Goal: Information Seeking & Learning: Learn about a topic

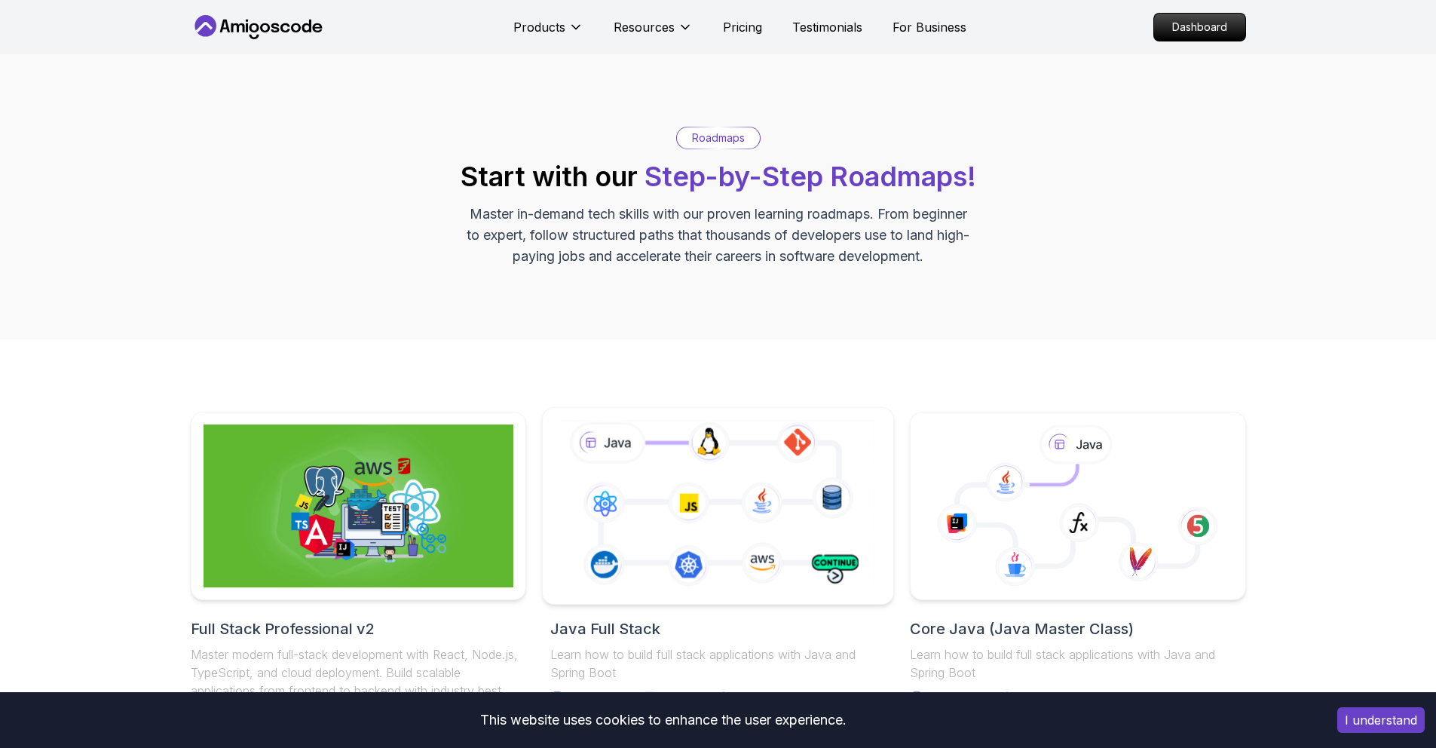
click at [819, 471] on icon at bounding box center [718, 505] width 319 height 177
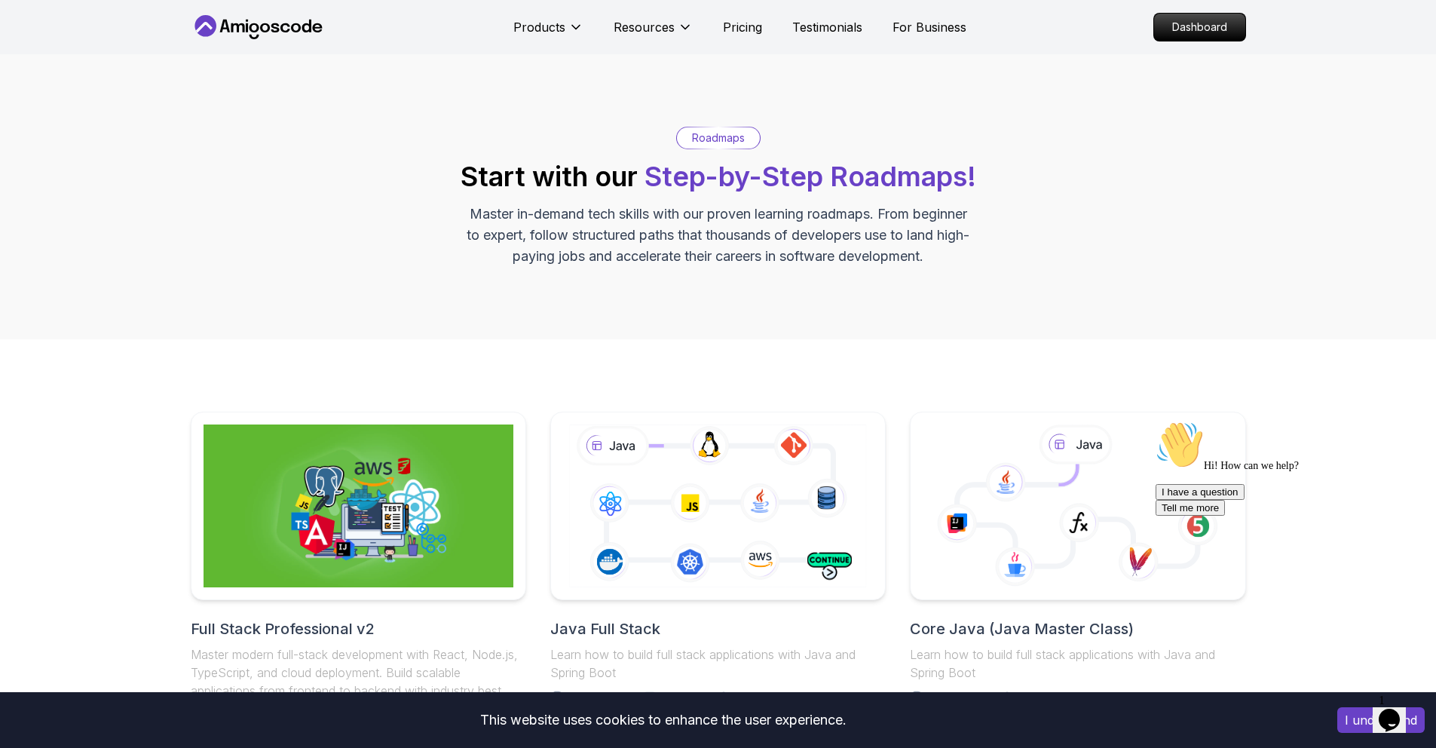
click at [1190, 488] on div "Hi! How can we help? I have a question Tell me more" at bounding box center [1291, 468] width 271 height 95
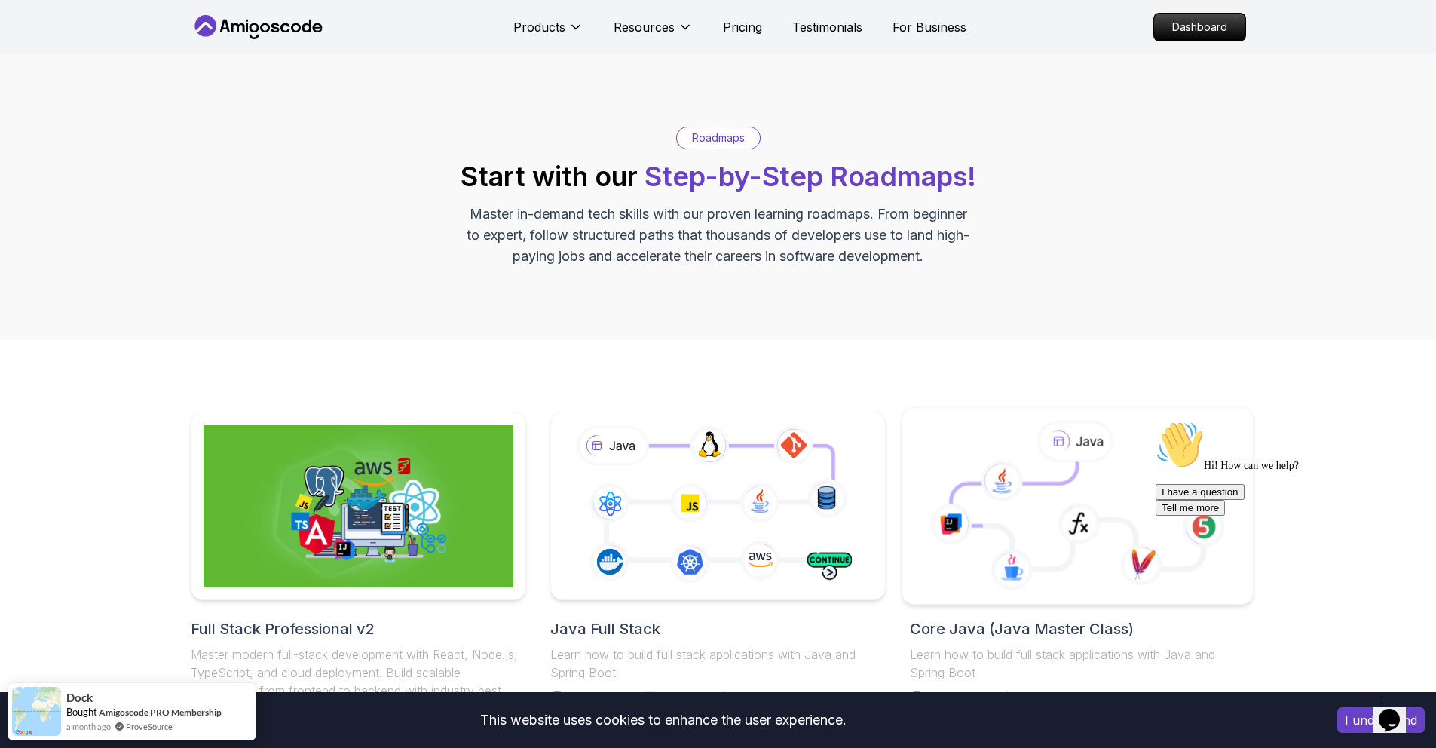
click at [1128, 470] on icon at bounding box center [1078, 506] width 326 height 171
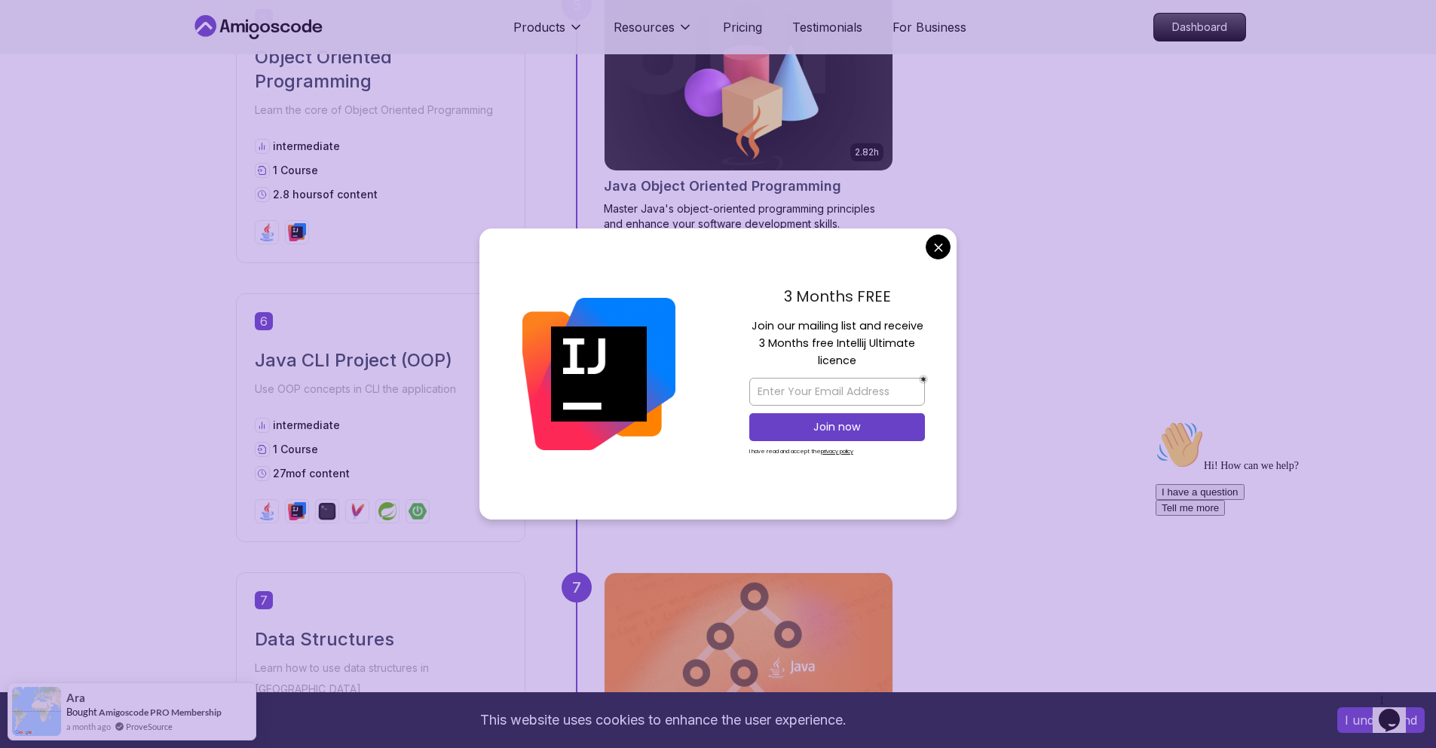
scroll to position [1982, 0]
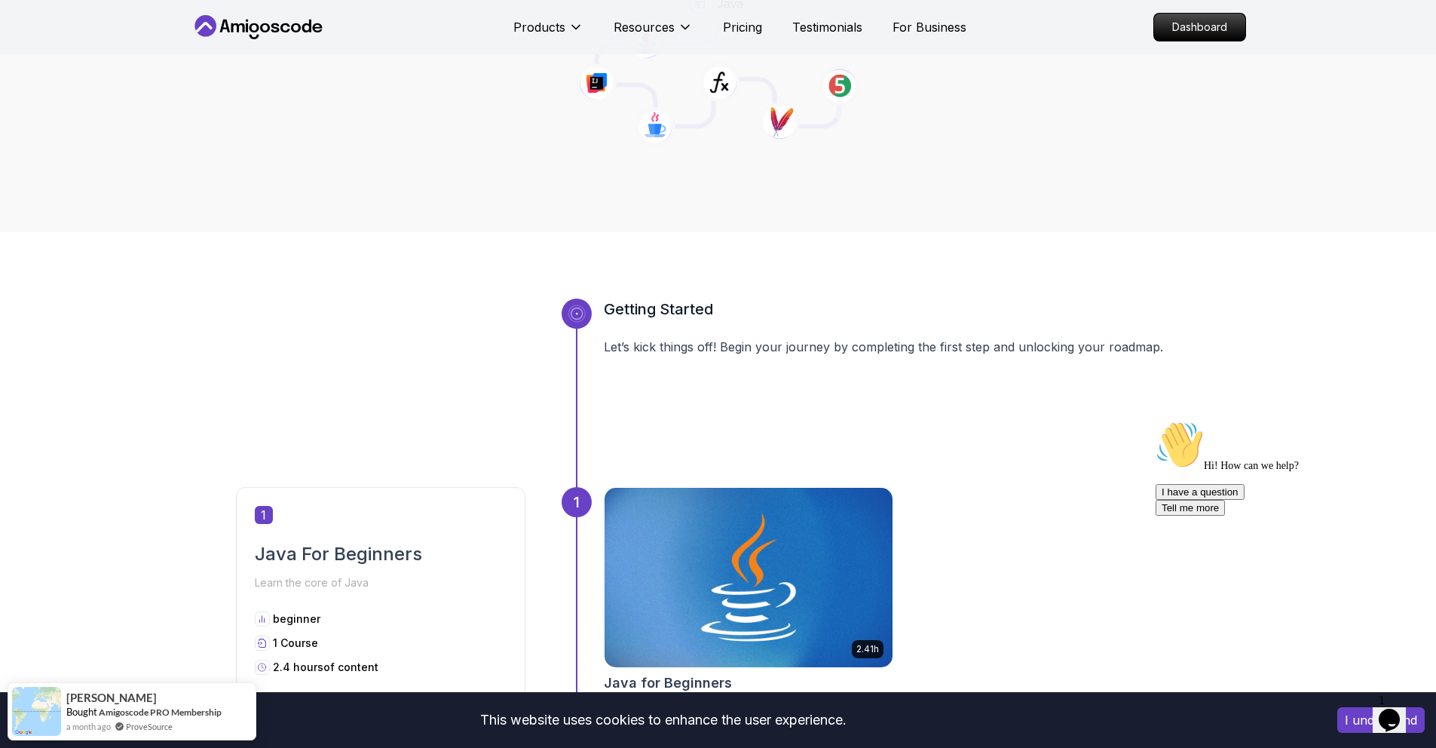
scroll to position [788, 0]
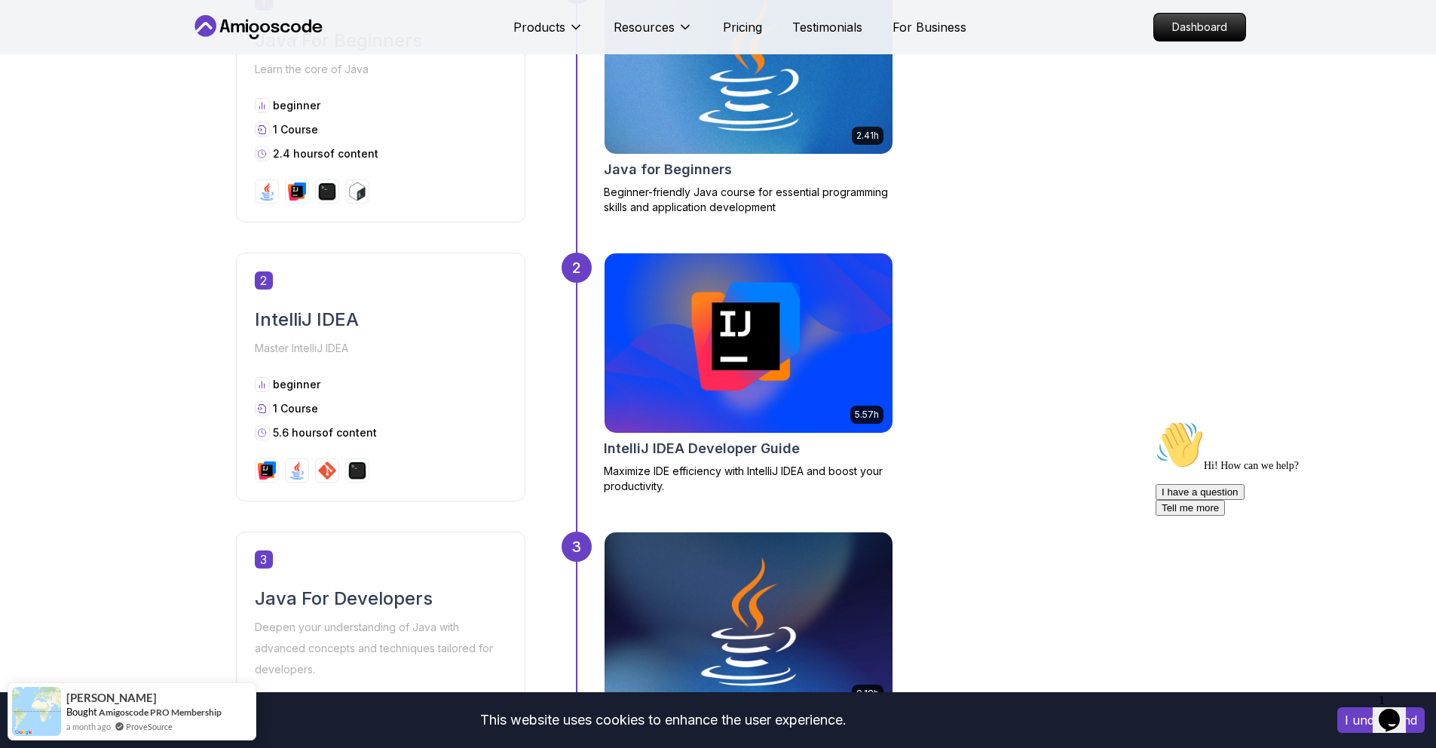
click at [719, 156] on div "2.41h Java for Beginners Beginner-friendly Java course for essential programmin…" at bounding box center [748, 94] width 289 height 241
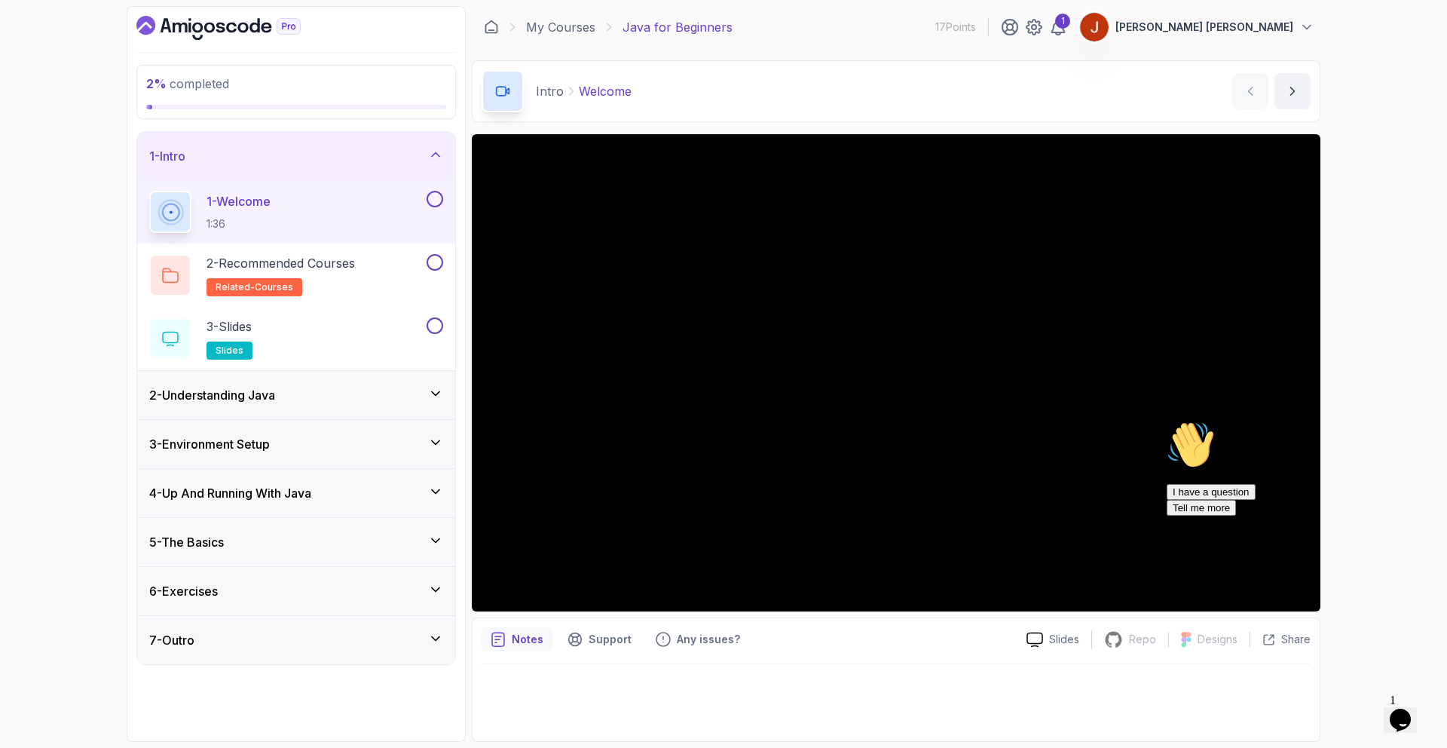
click at [272, 593] on div "6 - Exercises" at bounding box center [296, 591] width 294 height 18
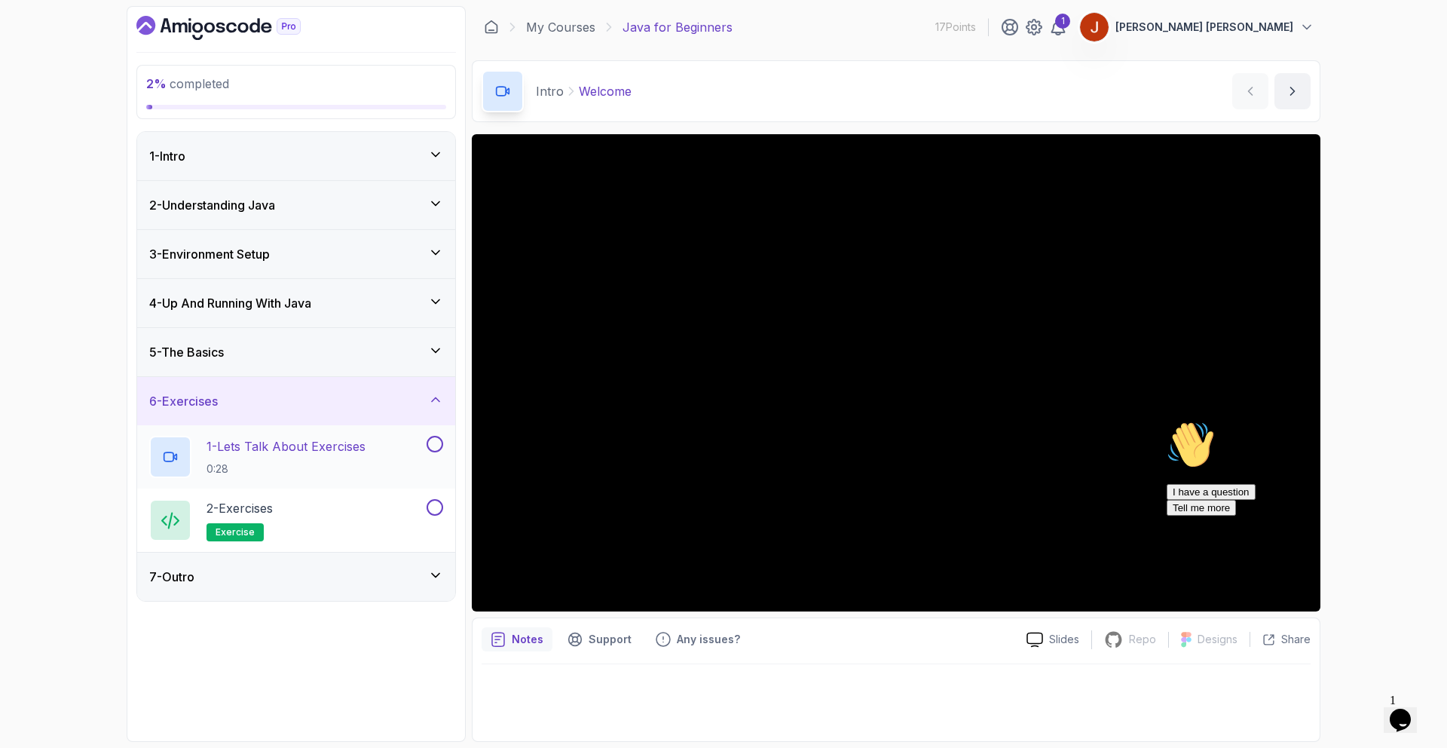
click at [255, 458] on h2 "1 - Lets Talk About Exercises 0:28" at bounding box center [286, 456] width 159 height 39
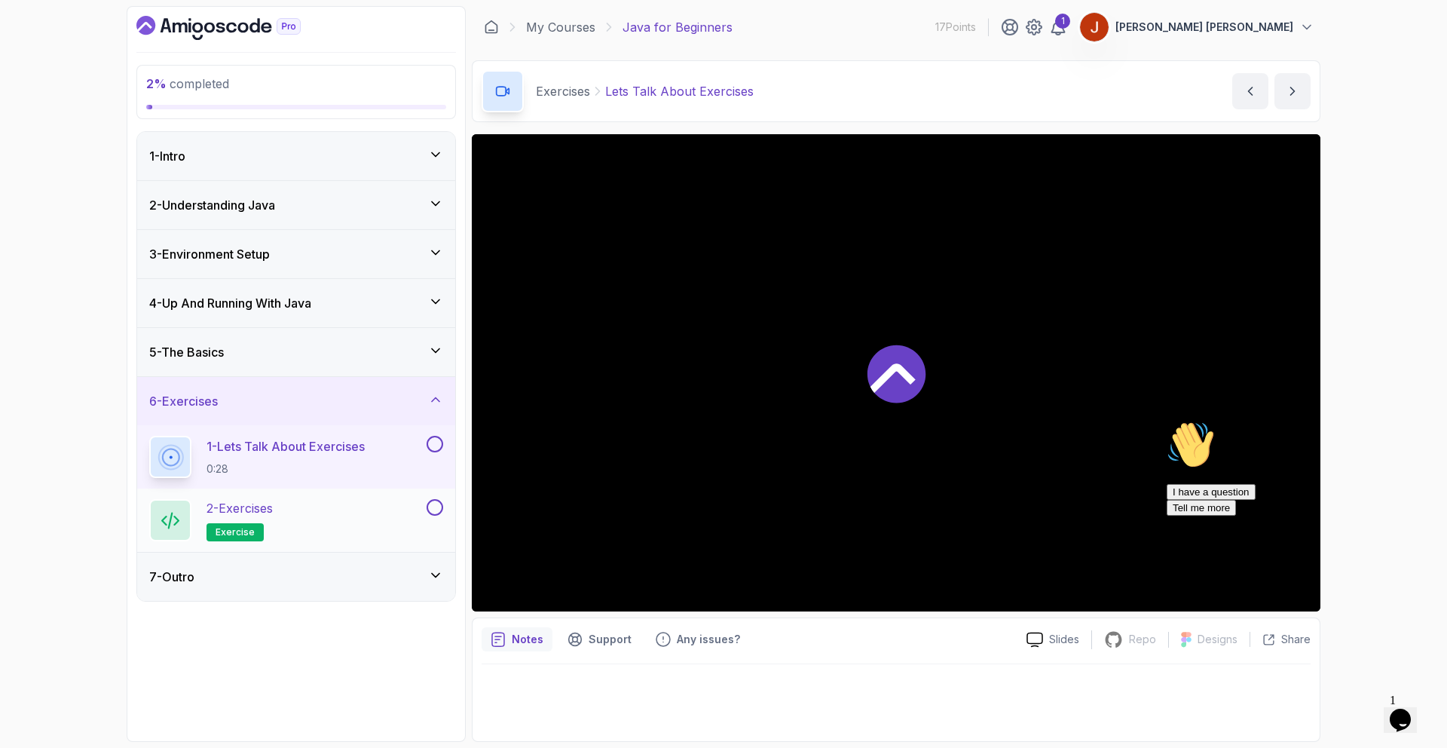
click at [273, 505] on p "2 - Exercises" at bounding box center [240, 508] width 66 height 18
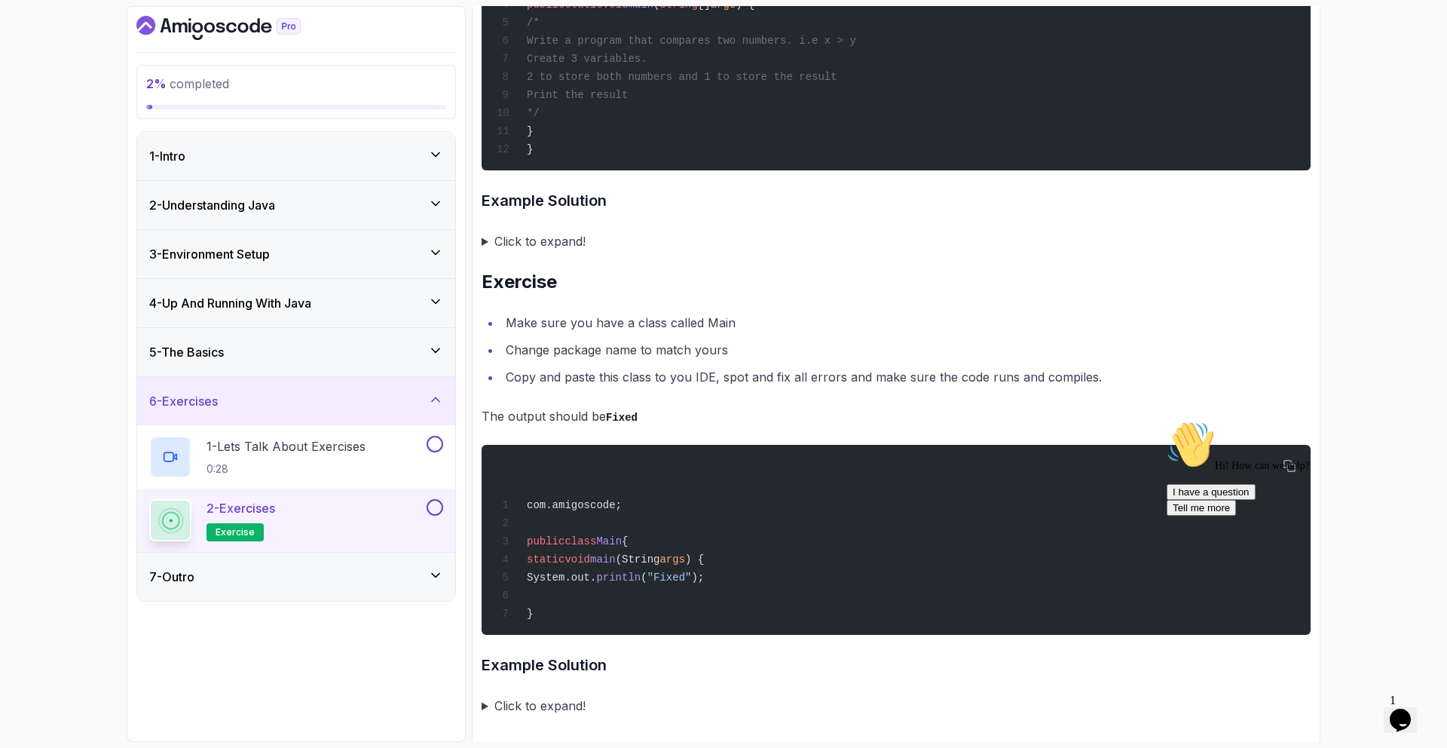
scroll to position [2923, 0]
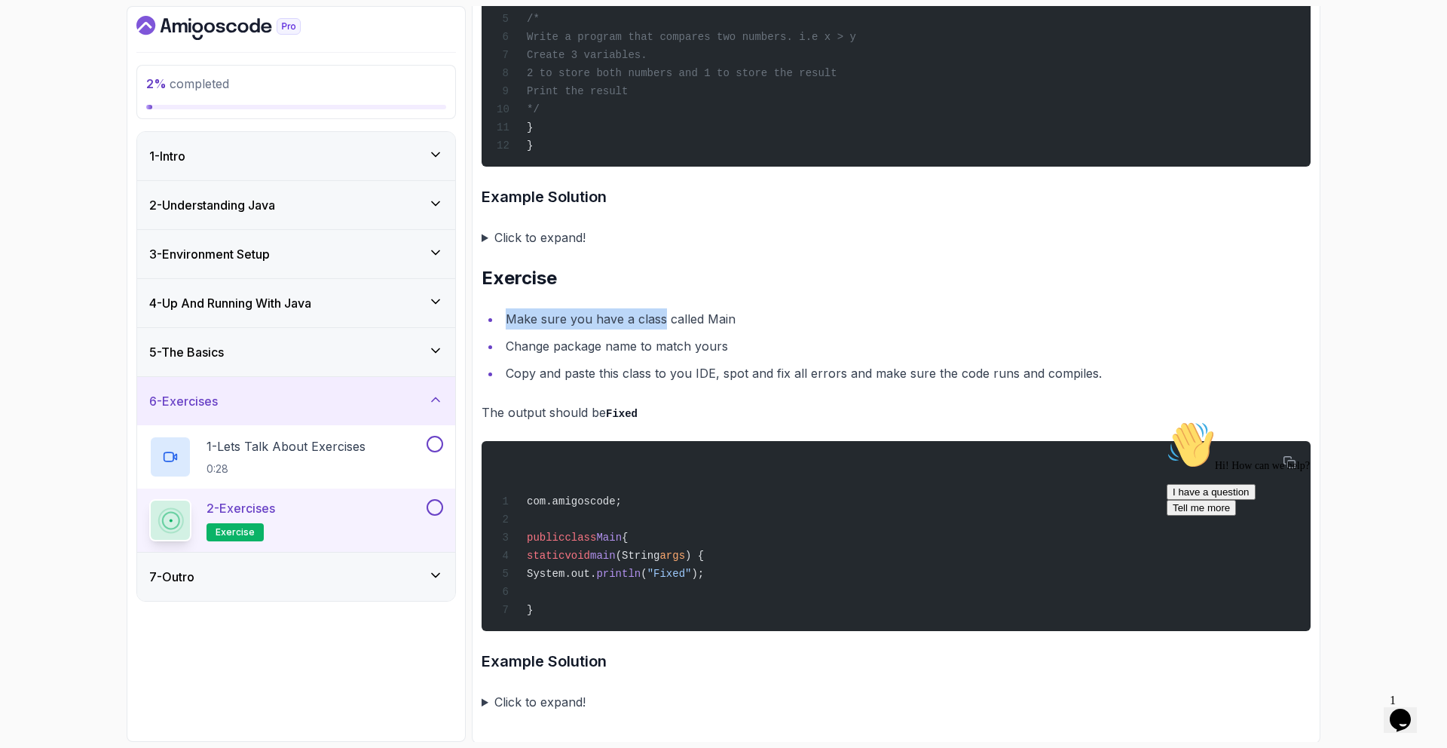
drag, startPoint x: 535, startPoint y: 314, endPoint x: 658, endPoint y: 306, distance: 123.2
click at [663, 308] on li "Make sure you have a class called Main" at bounding box center [906, 318] width 810 height 21
click at [513, 323] on li "Make sure you have a class called Main" at bounding box center [906, 318] width 810 height 21
drag, startPoint x: 559, startPoint y: 348, endPoint x: 733, endPoint y: 341, distance: 174.2
click at [733, 341] on li "Change package name to match yours" at bounding box center [906, 345] width 810 height 21
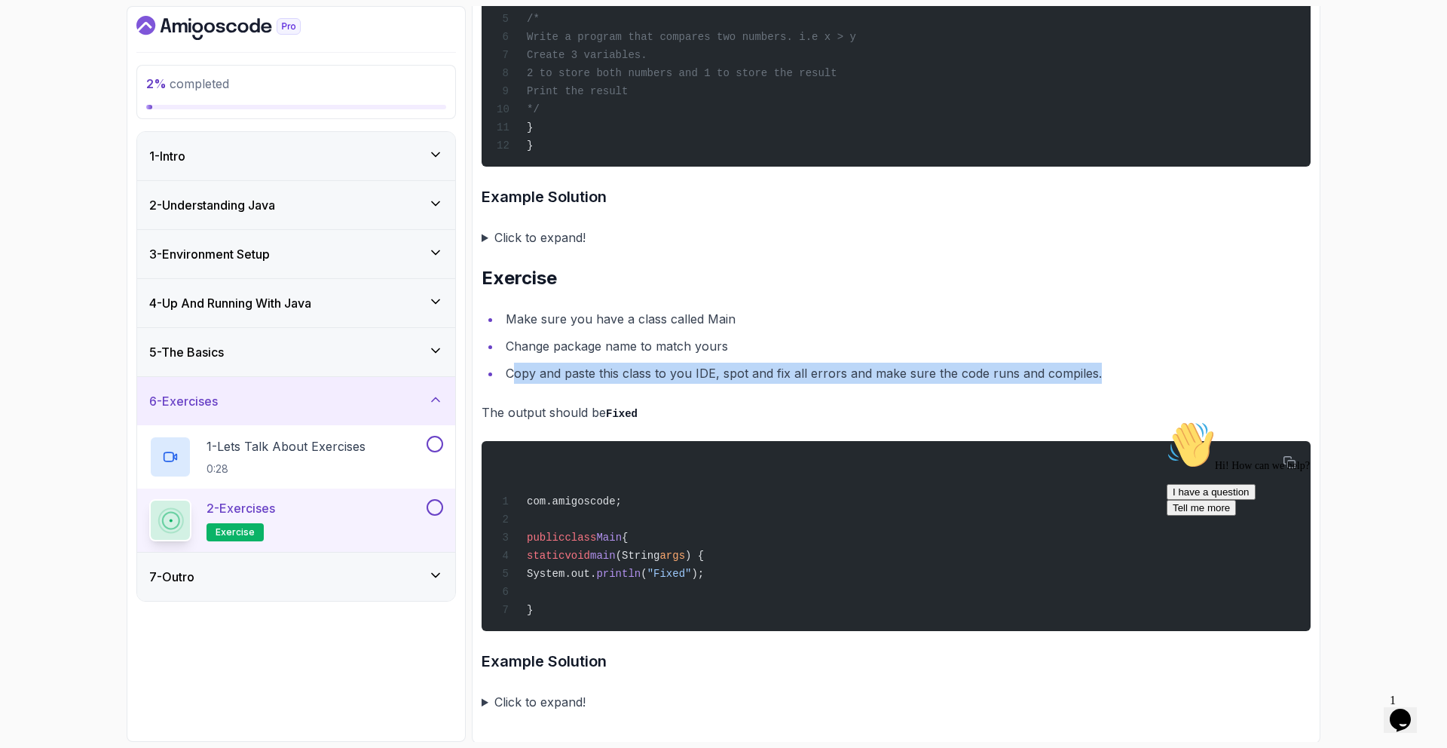
drag, startPoint x: 518, startPoint y: 377, endPoint x: 1132, endPoint y: 378, distance: 614.4
click at [1132, 378] on li "Copy and paste this class to you IDE, spot and fix all errors and make sure the…" at bounding box center [906, 373] width 810 height 21
click at [418, 582] on div "7 - Outro" at bounding box center [296, 577] width 294 height 18
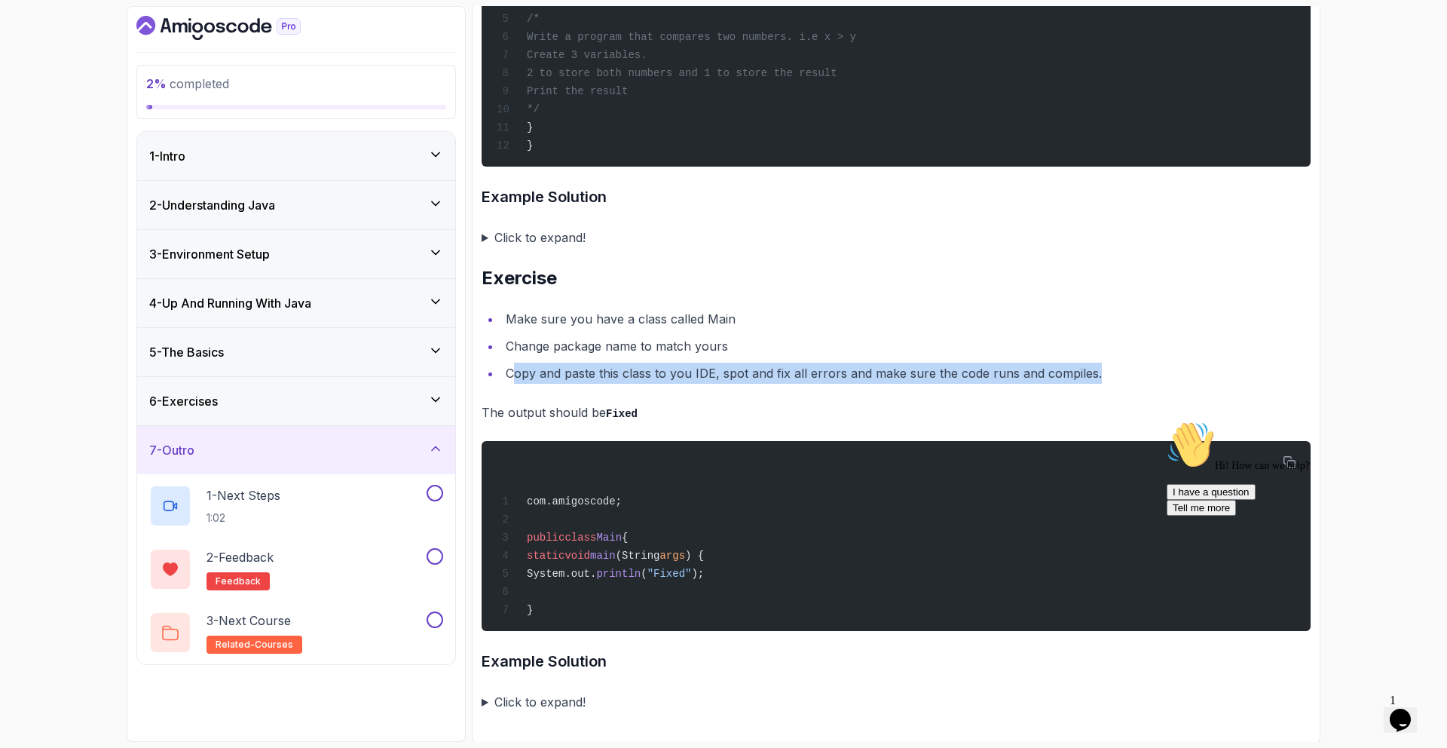
click at [308, 461] on div "7 - Outro" at bounding box center [296, 450] width 318 height 48
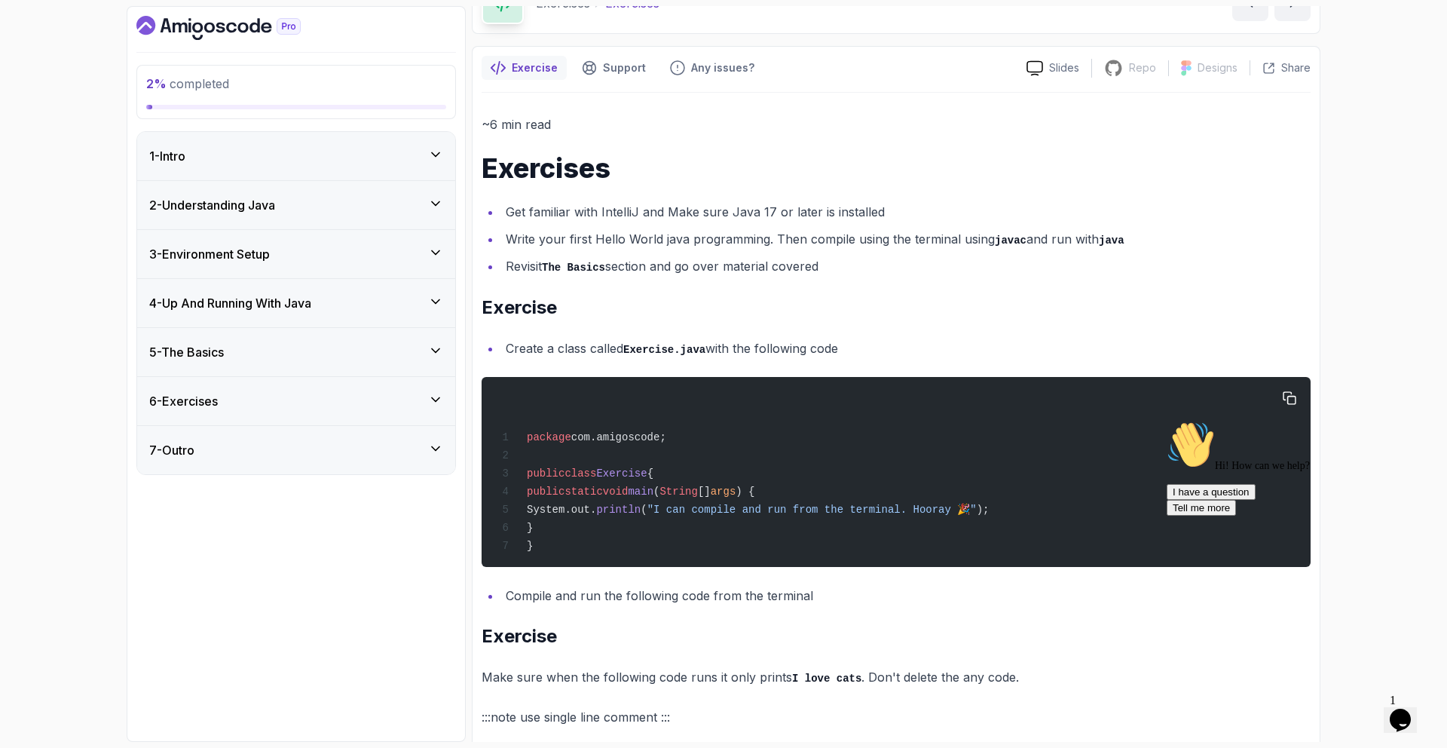
scroll to position [0, 0]
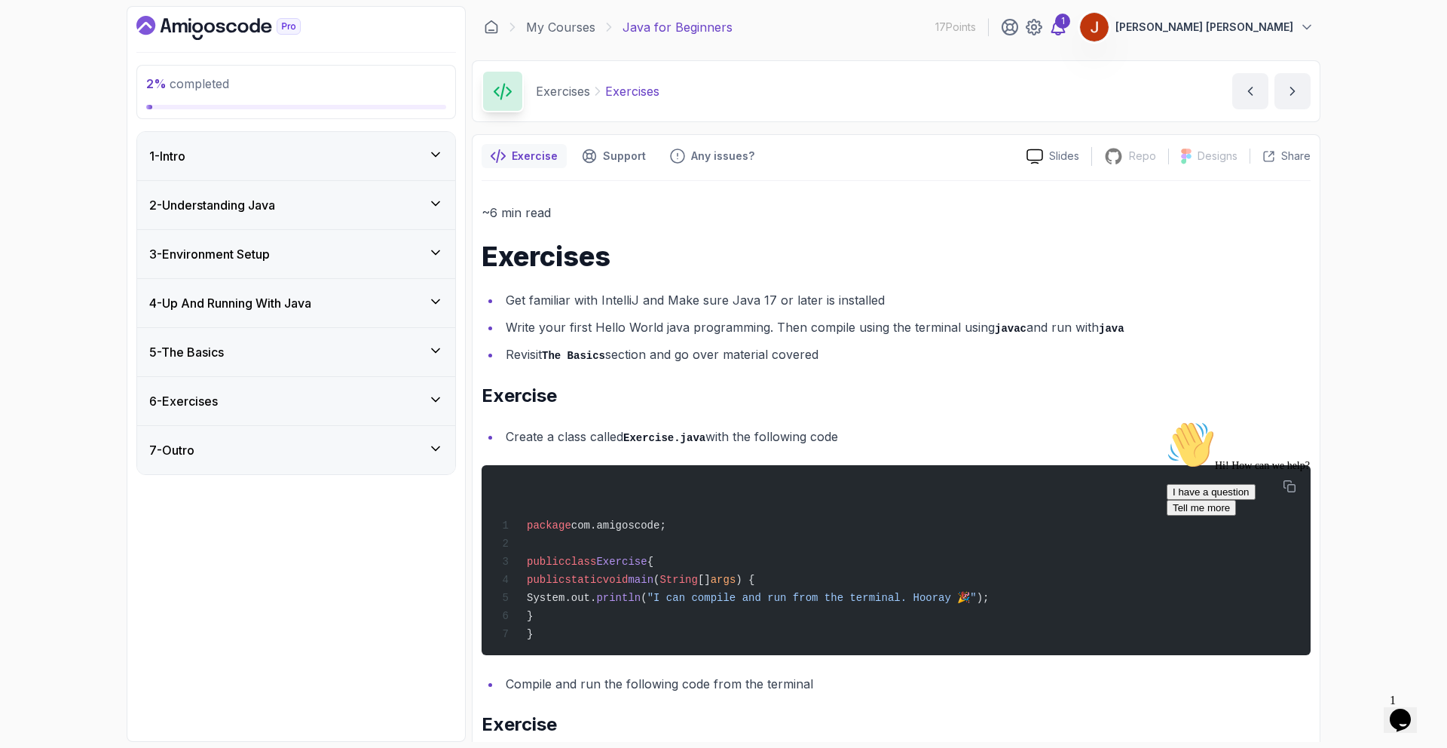
click at [1070, 25] on div "1" at bounding box center [1062, 21] width 15 height 15
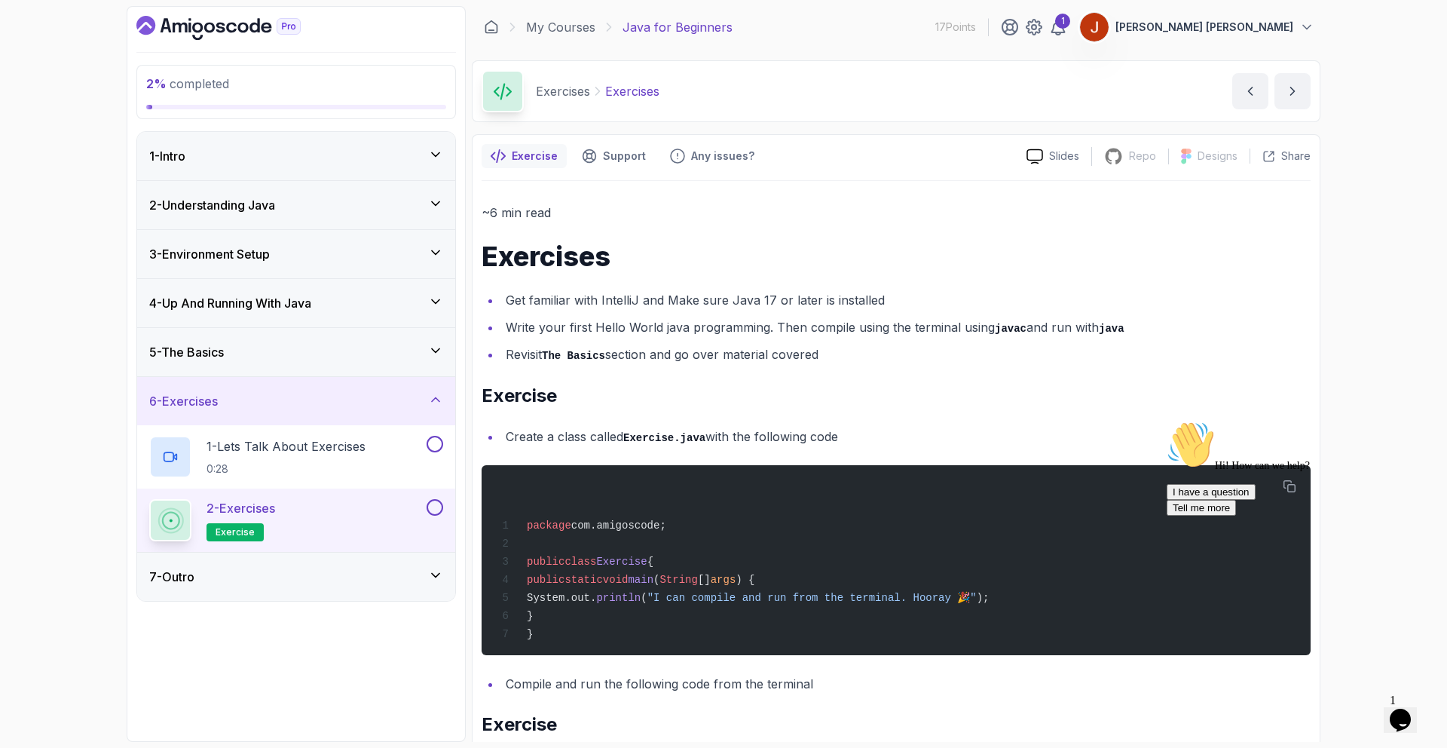
click at [389, 167] on div "1 - Intro" at bounding box center [296, 156] width 318 height 48
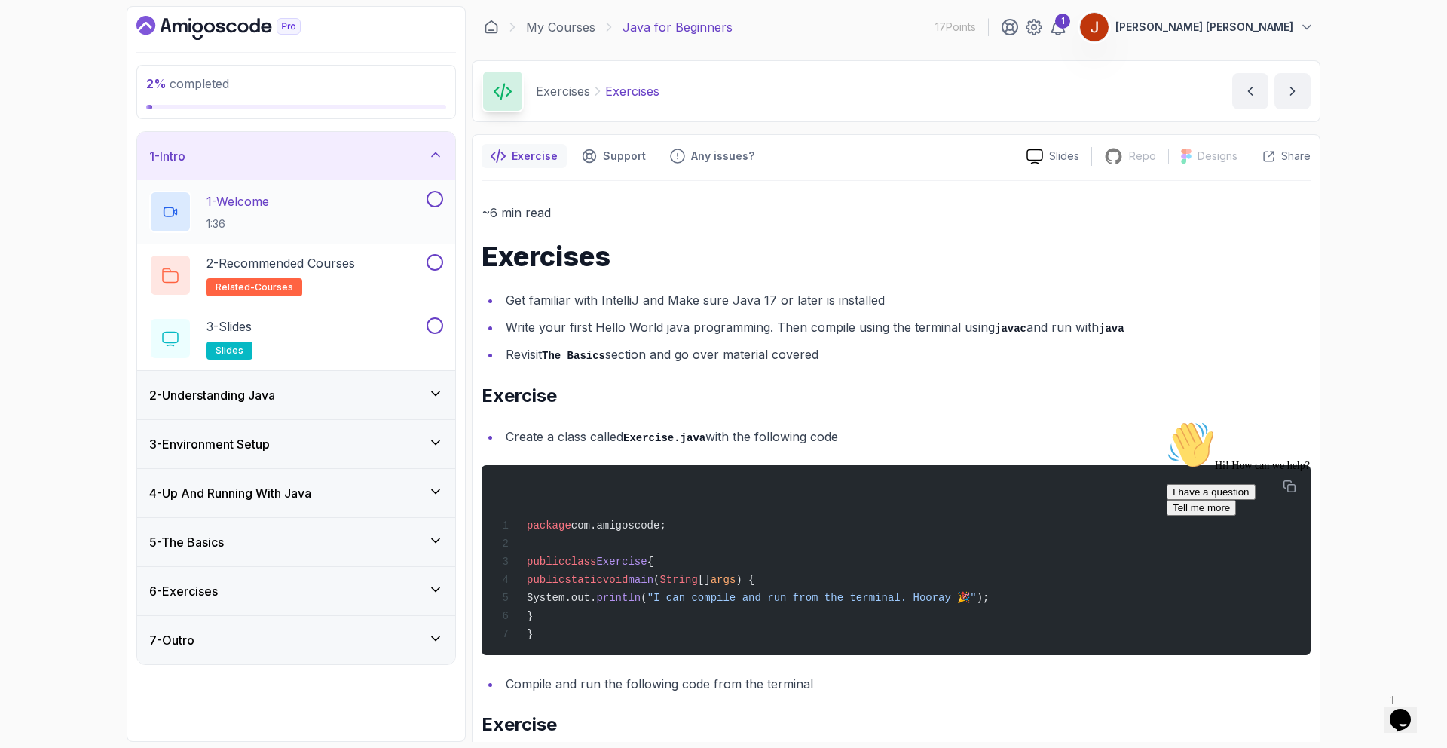
click at [438, 197] on button at bounding box center [435, 199] width 17 height 17
click at [434, 260] on button at bounding box center [435, 262] width 17 height 17
click at [431, 324] on button at bounding box center [435, 325] width 17 height 17
click at [409, 387] on div "2 - Understanding Java" at bounding box center [296, 395] width 294 height 18
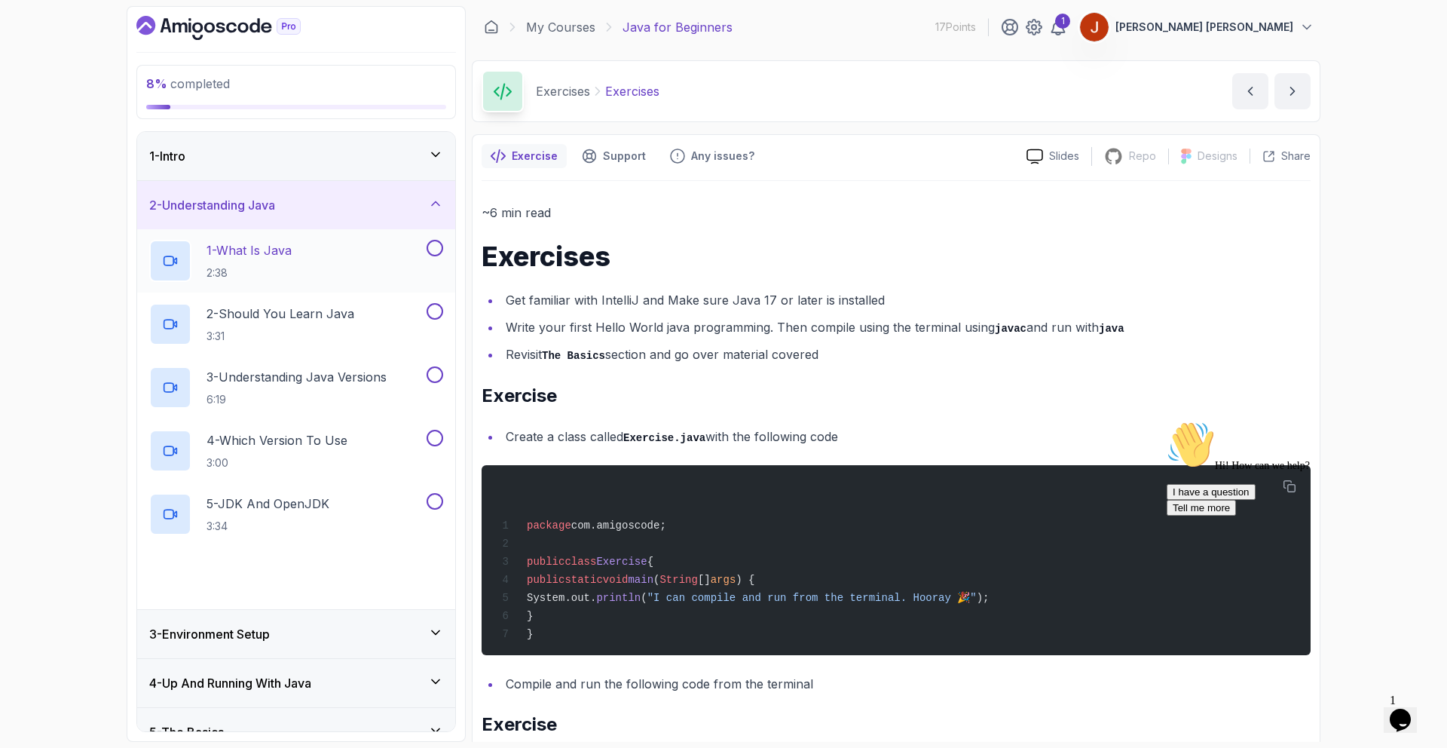
drag, startPoint x: 431, startPoint y: 251, endPoint x: 432, endPoint y: 280, distance: 28.7
click at [431, 251] on button at bounding box center [435, 248] width 17 height 17
click at [438, 311] on button at bounding box center [435, 311] width 17 height 17
click at [439, 381] on button at bounding box center [435, 374] width 17 height 17
click at [435, 437] on button at bounding box center [435, 438] width 17 height 17
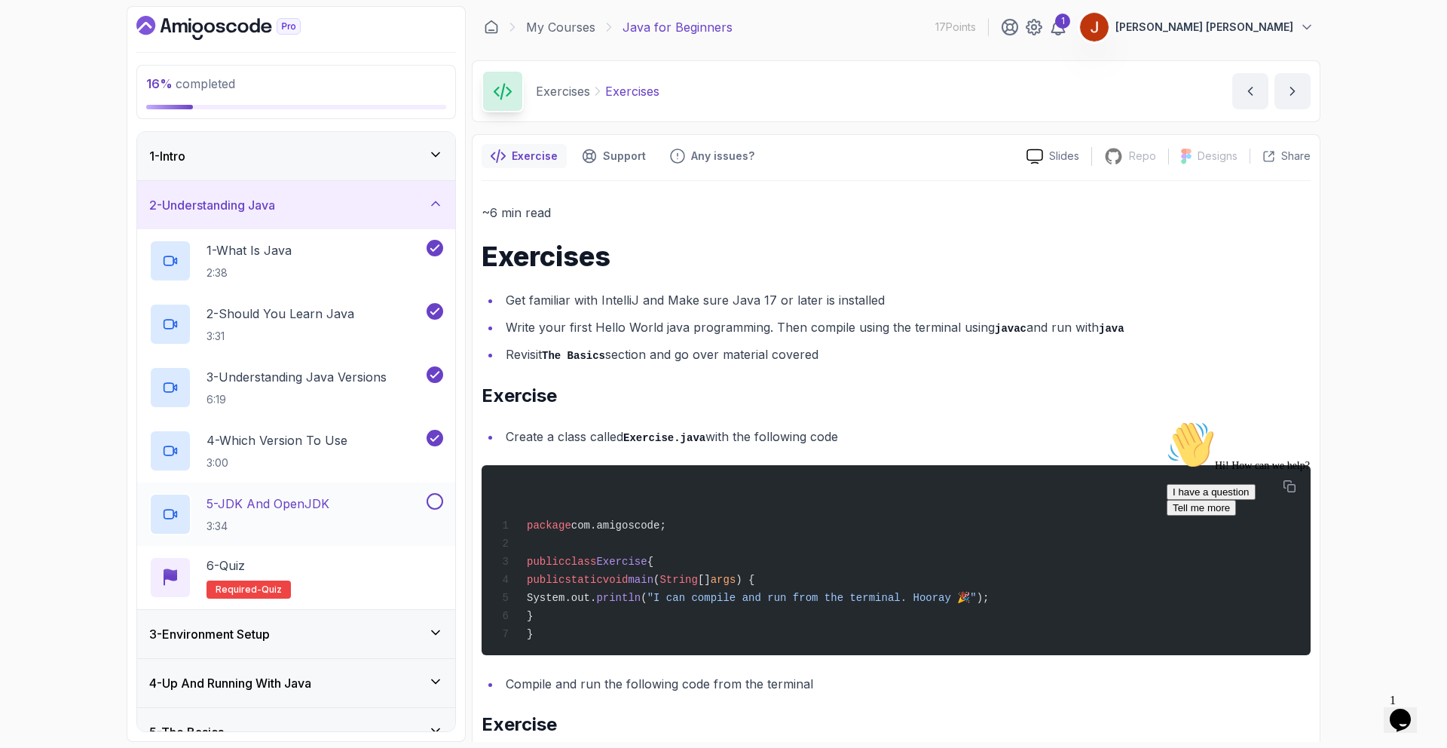
click at [436, 501] on button at bounding box center [435, 501] width 17 height 17
click at [416, 580] on div "6 - Quiz Required- quiz" at bounding box center [296, 577] width 294 height 42
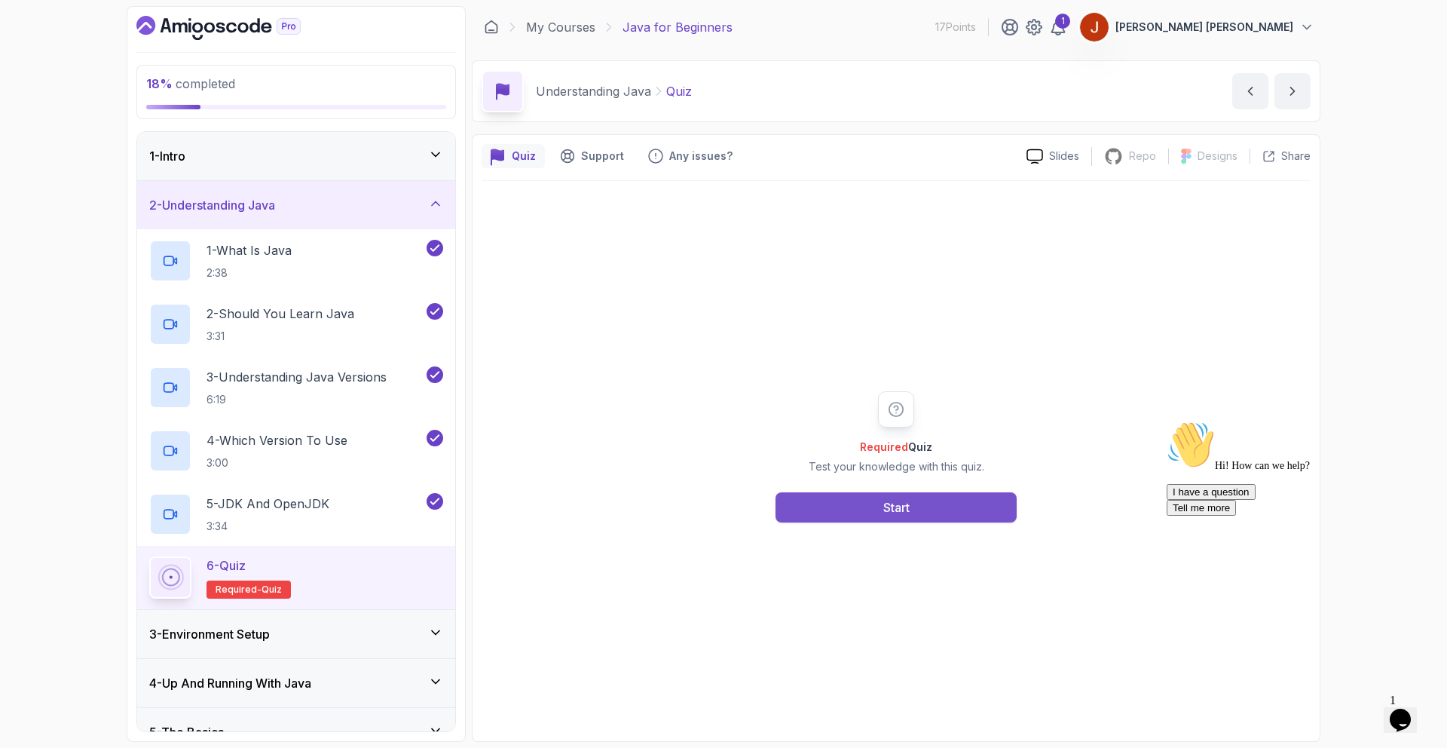
click at [877, 510] on button "Start" at bounding box center [896, 507] width 241 height 30
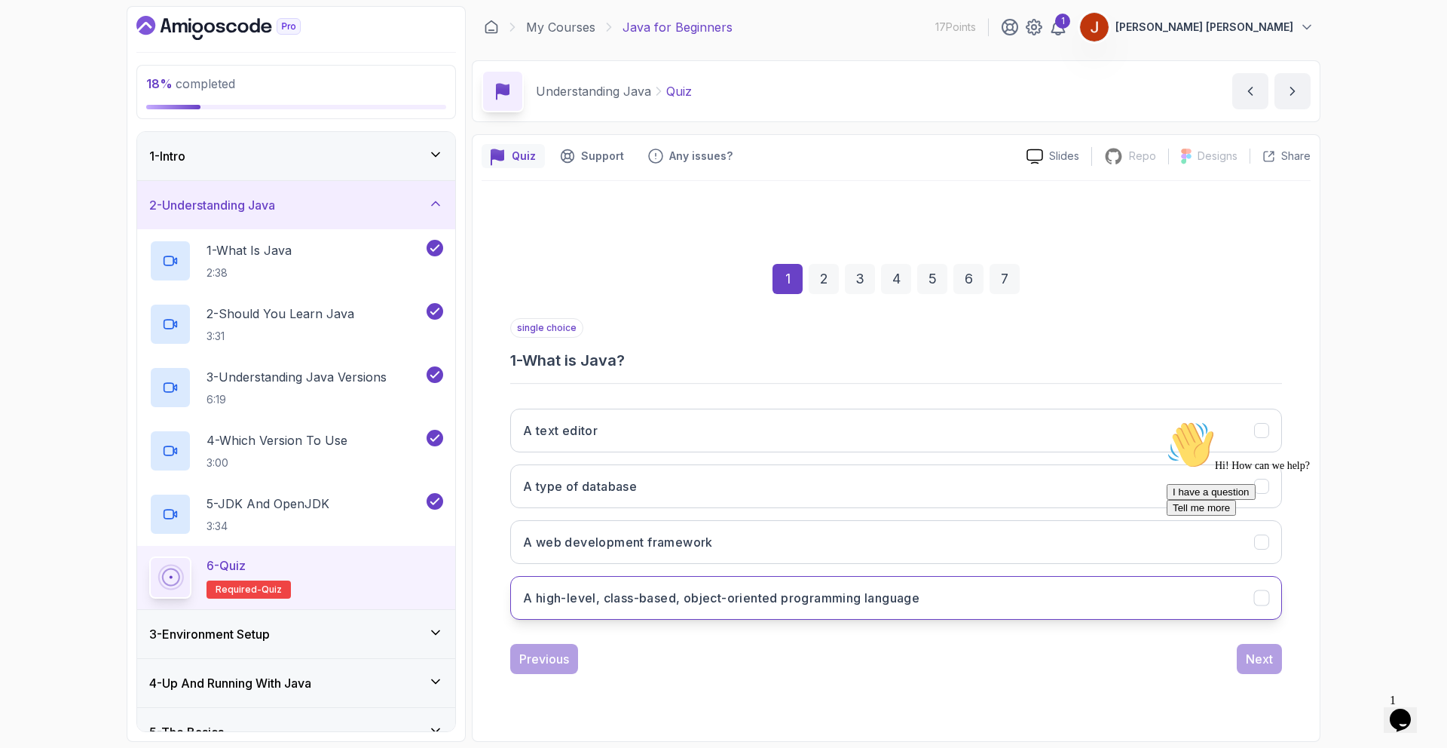
click at [659, 610] on button "A high-level, class-based, object-oriented programming language" at bounding box center [896, 598] width 772 height 44
click at [1253, 516] on div "I have a question Tell me more" at bounding box center [1302, 500] width 271 height 32
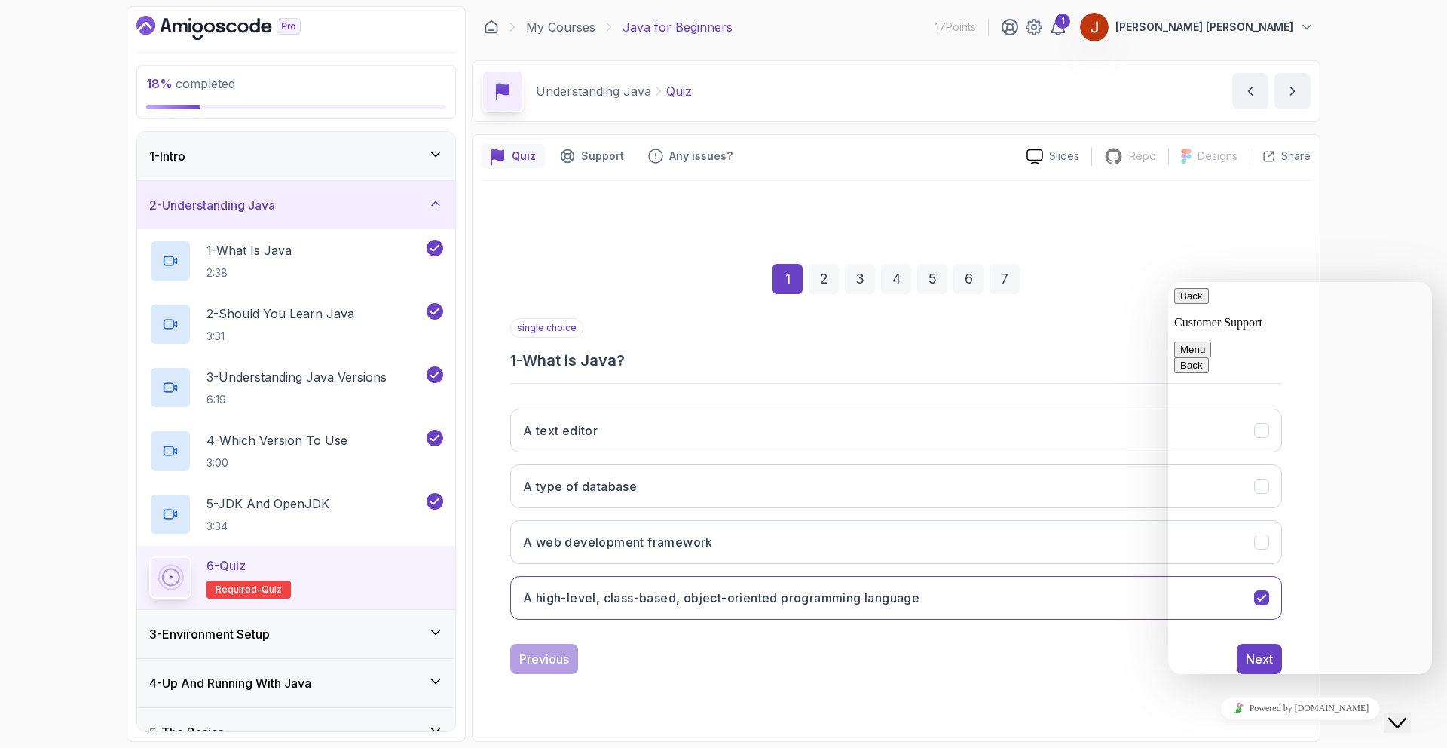
drag, startPoint x: 1598, startPoint y: 720, endPoint x: 1395, endPoint y: 713, distance: 202.9
click at [1395, 714] on div "Close Chat This icon closes the chat window." at bounding box center [1398, 723] width 18 height 18
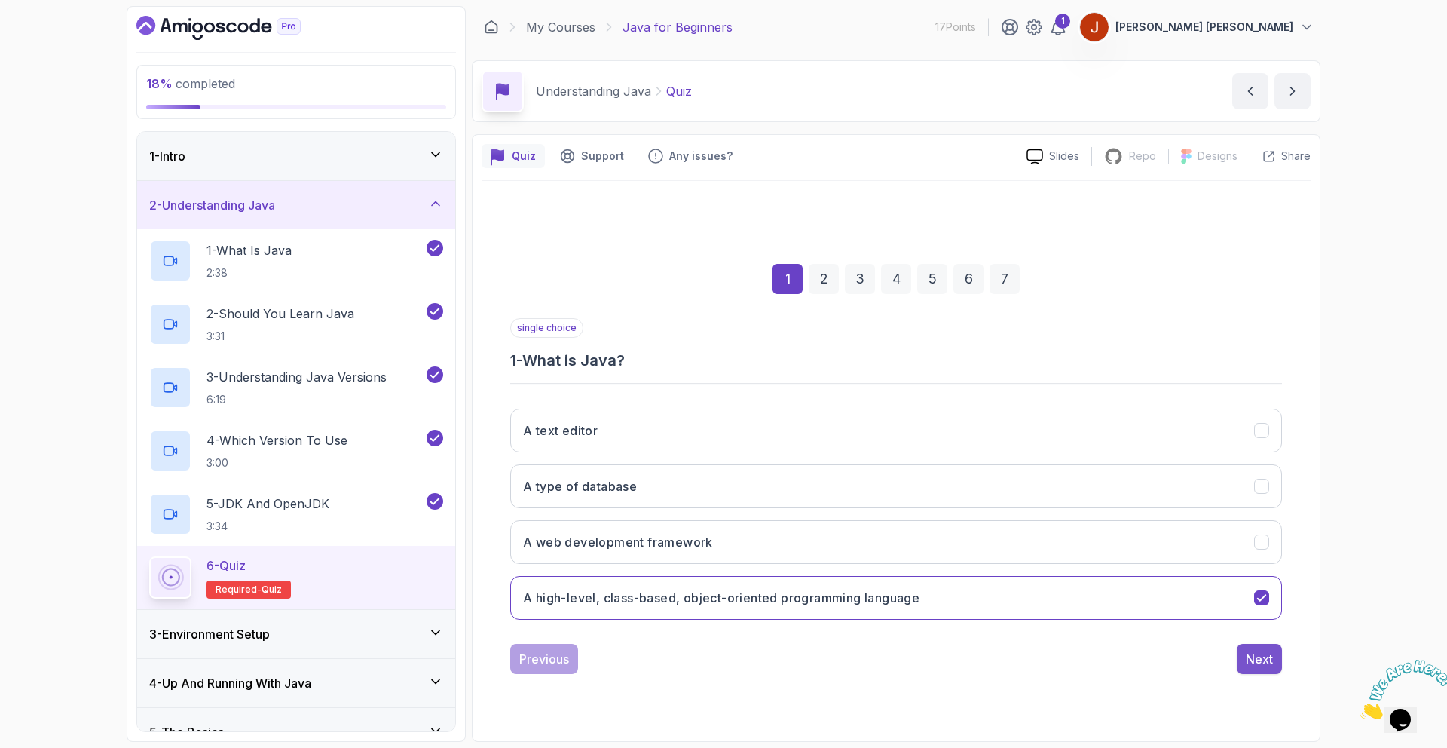
click at [1250, 655] on div "Next" at bounding box center [1259, 659] width 27 height 18
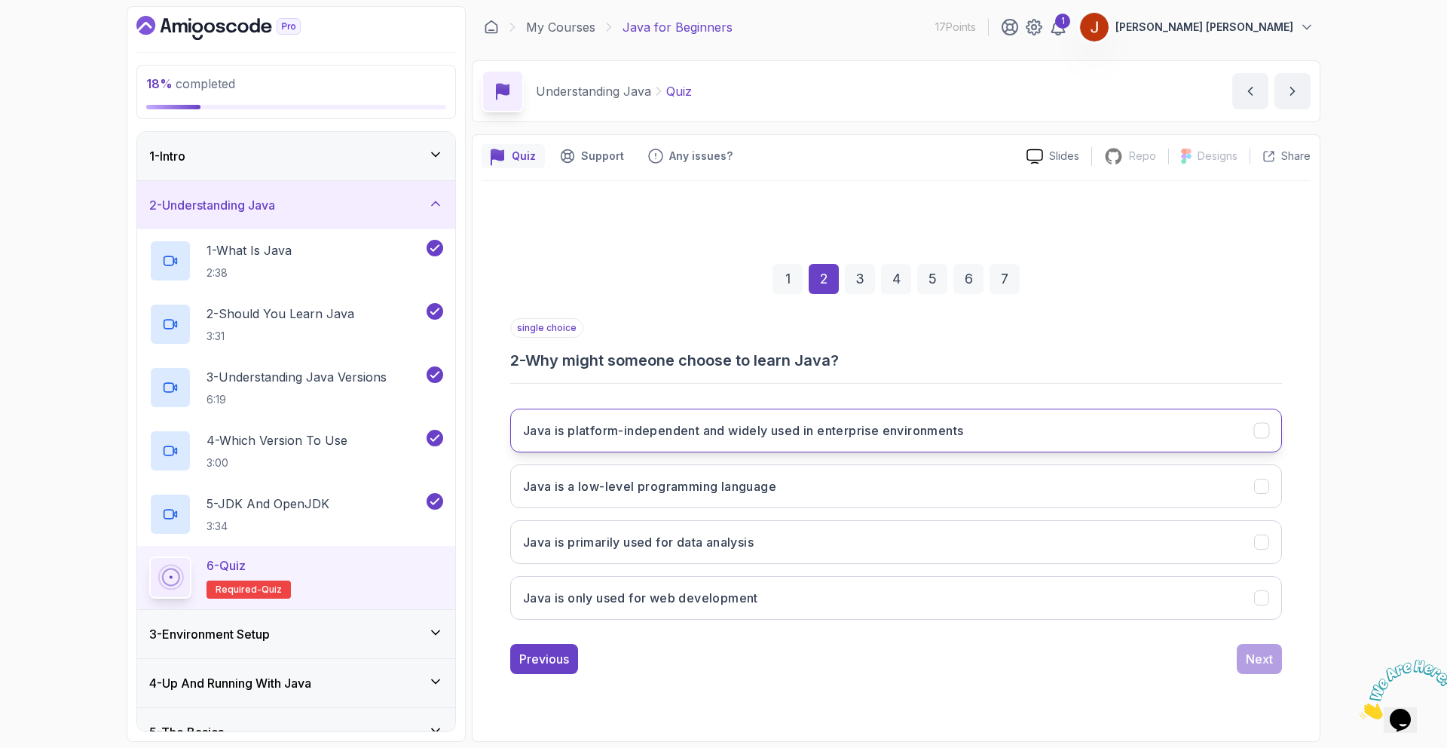
click at [705, 443] on button "Java is platform-independent and widely used in enterprise environments" at bounding box center [896, 431] width 772 height 44
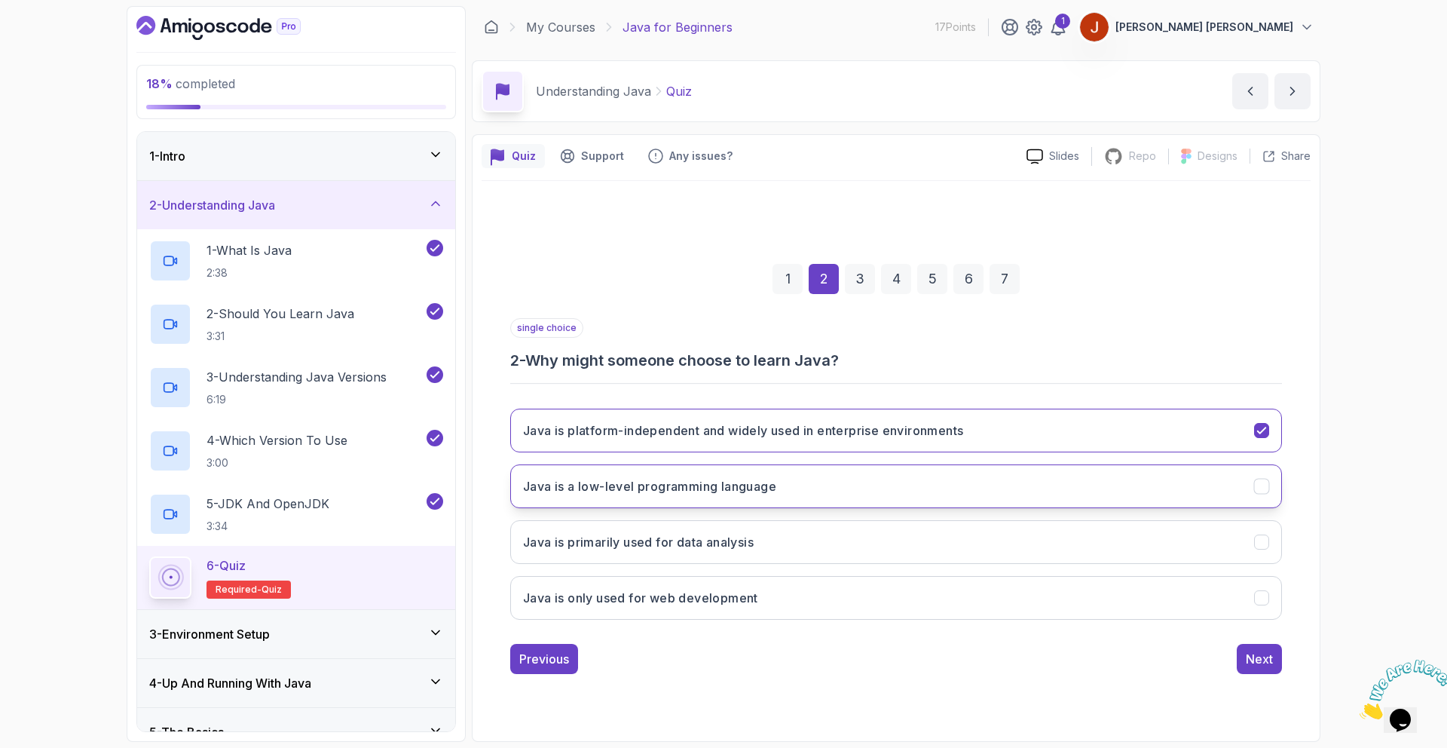
click at [740, 491] on h3 "Java is a low-level programming language" at bounding box center [649, 486] width 253 height 18
click at [708, 416] on button "Java is platform-independent and widely used in enterprise environments" at bounding box center [896, 431] width 772 height 44
click at [1263, 658] on div "Next" at bounding box center [1259, 659] width 27 height 18
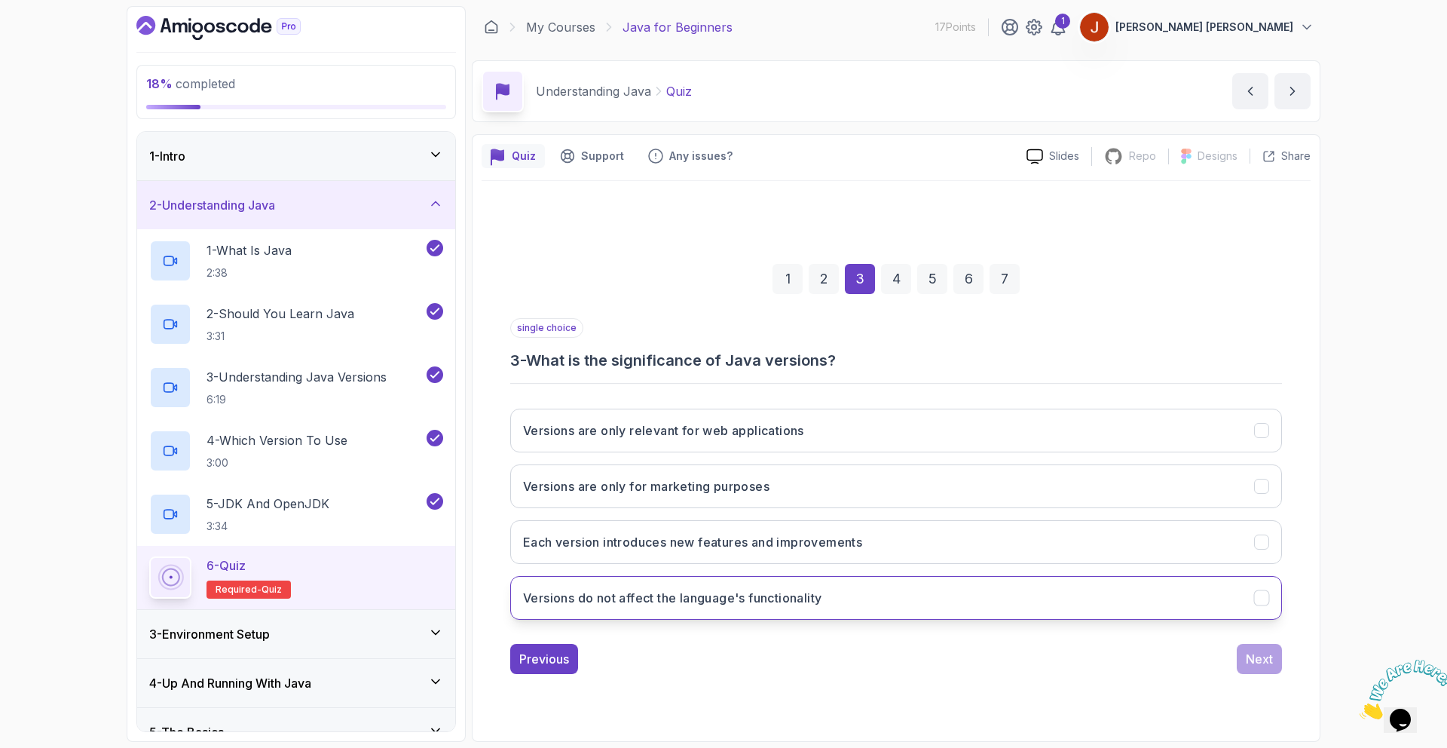
drag, startPoint x: 669, startPoint y: 541, endPoint x: 1046, endPoint y: 591, distance: 380.3
click at [669, 541] on h3 "Each version introduces new features and improvements" at bounding box center [692, 542] width 339 height 18
click at [1255, 652] on div "Next" at bounding box center [1259, 659] width 27 height 18
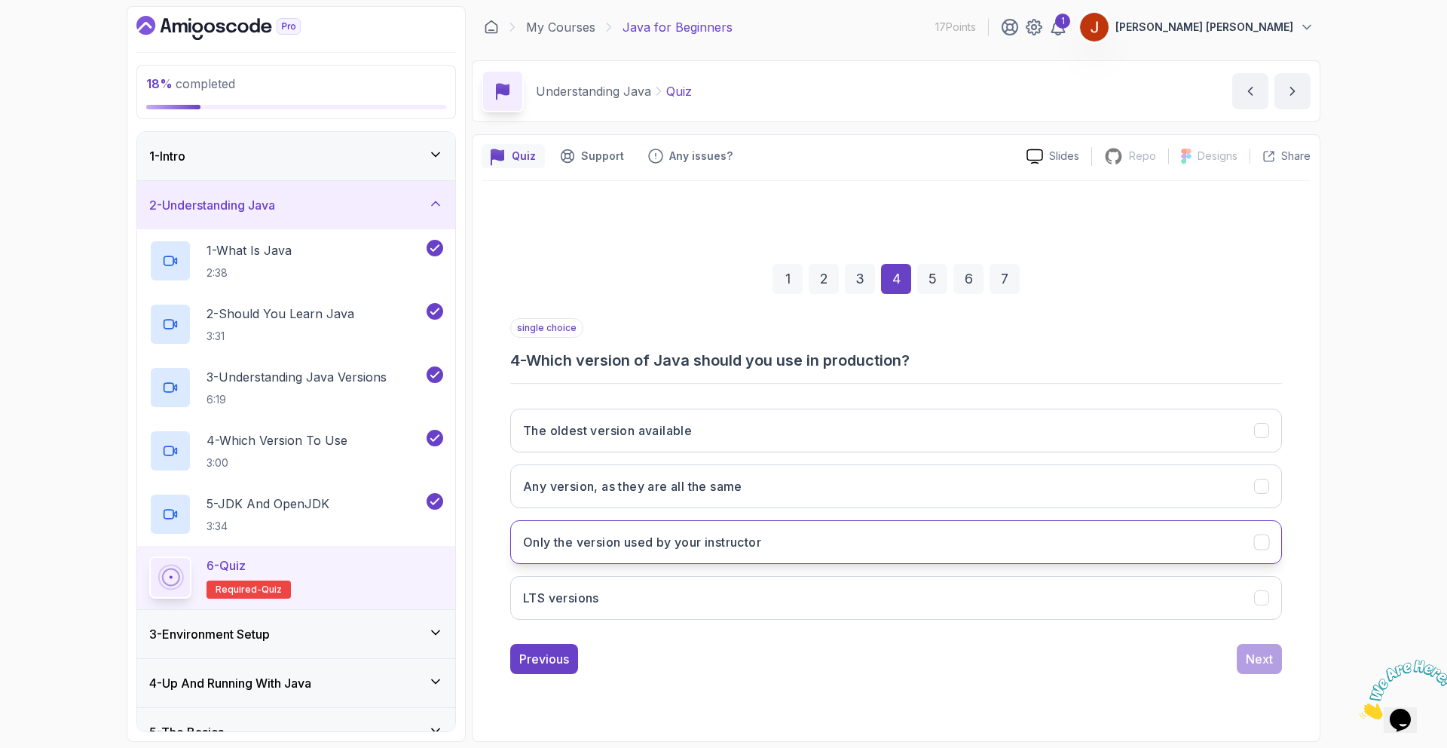
click at [748, 544] on h3 "Only the version used by your instructor" at bounding box center [642, 542] width 238 height 18
drag, startPoint x: 1257, startPoint y: 660, endPoint x: 781, endPoint y: 531, distance: 493.0
click at [781, 531] on div "single choice 4 - Which version of Java should you use in production? The oldes…" at bounding box center [896, 496] width 772 height 356
click at [789, 572] on div "The oldest version available Any version, as they are all the same Only the ver…" at bounding box center [896, 514] width 772 height 235
click at [798, 583] on button "LTS versions" at bounding box center [896, 598] width 772 height 44
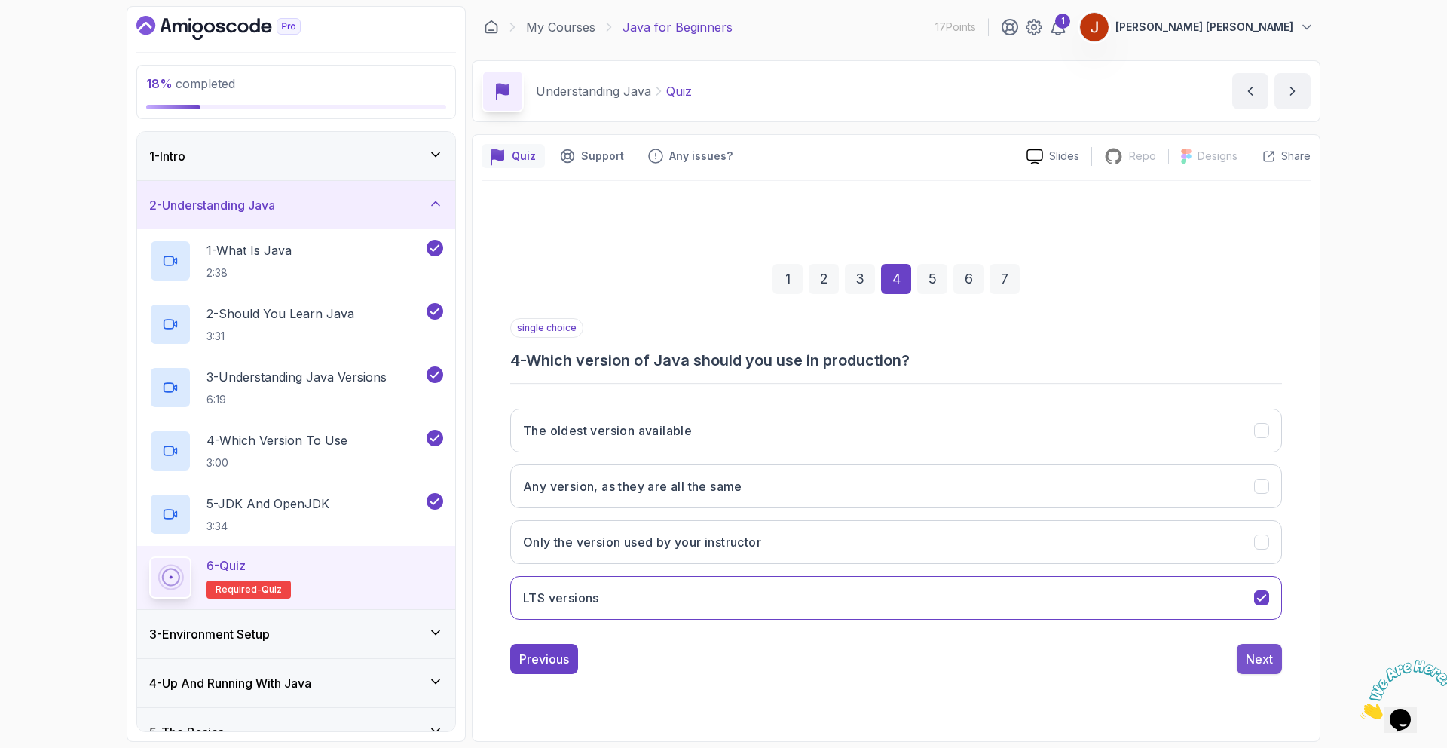
click at [1250, 656] on div "Next" at bounding box center [1259, 659] width 27 height 18
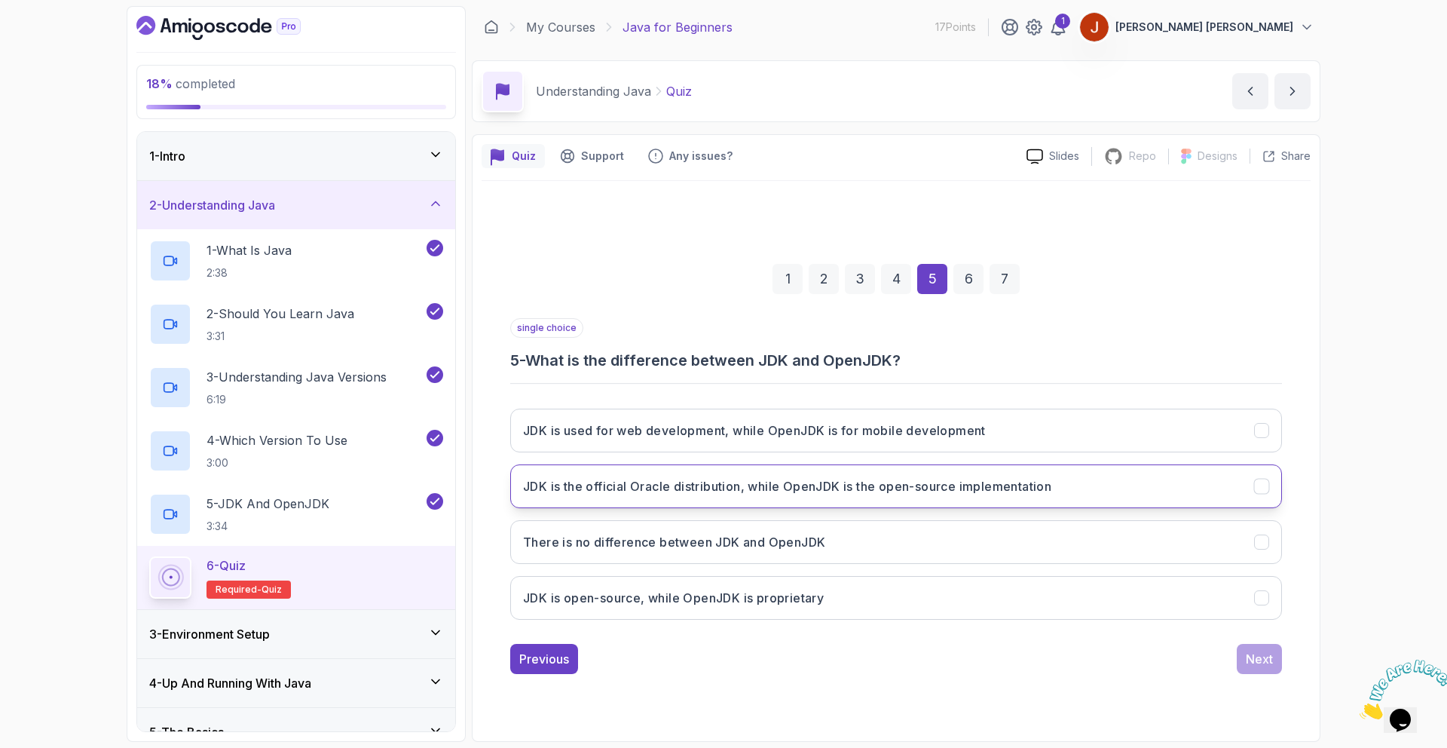
click at [711, 485] on h3 "JDK is the official Oracle distribution, while OpenJDK is the open-source imple…" at bounding box center [787, 486] width 528 height 18
click at [1263, 650] on div "Next" at bounding box center [1259, 659] width 27 height 18
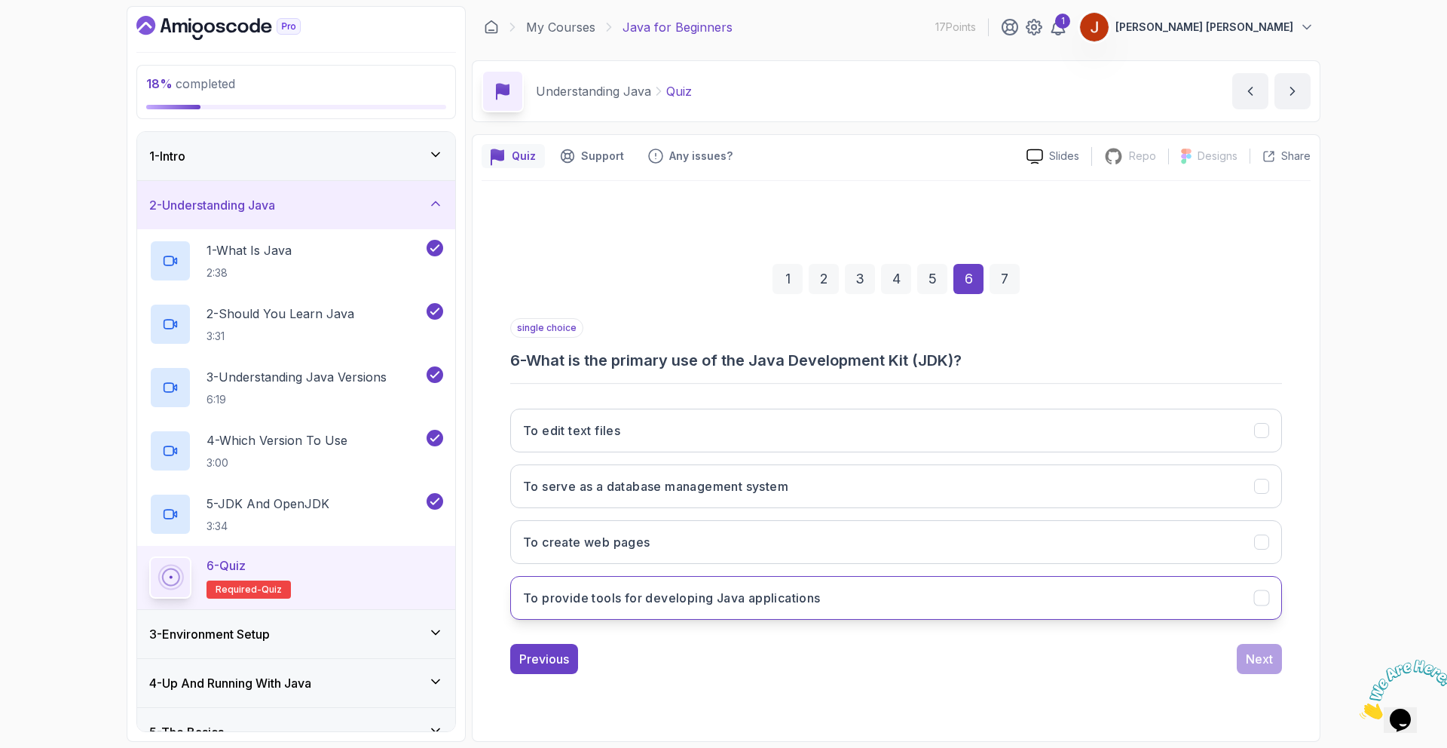
click at [614, 602] on h3 "To provide tools for developing Java applications" at bounding box center [672, 598] width 298 height 18
click at [1245, 657] on button "Next" at bounding box center [1259, 659] width 45 height 30
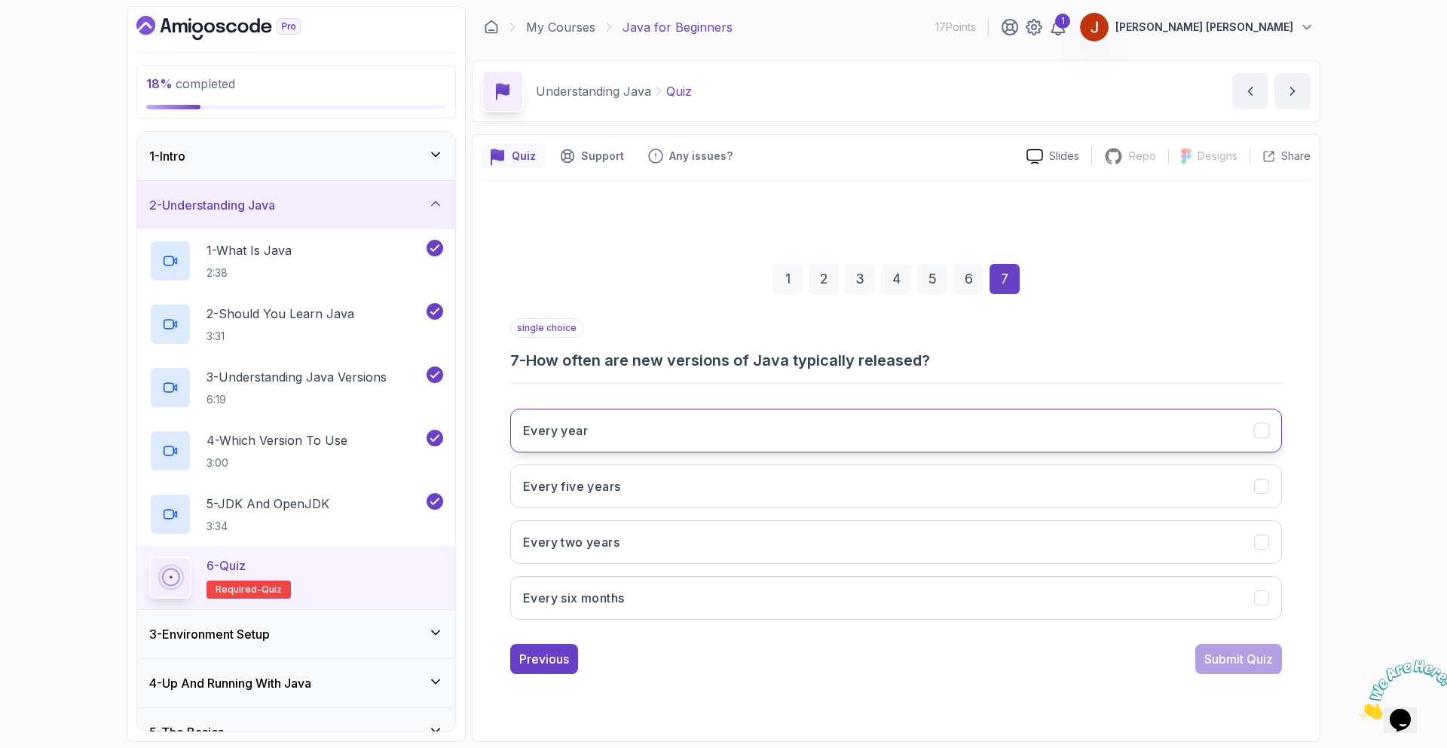
click at [665, 441] on button "Every year" at bounding box center [896, 431] width 772 height 44
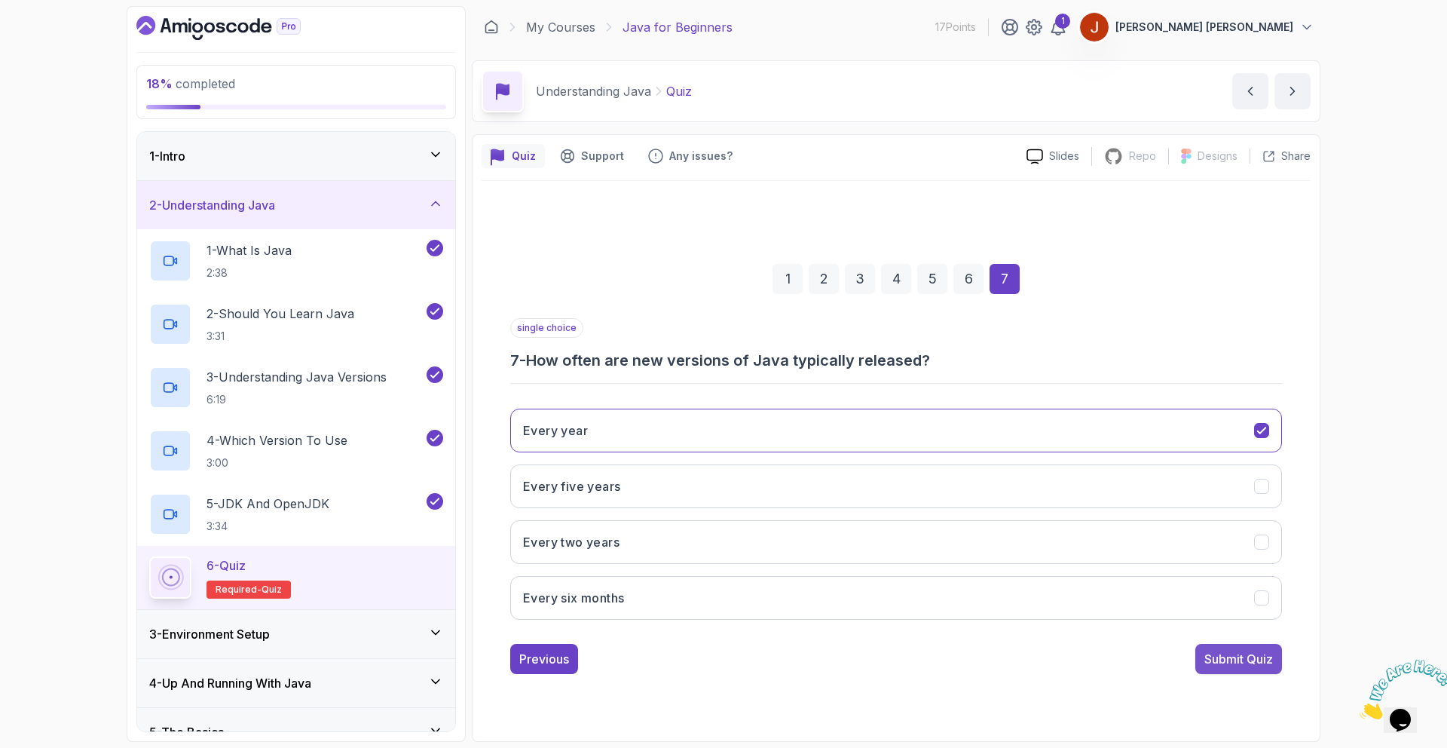
click at [1240, 659] on div "Submit Quiz" at bounding box center [1239, 659] width 69 height 18
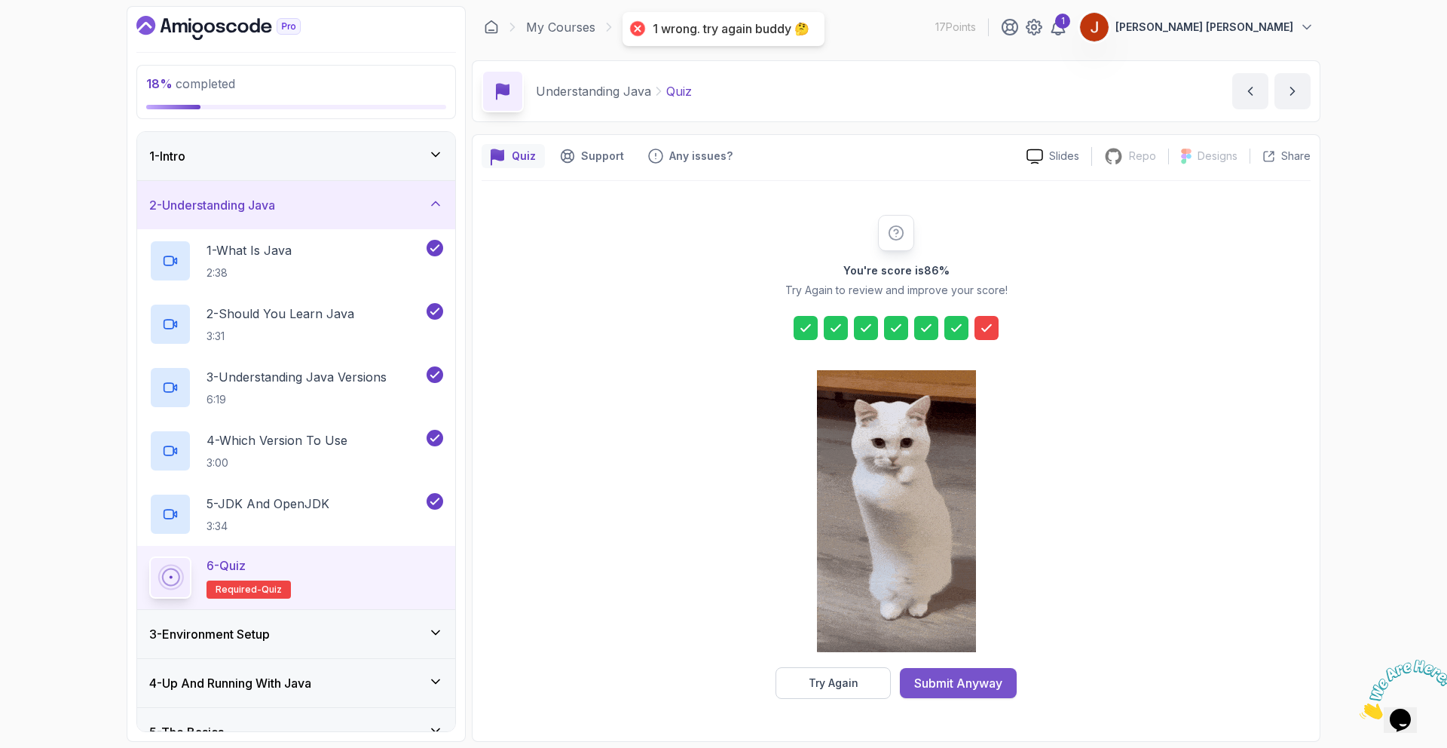
click at [953, 685] on div "Submit Anyway" at bounding box center [958, 683] width 88 height 18
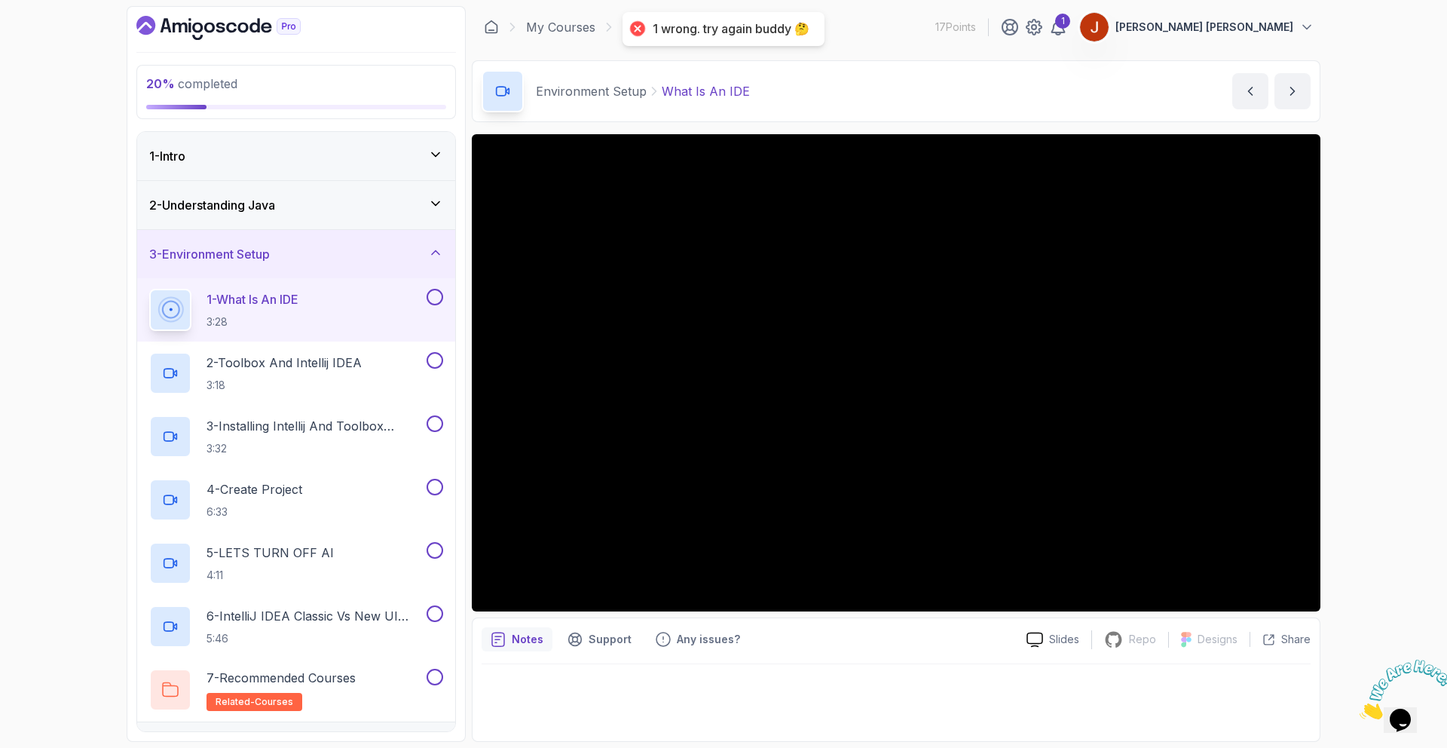
click at [261, 204] on h3 "2 - Understanding Java" at bounding box center [212, 205] width 126 height 18
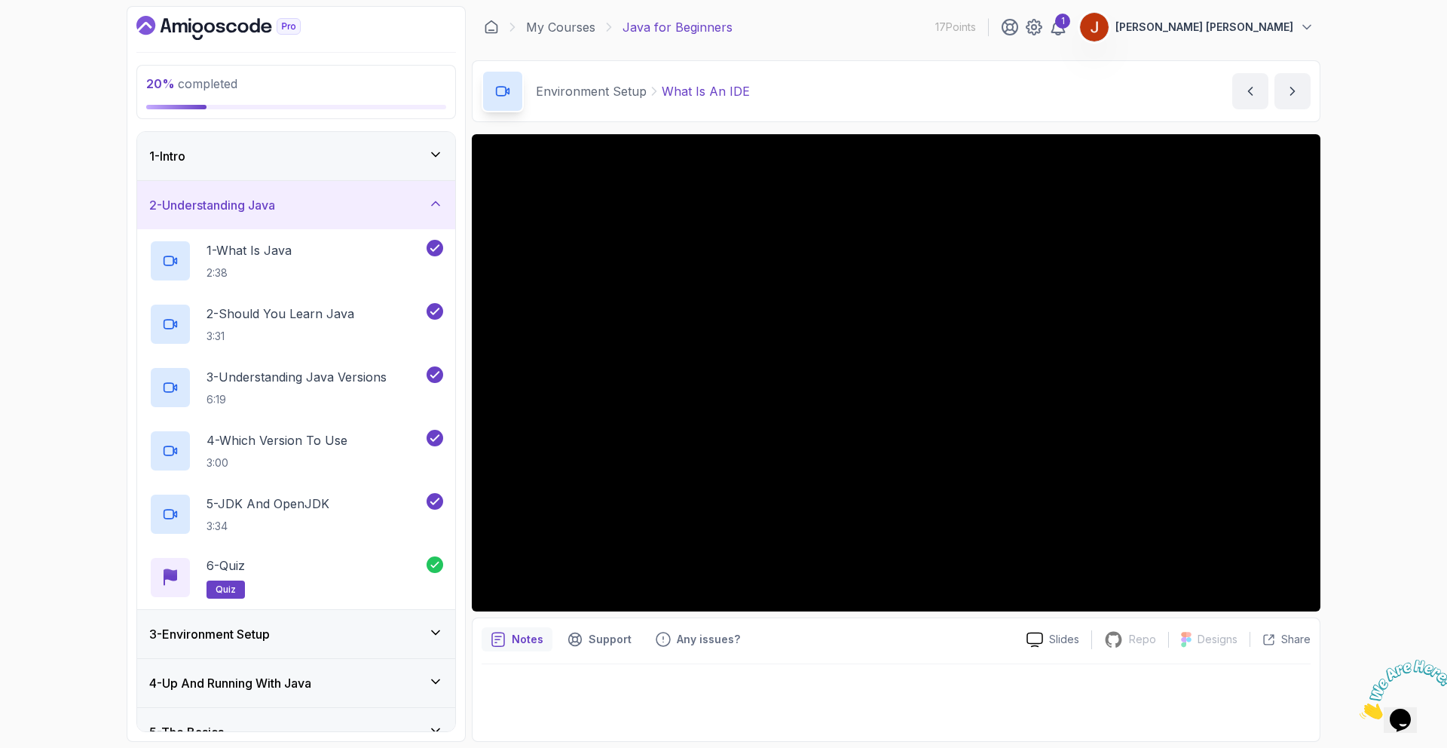
click at [329, 170] on div "1 - Intro" at bounding box center [296, 156] width 318 height 48
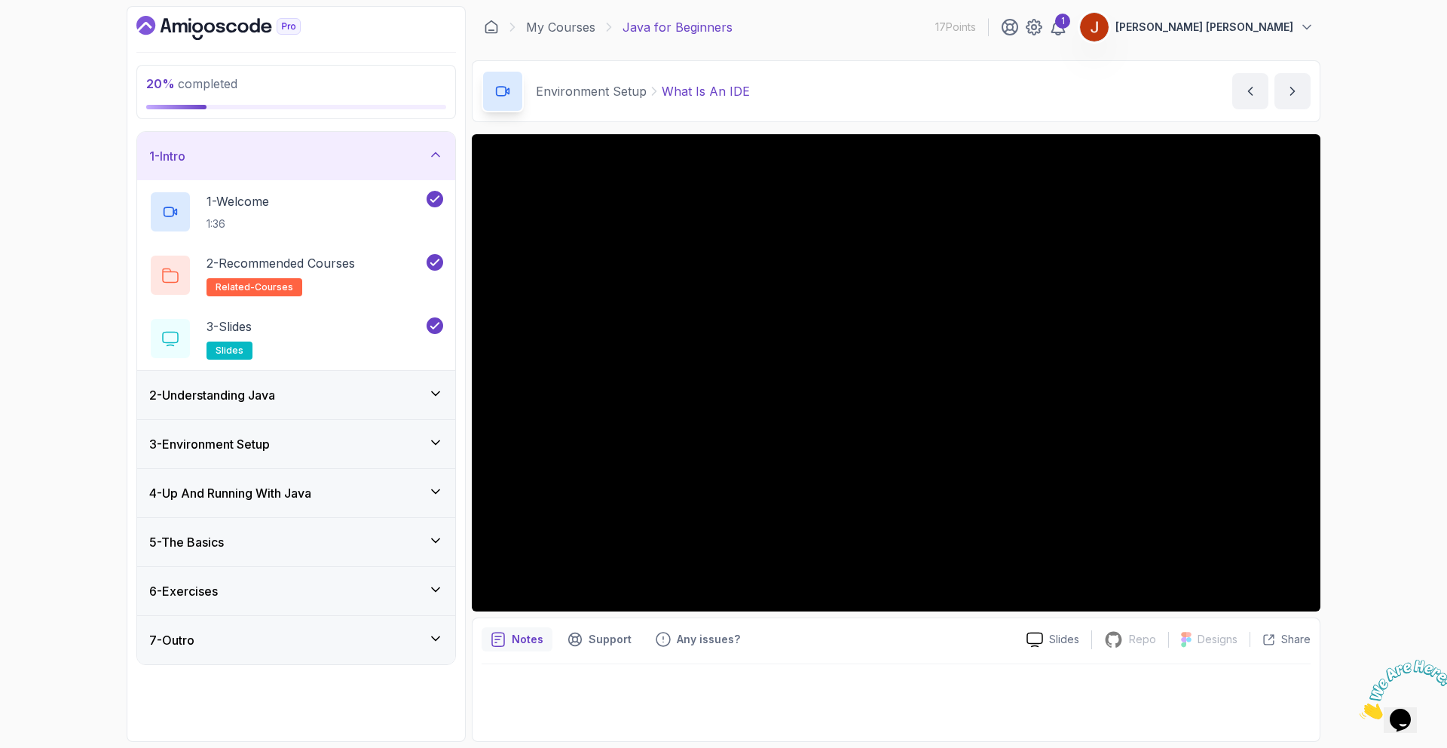
click at [332, 159] on div "1 - Intro" at bounding box center [296, 156] width 294 height 18
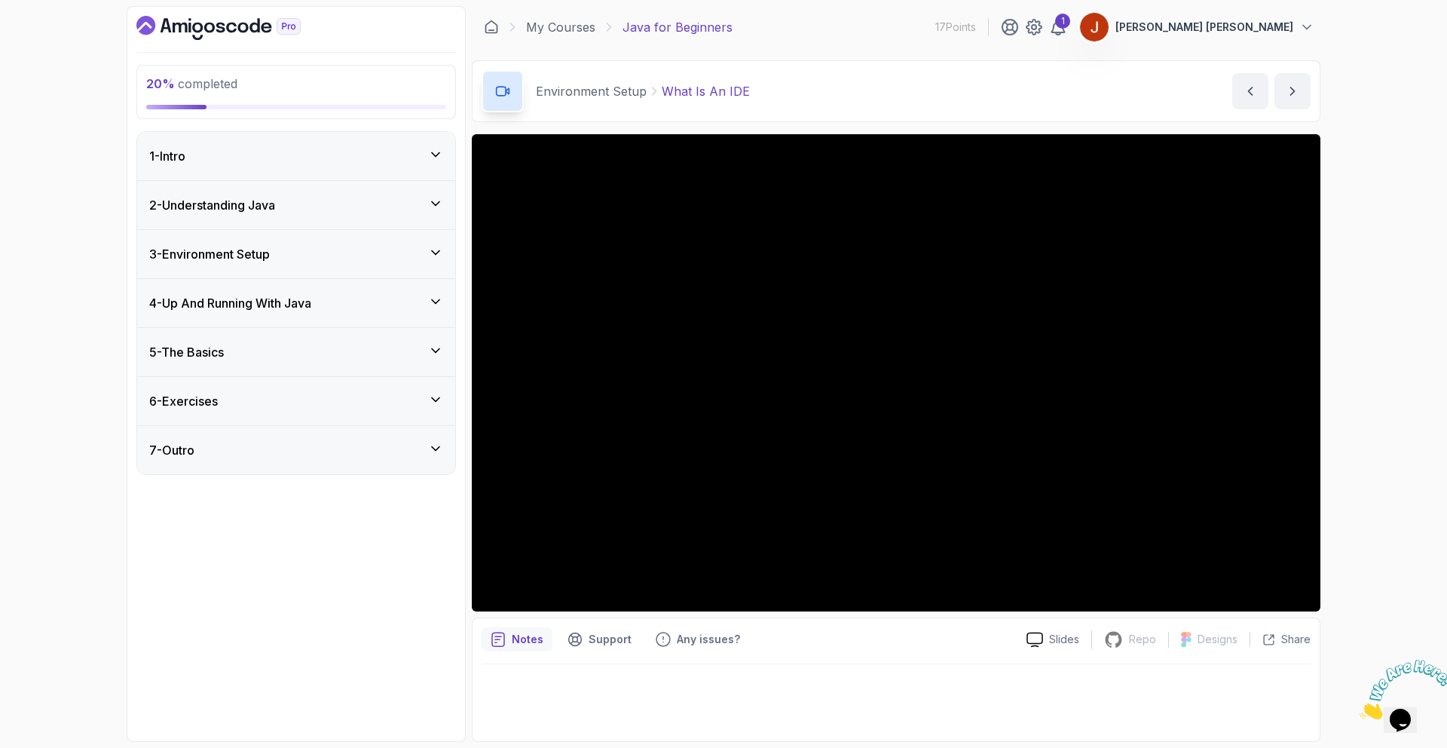
click at [341, 194] on div "2 - Understanding Java" at bounding box center [296, 205] width 318 height 48
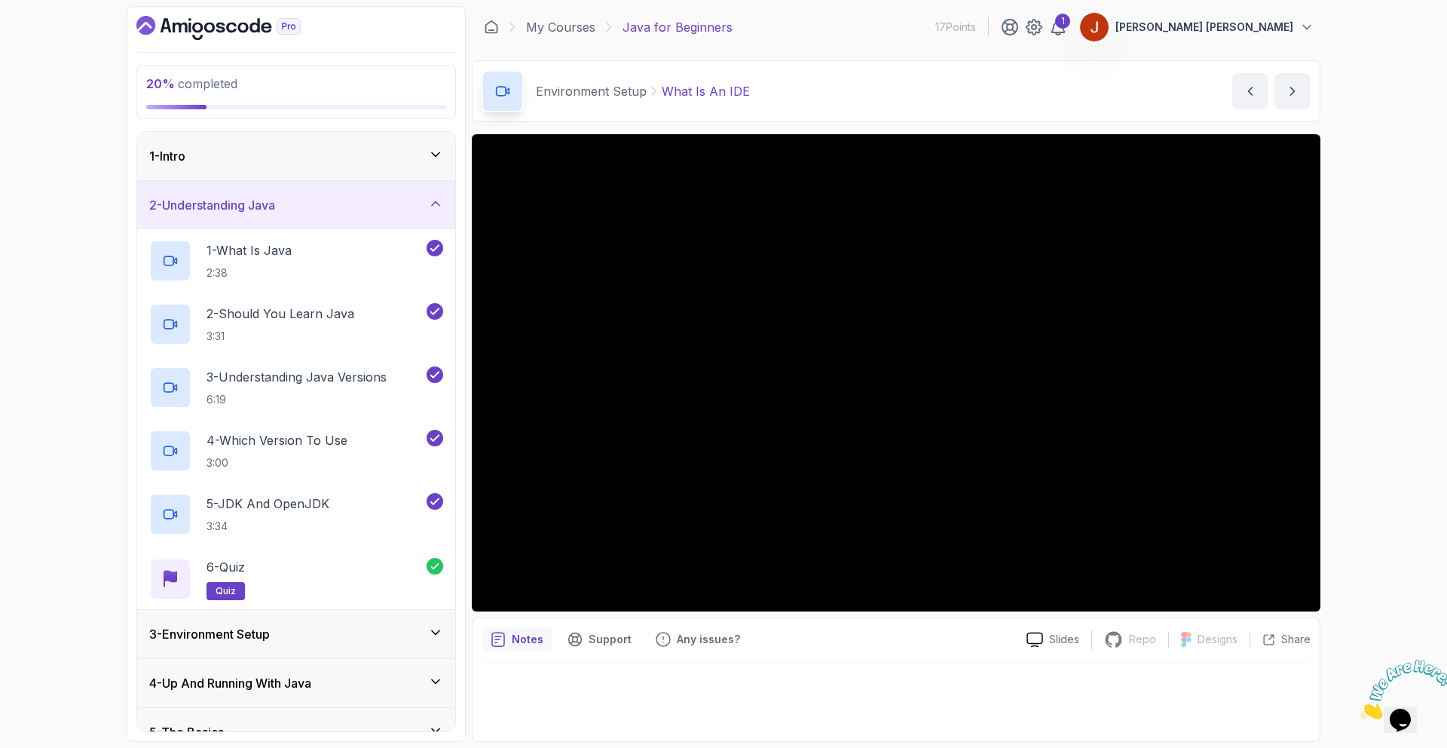
click at [352, 207] on div "2 - Understanding Java" at bounding box center [296, 205] width 294 height 18
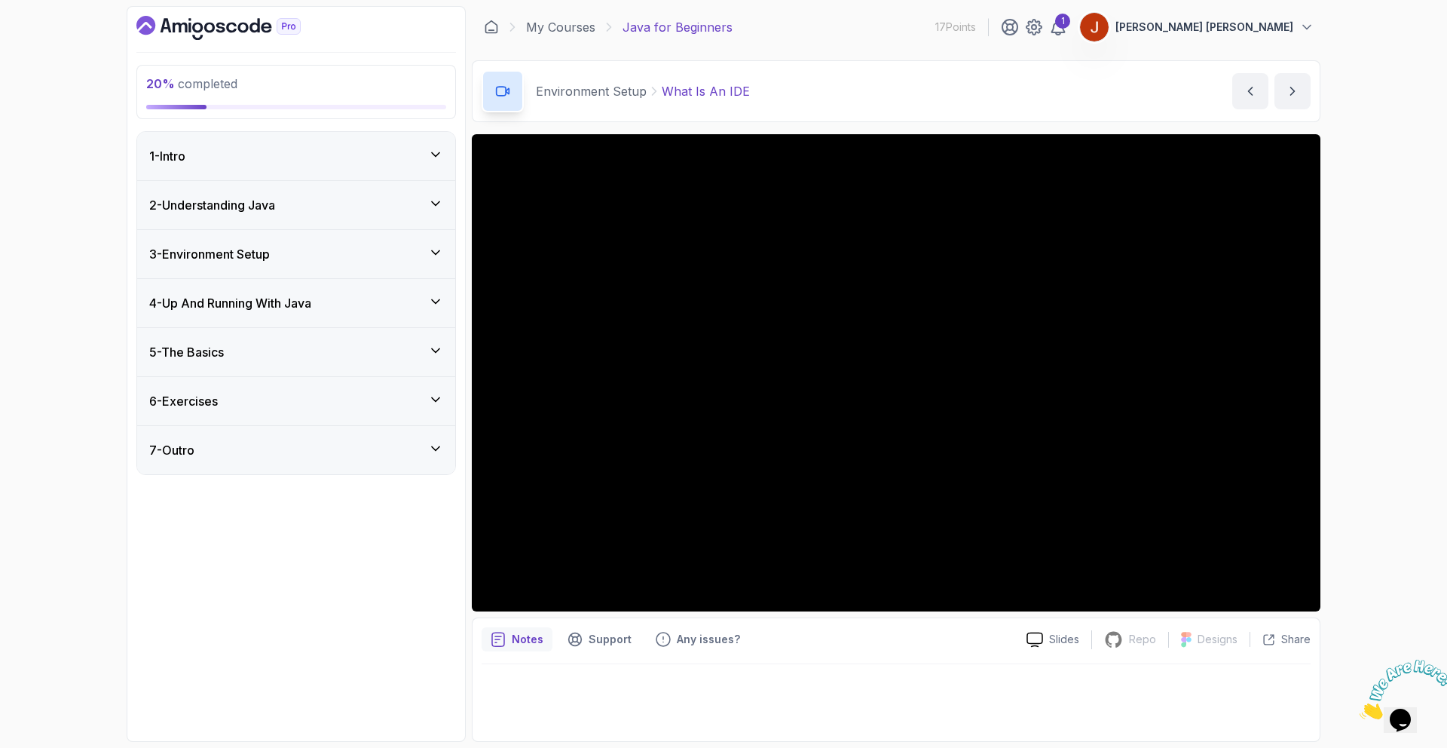
click at [366, 246] on div "3 - Environment Setup" at bounding box center [296, 254] width 294 height 18
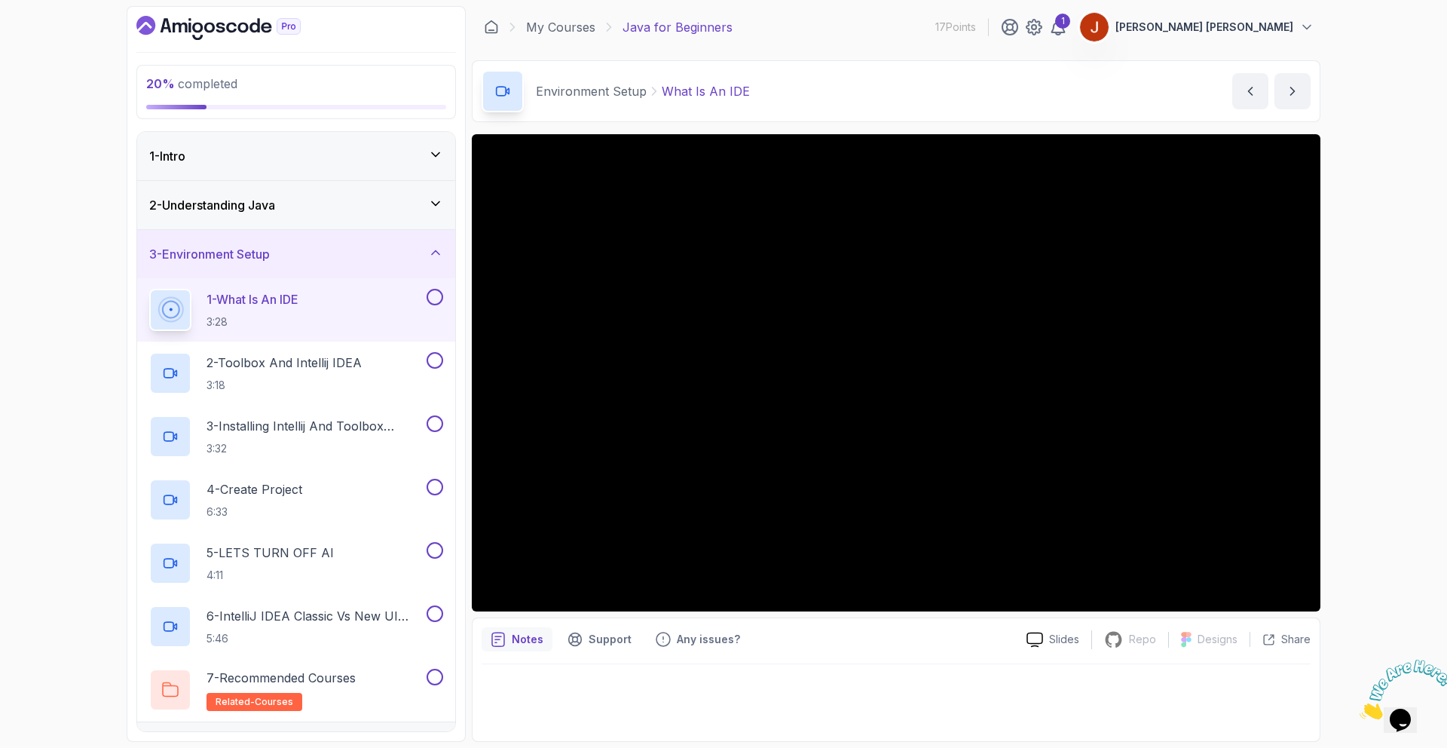
drag, startPoint x: 434, startPoint y: 300, endPoint x: 436, endPoint y: 324, distance: 24.2
click at [434, 300] on button at bounding box center [435, 297] width 17 height 17
click at [436, 361] on button at bounding box center [435, 360] width 17 height 17
click at [433, 420] on button at bounding box center [435, 423] width 17 height 17
click at [435, 483] on button at bounding box center [435, 487] width 17 height 17
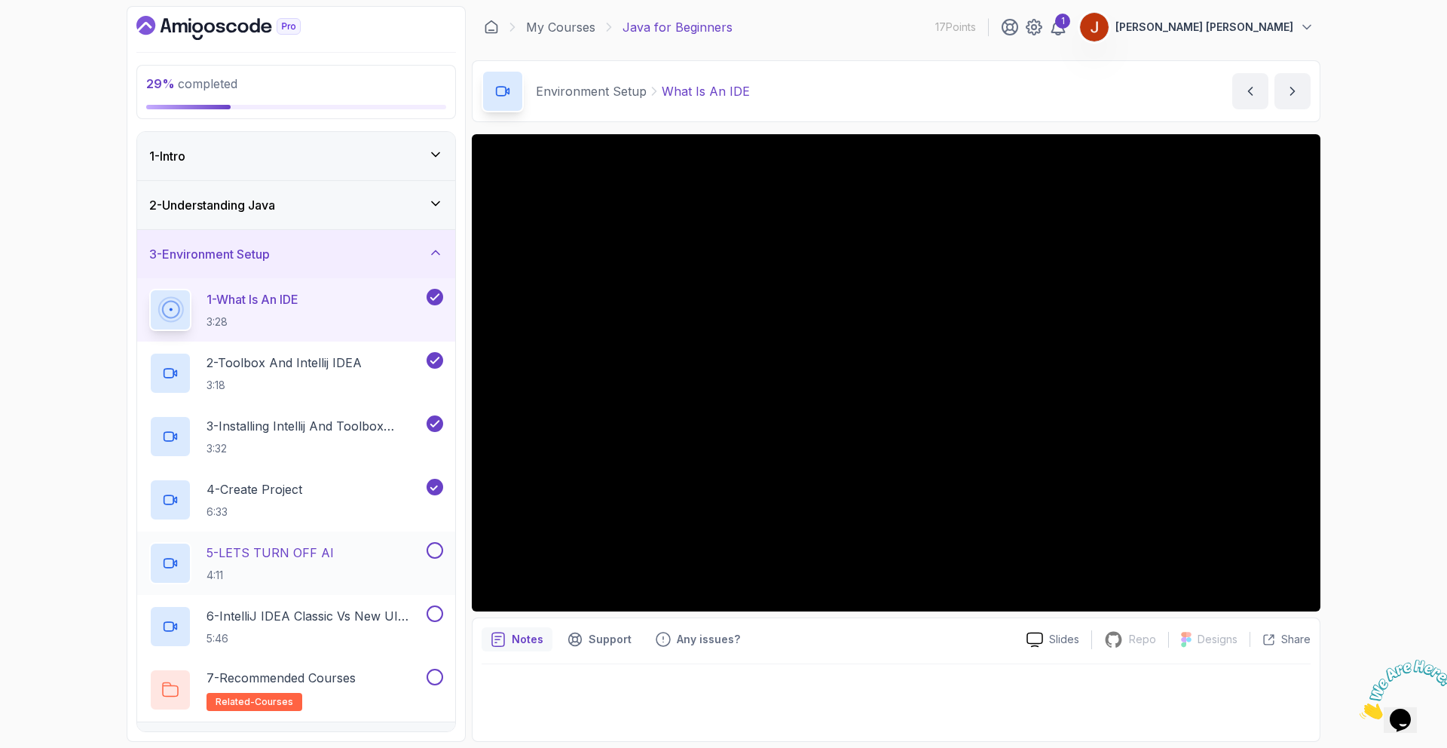
drag, startPoint x: 436, startPoint y: 545, endPoint x: 435, endPoint y: 559, distance: 13.6
click at [436, 545] on button at bounding box center [435, 550] width 17 height 17
click at [432, 621] on button at bounding box center [435, 613] width 17 height 17
click at [424, 678] on div at bounding box center [434, 677] width 20 height 17
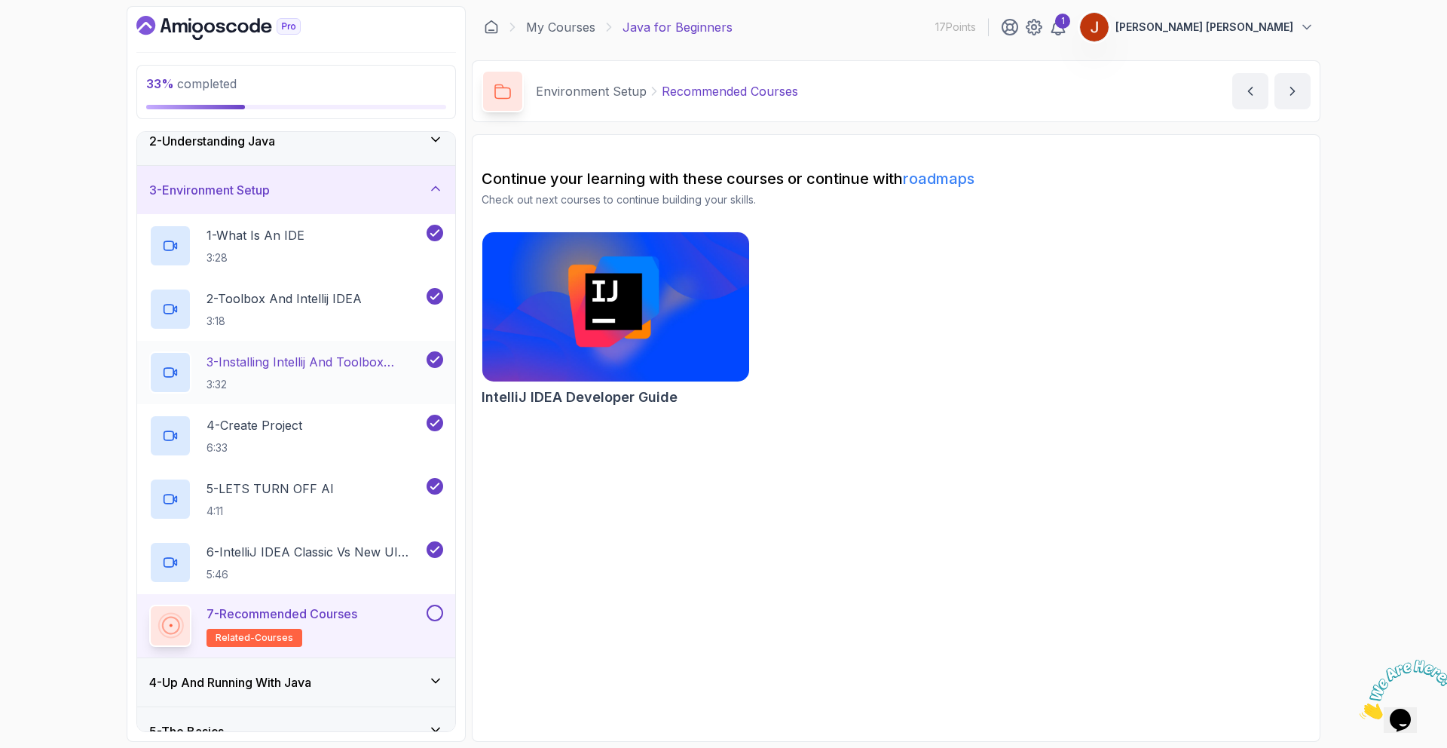
scroll to position [65, 0]
click at [435, 612] on button at bounding box center [435, 612] width 17 height 17
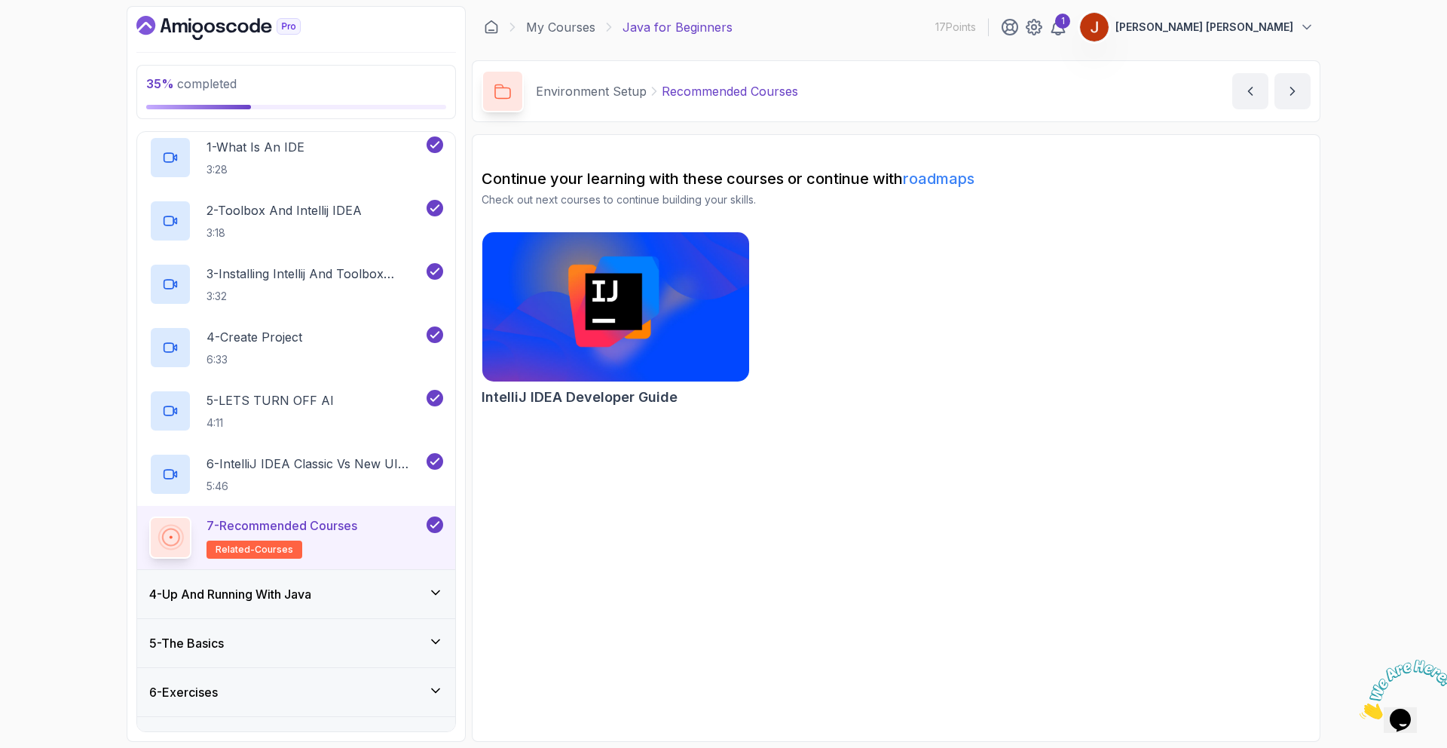
scroll to position [186, 0]
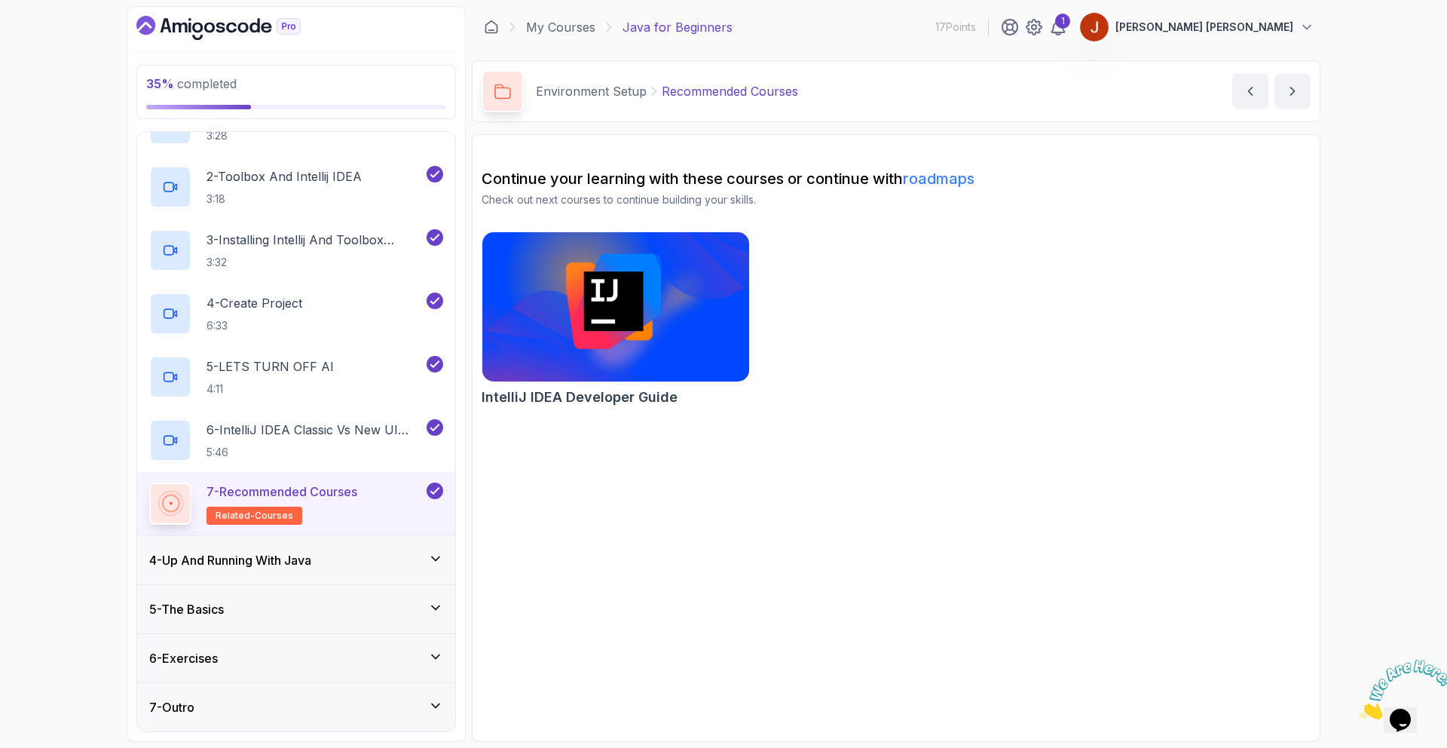
click at [670, 305] on img at bounding box center [616, 306] width 280 height 157
click at [257, 571] on div "4 - Up And Running With Java" at bounding box center [296, 560] width 318 height 48
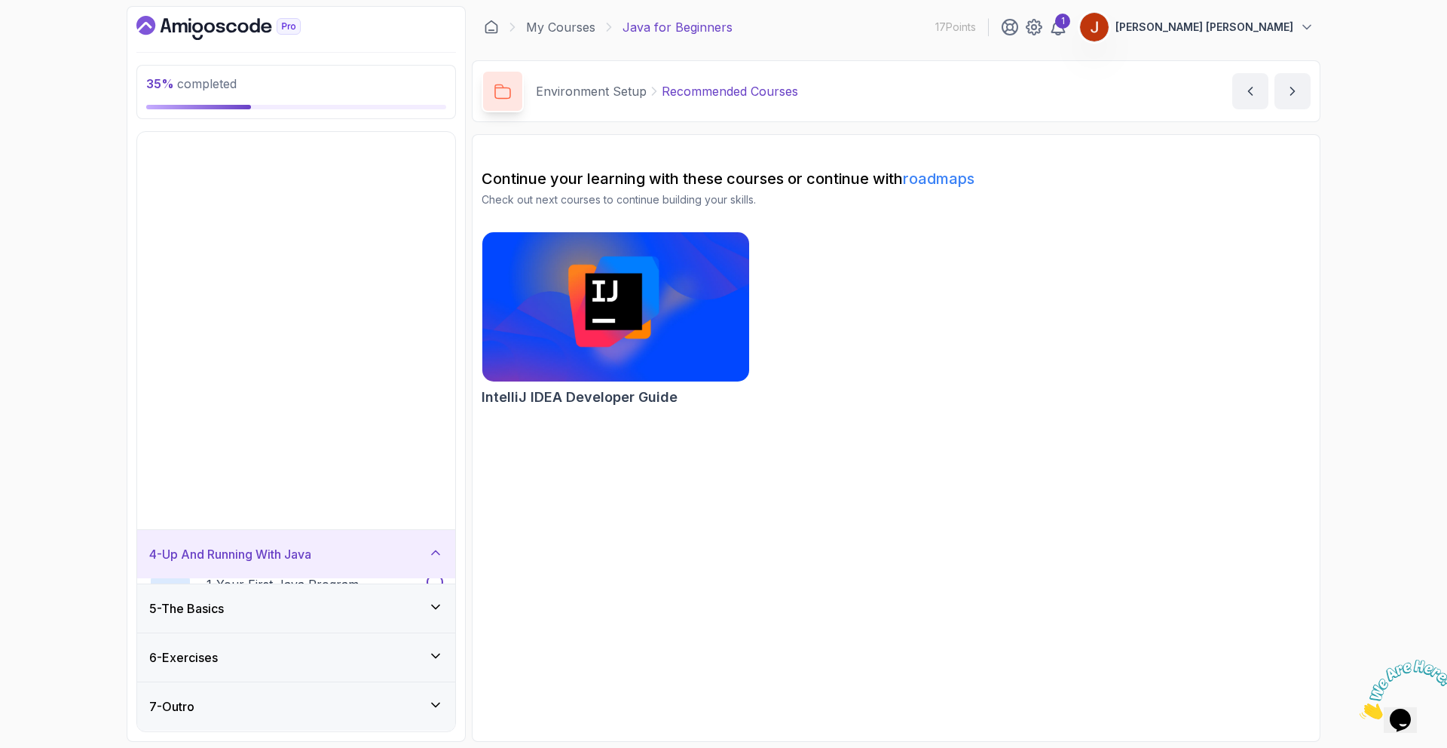
scroll to position [0, 0]
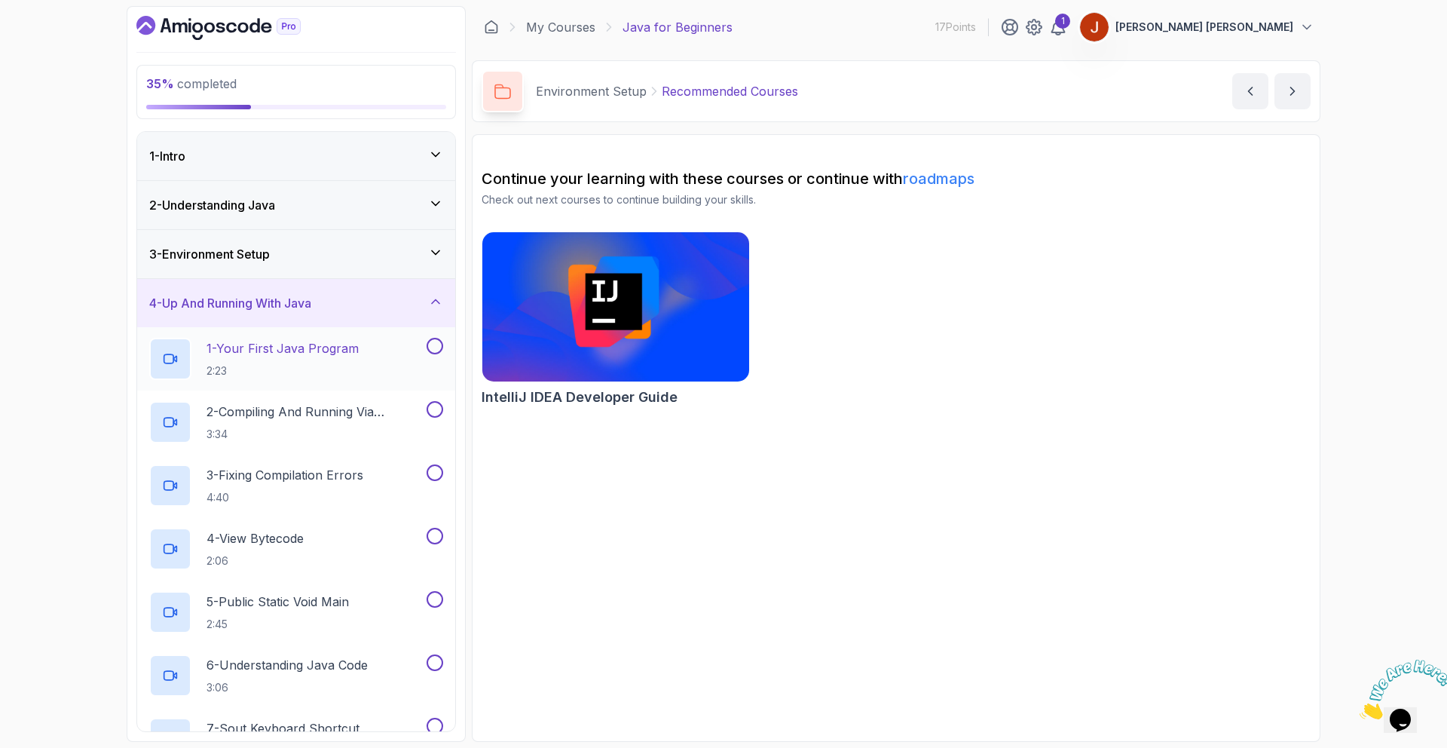
click at [436, 354] on button "1 - Your First Java Program 2:23" at bounding box center [296, 359] width 294 height 42
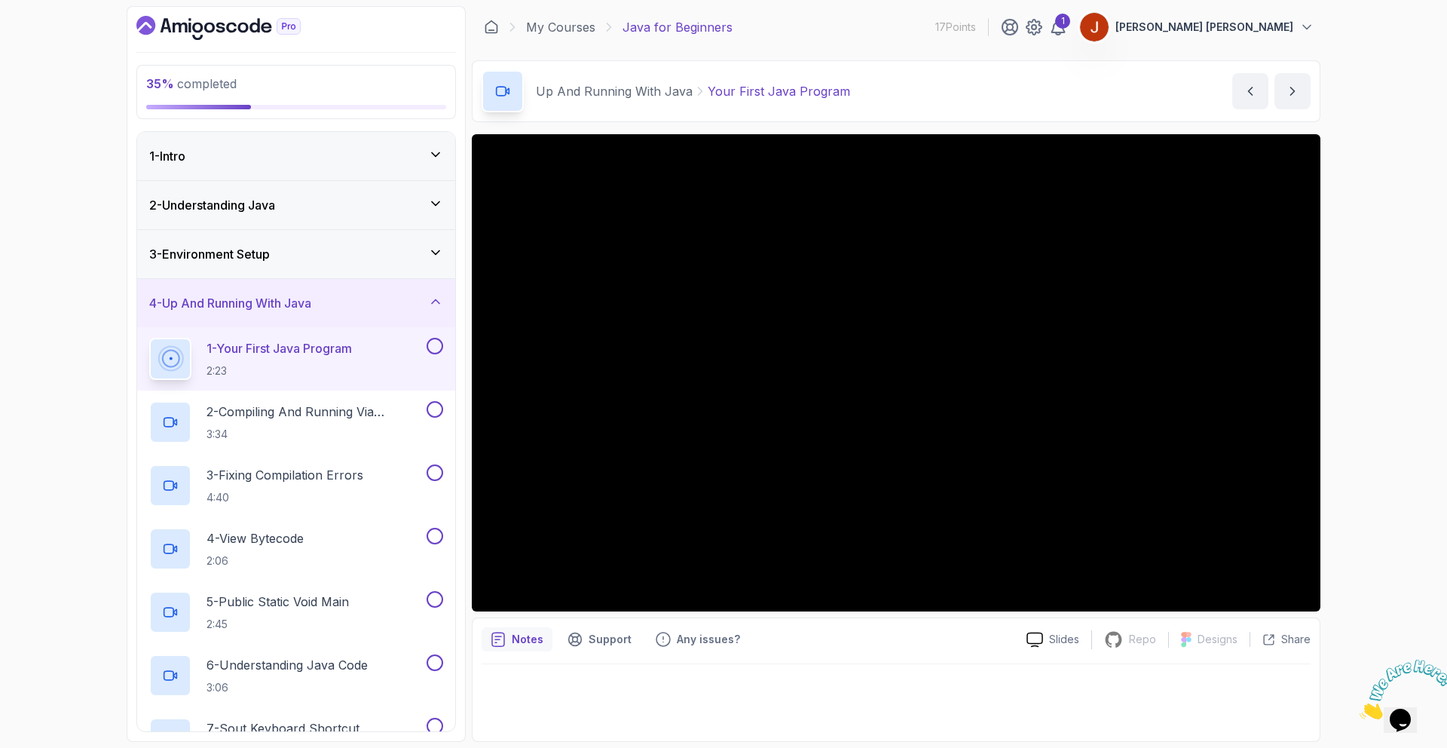
click at [437, 345] on button at bounding box center [435, 346] width 17 height 17
click at [439, 408] on button at bounding box center [435, 409] width 17 height 17
click at [431, 476] on button at bounding box center [435, 472] width 17 height 17
click at [436, 536] on button at bounding box center [435, 536] width 17 height 17
click at [437, 599] on button at bounding box center [435, 599] width 17 height 17
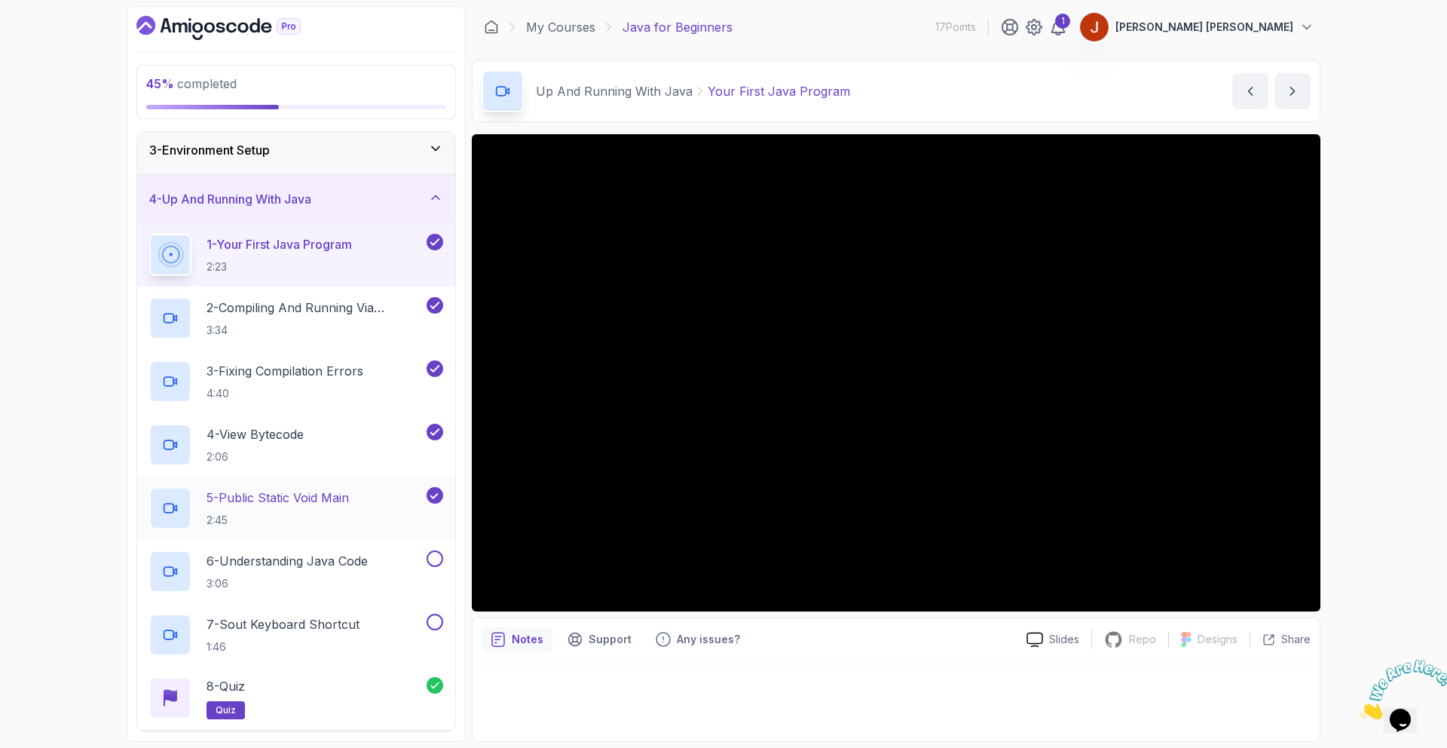
scroll to position [133, 0]
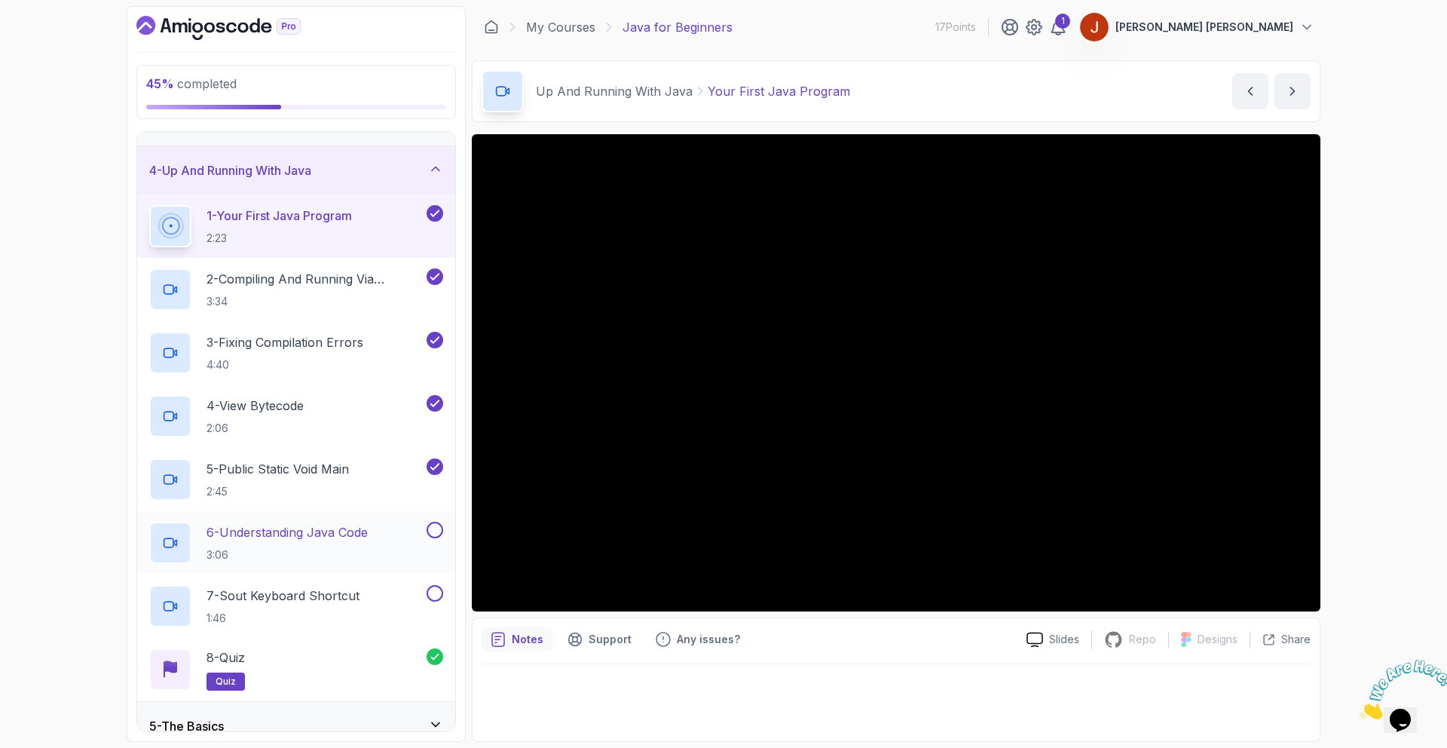
click at [437, 532] on button at bounding box center [435, 530] width 17 height 17
click at [434, 593] on button at bounding box center [435, 593] width 17 height 17
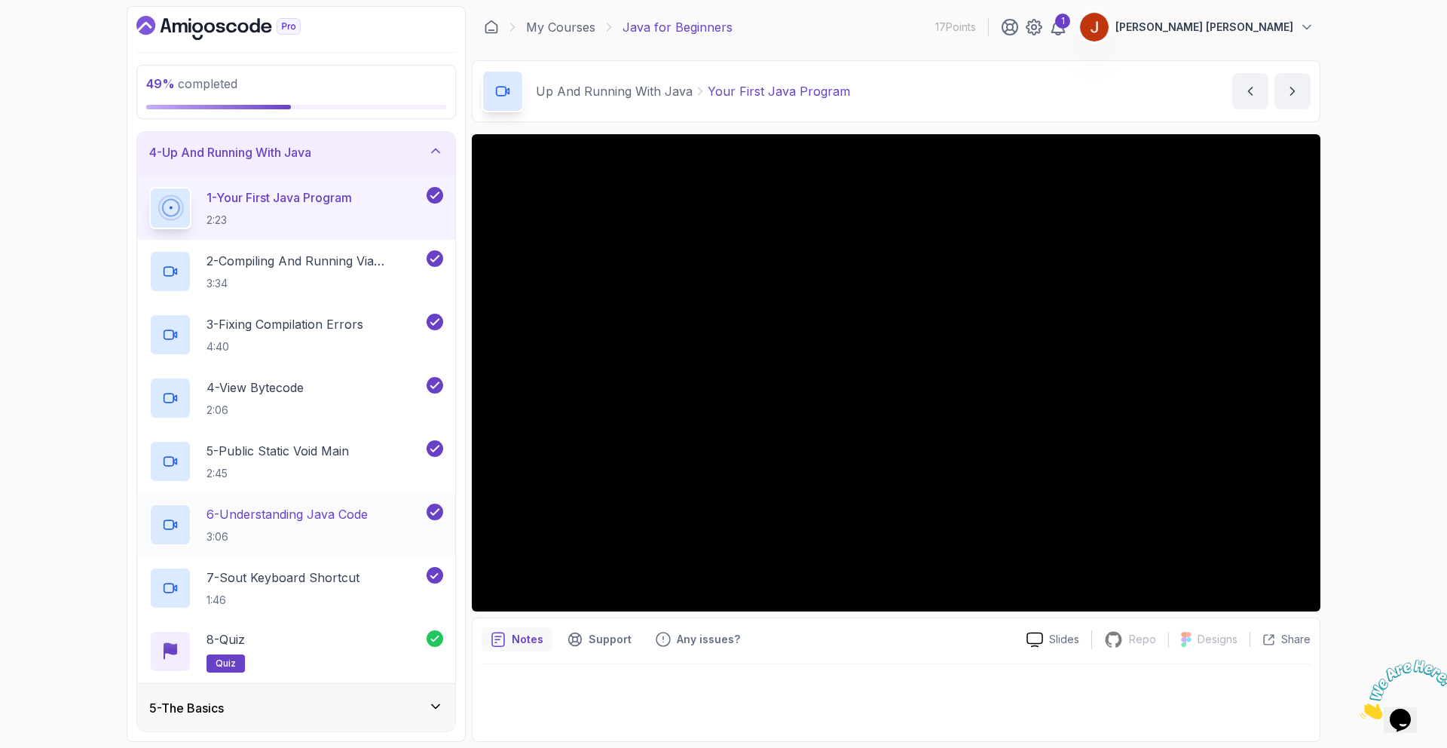
scroll to position [250, 0]
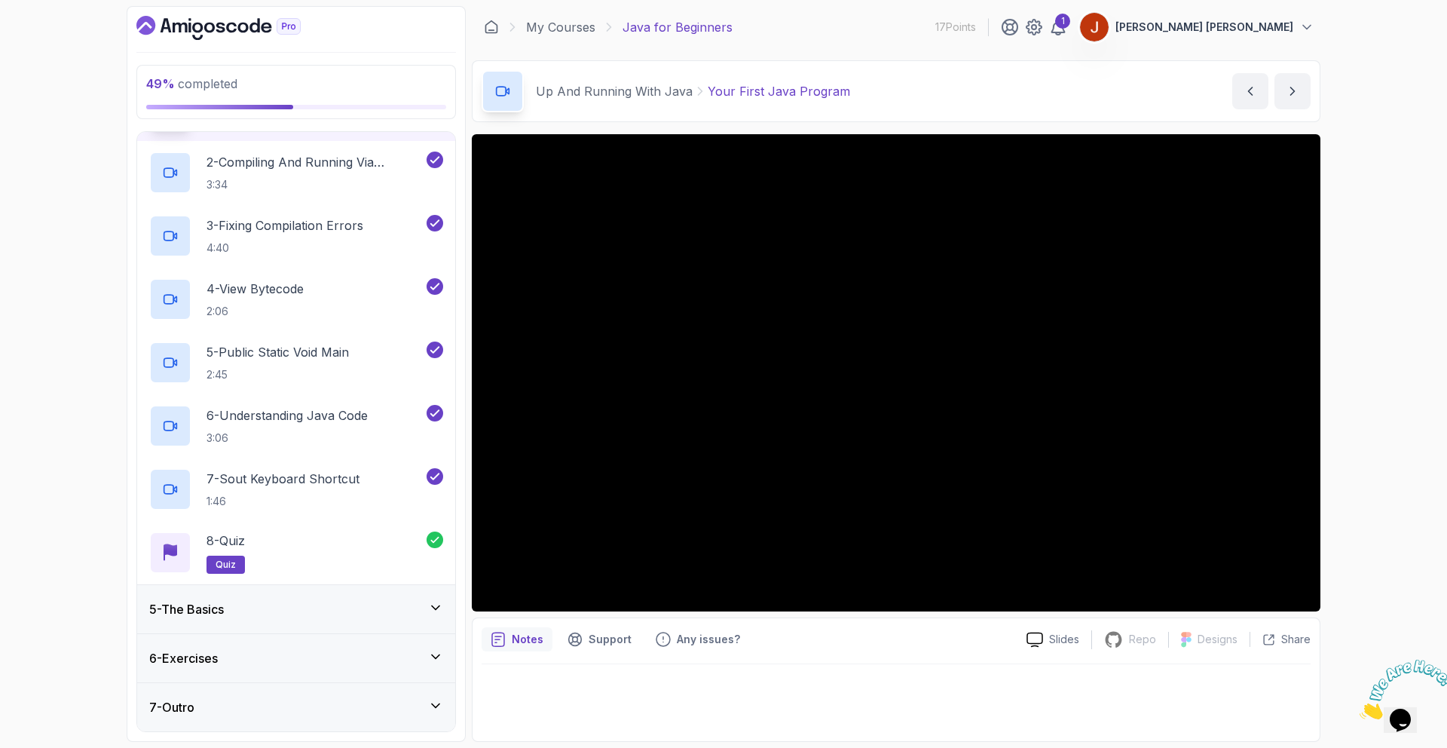
click at [429, 599] on div "5 - The Basics" at bounding box center [296, 609] width 318 height 48
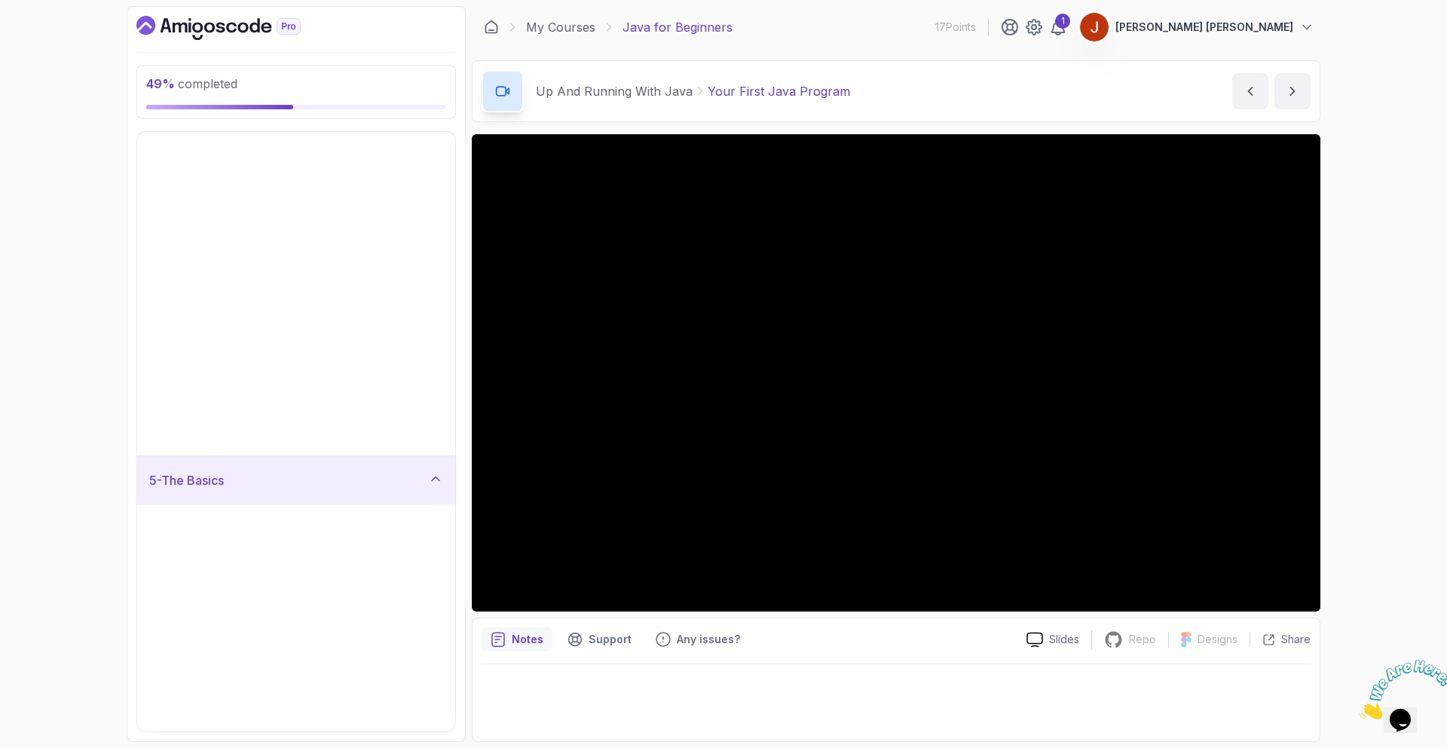
scroll to position [0, 0]
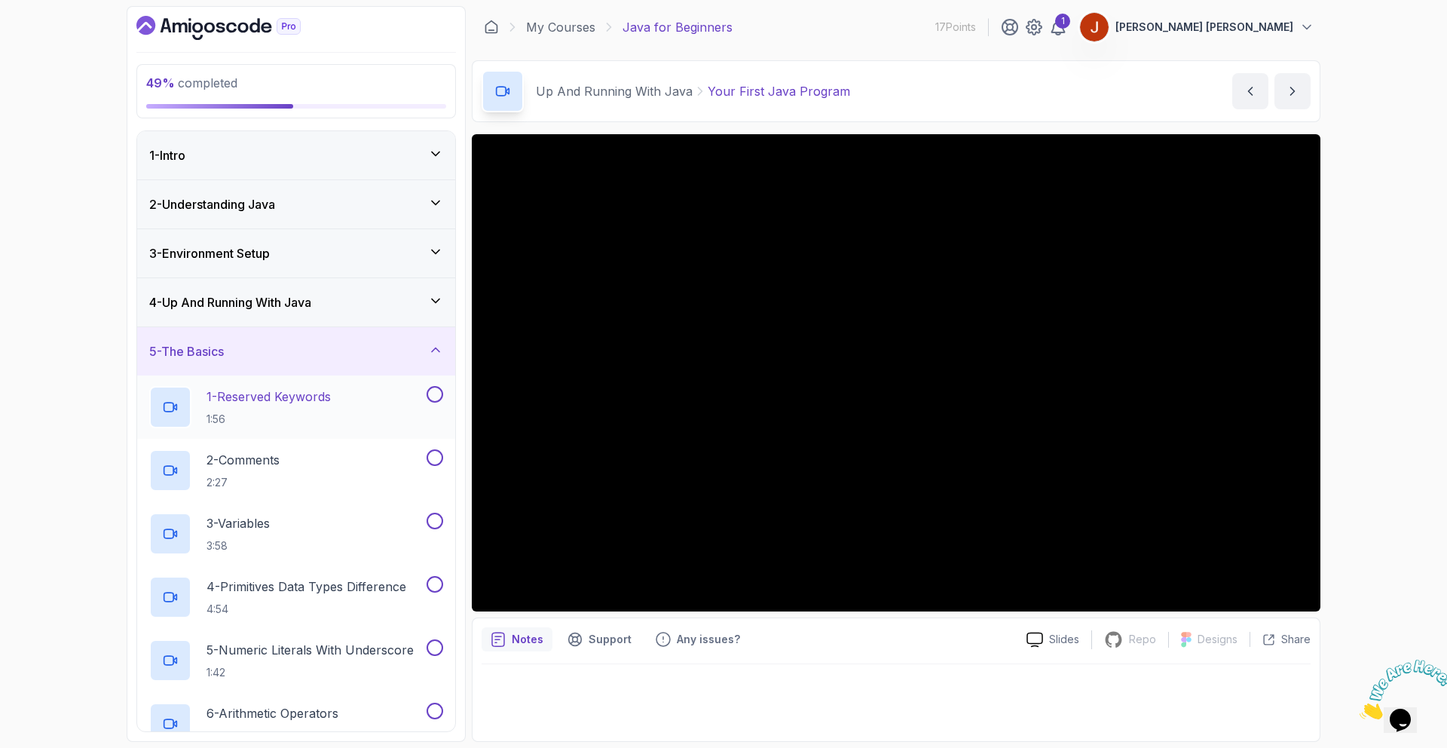
click at [439, 400] on button at bounding box center [435, 394] width 17 height 17
click at [436, 458] on button at bounding box center [435, 457] width 17 height 17
click at [440, 519] on button at bounding box center [435, 521] width 17 height 17
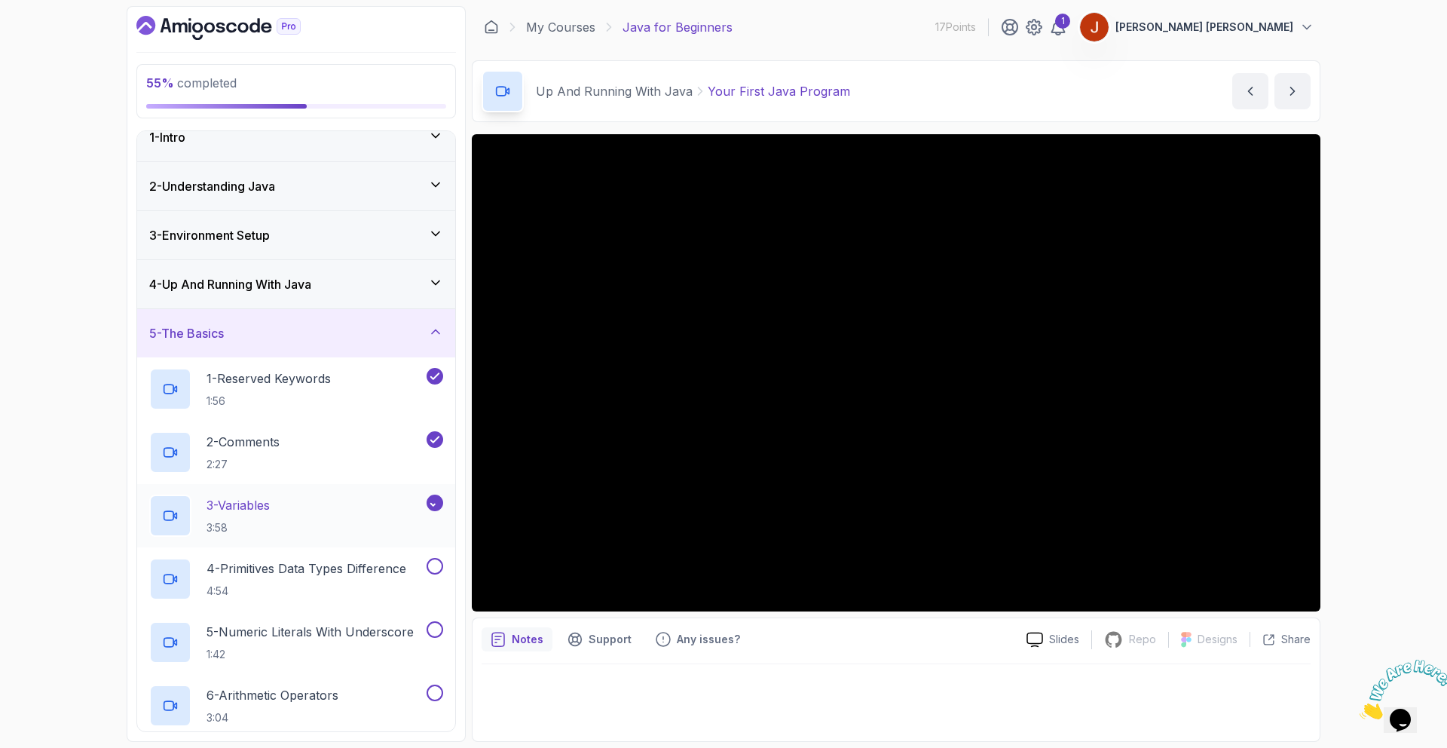
scroll to position [21, 0]
click at [435, 568] on button at bounding box center [435, 563] width 17 height 17
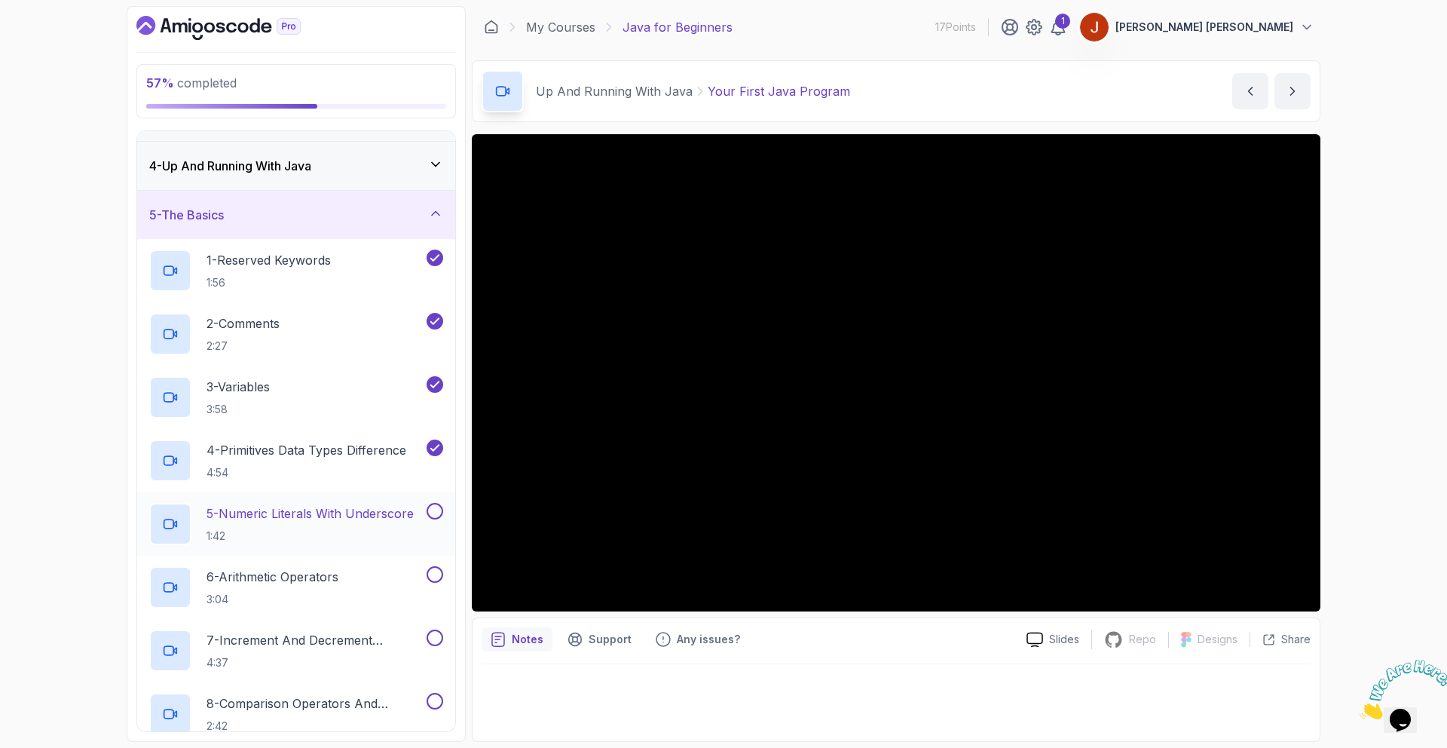
click at [435, 513] on button at bounding box center [435, 511] width 17 height 17
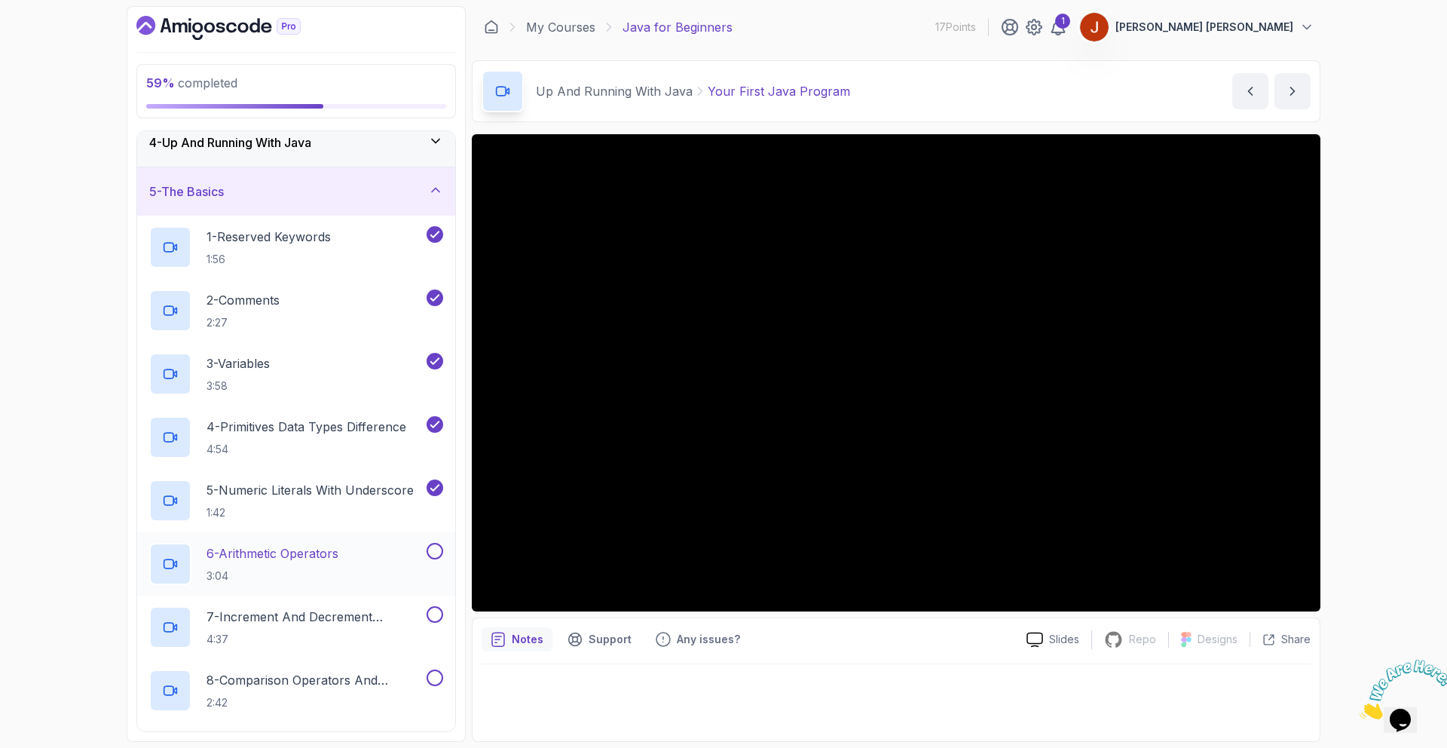
click at [437, 555] on button at bounding box center [435, 551] width 17 height 17
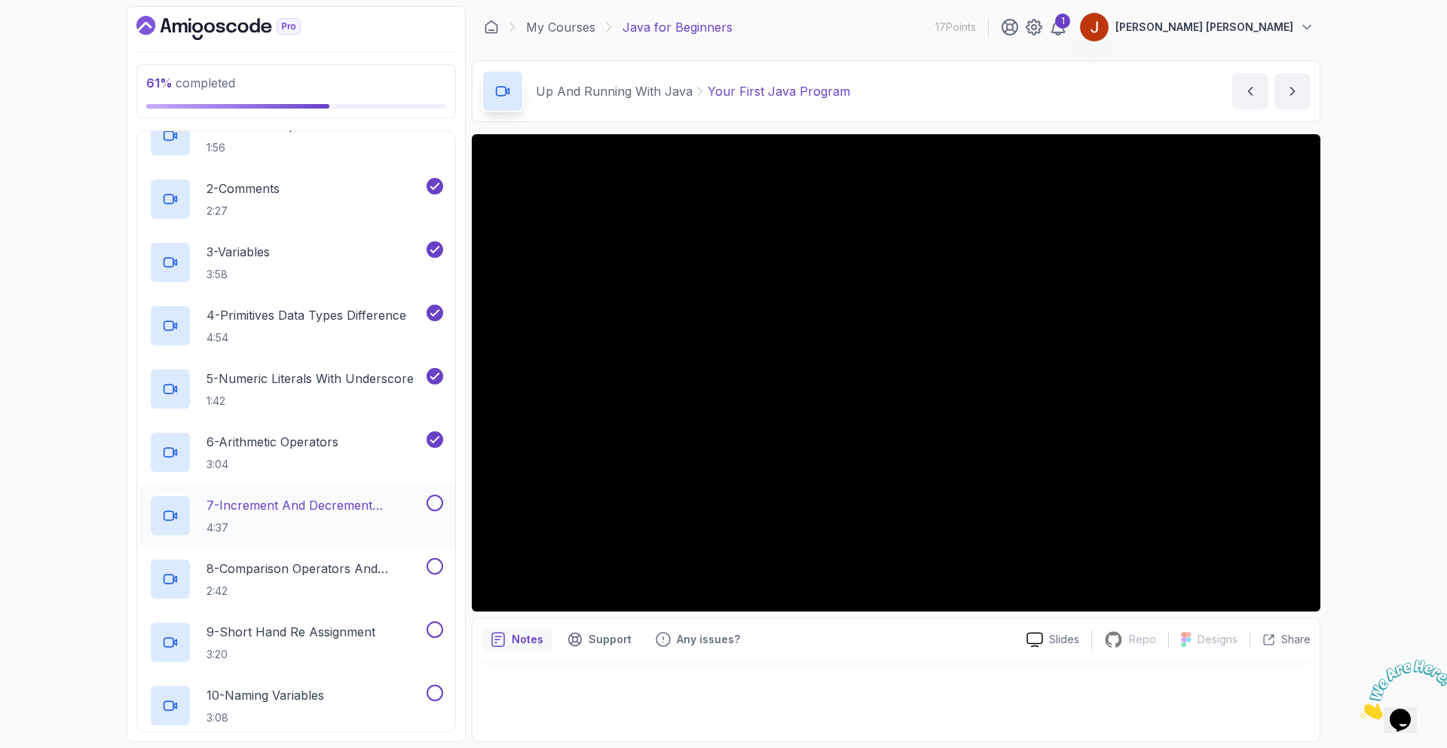
click at [437, 505] on button at bounding box center [435, 503] width 17 height 17
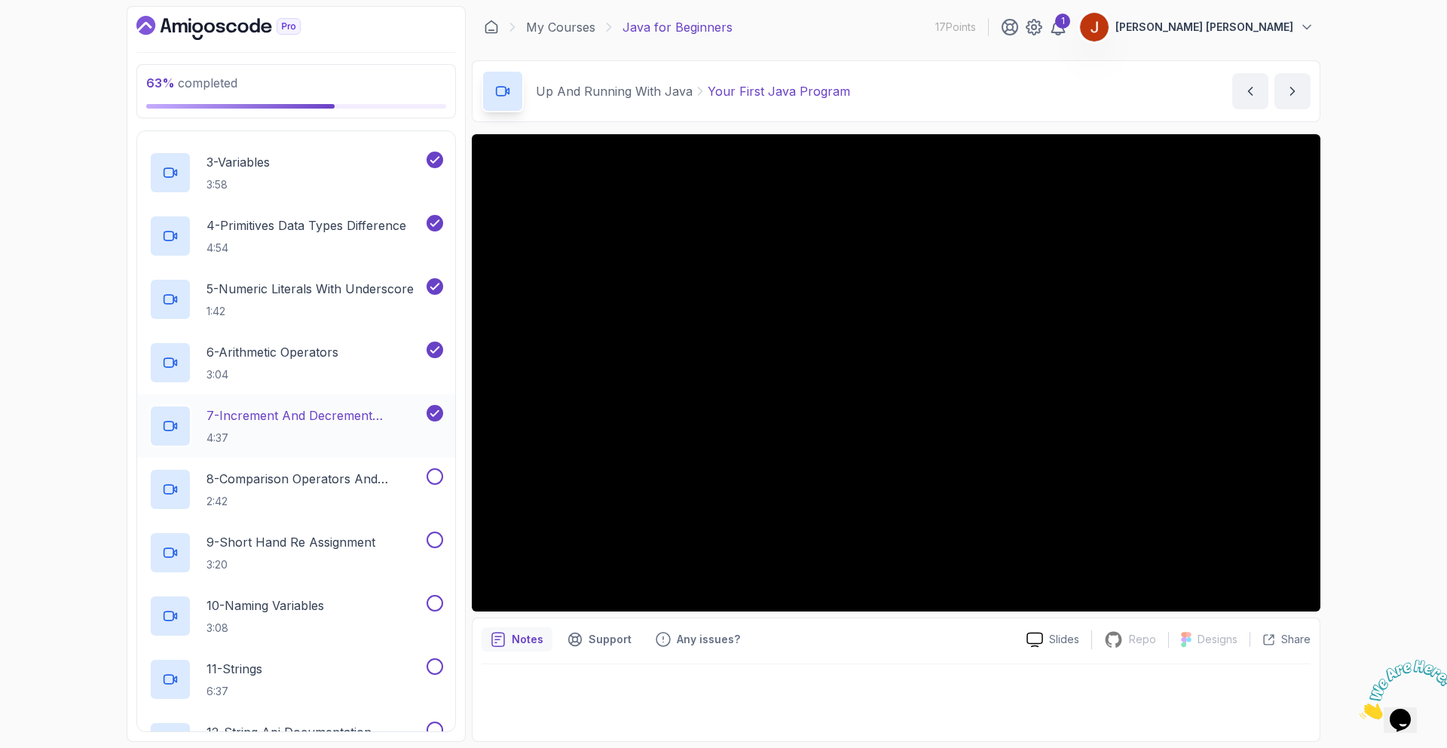
scroll to position [368, 0]
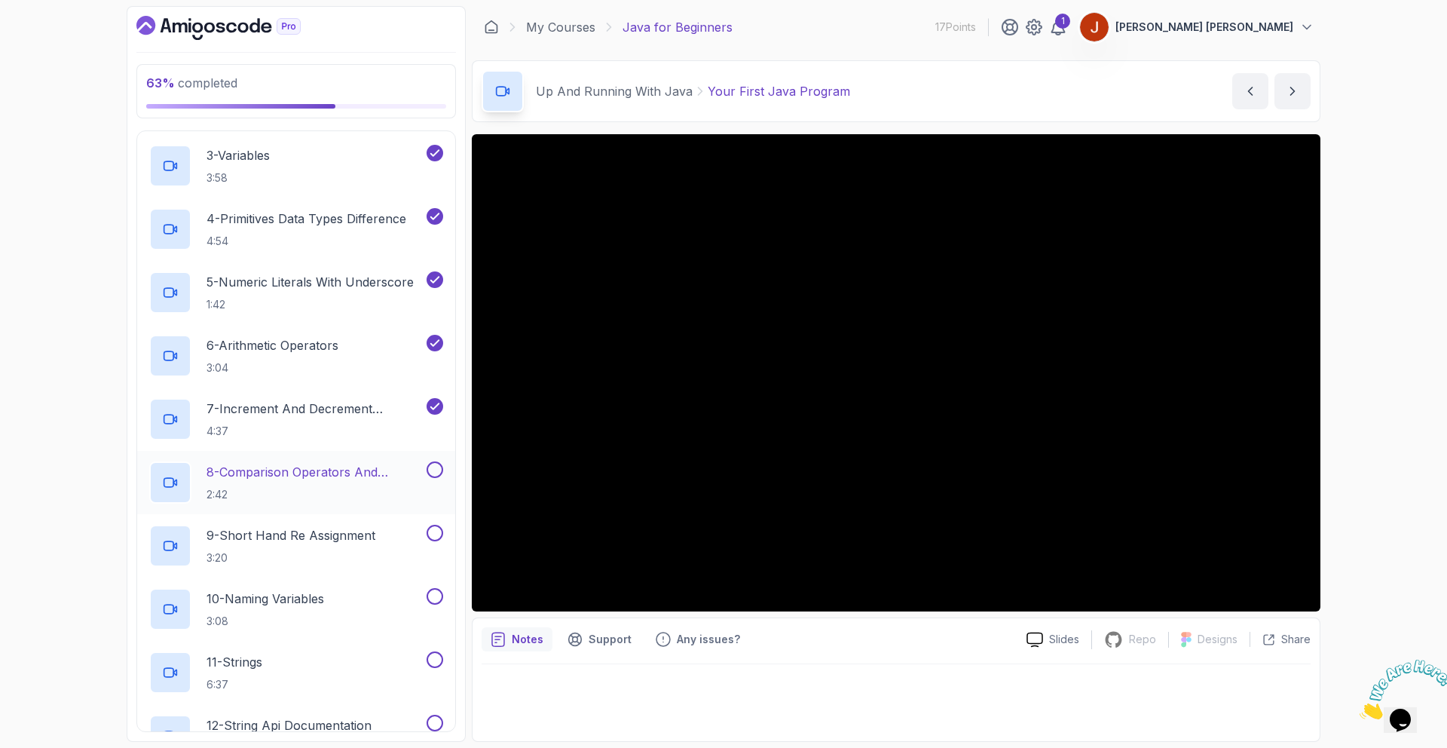
click at [436, 476] on button at bounding box center [435, 469] width 17 height 17
click at [437, 531] on button at bounding box center [435, 533] width 17 height 17
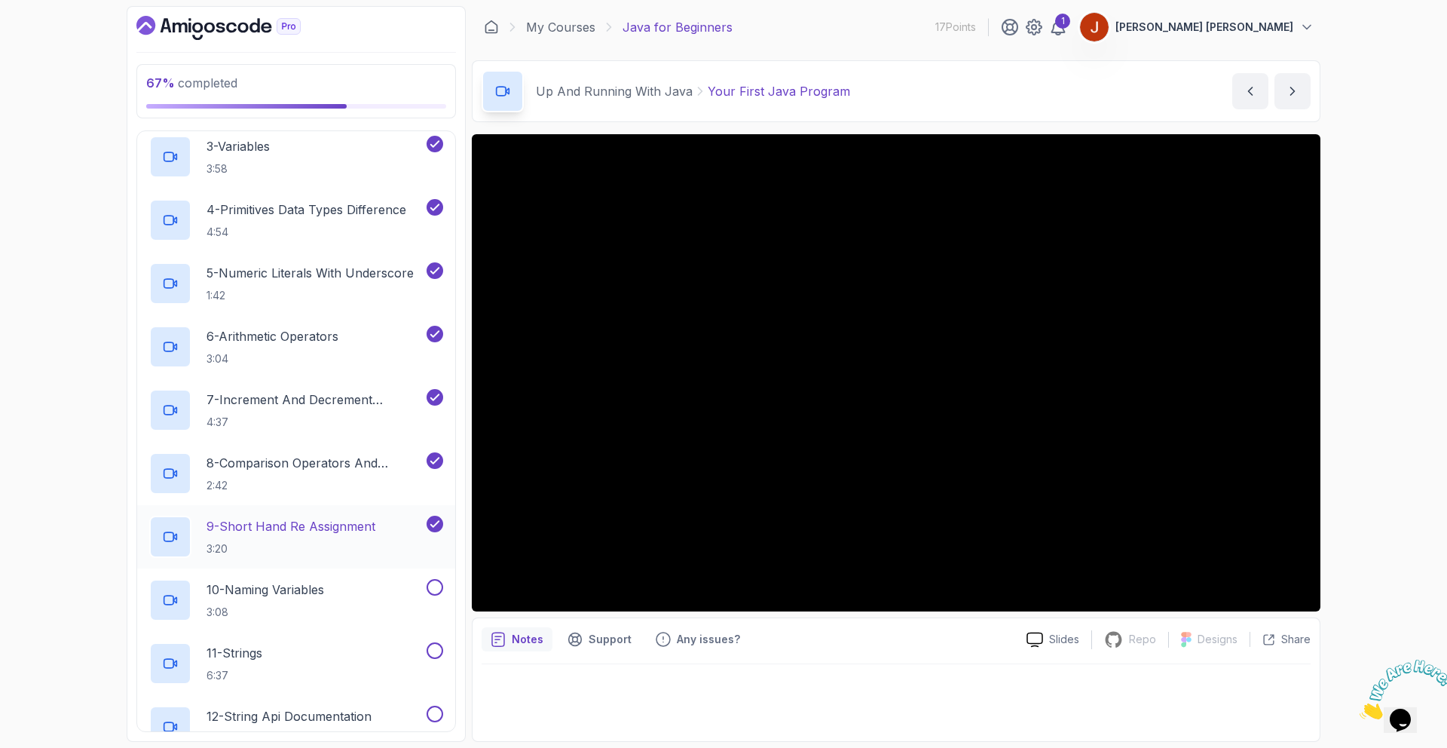
scroll to position [393, 0]
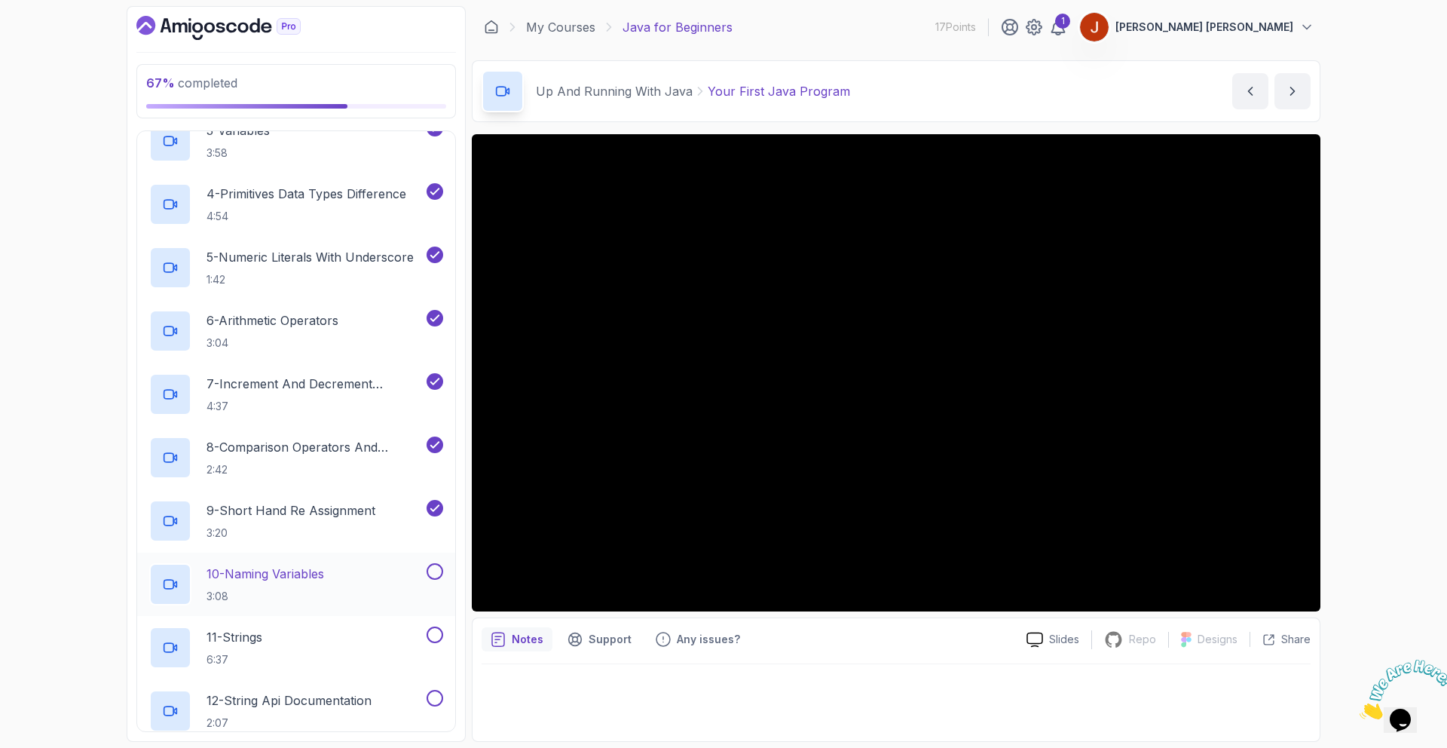
click at [431, 571] on button at bounding box center [435, 571] width 17 height 17
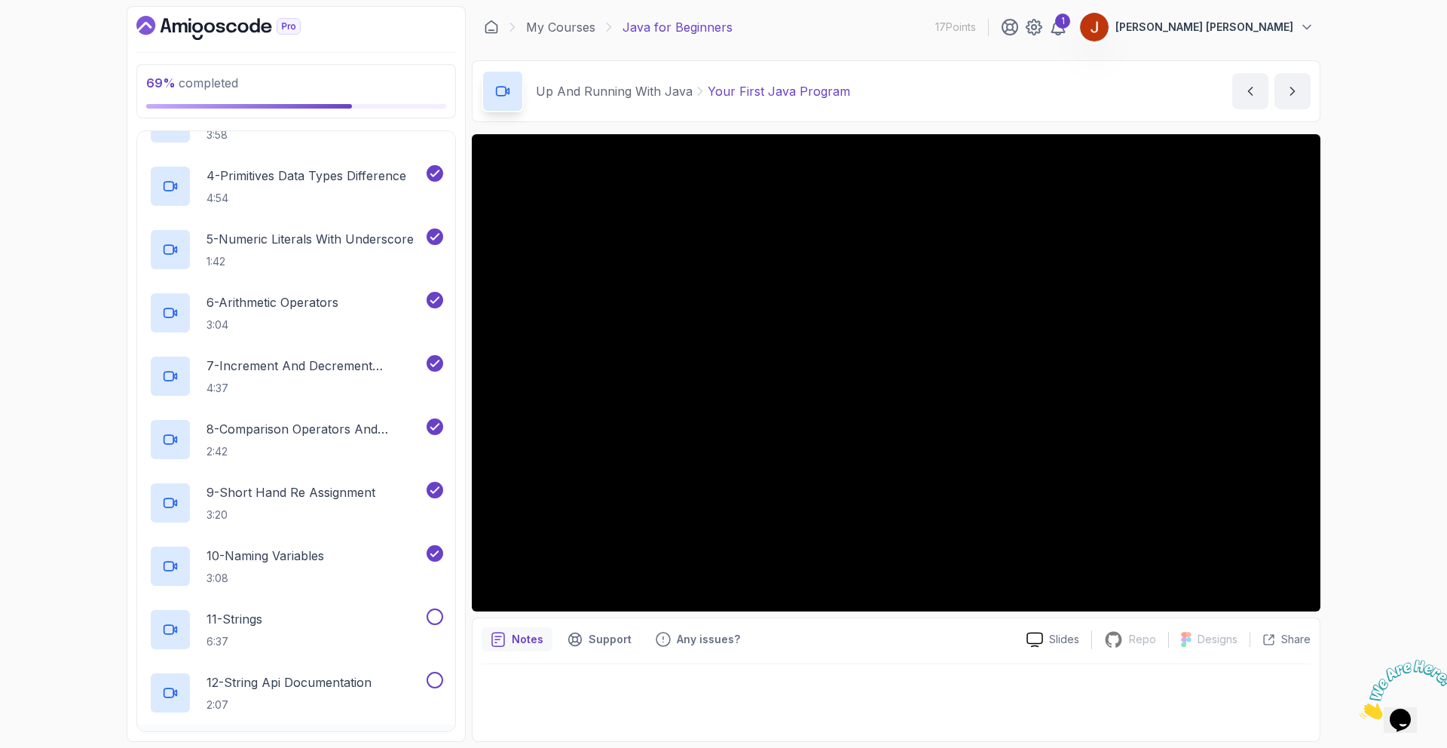
scroll to position [617, 0]
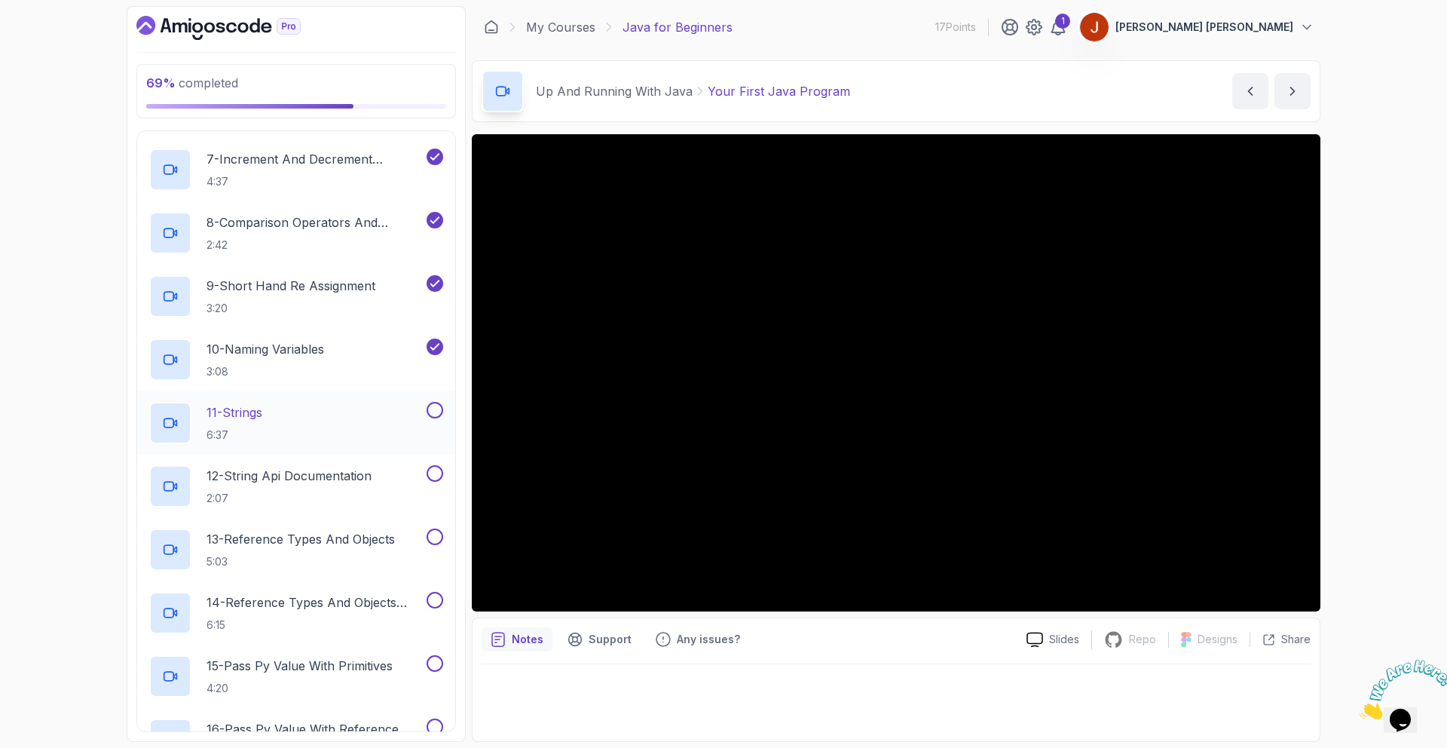
click at [435, 410] on button at bounding box center [435, 410] width 17 height 17
click at [388, 417] on div "11 - Strings 6:37" at bounding box center [286, 423] width 274 height 42
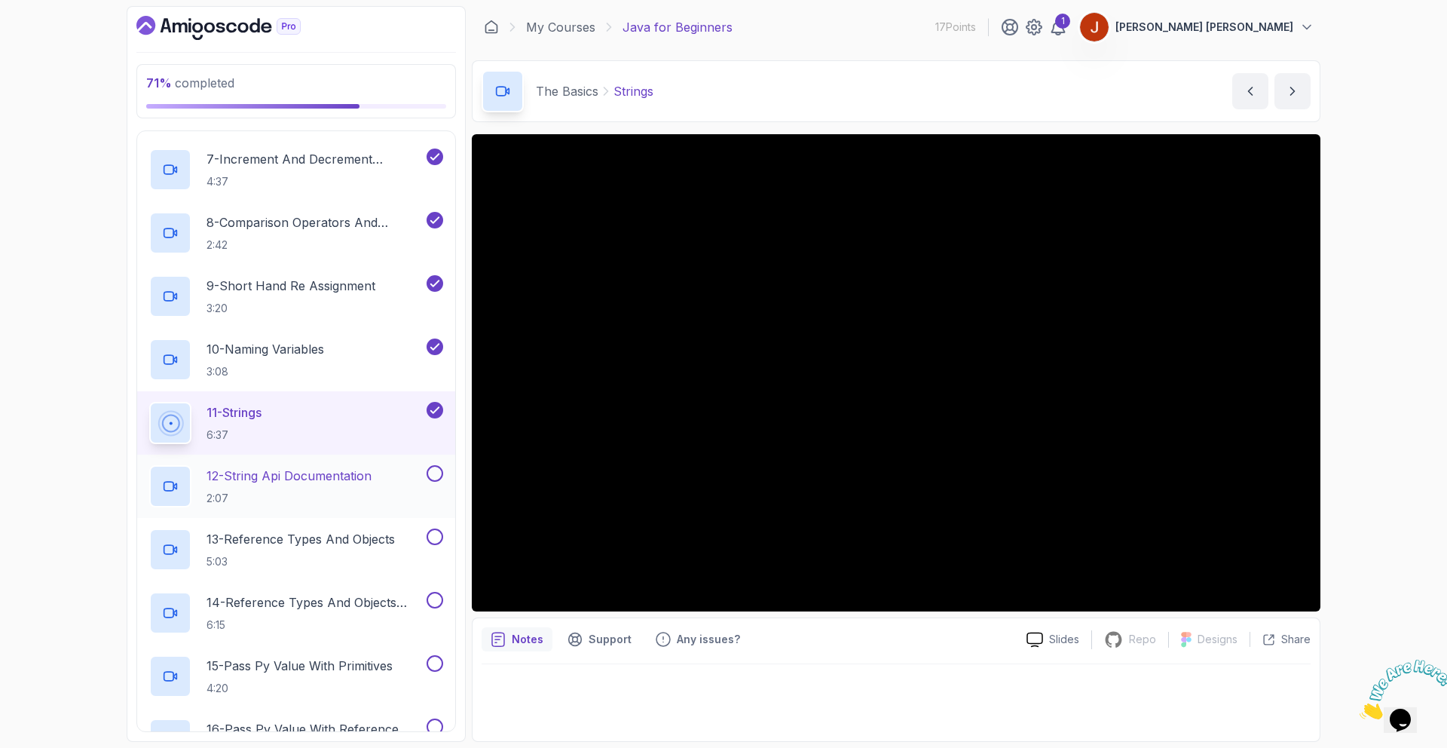
click at [372, 487] on h2 "12 - String Api Documentation 2:07" at bounding box center [289, 486] width 165 height 39
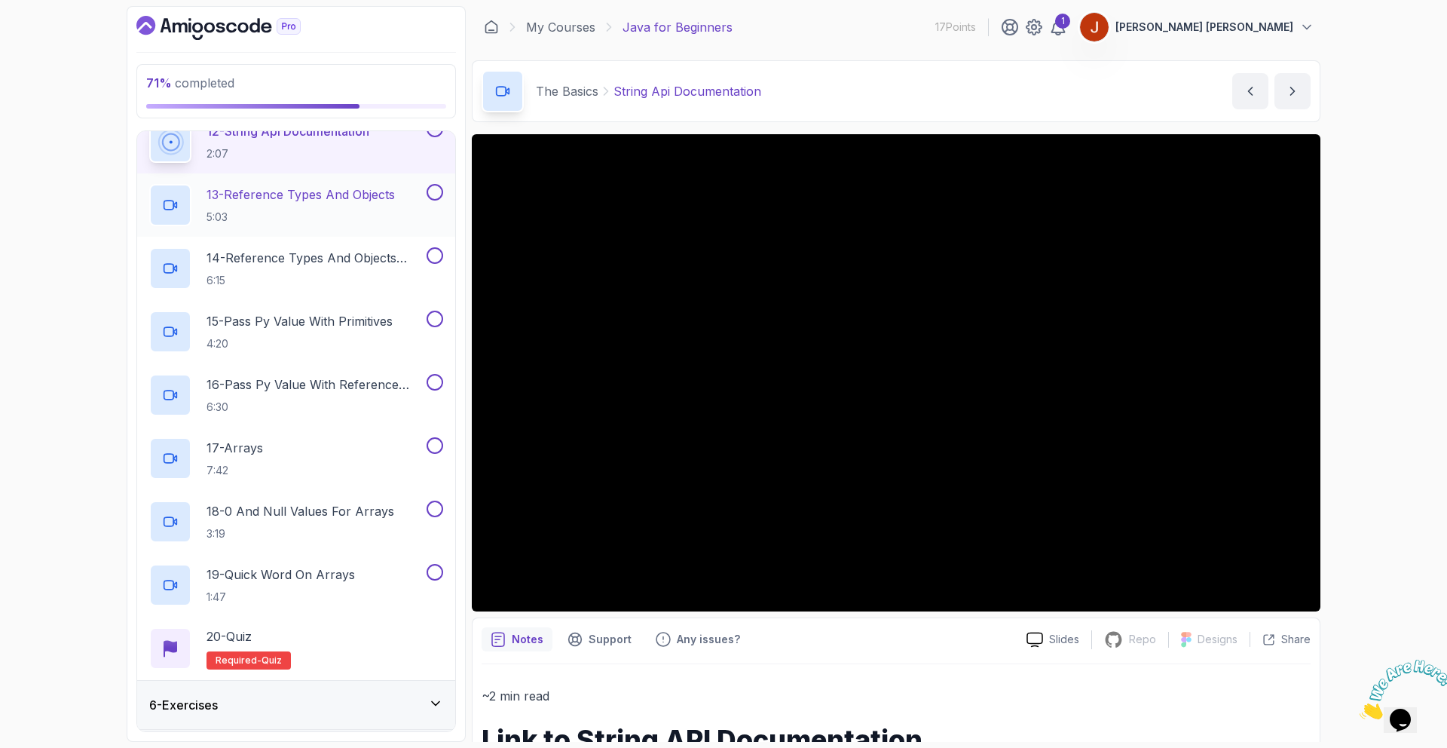
scroll to position [1009, 0]
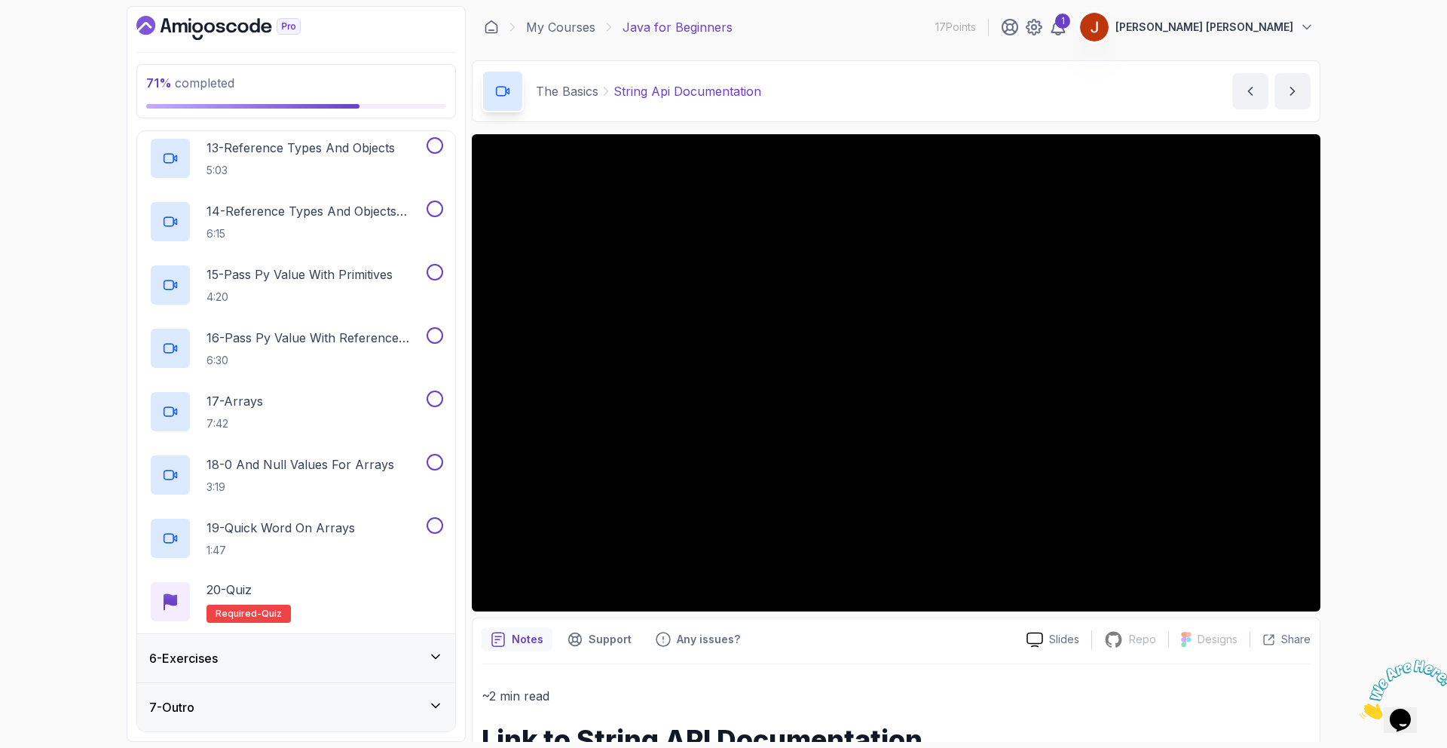
click at [337, 715] on div "7 - Outro" at bounding box center [296, 707] width 294 height 18
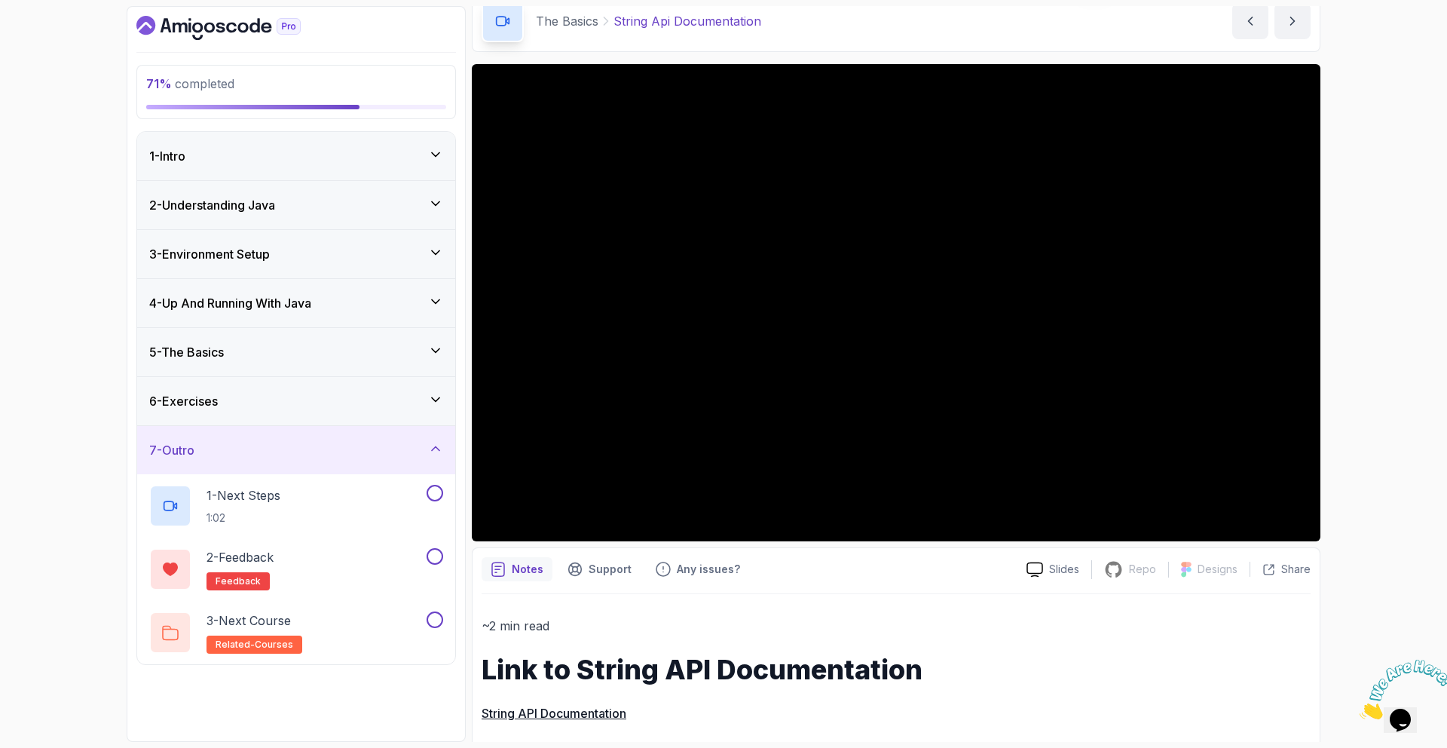
scroll to position [131, 0]
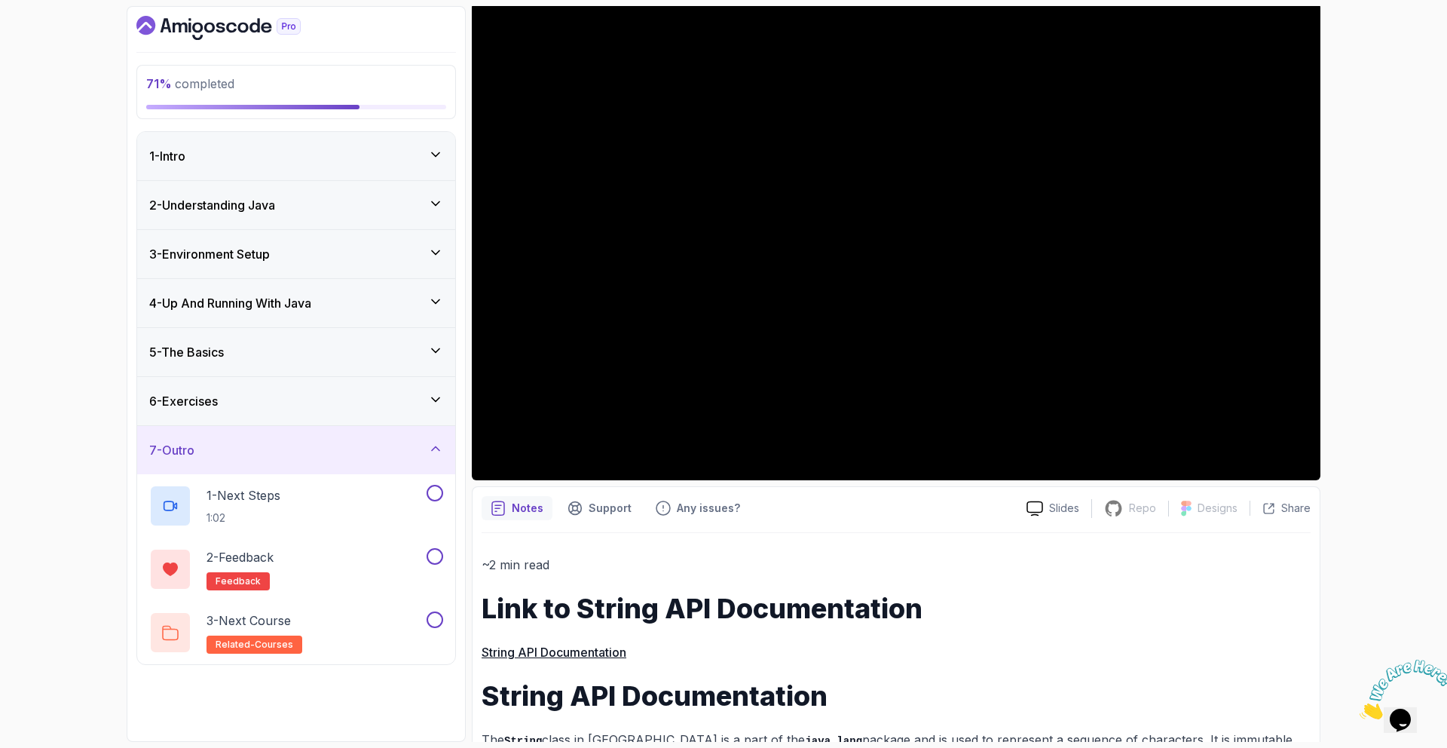
click at [270, 354] on div "5 - The Basics" at bounding box center [296, 352] width 294 height 18
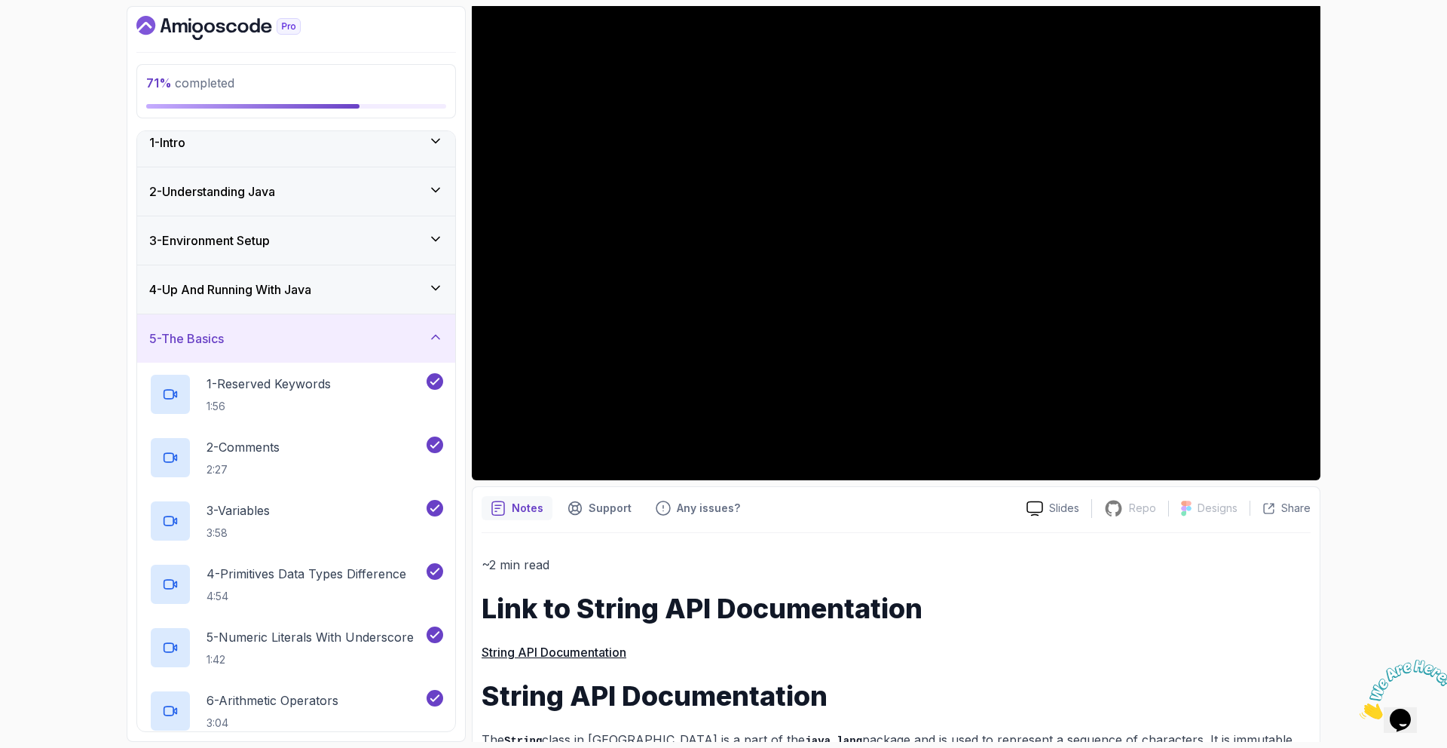
scroll to position [10, 0]
click at [245, 200] on h3 "2 - Understanding Java" at bounding box center [212, 194] width 126 height 18
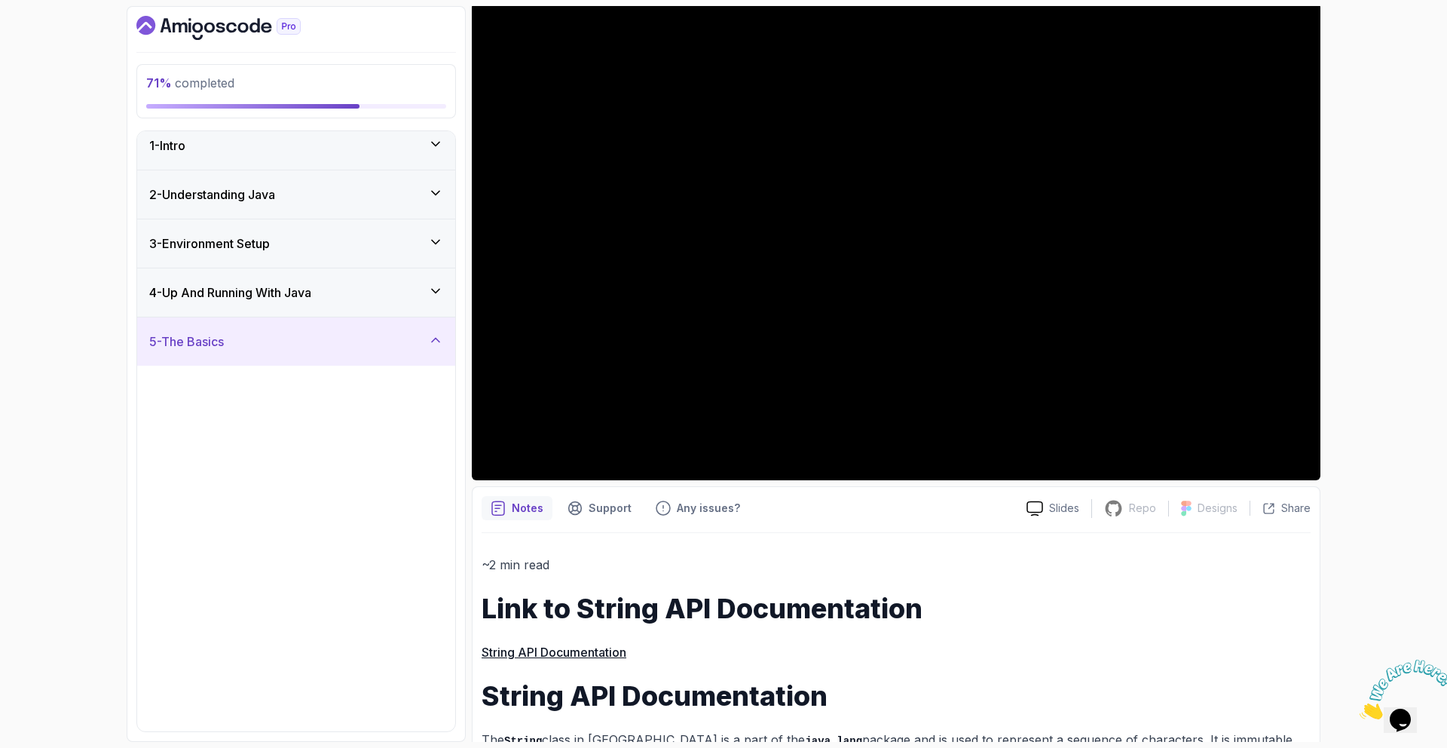
scroll to position [0, 0]
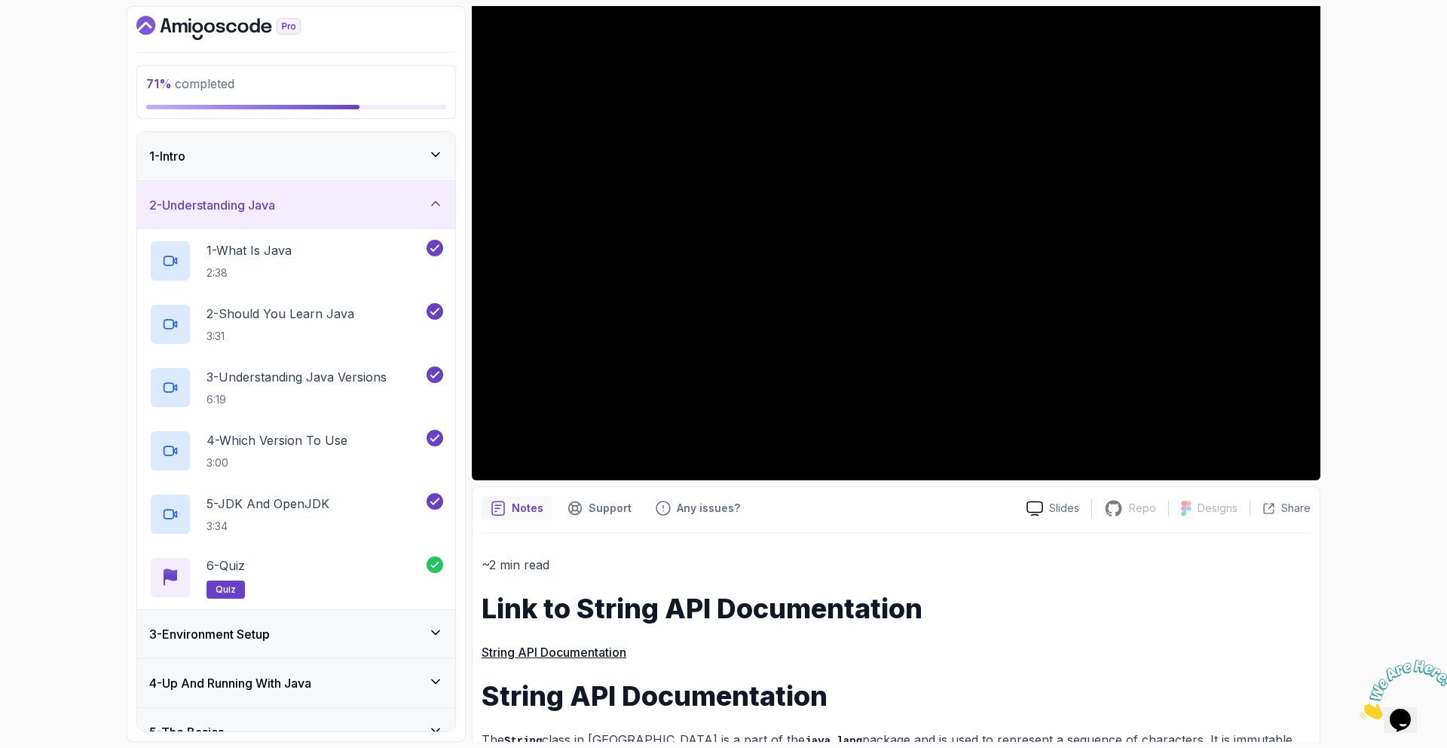
click at [232, 204] on h3 "2 - Understanding Java" at bounding box center [212, 205] width 126 height 18
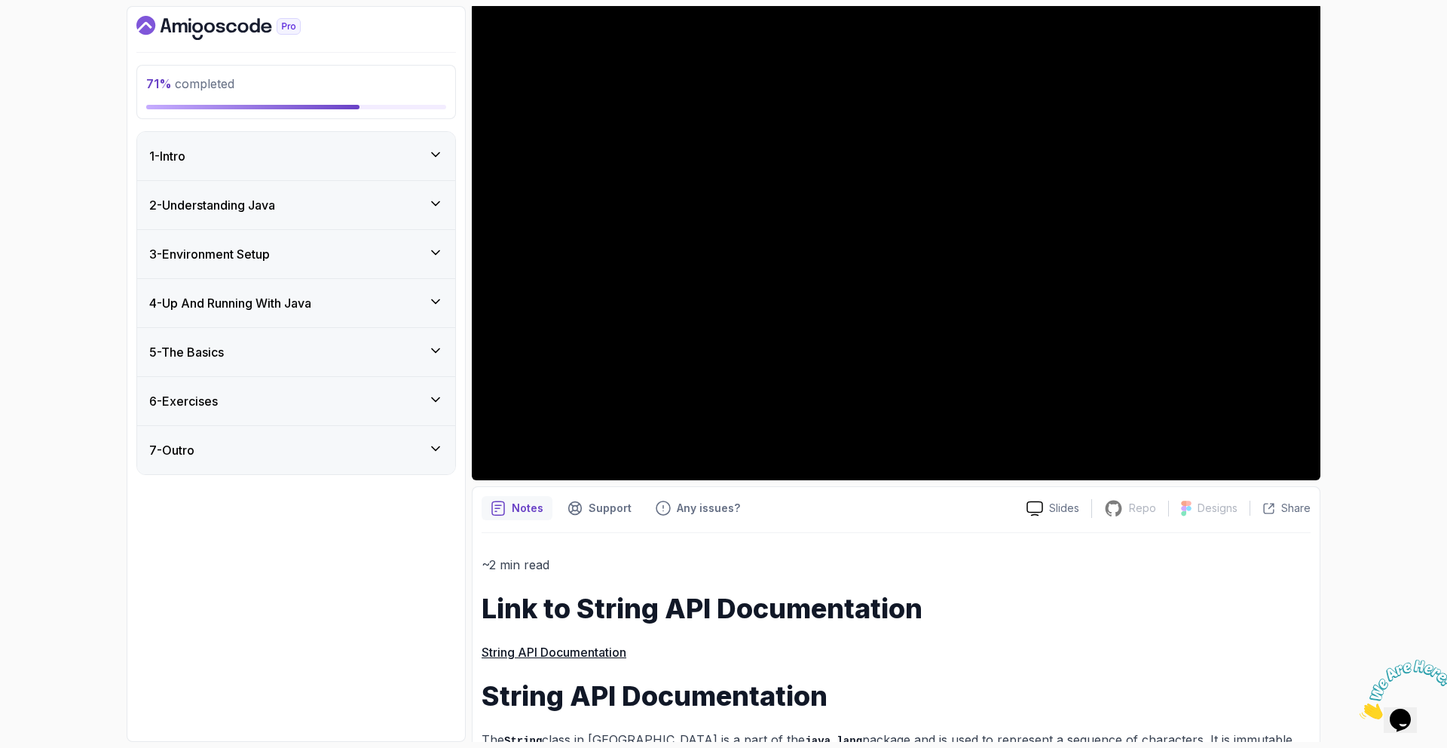
click at [242, 288] on div "4 - Up And Running With Java" at bounding box center [296, 303] width 318 height 48
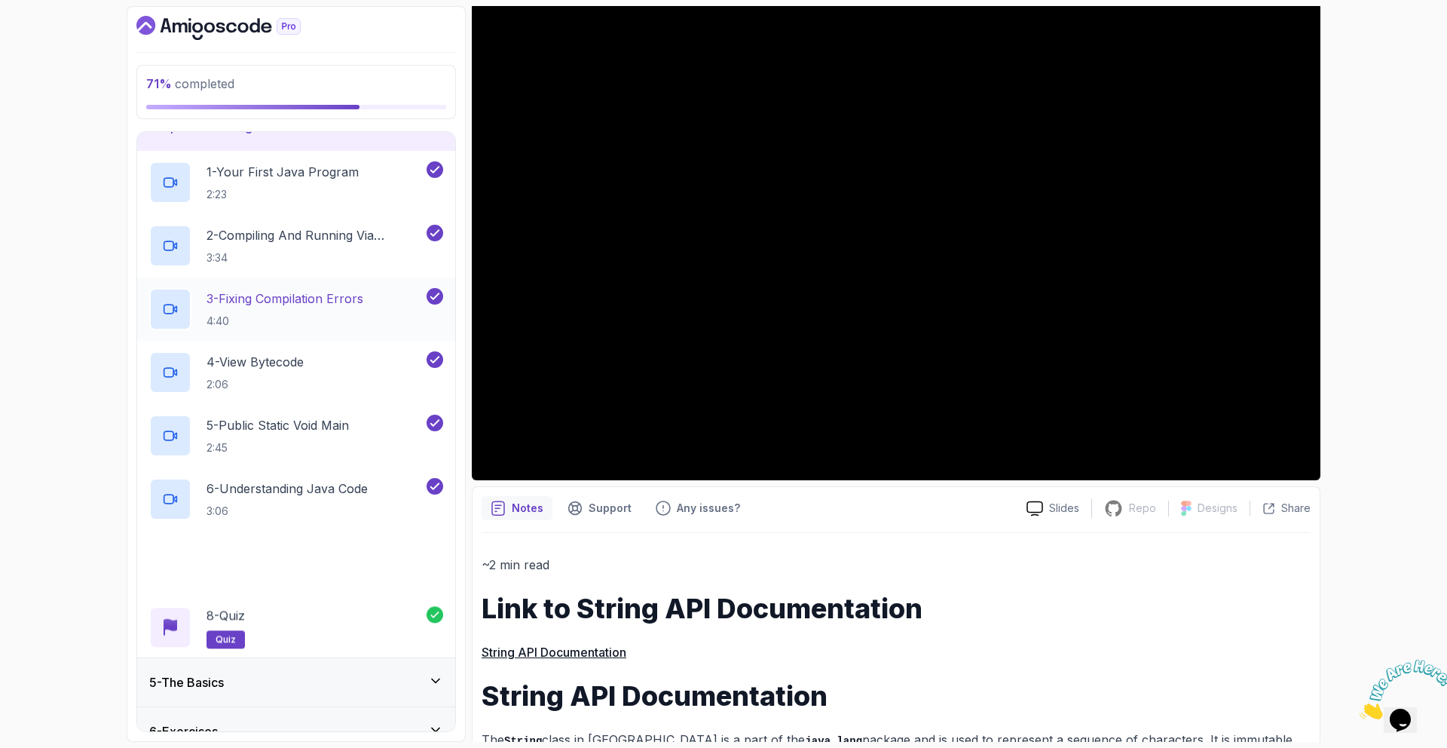
scroll to position [250, 0]
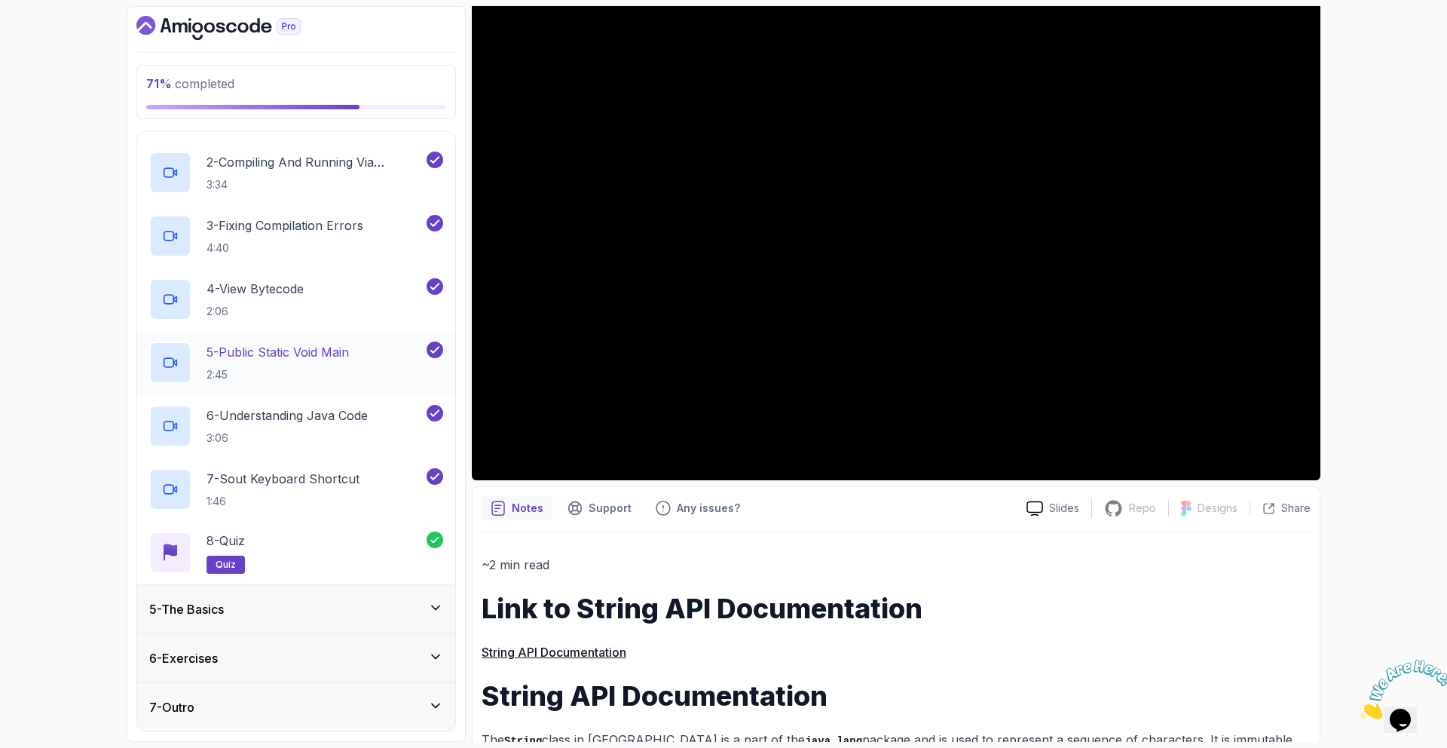
click at [322, 603] on div "5 - The Basics" at bounding box center [296, 609] width 294 height 18
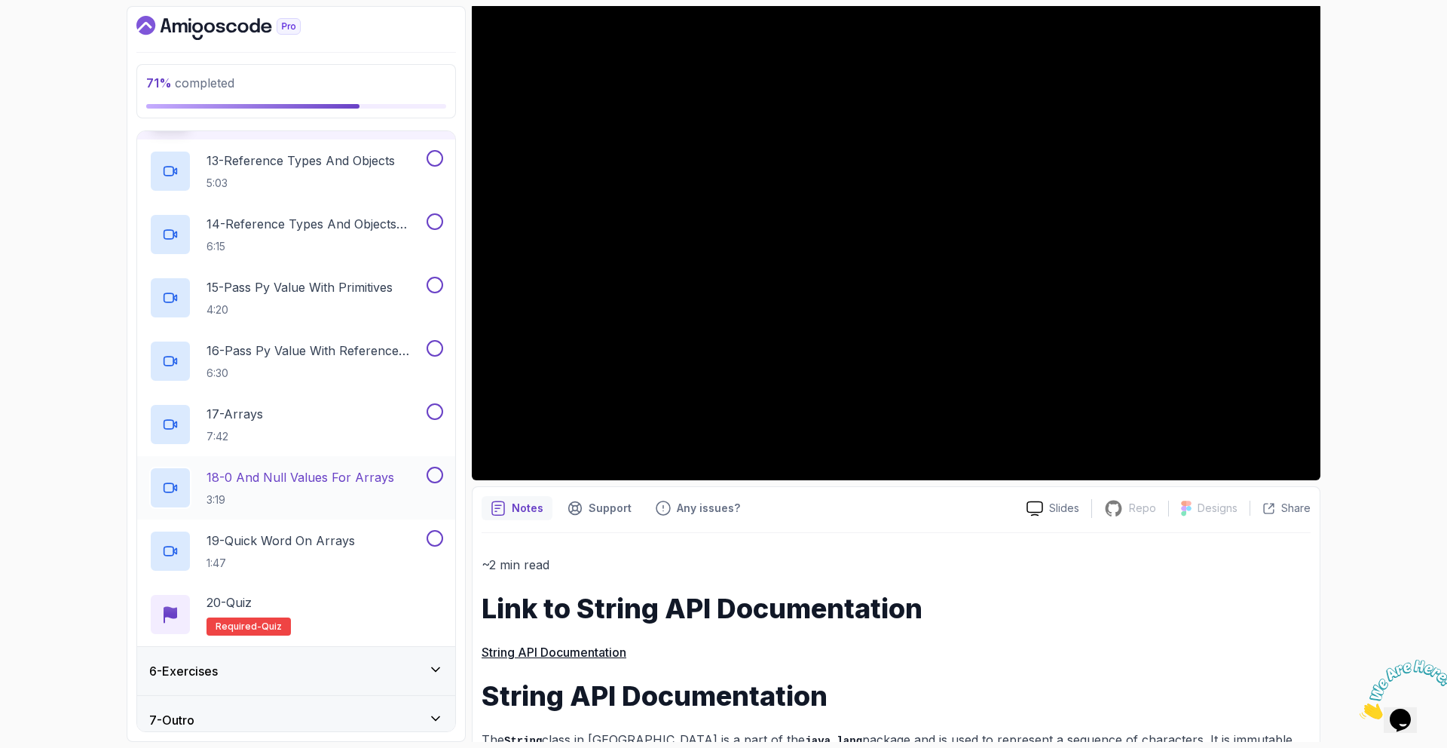
scroll to position [1009, 0]
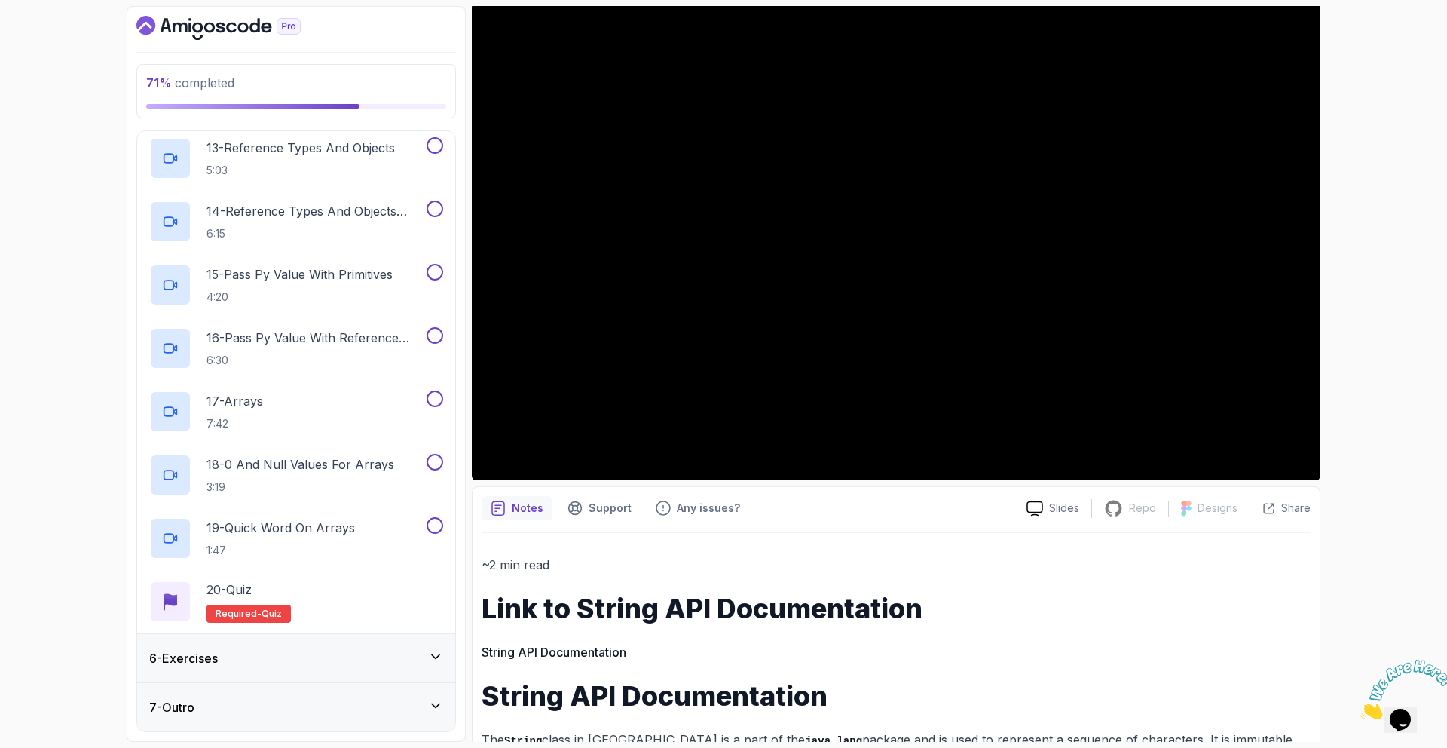
click at [333, 657] on div "6 - Exercises" at bounding box center [296, 658] width 294 height 18
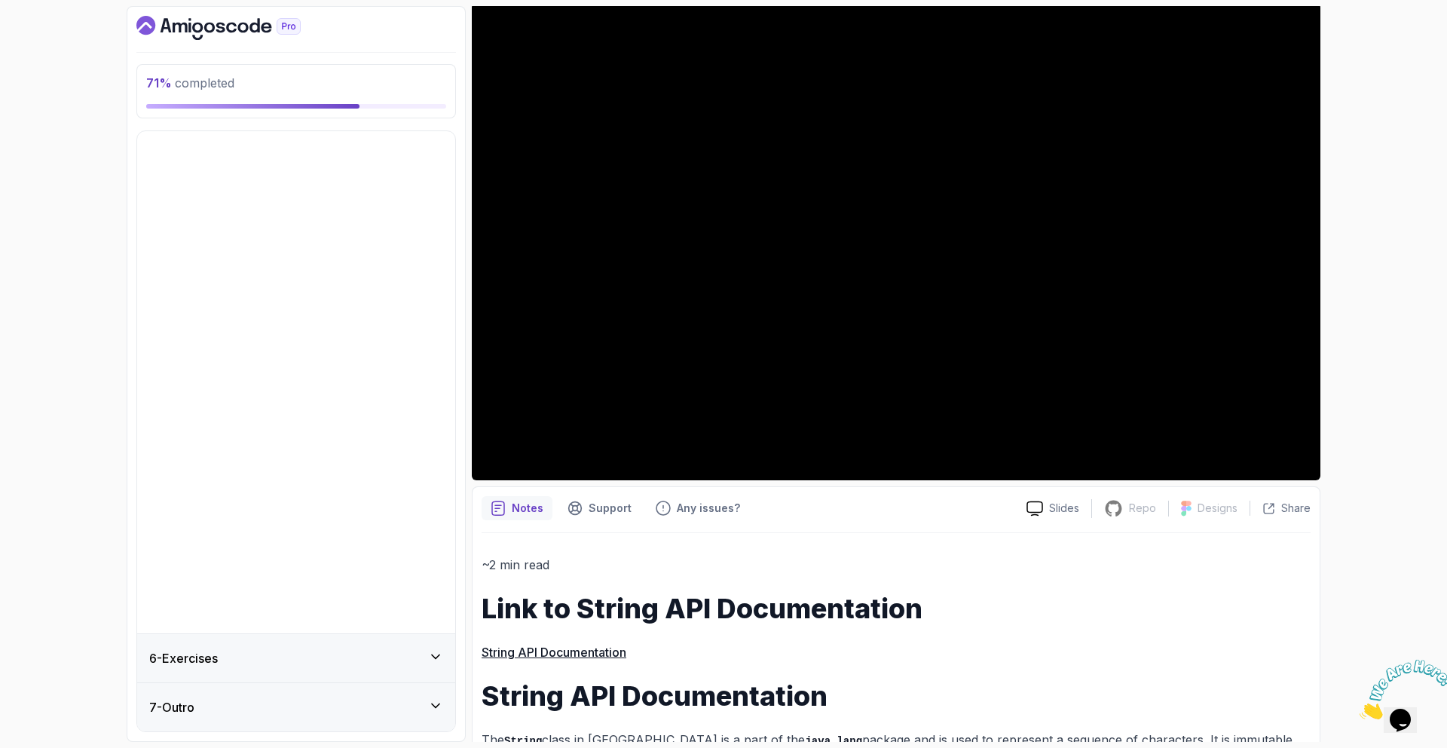
scroll to position [0, 0]
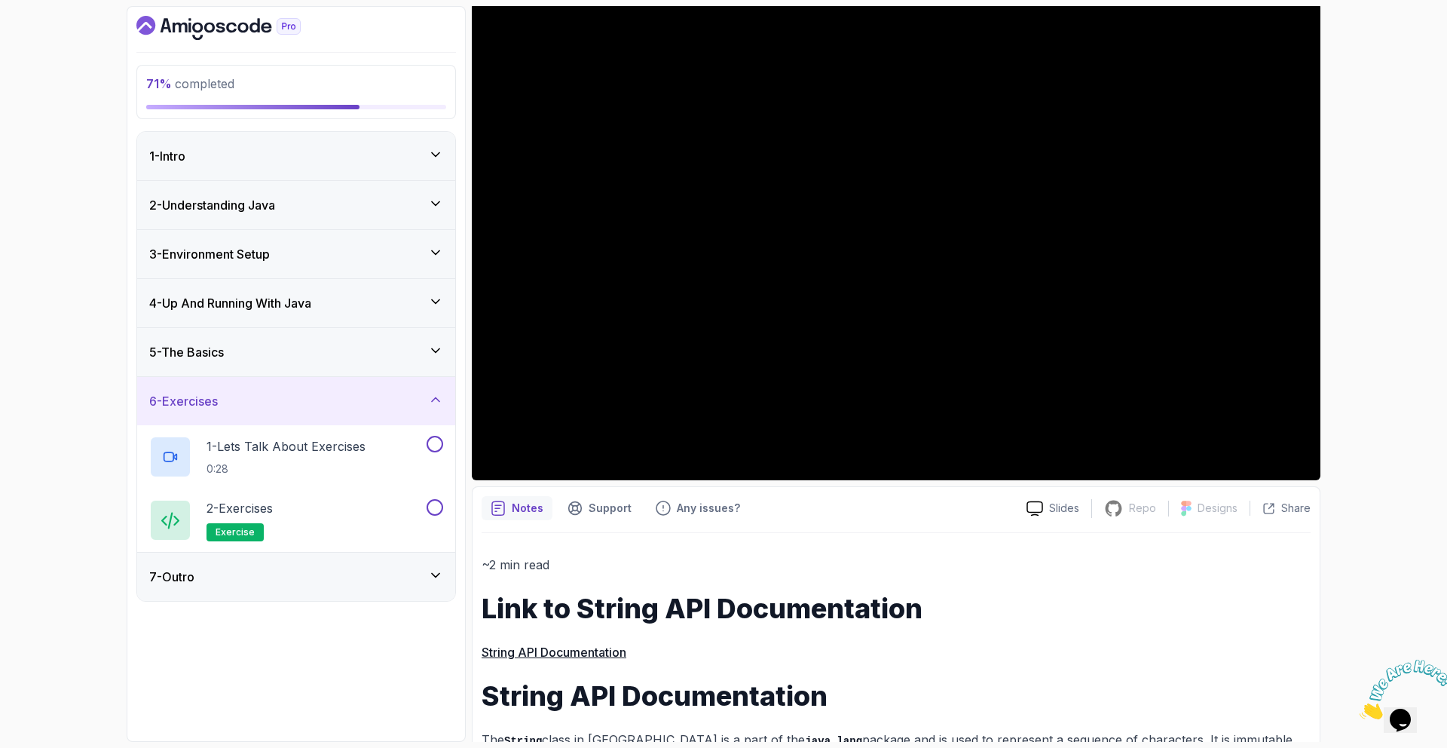
click at [215, 405] on h3 "6 - Exercises" at bounding box center [183, 401] width 69 height 18
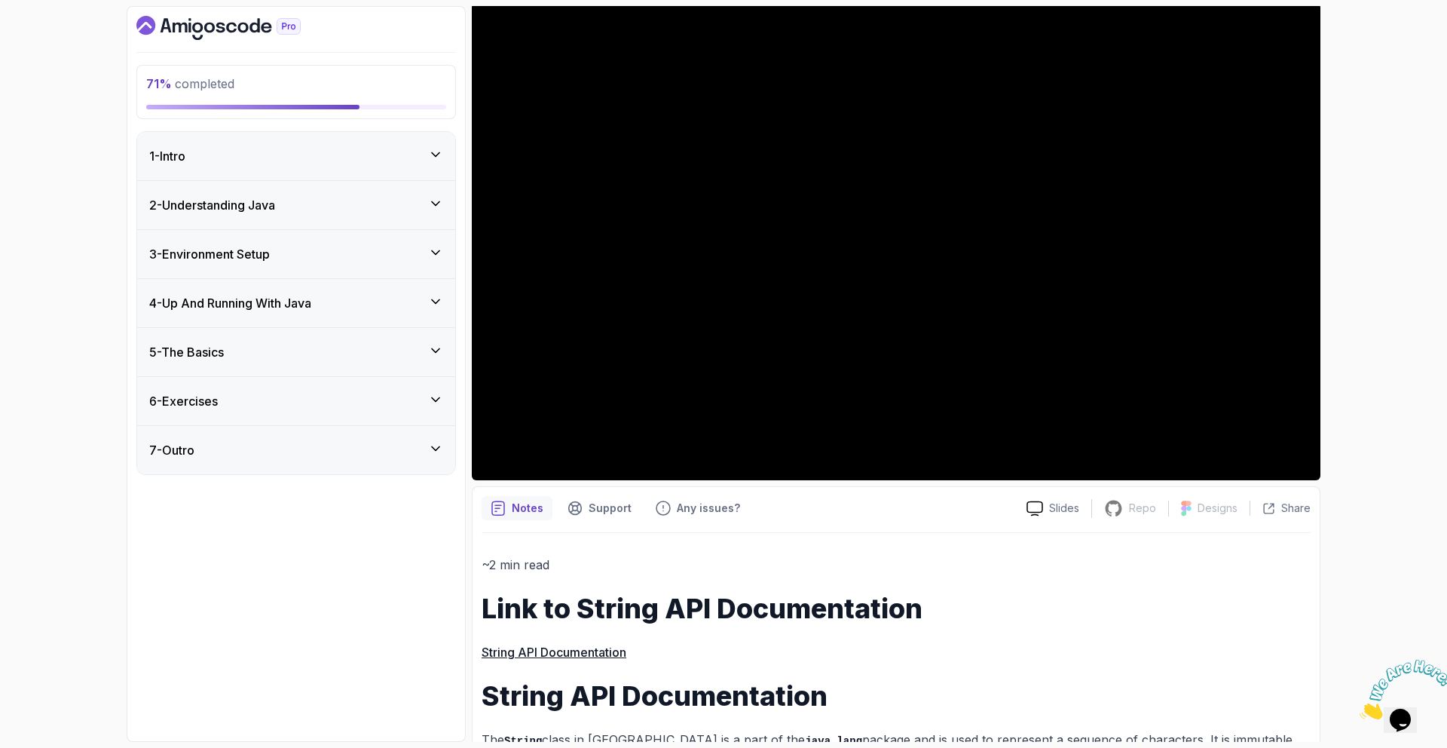
click at [202, 351] on h3 "5 - The Basics" at bounding box center [186, 352] width 75 height 18
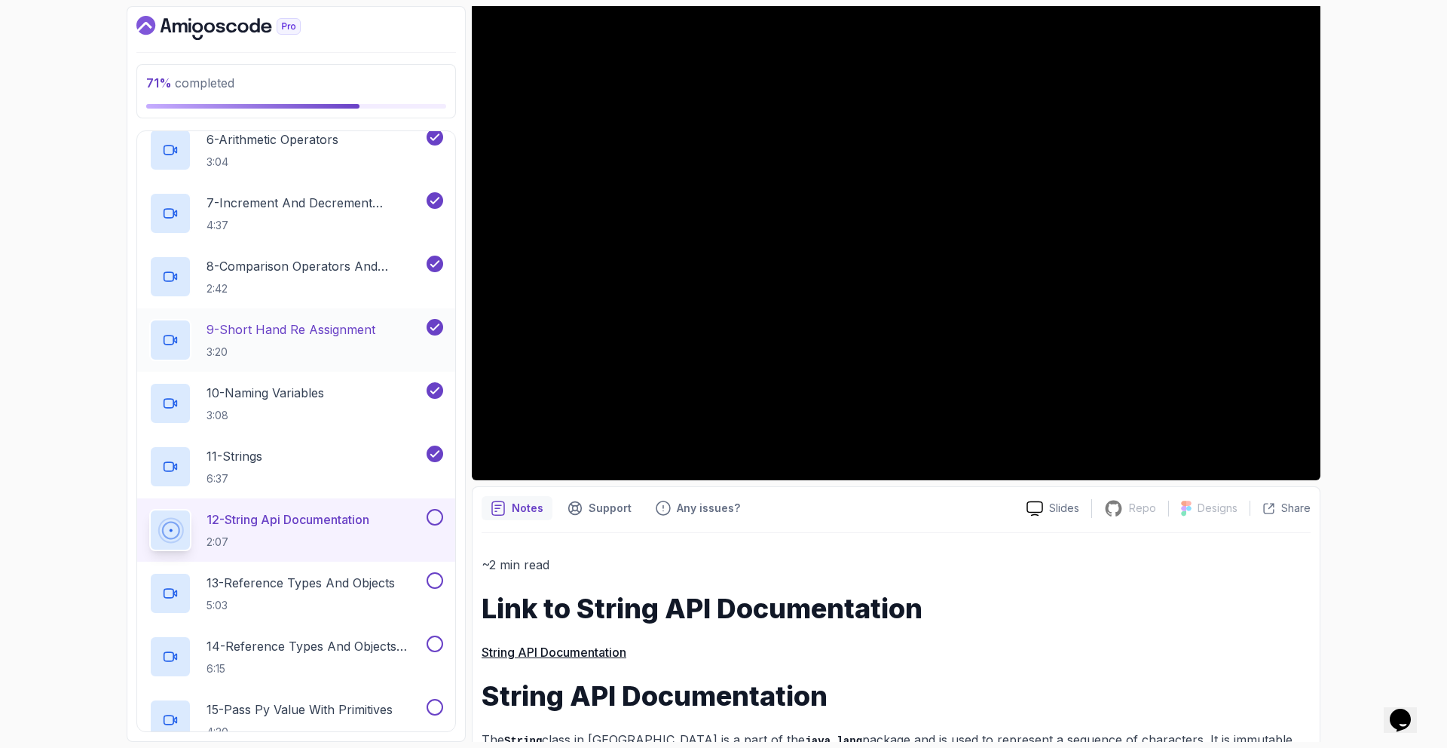
scroll to position [606, 0]
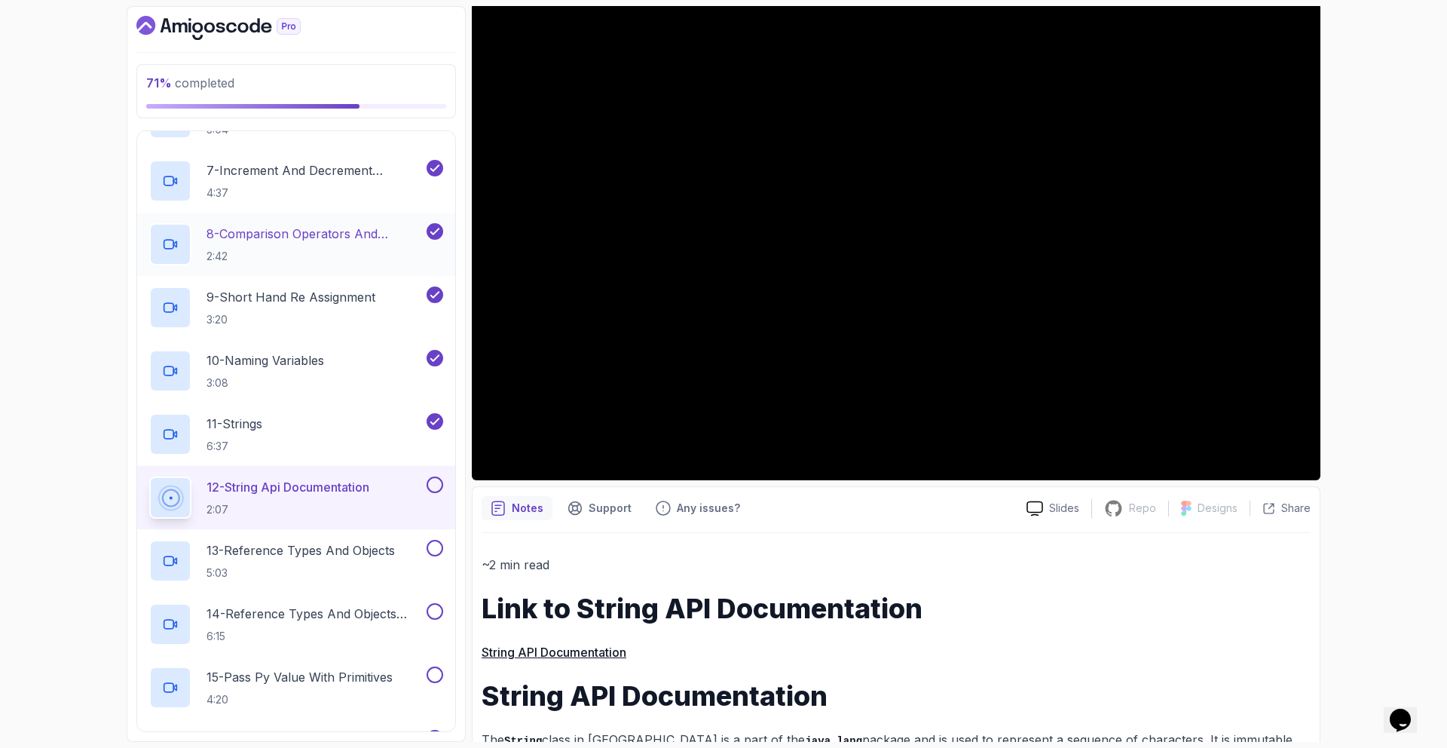
click at [309, 237] on p "8 - Comparison Operators and Booleans" at bounding box center [315, 234] width 217 height 18
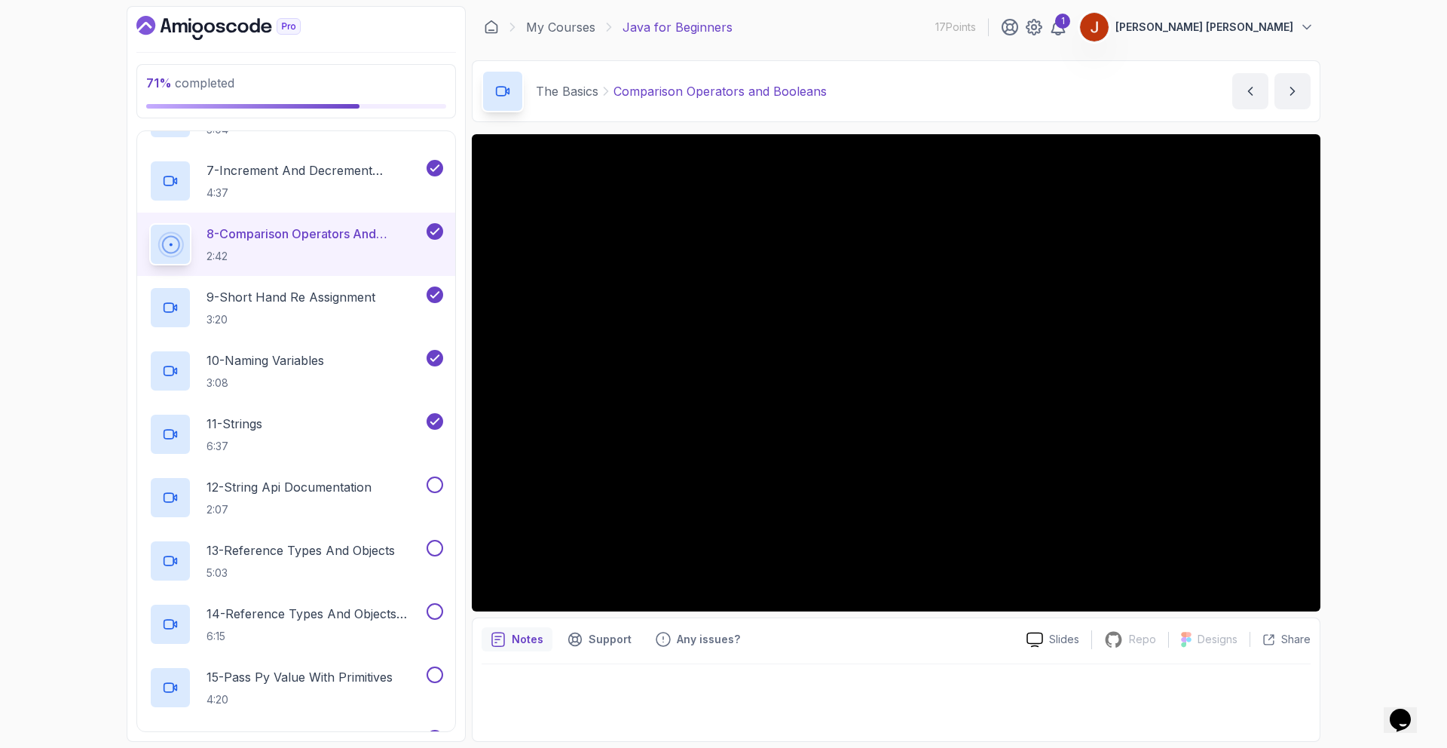
click at [1343, 539] on div "71 % completed 1 - Intro 2 - Understanding Java 3 - Environment Setup 4 - Up An…" at bounding box center [723, 374] width 1447 height 748
click at [389, 443] on div "11 - Strings 6:37" at bounding box center [286, 434] width 274 height 42
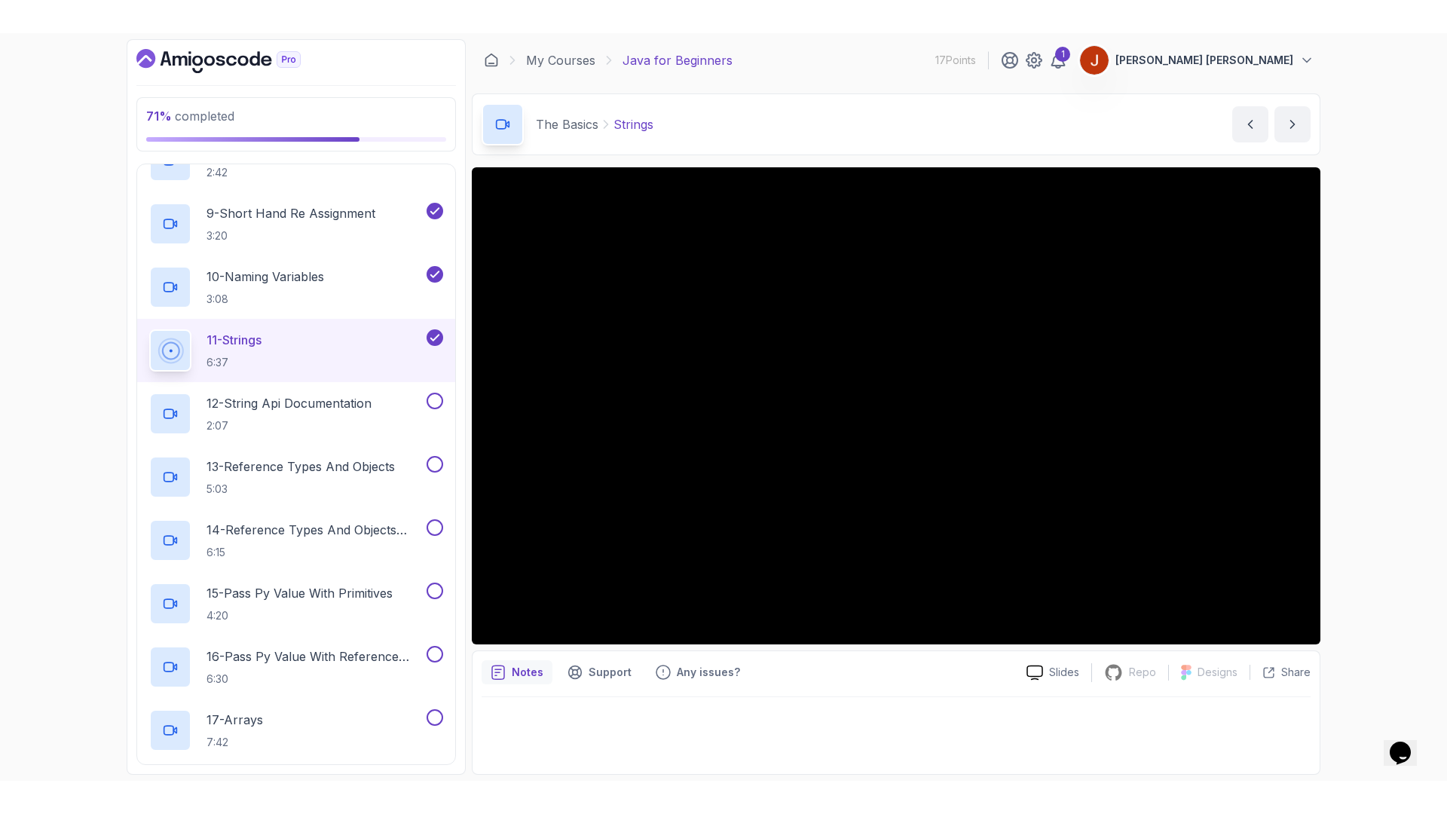
scroll to position [1009, 0]
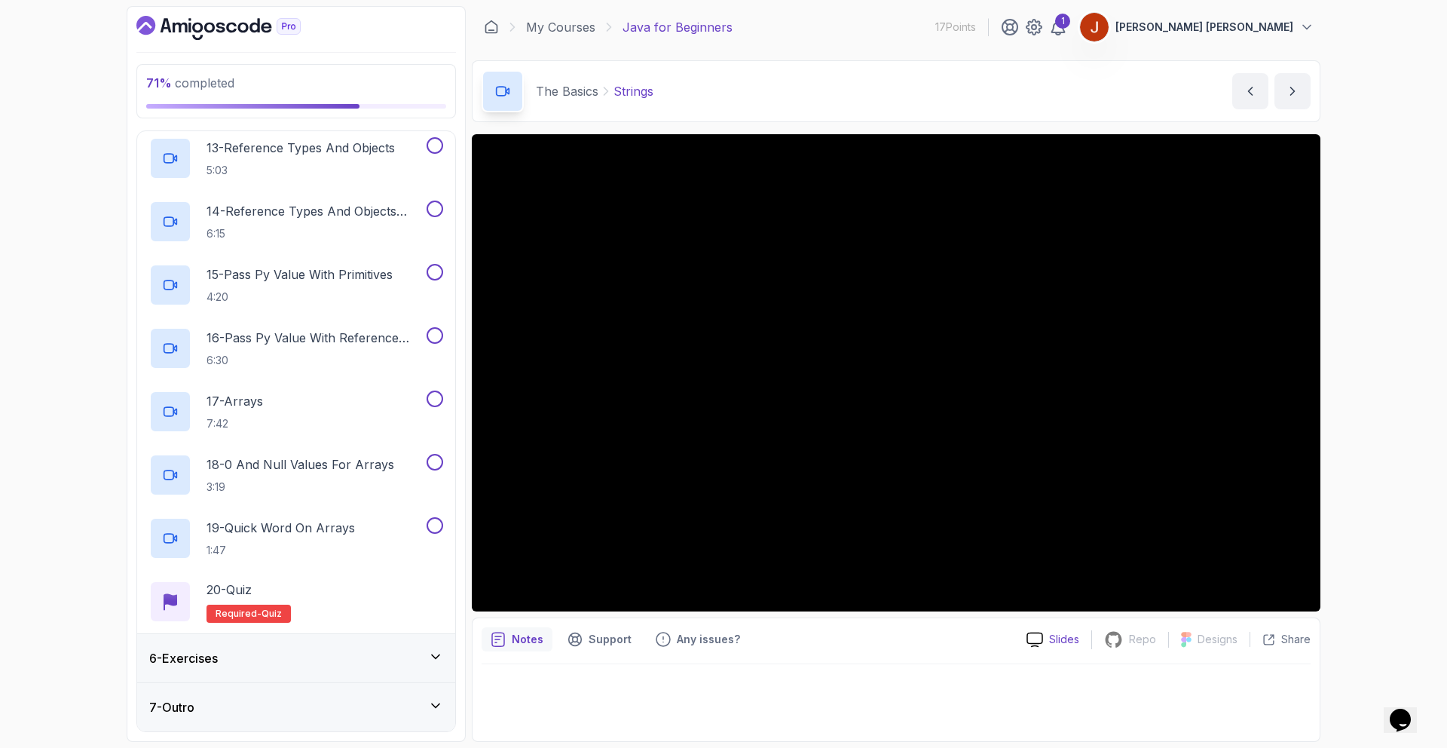
click at [1071, 638] on p "Slides" at bounding box center [1064, 639] width 30 height 15
click at [1346, 553] on div "71 % completed 1 - Intro 2 - Understanding Java 3 - Environment Setup 4 - Up An…" at bounding box center [723, 374] width 1447 height 748
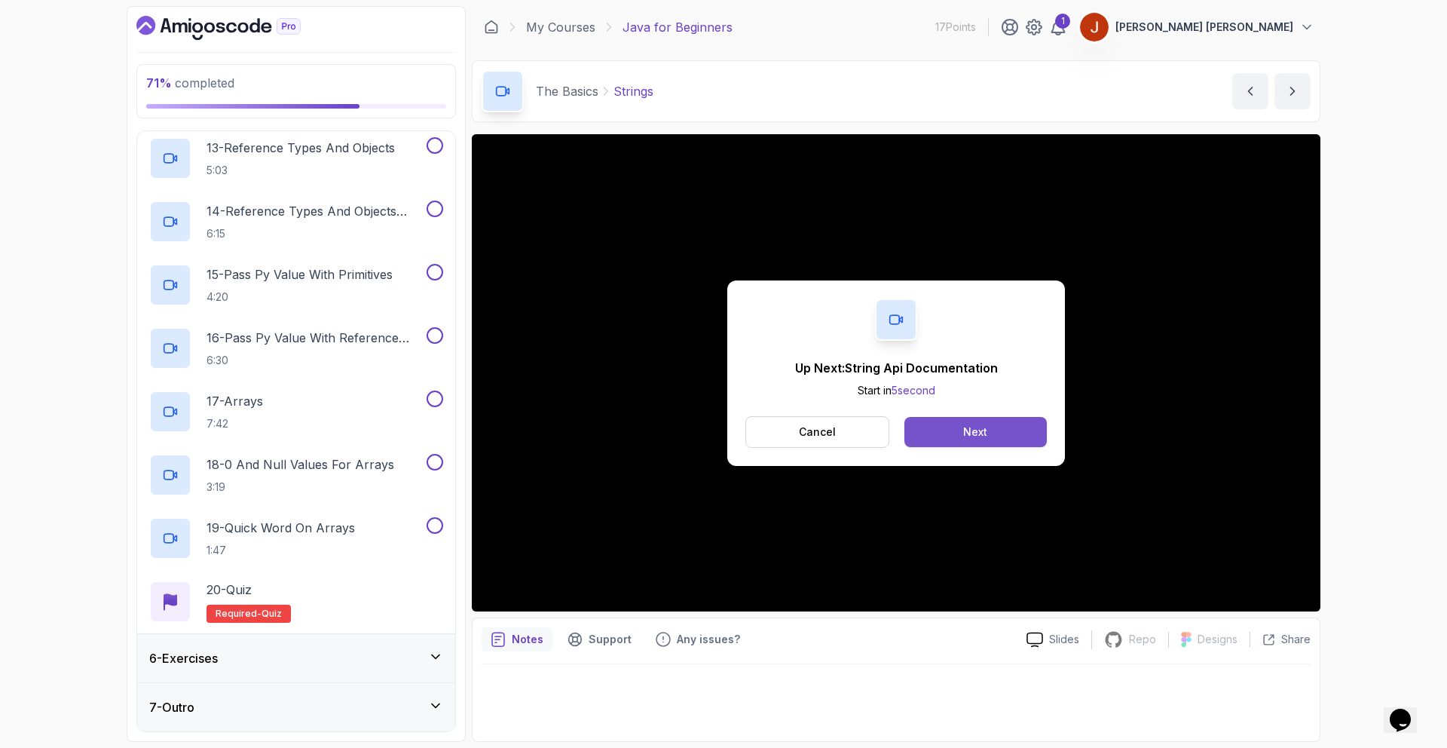
click at [972, 431] on div "Next" at bounding box center [975, 431] width 24 height 15
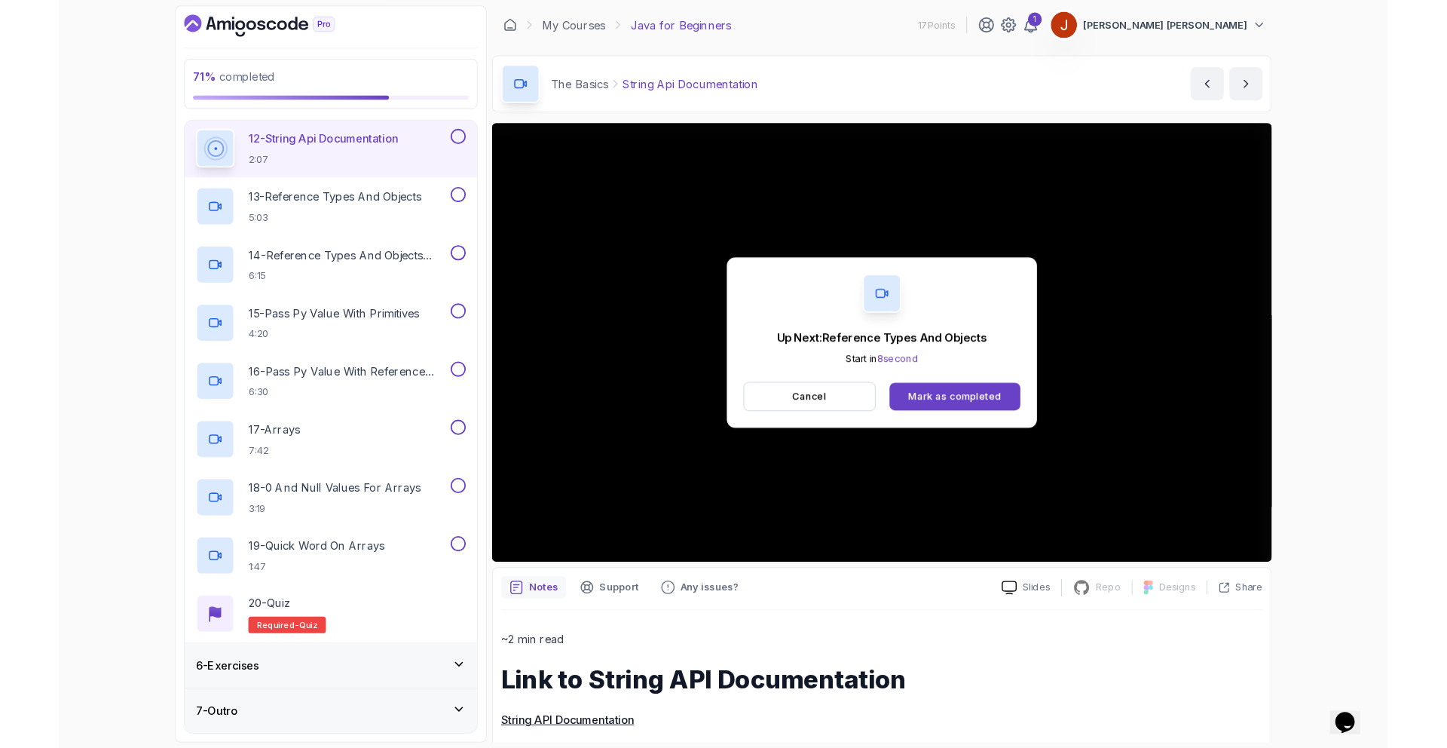
scroll to position [1009, 0]
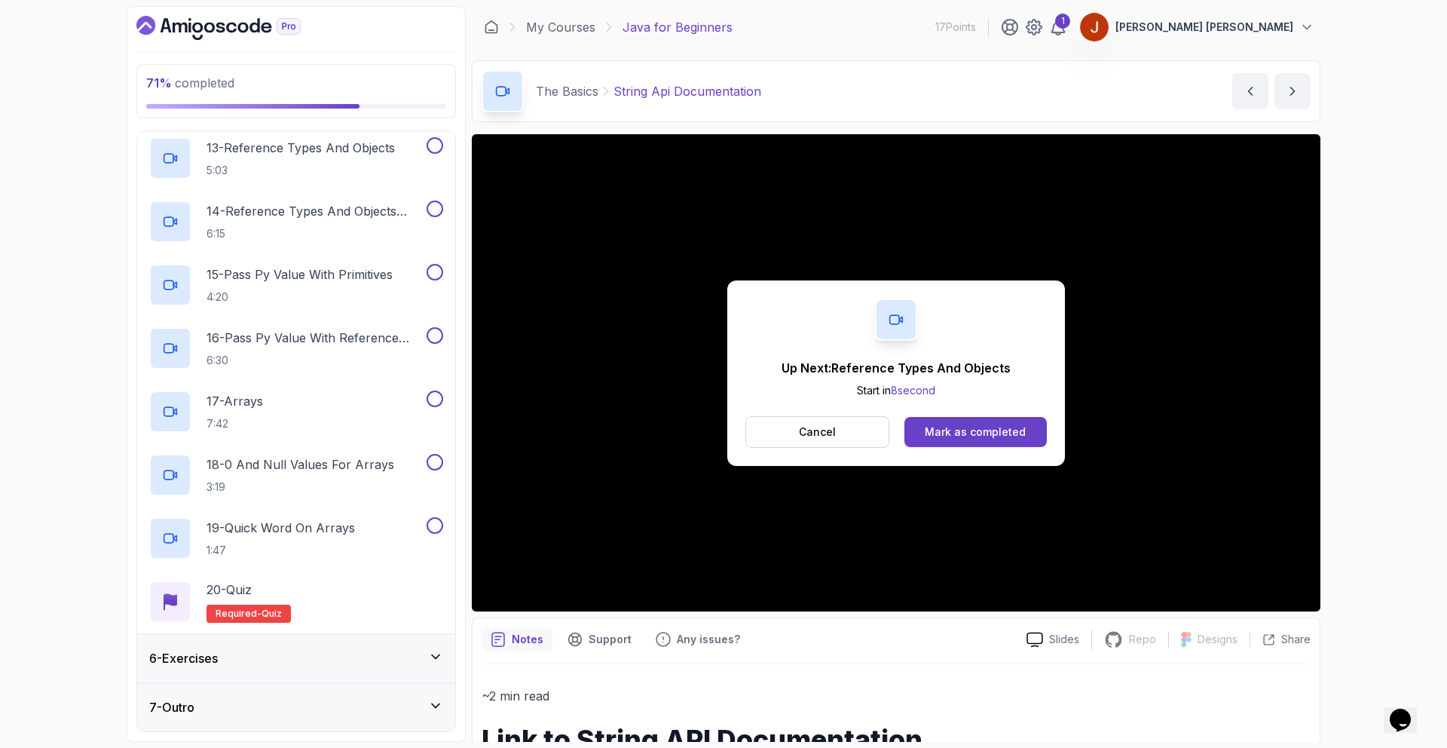
click at [826, 438] on button "Cancel" at bounding box center [818, 432] width 144 height 32
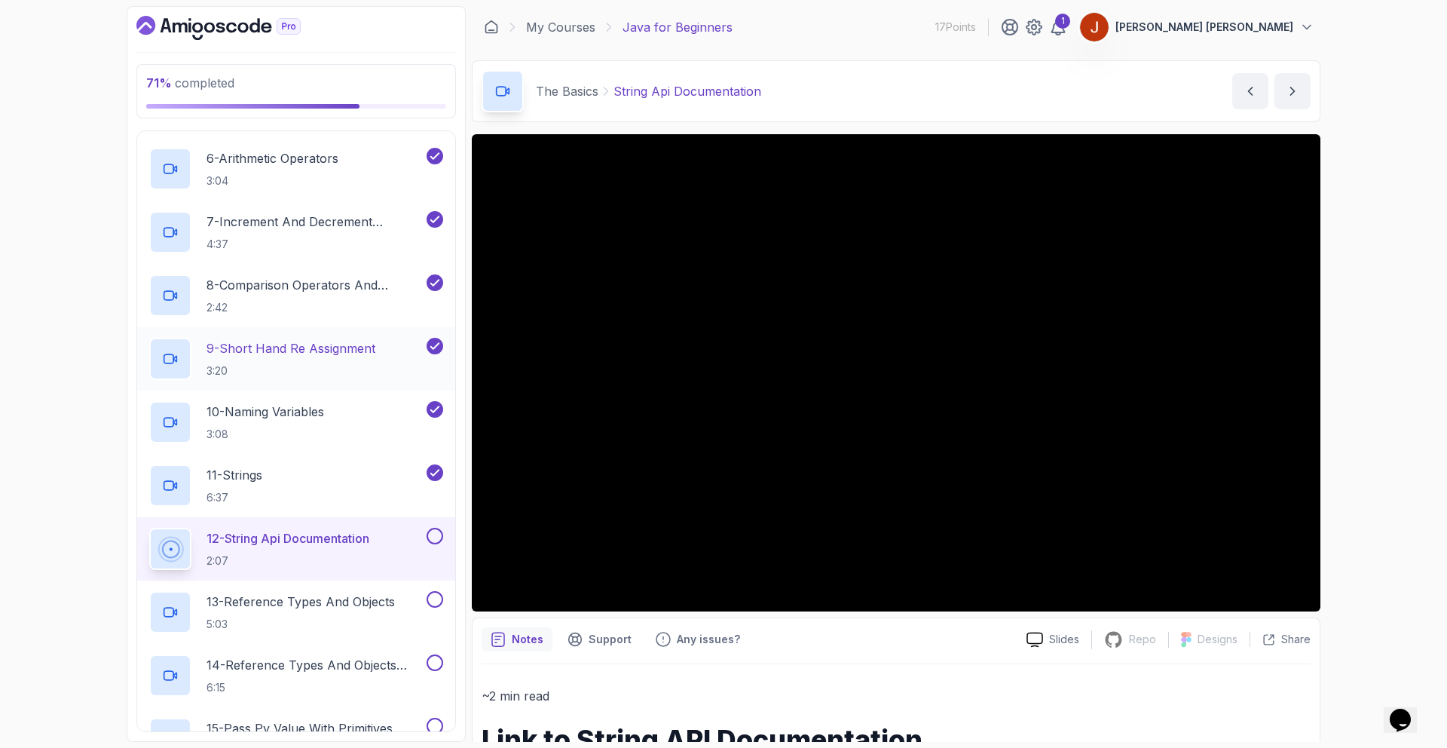
scroll to position [549, 0]
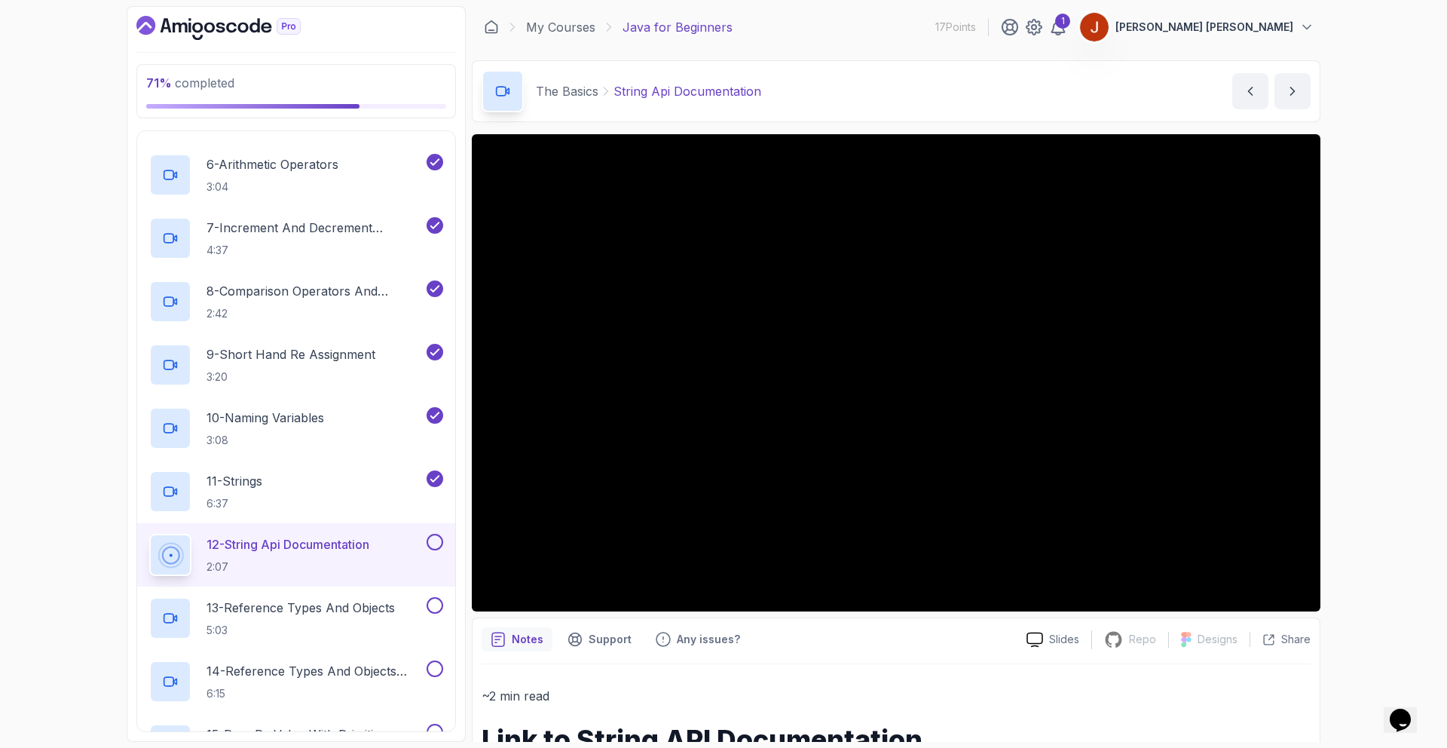
click at [433, 543] on button at bounding box center [435, 542] width 17 height 17
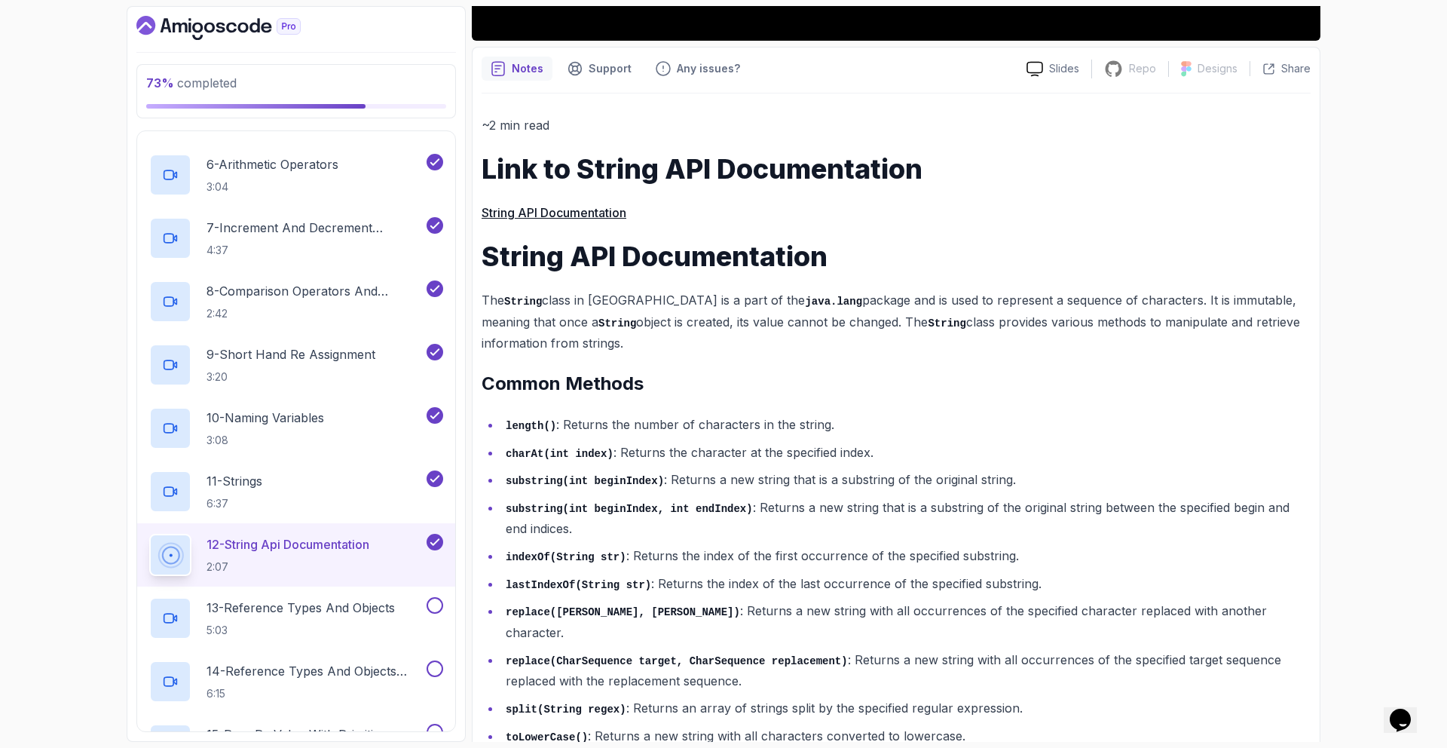
scroll to position [641, 0]
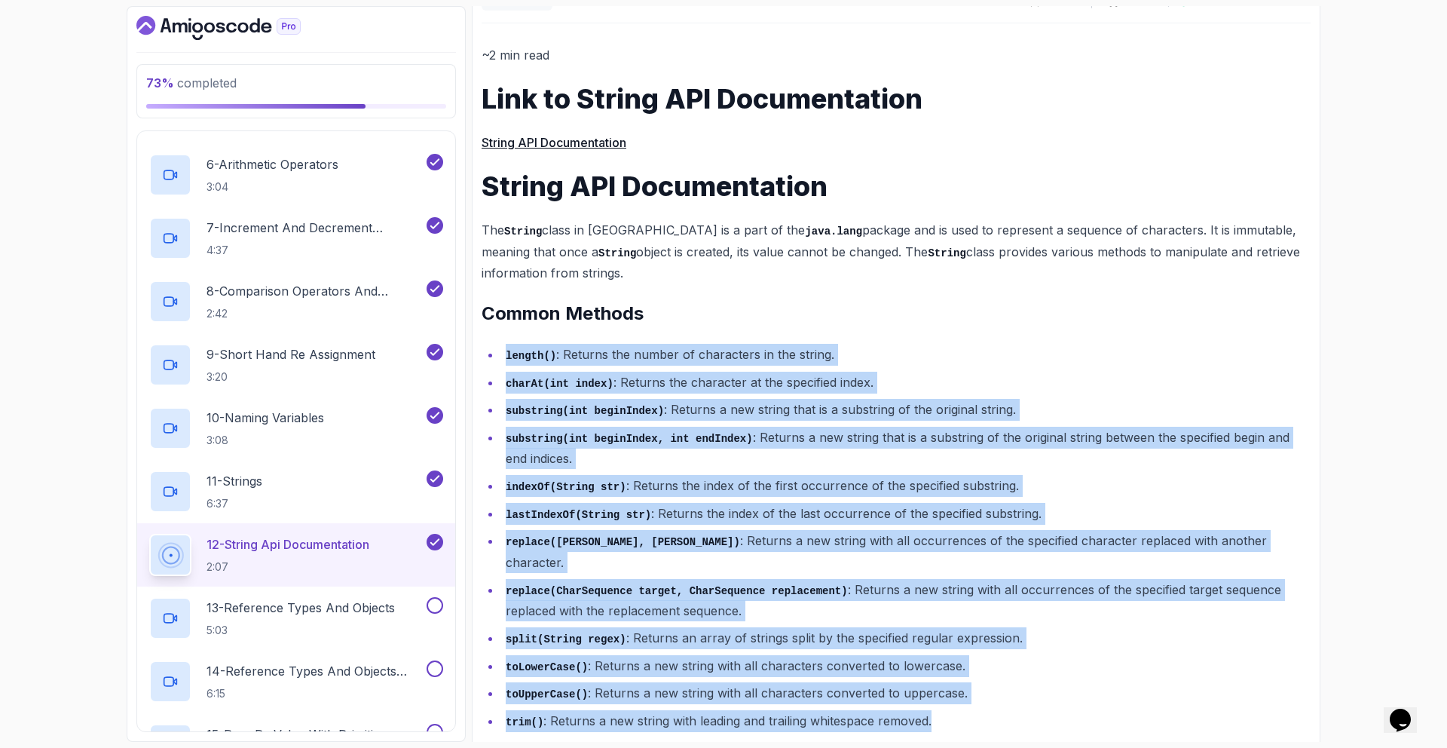
drag, startPoint x: 587, startPoint y: 374, endPoint x: 972, endPoint y: 688, distance: 496.6
click at [972, 688] on div "Notes Support Any issues? Slides Repo Repository not available Designs Design n…" at bounding box center [896, 373] width 849 height 792
copy ul "length() : Returns the number of characters in the string. charAt(int index) : …"
drag, startPoint x: 662, startPoint y: 511, endPoint x: 727, endPoint y: 529, distance: 68.0
click at [662, 511] on li "lastIndexOf(String str) : Returns the index of the last occurrence of the speci…" at bounding box center [906, 514] width 810 height 22
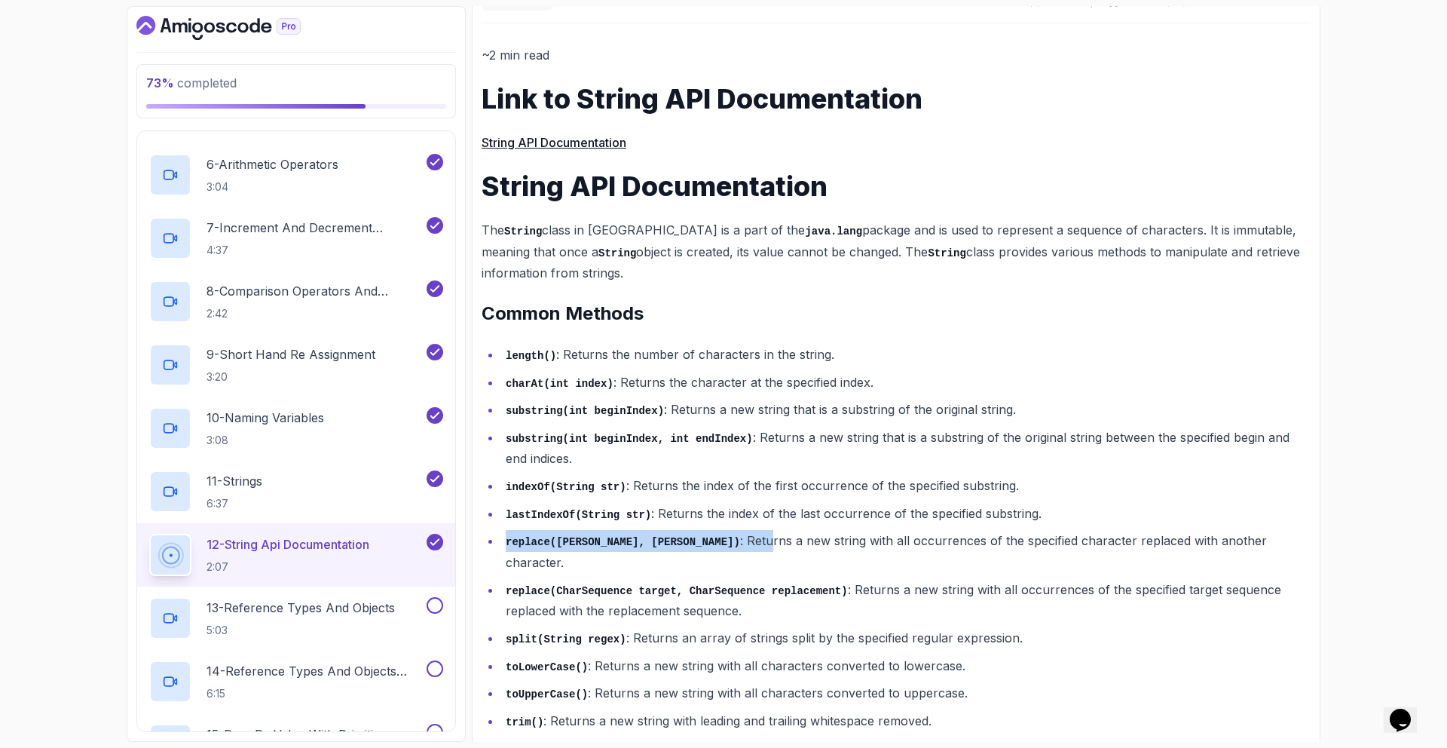
drag, startPoint x: 770, startPoint y: 536, endPoint x: 992, endPoint y: 523, distance: 222.0
click at [992, 523] on ul "length() : Returns the number of characters in the string. charAt(int index) : …" at bounding box center [896, 537] width 829 height 387
drag, startPoint x: 601, startPoint y: 550, endPoint x: 570, endPoint y: 541, distance: 32.0
click at [601, 550] on ul "length() : Returns the number of characters in the string. charAt(int index) : …" at bounding box center [896, 537] width 829 height 387
drag, startPoint x: 570, startPoint y: 541, endPoint x: 593, endPoint y: 541, distance: 22.6
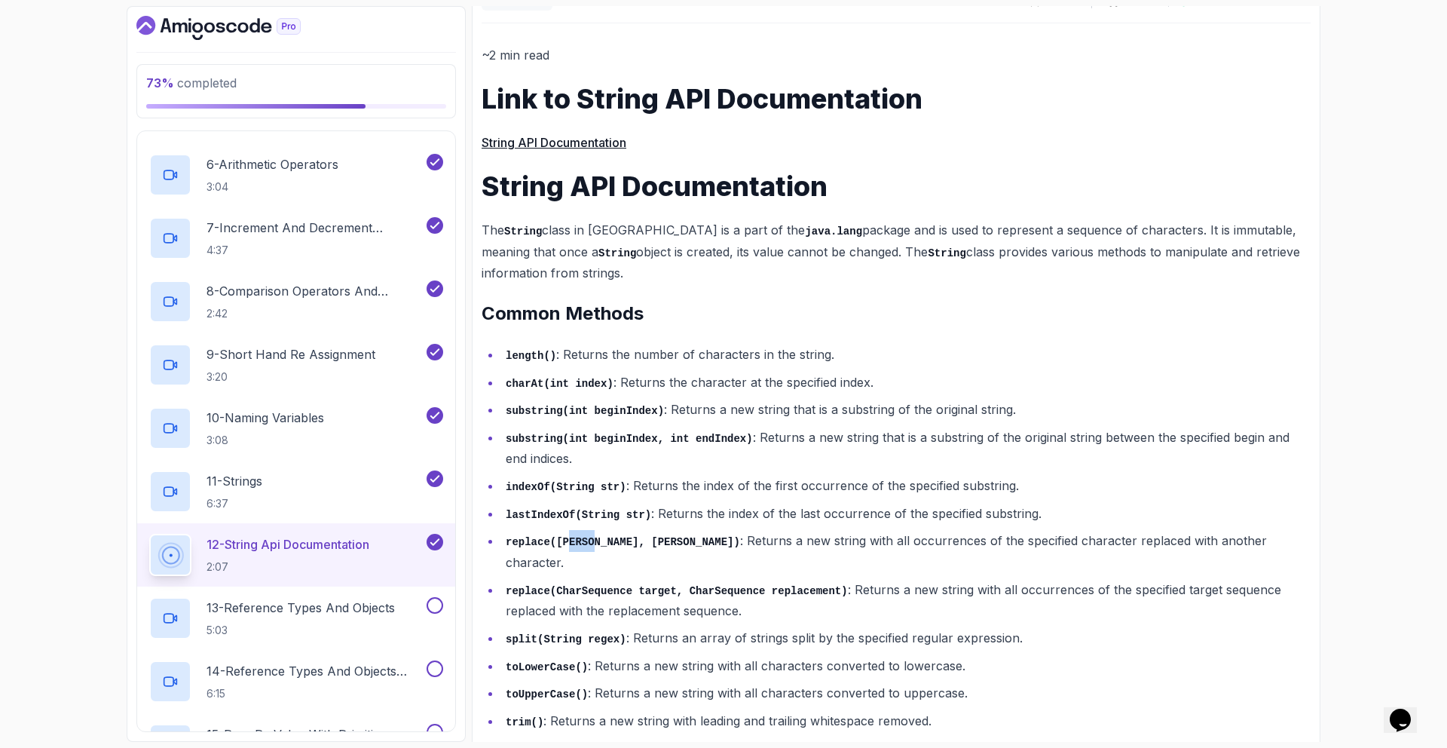
click at [593, 541] on code "replace([PERSON_NAME], [PERSON_NAME])" at bounding box center [623, 542] width 234 height 12
click at [607, 539] on code "replace([PERSON_NAME], [PERSON_NAME])" at bounding box center [623, 542] width 234 height 12
drag, startPoint x: 638, startPoint y: 539, endPoint x: 674, endPoint y: 541, distance: 35.5
click at [674, 541] on code "replace([PERSON_NAME], [PERSON_NAME])" at bounding box center [623, 542] width 234 height 12
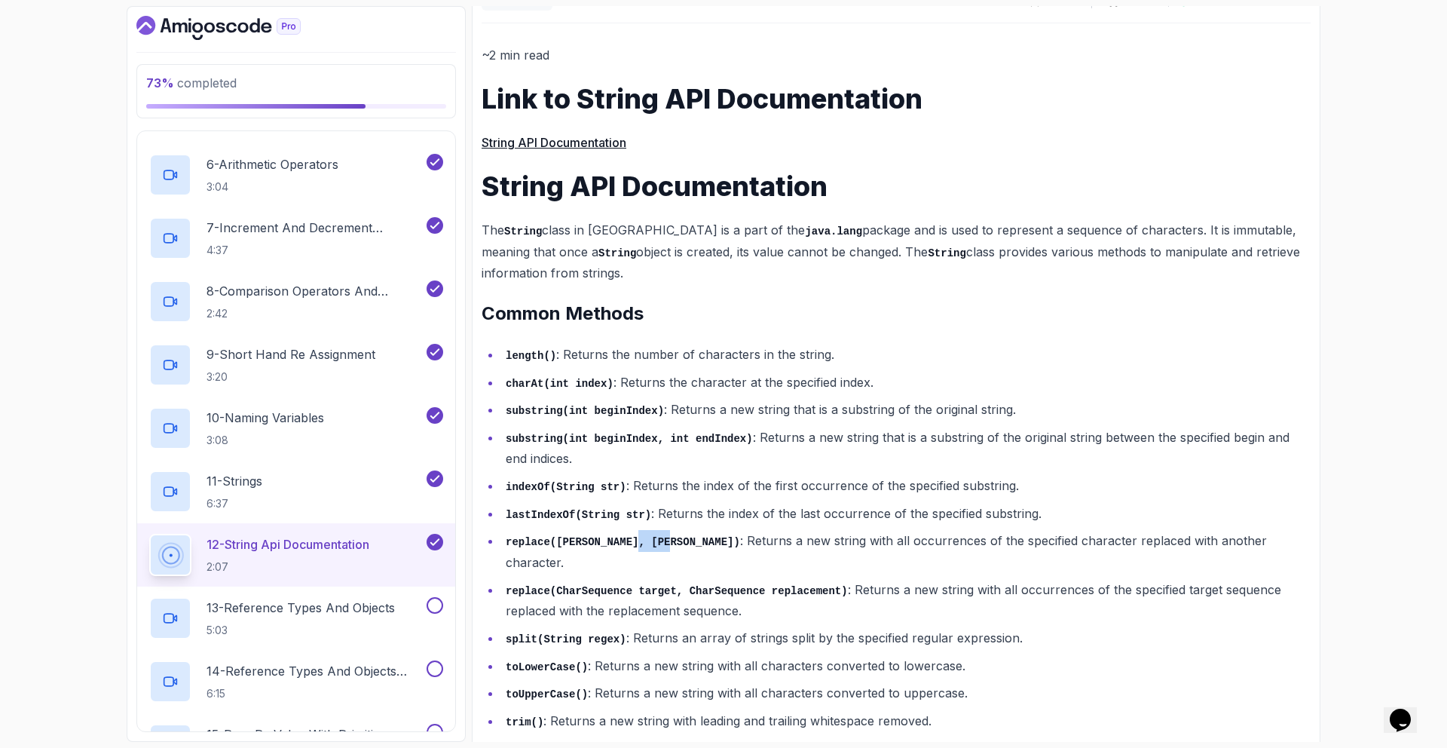
drag, startPoint x: 674, startPoint y: 541, endPoint x: 687, endPoint y: 540, distance: 12.8
click at [675, 541] on code "replace([PERSON_NAME], [PERSON_NAME])" at bounding box center [623, 542] width 234 height 12
click at [687, 540] on code "replace([PERSON_NAME], [PERSON_NAME])" at bounding box center [623, 542] width 234 height 12
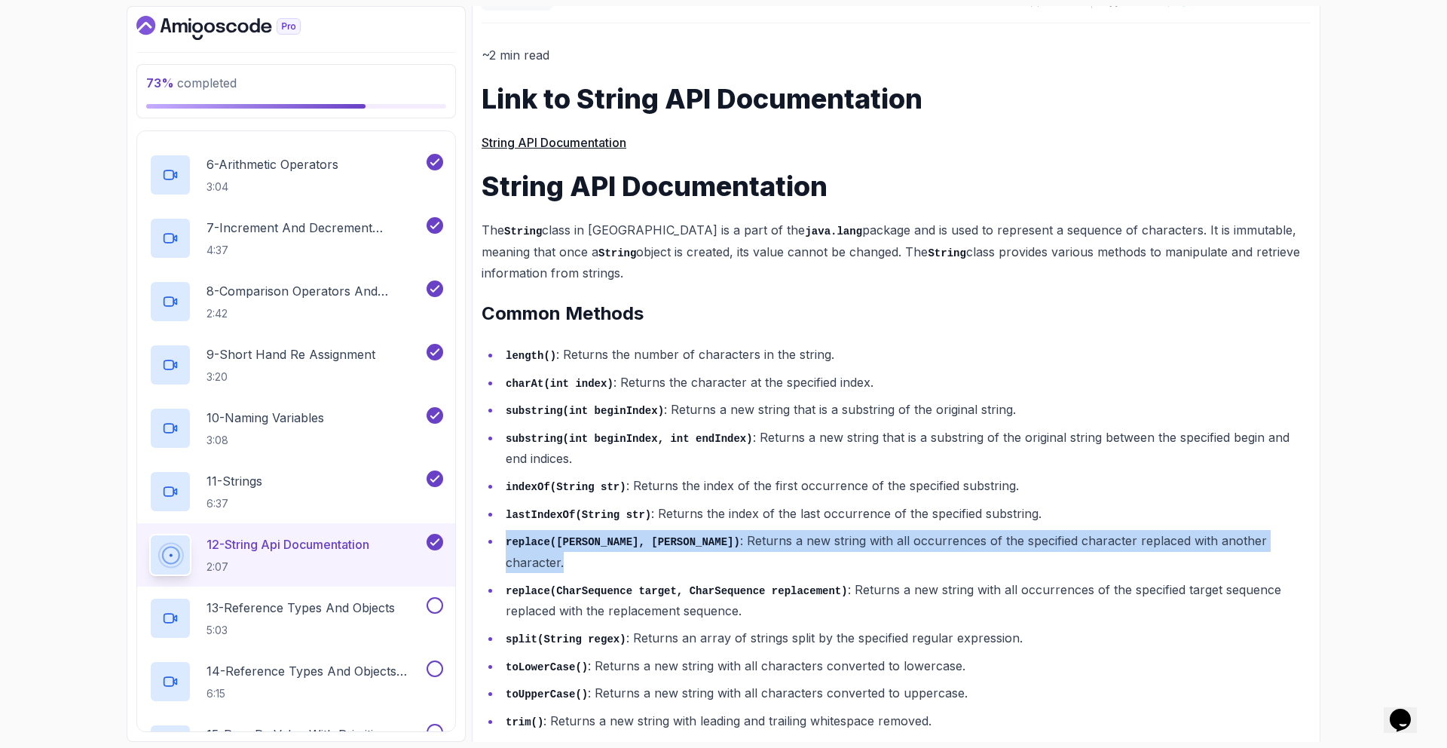
click at [687, 540] on code "replace([PERSON_NAME], [PERSON_NAME])" at bounding box center [623, 542] width 234 height 12
click at [598, 542] on code "replace([PERSON_NAME], [PERSON_NAME])" at bounding box center [623, 542] width 234 height 12
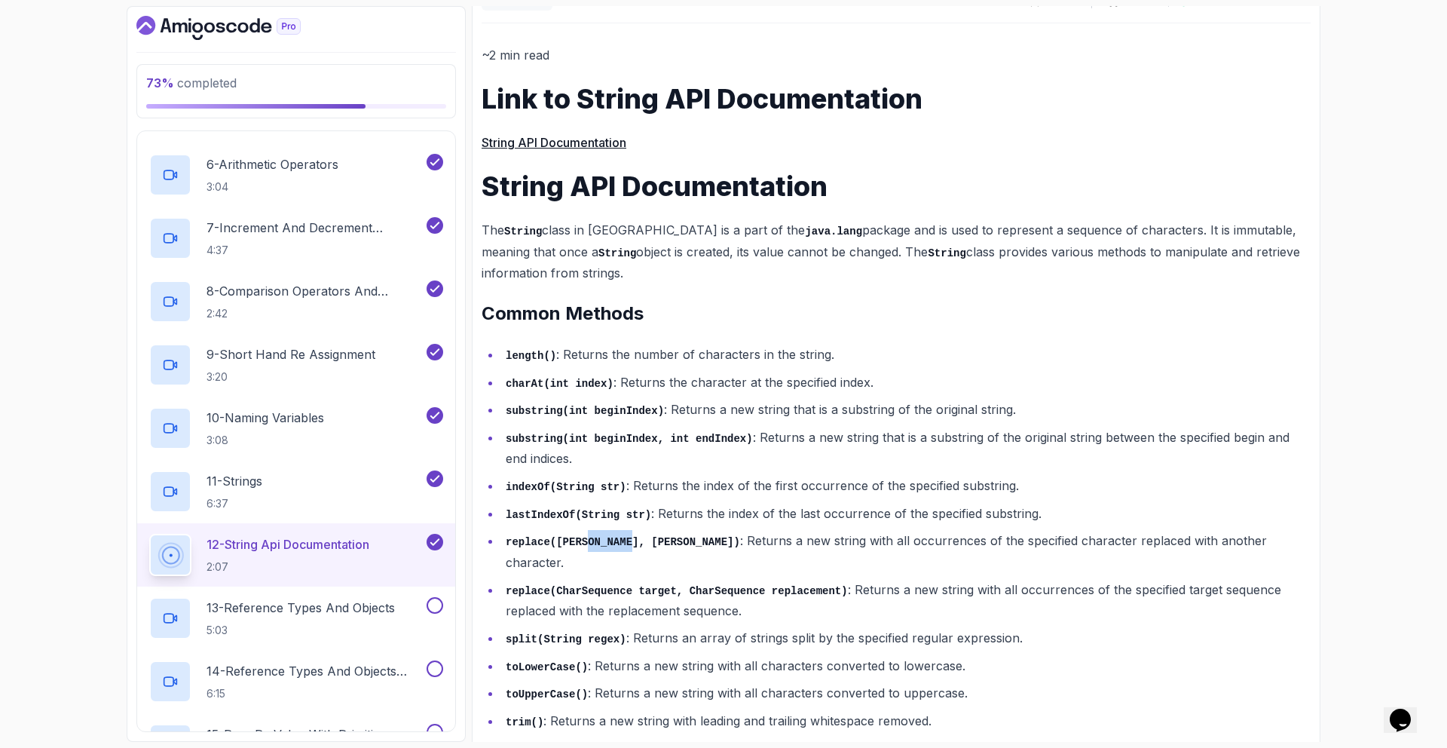
click at [598, 542] on code "replace([PERSON_NAME], [PERSON_NAME])" at bounding box center [623, 542] width 234 height 12
click at [572, 539] on code "replace([PERSON_NAME], [PERSON_NAME])" at bounding box center [623, 542] width 234 height 12
click at [644, 537] on code "replace([PERSON_NAME], [PERSON_NAME])" at bounding box center [623, 542] width 234 height 12
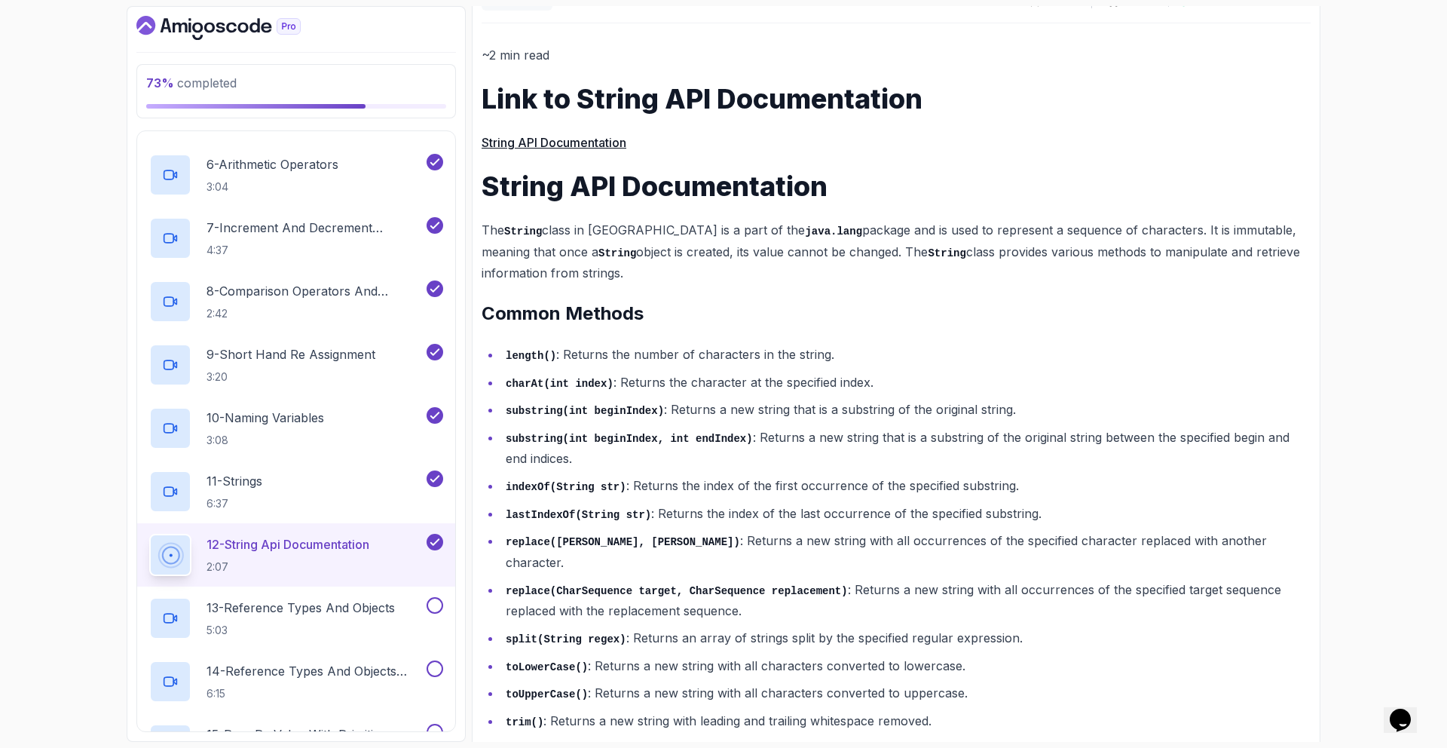
click at [684, 537] on code "replace([PERSON_NAME], [PERSON_NAME])" at bounding box center [623, 542] width 234 height 12
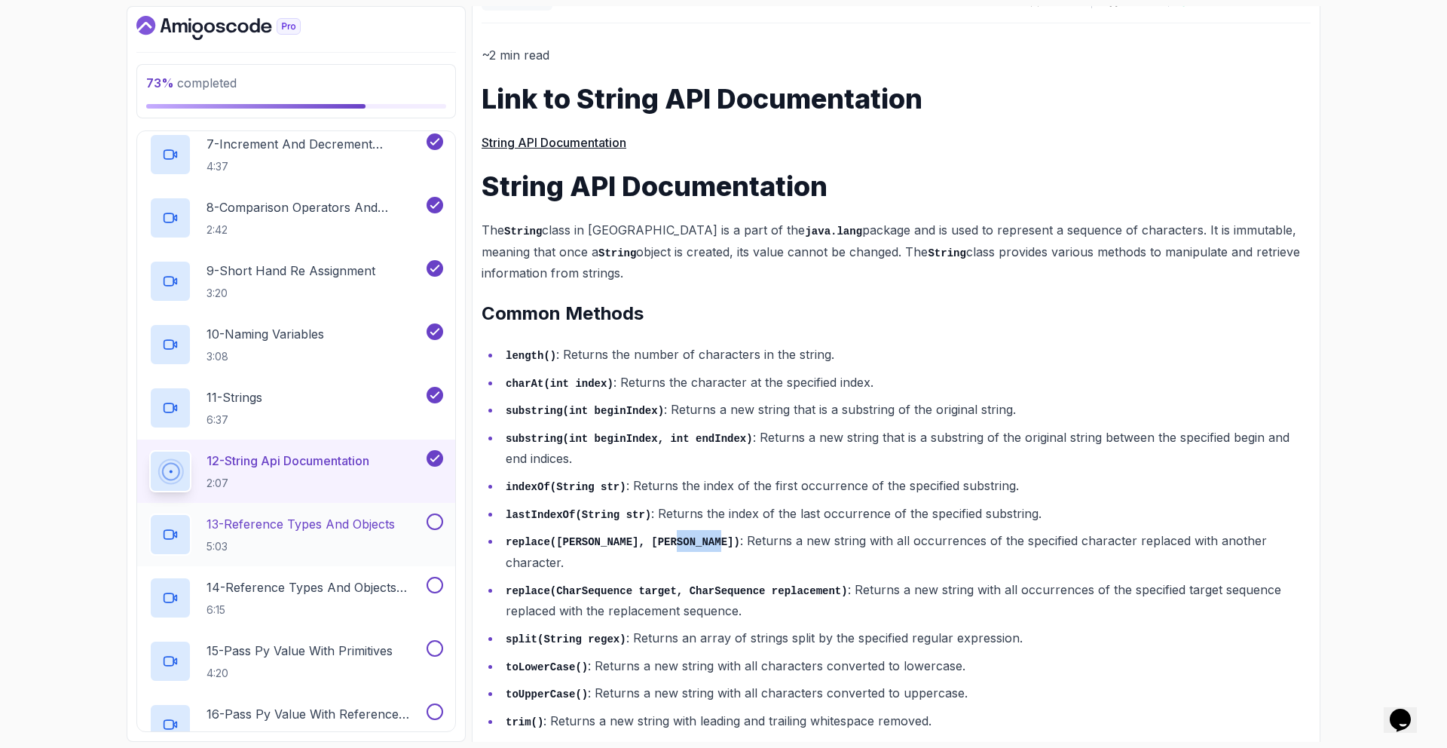
scroll to position [642, 0]
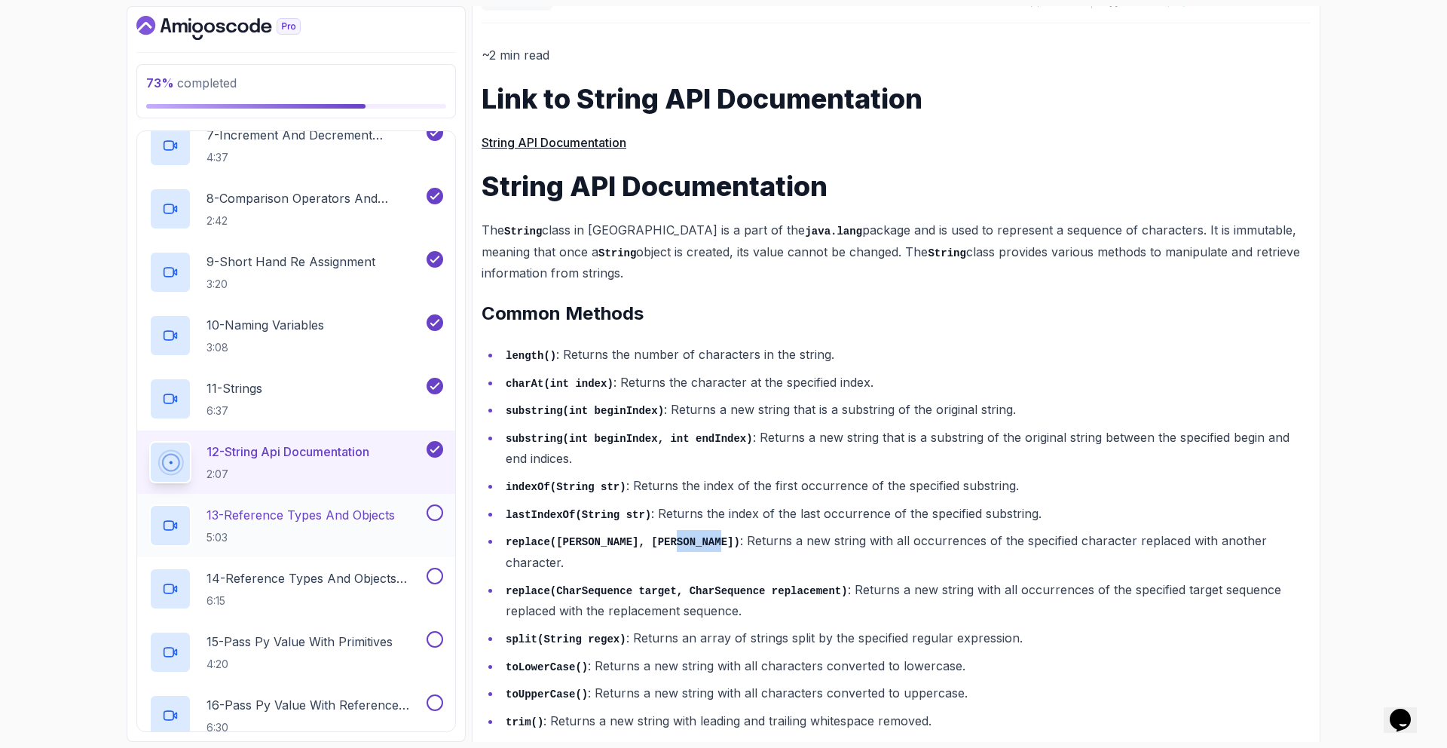
click at [354, 525] on h2 "13 - Reference Types And Objects 5:03" at bounding box center [301, 525] width 188 height 39
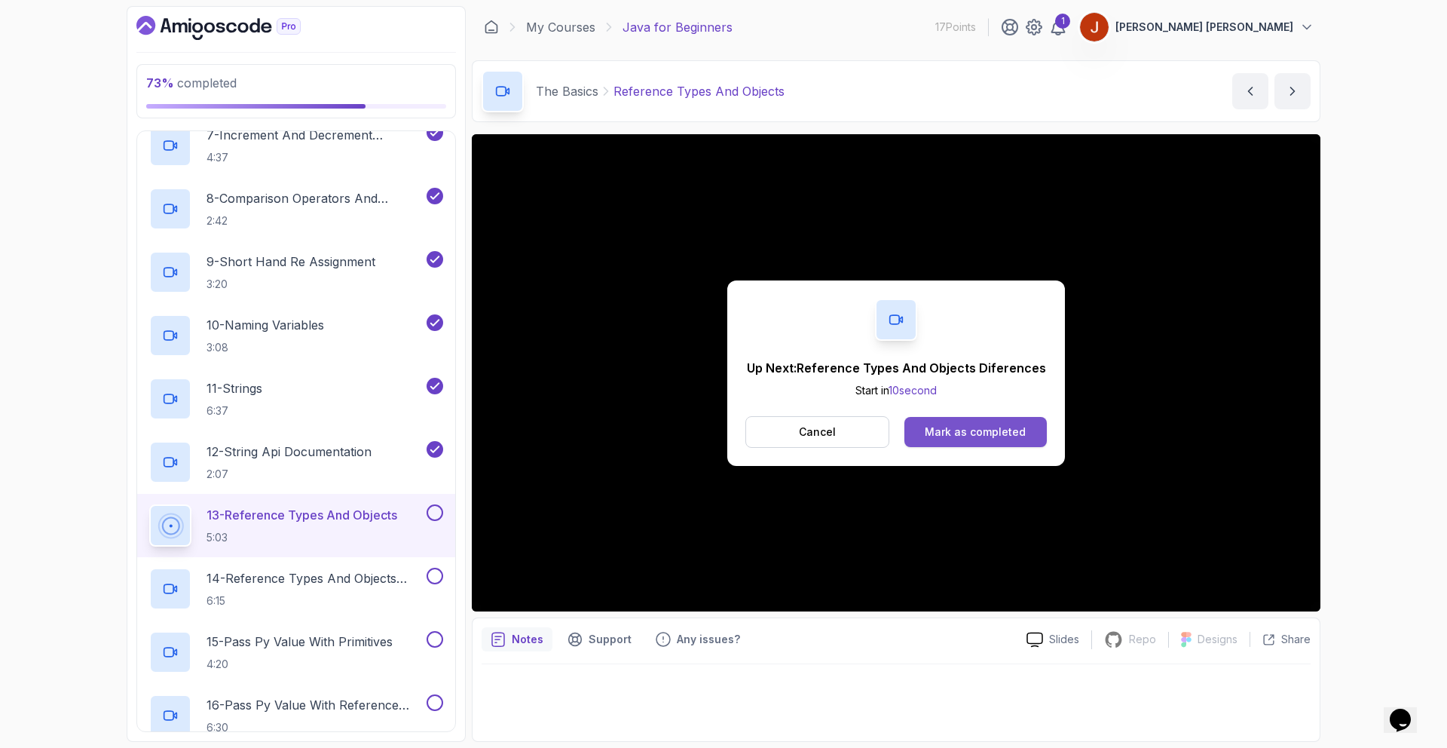
click at [1002, 434] on div "Mark as completed" at bounding box center [975, 431] width 101 height 15
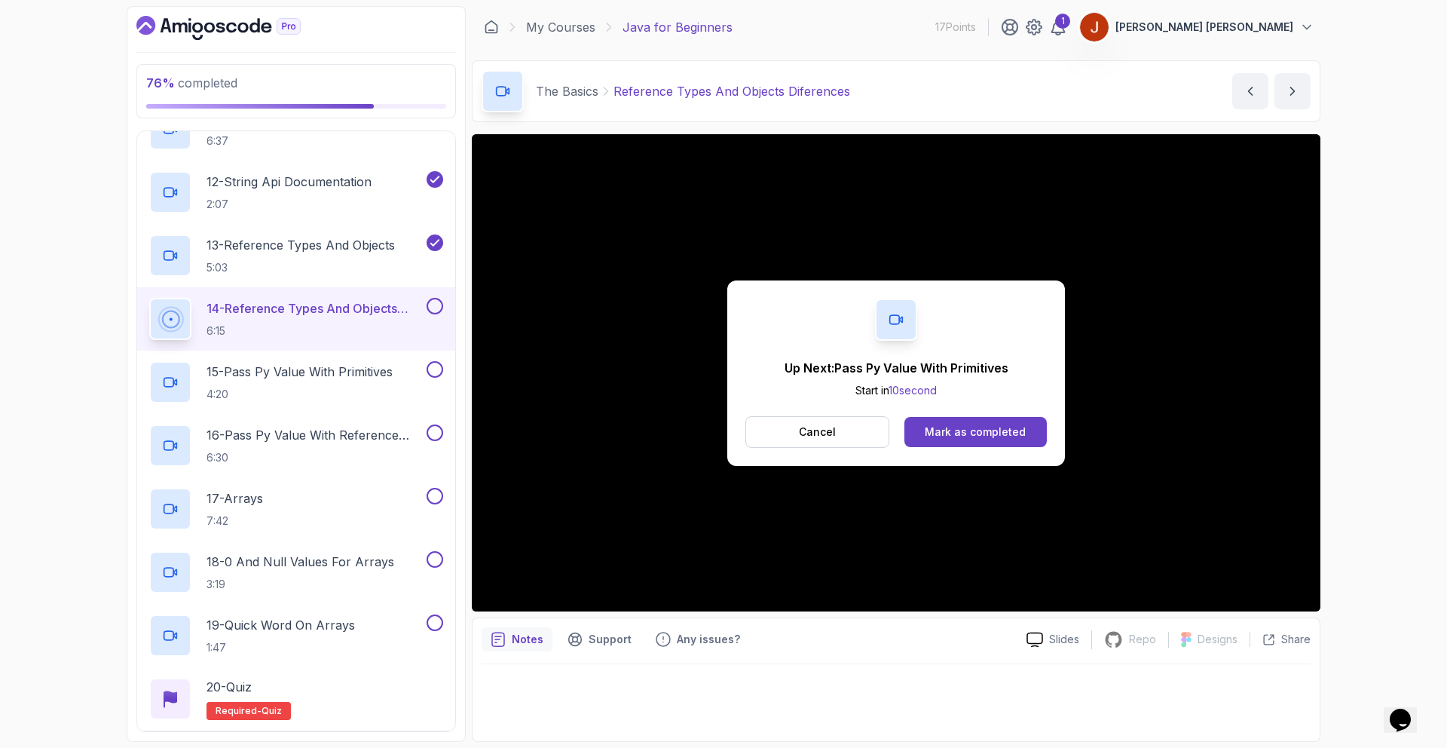
scroll to position [912, 0]
click at [947, 435] on div "Mark as completed" at bounding box center [975, 431] width 101 height 15
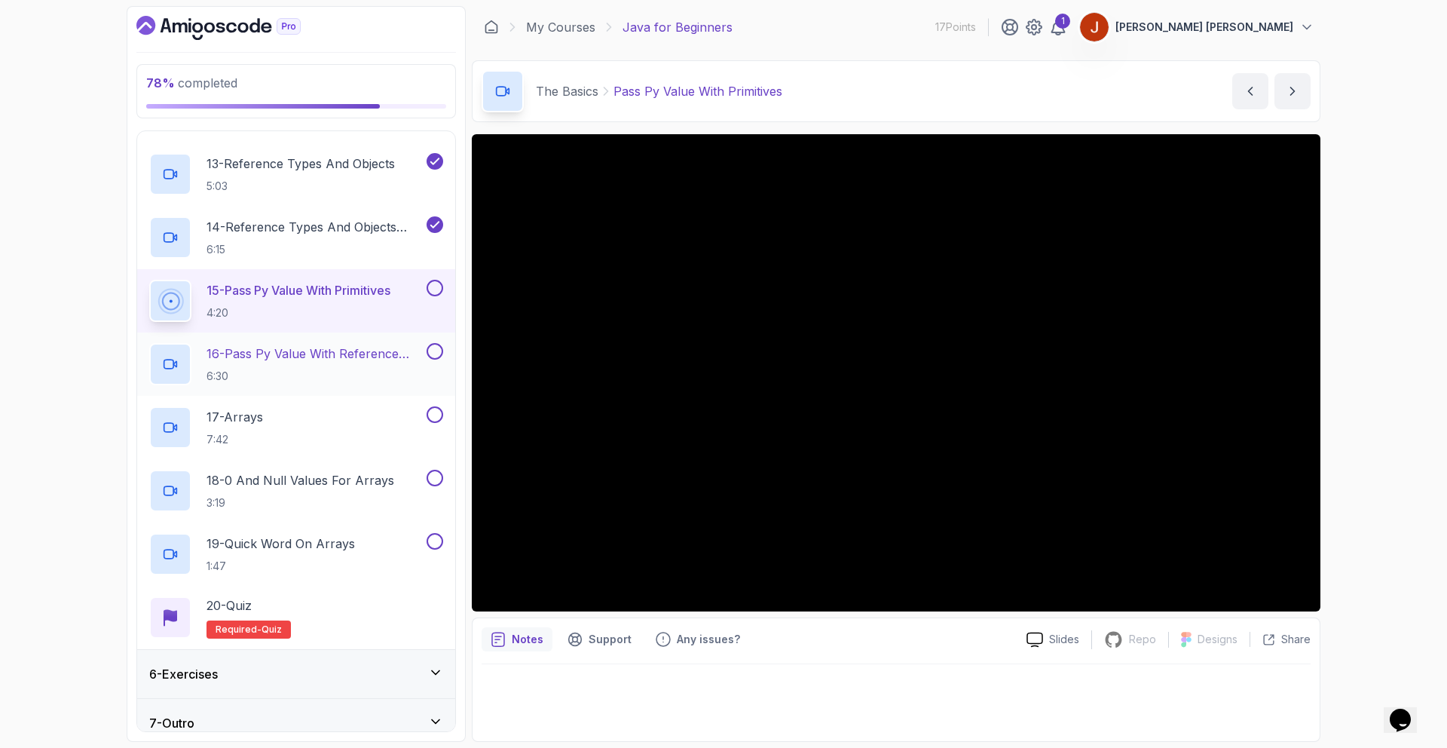
scroll to position [905, 0]
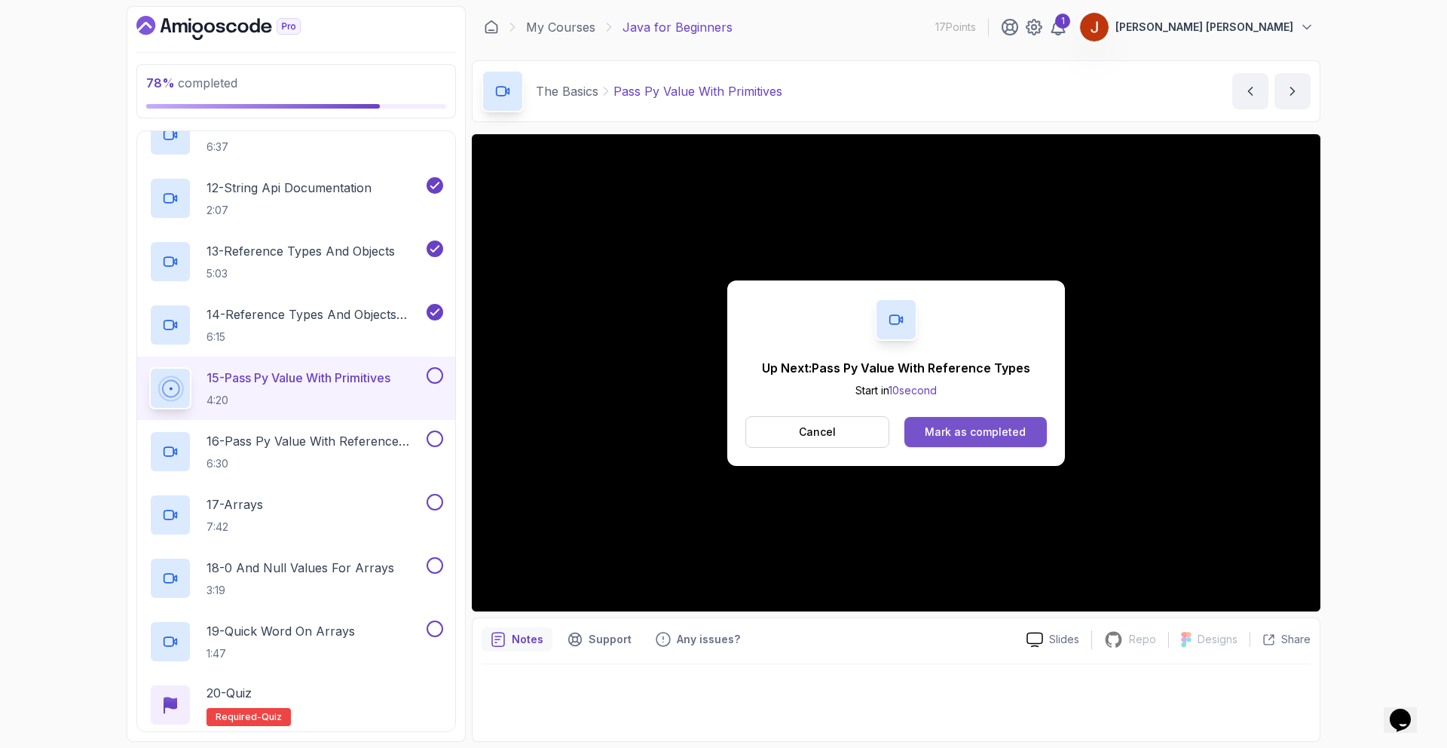
click at [973, 435] on div "Mark as completed" at bounding box center [975, 431] width 101 height 15
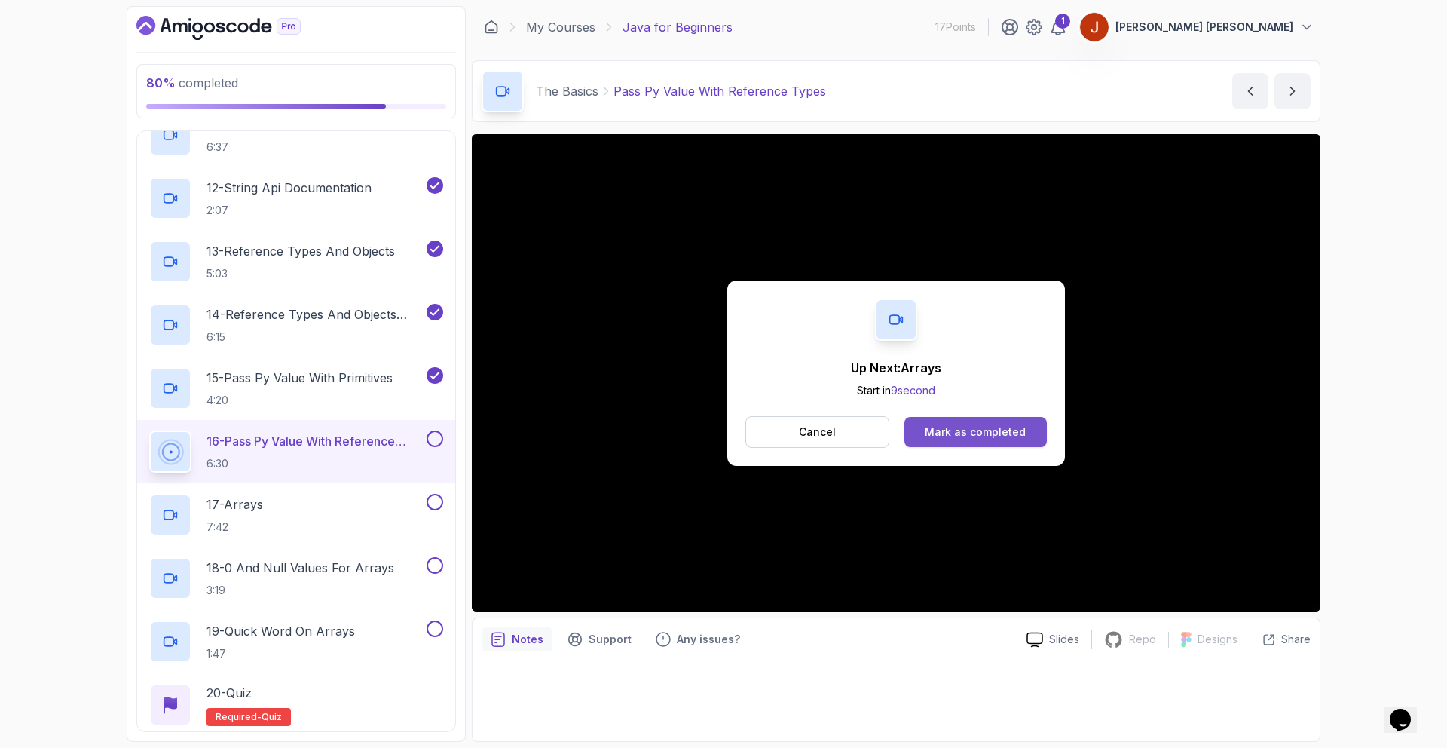
click at [965, 427] on div "Mark as completed" at bounding box center [975, 431] width 101 height 15
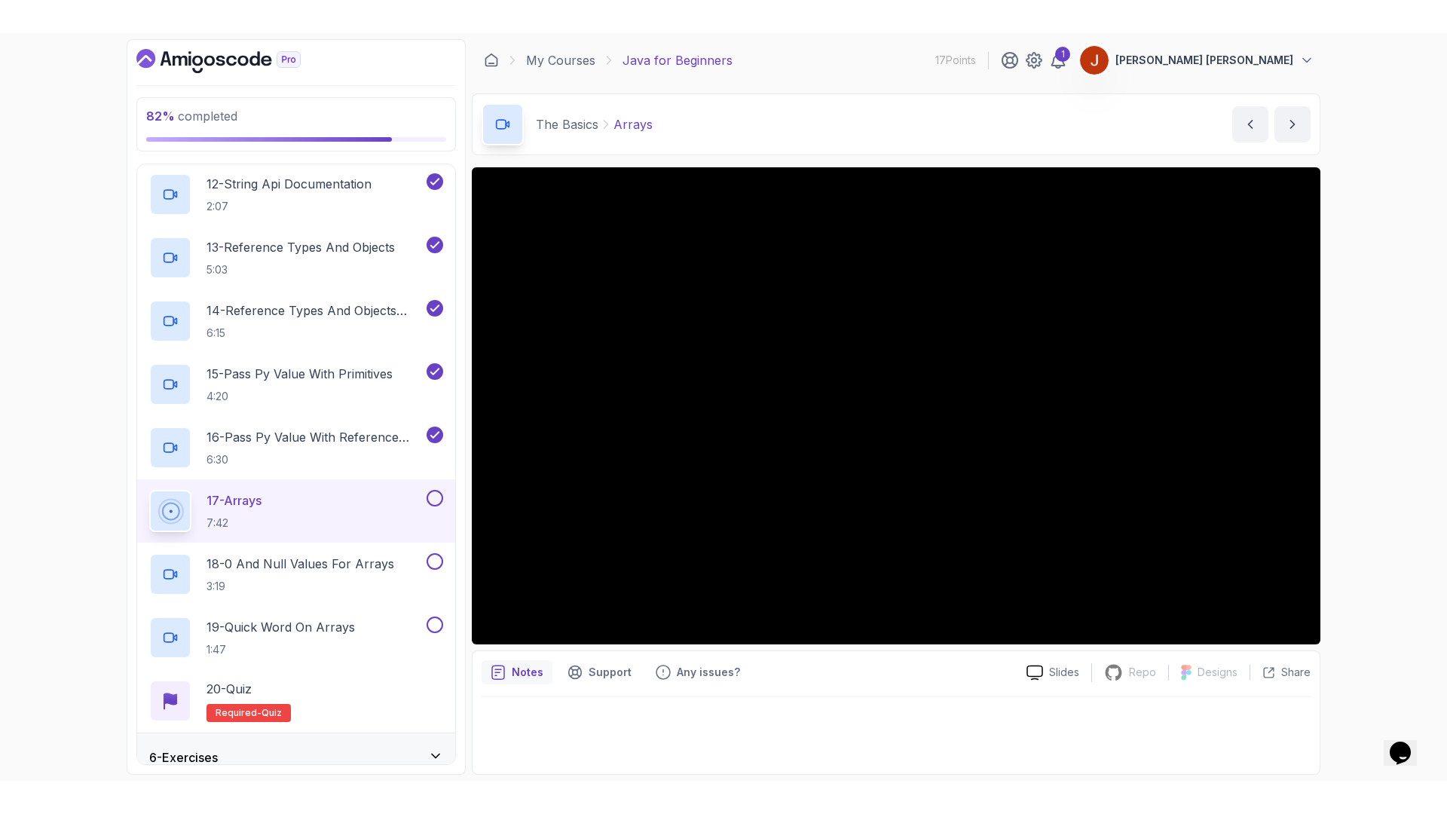
scroll to position [1009, 0]
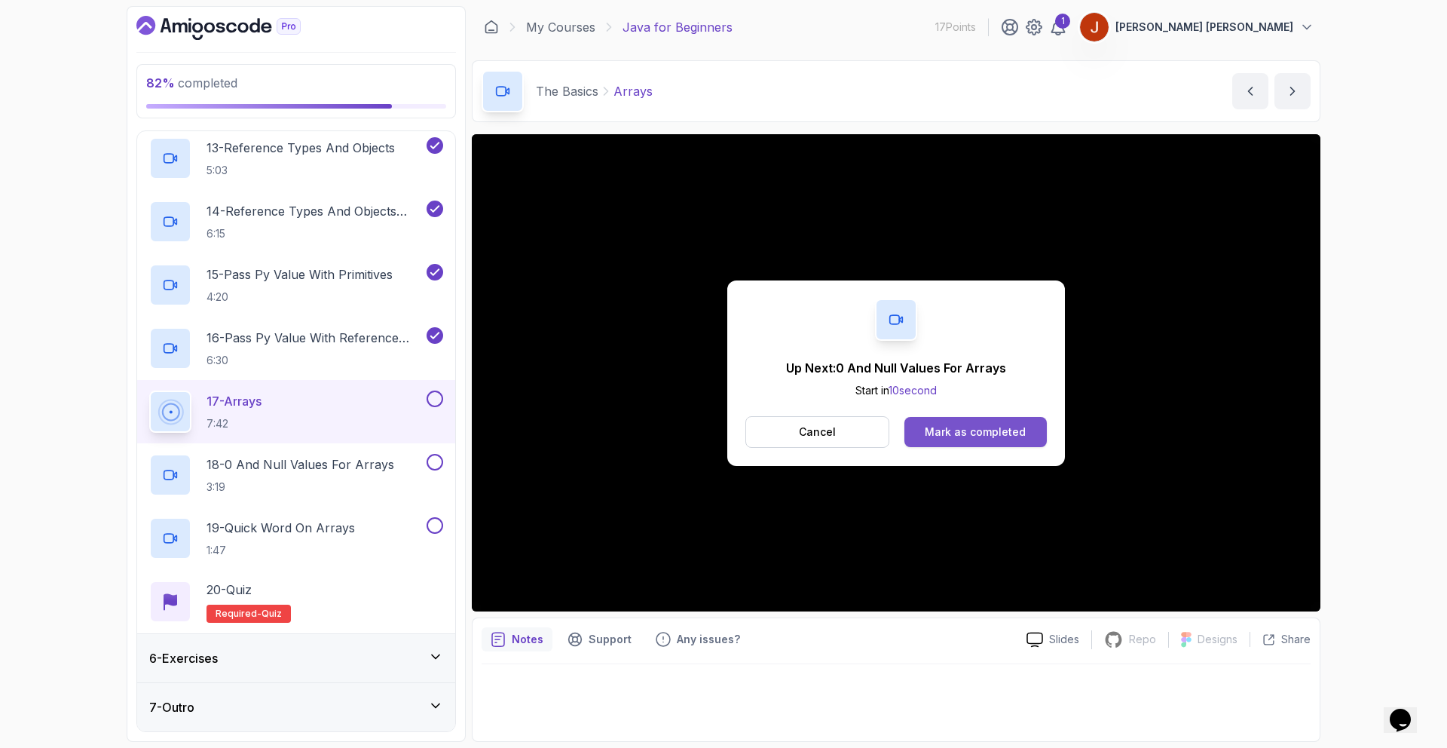
click at [924, 431] on button "Mark as completed" at bounding box center [976, 432] width 142 height 30
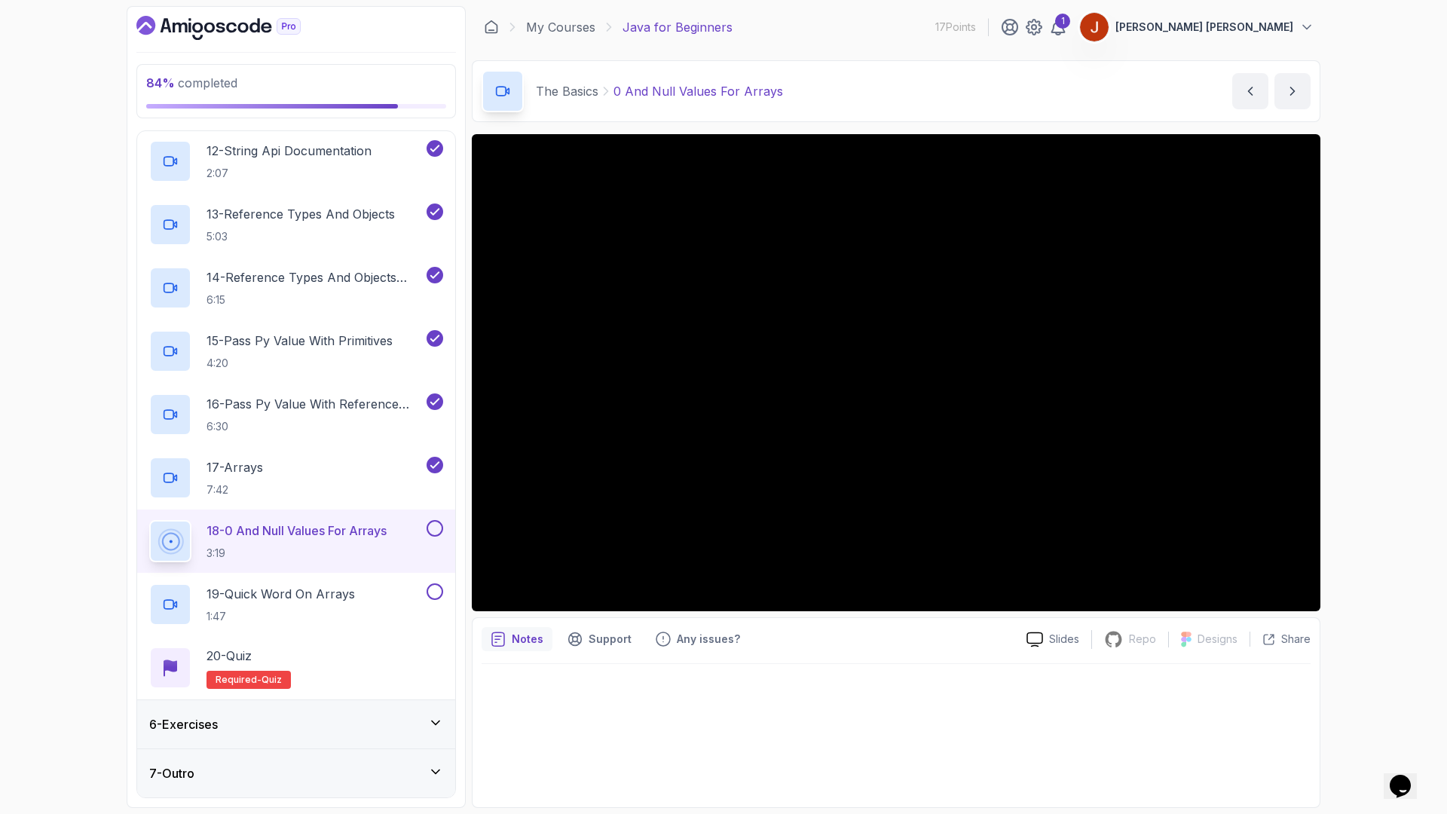
scroll to position [1009, 0]
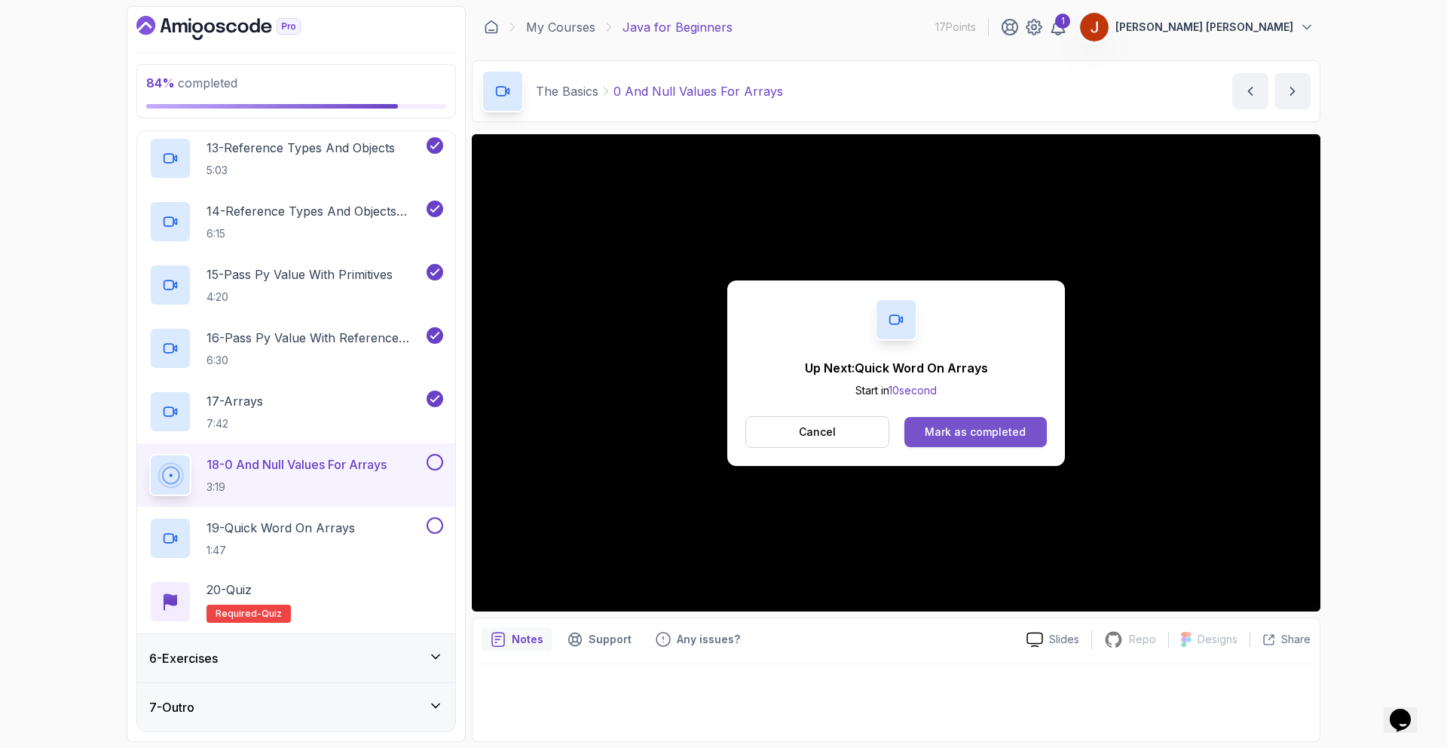
click at [1006, 433] on div "Mark as completed" at bounding box center [975, 431] width 101 height 15
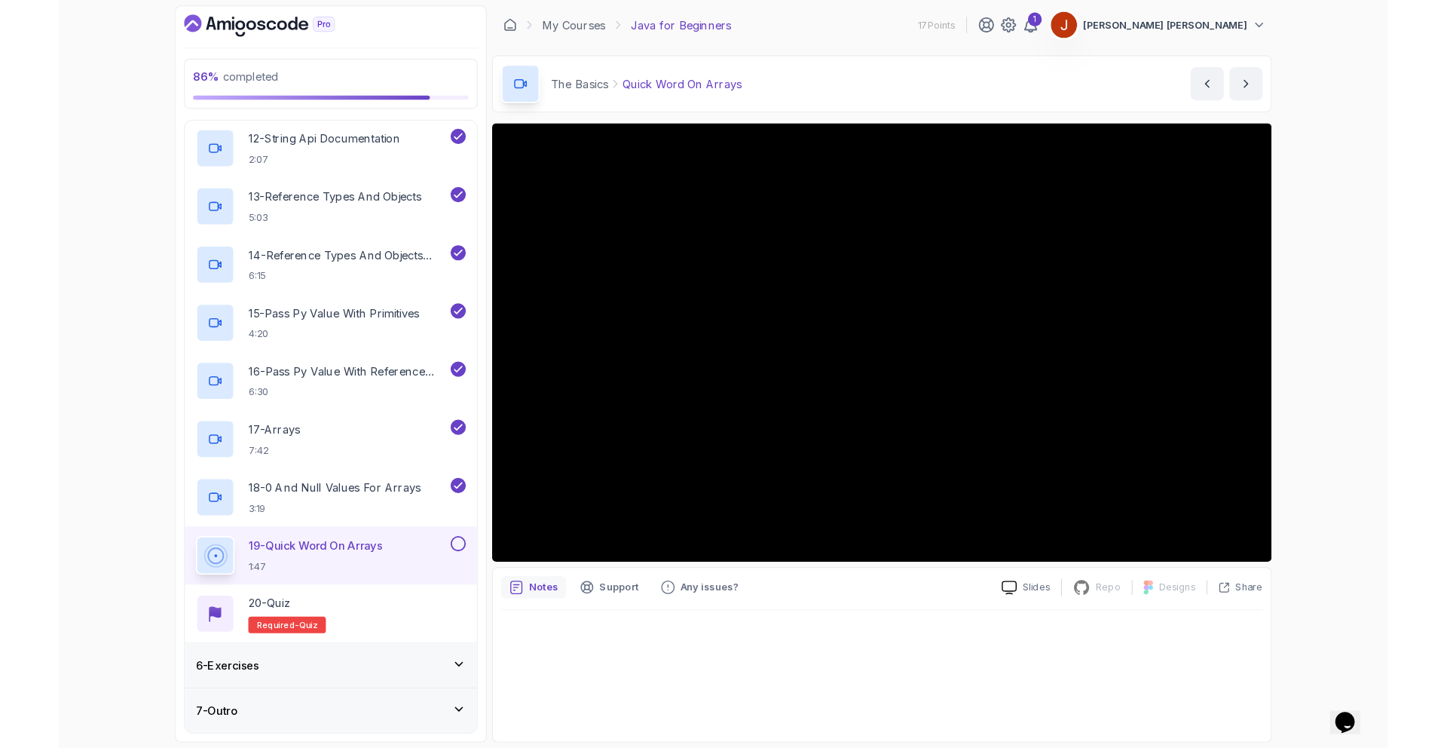
scroll to position [1009, 0]
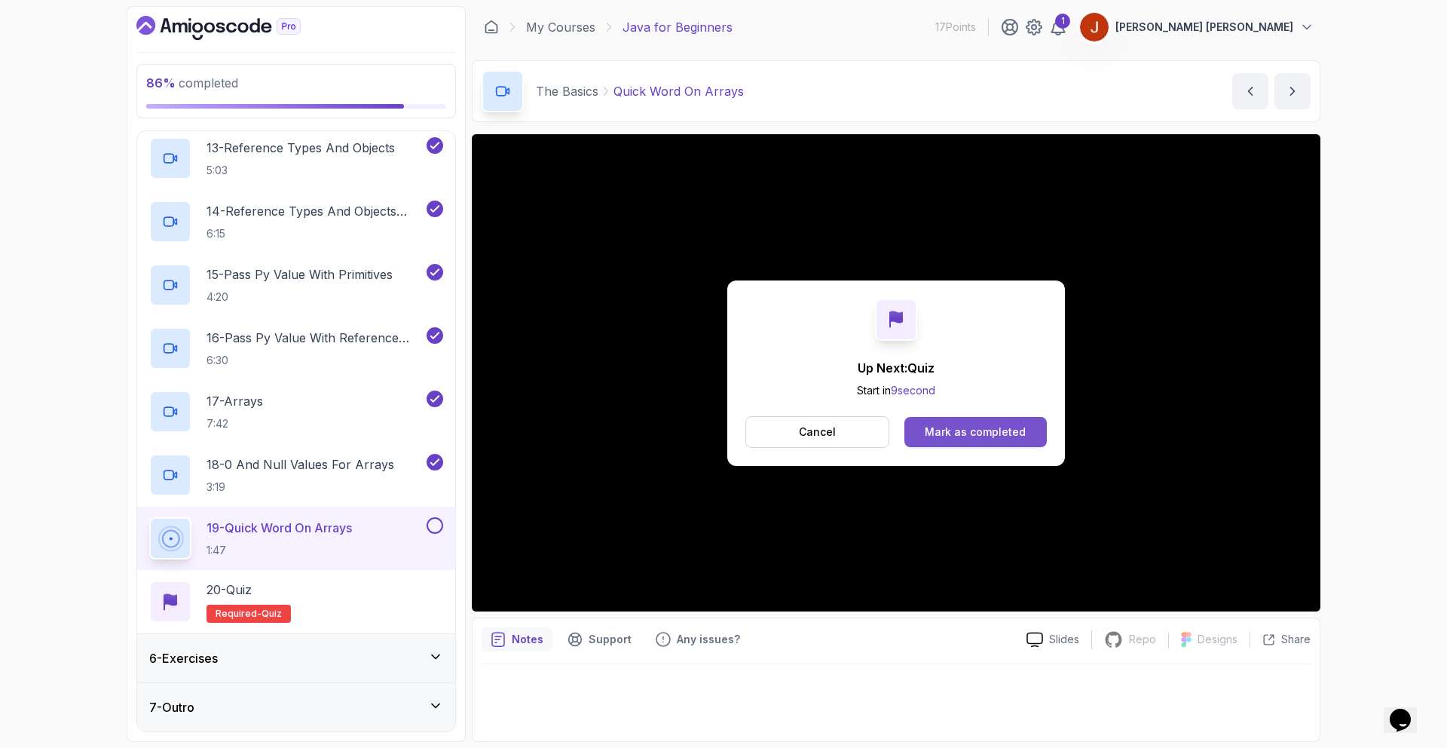
click at [985, 432] on div "Mark as completed" at bounding box center [975, 431] width 101 height 15
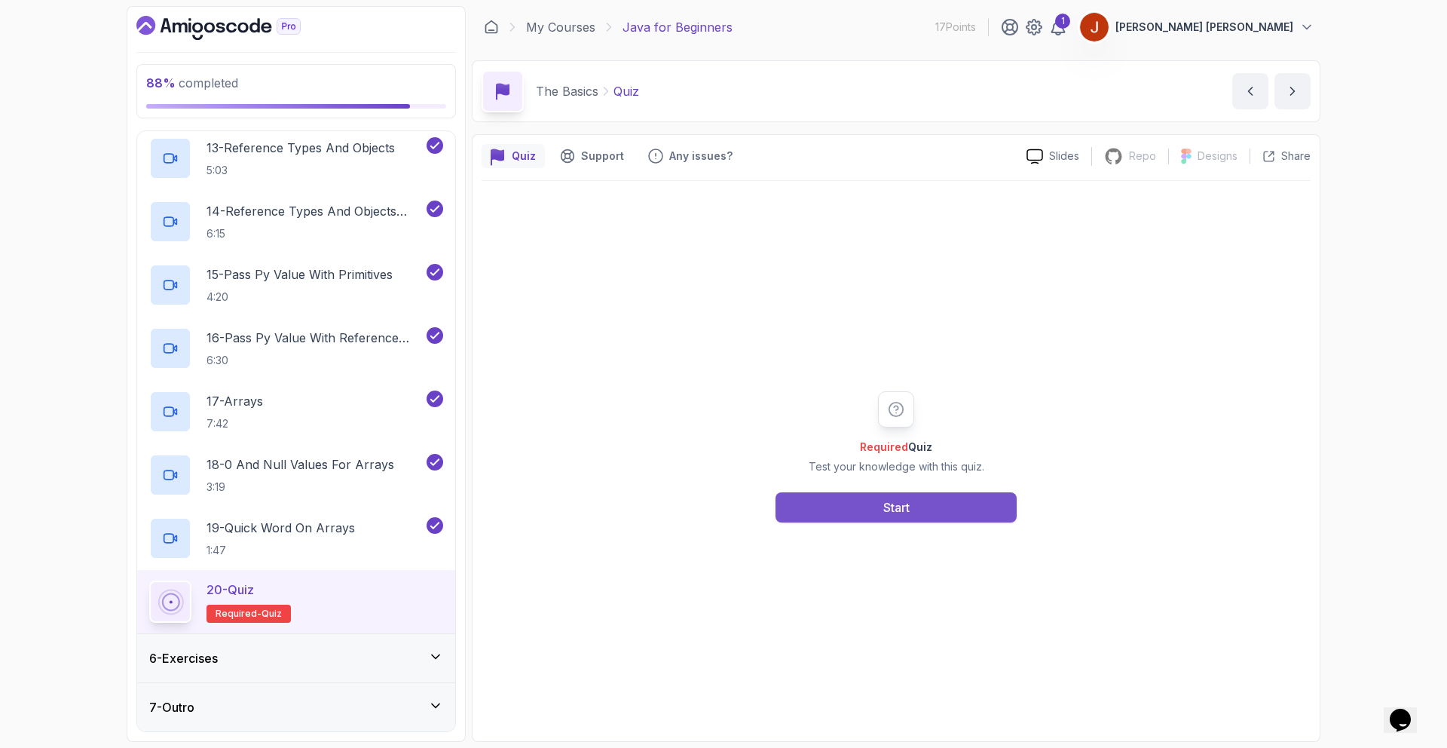
click at [899, 503] on div "Start" at bounding box center [896, 507] width 26 height 18
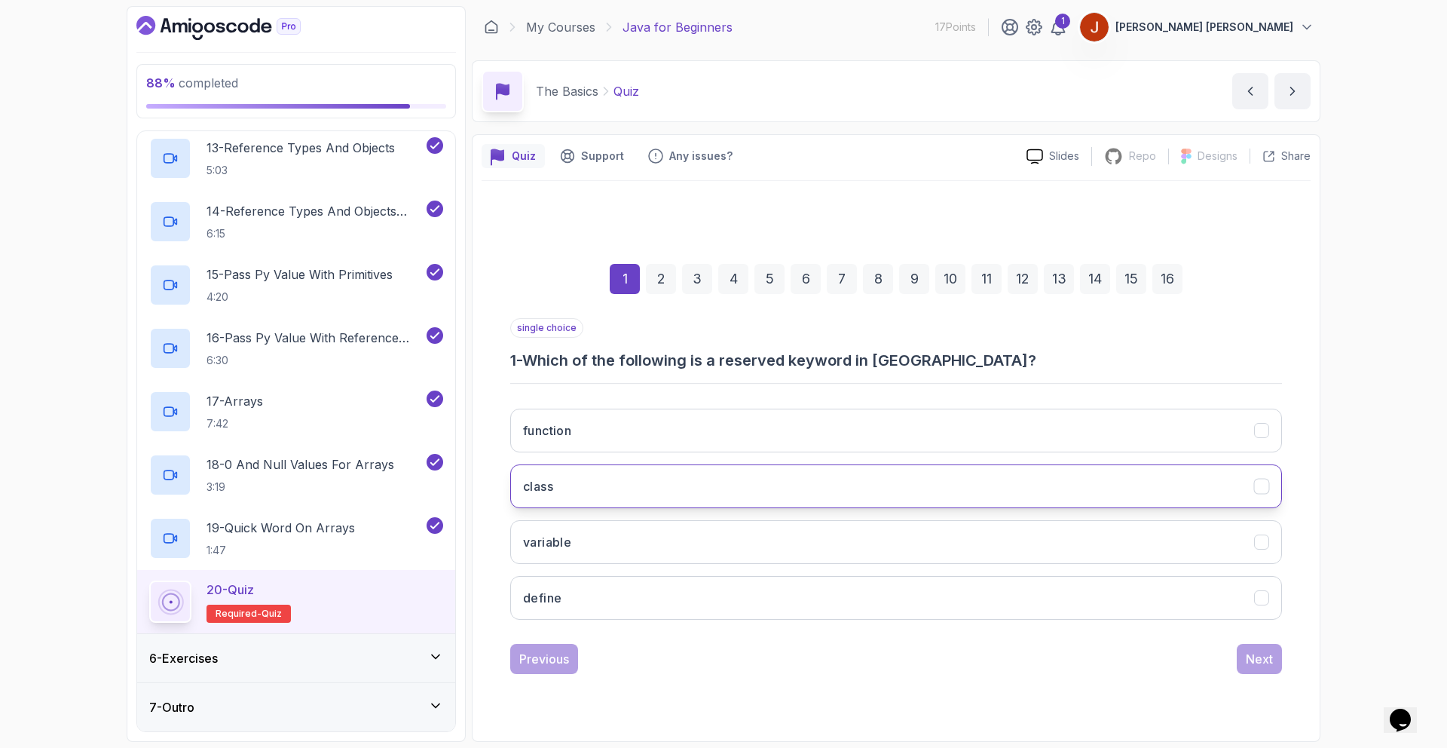
click at [565, 480] on button "class" at bounding box center [896, 486] width 772 height 44
click at [590, 449] on button "function" at bounding box center [896, 431] width 772 height 44
click at [595, 482] on button "class" at bounding box center [896, 486] width 772 height 44
click at [1263, 662] on div "Next" at bounding box center [1259, 659] width 27 height 18
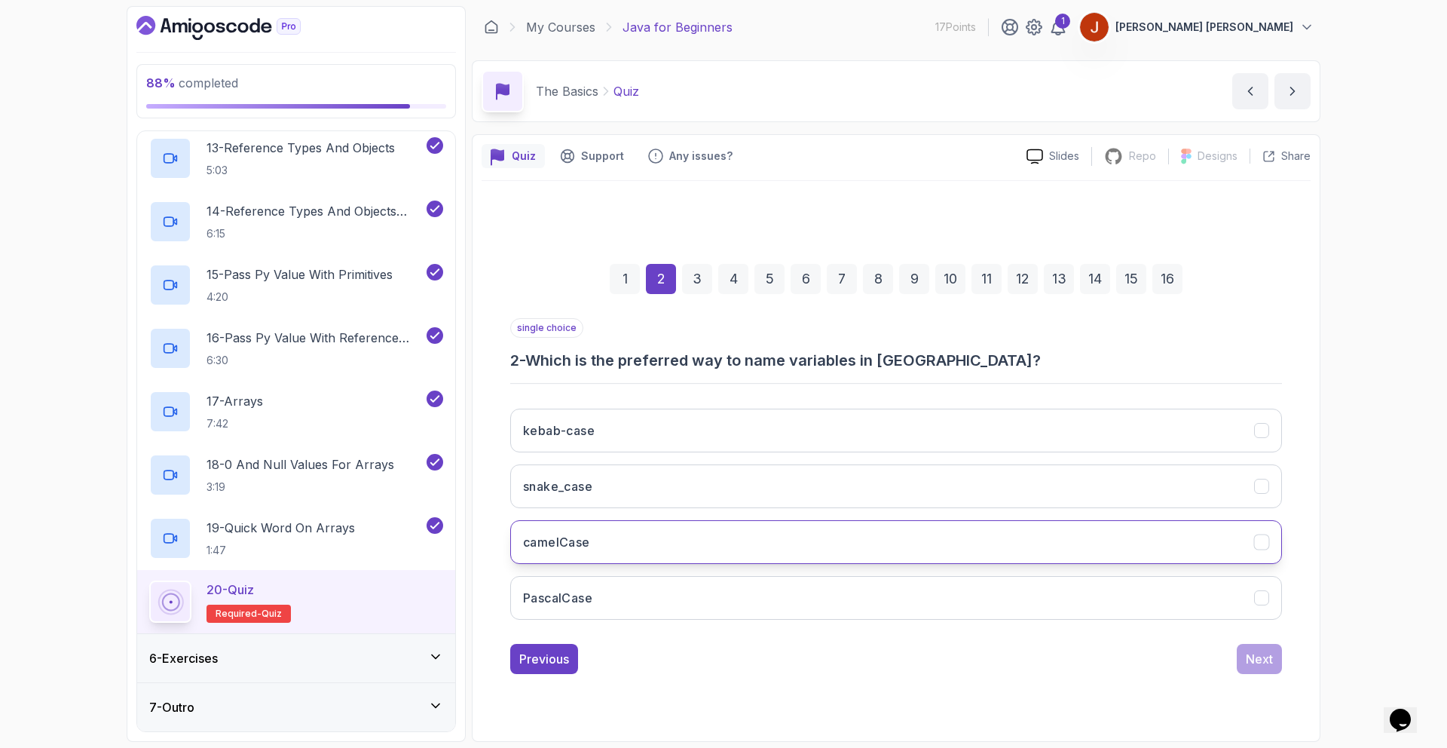
drag, startPoint x: 625, startPoint y: 542, endPoint x: 713, endPoint y: 559, distance: 89.9
click at [625, 542] on button "camelCase" at bounding box center [896, 542] width 772 height 44
click at [1255, 660] on div "Next" at bounding box center [1259, 659] width 27 height 18
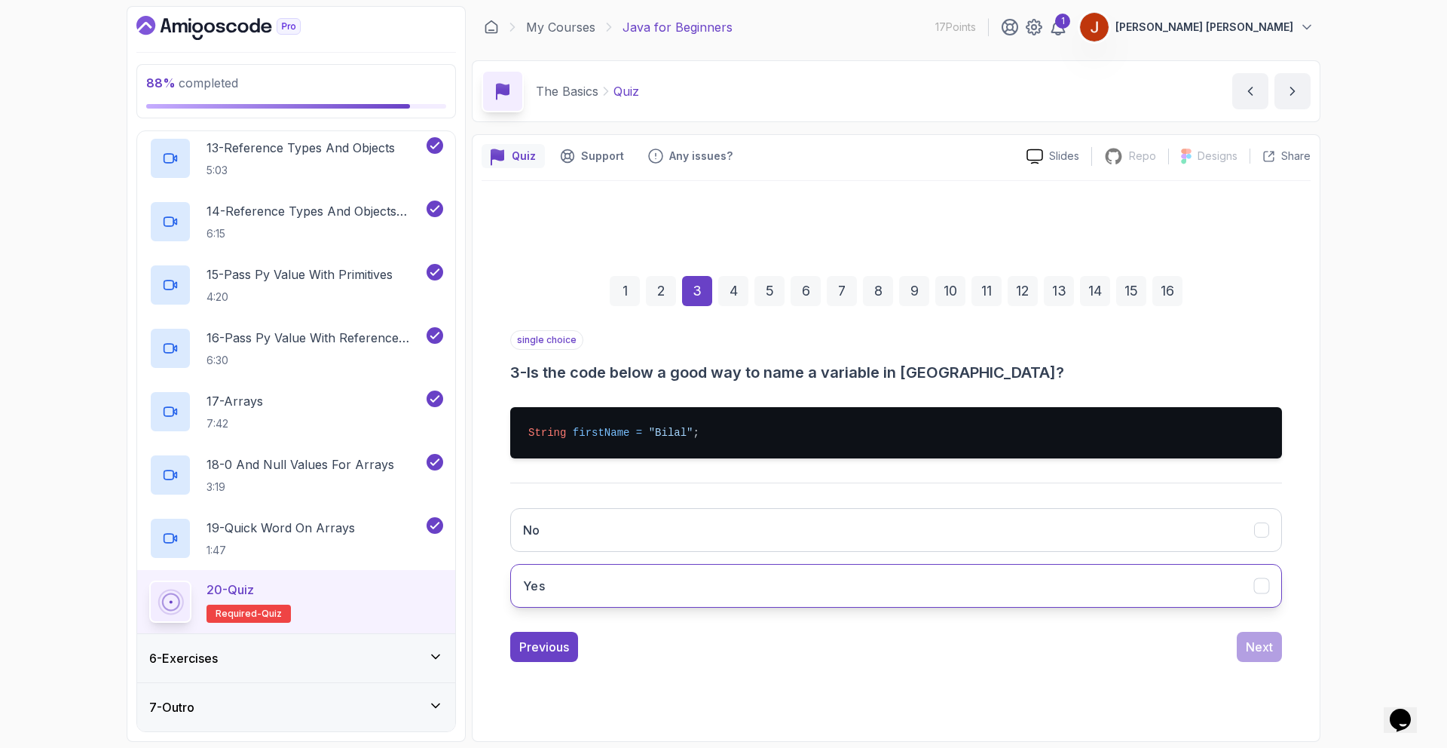
click at [613, 570] on button "Yes" at bounding box center [896, 586] width 772 height 44
click at [1272, 654] on button "Next" at bounding box center [1259, 647] width 45 height 30
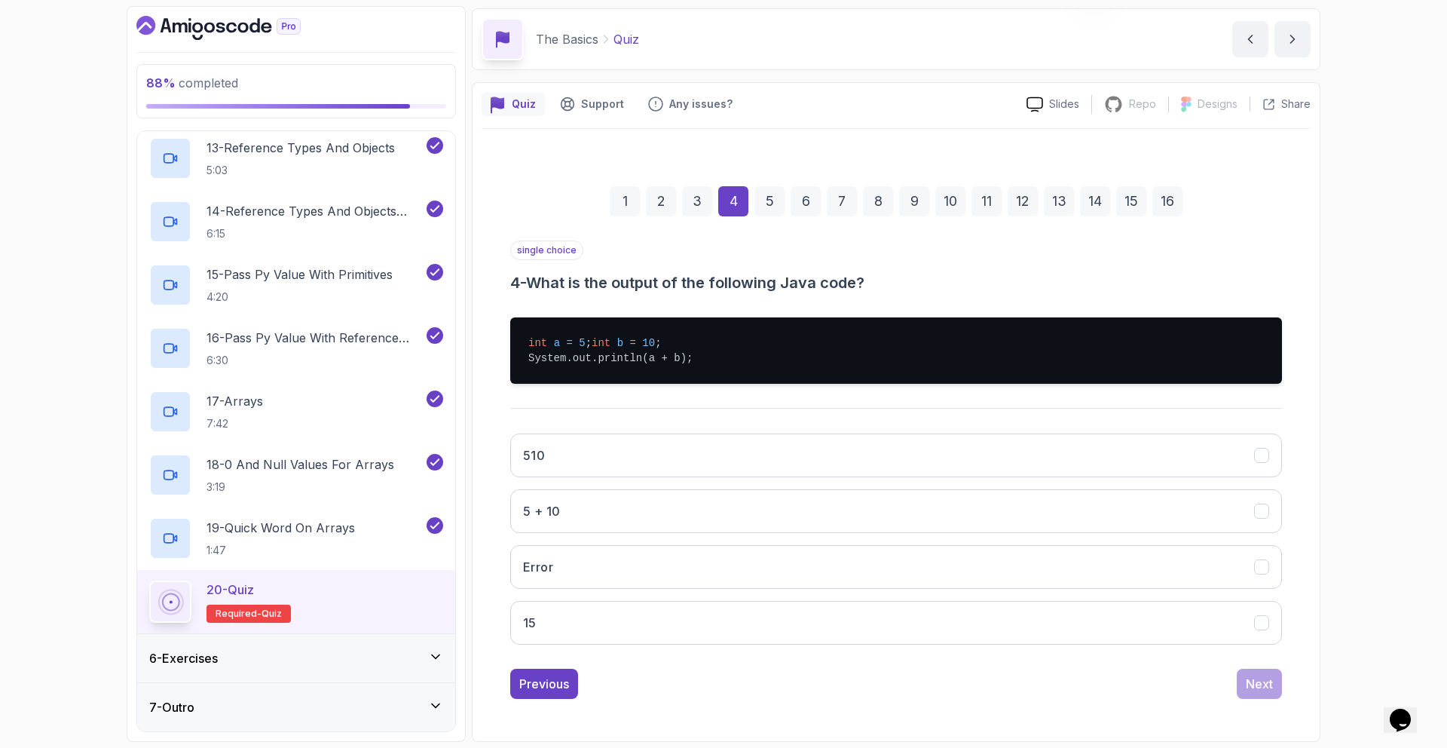
scroll to position [67, 0]
click at [563, 458] on button "510" at bounding box center [896, 455] width 772 height 44
click at [602, 620] on button "15" at bounding box center [896, 623] width 772 height 44
click at [1259, 690] on div "Next" at bounding box center [1259, 684] width 27 height 18
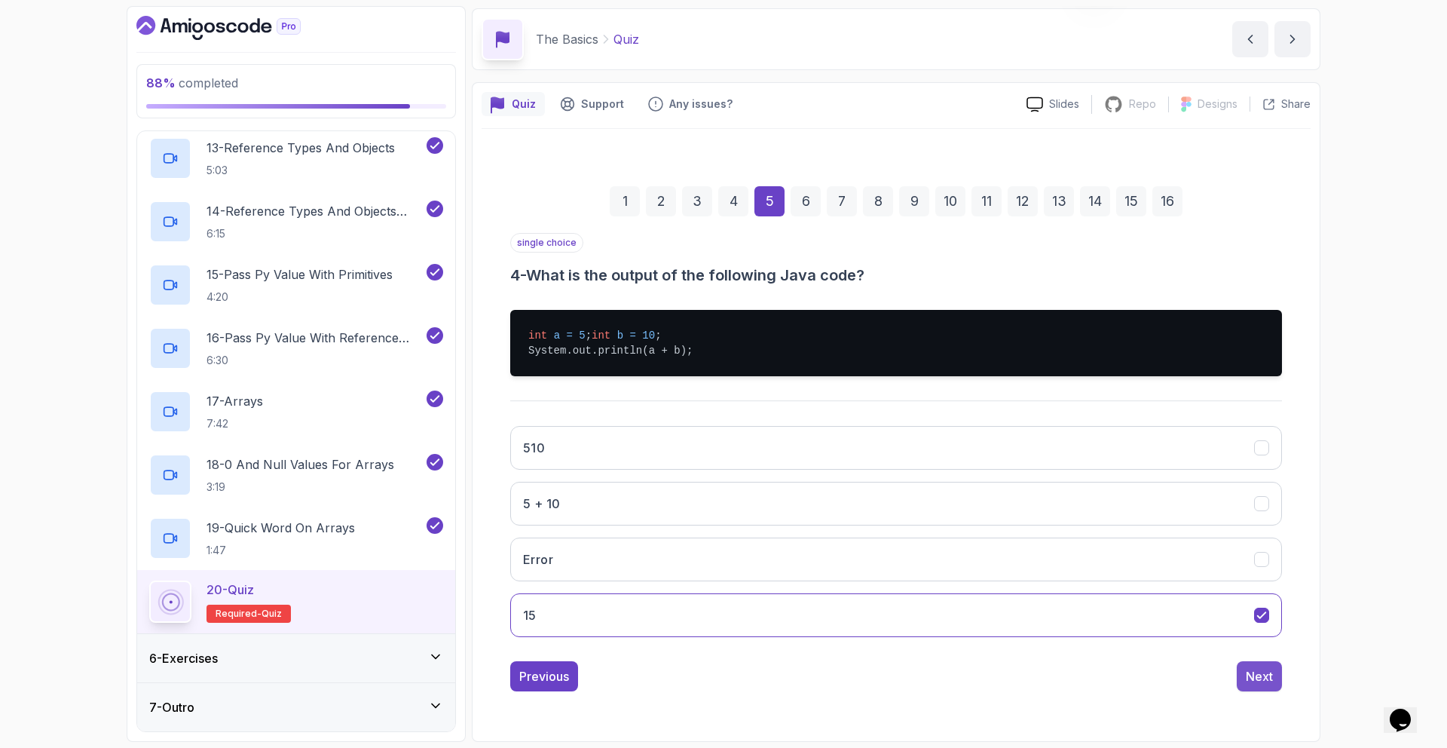
scroll to position [0, 0]
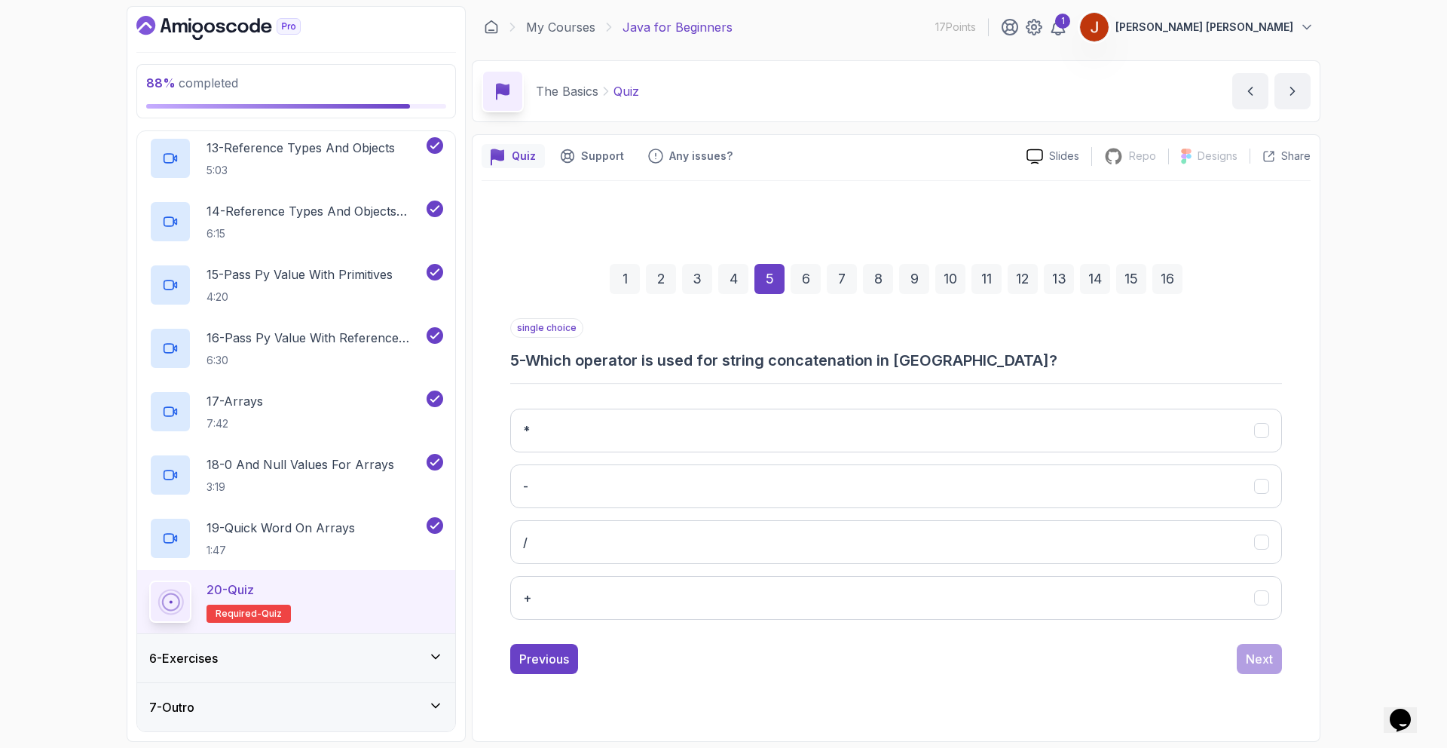
drag, startPoint x: 626, startPoint y: 431, endPoint x: 633, endPoint y: 563, distance: 132.1
click at [633, 553] on div "* - / +" at bounding box center [896, 514] width 772 height 235
click at [641, 594] on button "+" at bounding box center [896, 598] width 772 height 44
click at [1258, 651] on div "Next" at bounding box center [1259, 659] width 27 height 18
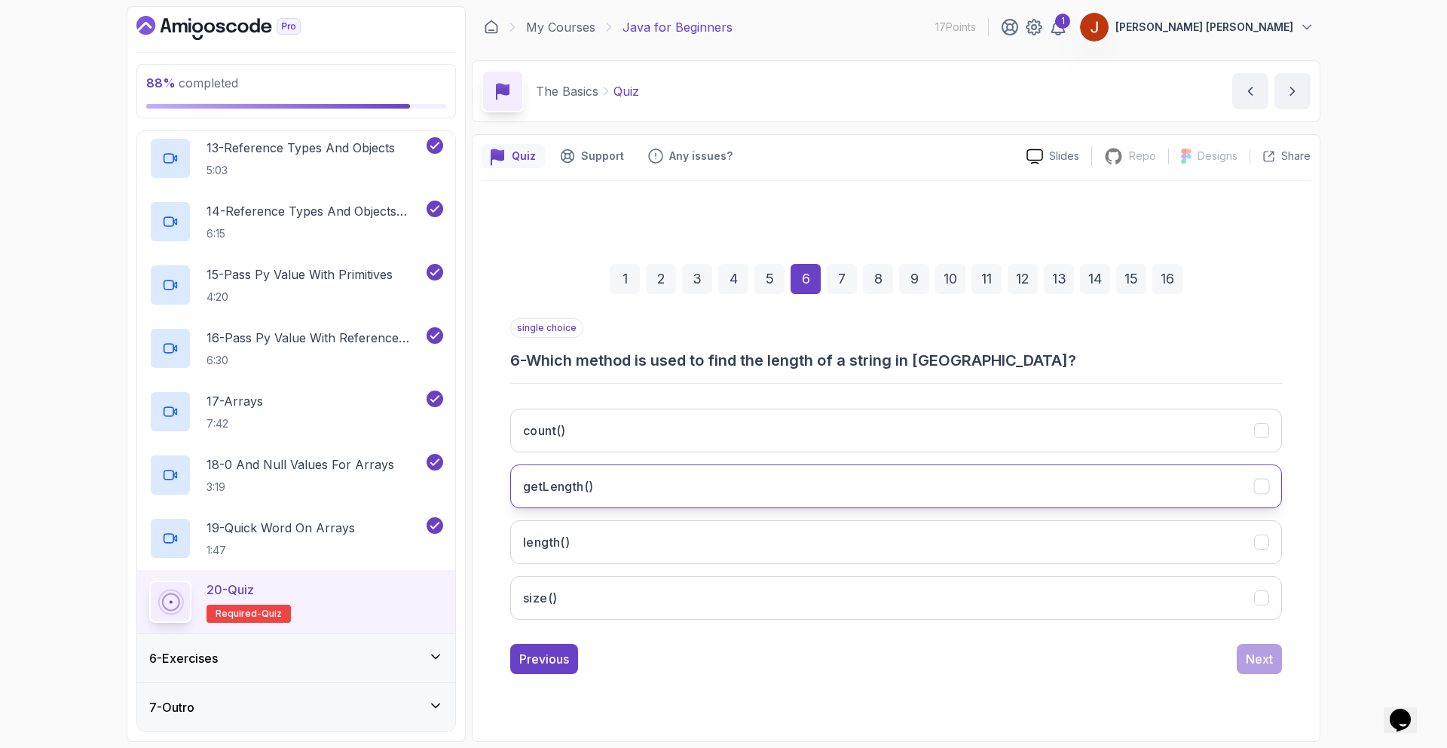
drag, startPoint x: 562, startPoint y: 556, endPoint x: 641, endPoint y: 494, distance: 100.3
click at [638, 495] on div "count() getLength() length() size()" at bounding box center [896, 514] width 772 height 235
click at [616, 544] on button "length()" at bounding box center [896, 542] width 772 height 44
click at [1274, 654] on button "Next" at bounding box center [1259, 659] width 45 height 30
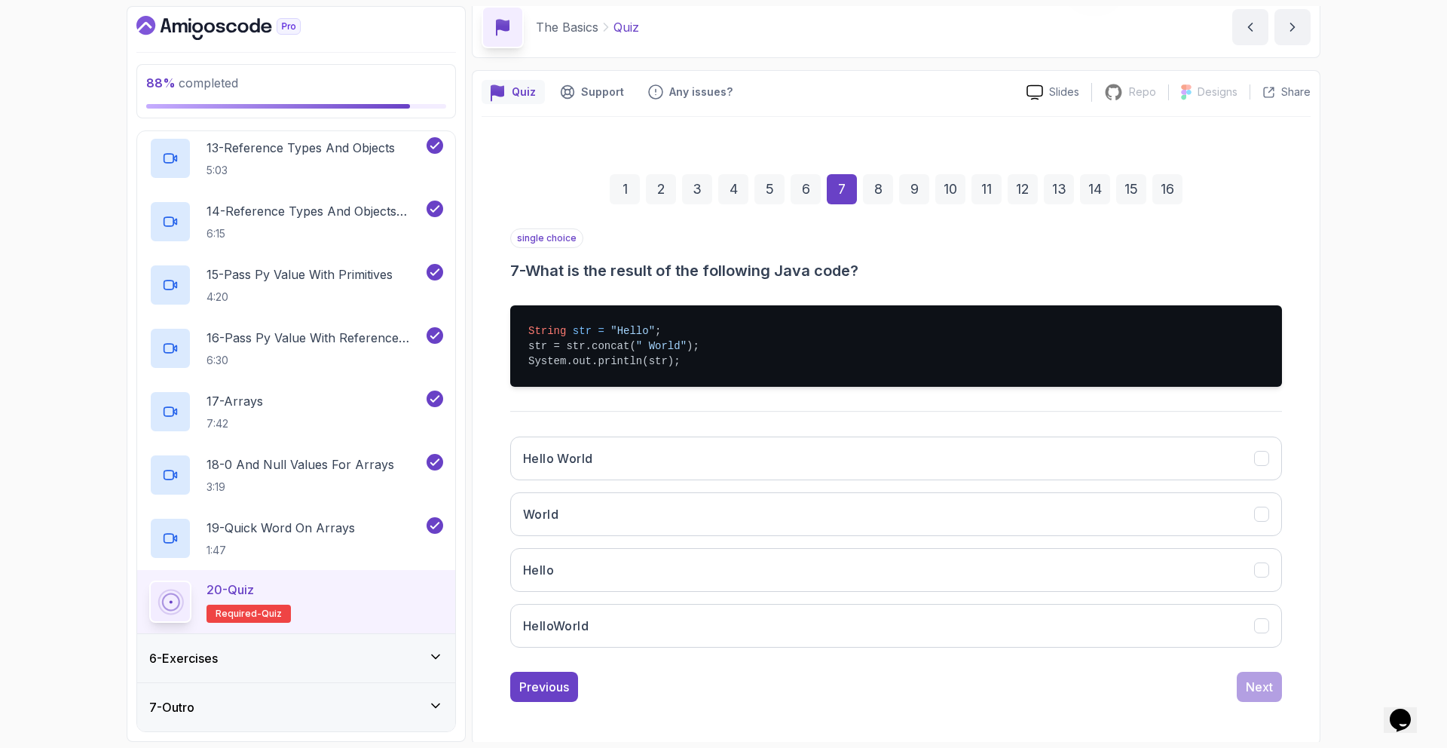
scroll to position [67, 0]
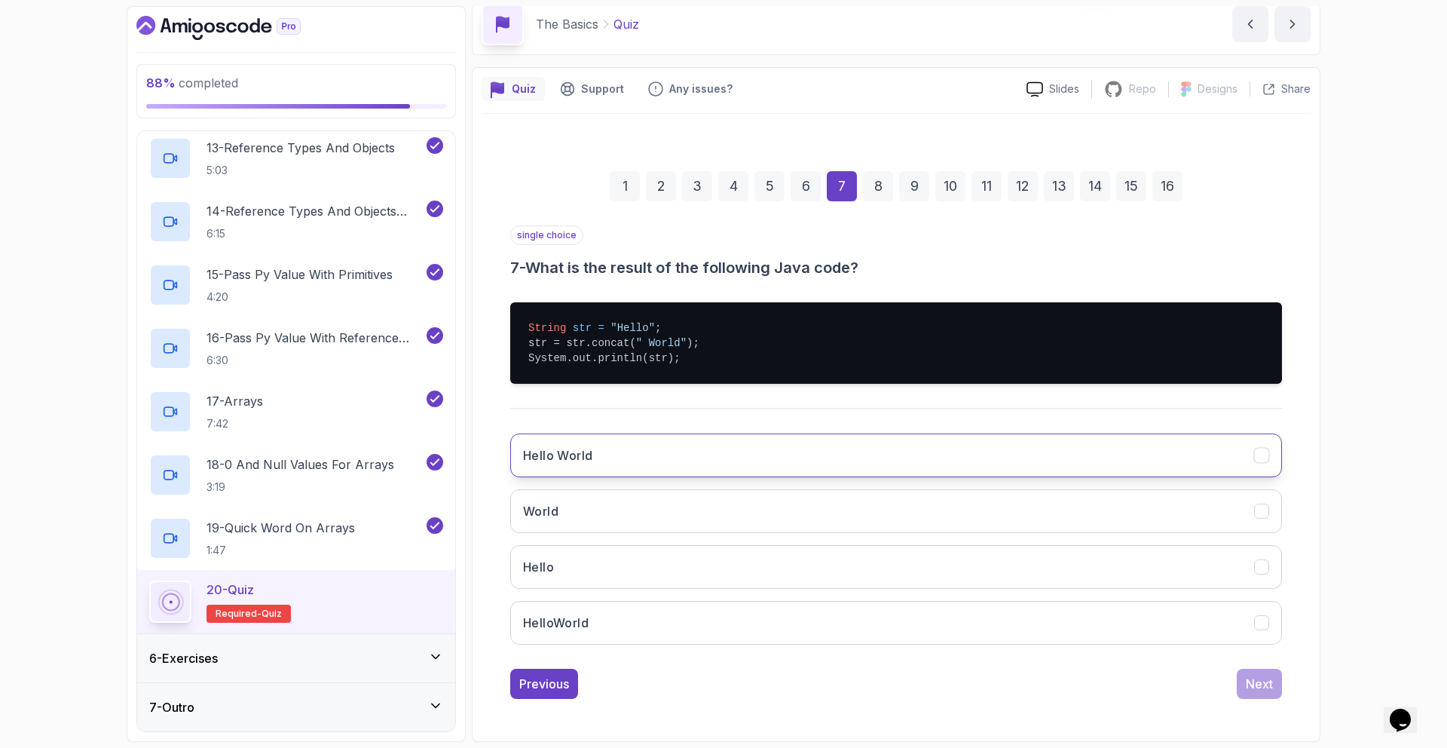
click at [634, 466] on button "Hello World" at bounding box center [896, 455] width 772 height 44
click at [1257, 682] on div "Next" at bounding box center [1259, 684] width 27 height 18
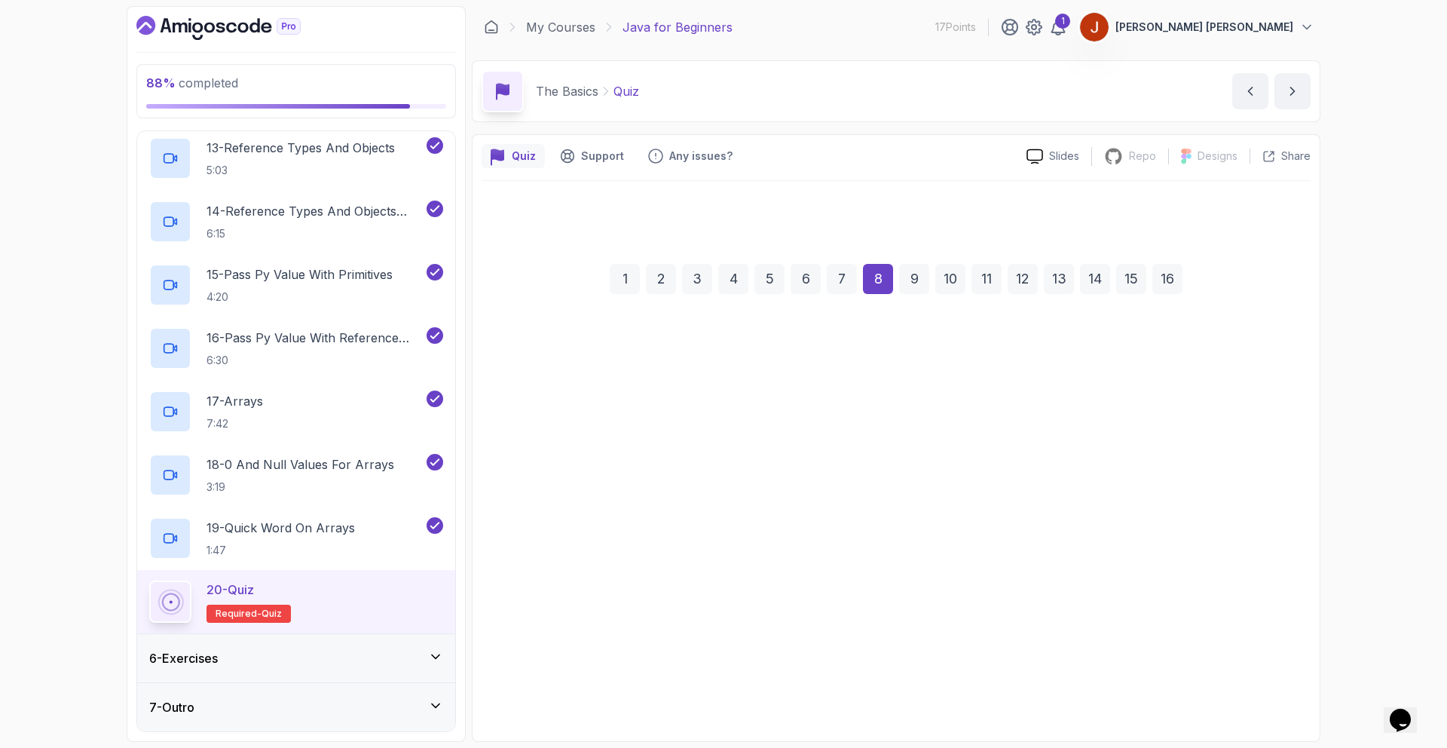
scroll to position [0, 0]
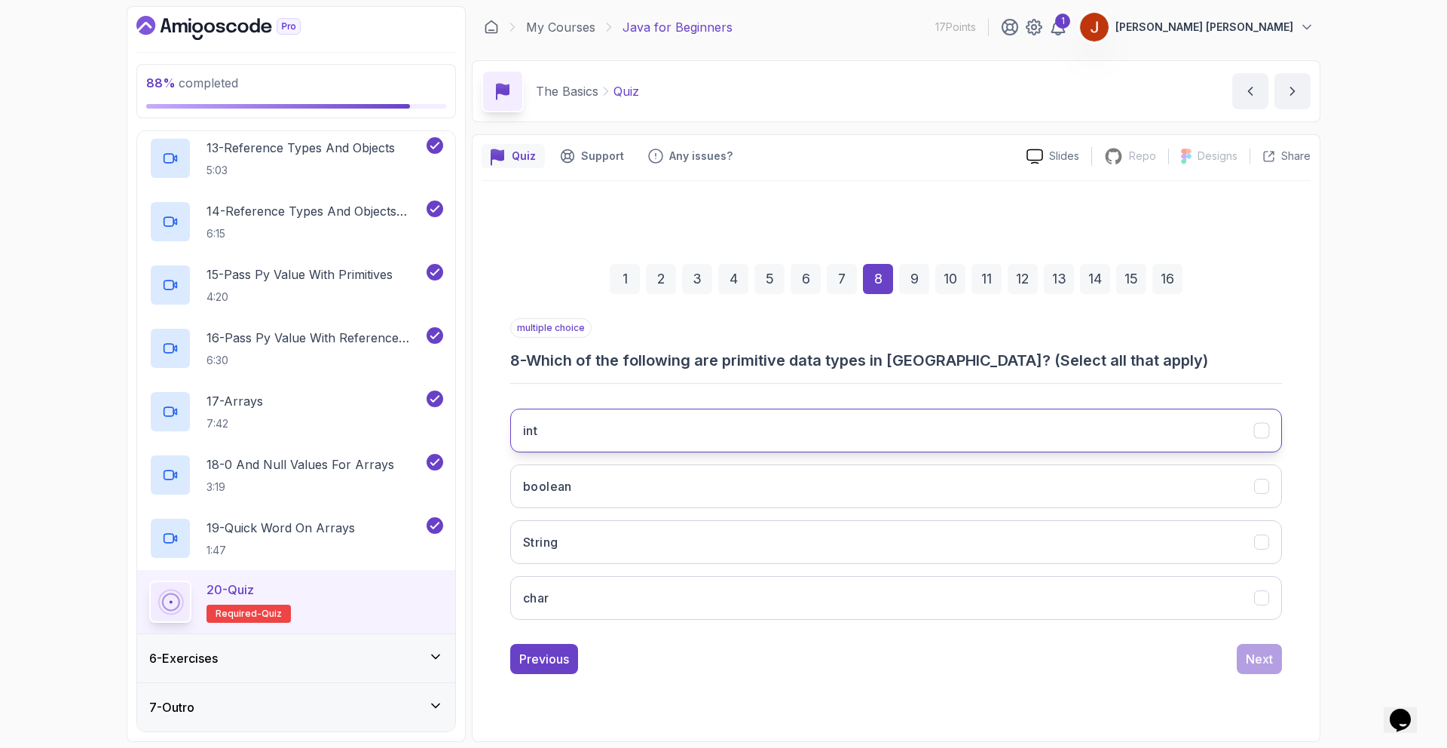
click at [560, 435] on button "int" at bounding box center [896, 431] width 772 height 44
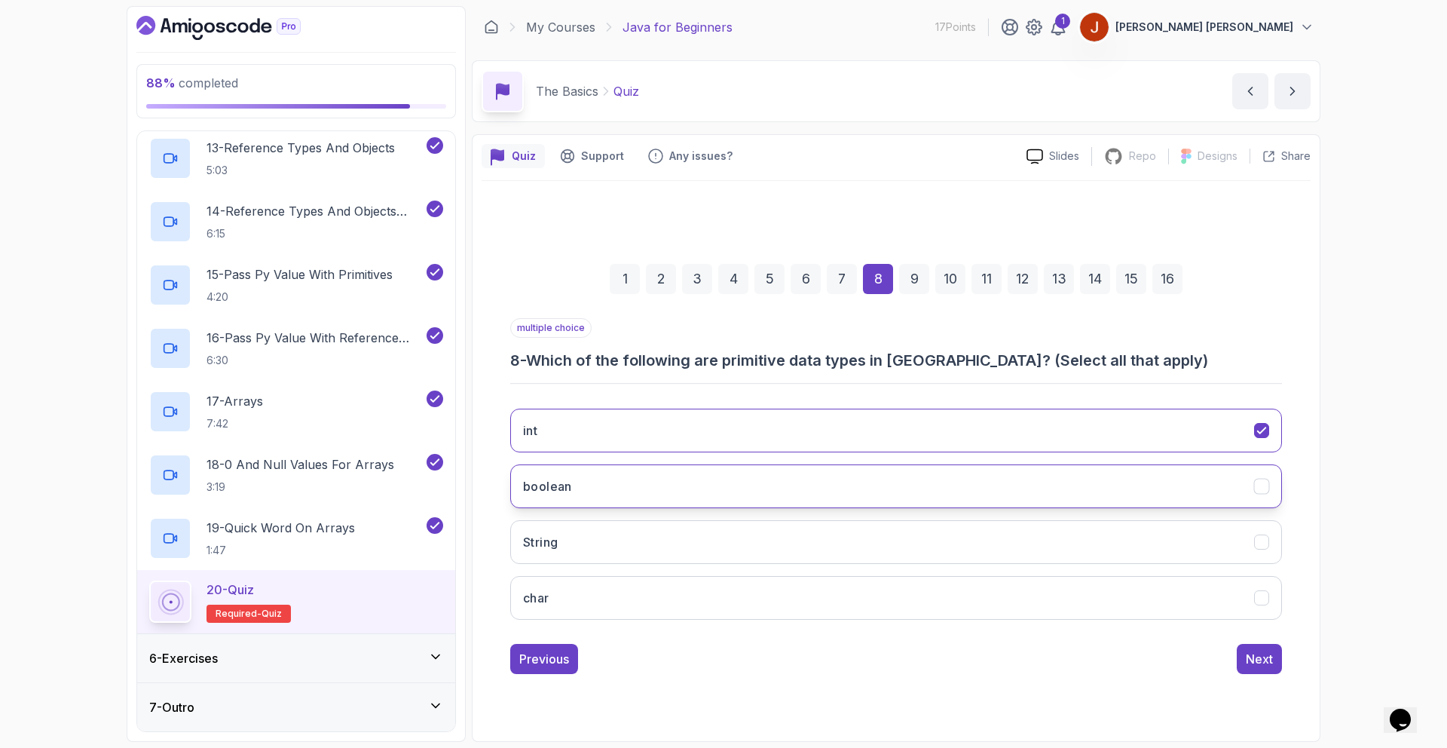
click at [583, 494] on button "boolean" at bounding box center [896, 486] width 772 height 44
click at [593, 589] on button "char" at bounding box center [896, 598] width 772 height 44
click at [1264, 665] on div "Next" at bounding box center [1259, 659] width 27 height 18
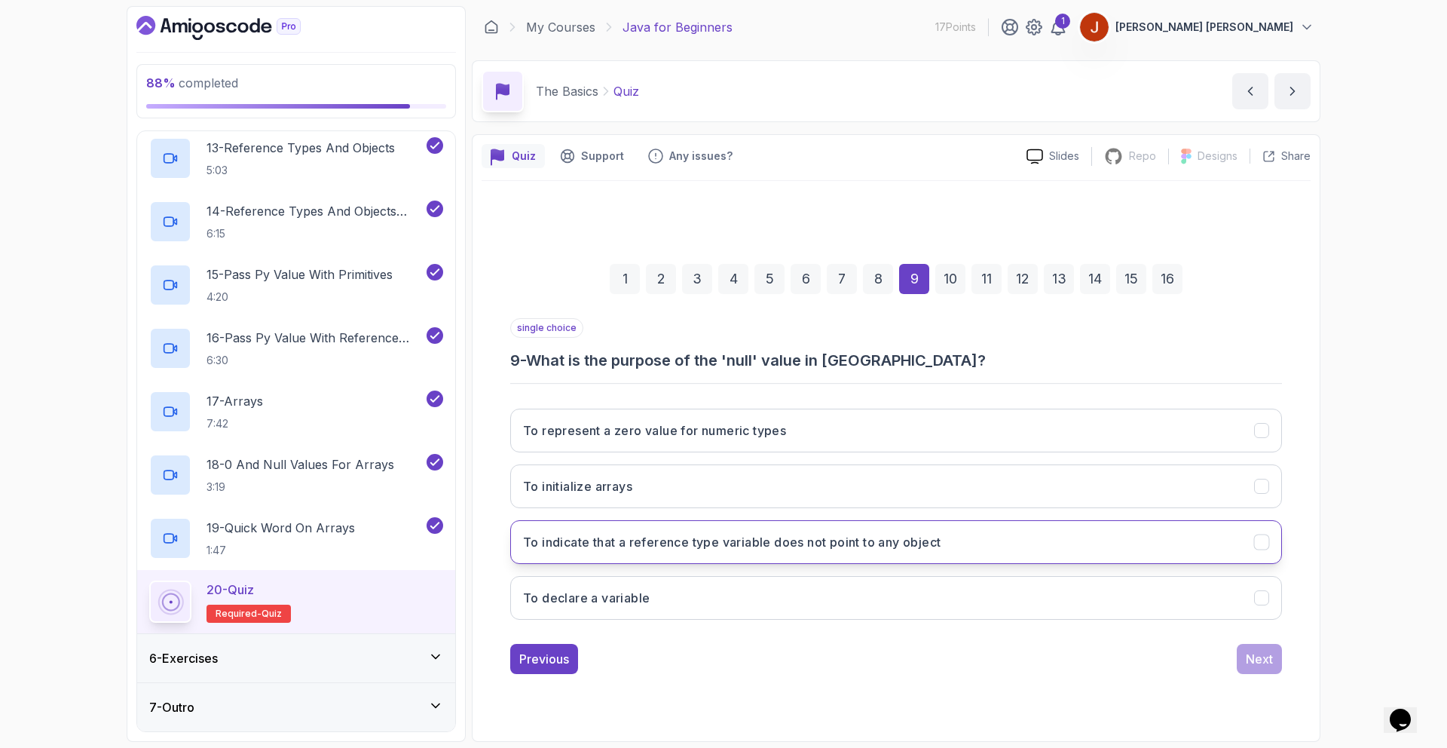
click at [640, 544] on h3 "To indicate that a reference type variable does not point to any object" at bounding box center [732, 542] width 418 height 18
click at [1246, 655] on div "Next" at bounding box center [1259, 659] width 27 height 18
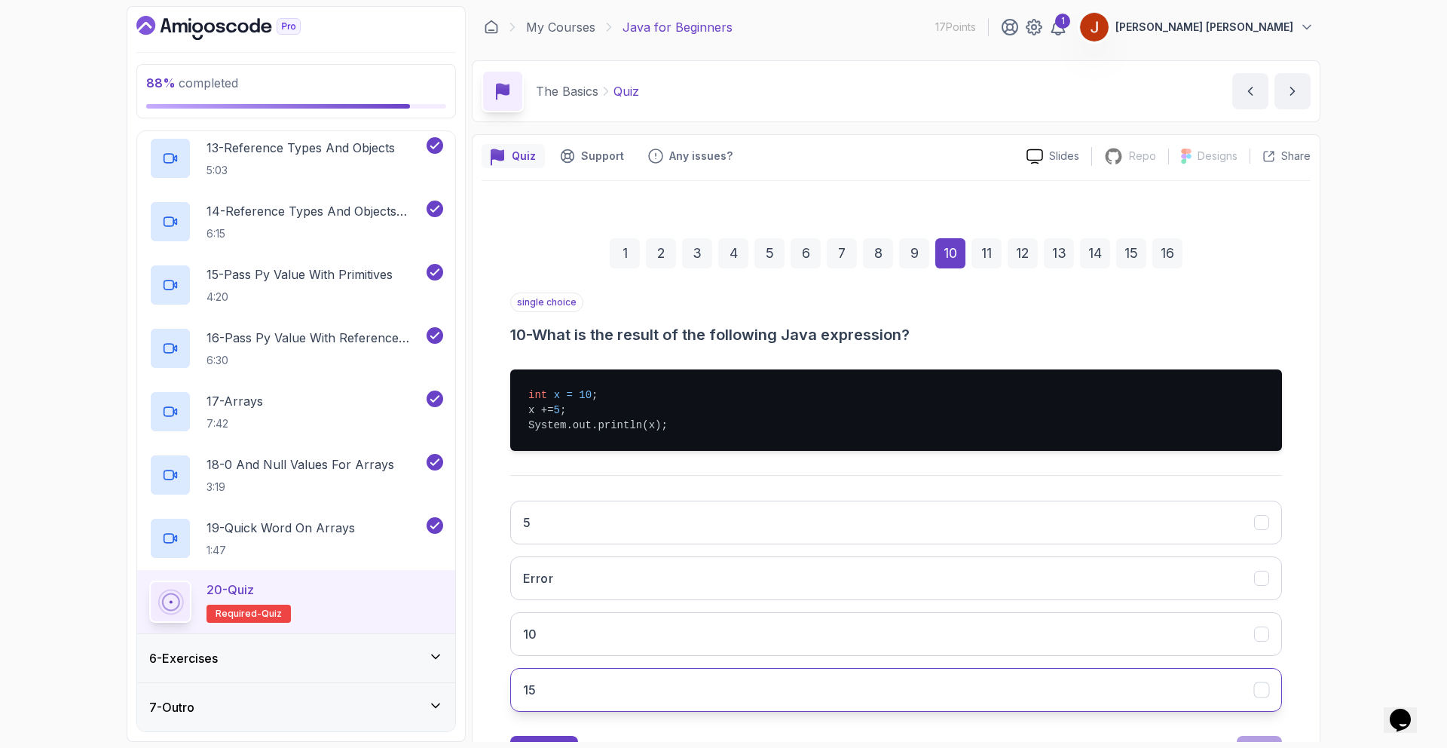
click at [607, 681] on button "15" at bounding box center [896, 690] width 772 height 44
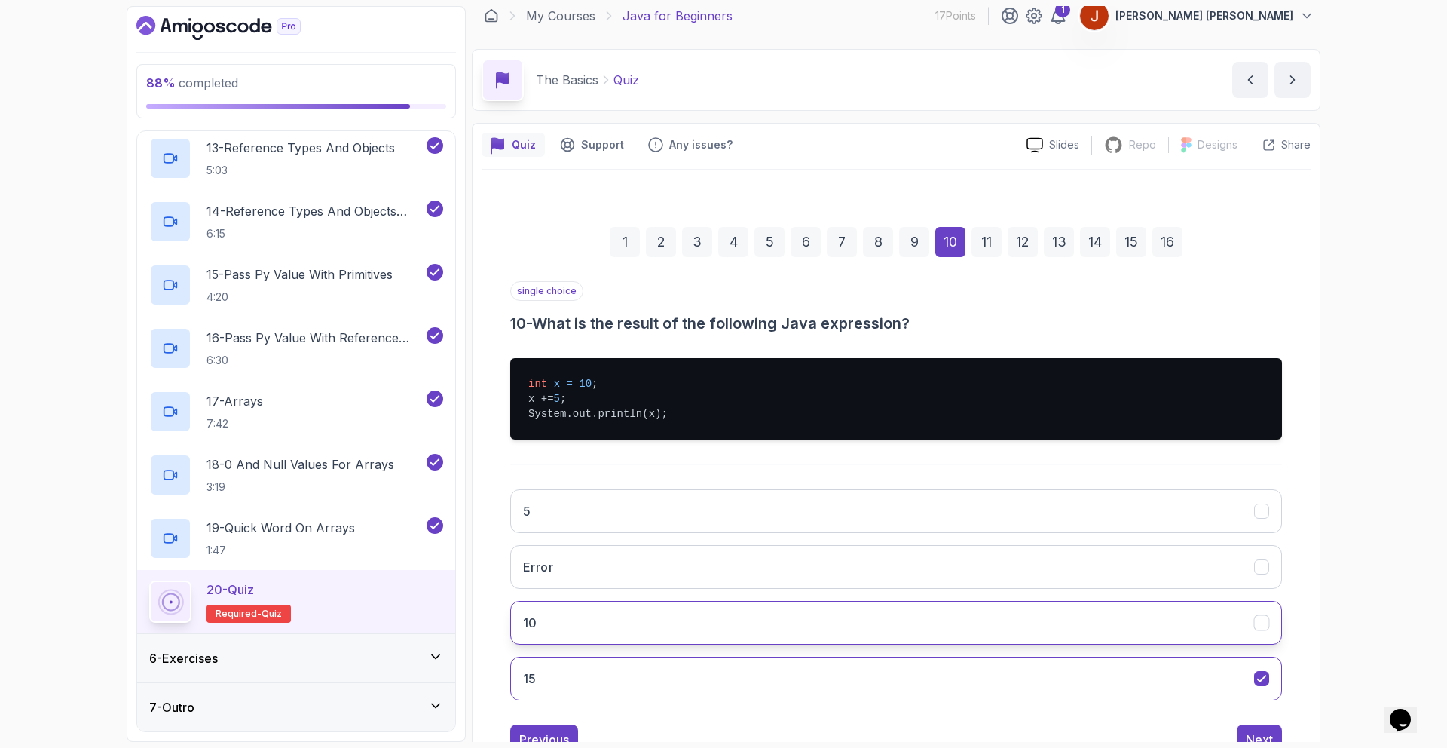
scroll to position [28, 0]
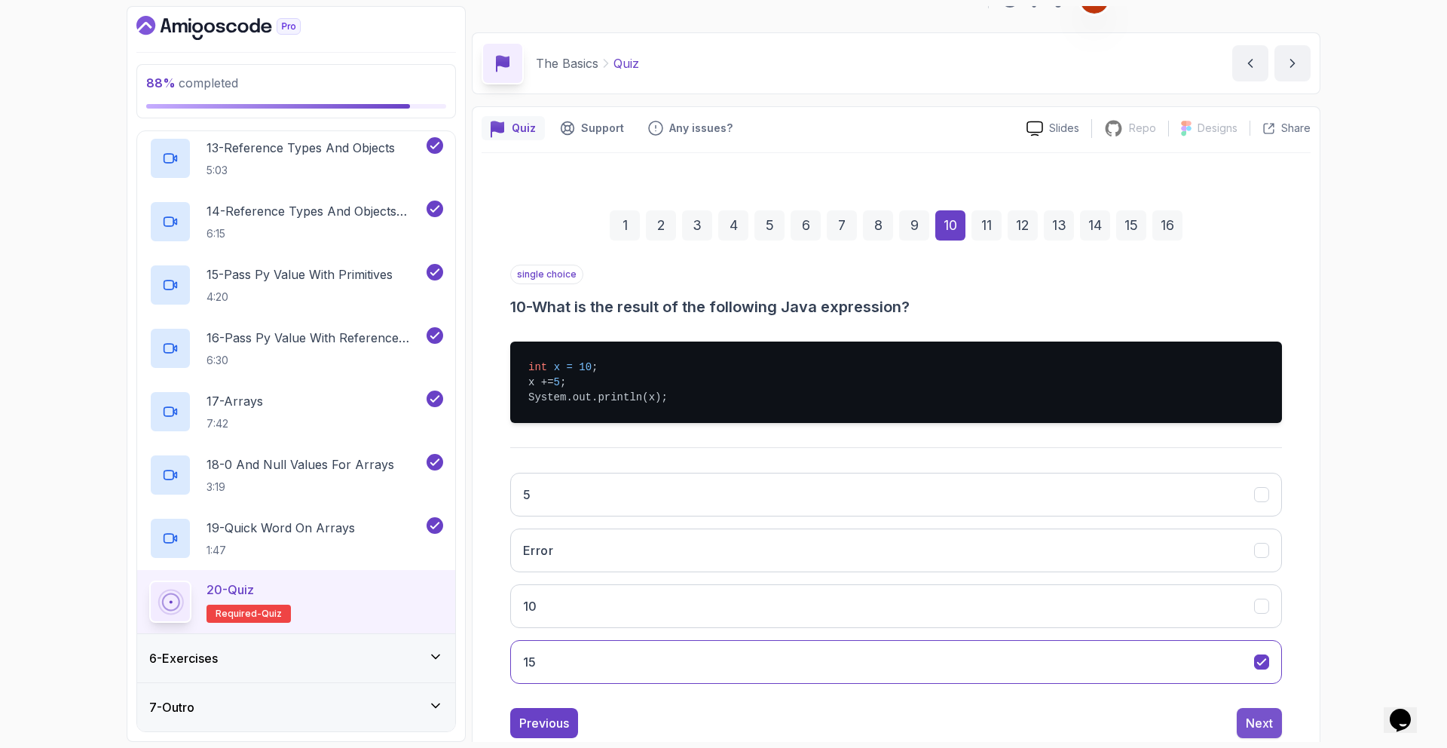
click at [1253, 722] on div "Next" at bounding box center [1259, 723] width 27 height 18
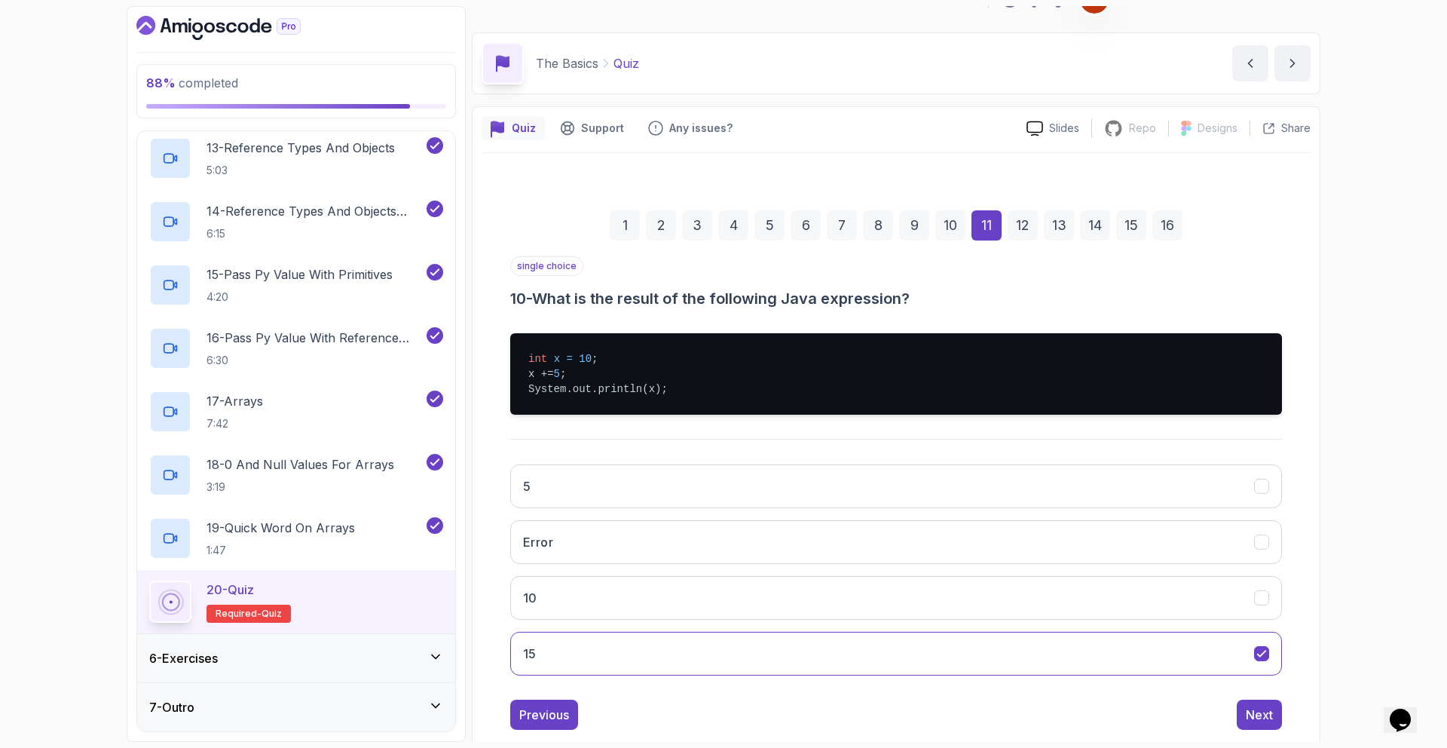
scroll to position [5, 0]
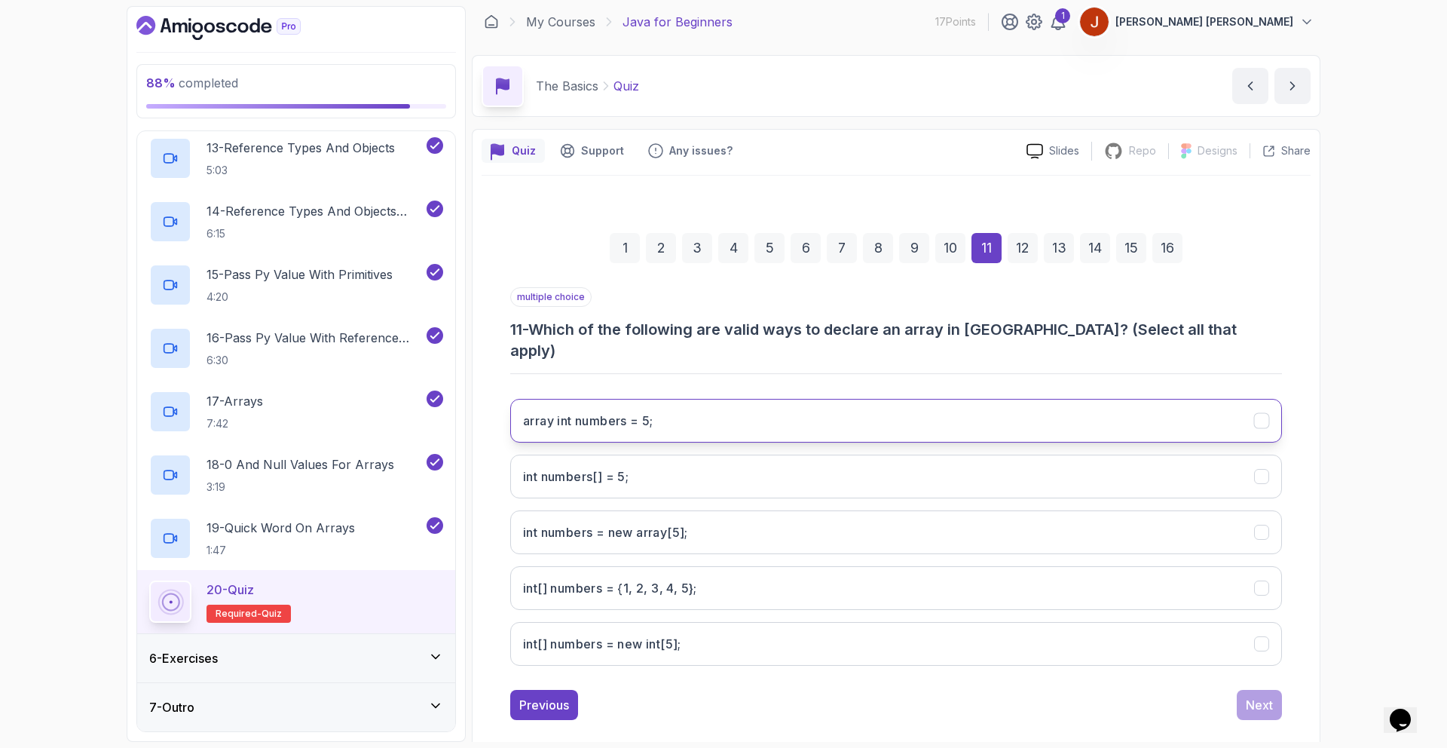
click at [605, 412] on h3 "array int numbers = 5;" at bounding box center [588, 421] width 130 height 18
click at [622, 415] on button "array int numbers = 5;" at bounding box center [896, 421] width 772 height 44
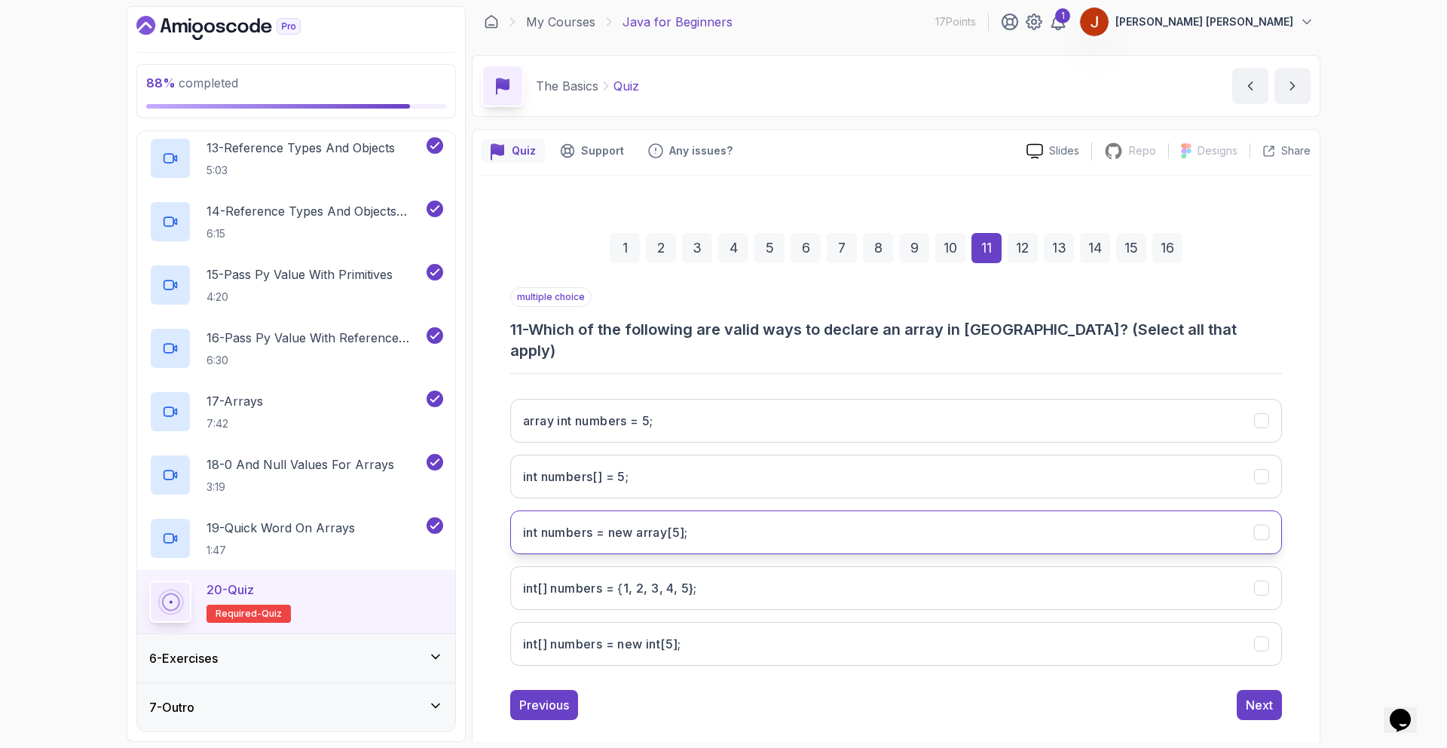
click at [670, 523] on h3 "int numbers = new array[5];" at bounding box center [605, 532] width 165 height 18
click at [669, 579] on h3 "int[] numbers = {1, 2, 3, 4, 5};" at bounding box center [610, 588] width 174 height 18
click at [674, 622] on int;"] "int[] numbers = new int[5];" at bounding box center [896, 644] width 772 height 44
click at [662, 524] on button "int numbers = new array[5];" at bounding box center [896, 532] width 772 height 44
click at [1252, 696] on div "Next" at bounding box center [1259, 705] width 27 height 18
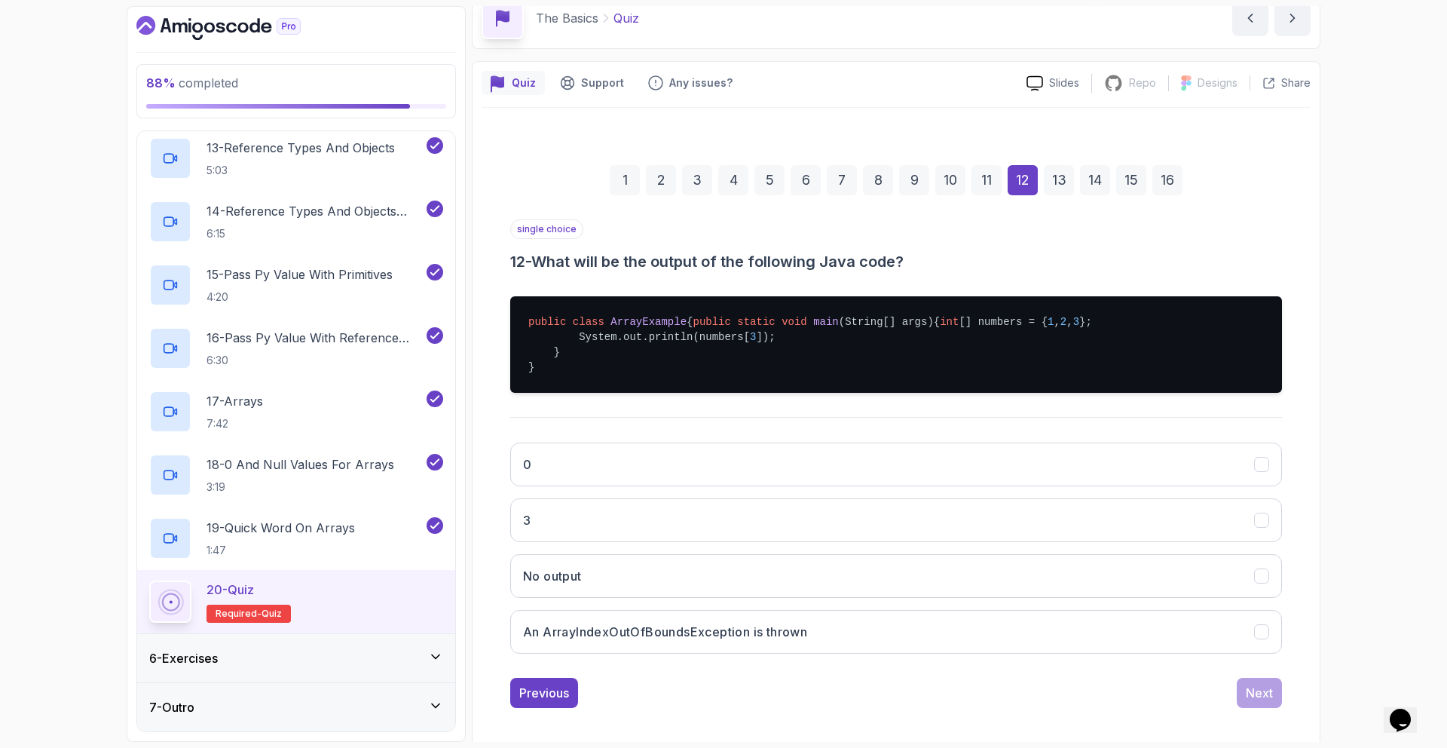
scroll to position [112, 0]
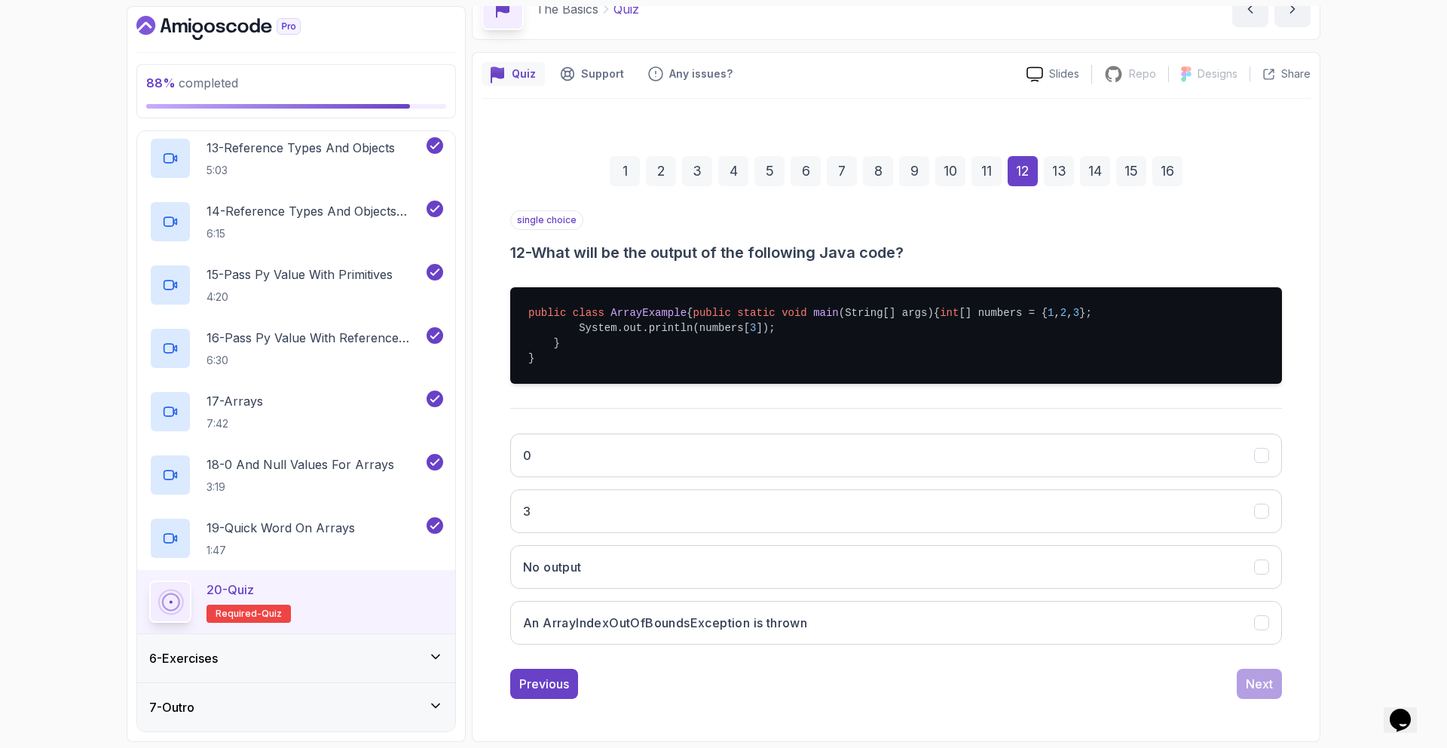
drag, startPoint x: 785, startPoint y: 623, endPoint x: 951, endPoint y: 657, distance: 169.1
click at [786, 623] on h3 "An ArrayIndexOutOfBoundsException is thrown" at bounding box center [665, 623] width 284 height 18
click at [1251, 675] on div "Next" at bounding box center [1259, 684] width 27 height 18
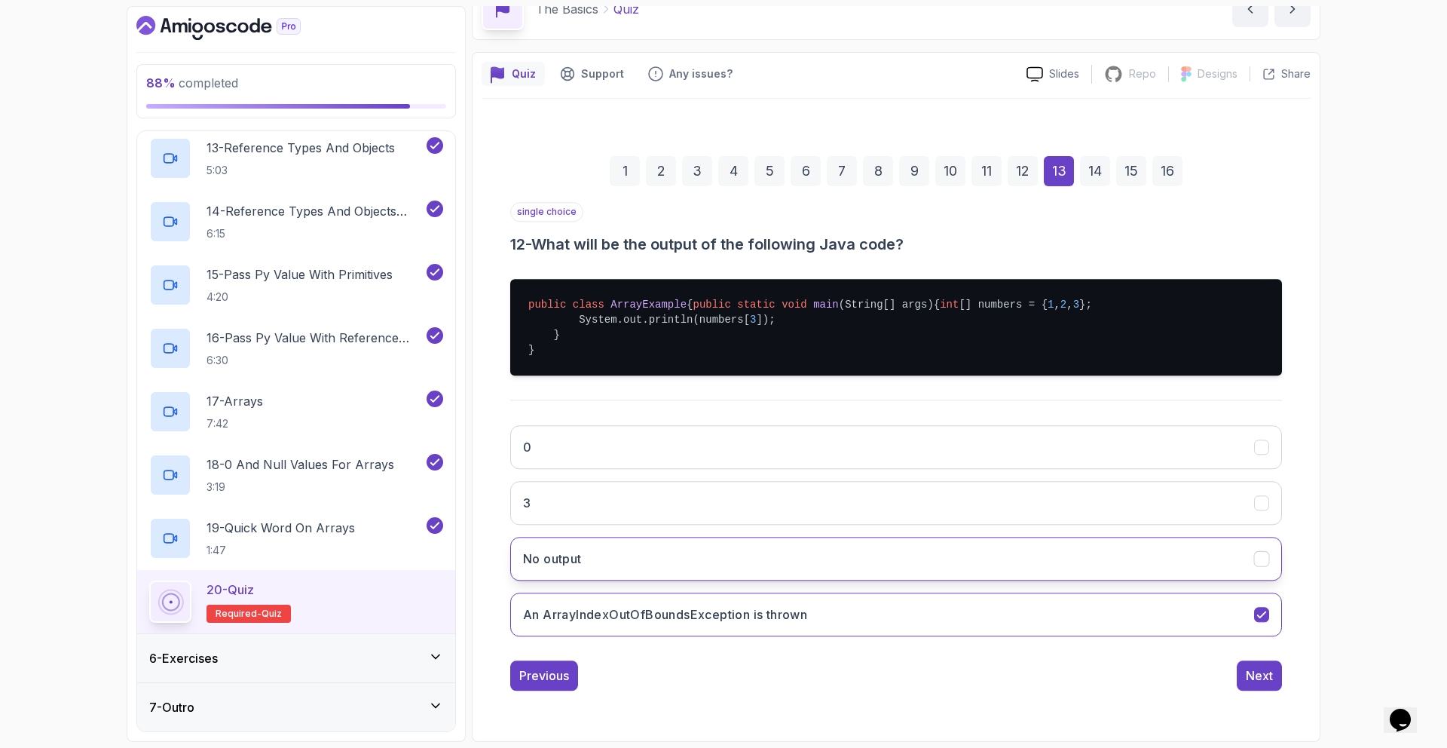
scroll to position [0, 0]
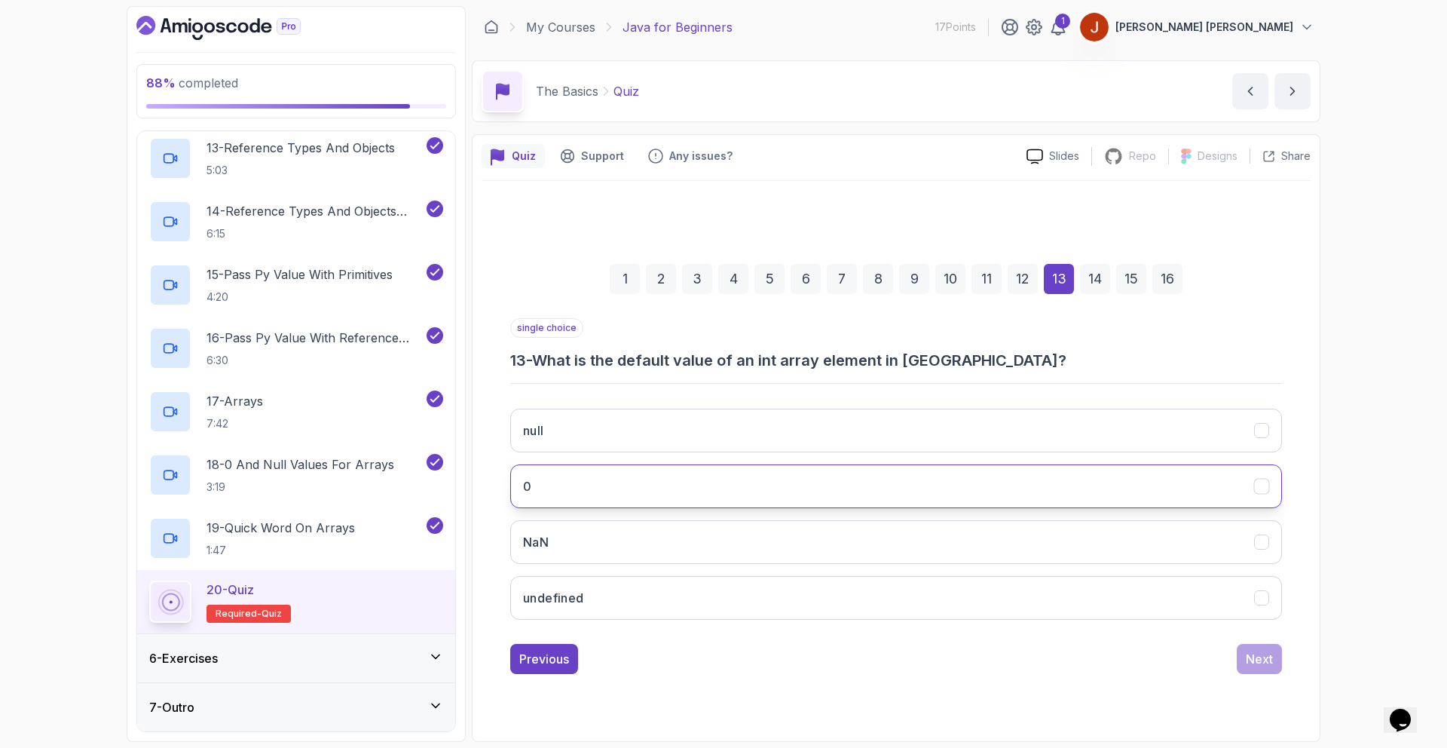
click at [577, 492] on button "0" at bounding box center [896, 486] width 772 height 44
click at [1266, 663] on div "Next" at bounding box center [1259, 659] width 27 height 18
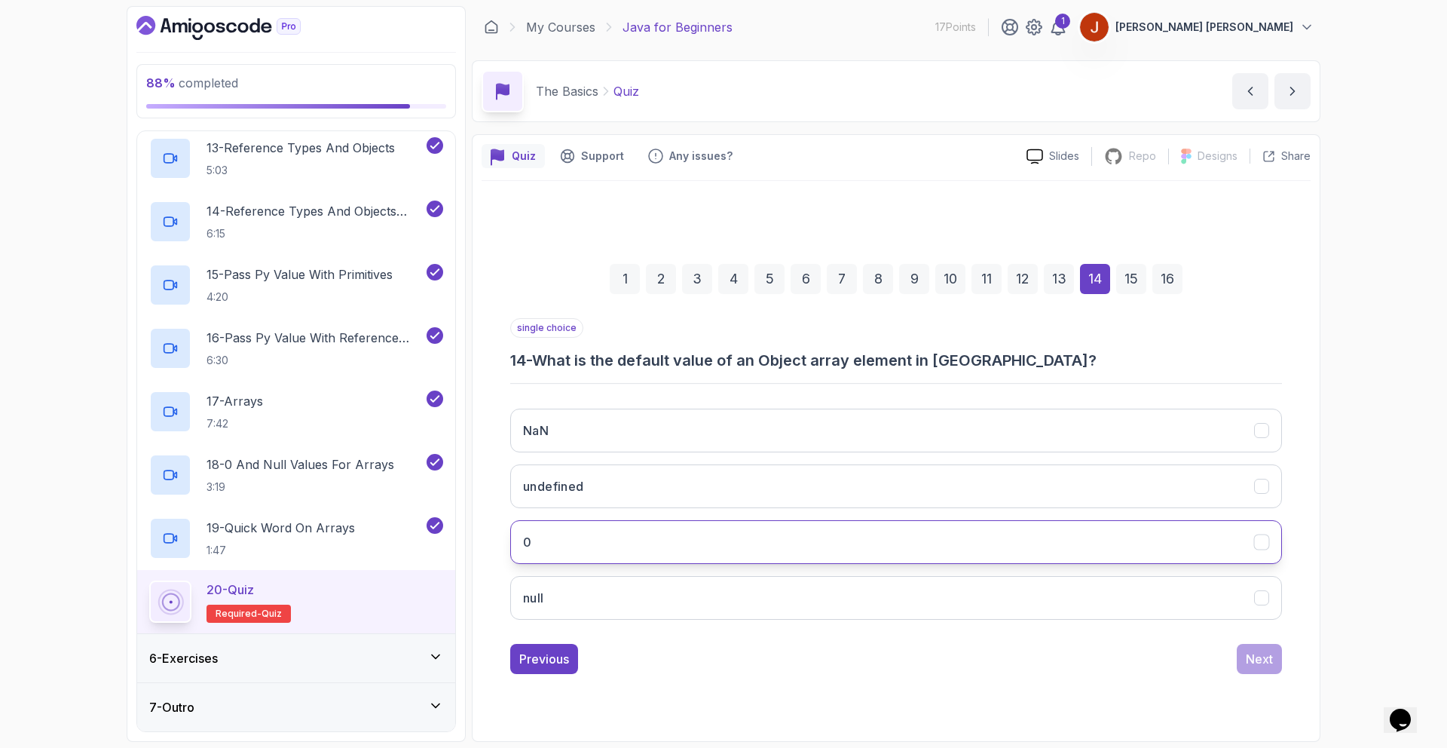
drag, startPoint x: 567, startPoint y: 426, endPoint x: 607, endPoint y: 525, distance: 106.5
click at [596, 503] on div "NaN undefined 0 null" at bounding box center [896, 514] width 772 height 235
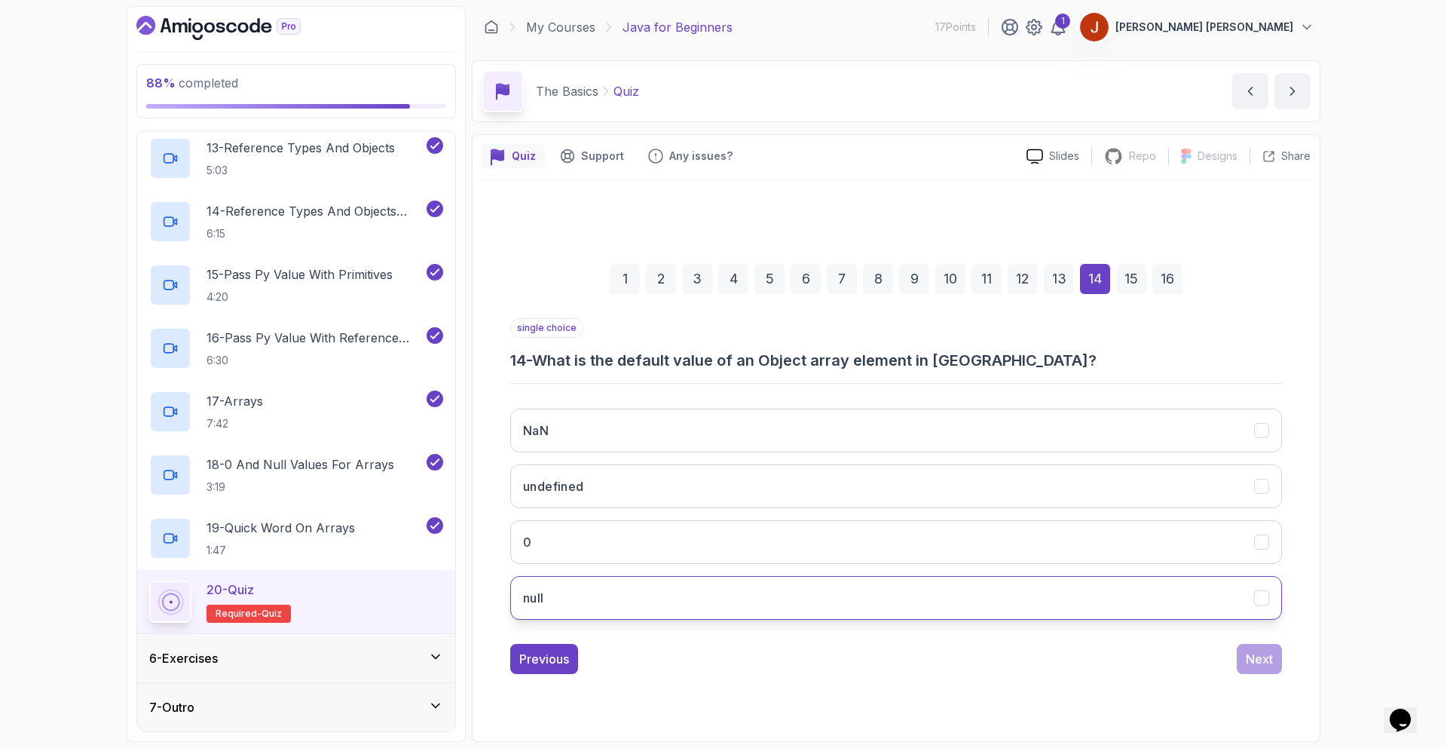
click at [616, 612] on button "null" at bounding box center [896, 598] width 772 height 44
click at [1254, 662] on div "Next" at bounding box center [1259, 659] width 27 height 18
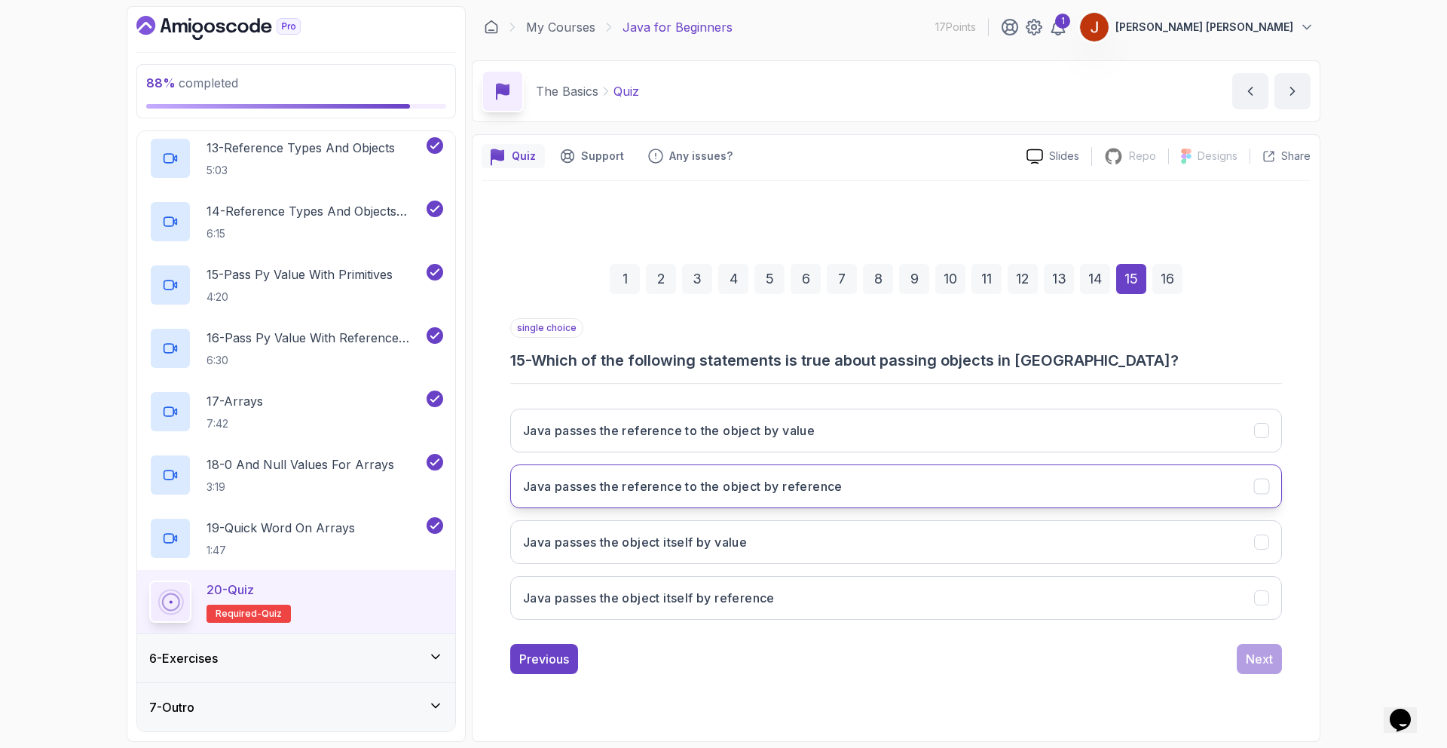
click at [686, 498] on button "Java passes the reference to the object by reference" at bounding box center [896, 486] width 772 height 44
click at [1242, 653] on button "Next" at bounding box center [1259, 659] width 45 height 30
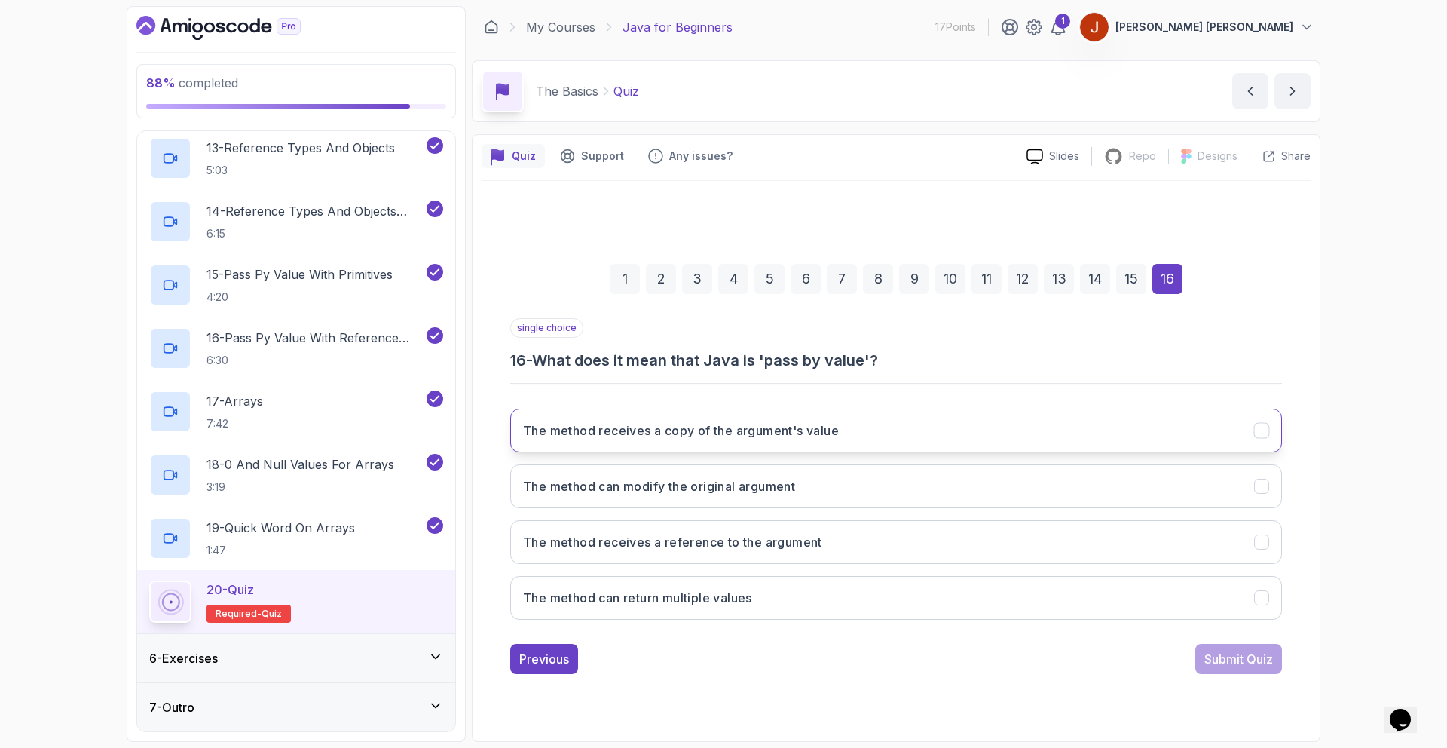
click at [755, 444] on button "The method receives a copy of the argument's value" at bounding box center [896, 431] width 772 height 44
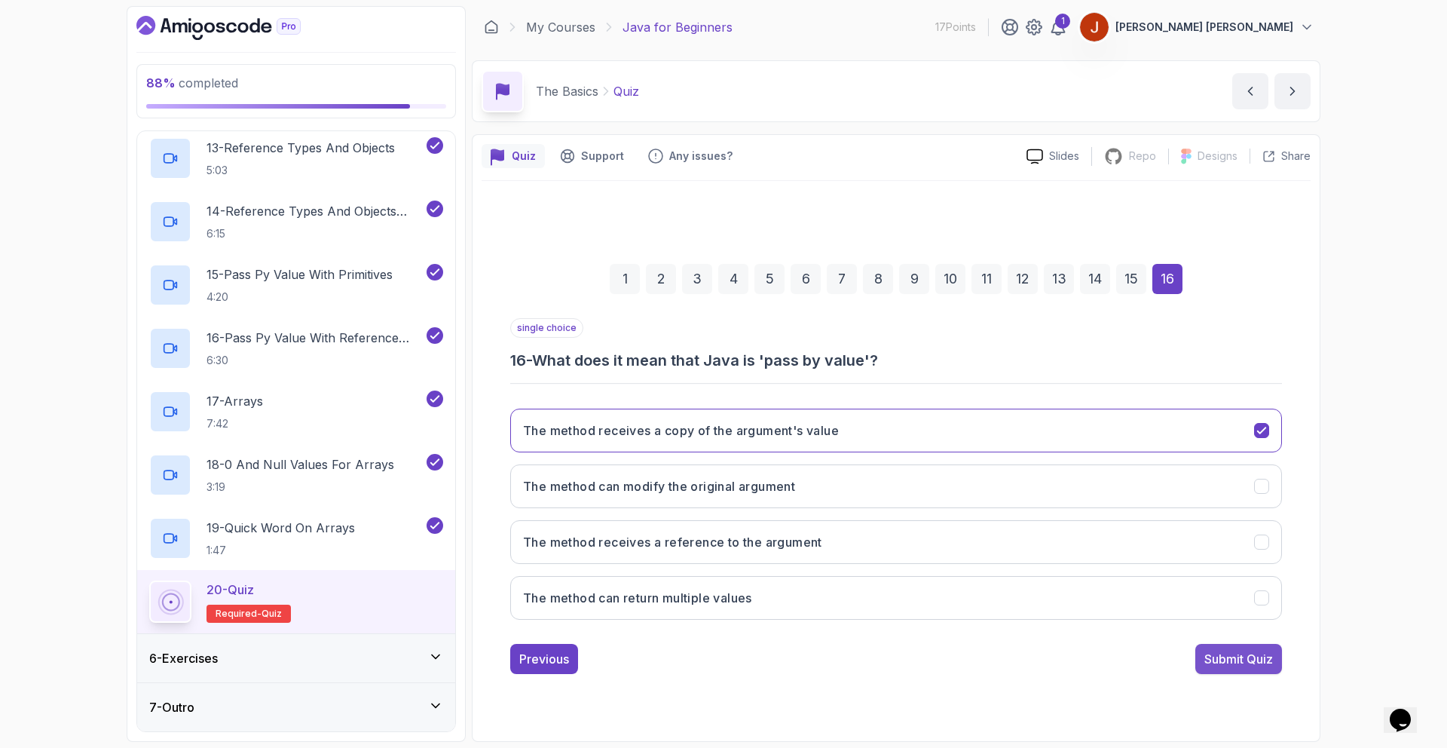
click at [1238, 652] on div "Submit Quiz" at bounding box center [1239, 659] width 69 height 18
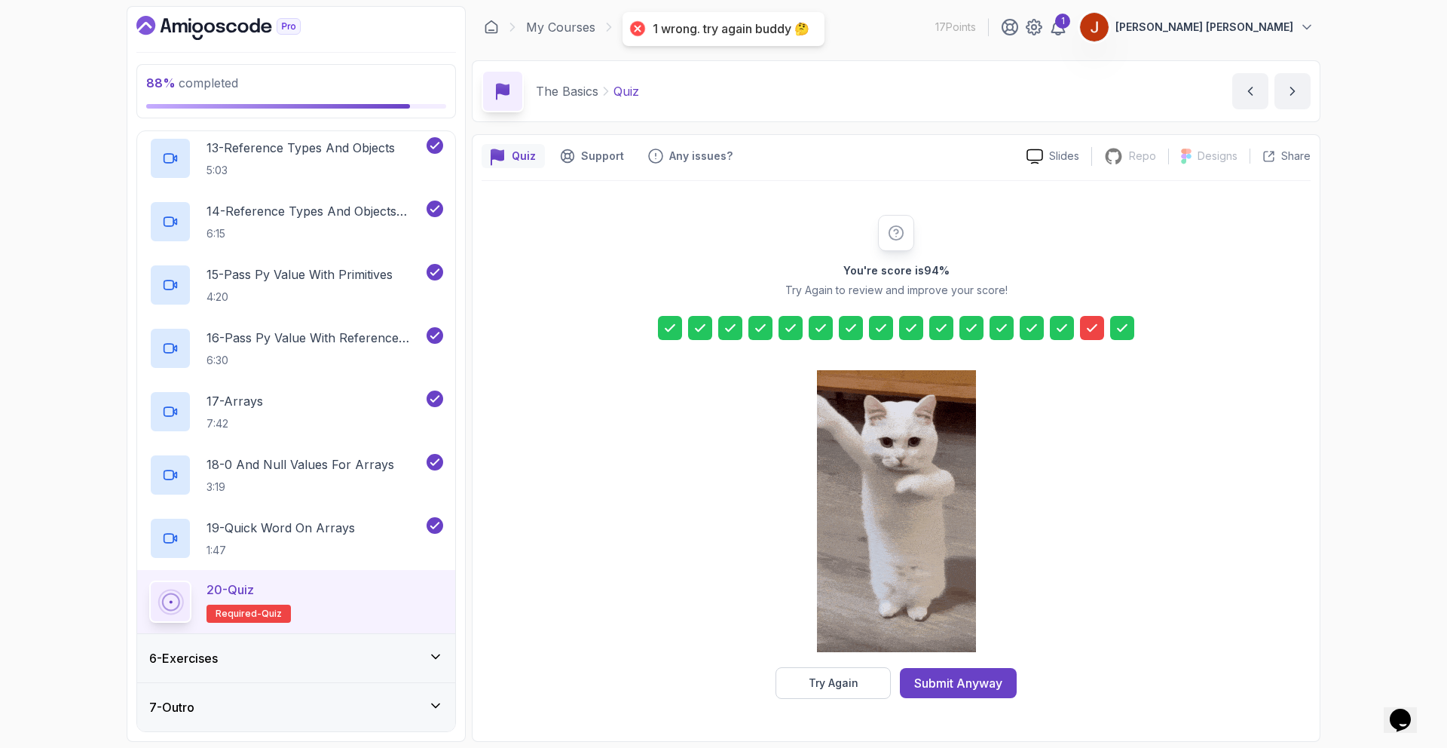
click at [950, 687] on div "Submit Anyway" at bounding box center [958, 683] width 88 height 18
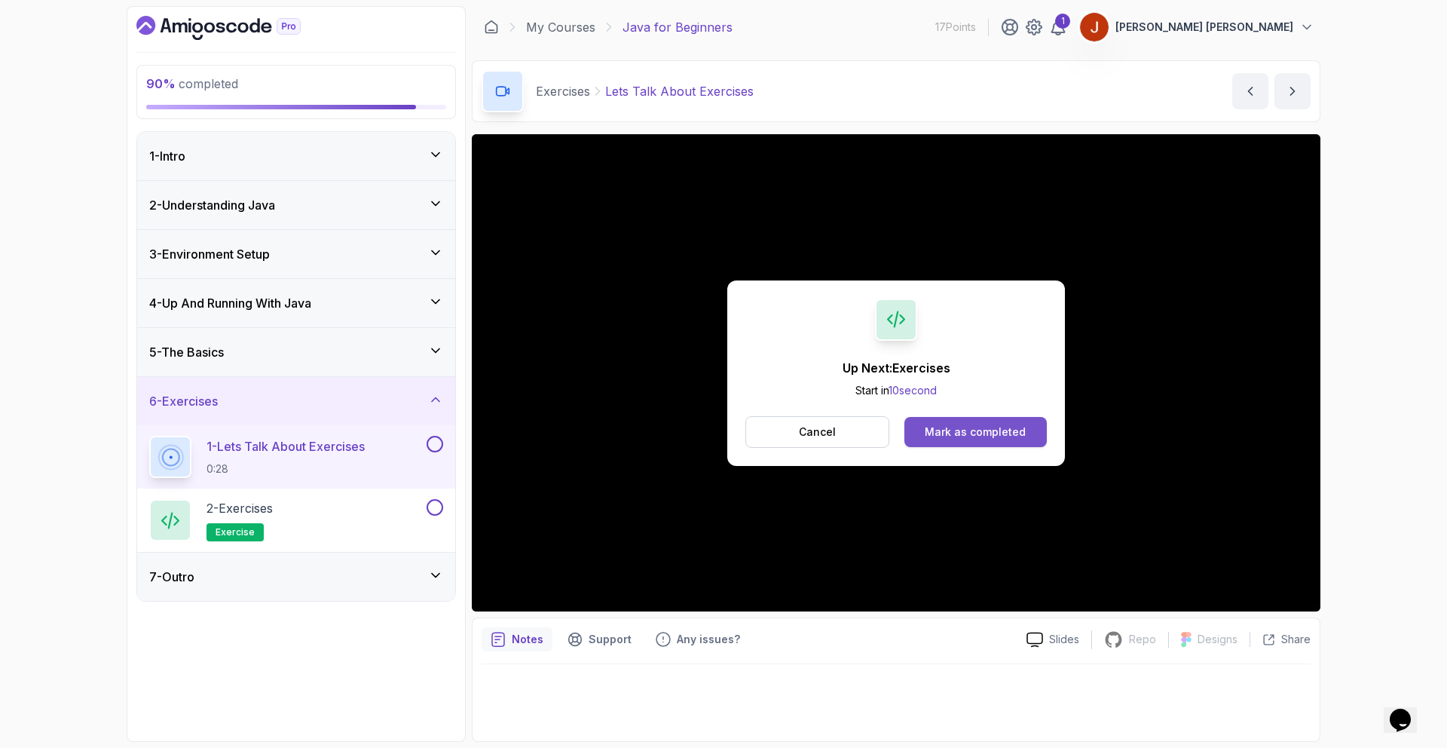
click at [969, 427] on div "Mark as completed" at bounding box center [975, 431] width 101 height 15
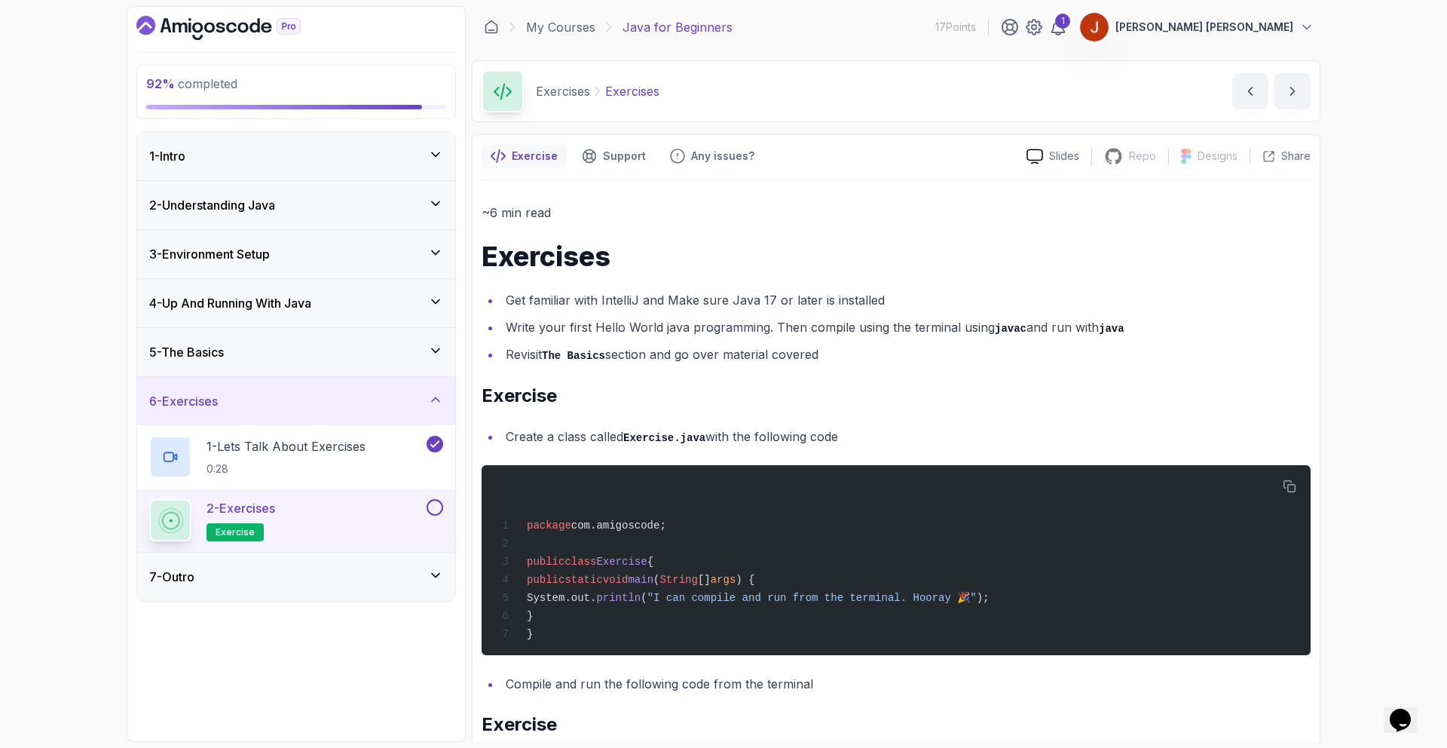
click at [538, 314] on ul "Get familiar with IntelliJ and Make sure Java 17 or later is installed Write yo…" at bounding box center [896, 327] width 829 height 76
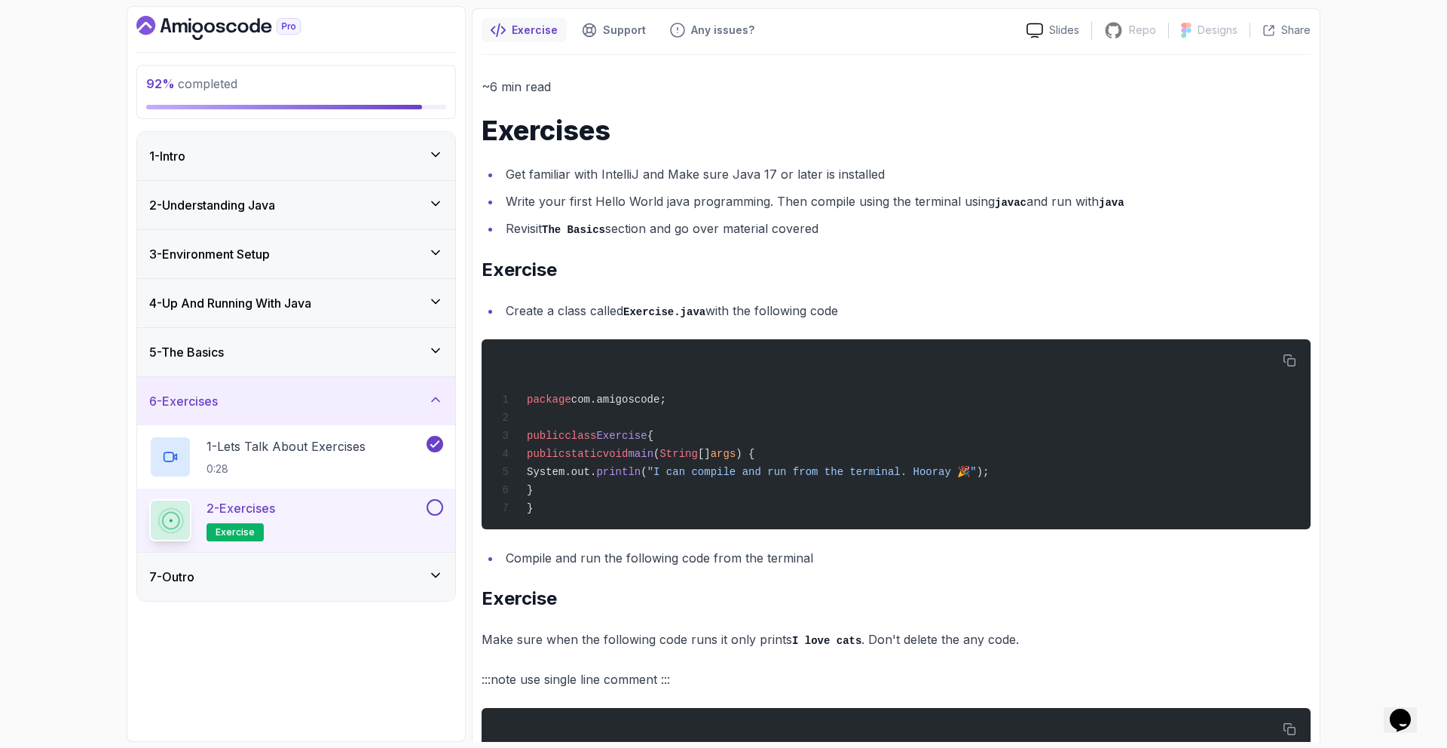
scroll to position [142, 0]
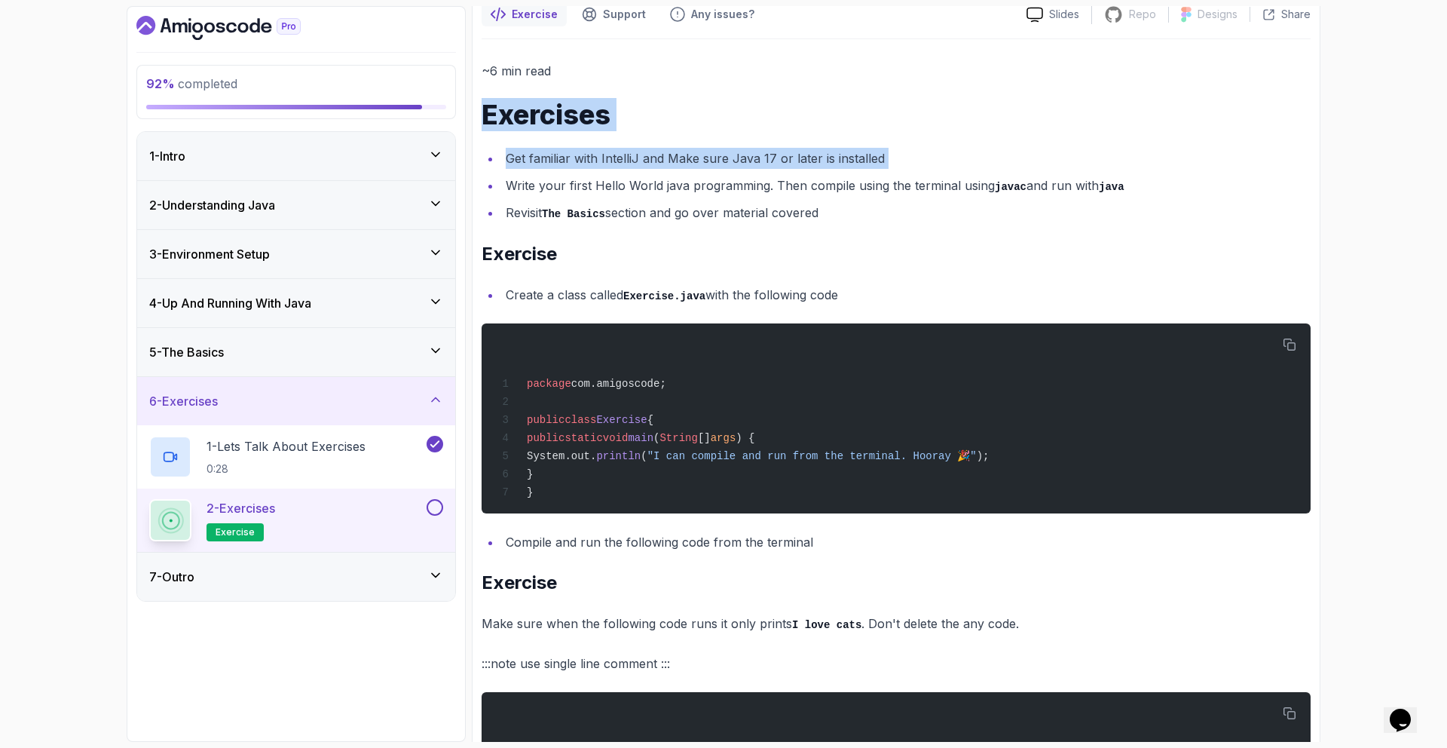
drag, startPoint x: 663, startPoint y: 142, endPoint x: 934, endPoint y: 170, distance: 272.1
click at [926, 168] on li "Get familiar with IntelliJ and Make sure Java 17 or later is installed" at bounding box center [906, 158] width 810 height 21
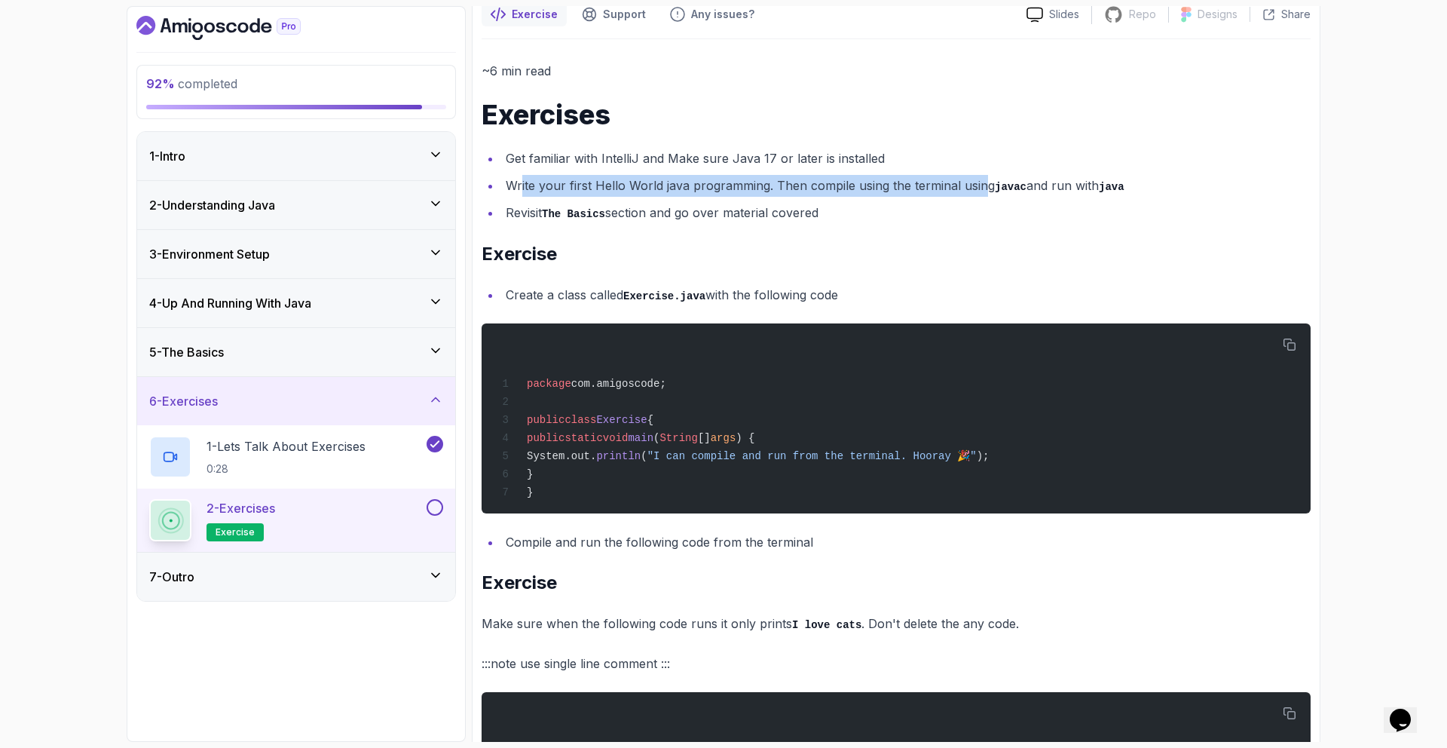
drag, startPoint x: 537, startPoint y: 190, endPoint x: 980, endPoint y: 181, distance: 443.3
click at [985, 180] on li "Write your first Hello World java programming. Then compile using the terminal …" at bounding box center [906, 186] width 810 height 22
drag, startPoint x: 681, startPoint y: 298, endPoint x: 853, endPoint y: 303, distance: 172.0
click at [853, 303] on li "Create a class called Exercise.java with the following code" at bounding box center [906, 295] width 810 height 22
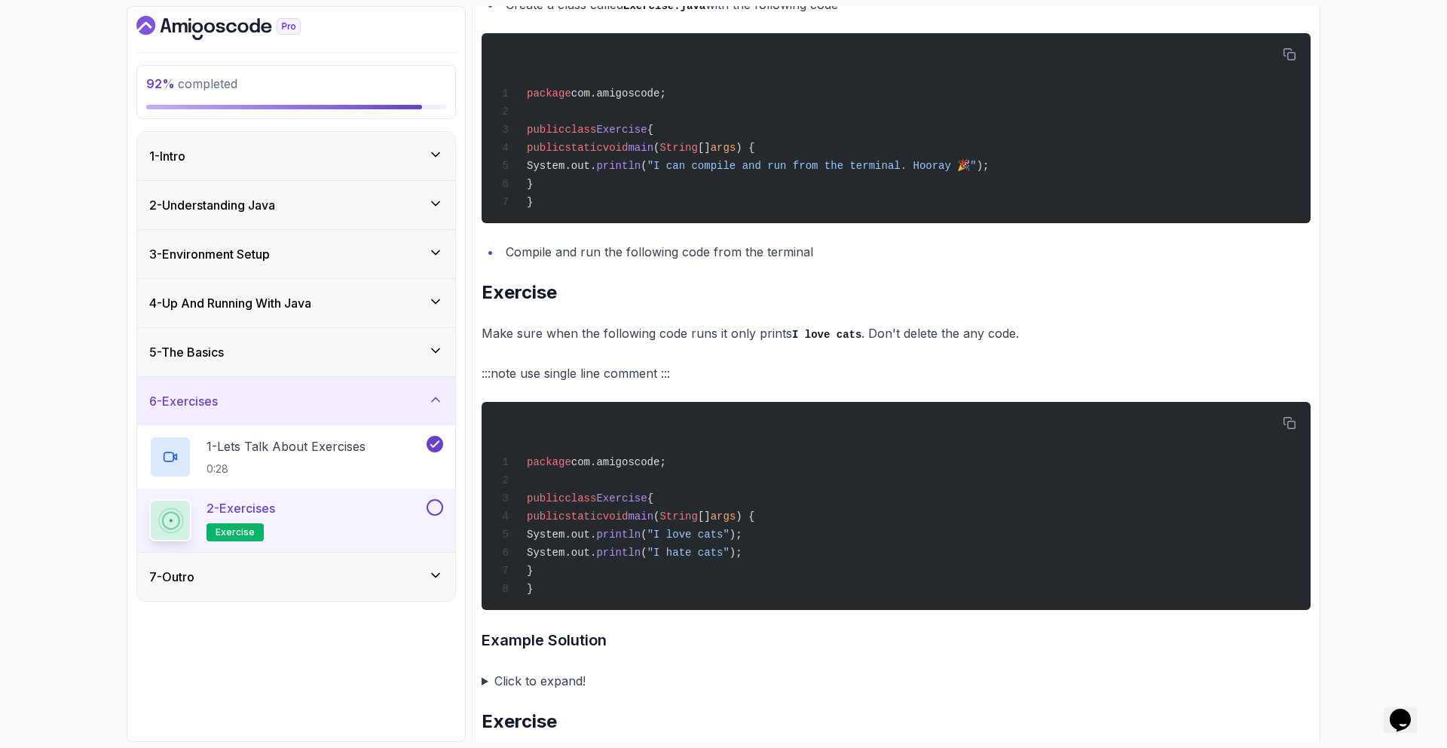
scroll to position [692, 0]
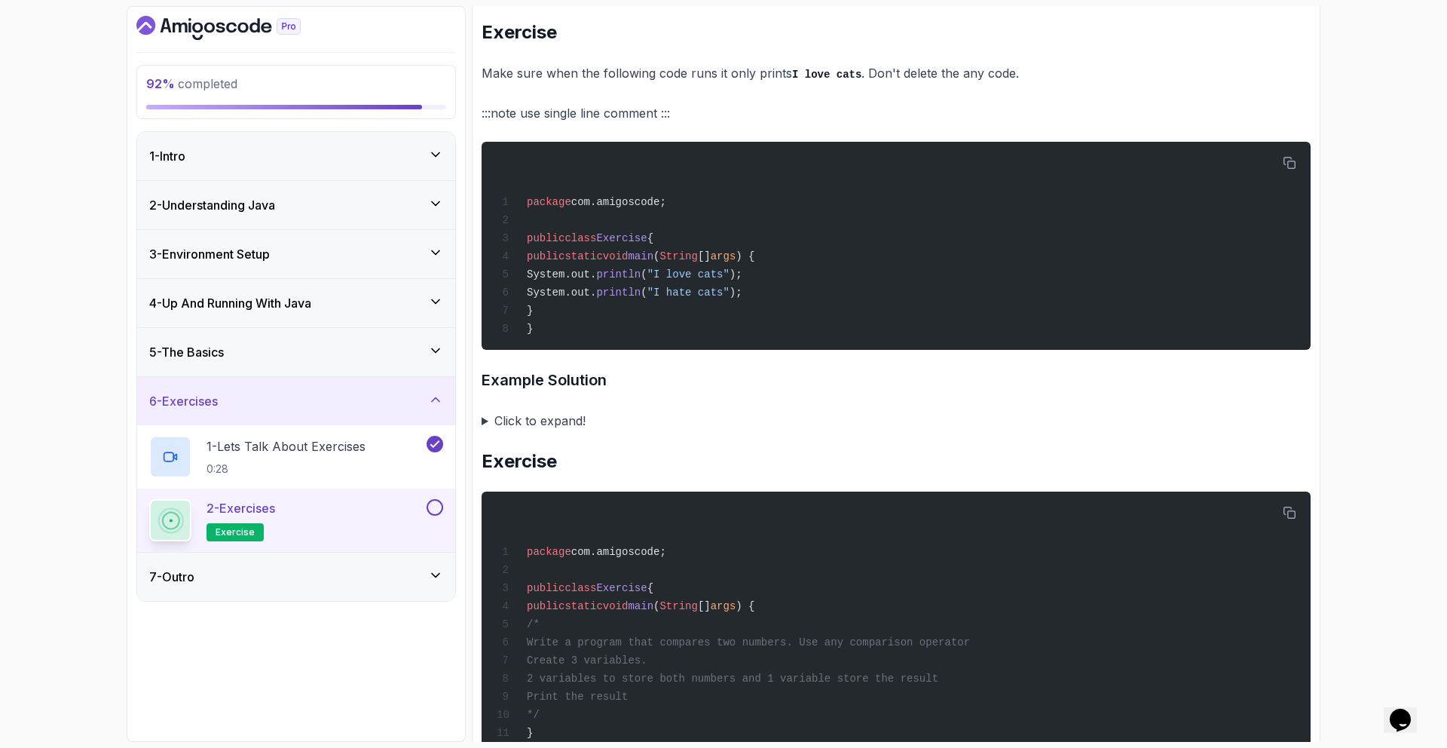
click at [571, 426] on summary "Click to expand!" at bounding box center [896, 420] width 829 height 21
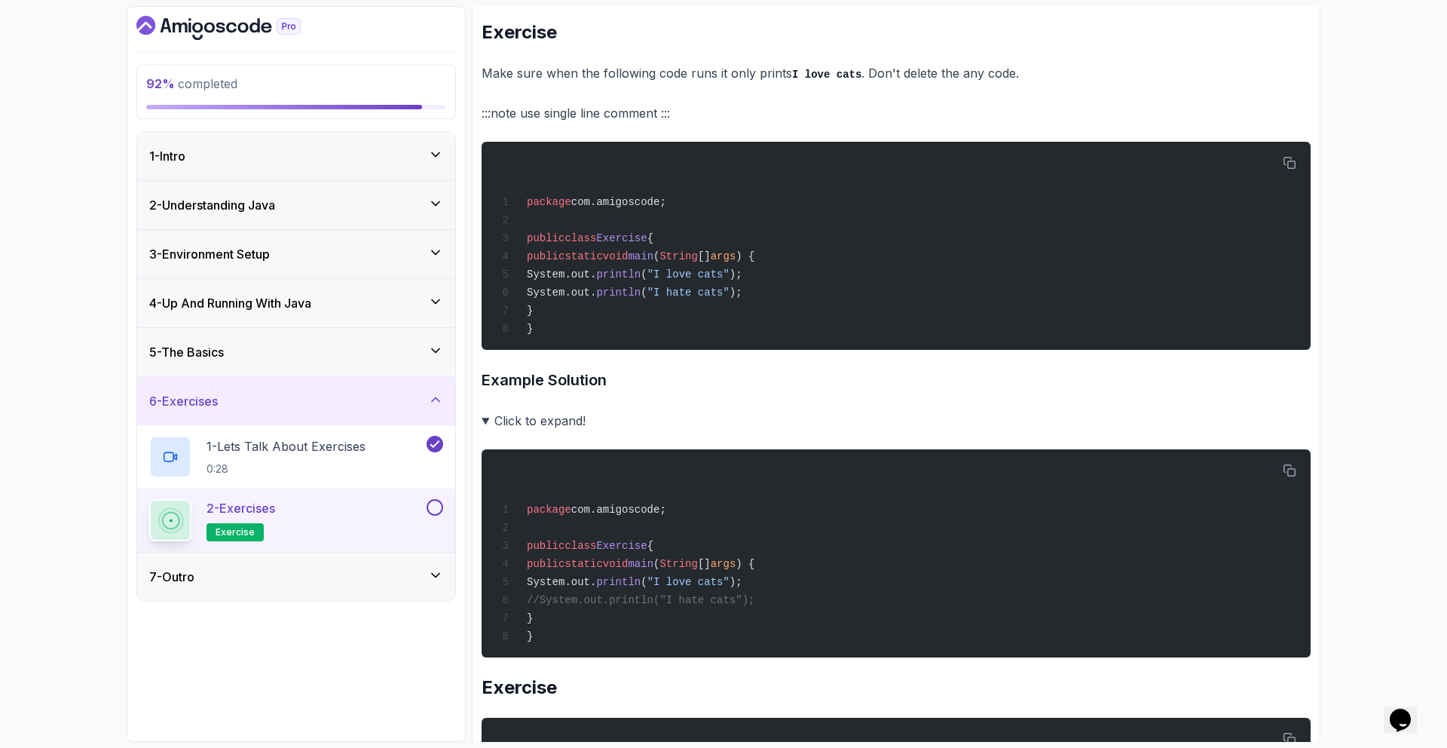
click at [574, 419] on summary "Click to expand!" at bounding box center [896, 420] width 829 height 21
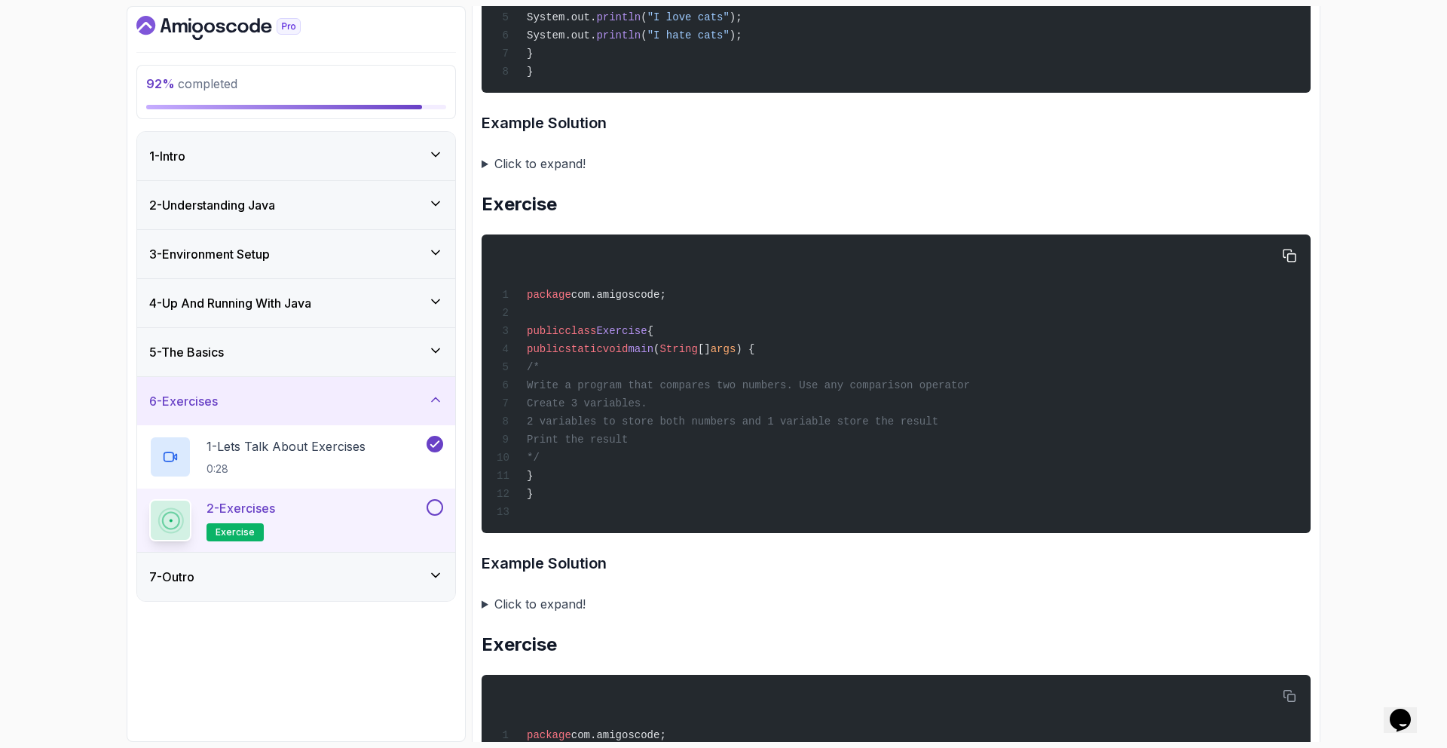
scroll to position [951, 0]
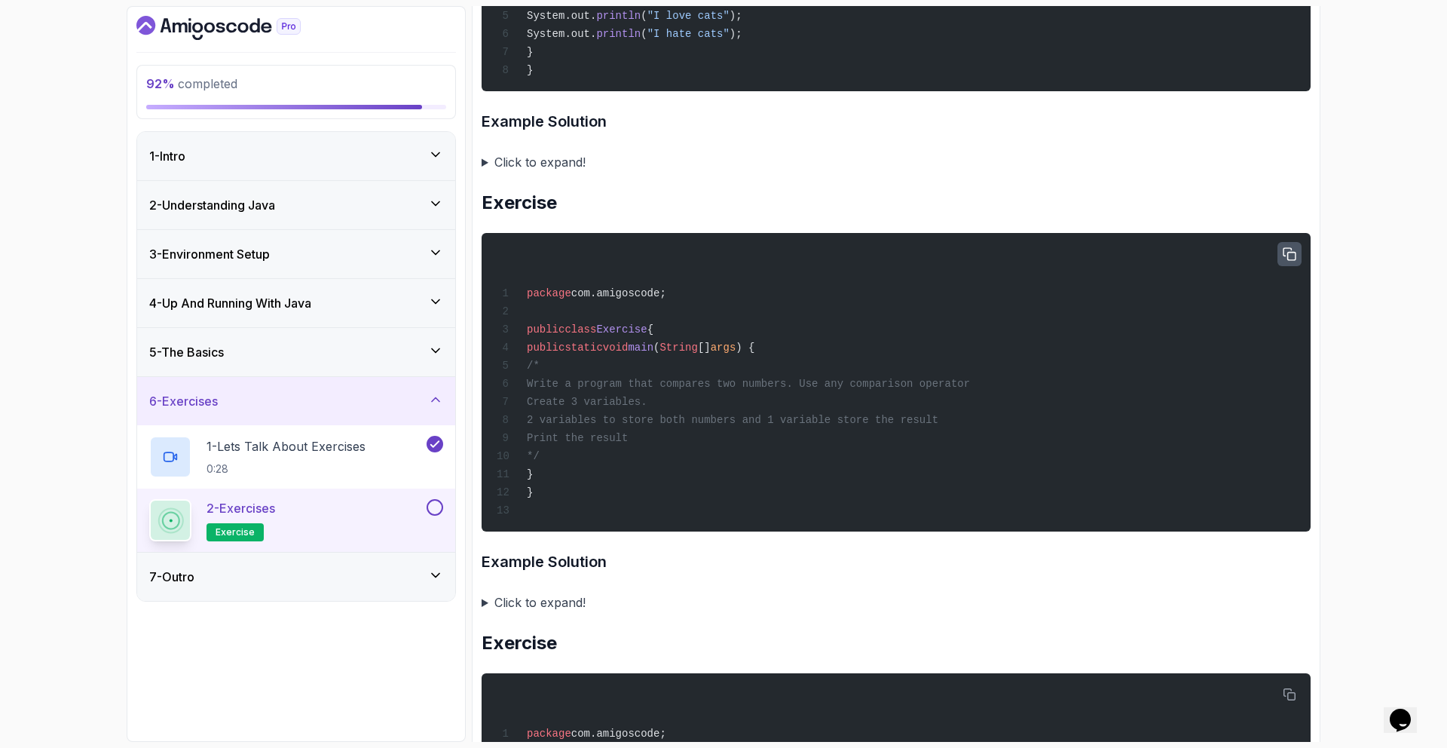
click at [1291, 259] on icon "button" at bounding box center [1290, 254] width 12 height 12
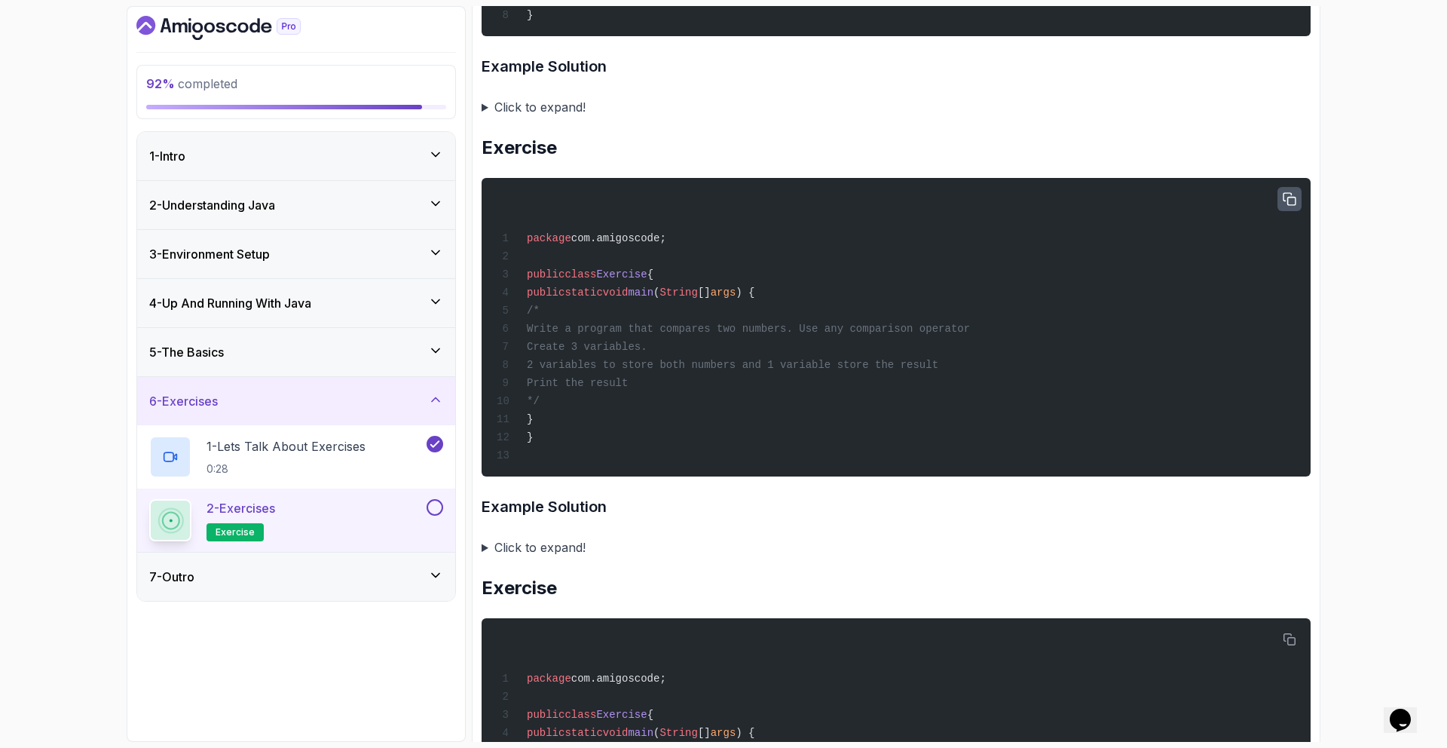
scroll to position [1003, 0]
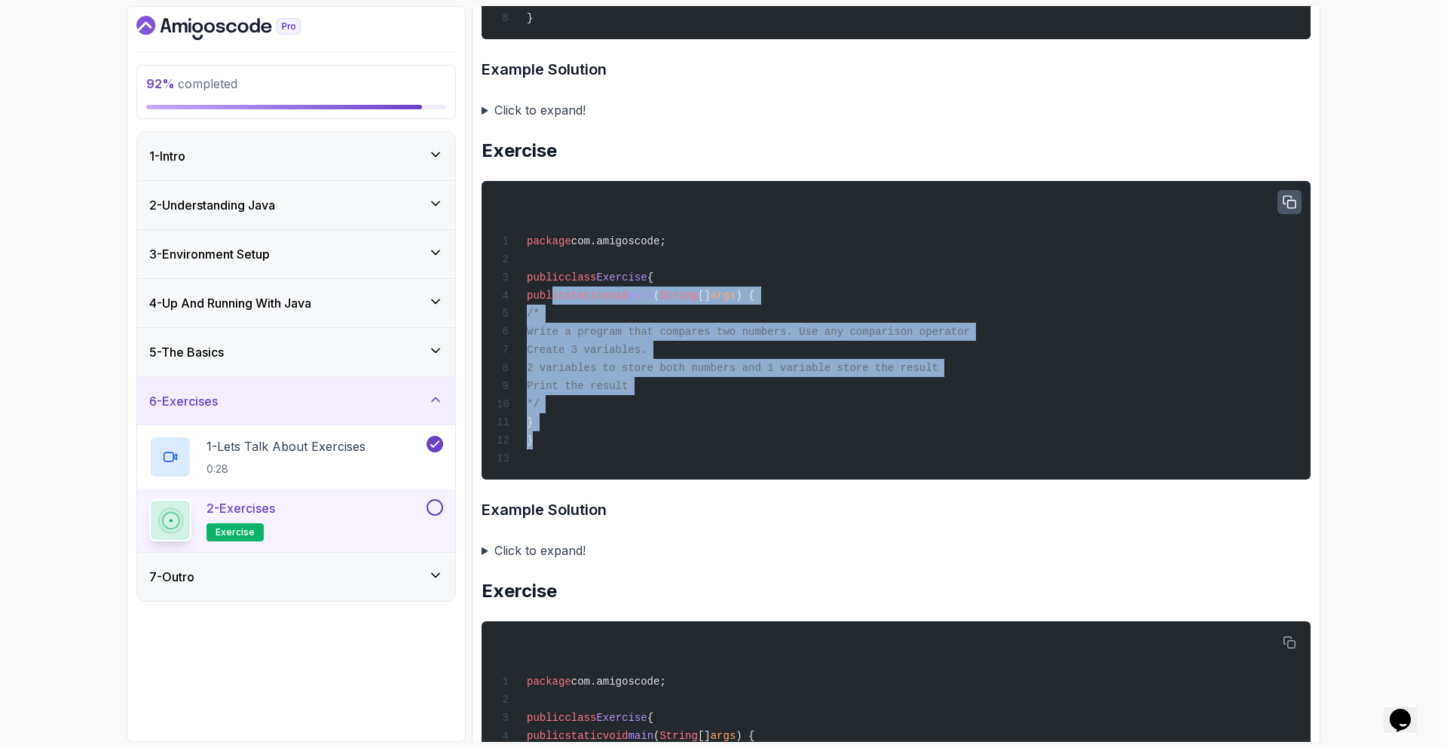
drag, startPoint x: 553, startPoint y: 294, endPoint x: 589, endPoint y: 432, distance: 142.6
click at [589, 432] on div "package com.amigoscode; public class Exercise { public static void main ( Strin…" at bounding box center [896, 330] width 805 height 280
copy code "public static void main ( String [] args ) { /* Write a program that compares t…"
click at [722, 335] on span "Write a program that compares two numbers. Use any comparison operator" at bounding box center [748, 332] width 443 height 12
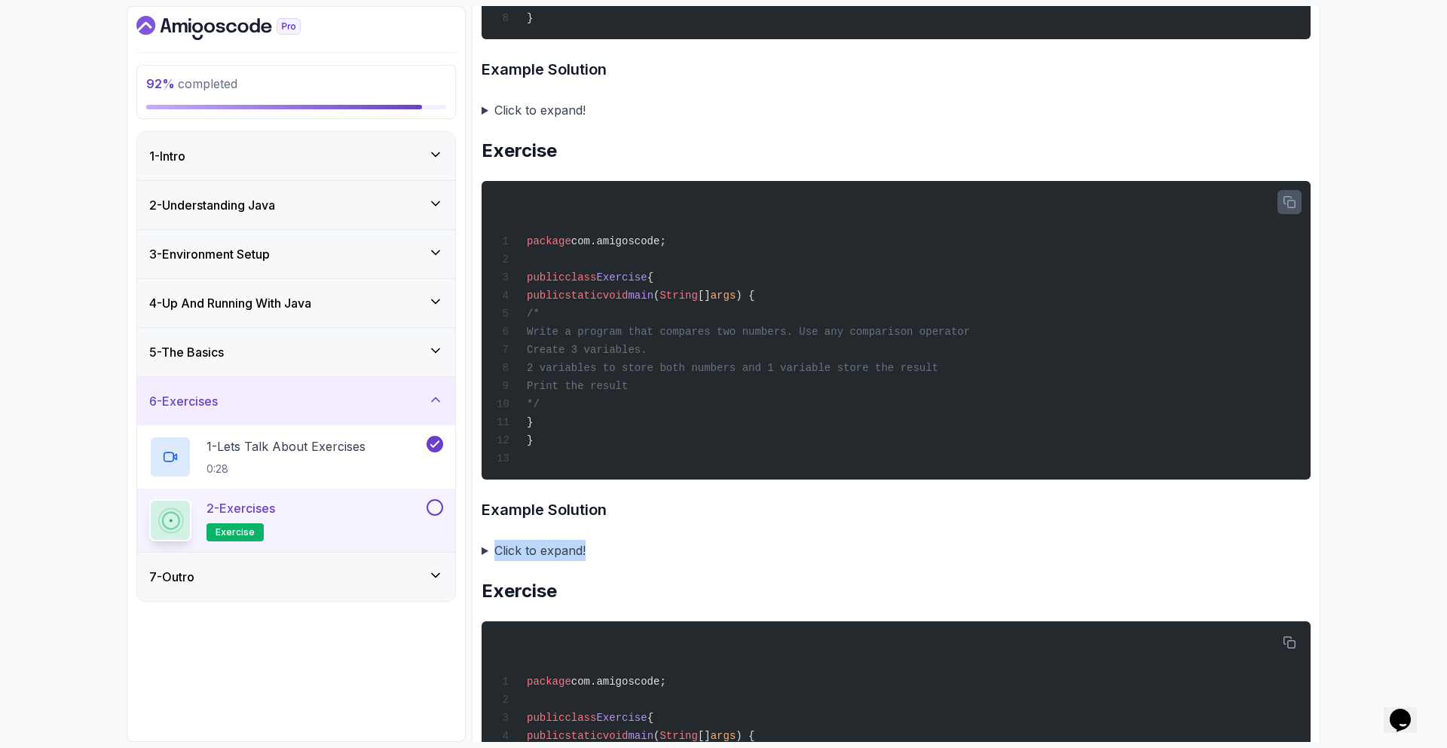
click at [583, 540] on summary "Click to expand!" at bounding box center [896, 550] width 829 height 21
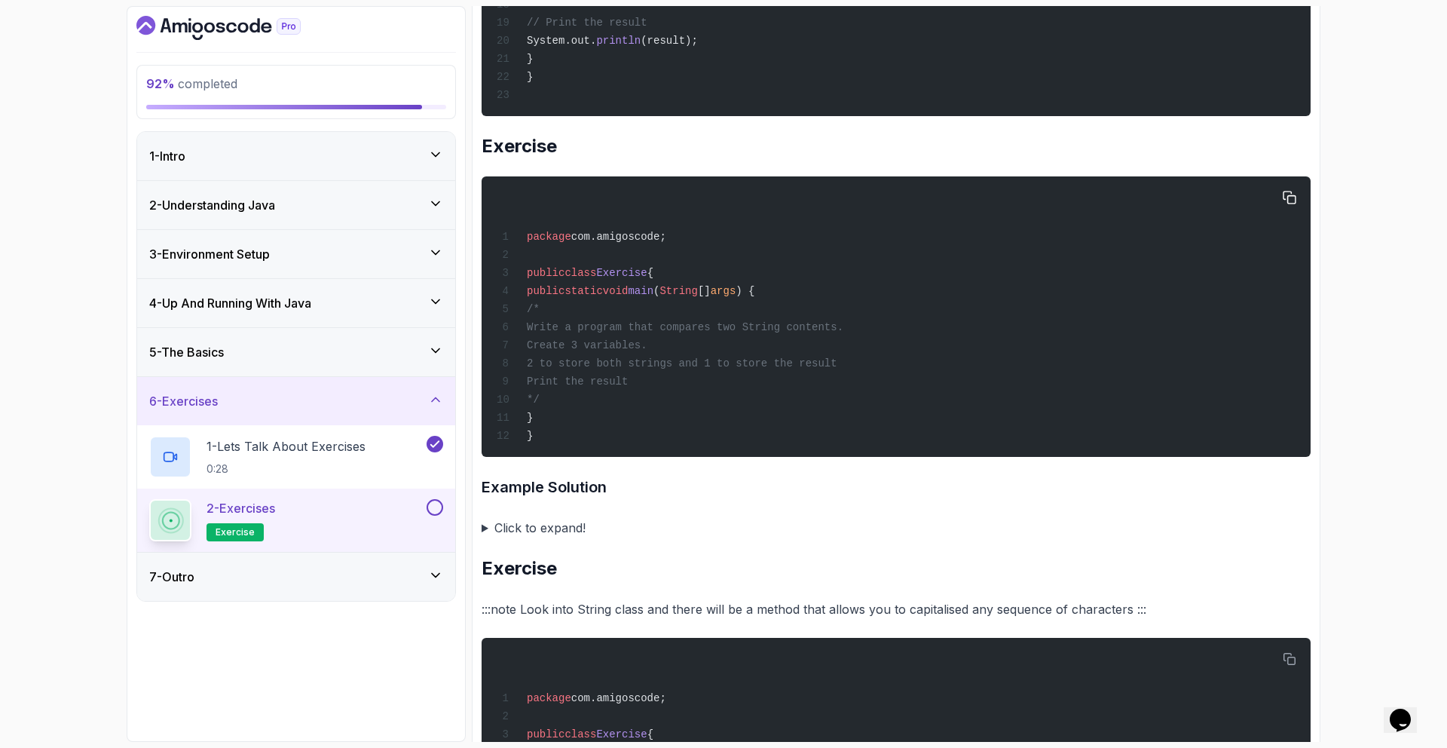
scroll to position [1949, 0]
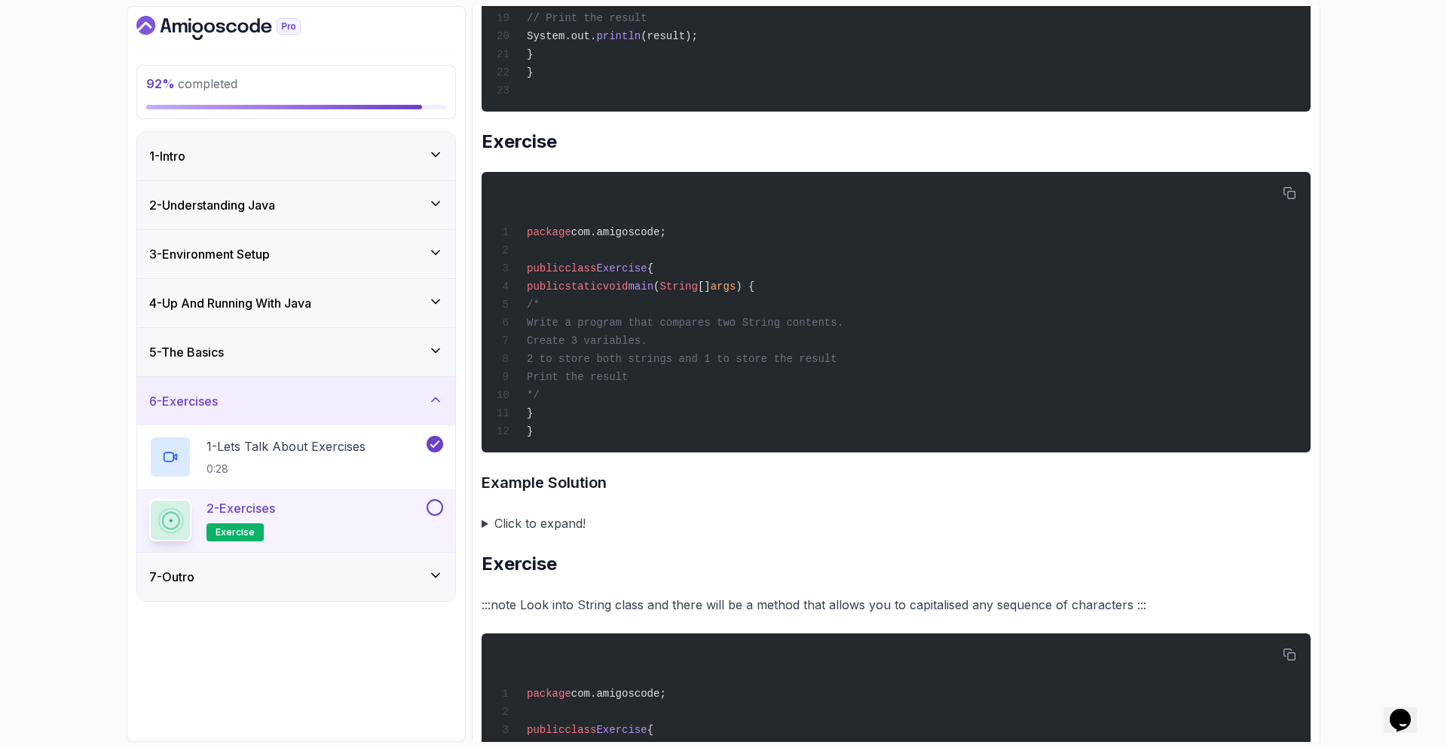
click at [559, 516] on summary "Click to expand!" at bounding box center [896, 523] width 829 height 21
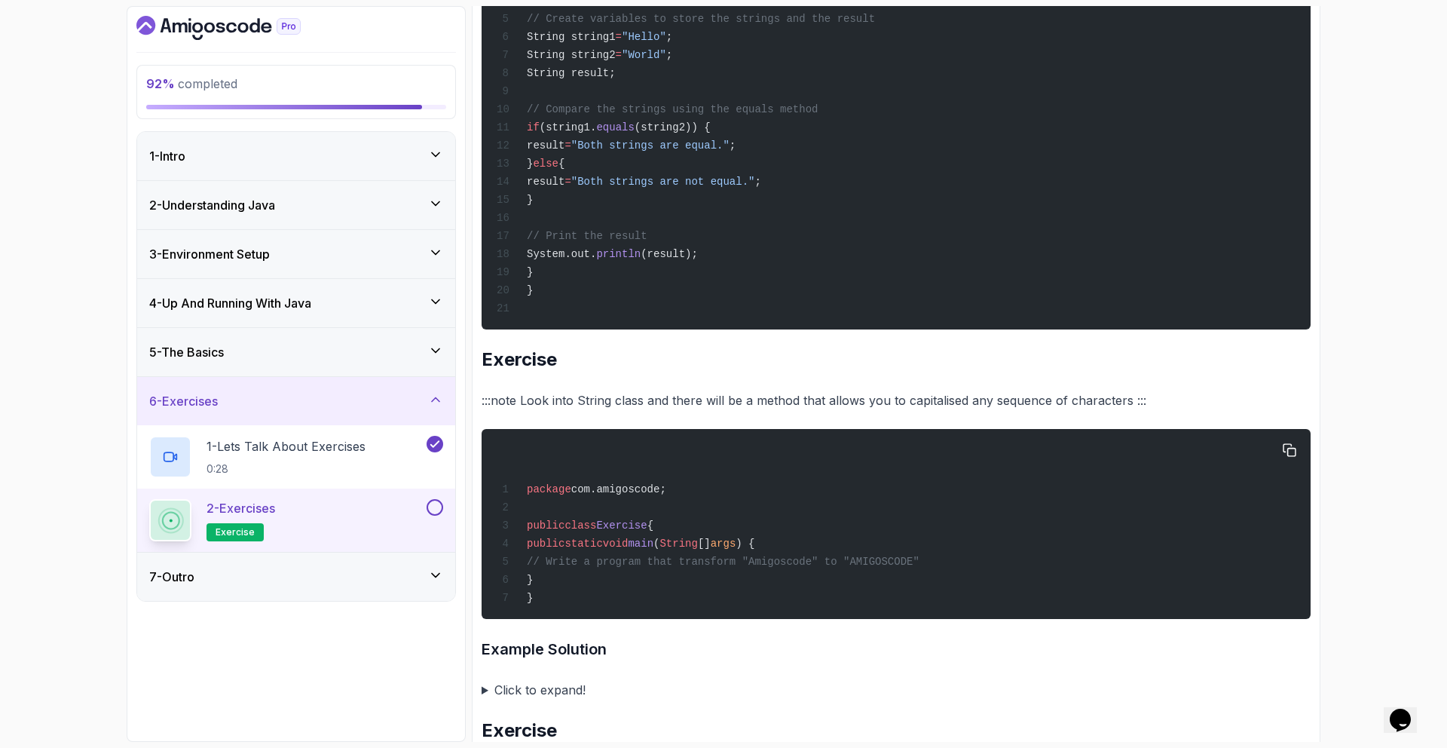
scroll to position [2895, 0]
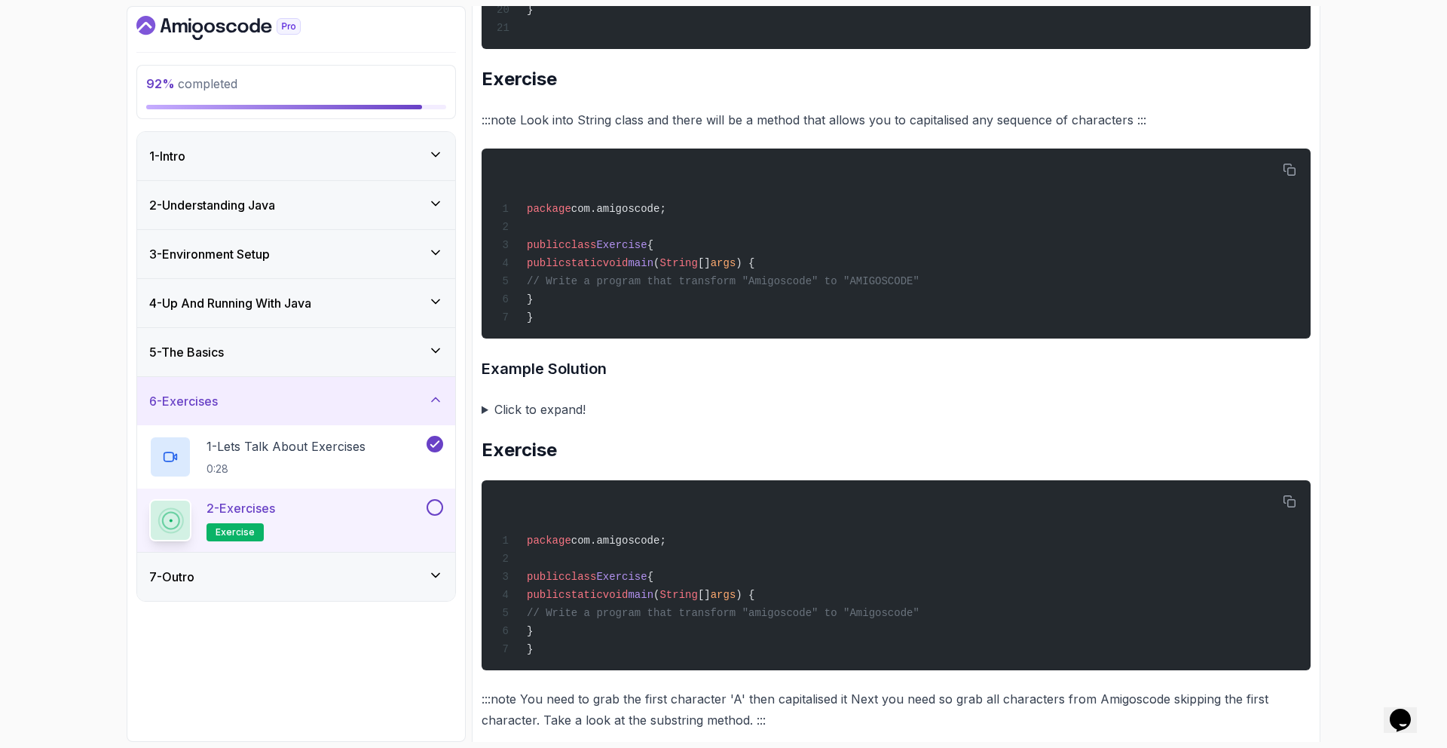
click at [534, 412] on summary "Click to expand!" at bounding box center [896, 409] width 829 height 21
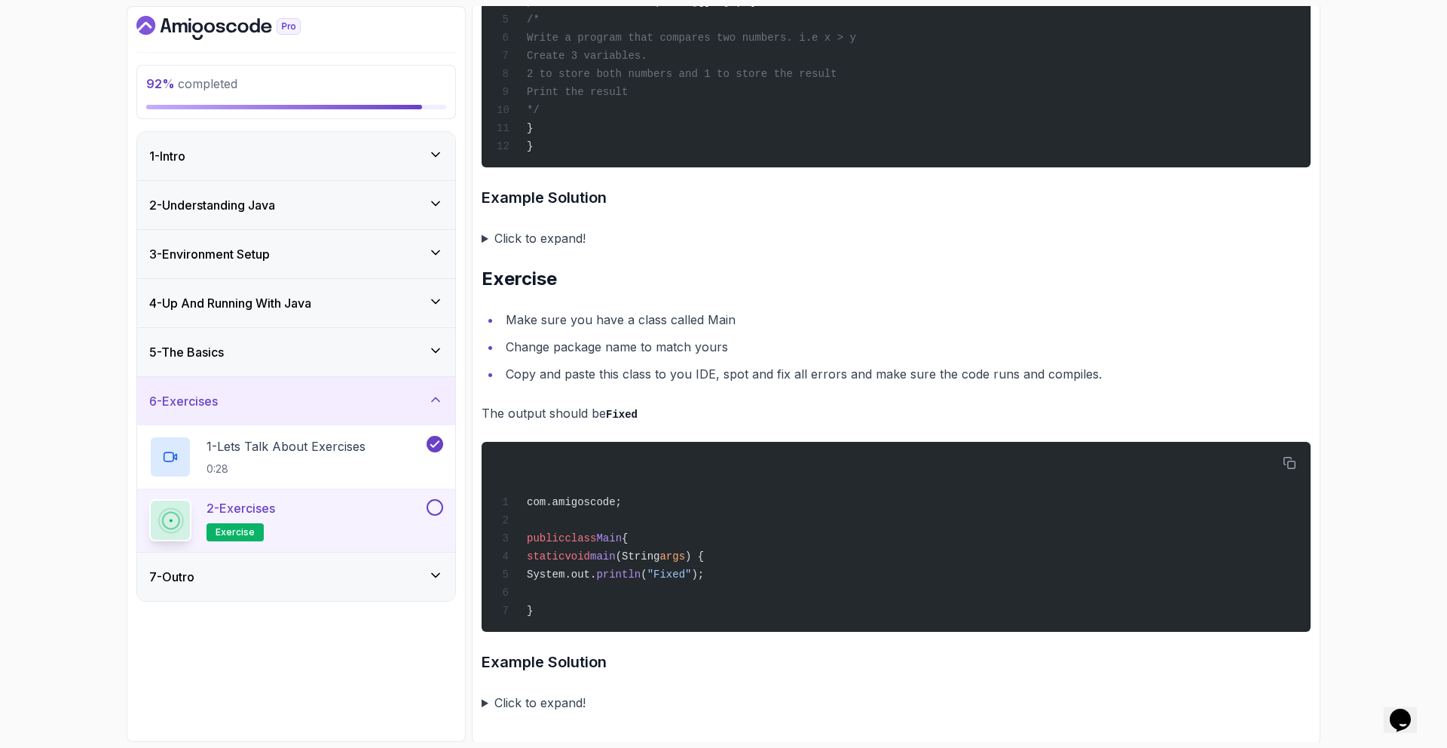
scroll to position [4234, 0]
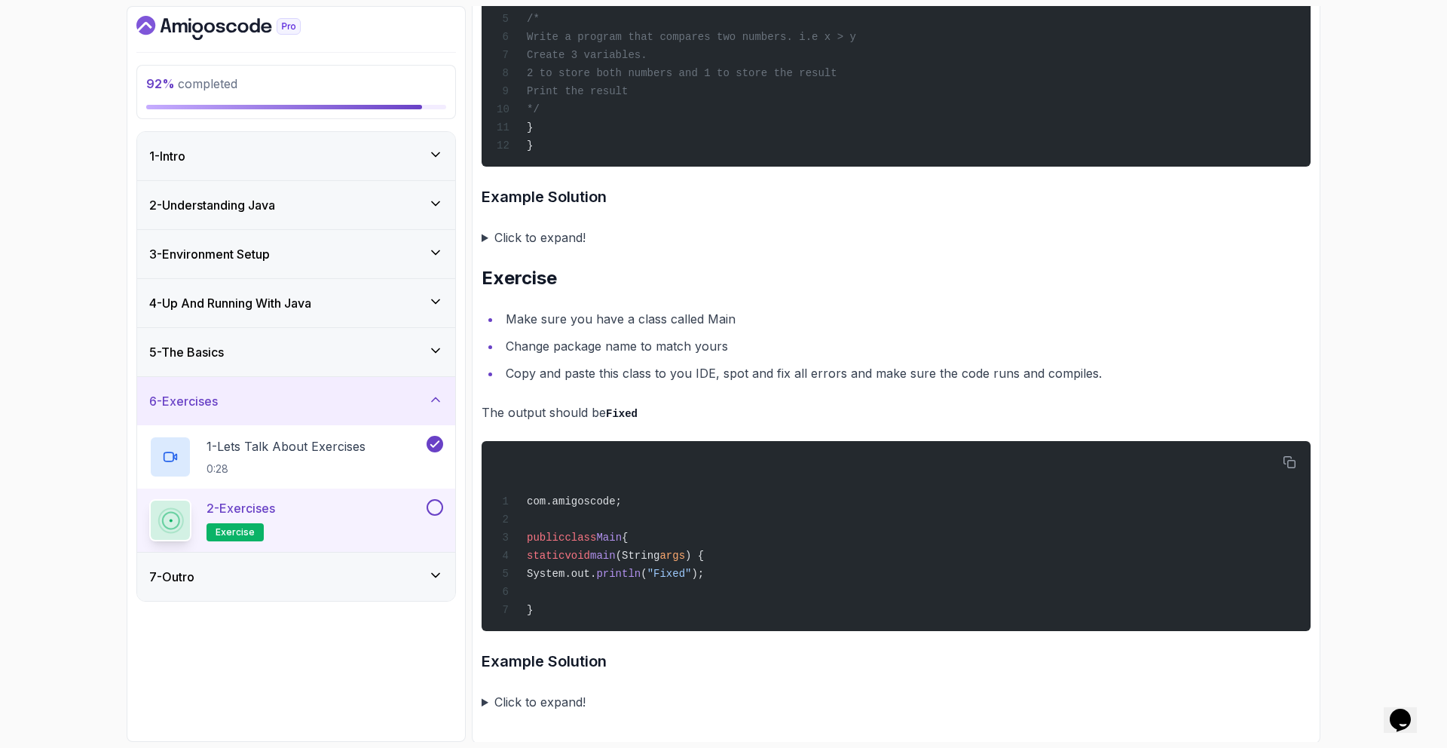
click at [433, 509] on button at bounding box center [435, 507] width 17 height 17
click at [395, 573] on div "7 - Outro" at bounding box center [296, 577] width 294 height 18
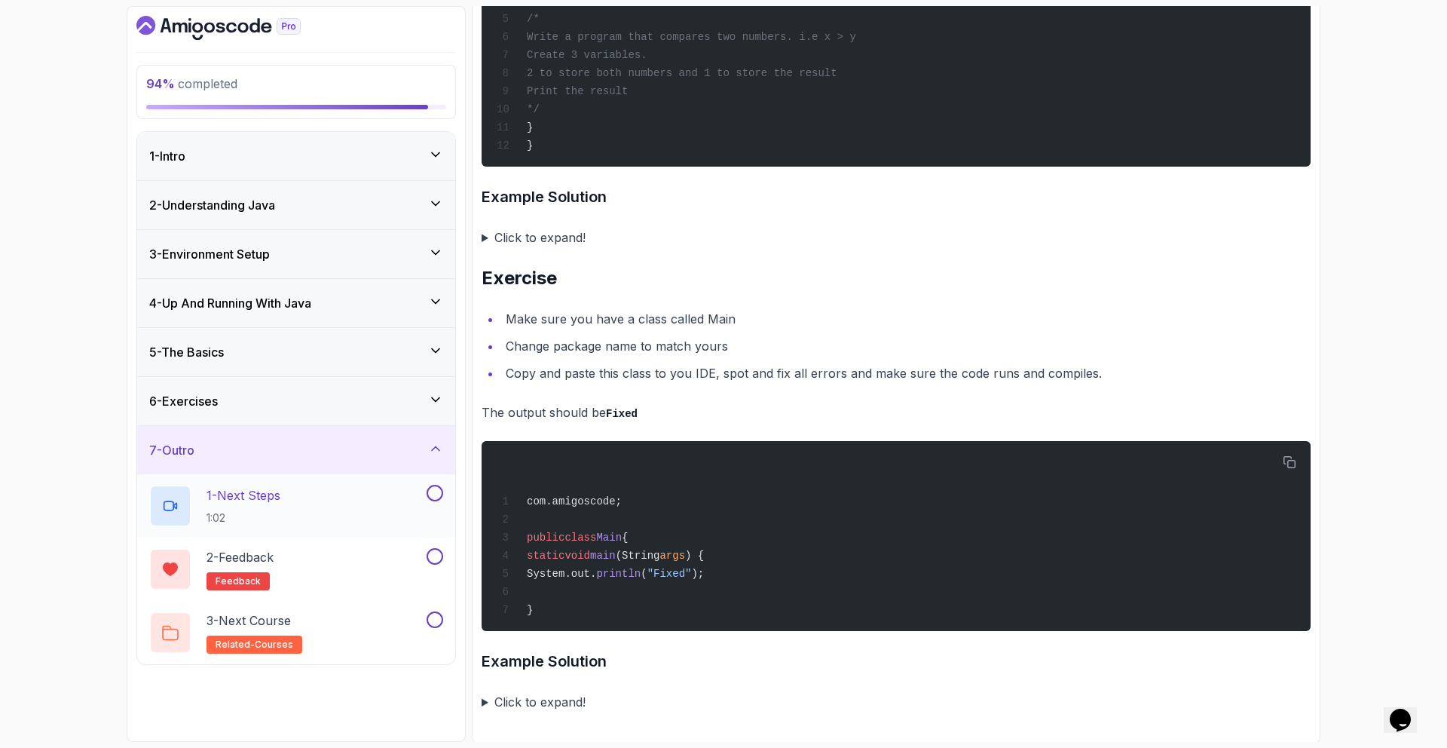
click at [331, 516] on div "1 - Next Steps 1:02" at bounding box center [286, 506] width 274 height 42
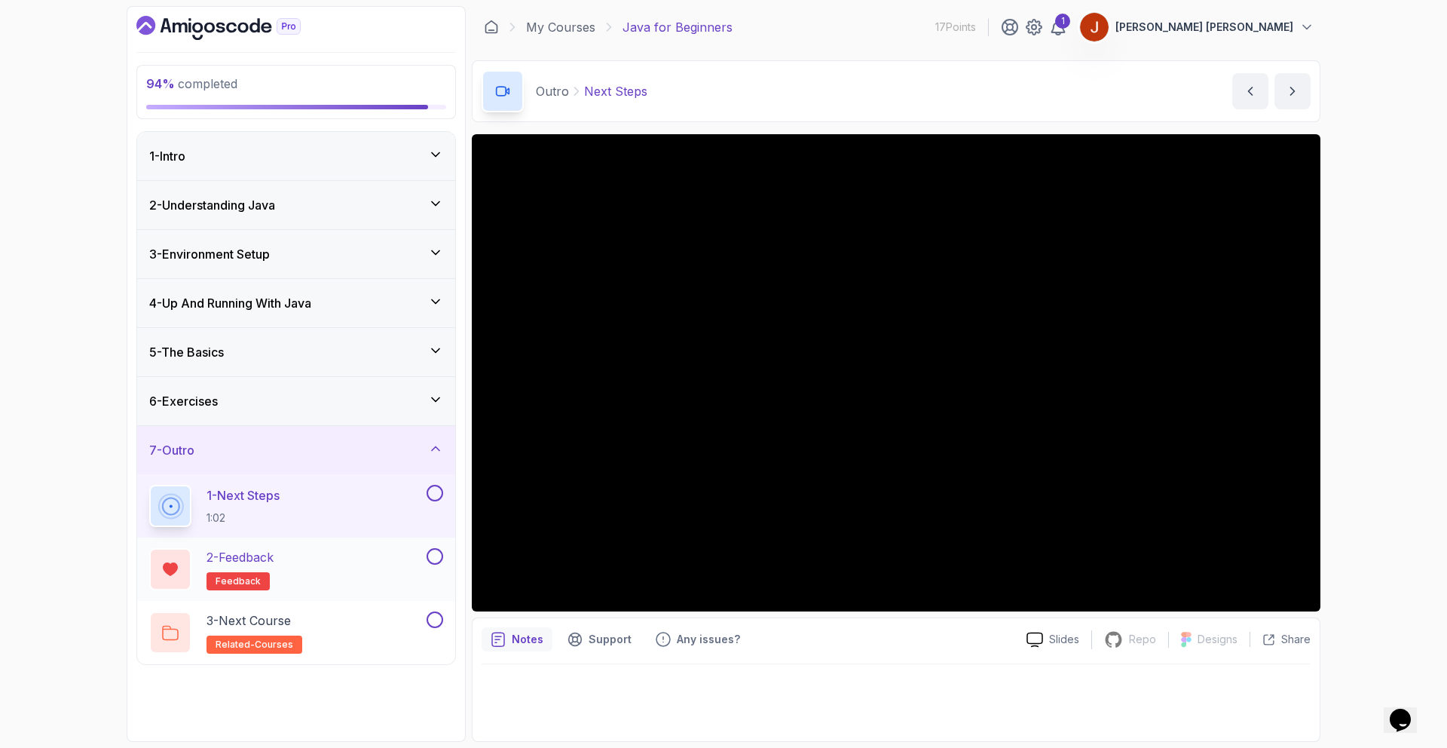
click at [397, 581] on div "2 - Feedback feedback" at bounding box center [286, 569] width 274 height 42
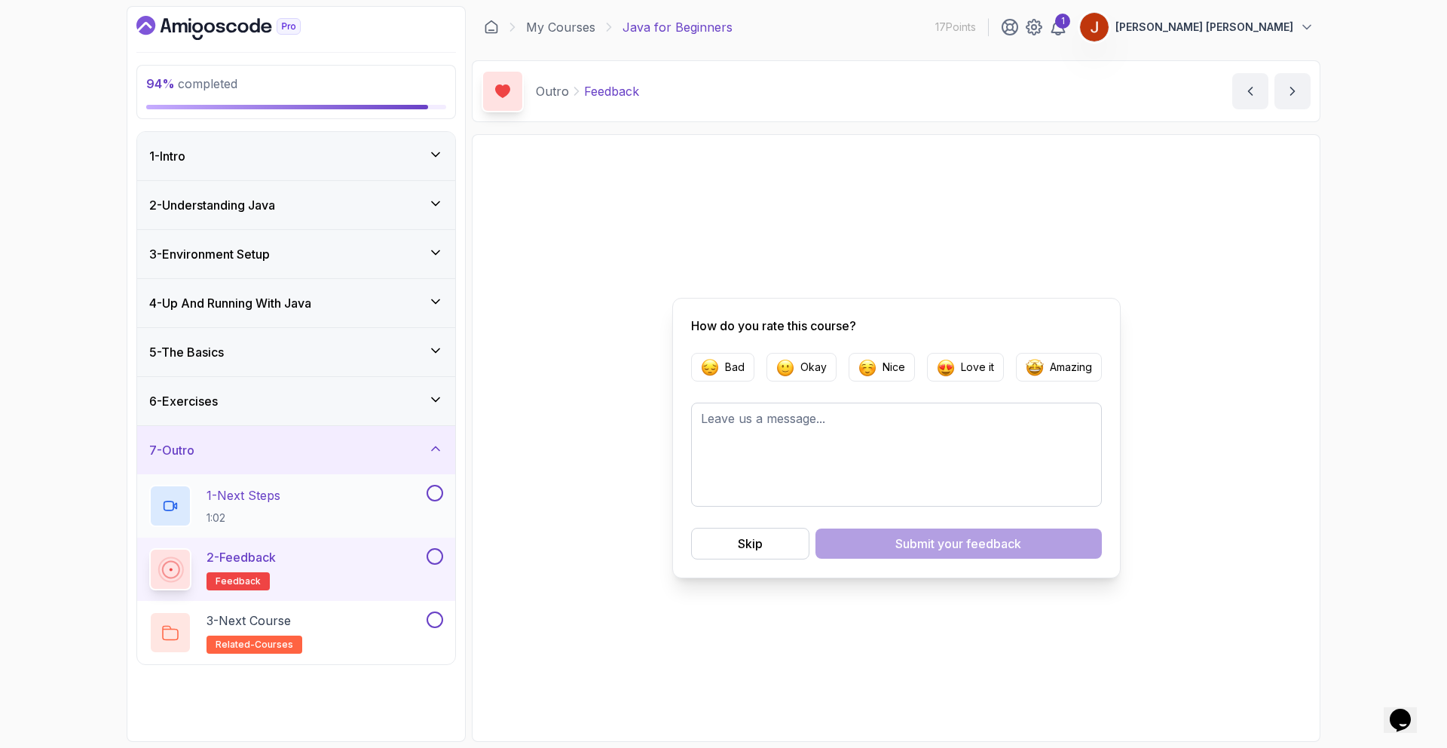
click at [436, 497] on button at bounding box center [435, 493] width 17 height 17
click at [437, 556] on button at bounding box center [435, 556] width 17 height 17
click at [405, 605] on div "3 - Next Course related-courses" at bounding box center [296, 632] width 318 height 63
click at [410, 631] on div "3 - Next Course related-courses" at bounding box center [286, 632] width 274 height 42
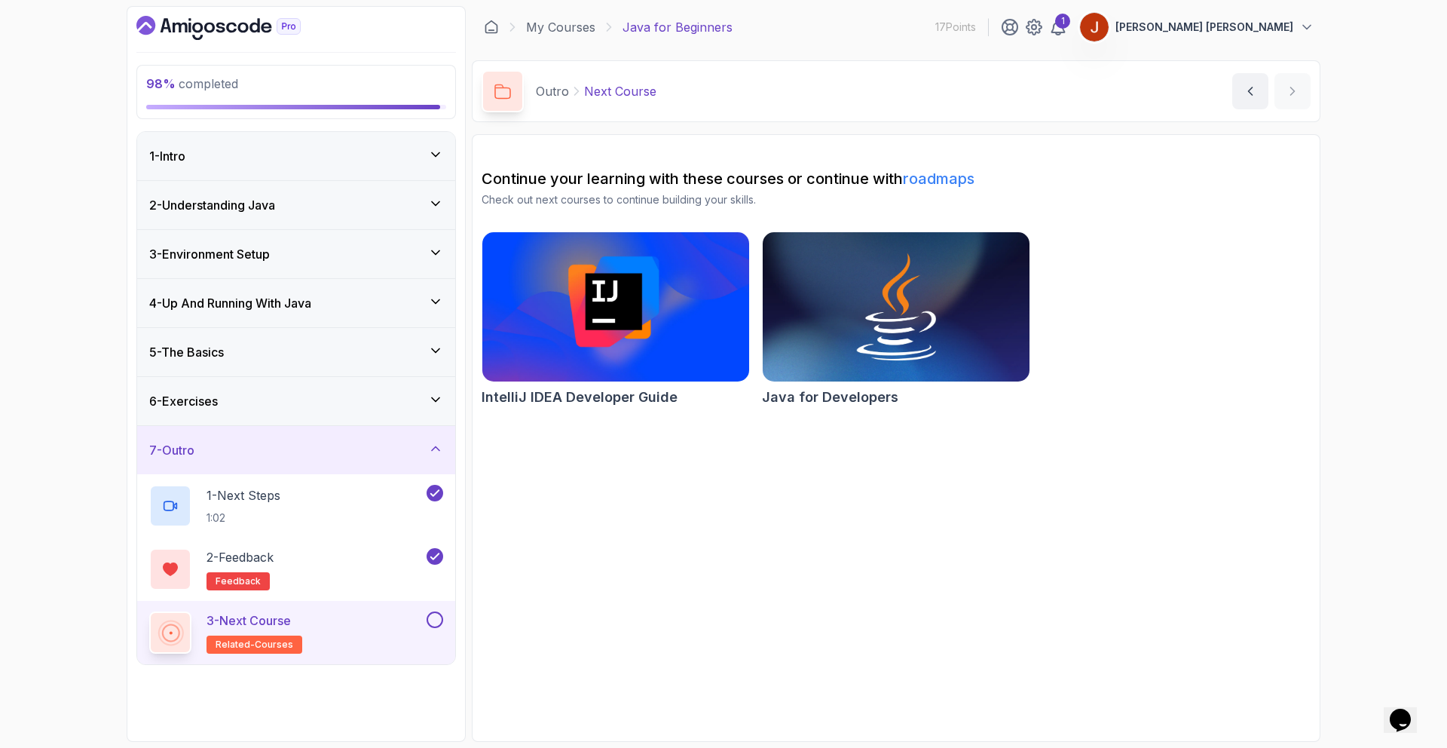
click at [439, 623] on button at bounding box center [435, 619] width 17 height 17
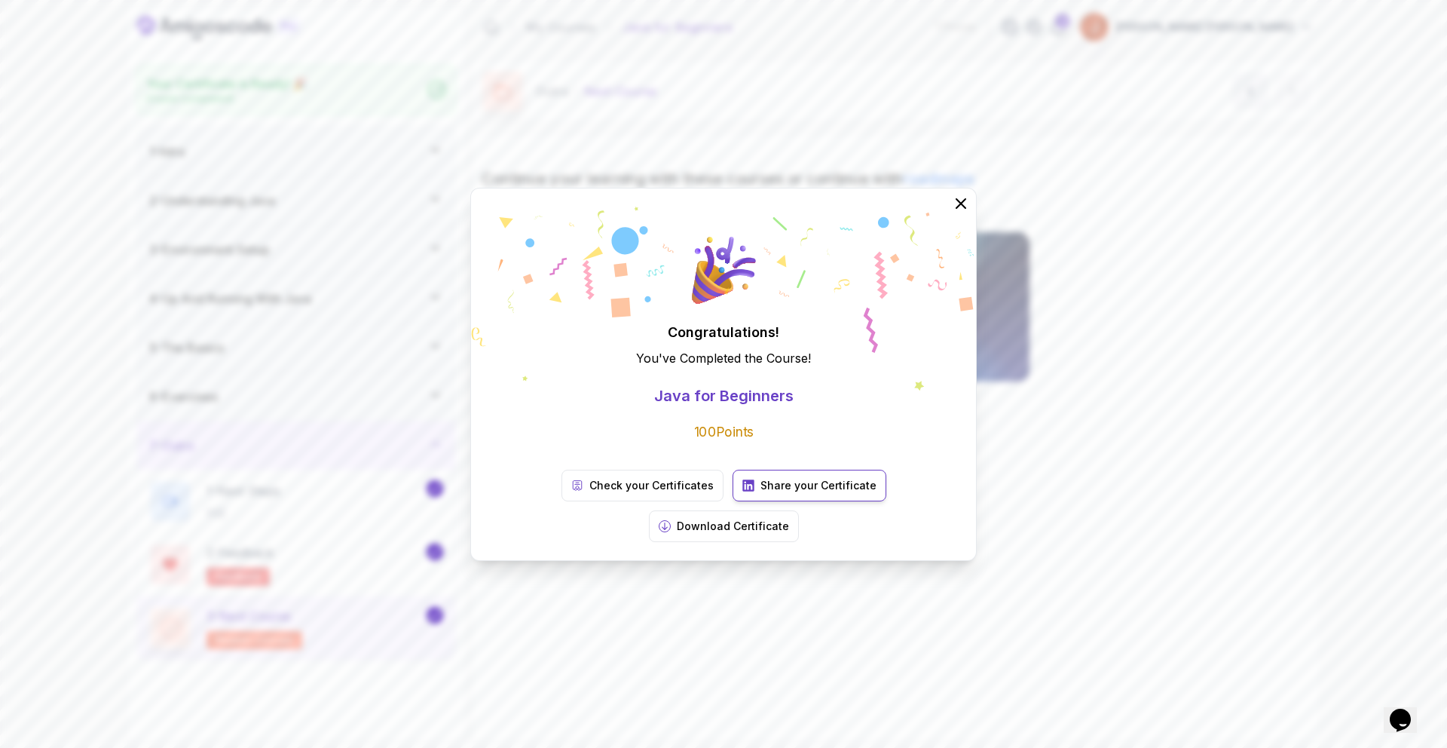
click at [761, 493] on p "Share your Certificate" at bounding box center [819, 485] width 116 height 15
click at [965, 213] on icon at bounding box center [961, 203] width 20 height 20
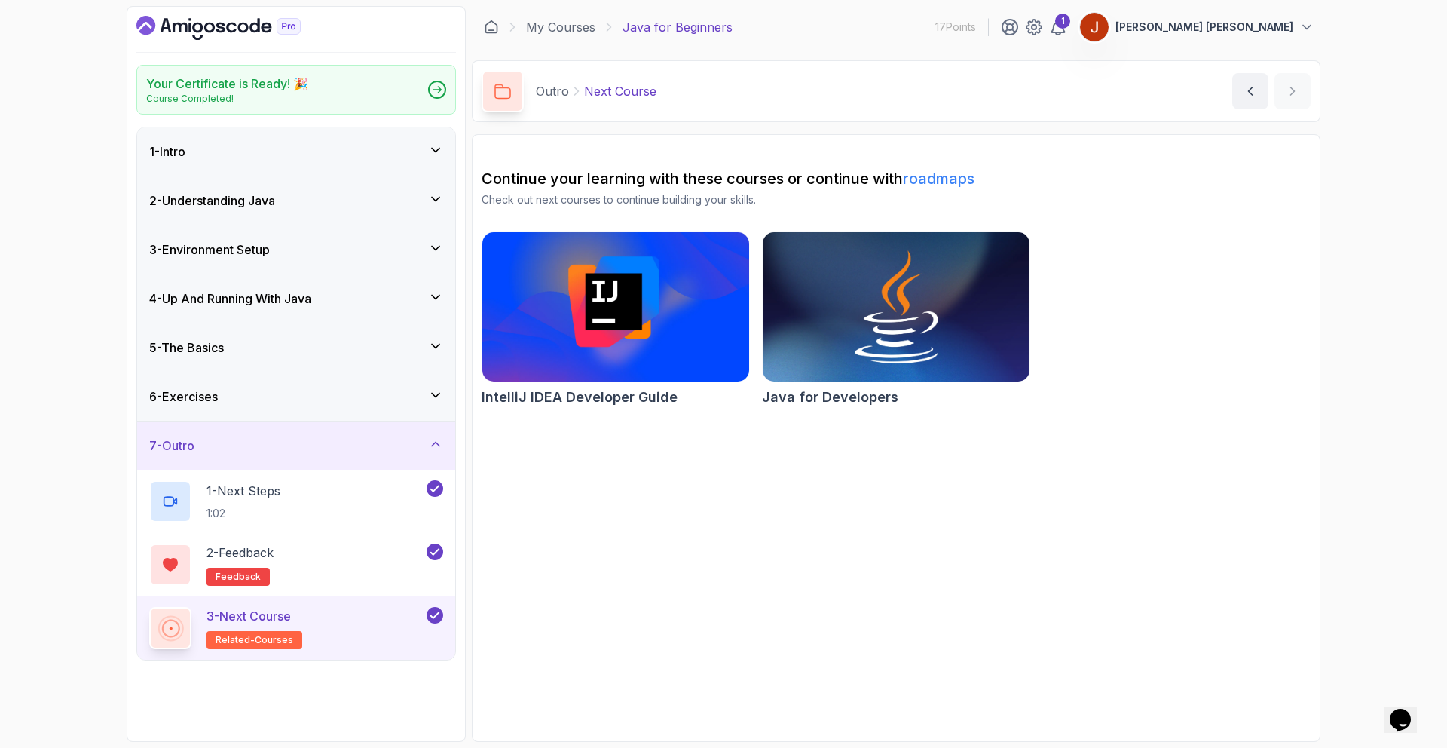
click at [807, 322] on img at bounding box center [896, 306] width 280 height 157
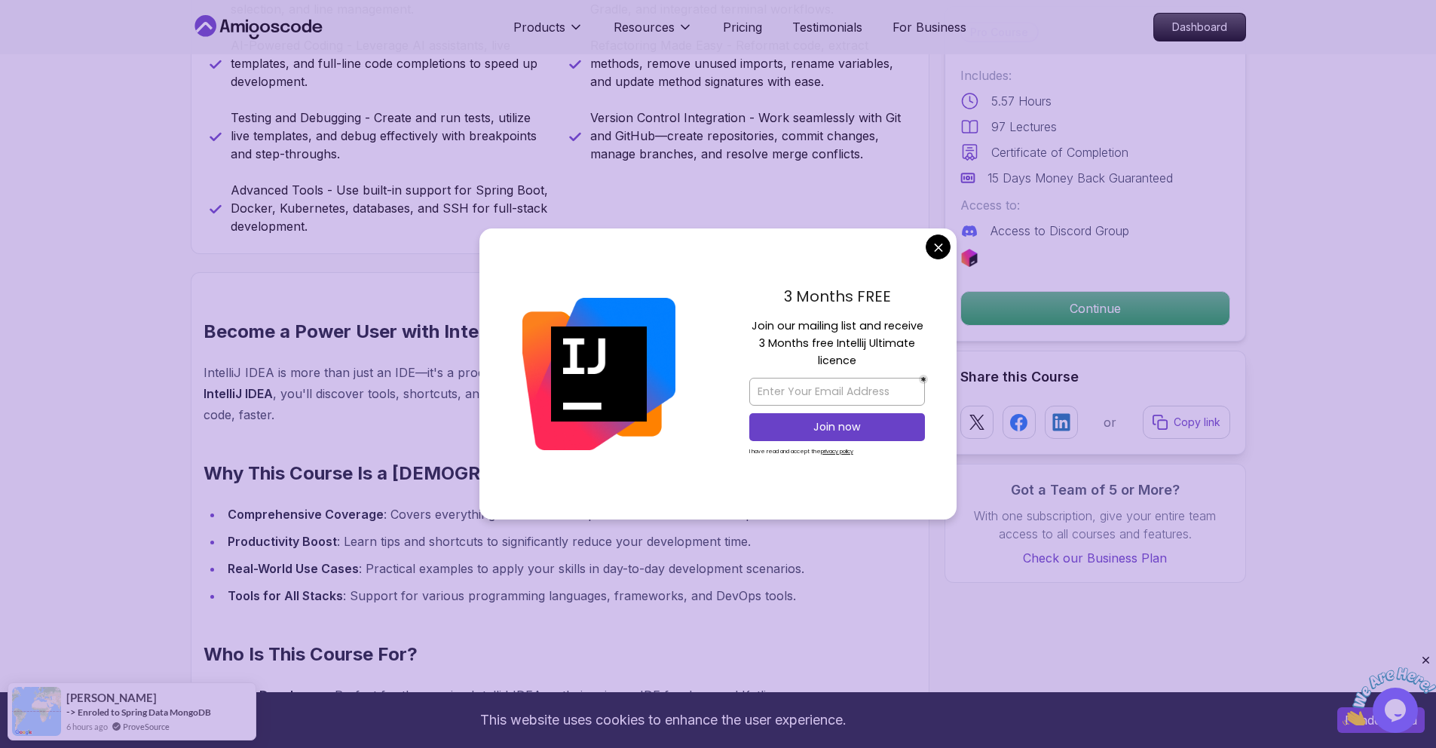
scroll to position [577, 0]
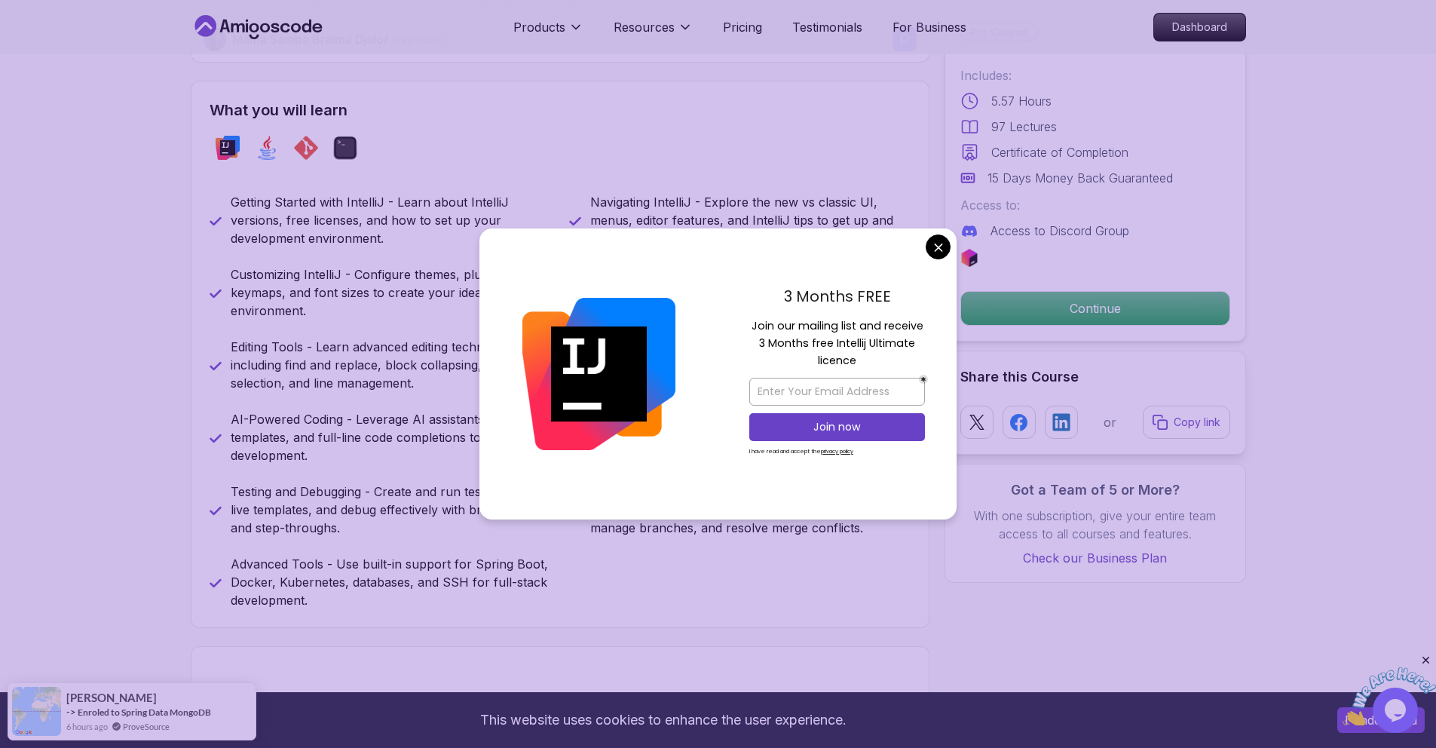
click at [373, 264] on div "Getting Started with IntelliJ - Learn about IntelliJ versions, free licenses, a…" at bounding box center [560, 401] width 701 height 416
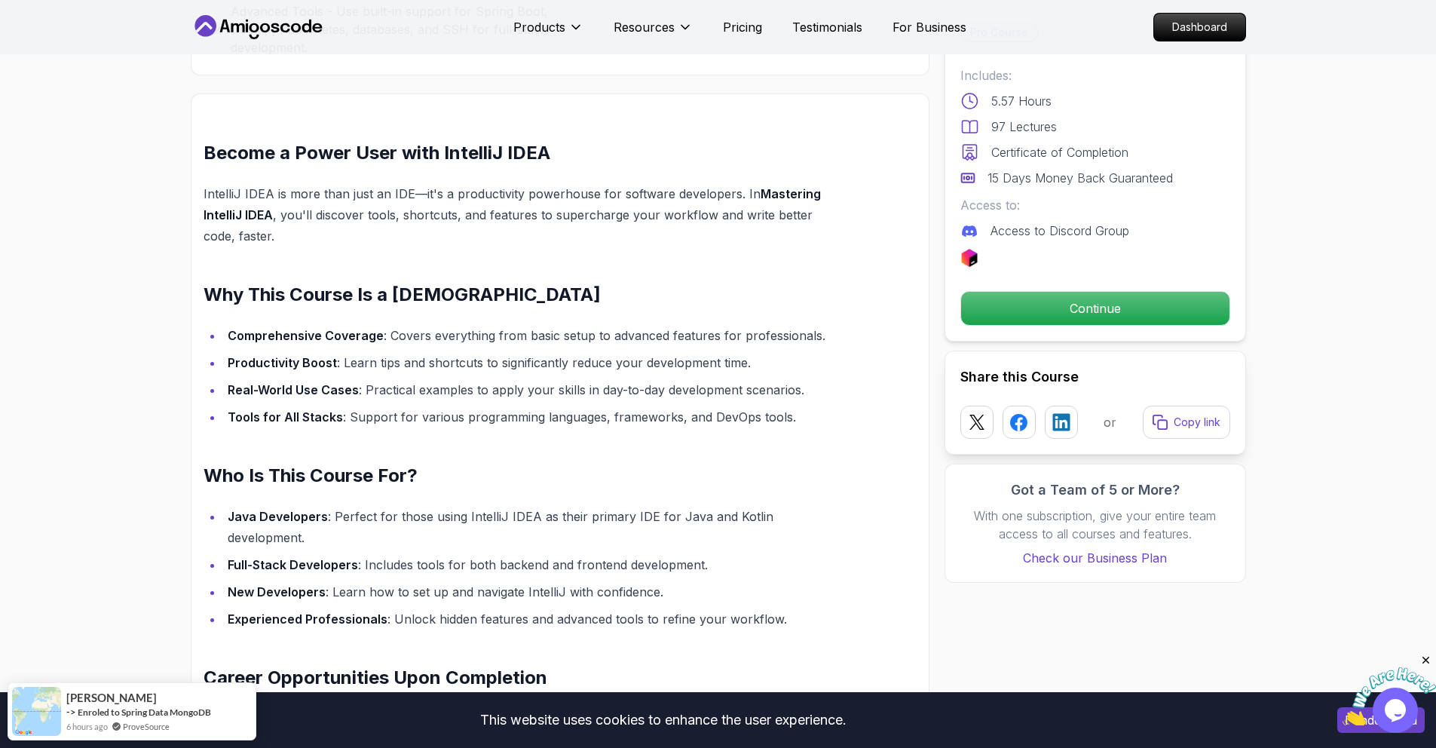
scroll to position [1165, 0]
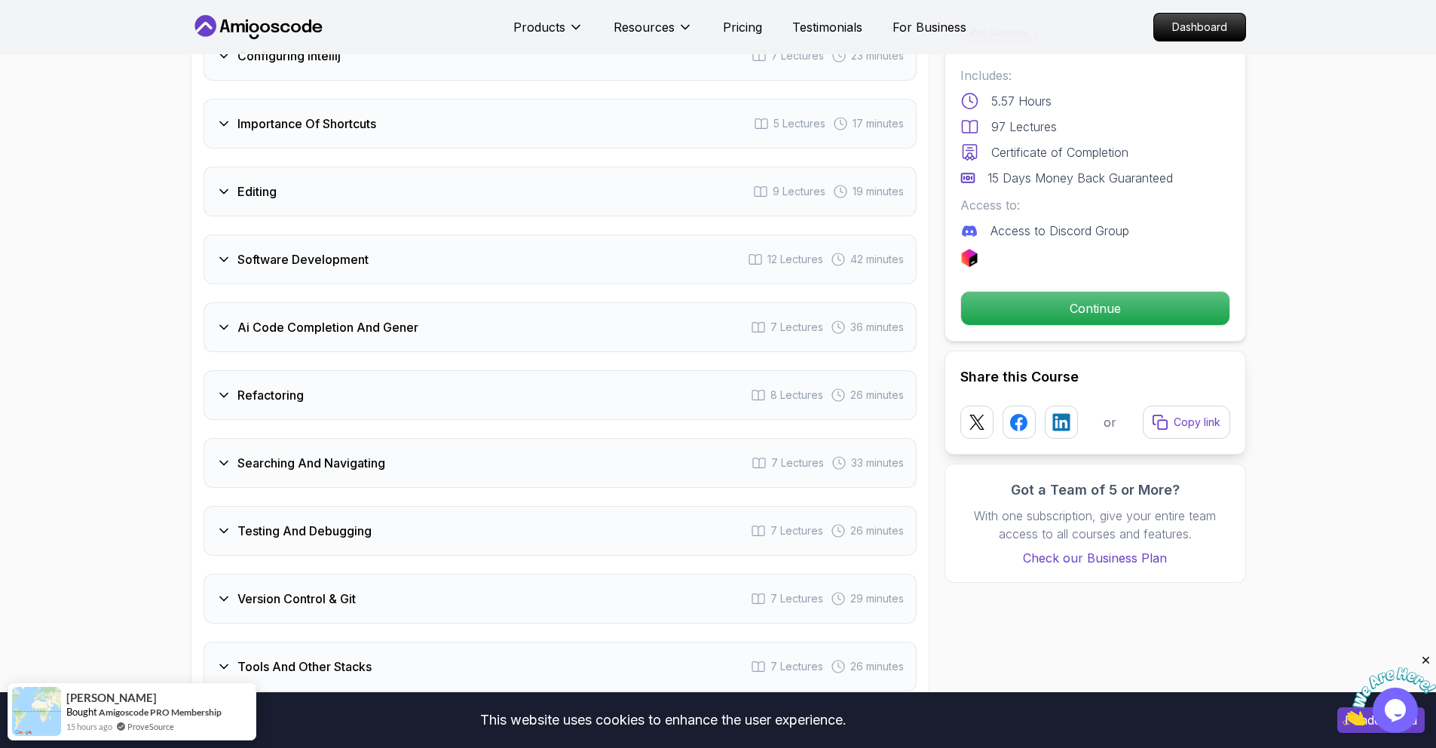
click at [315, 234] on div "Software Development 12 Lectures 42 minutes" at bounding box center [560, 259] width 713 height 50
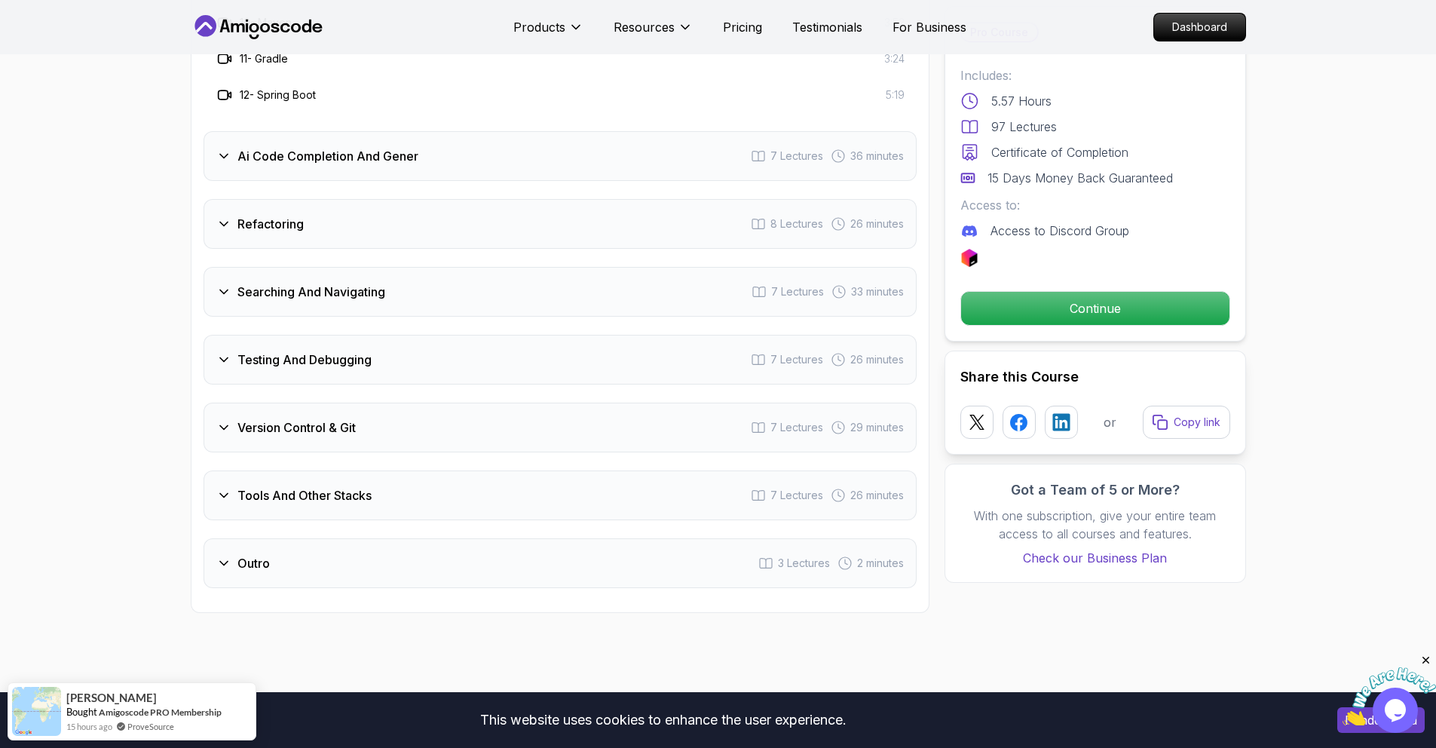
scroll to position [3027, 0]
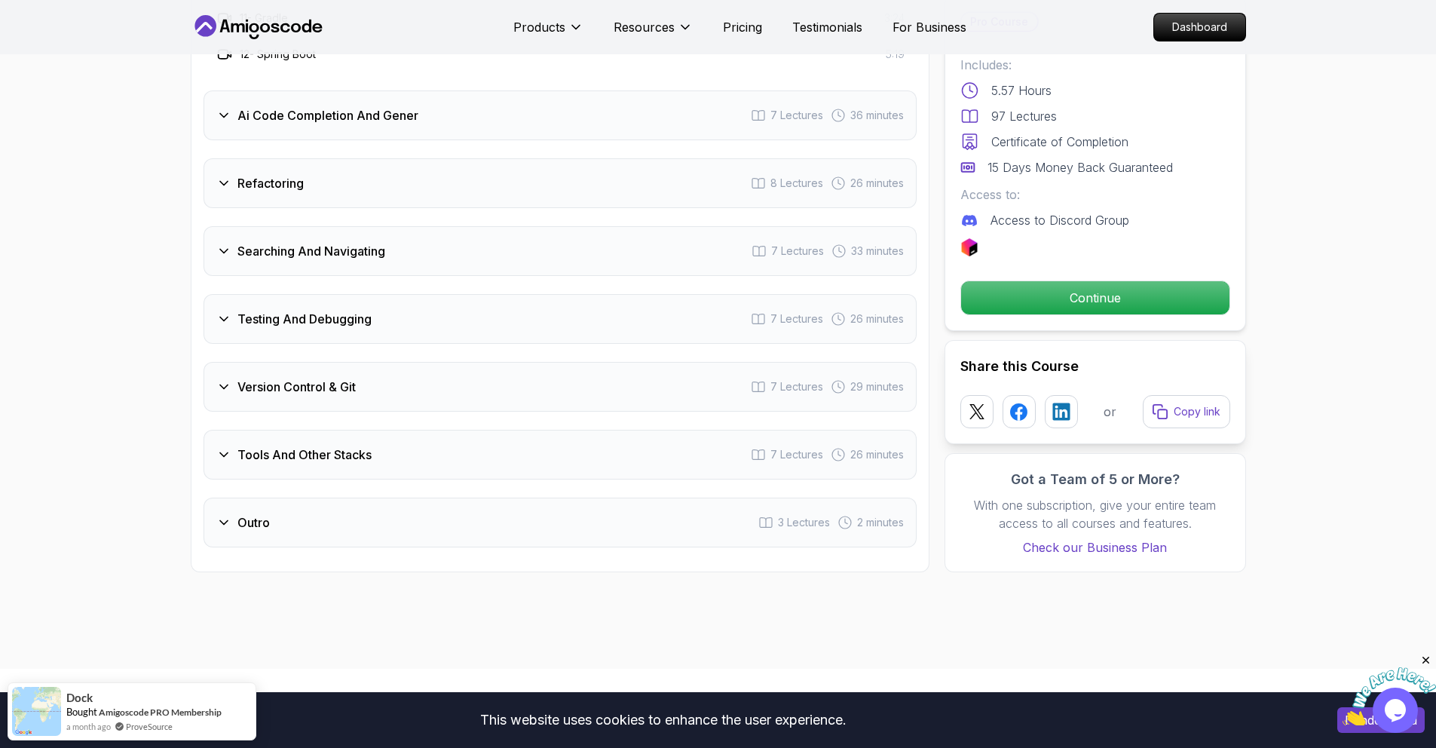
click at [308, 446] on h3 "Tools And Other Stacks" at bounding box center [304, 455] width 134 height 18
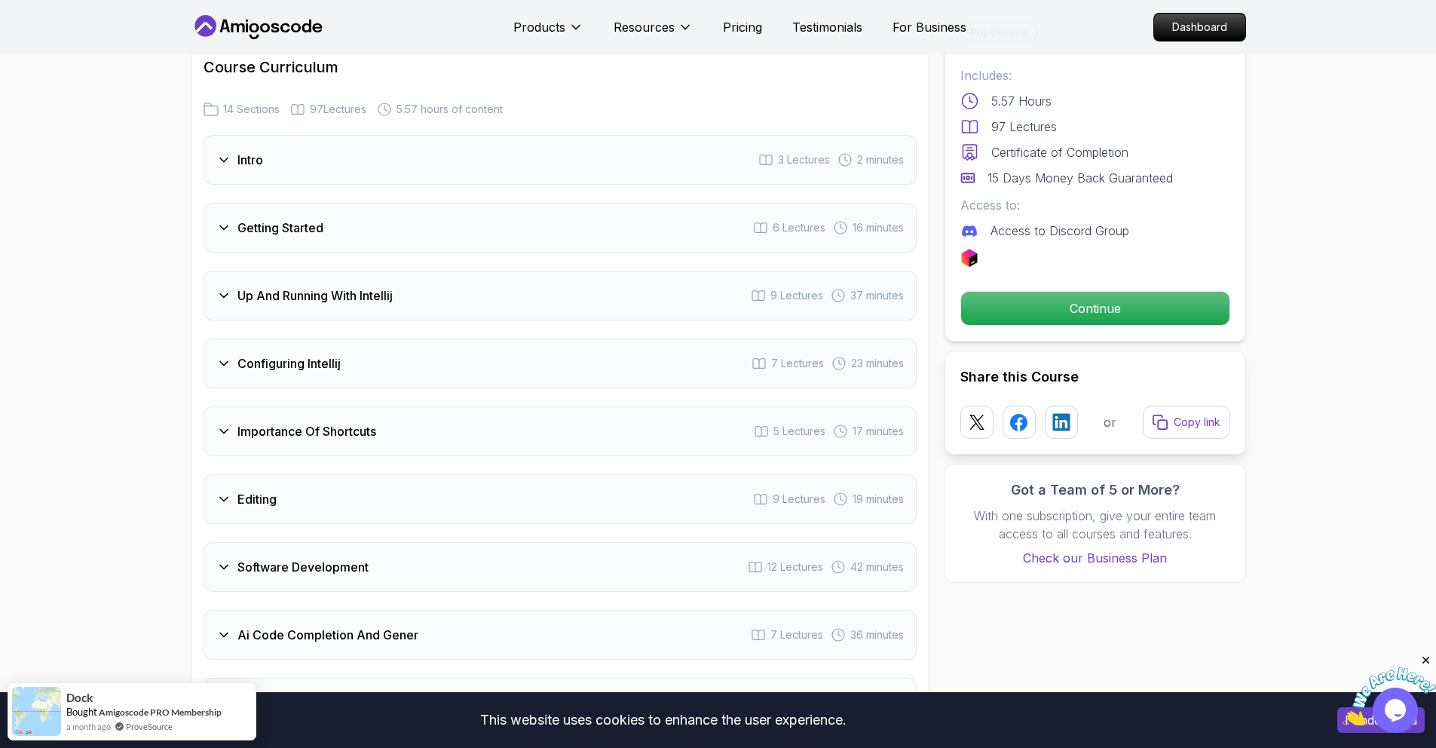
scroll to position [2056, 0]
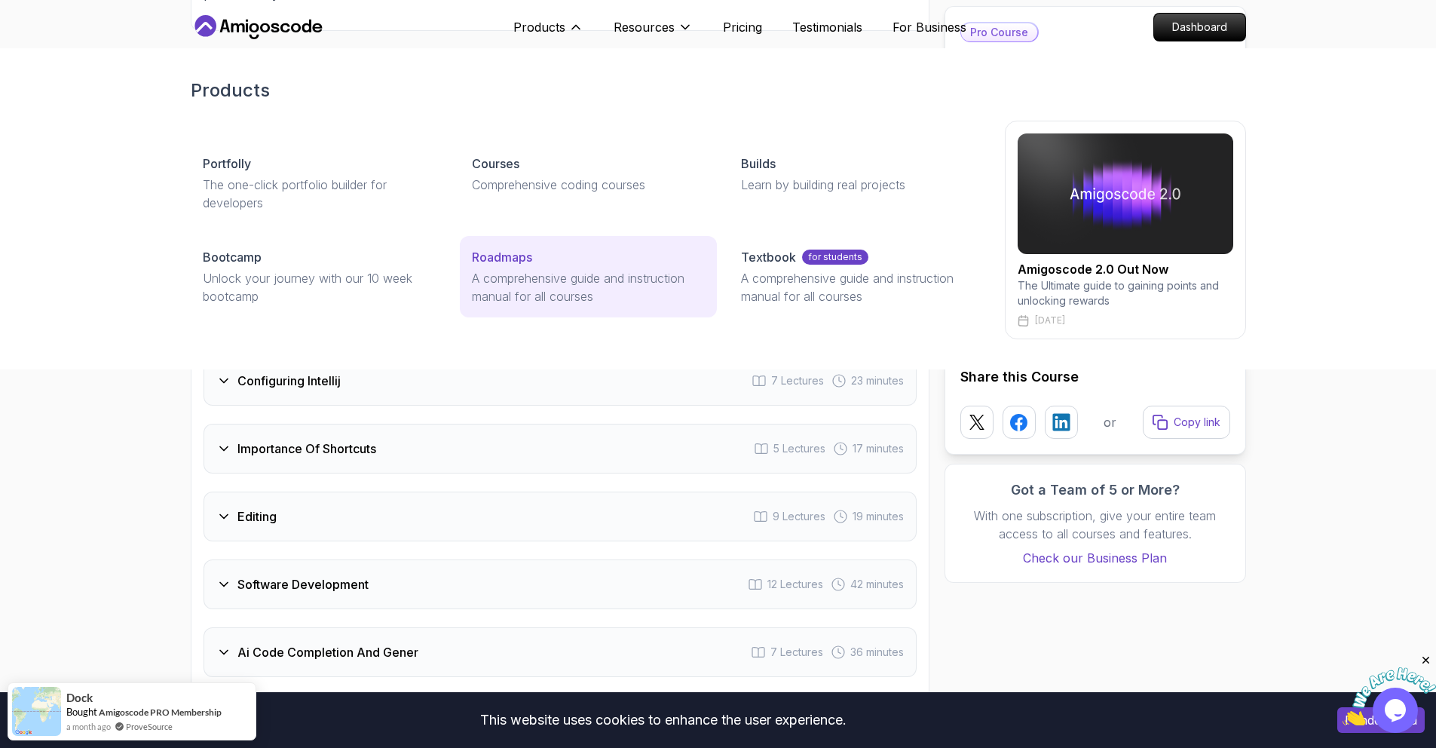
click at [539, 248] on div "Roadmaps" at bounding box center [588, 257] width 233 height 18
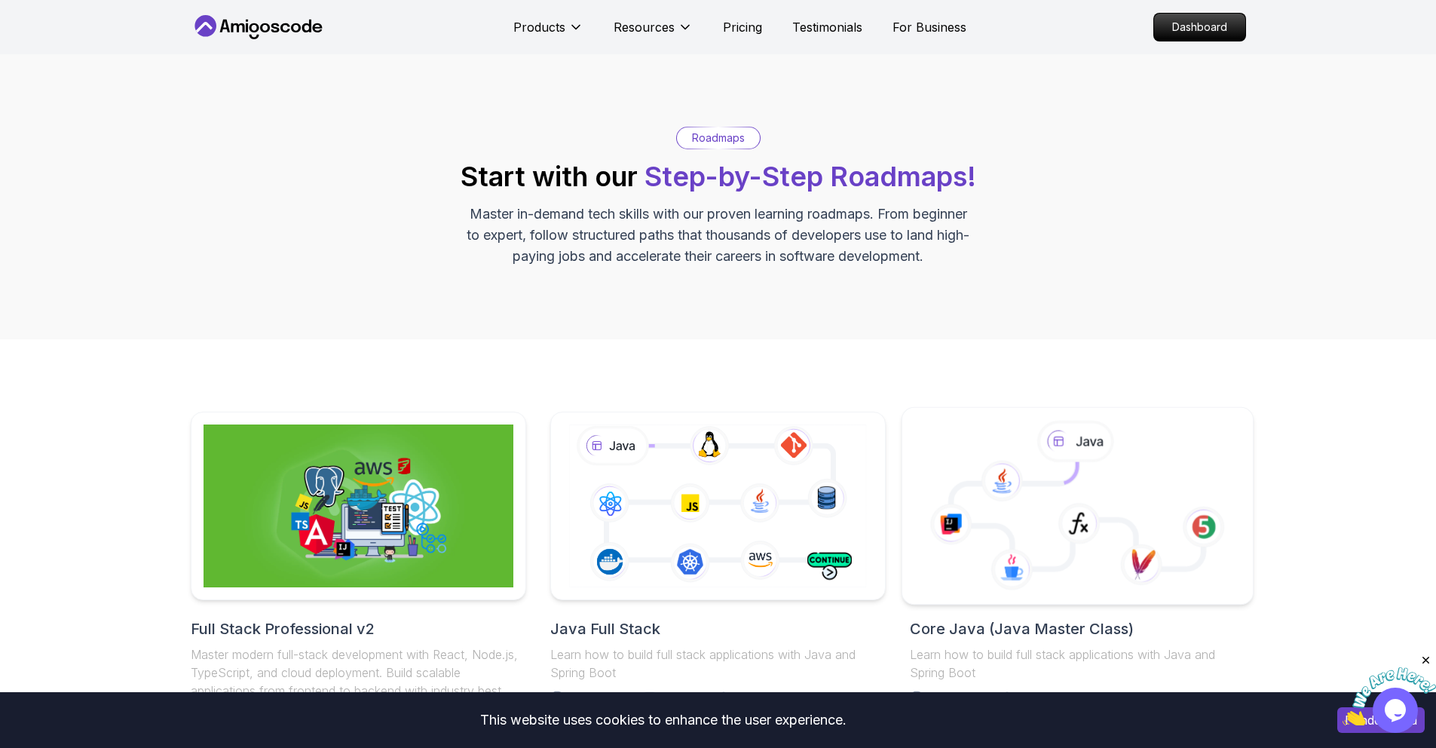
click at [989, 535] on icon at bounding box center [1078, 506] width 326 height 171
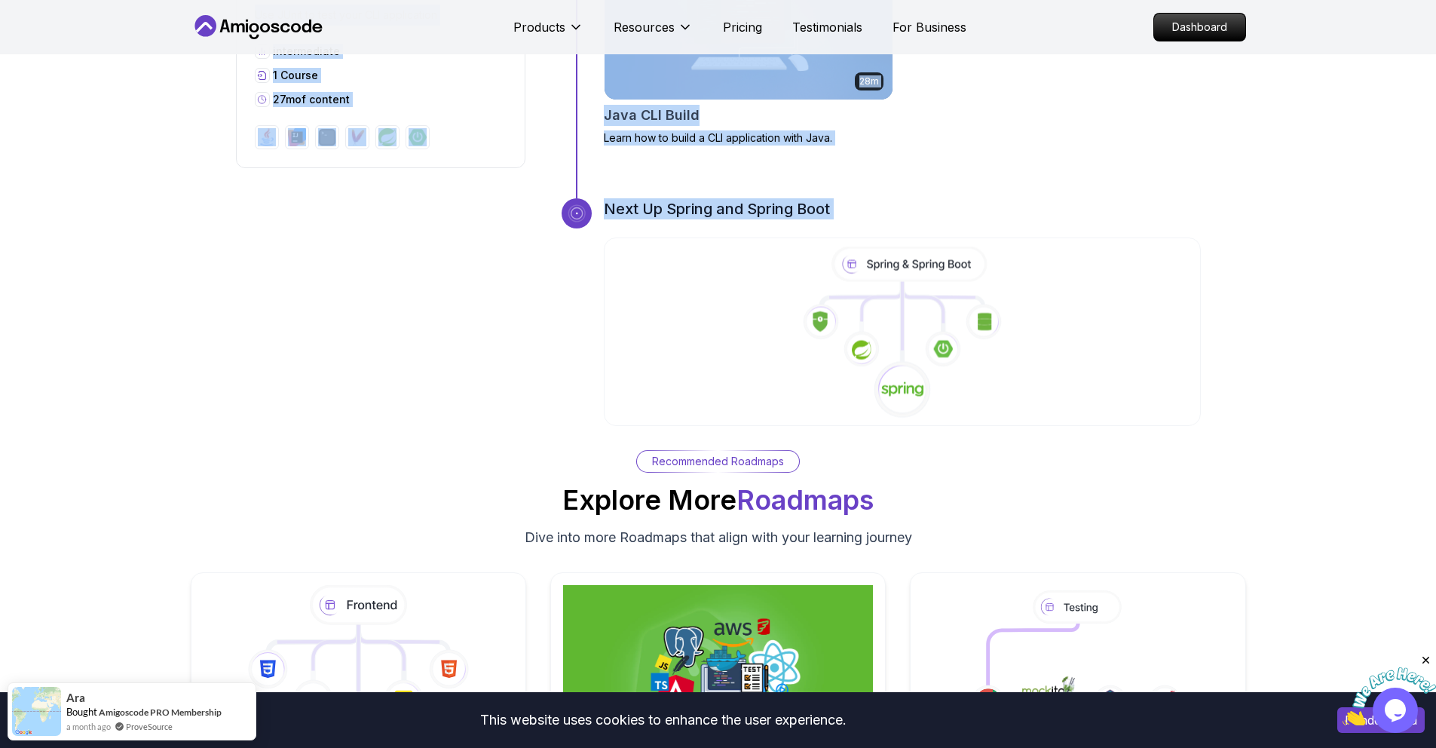
scroll to position [5128, 0]
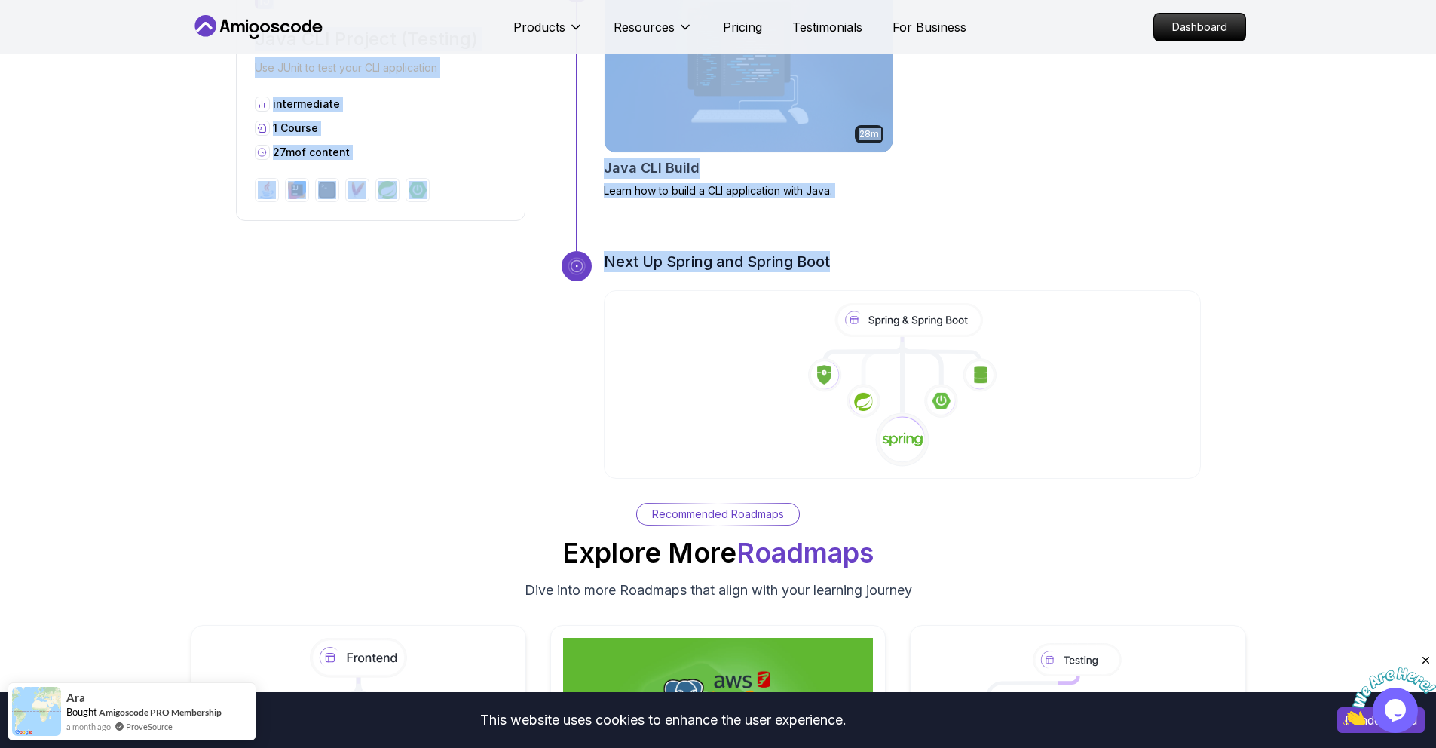
drag, startPoint x: 598, startPoint y: 191, endPoint x: 883, endPoint y: 219, distance: 286.4
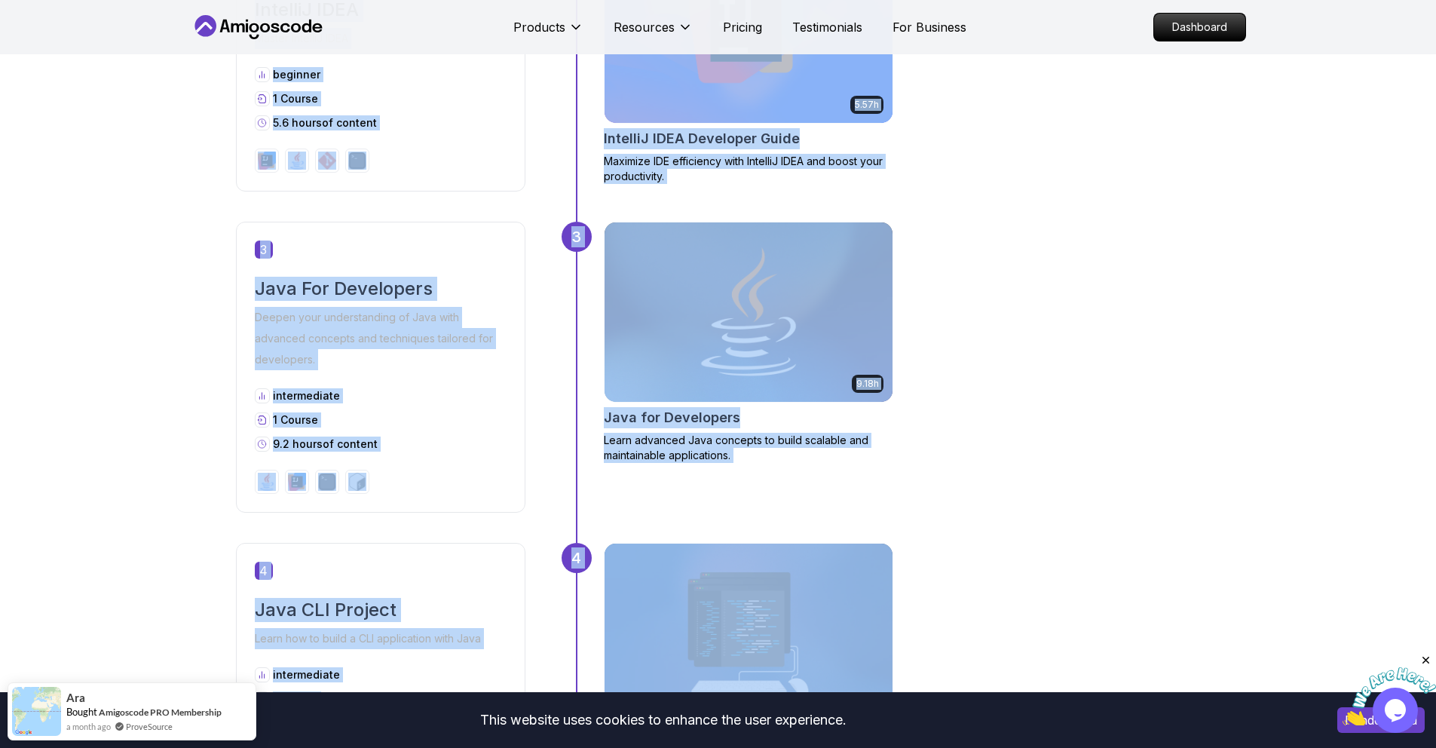
scroll to position [1155, 0]
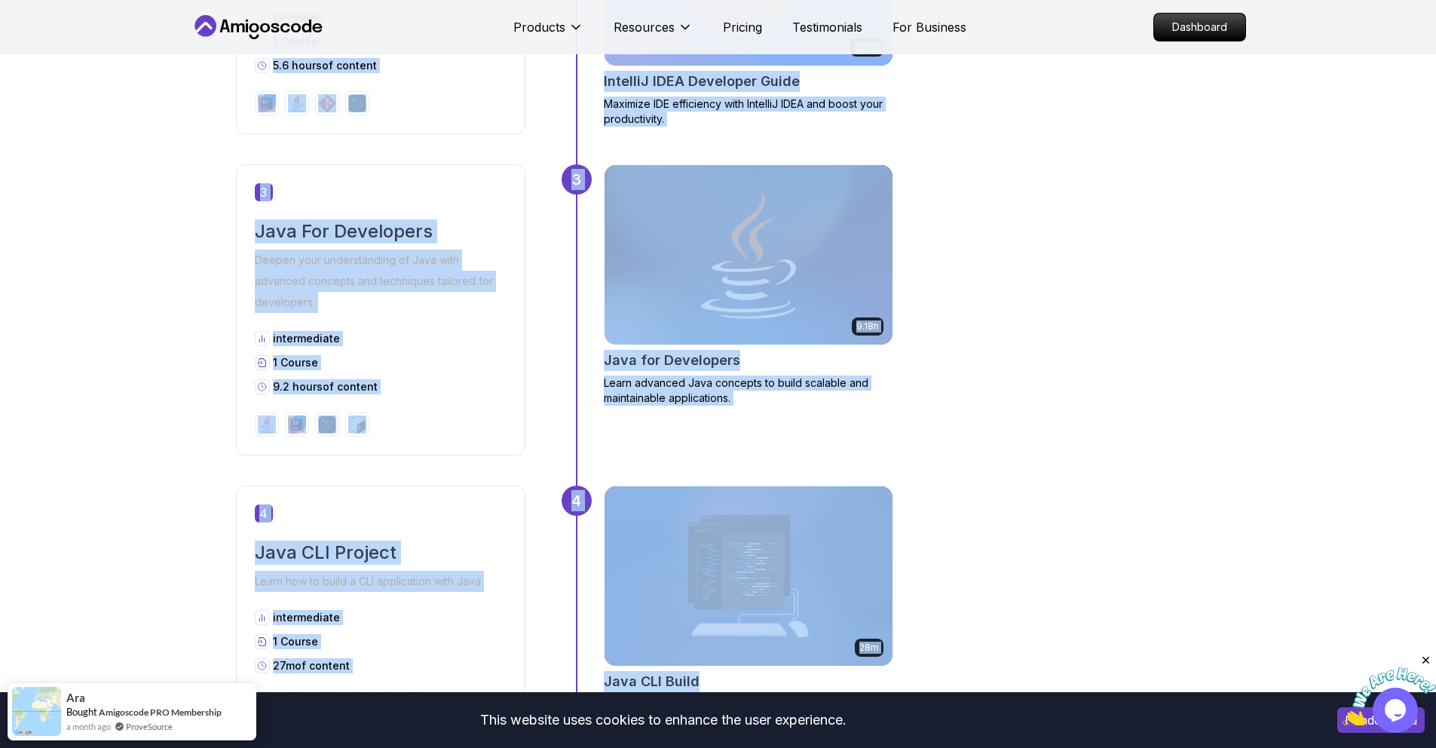
click at [1048, 172] on div "9.18h Java for Developers Learn advanced Java concepts to build scalable and ma…" at bounding box center [902, 309] width 597 height 291
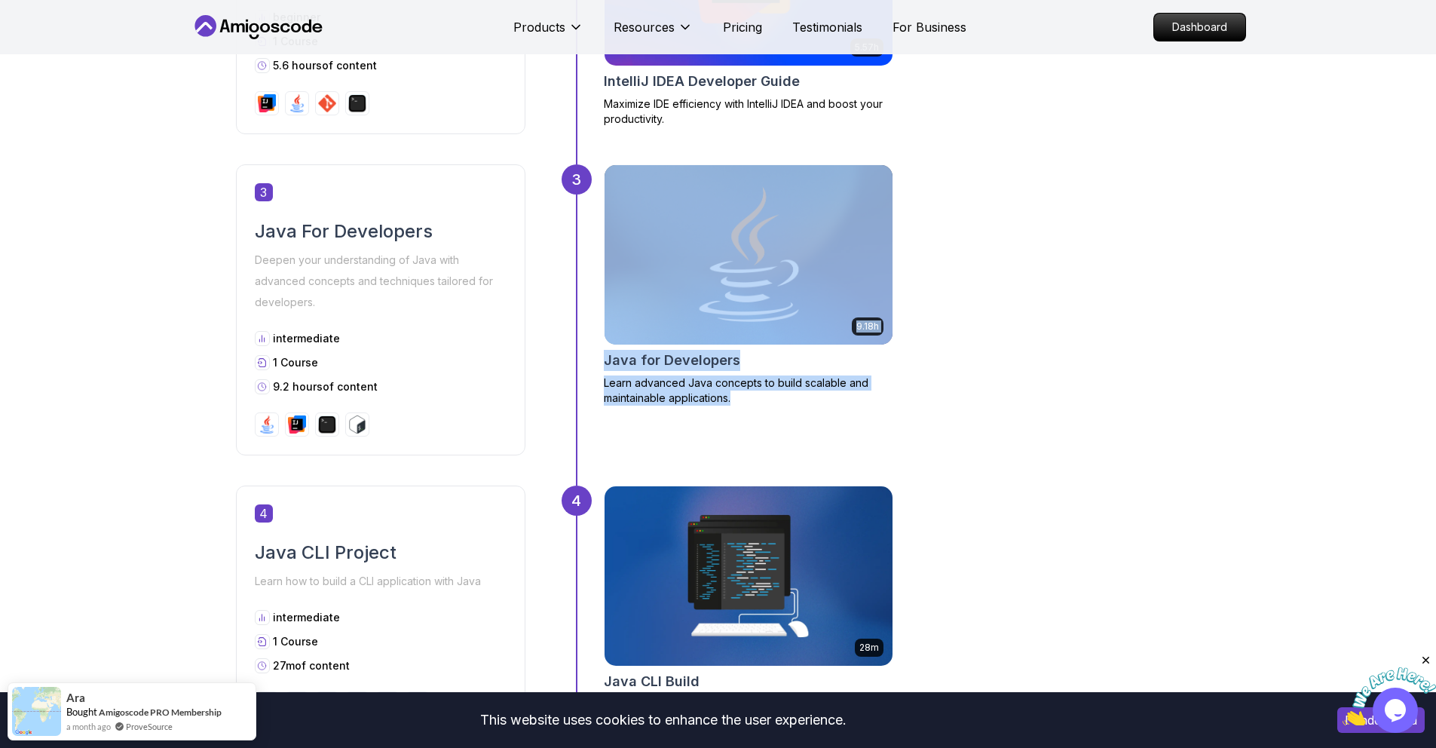
drag, startPoint x: 587, startPoint y: 362, endPoint x: 727, endPoint y: 295, distance: 154.8
click at [776, 402] on div "3 9.18h Java for Developers Learn advanced Java concepts to build scalable and …" at bounding box center [881, 324] width 639 height 321
copy div "9.18h Java for Developers Learn advanced Java concepts to build scalable and ma…"
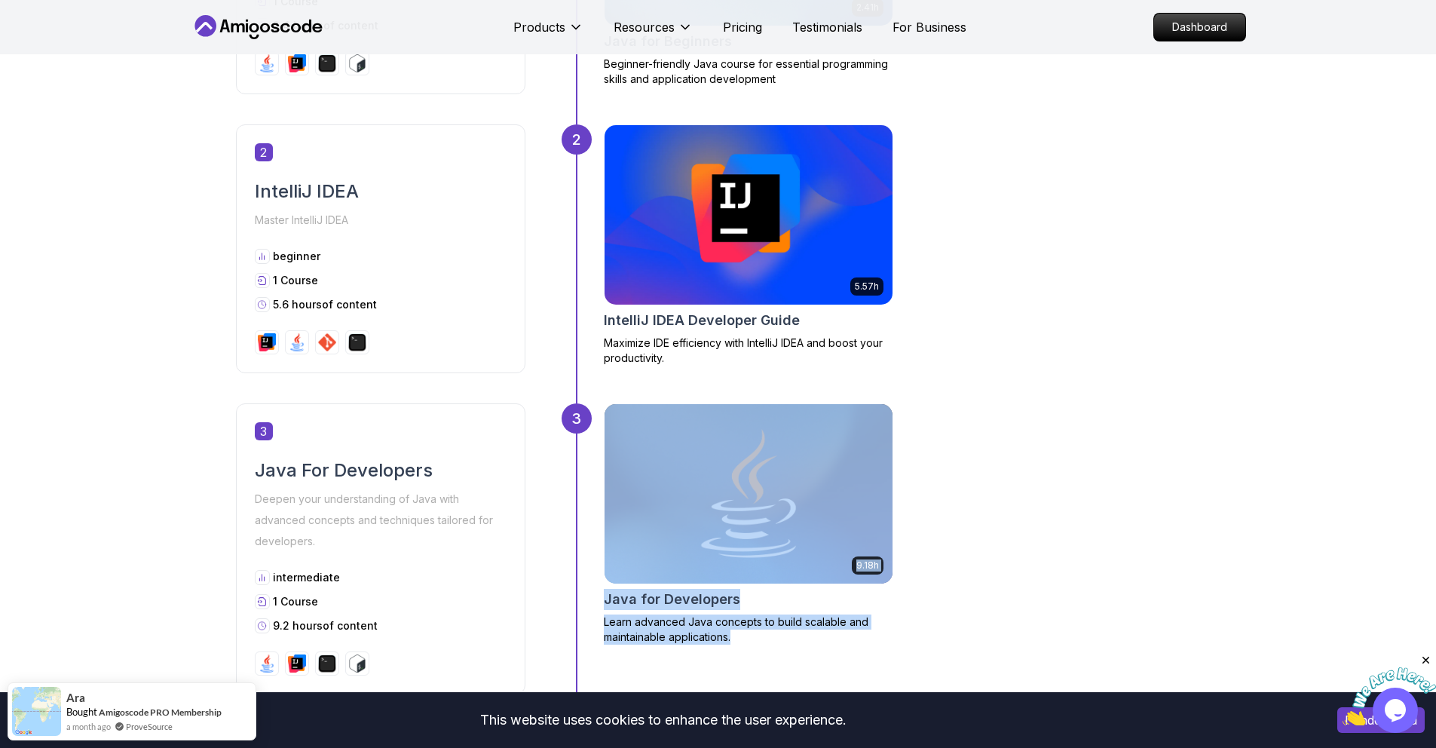
scroll to position [846, 0]
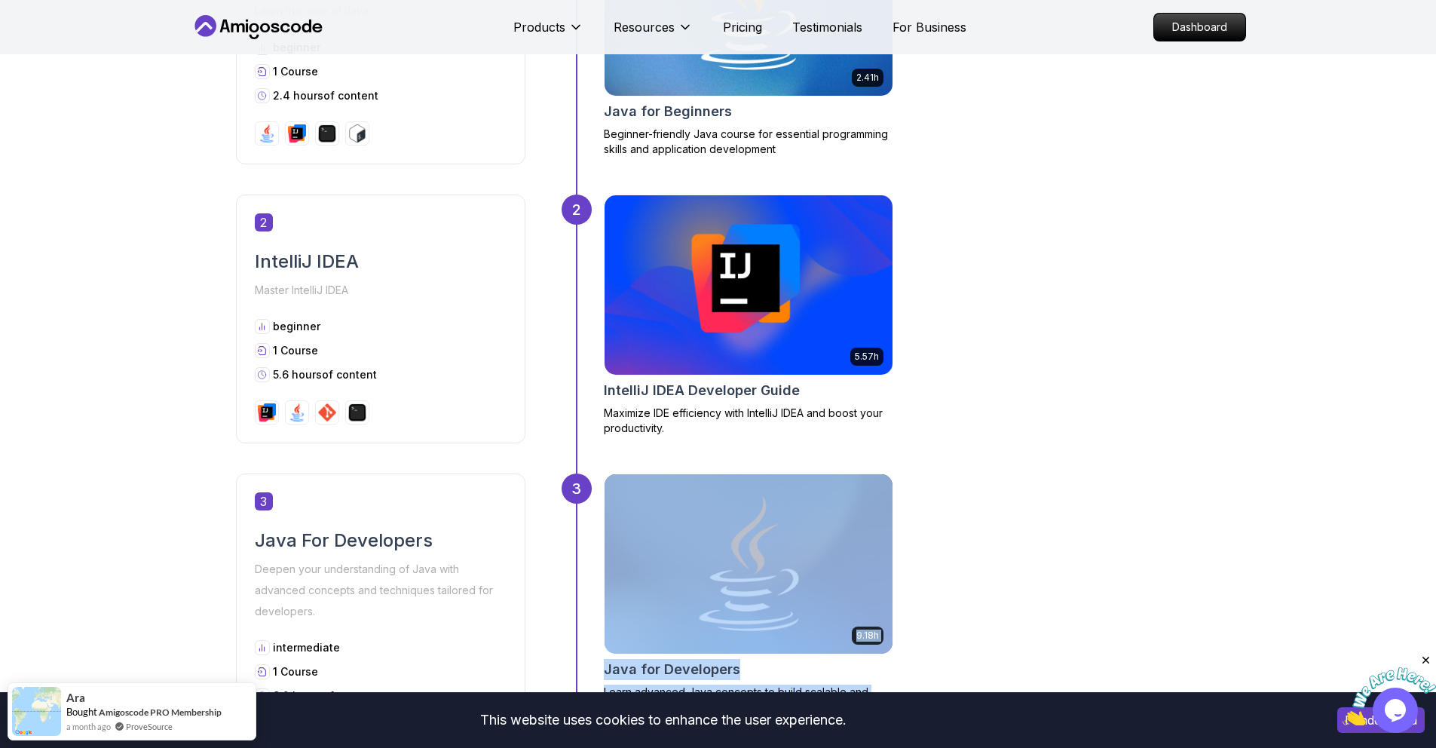
click at [697, 567] on img at bounding box center [748, 564] width 302 height 188
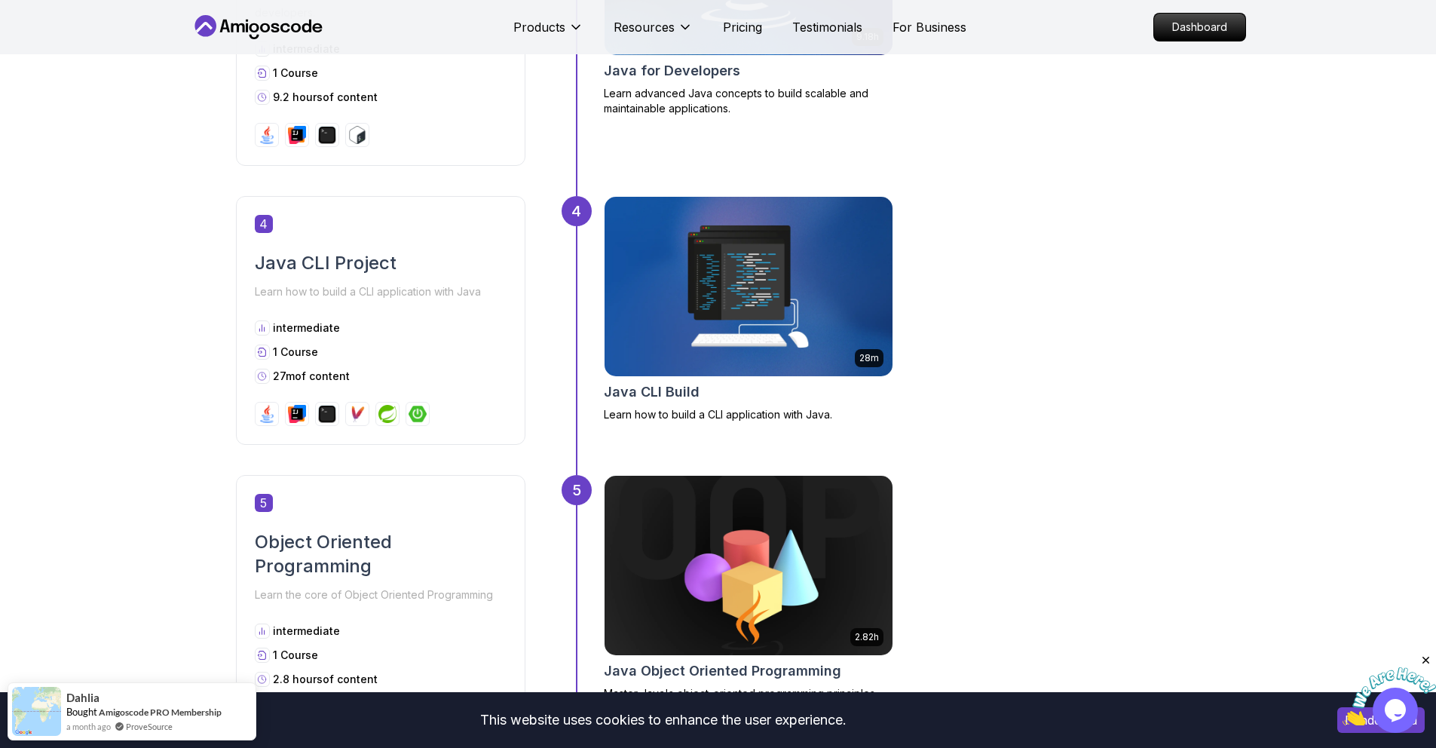
scroll to position [1750, 0]
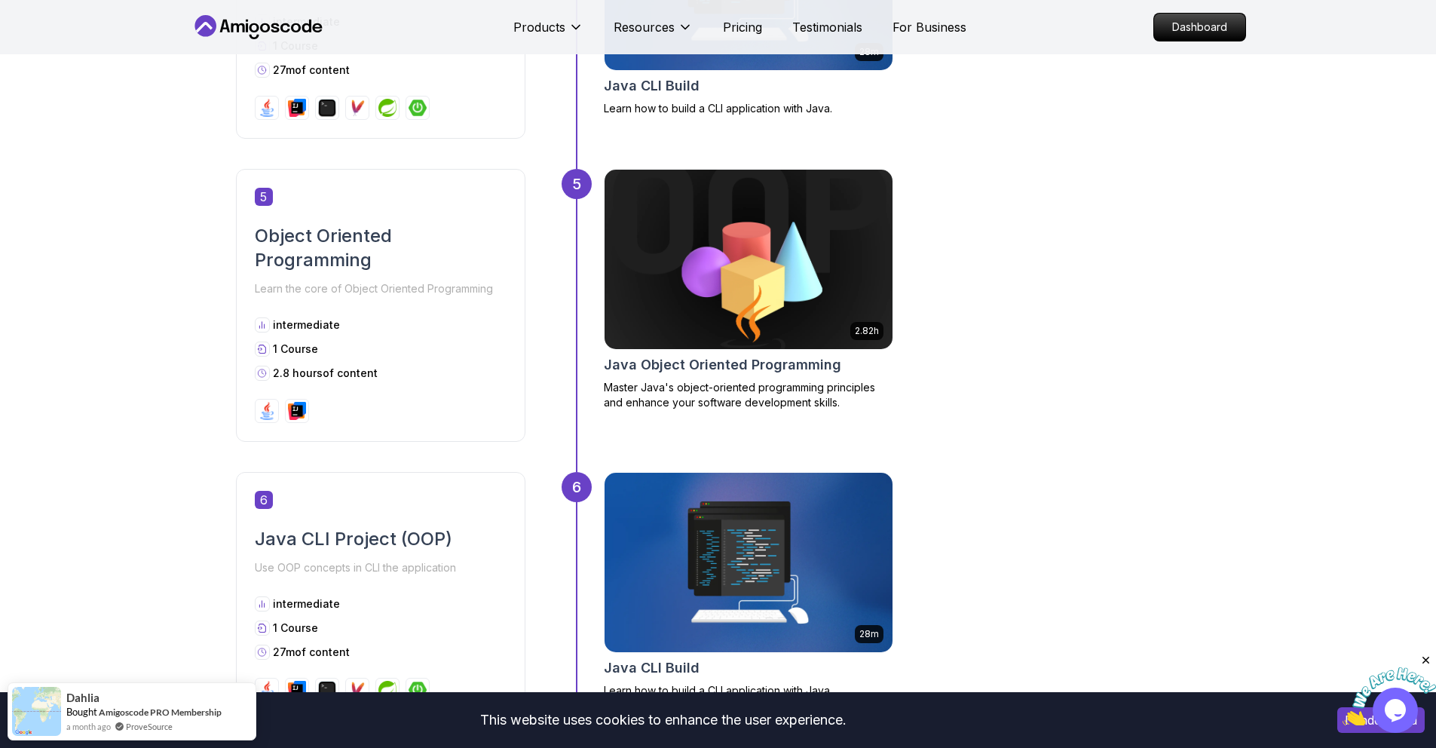
click at [684, 293] on img at bounding box center [748, 259] width 302 height 188
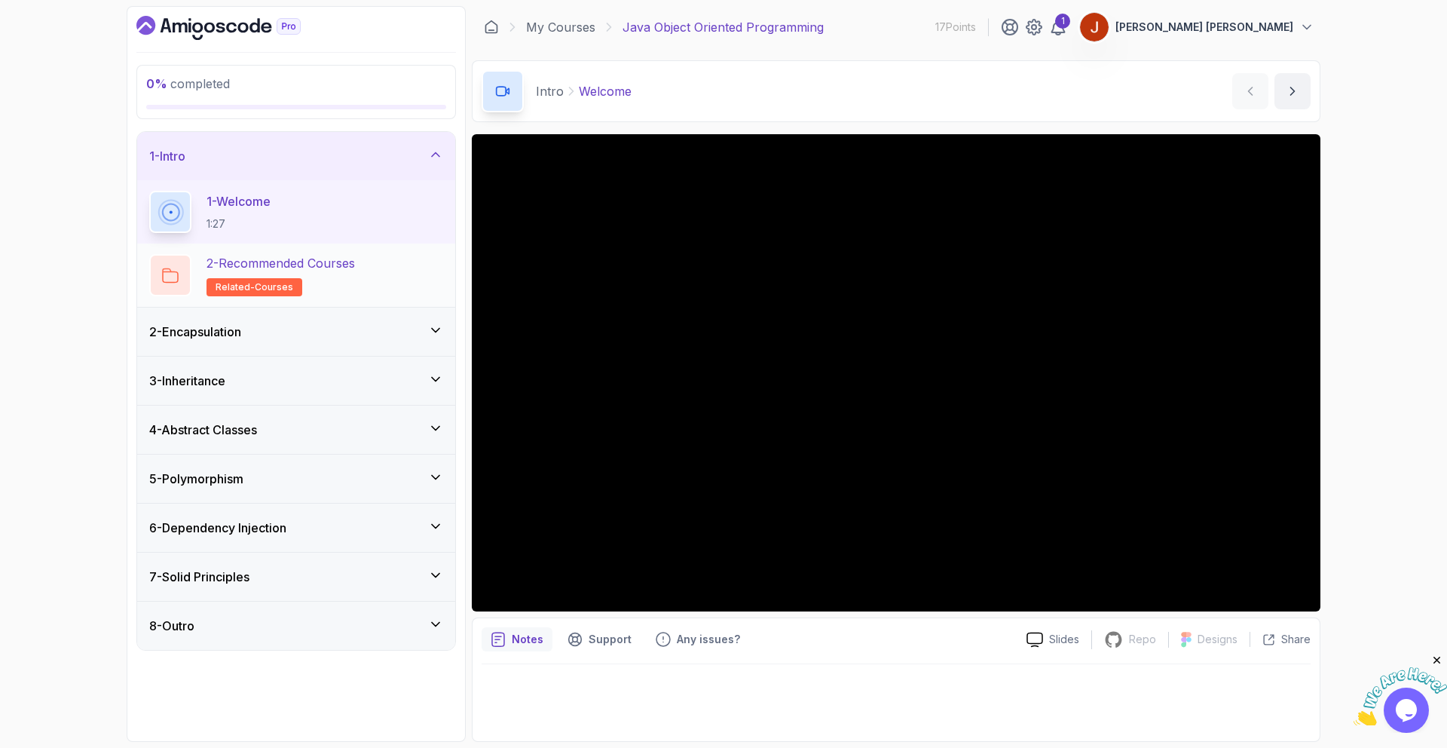
click at [325, 281] on h2 "2 - Recommended Courses related-courses" at bounding box center [281, 275] width 149 height 42
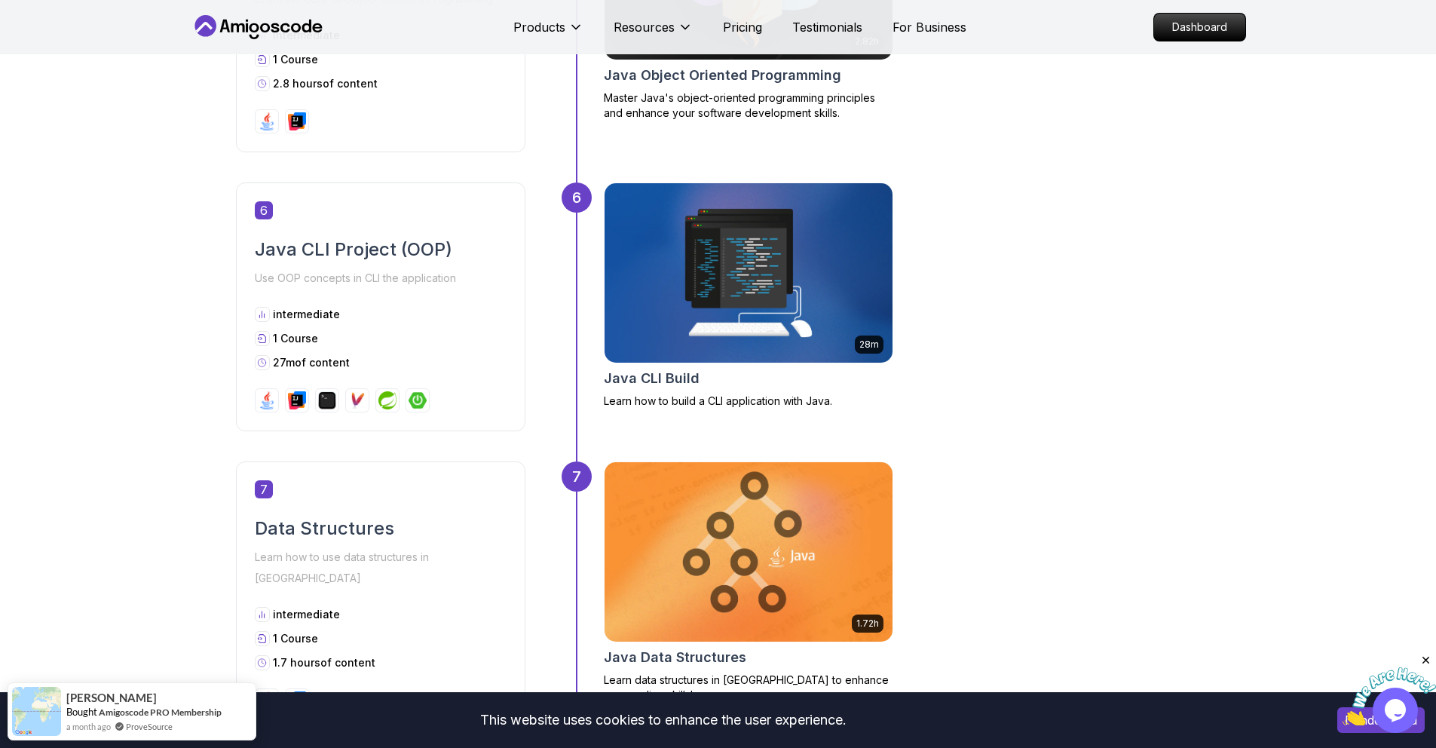
scroll to position [2238, 0]
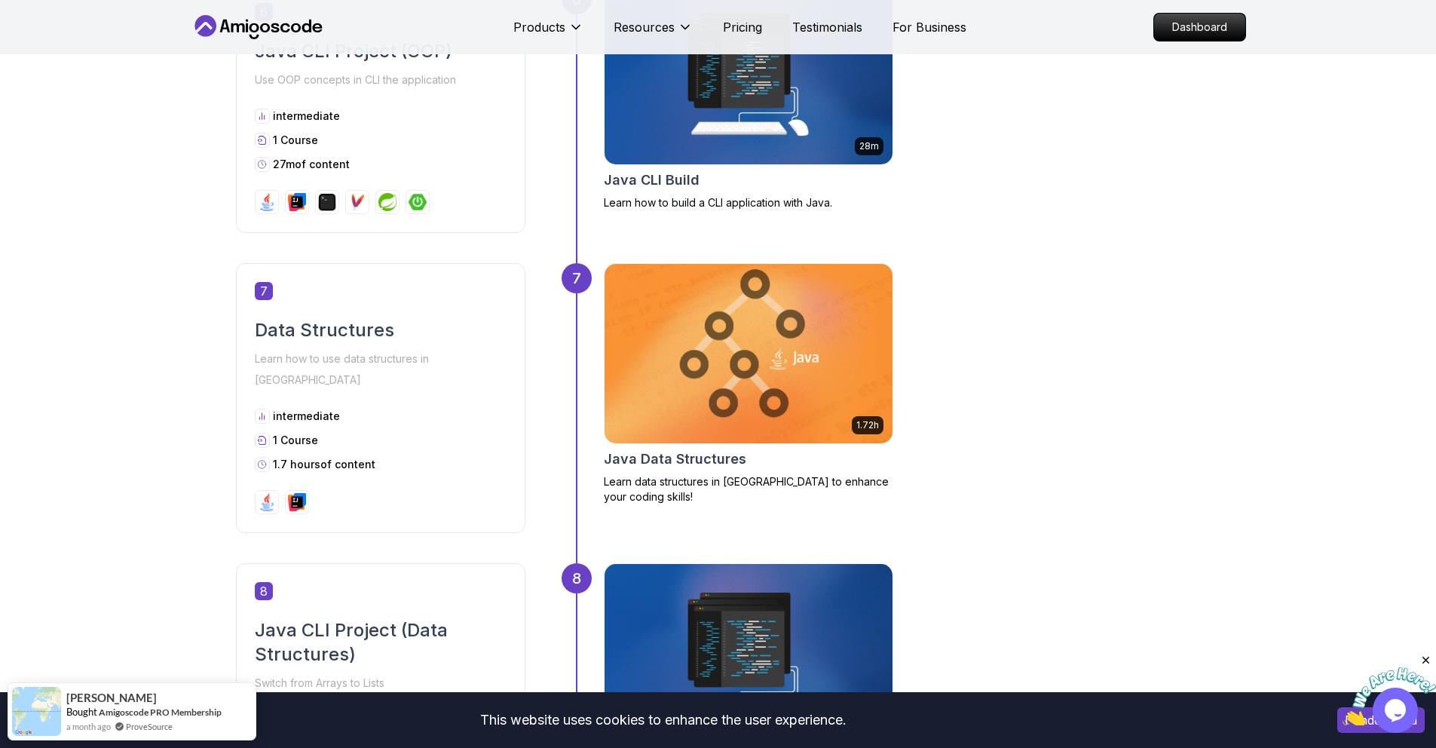
click at [776, 377] on img at bounding box center [748, 353] width 302 height 188
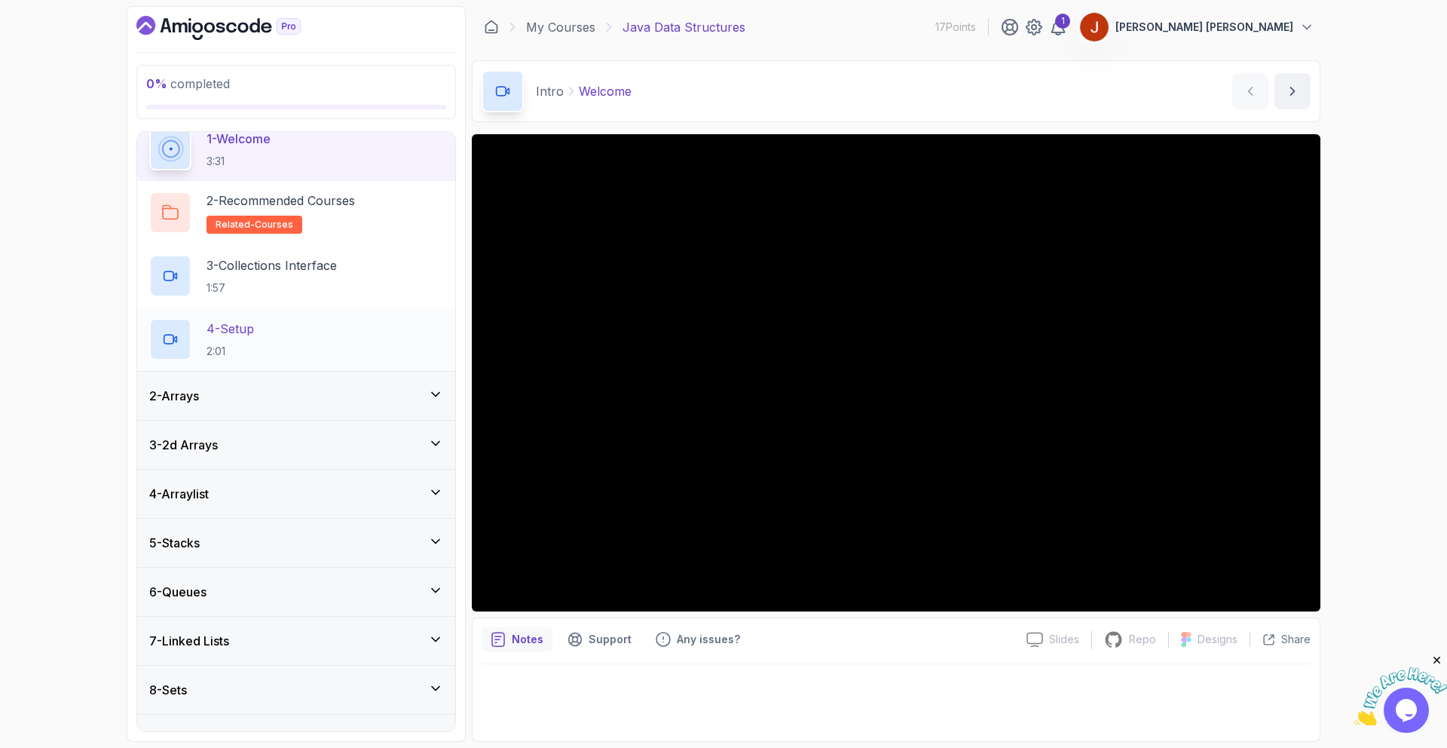
scroll to position [143, 0]
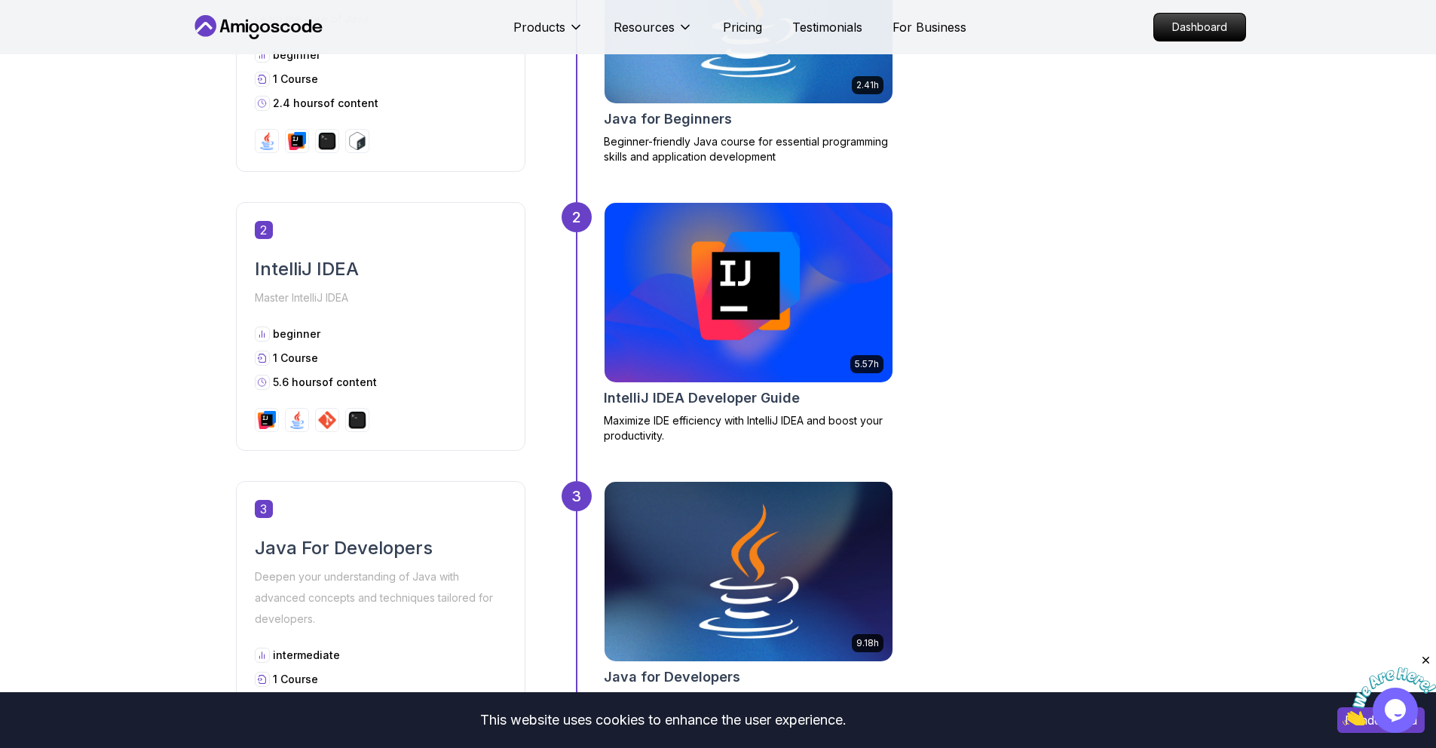
scroll to position [986, 0]
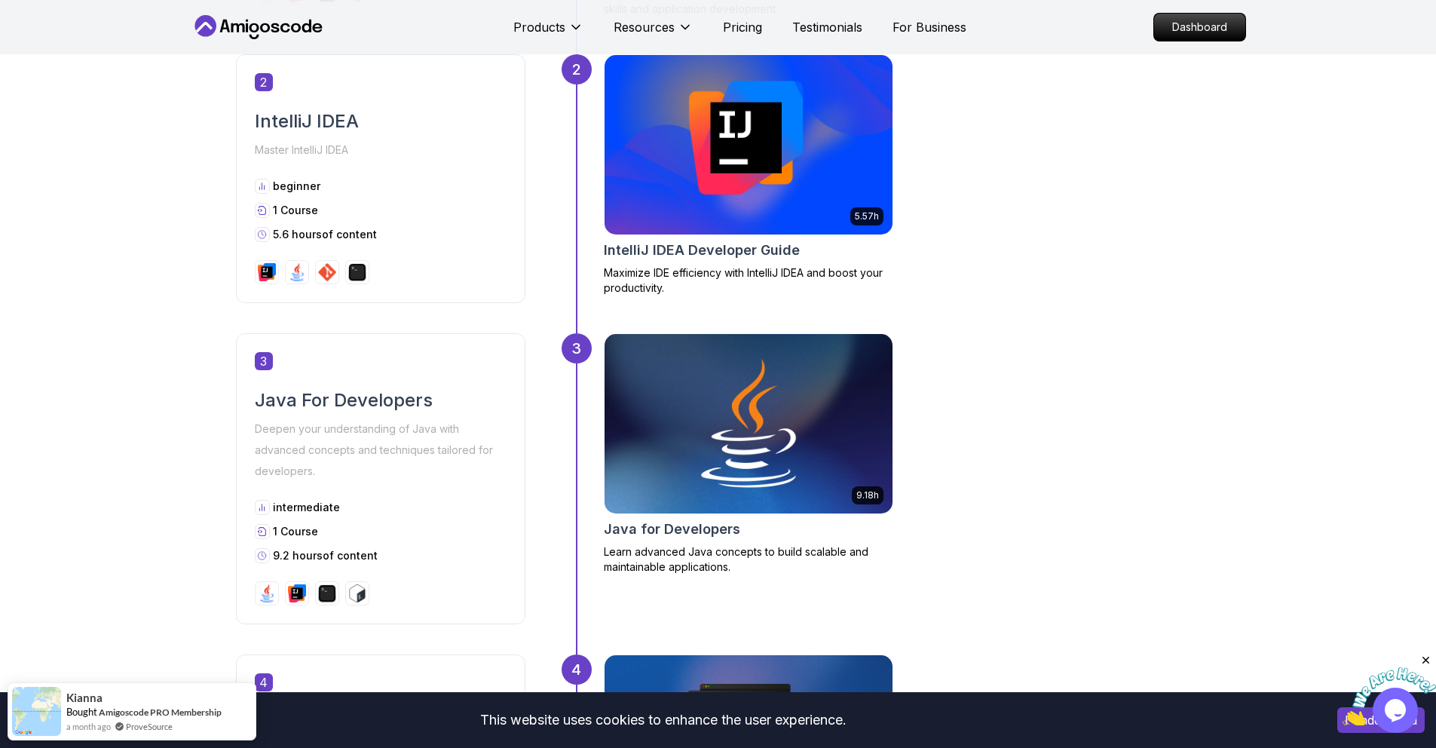
click at [720, 214] on img at bounding box center [748, 145] width 302 height 188
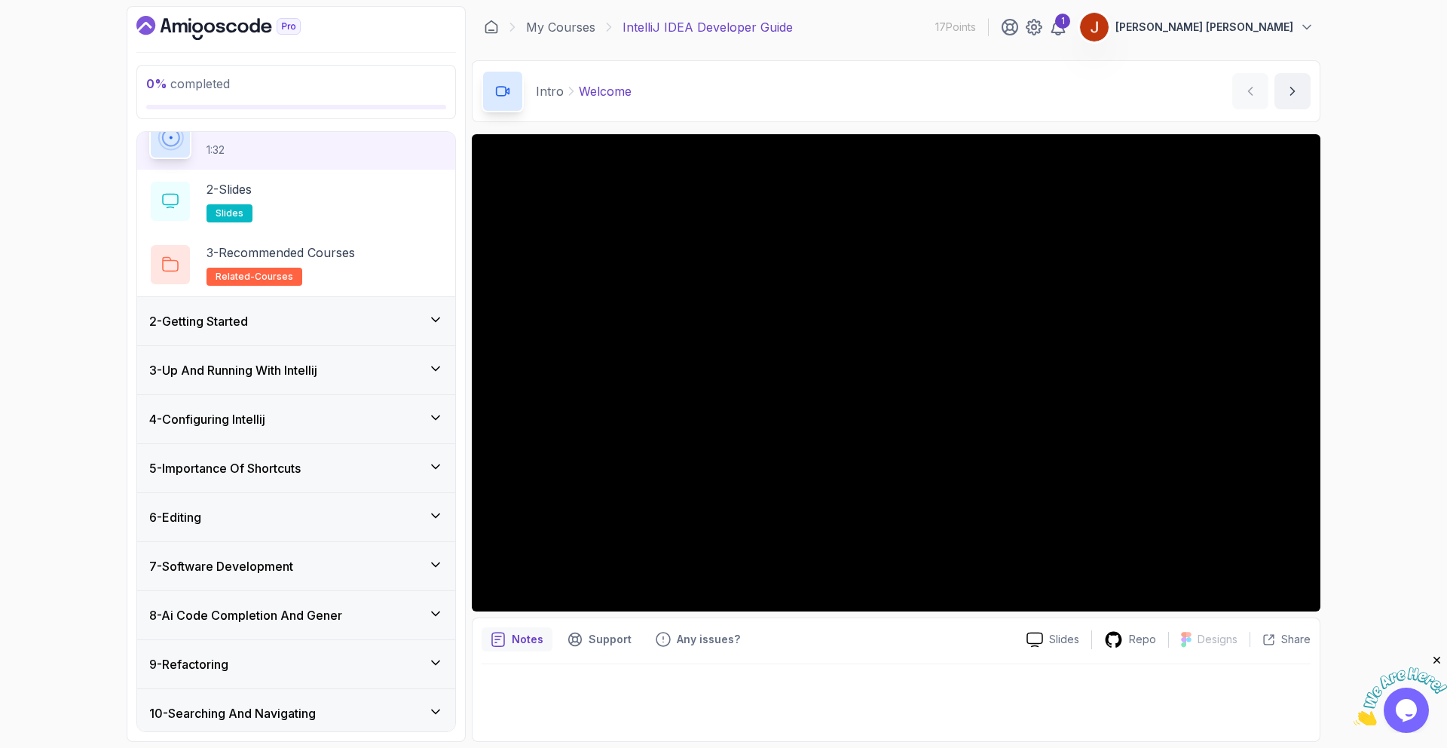
scroll to position [77, 0]
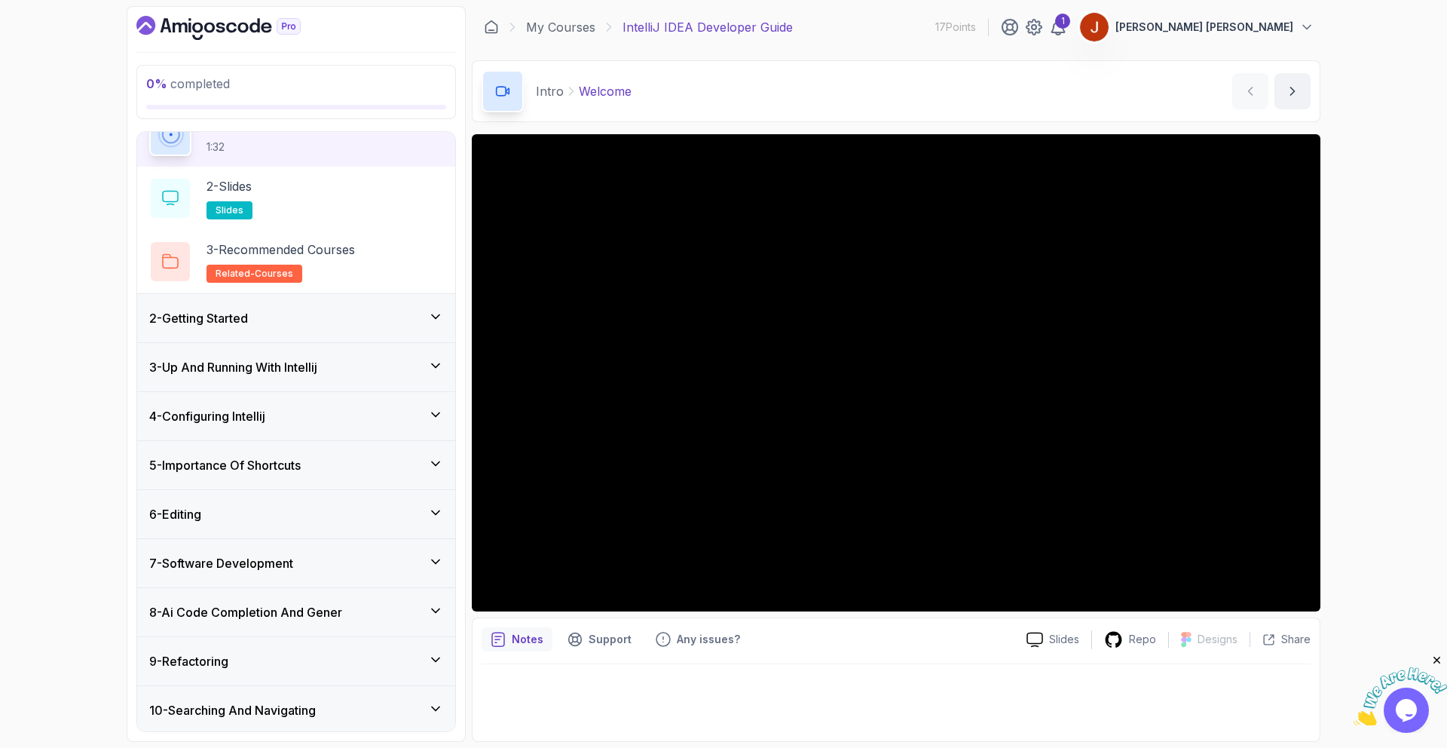
click at [299, 569] on div "7 - Software Development" at bounding box center [296, 563] width 294 height 18
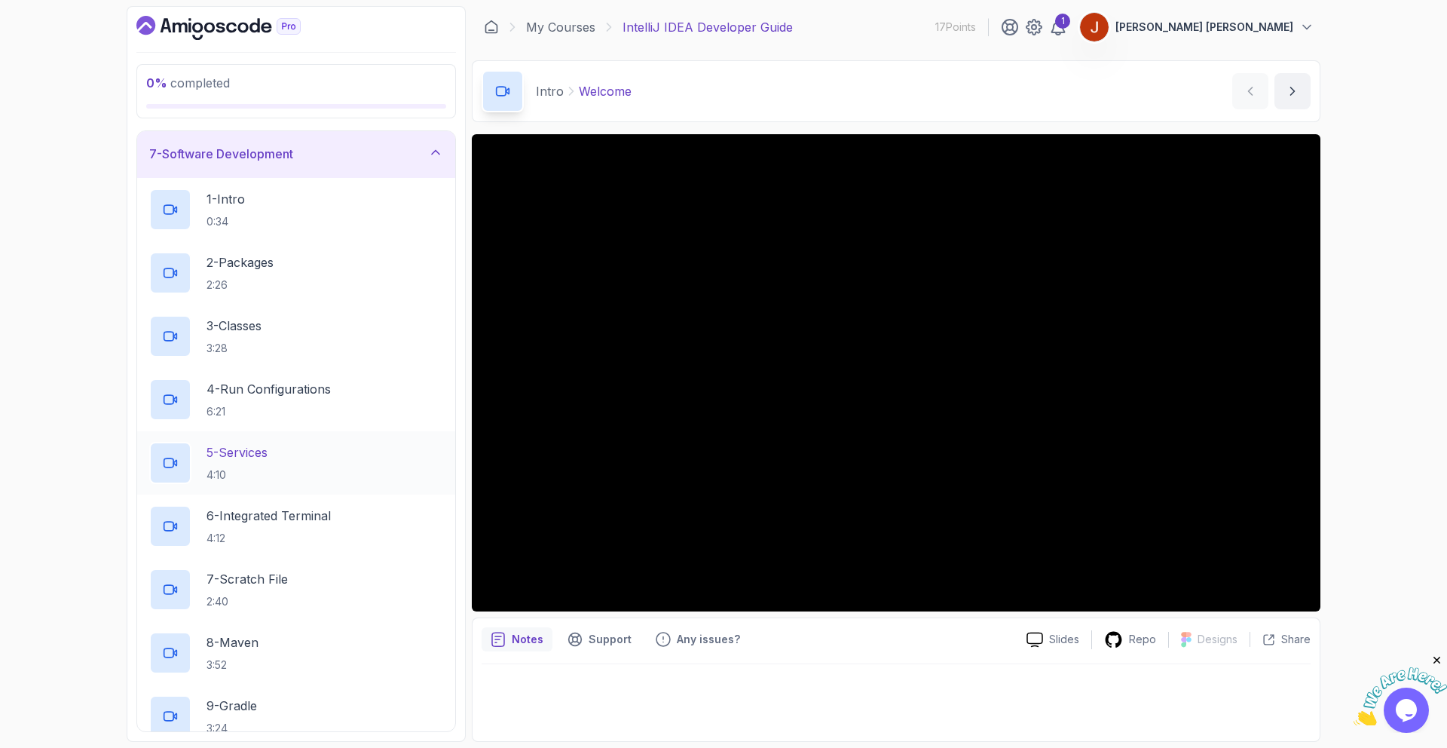
scroll to position [307, 0]
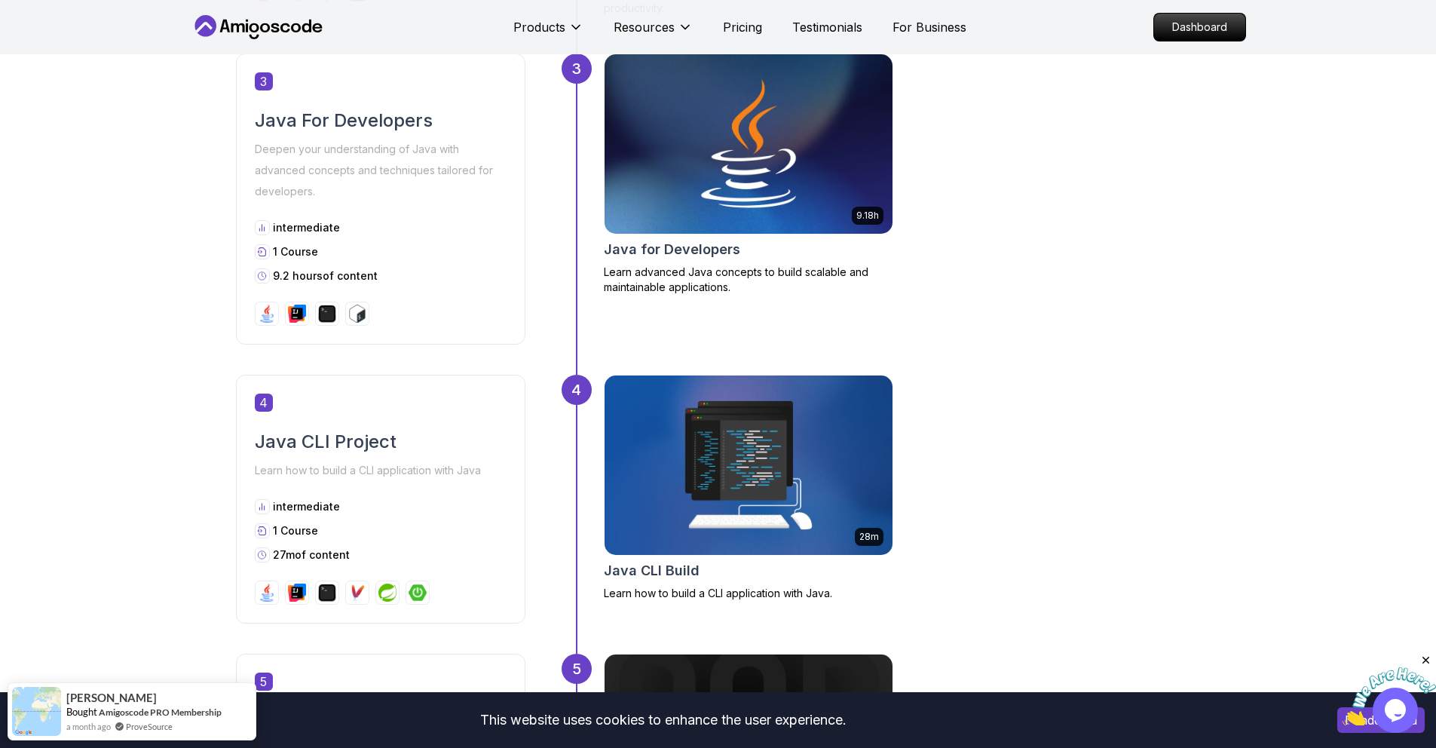
scroll to position [1335, 0]
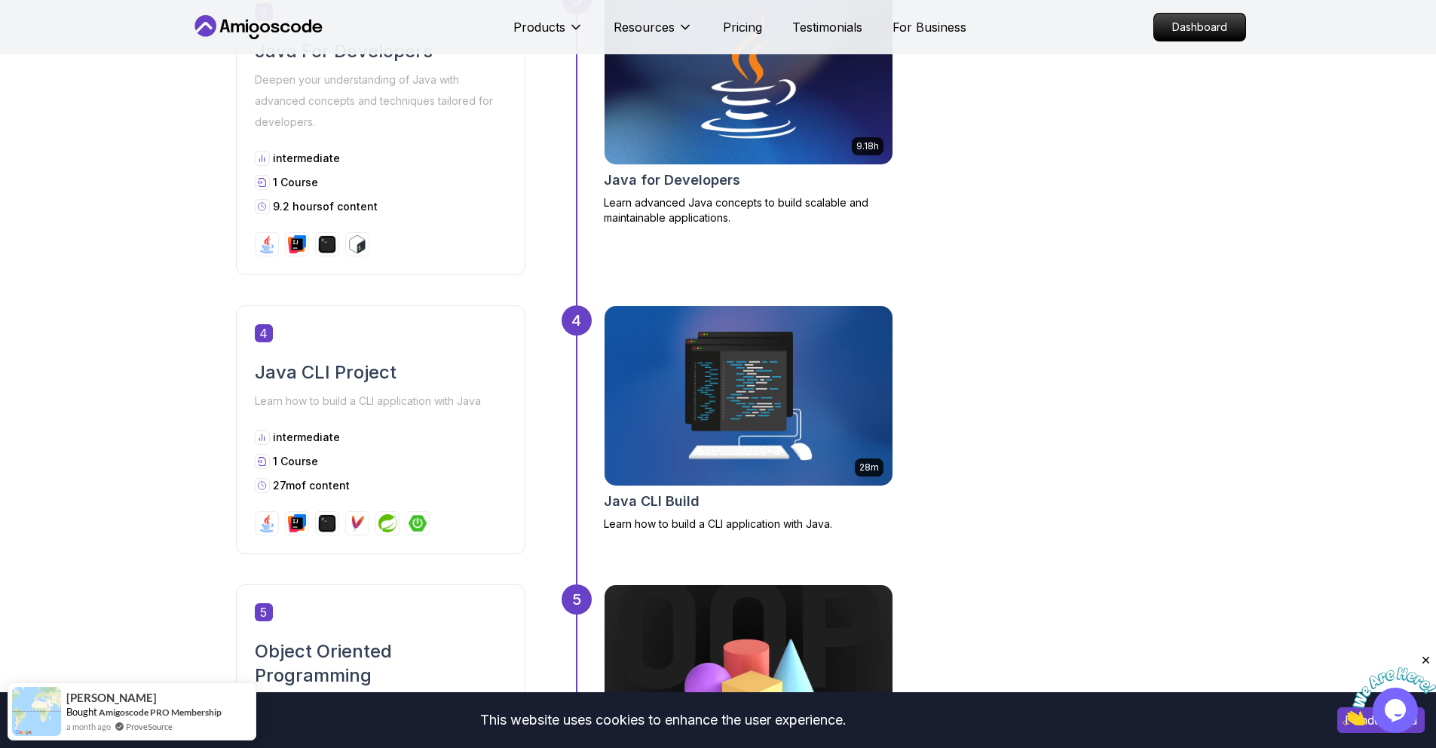
click at [706, 359] on img at bounding box center [748, 396] width 302 height 188
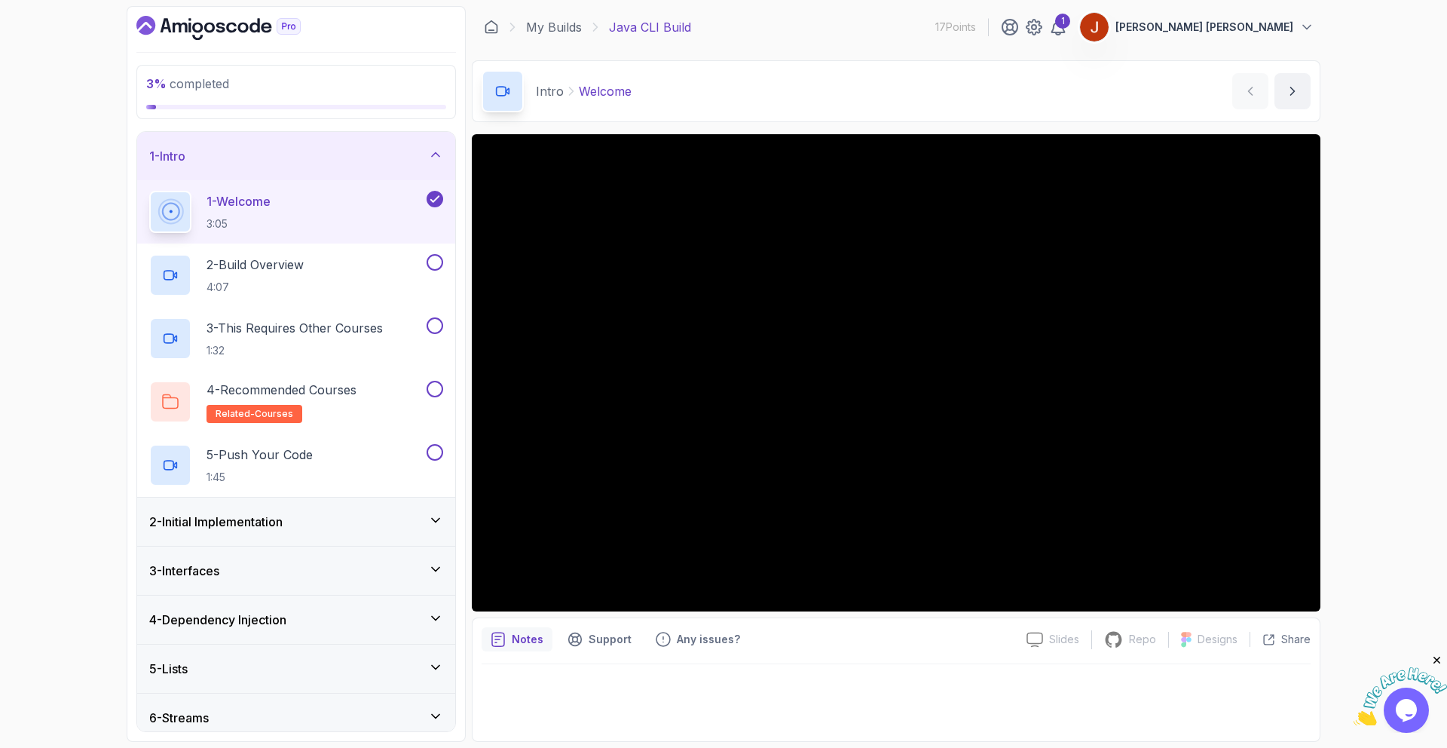
click at [311, 523] on div "2 - Initial Implementation" at bounding box center [296, 522] width 294 height 18
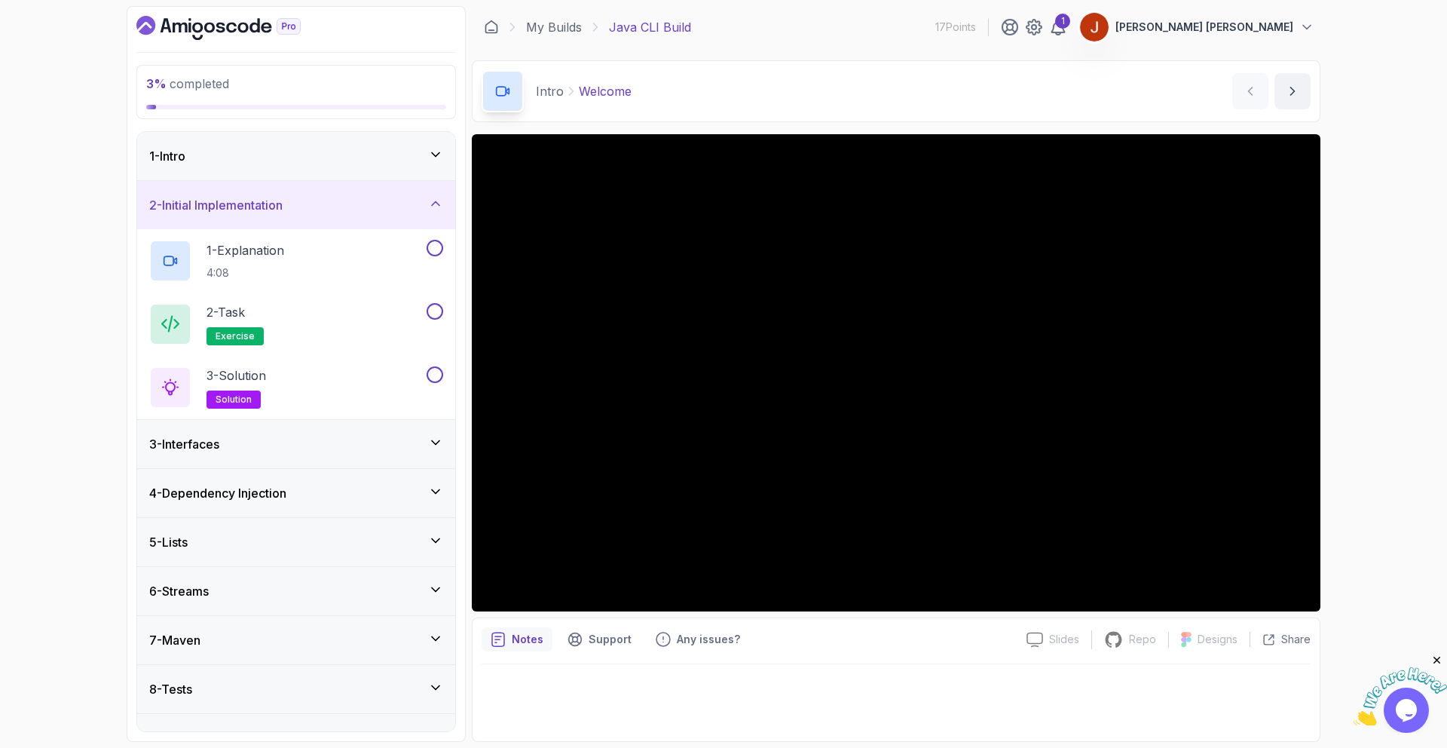
click at [318, 457] on div "3 - Interfaces" at bounding box center [296, 444] width 318 height 48
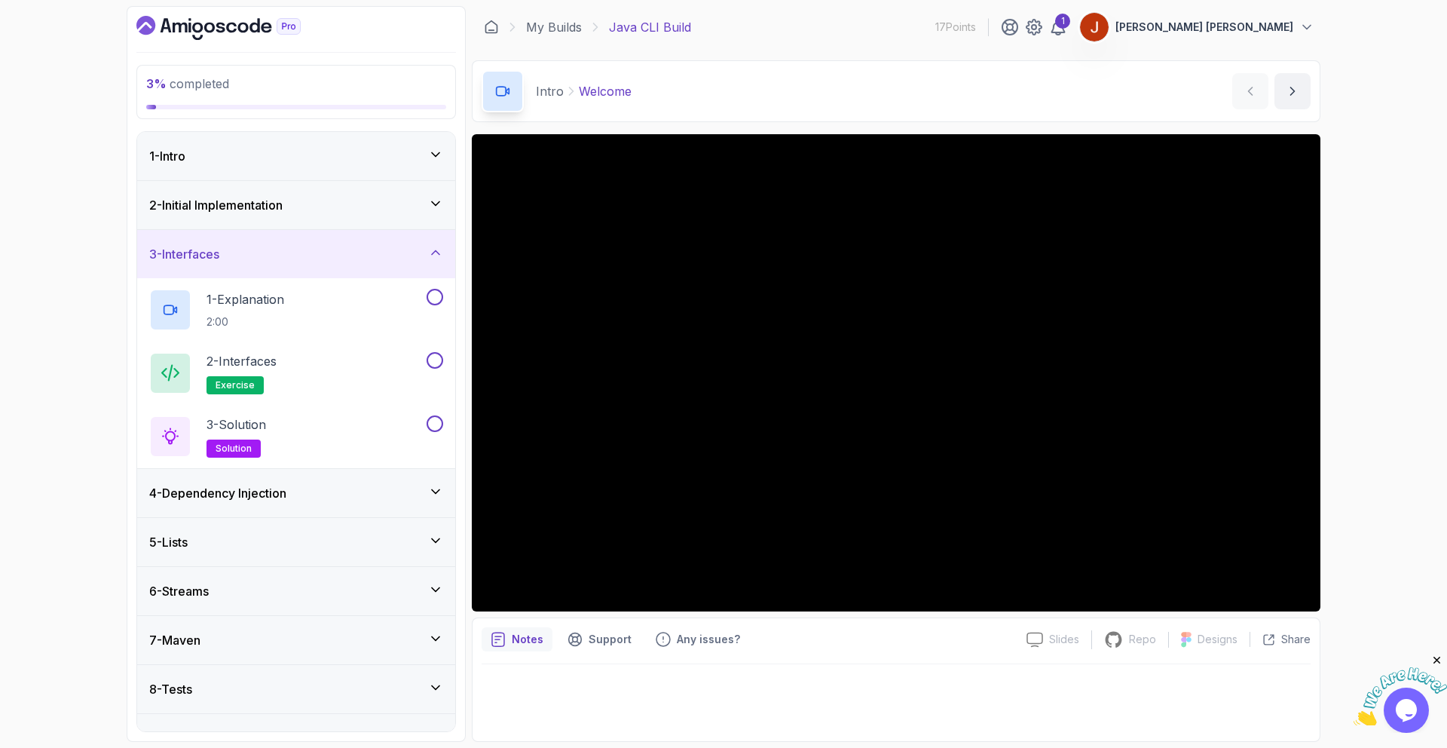
click at [359, 494] on div "4 - Dependency Injection" at bounding box center [296, 493] width 294 height 18
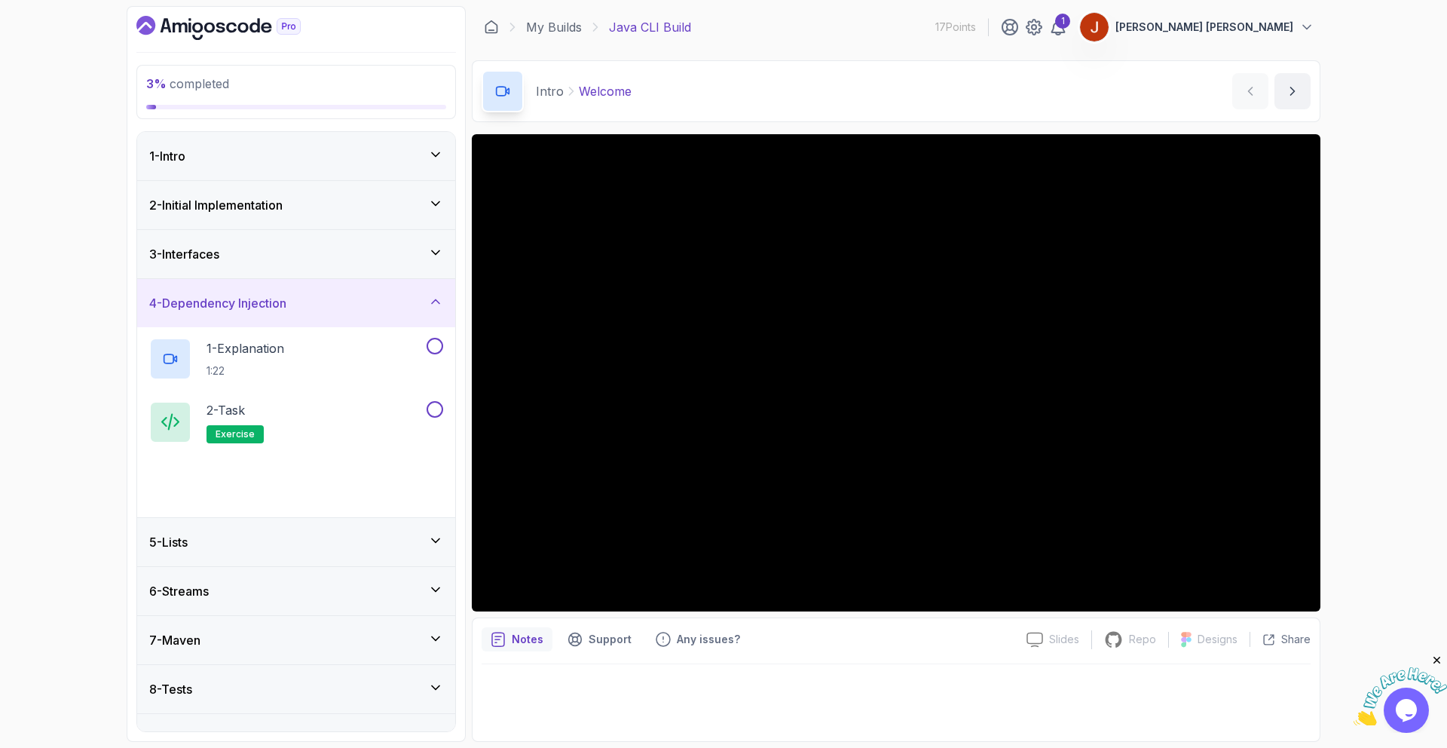
click at [366, 530] on div "5 - Lists" at bounding box center [296, 542] width 318 height 48
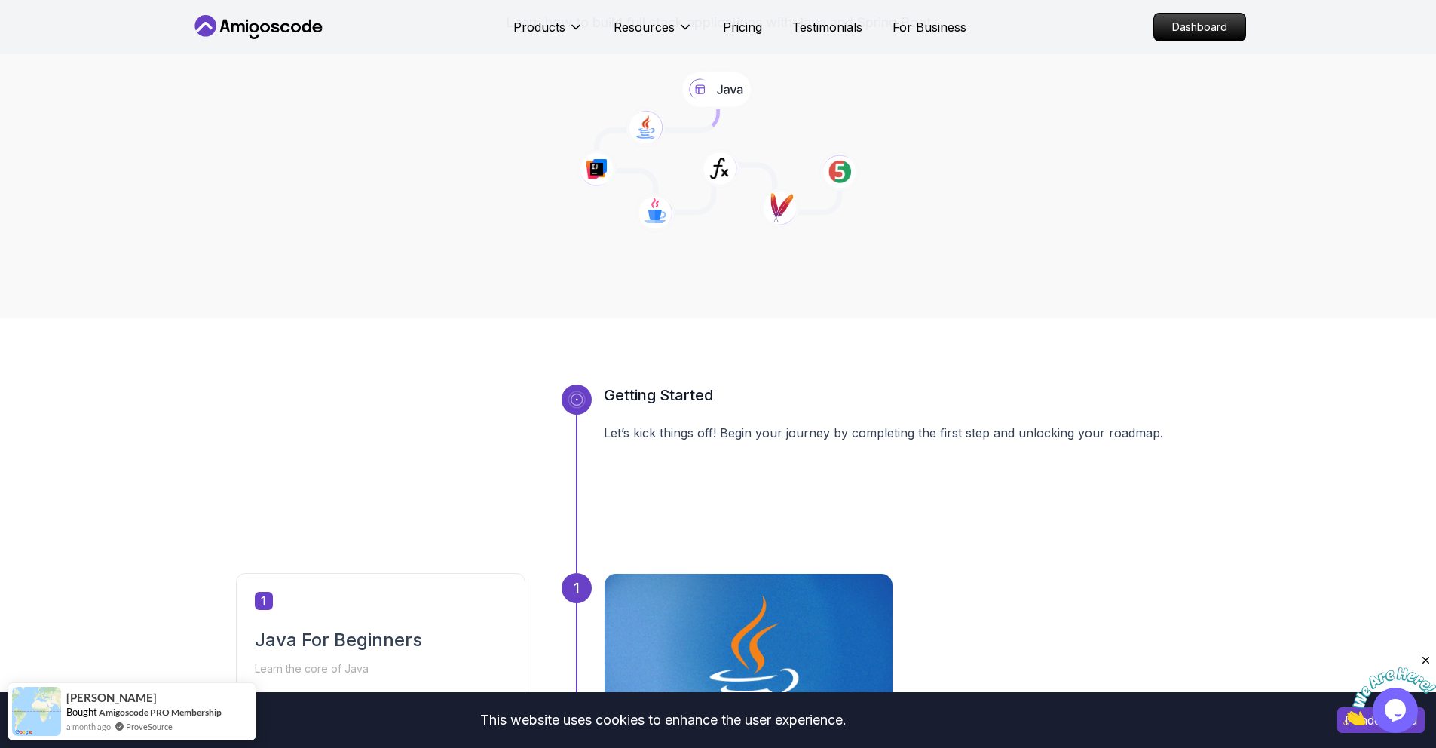
scroll to position [501, 0]
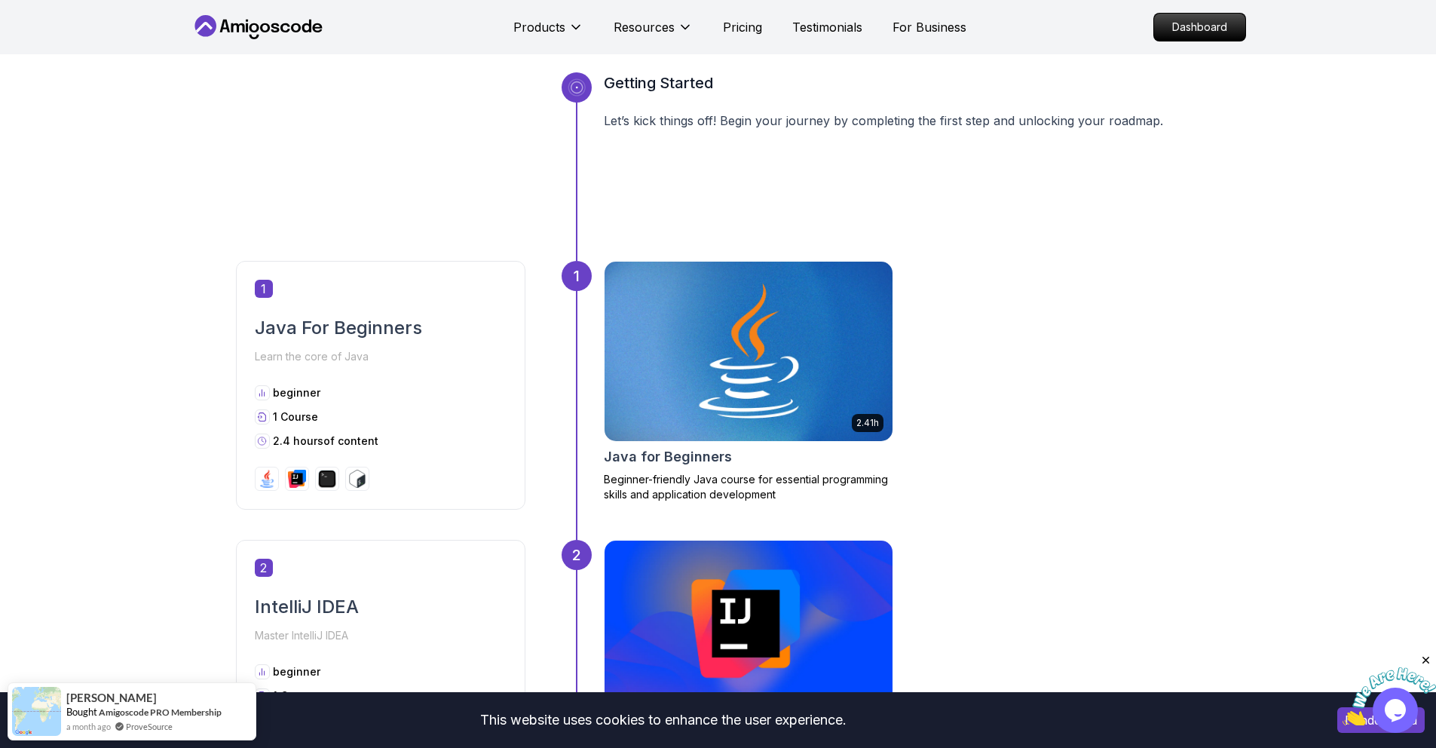
click at [735, 373] on img at bounding box center [748, 351] width 302 height 188
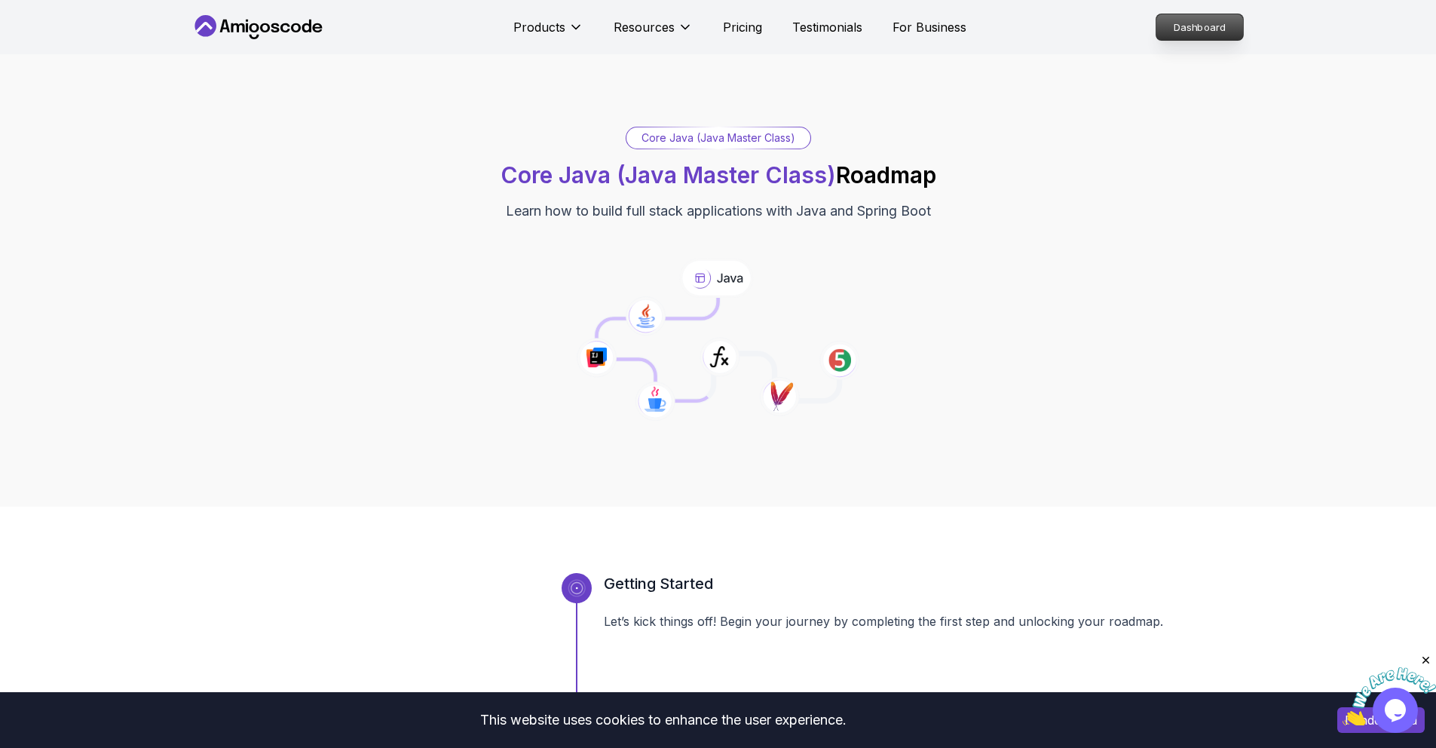
click at [1214, 32] on p "Dashboard" at bounding box center [1199, 27] width 87 height 26
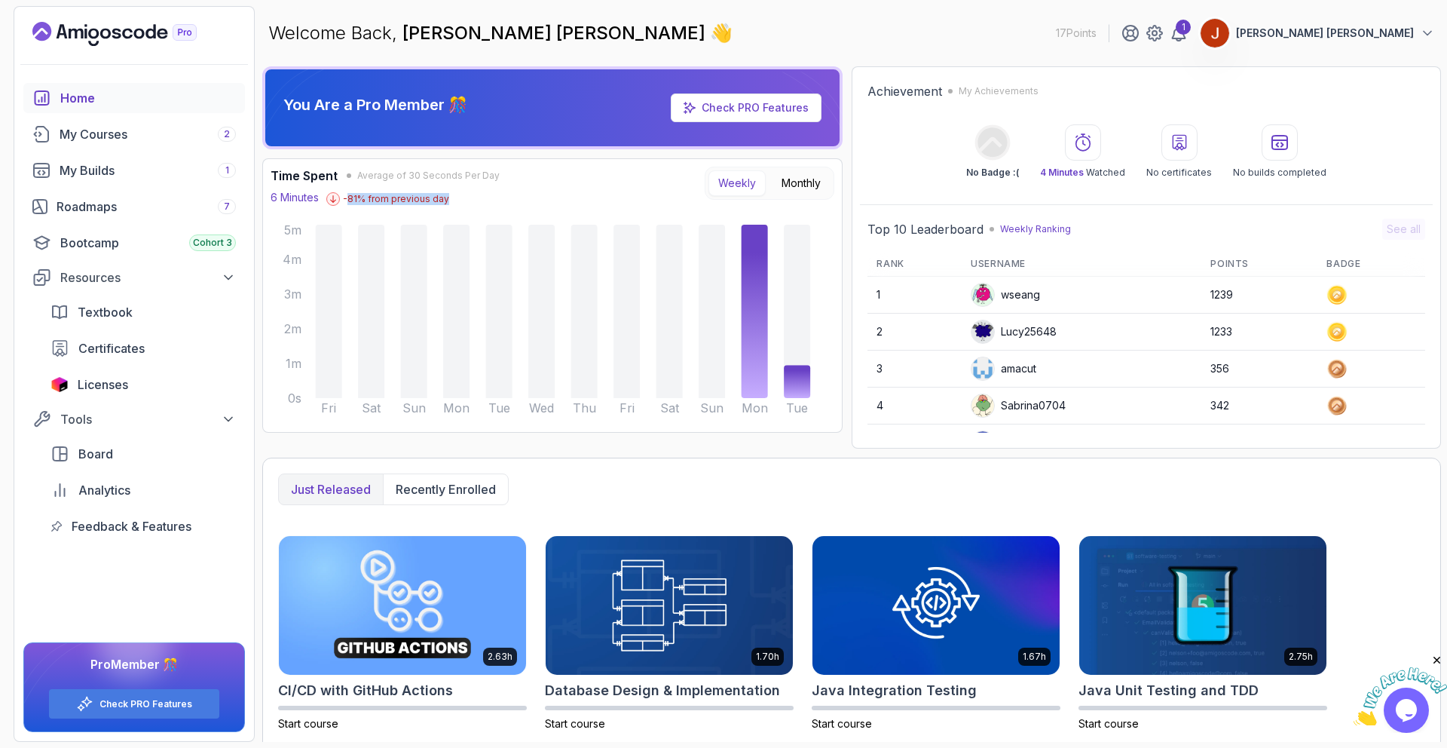
click at [449, 212] on div "Time Spent Average of 30 Seconds Per Day 6 Minutes -81 % from previous day Week…" at bounding box center [553, 296] width 564 height 258
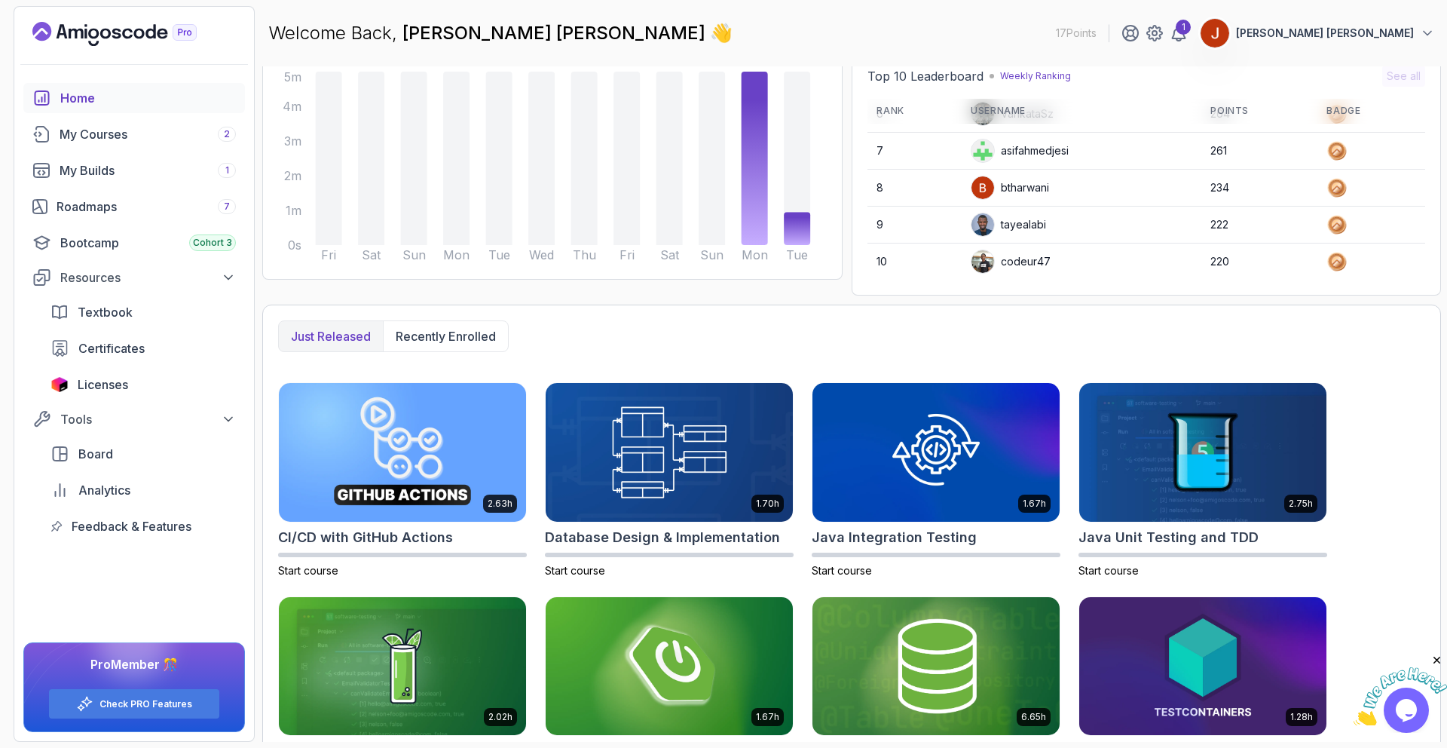
scroll to position [219, 0]
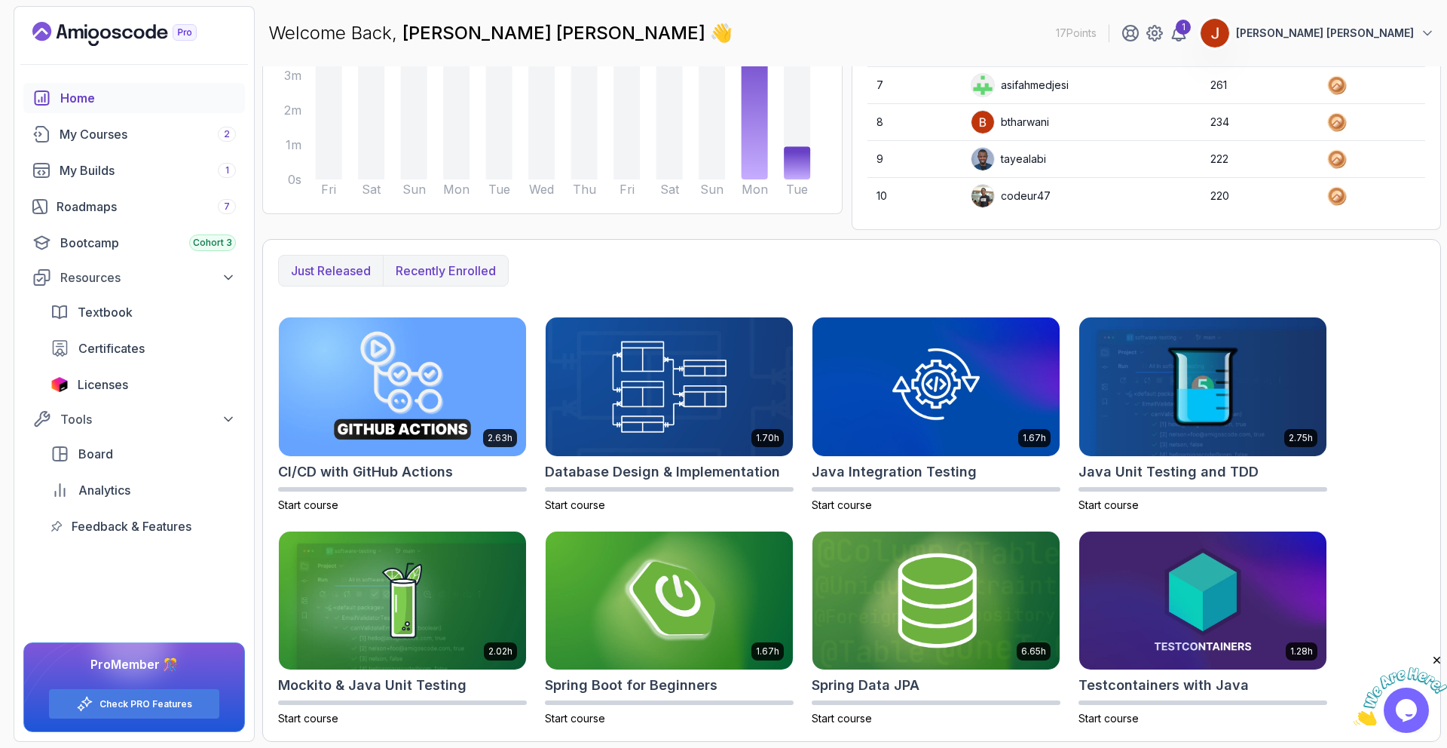
click at [479, 271] on p "Recently enrolled" at bounding box center [446, 271] width 100 height 18
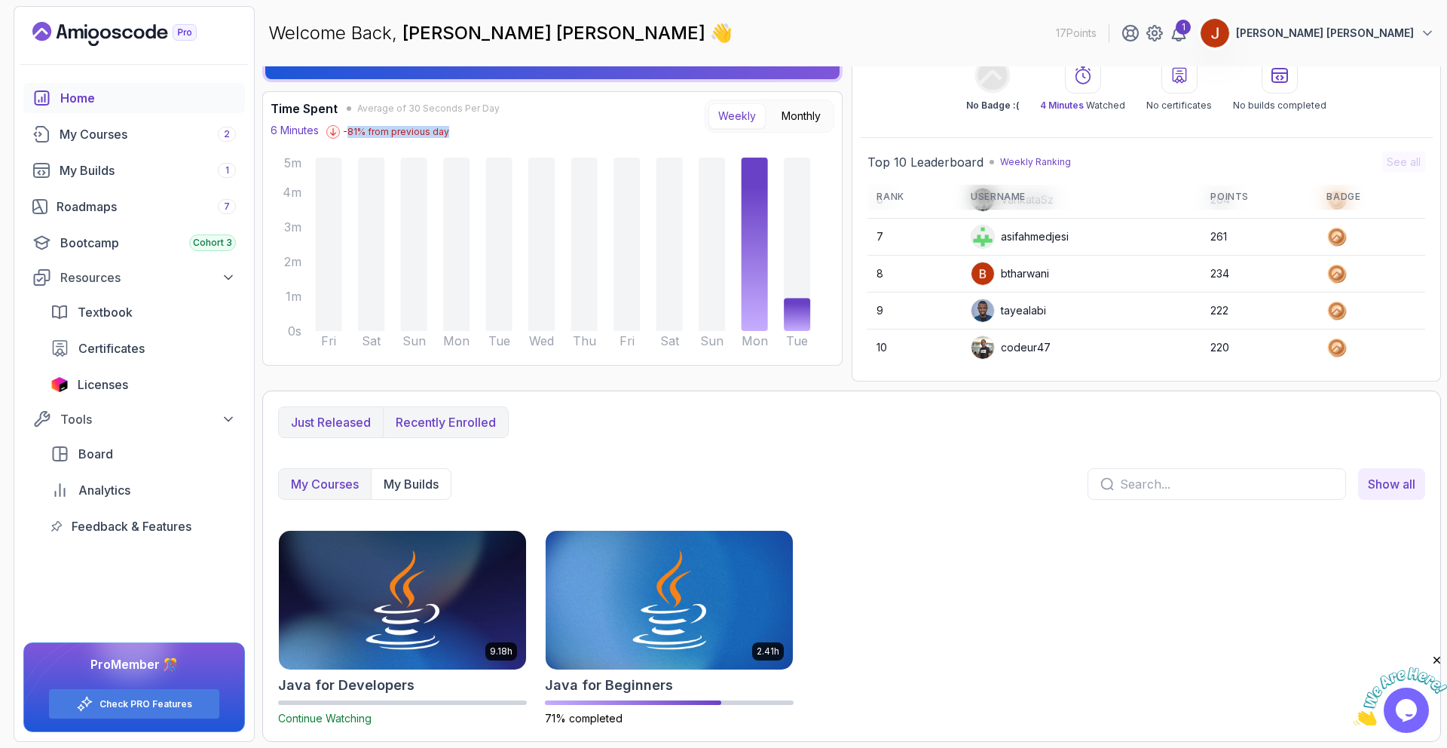
click at [349, 433] on button "Just released" at bounding box center [331, 422] width 104 height 30
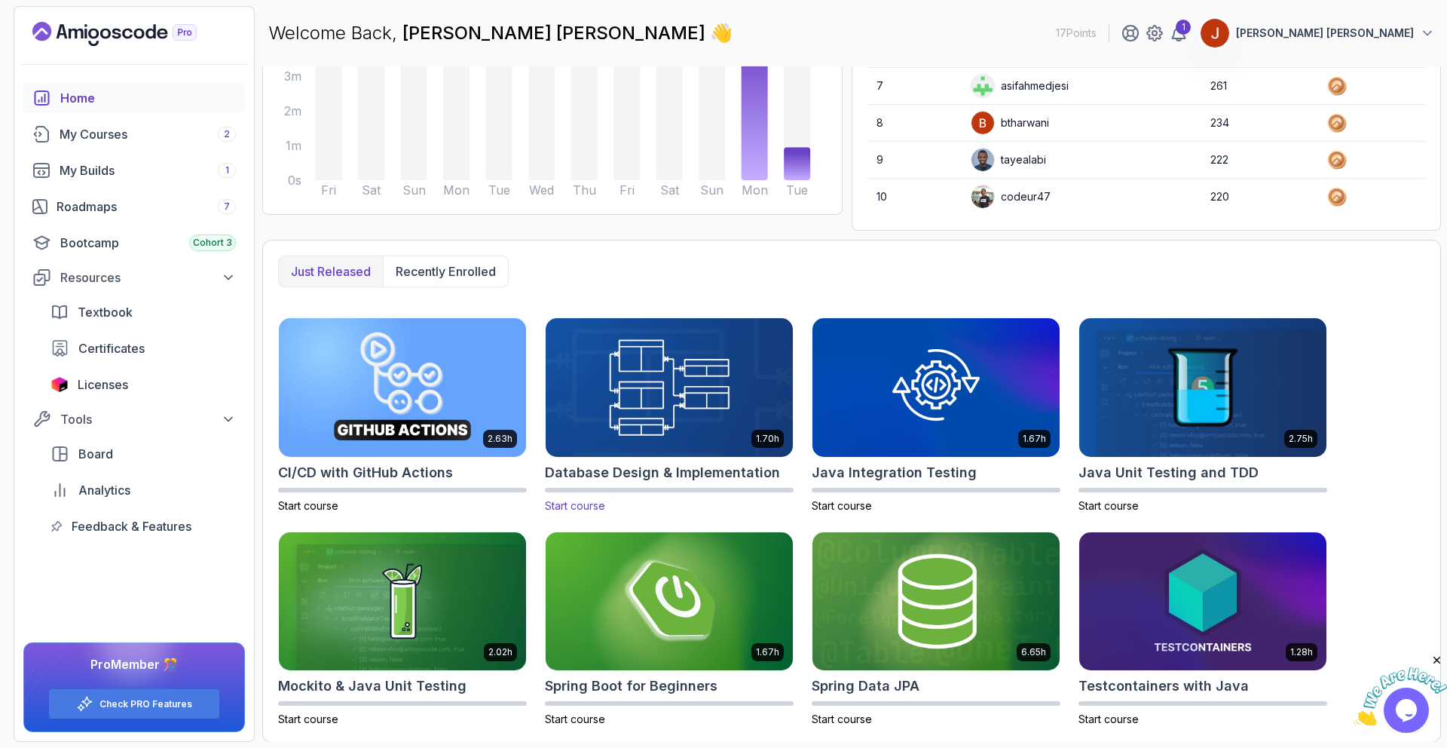
scroll to position [219, 0]
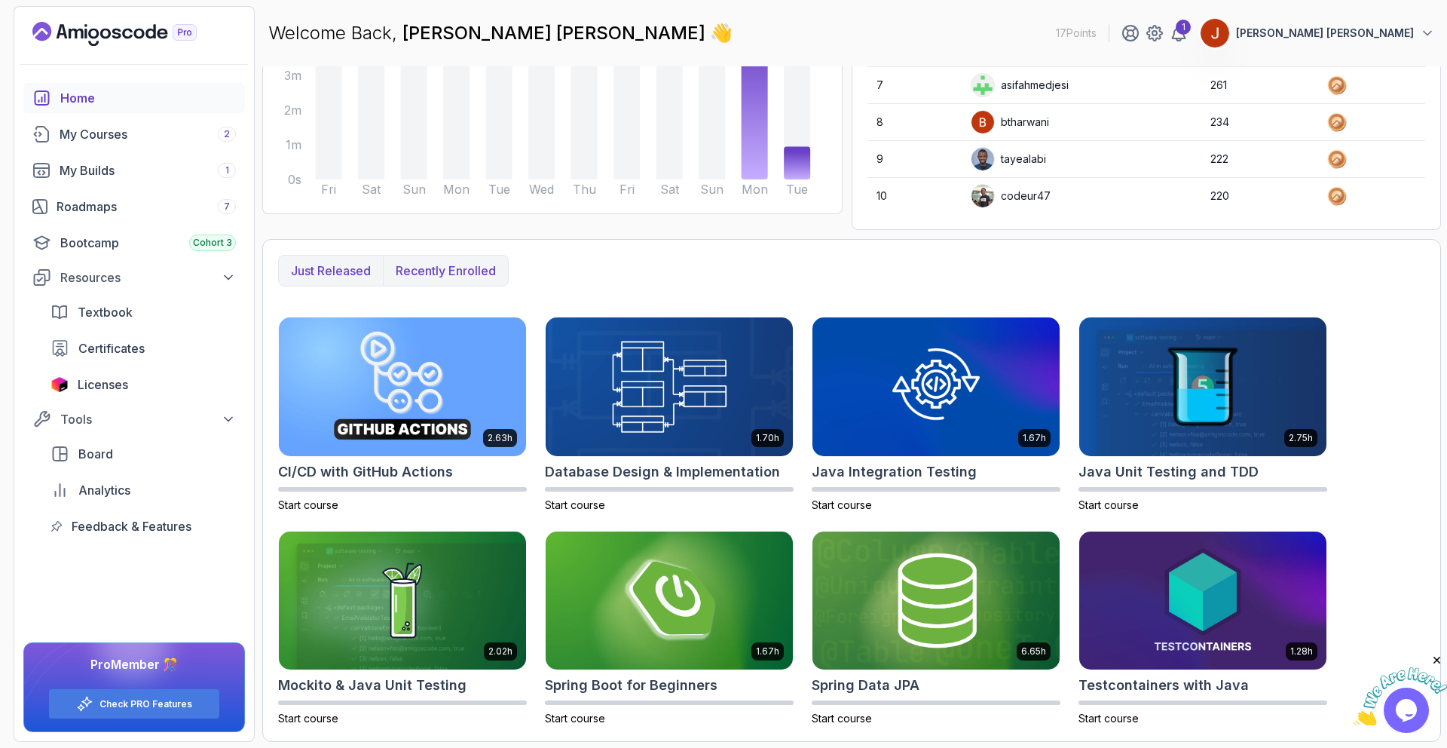
click at [385, 268] on button "Recently enrolled" at bounding box center [445, 271] width 125 height 30
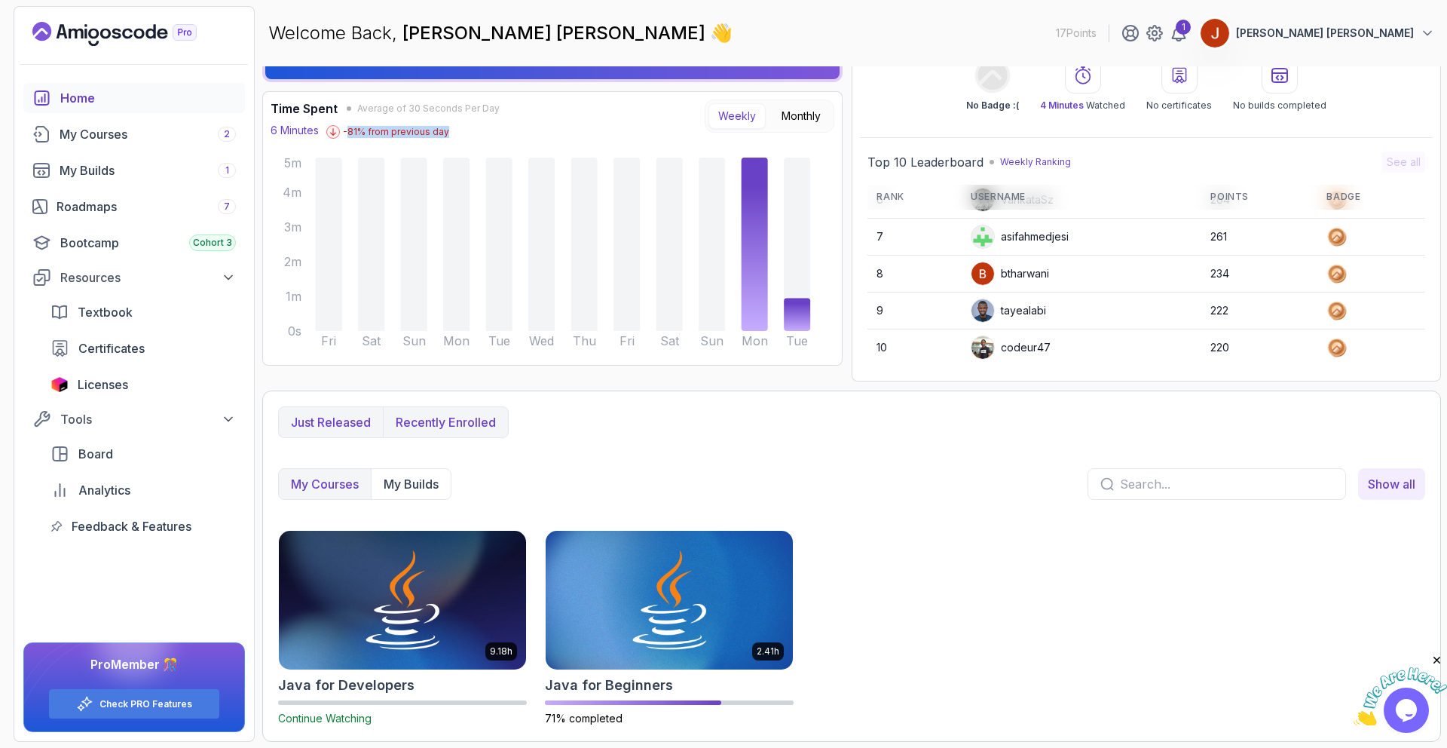
click at [329, 417] on p "Just released" at bounding box center [331, 422] width 80 height 18
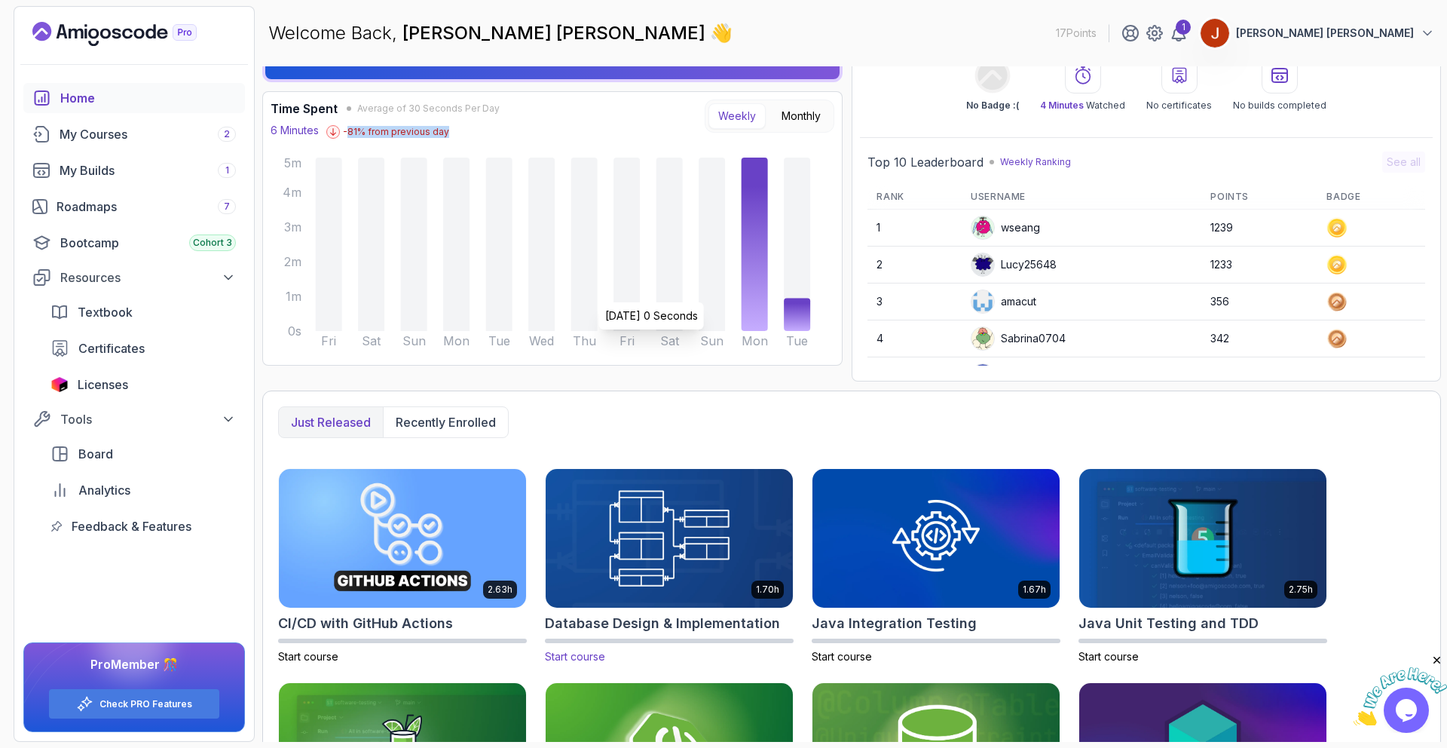
scroll to position [219, 0]
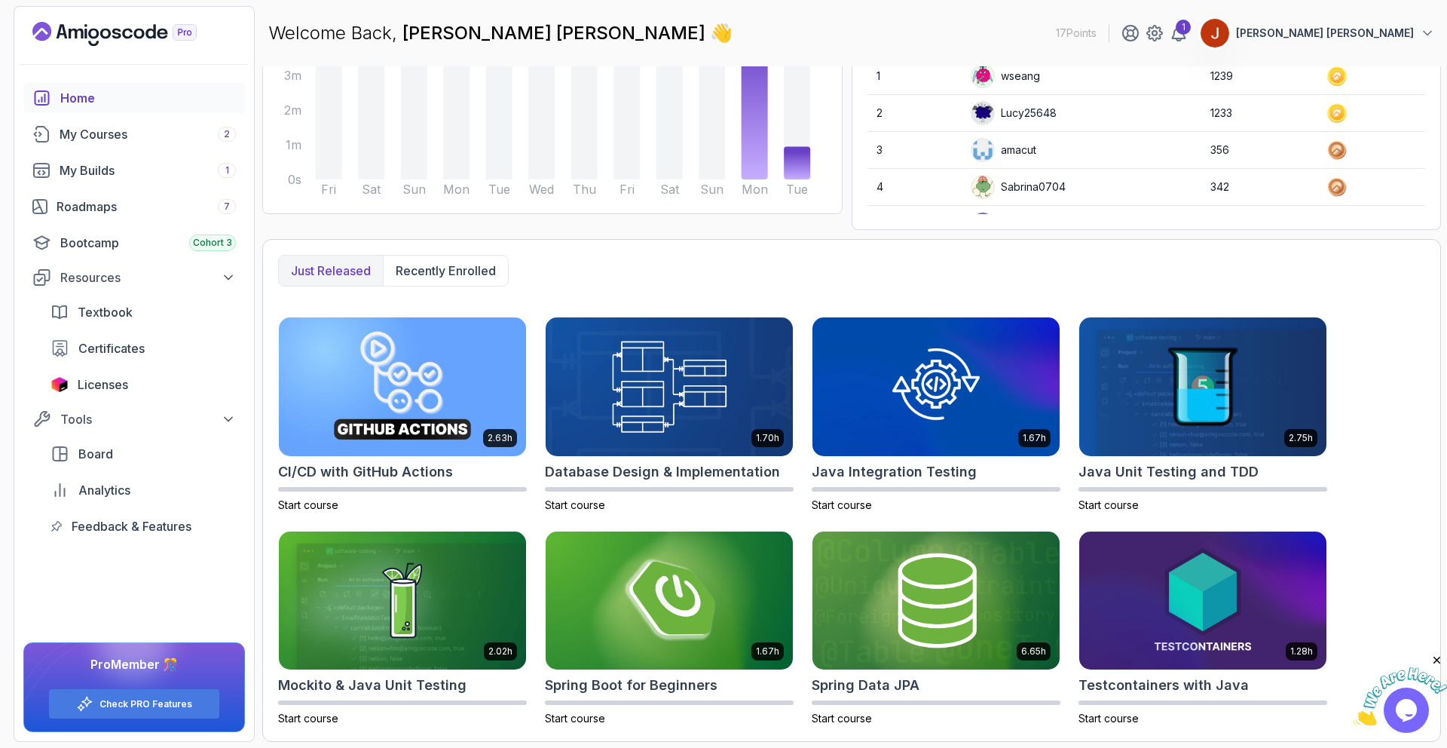
click at [1435, 660] on icon "Close" at bounding box center [1438, 661] width 14 height 14
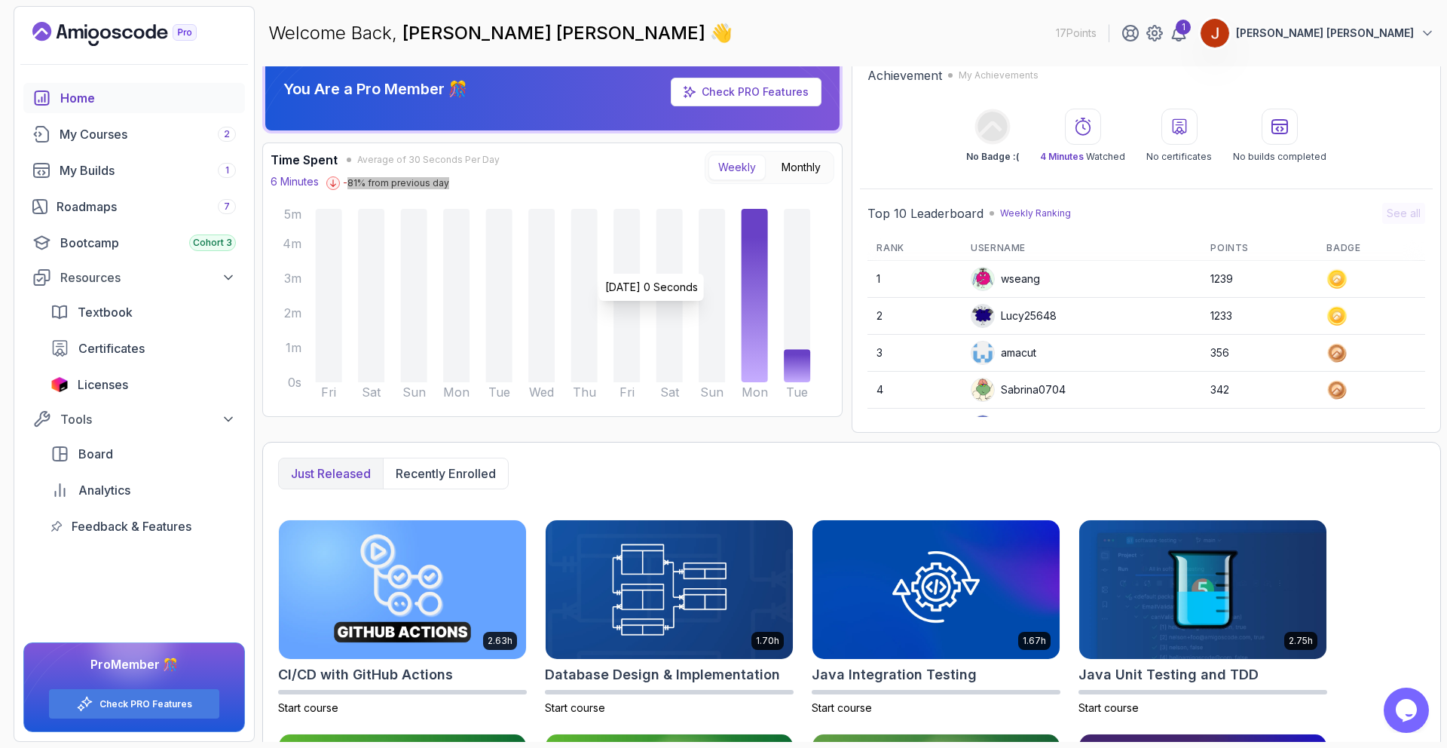
scroll to position [0, 0]
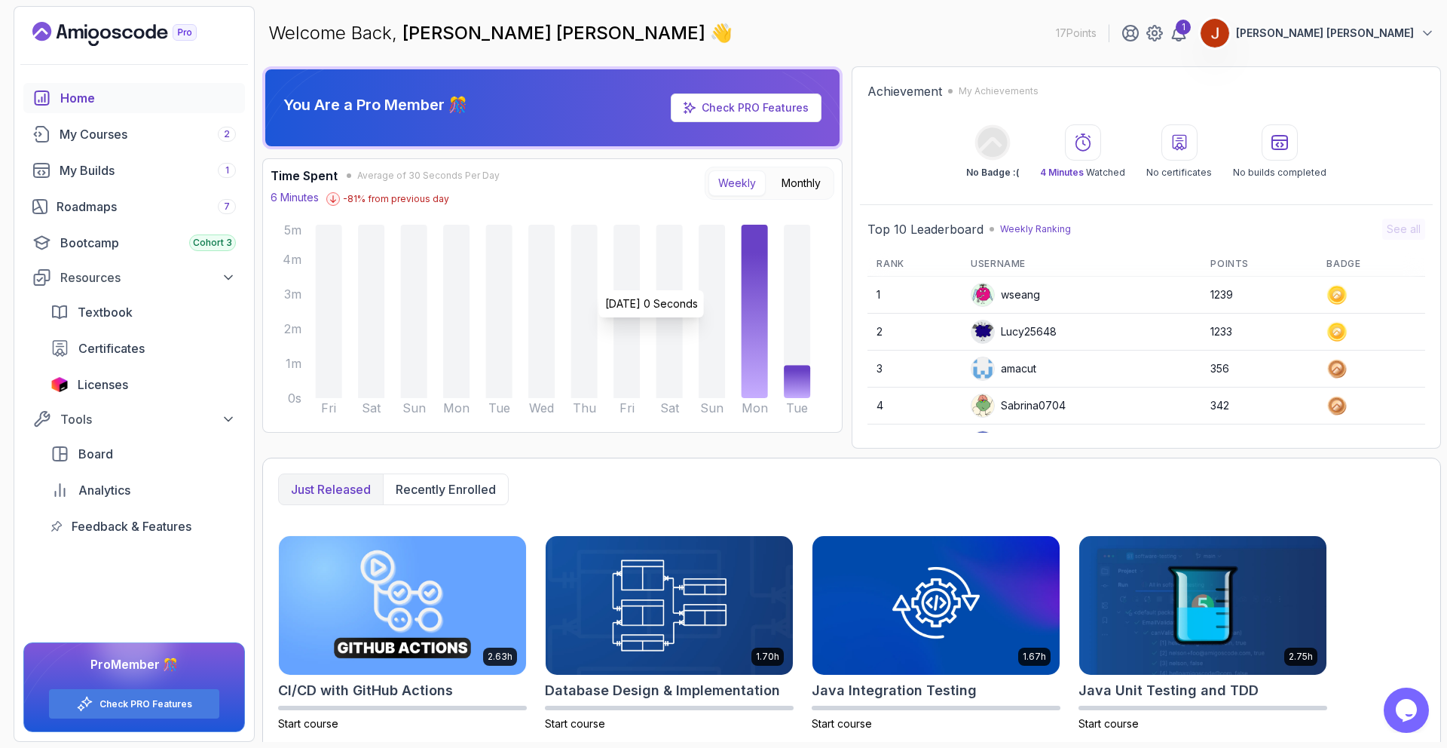
drag, startPoint x: 733, startPoint y: 283, endPoint x: 749, endPoint y: 244, distance: 41.6
click at [733, 283] on icon "Fri Sat Sun Mon Tue Wed Thu Fri Sat Sun Mon Tue 0s 1m 2m 3m 4m 5m" at bounding box center [541, 323] width 564 height 204
click at [305, 184] on h3 "Time Spent" at bounding box center [304, 176] width 67 height 18
click at [306, 198] on p "6 Minutes" at bounding box center [295, 197] width 48 height 15
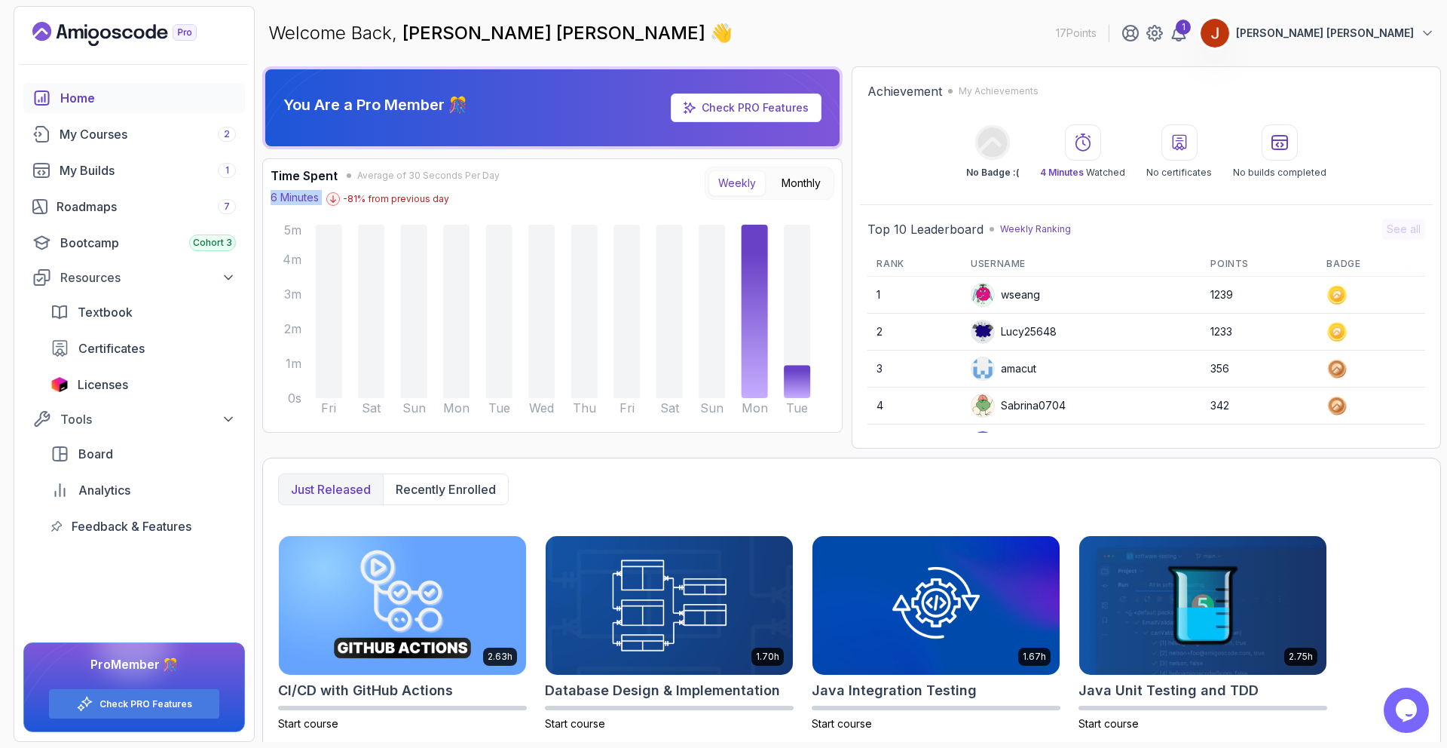
click at [306, 198] on p "6 Minutes" at bounding box center [295, 197] width 48 height 15
click at [346, 199] on p "-81 % from previous day" at bounding box center [396, 199] width 106 height 12
drag, startPoint x: 327, startPoint y: 201, endPoint x: 510, endPoint y: 214, distance: 183.6
click at [510, 214] on div "Time Spent Average of 30 Seconds Per Day 6 Minutes -81 % from previous day Week…" at bounding box center [553, 296] width 564 height 258
click at [461, 188] on div "Time Spent Average of 30 Seconds Per Day 6 Minutes -81 % from previous day" at bounding box center [385, 186] width 229 height 39
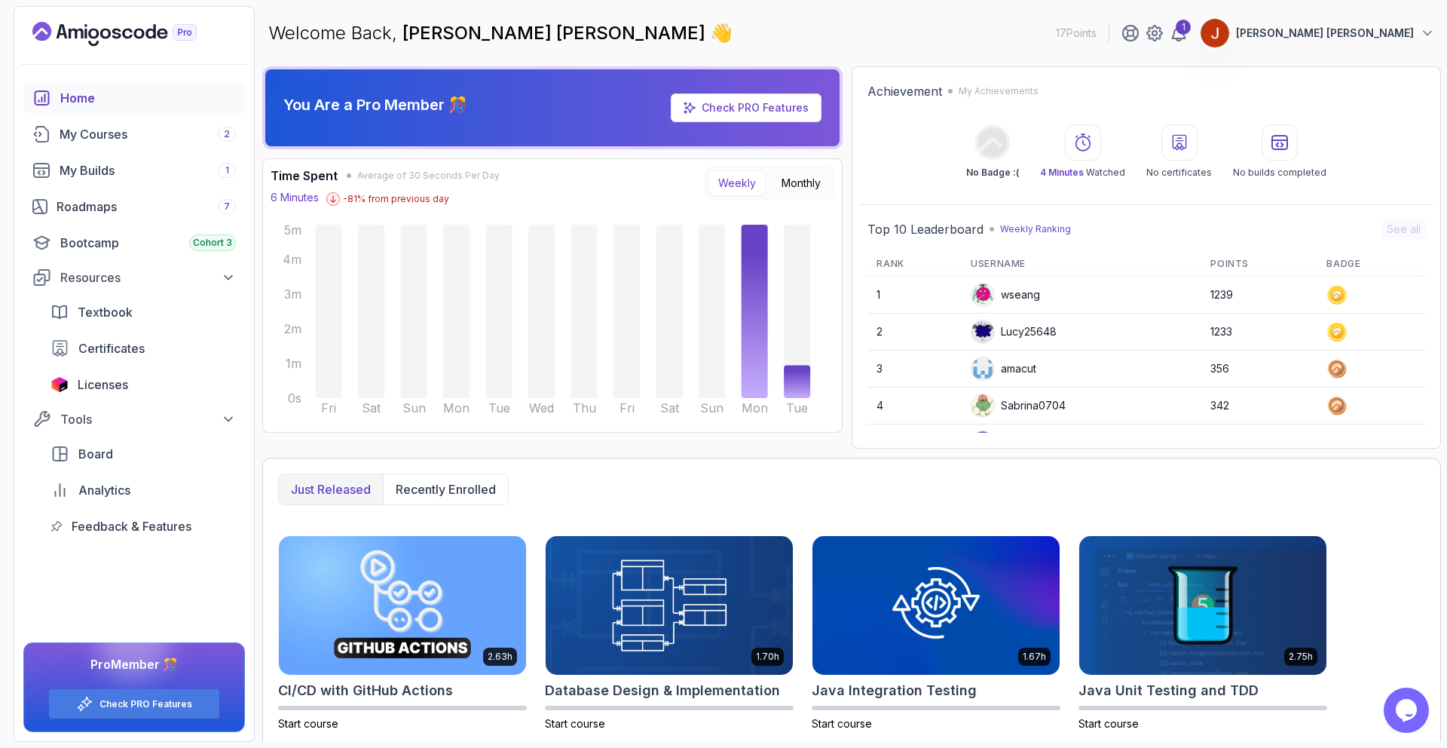
click at [468, 171] on span "Average of 30 Seconds Per Day" at bounding box center [428, 176] width 142 height 12
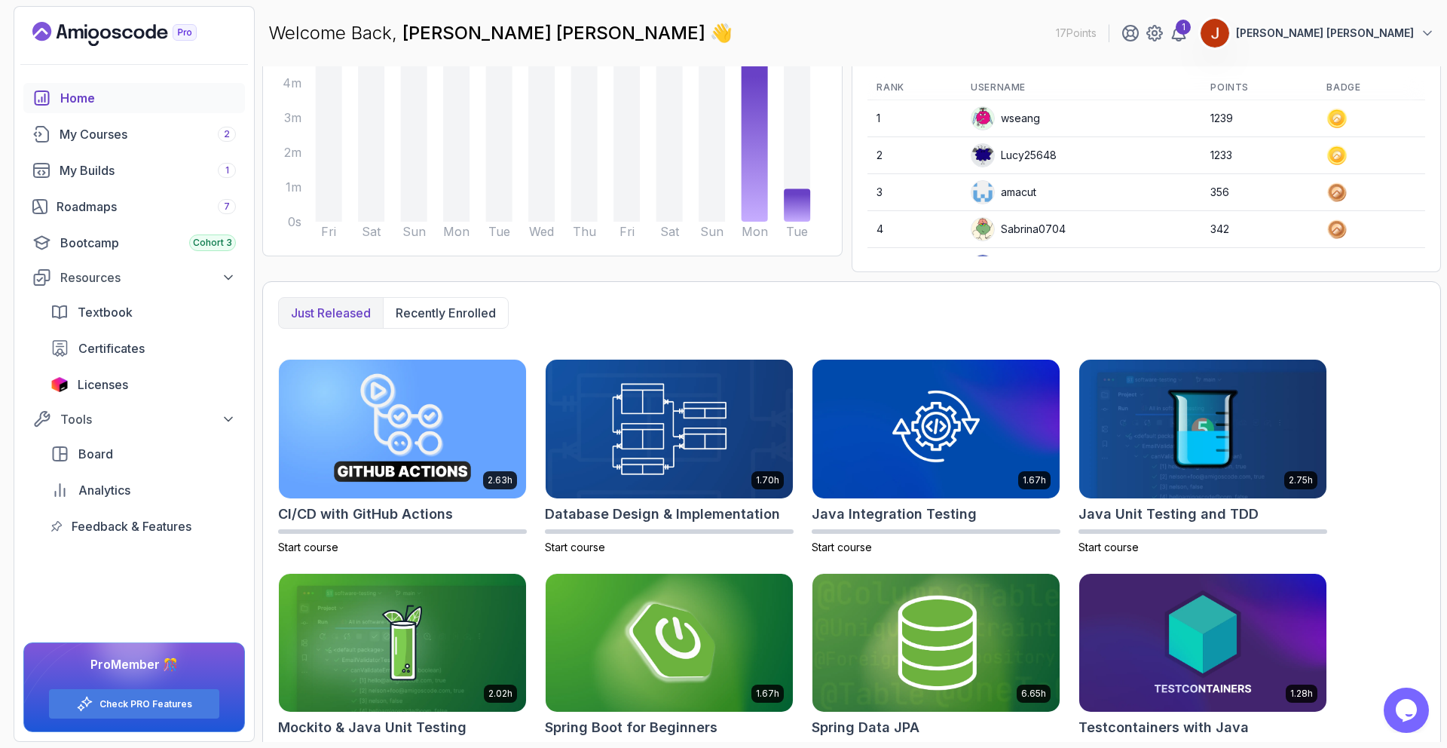
scroll to position [219, 0]
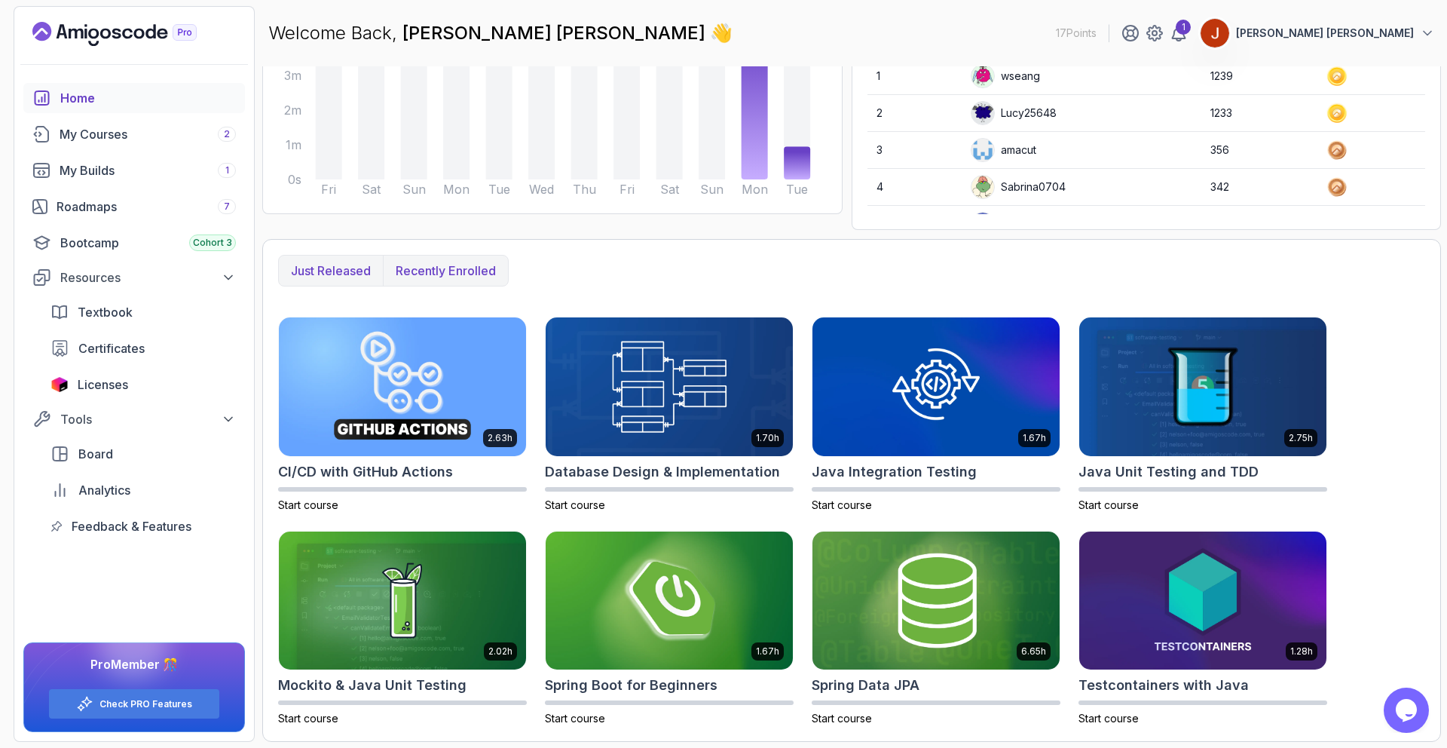
click at [446, 284] on button "Recently enrolled" at bounding box center [445, 271] width 125 height 30
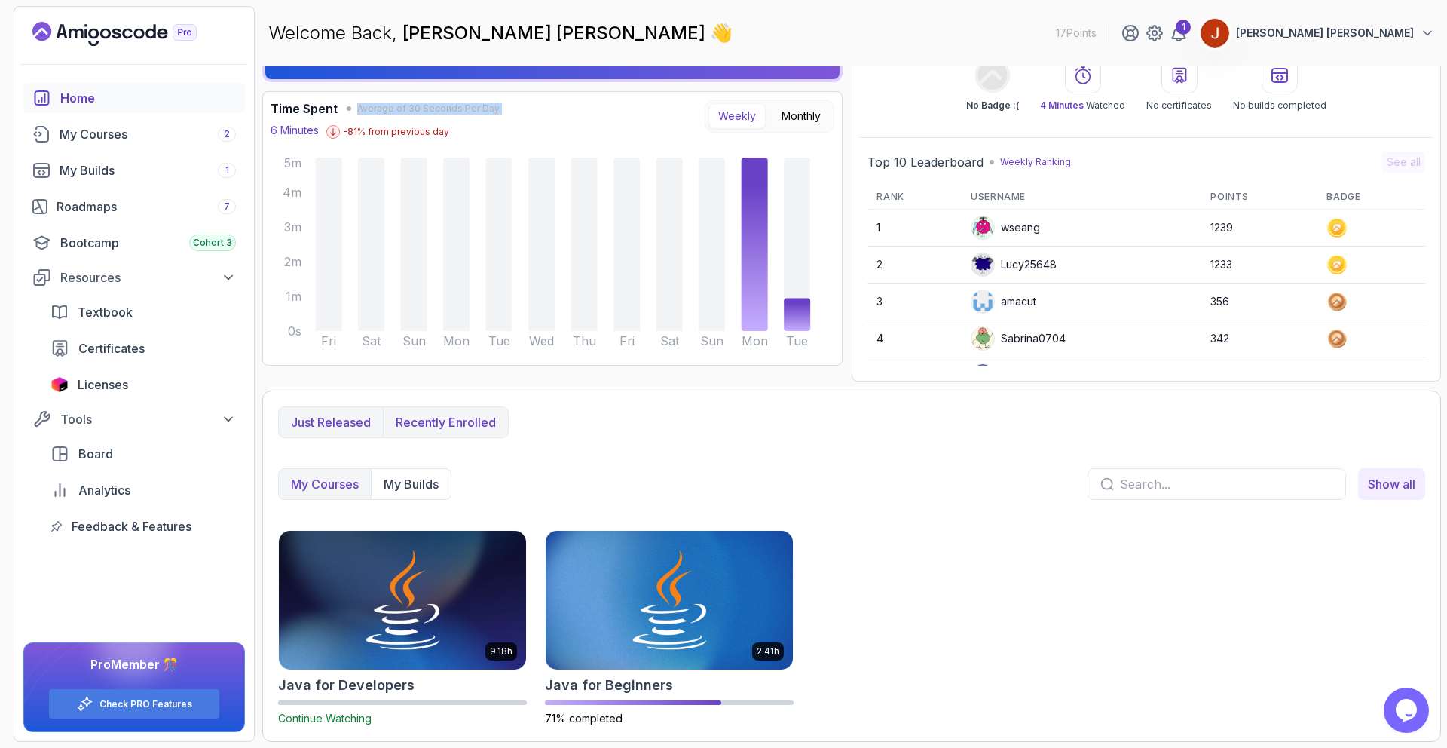
click at [345, 413] on p "Just released" at bounding box center [331, 422] width 80 height 18
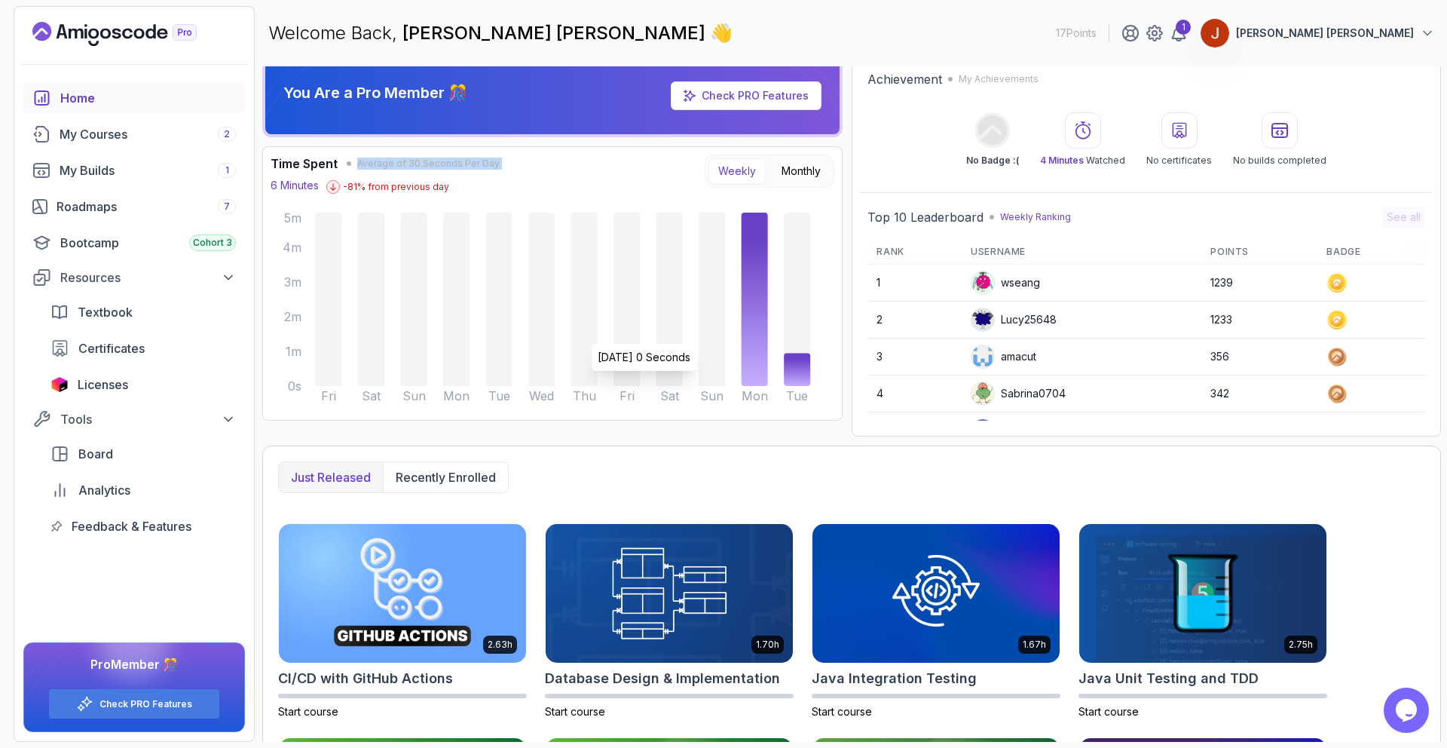
scroll to position [0, 0]
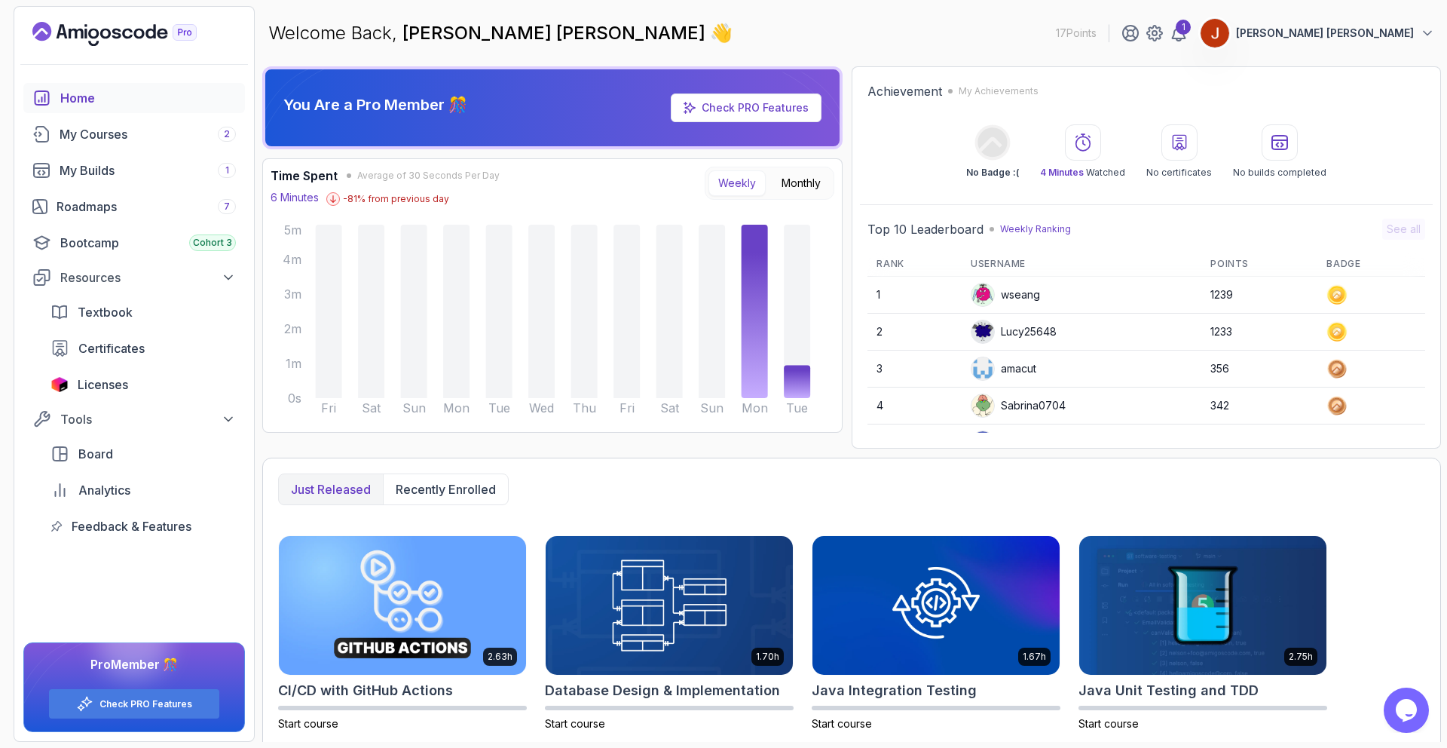
drag, startPoint x: 621, startPoint y: 495, endPoint x: 613, endPoint y: 487, distance: 11.7
click at [623, 496] on div "Just released Recently enrolled" at bounding box center [851, 489] width 1147 height 32
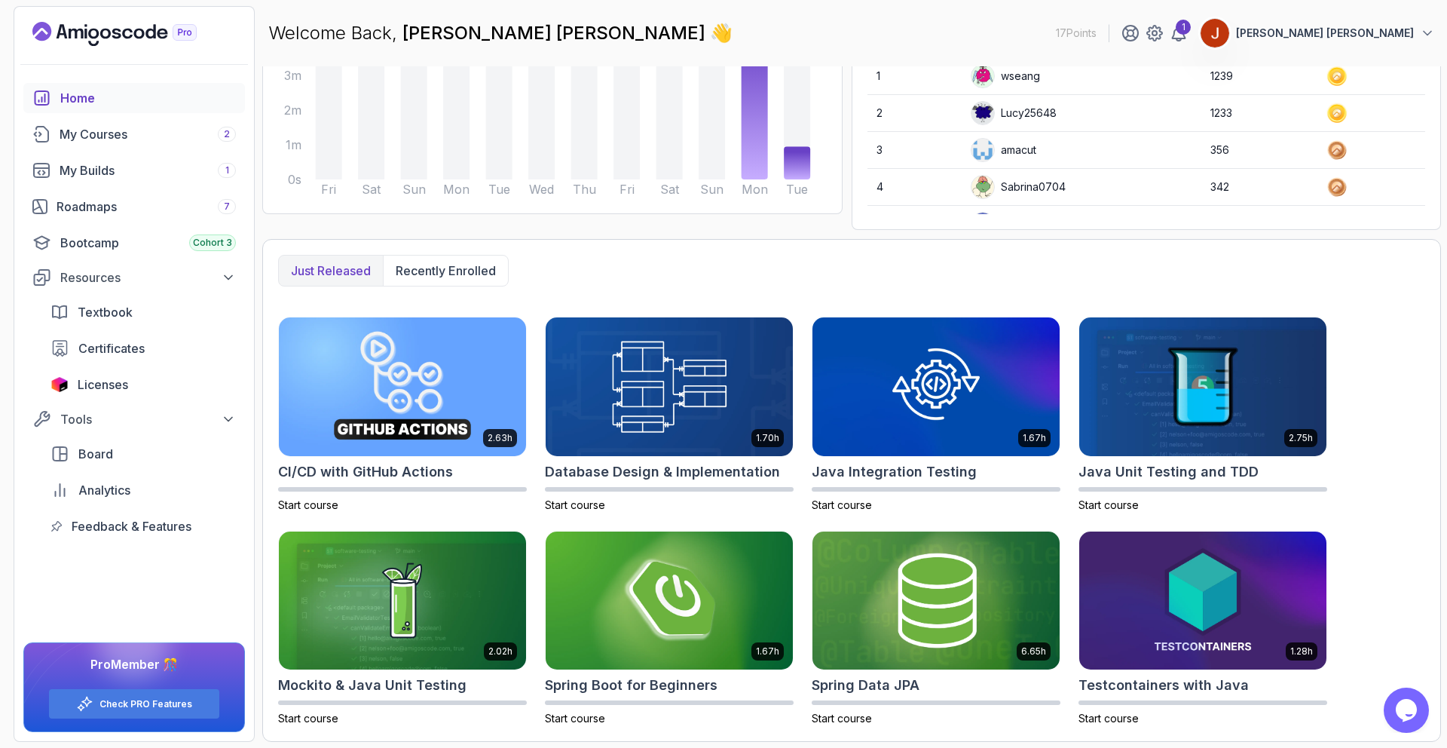
click at [415, 269] on p "Recently enrolled" at bounding box center [446, 271] width 100 height 18
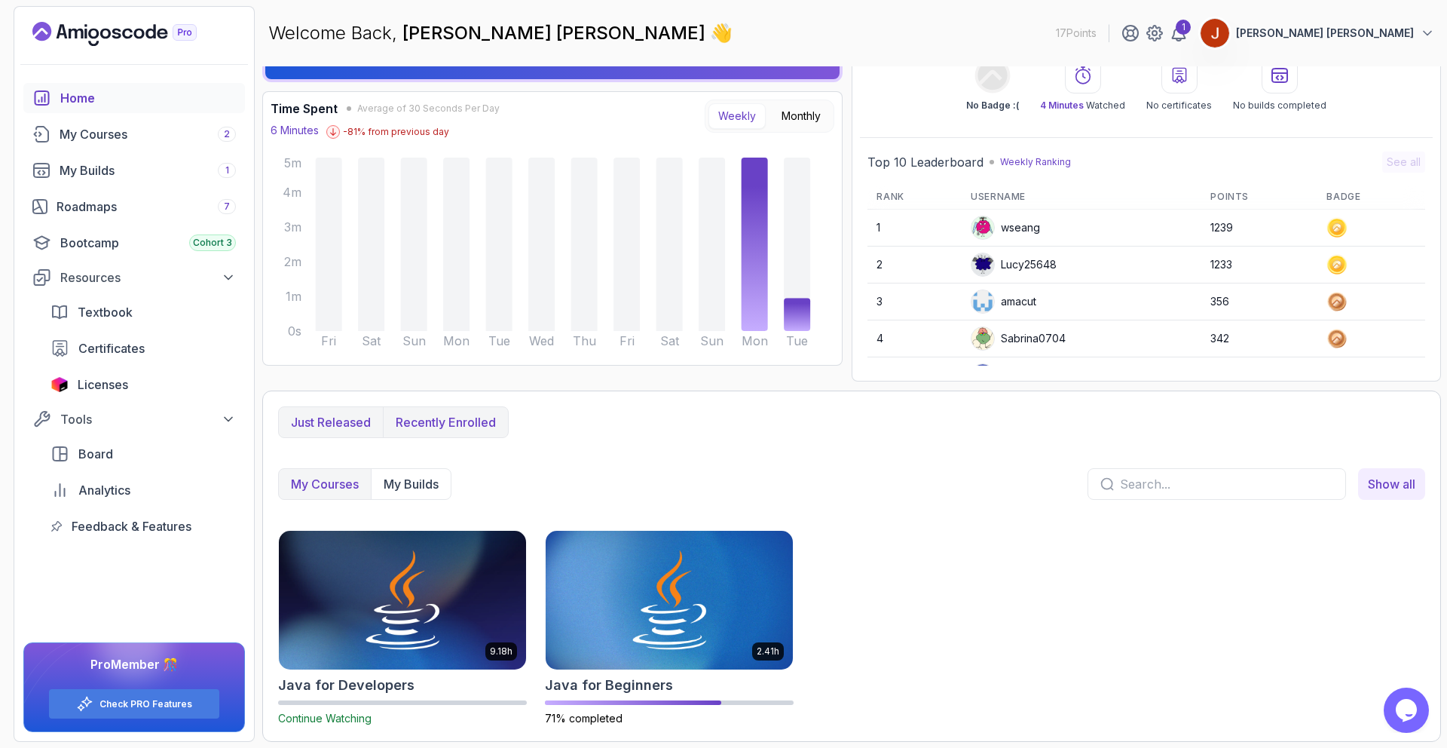
click at [340, 411] on button "Just released" at bounding box center [331, 422] width 104 height 30
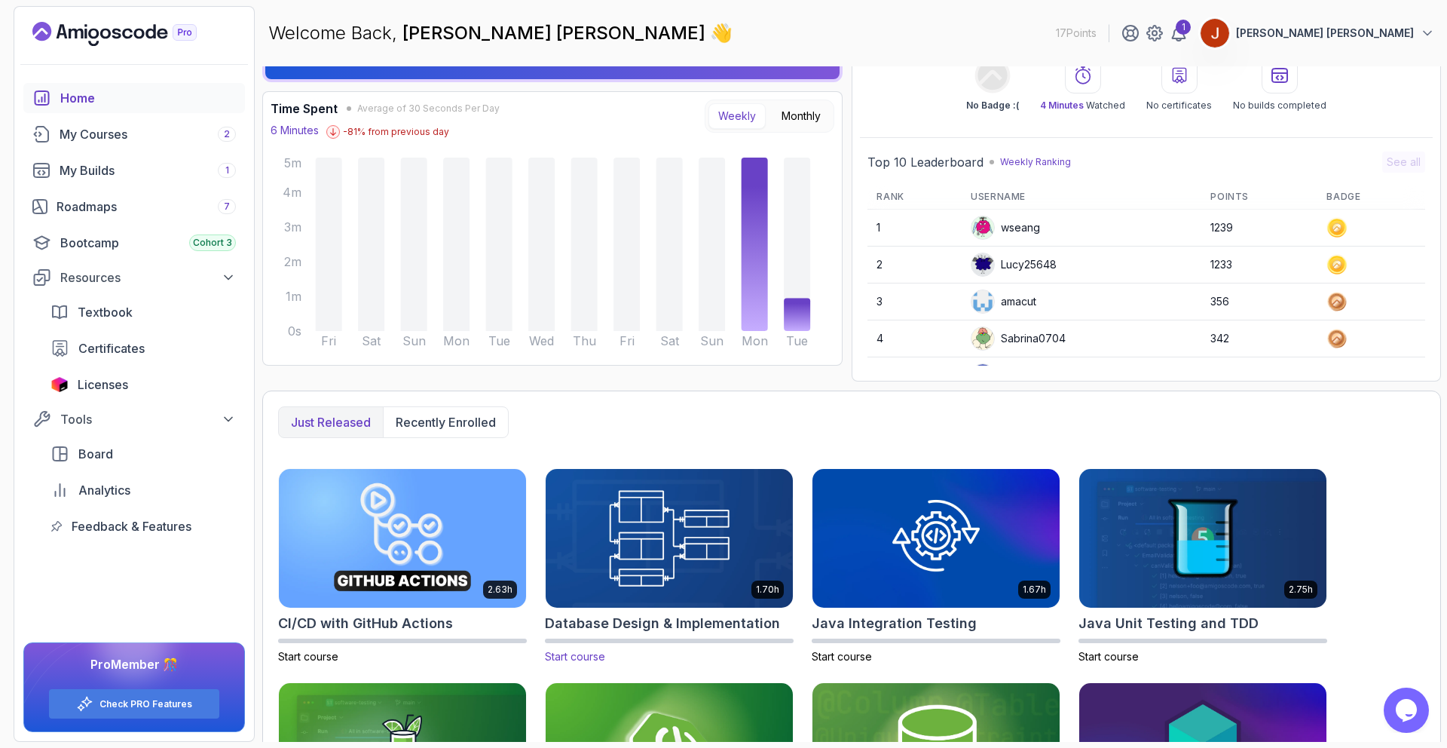
scroll to position [219, 0]
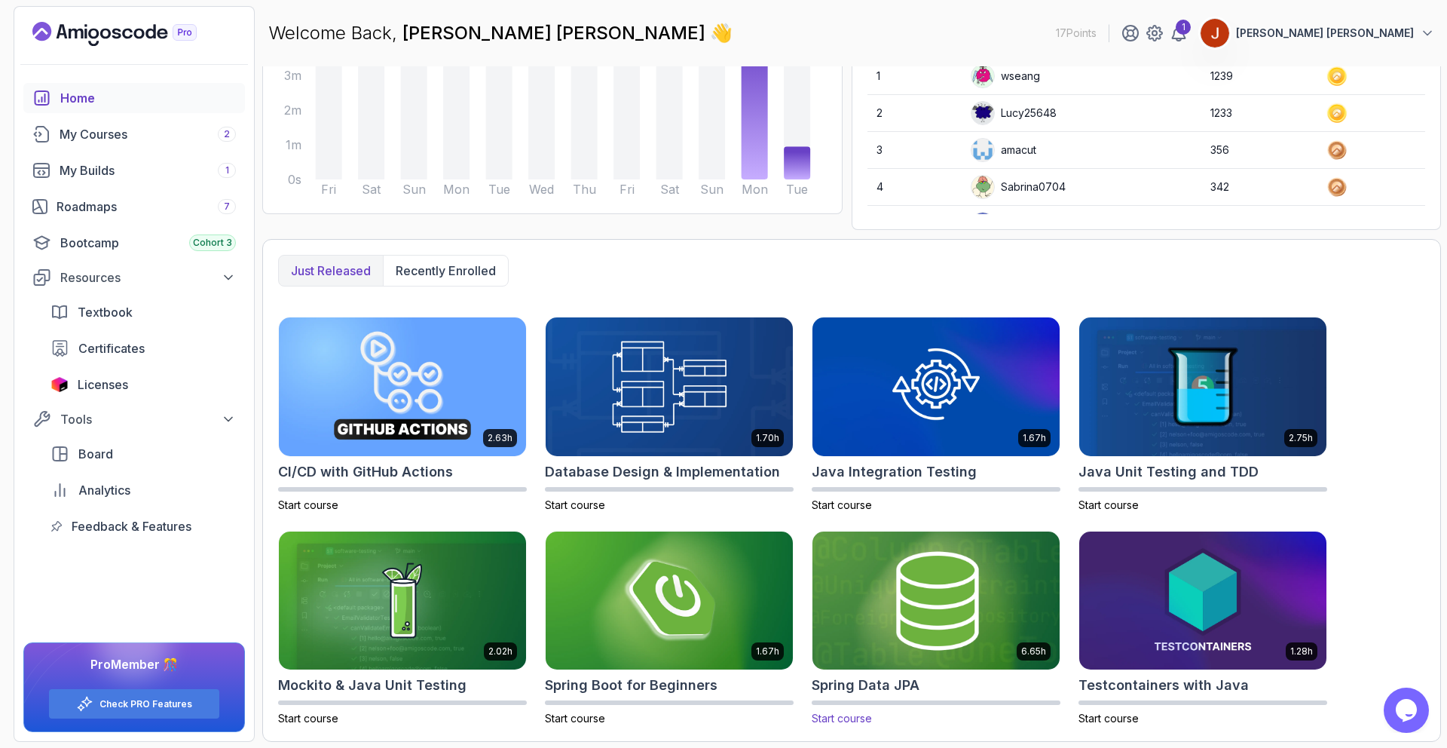
click at [882, 571] on img at bounding box center [936, 600] width 259 height 145
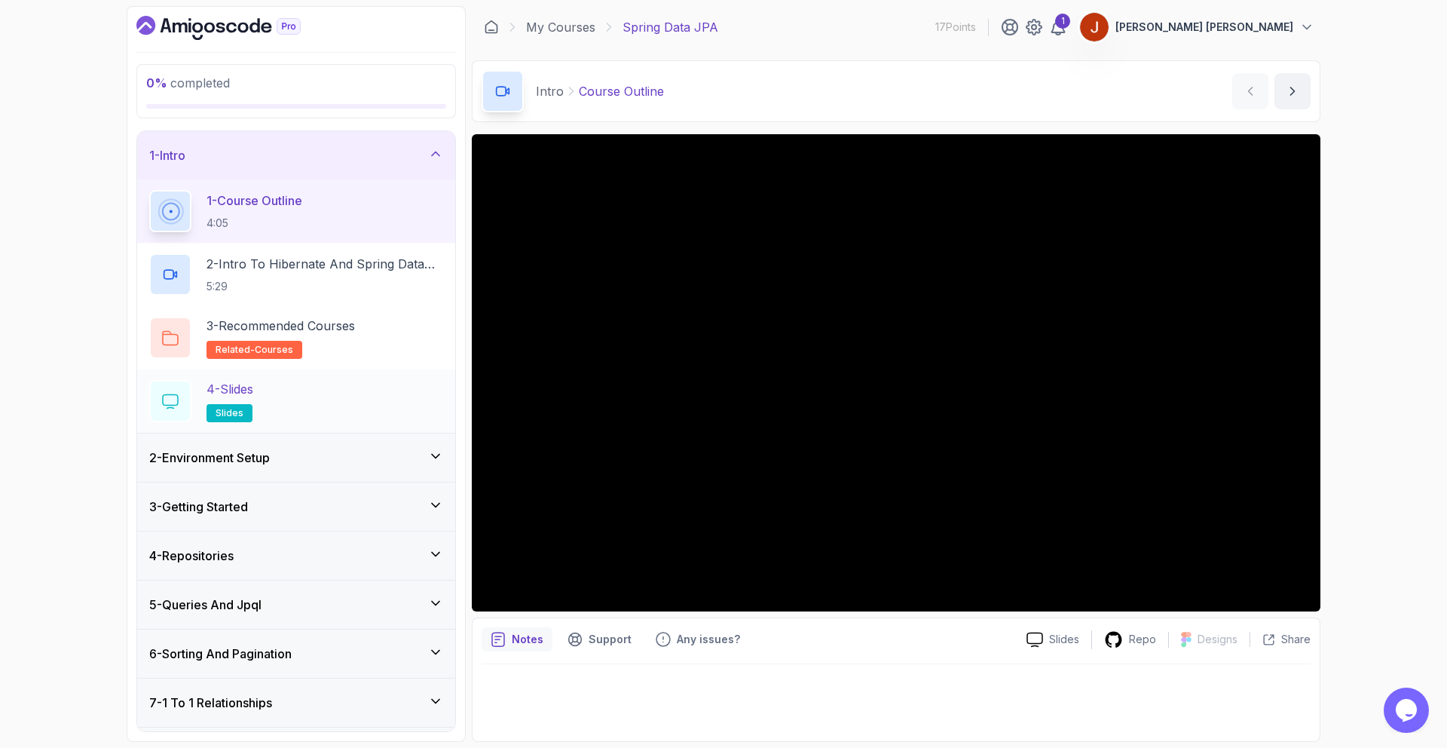
click at [354, 418] on div "4 - Slides slides" at bounding box center [296, 401] width 294 height 42
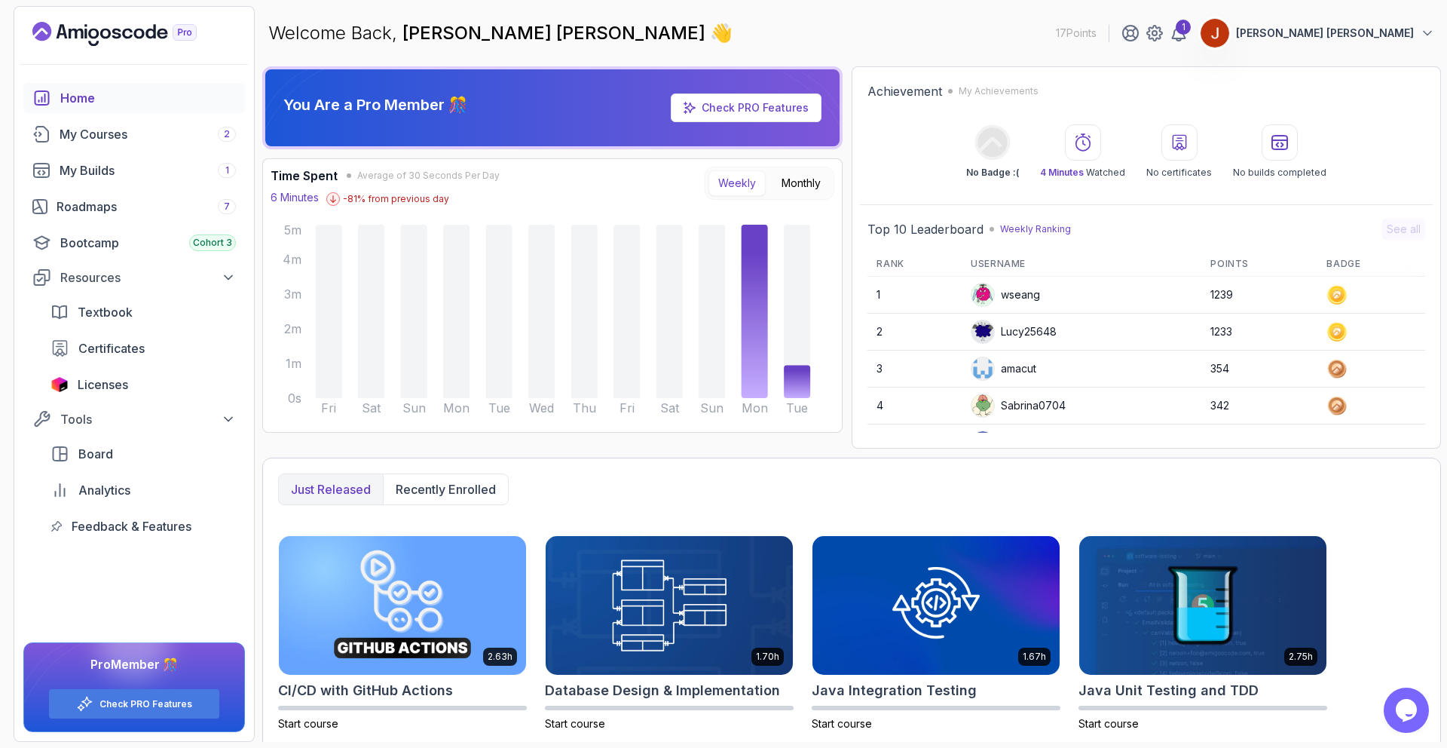
click at [1378, 229] on div "Top 10 Leaderboard Weekly Ranking See all" at bounding box center [1147, 229] width 558 height 21
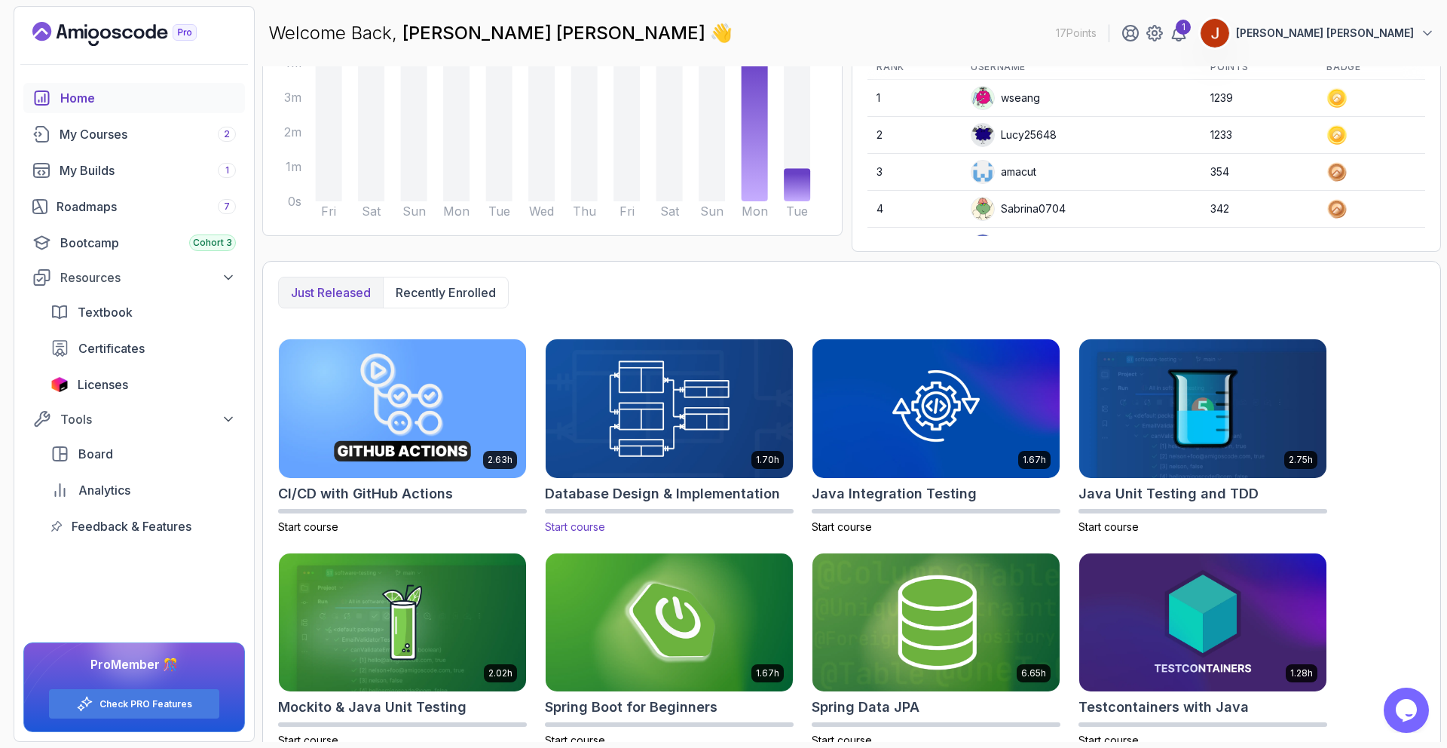
scroll to position [219, 0]
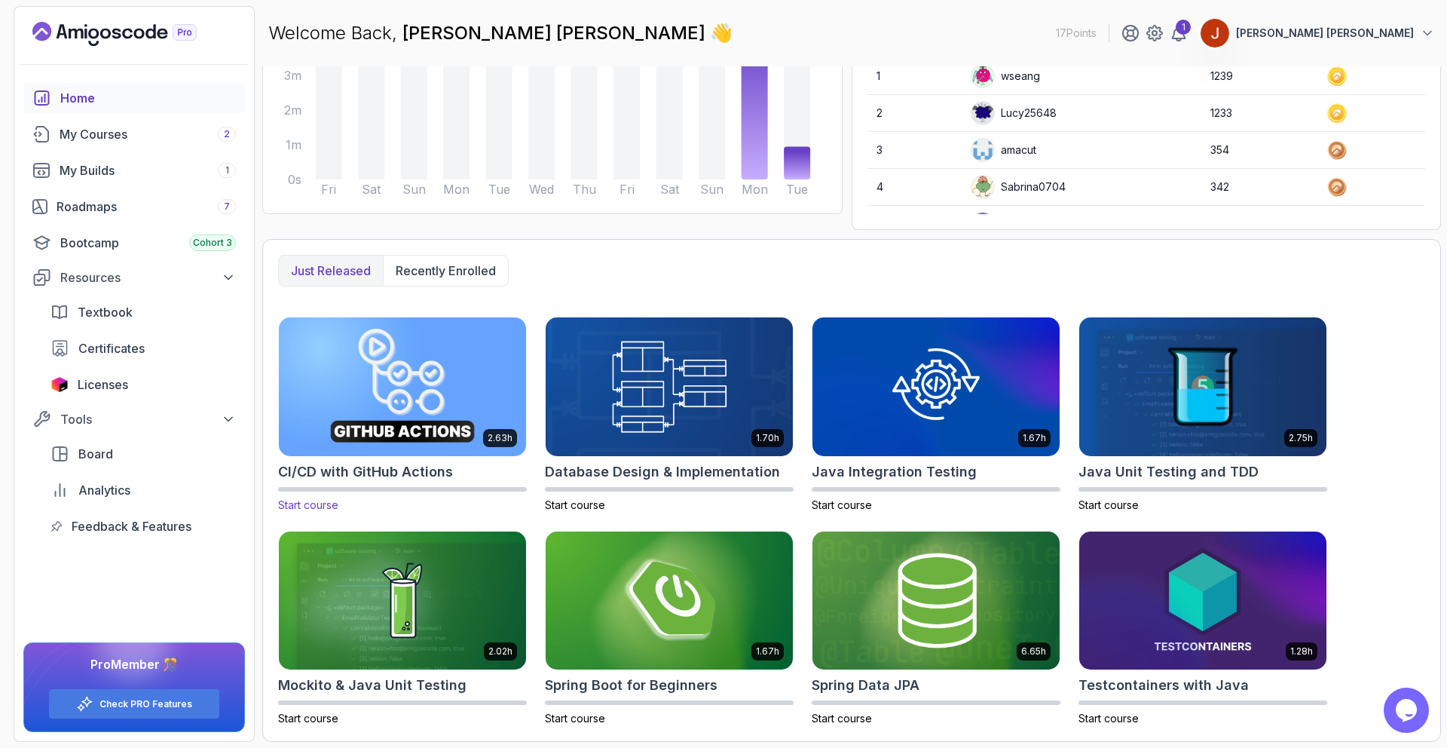
click at [482, 421] on img at bounding box center [402, 386] width 259 height 145
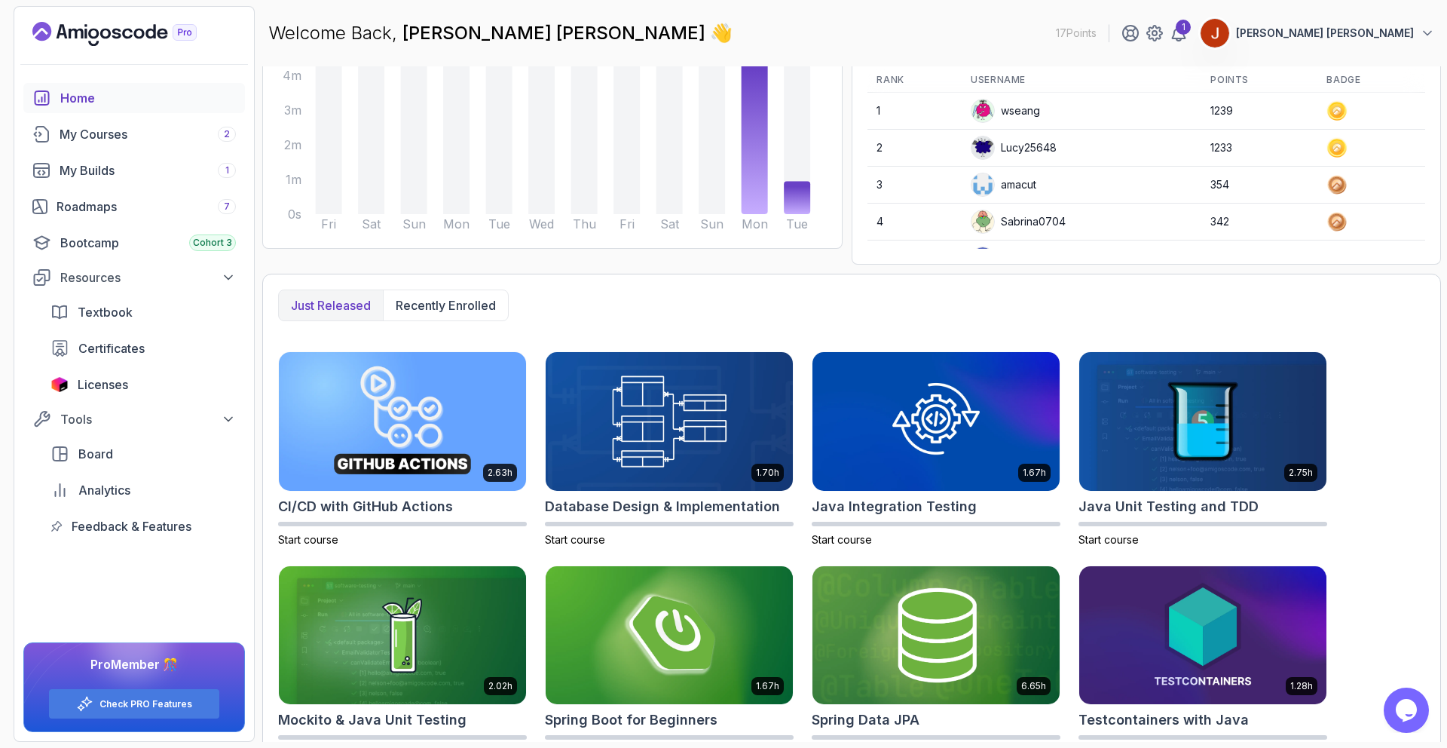
scroll to position [219, 0]
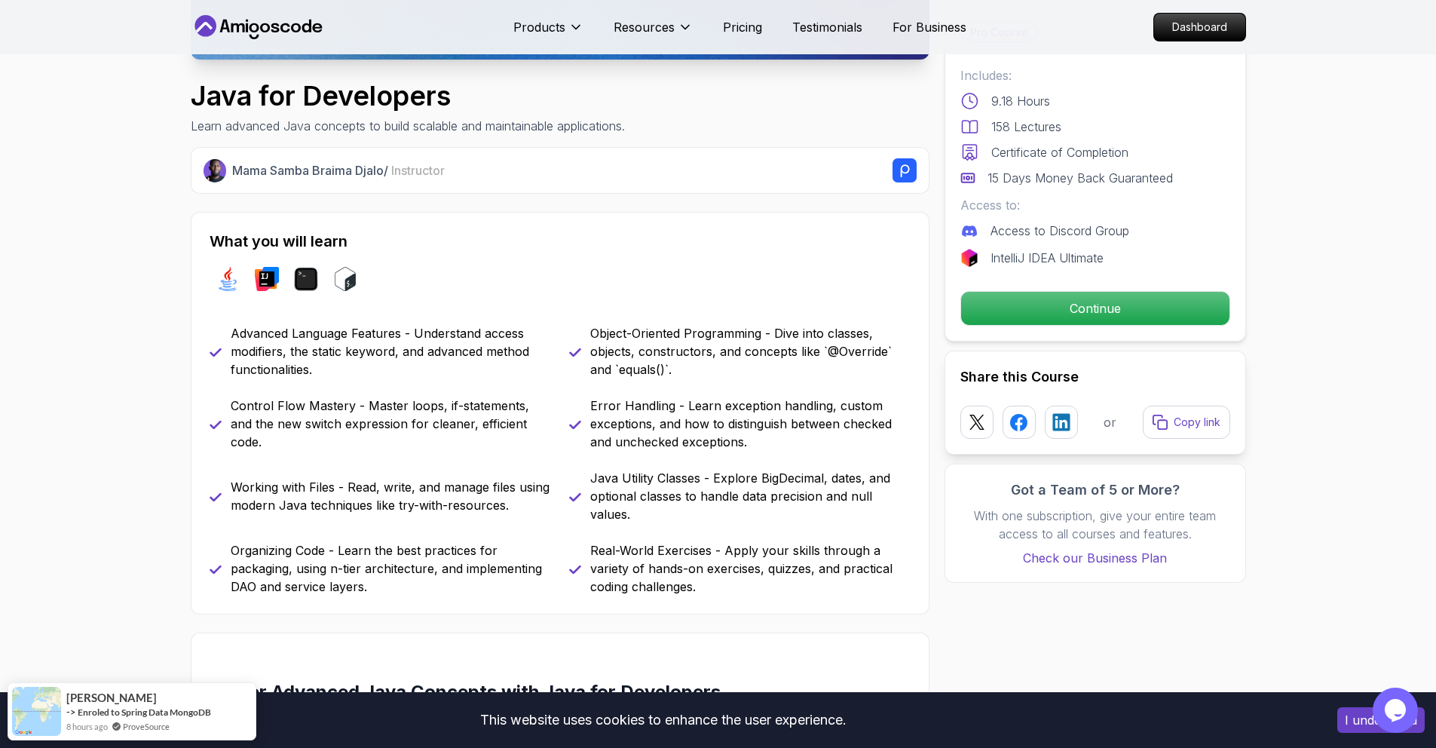
scroll to position [485, 0]
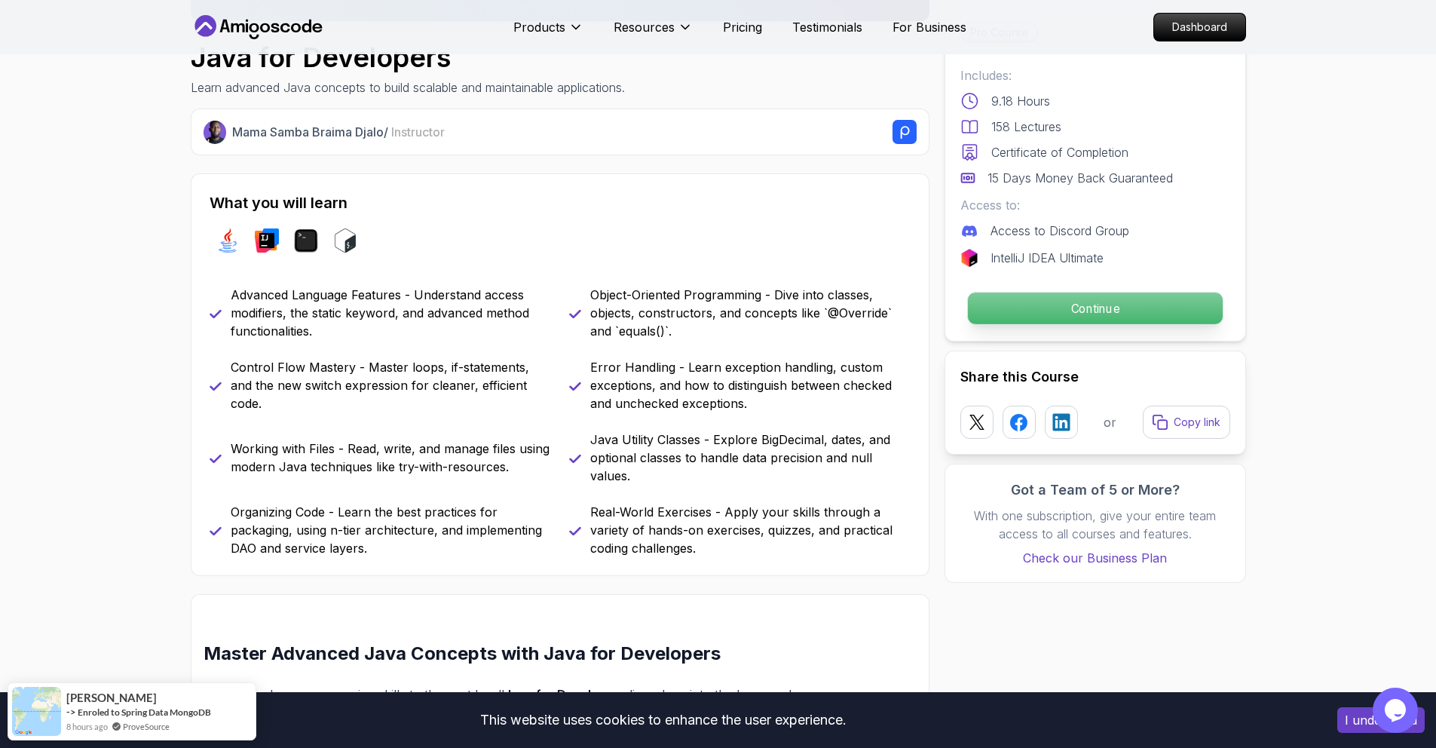
click at [1177, 319] on p "Continue" at bounding box center [1094, 308] width 255 height 32
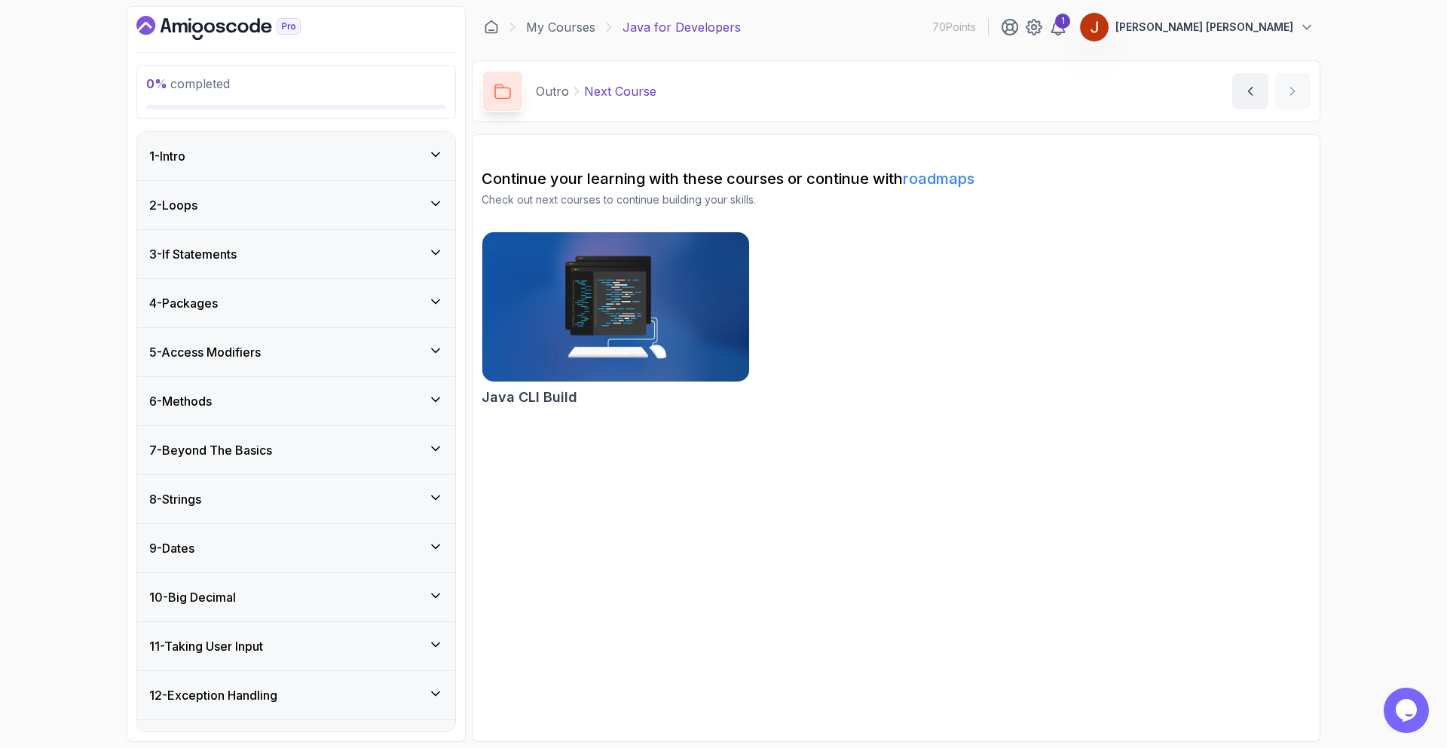
click at [254, 161] on div "1 - Intro" at bounding box center [296, 156] width 294 height 18
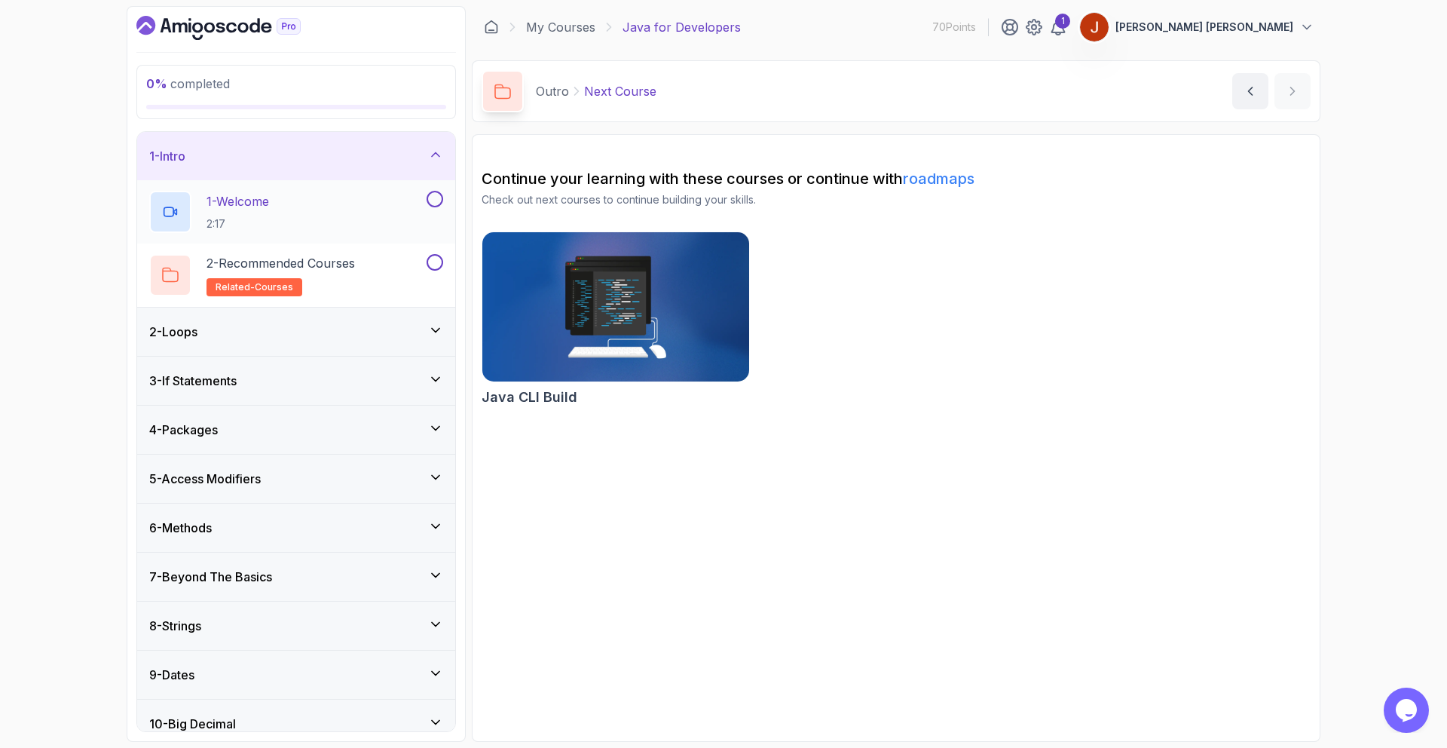
click at [246, 198] on p "1 - Welcome" at bounding box center [238, 201] width 63 height 18
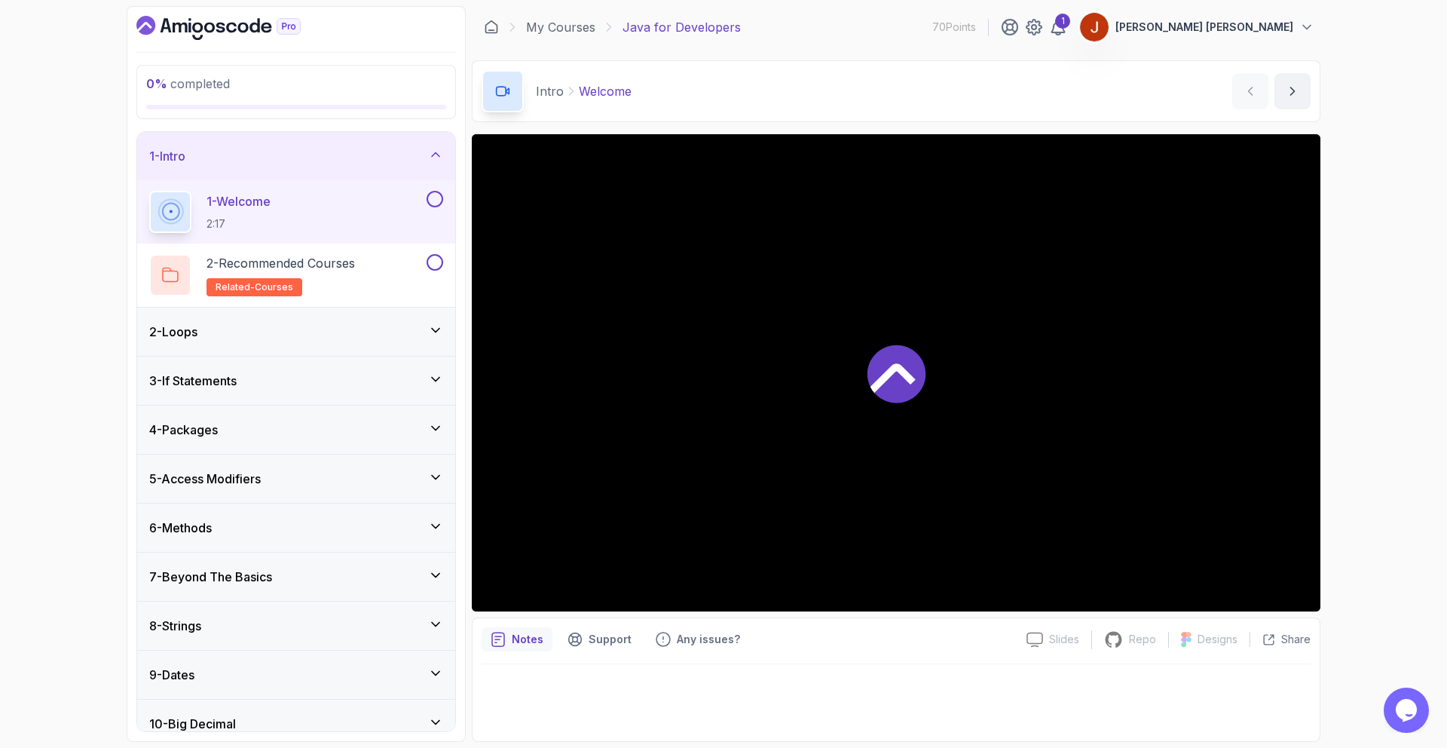
click at [317, 329] on div "2 - Loops" at bounding box center [296, 332] width 294 height 18
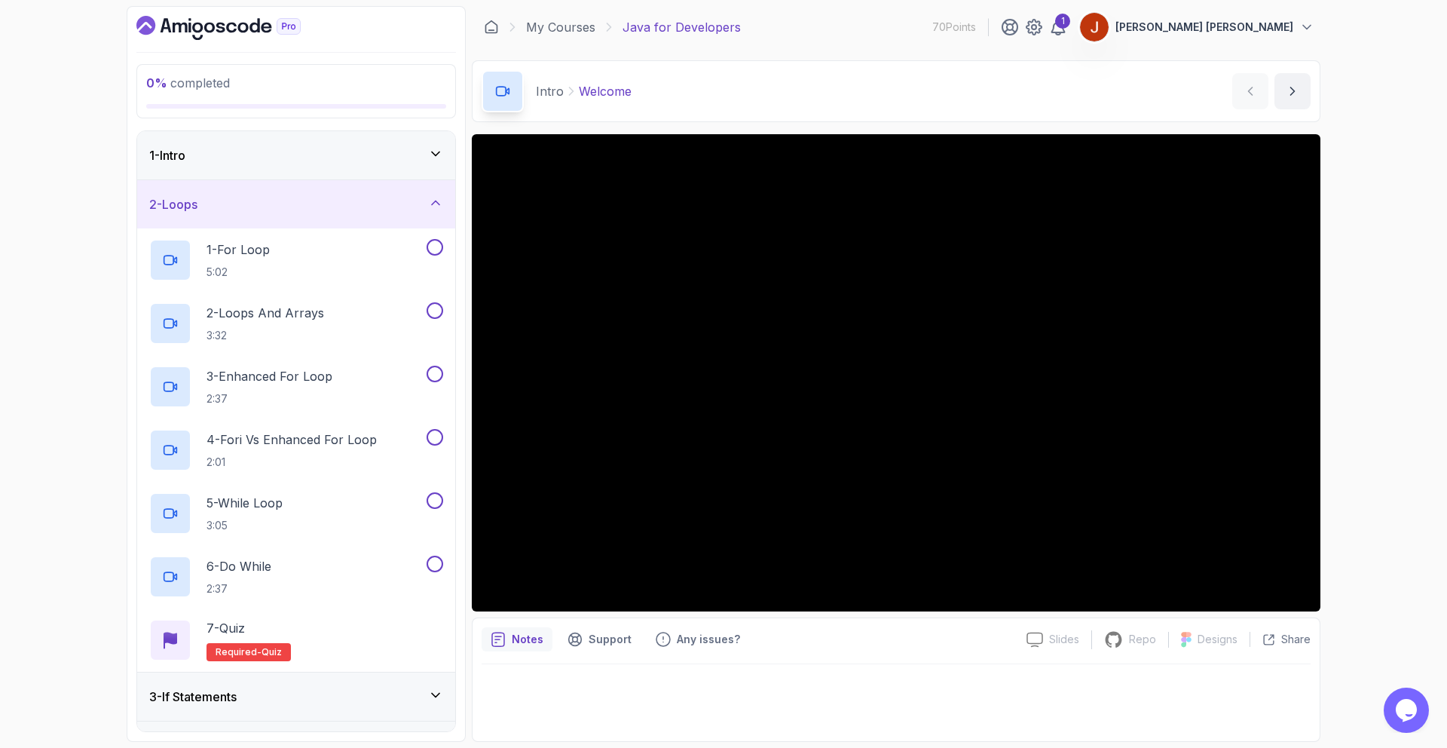
click at [286, 204] on div "2 - Loops" at bounding box center [296, 204] width 294 height 18
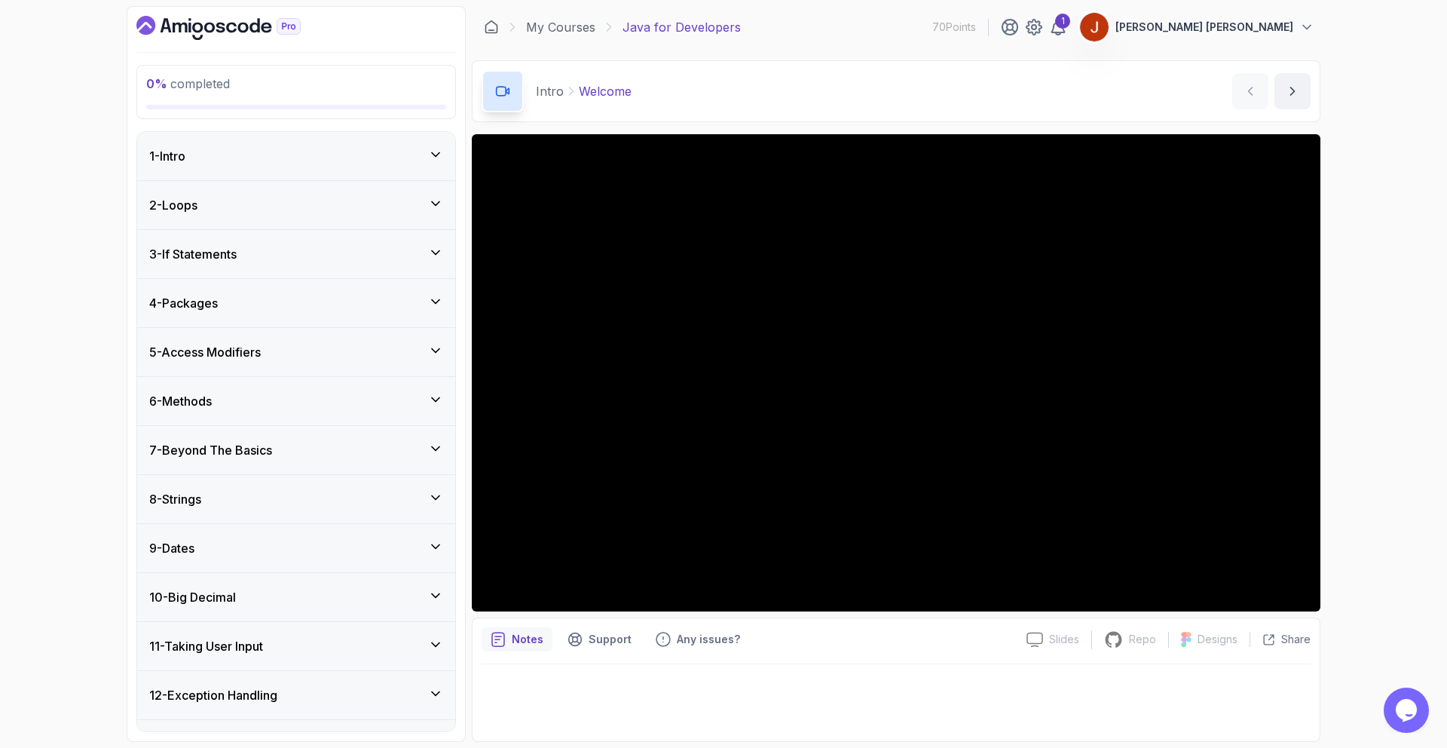
click at [291, 142] on div "1 - Intro" at bounding box center [296, 156] width 318 height 48
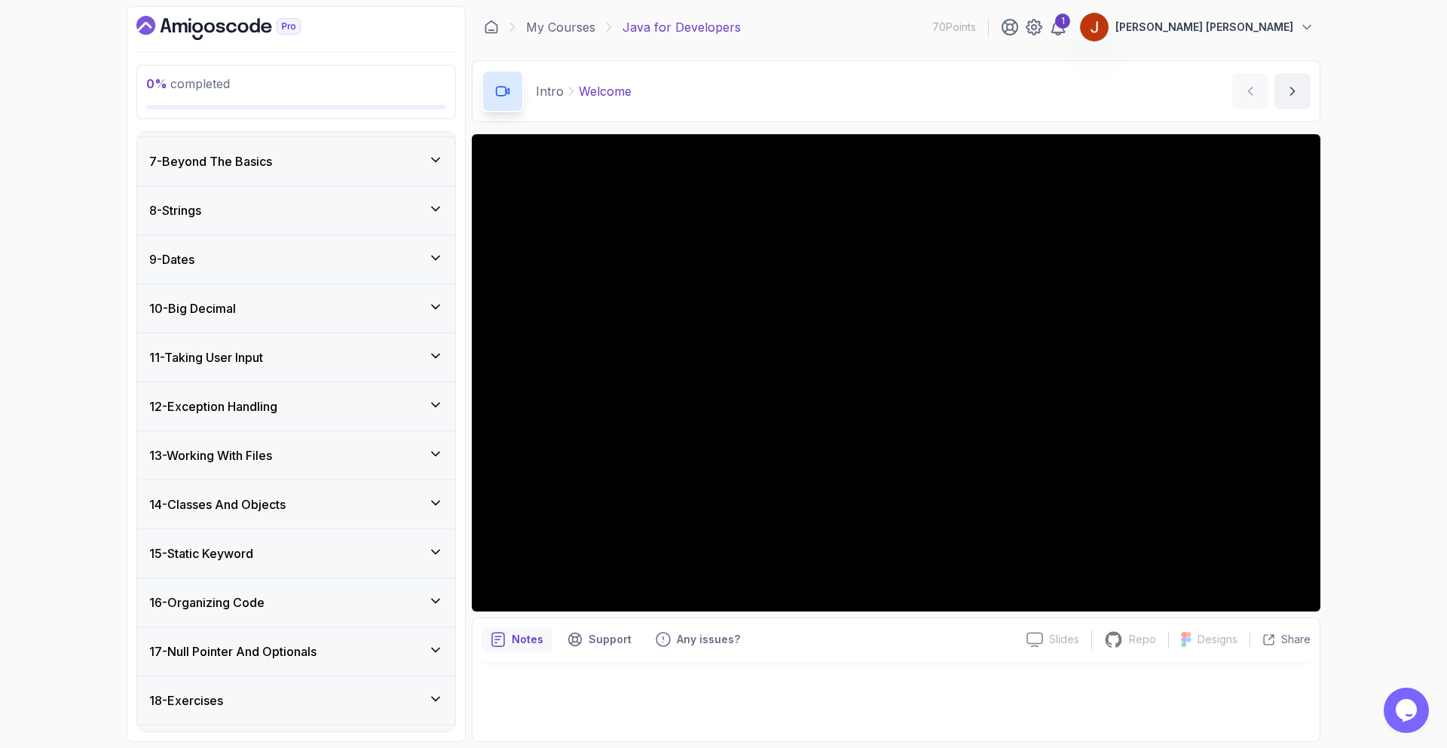
scroll to position [425, 0]
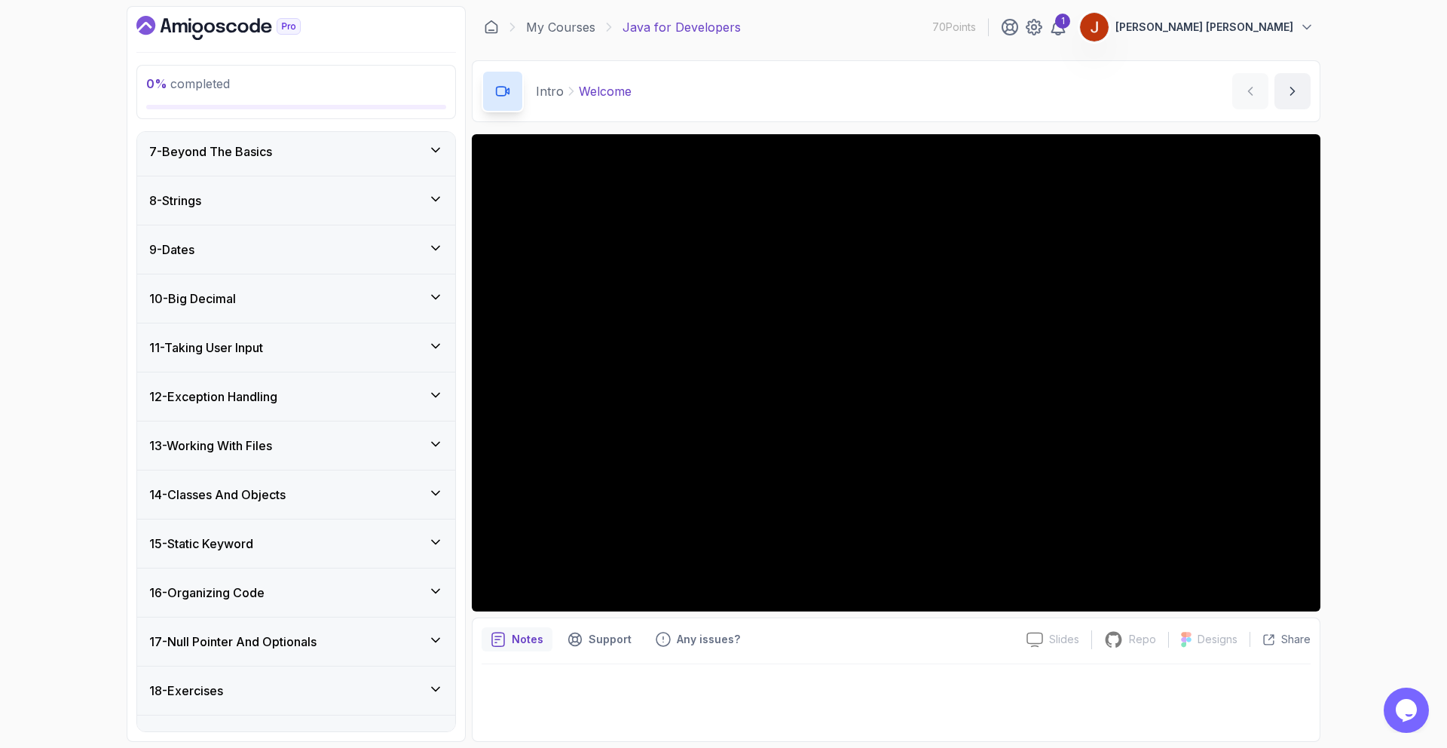
click at [338, 590] on div "16 - Organizing Code" at bounding box center [296, 592] width 294 height 18
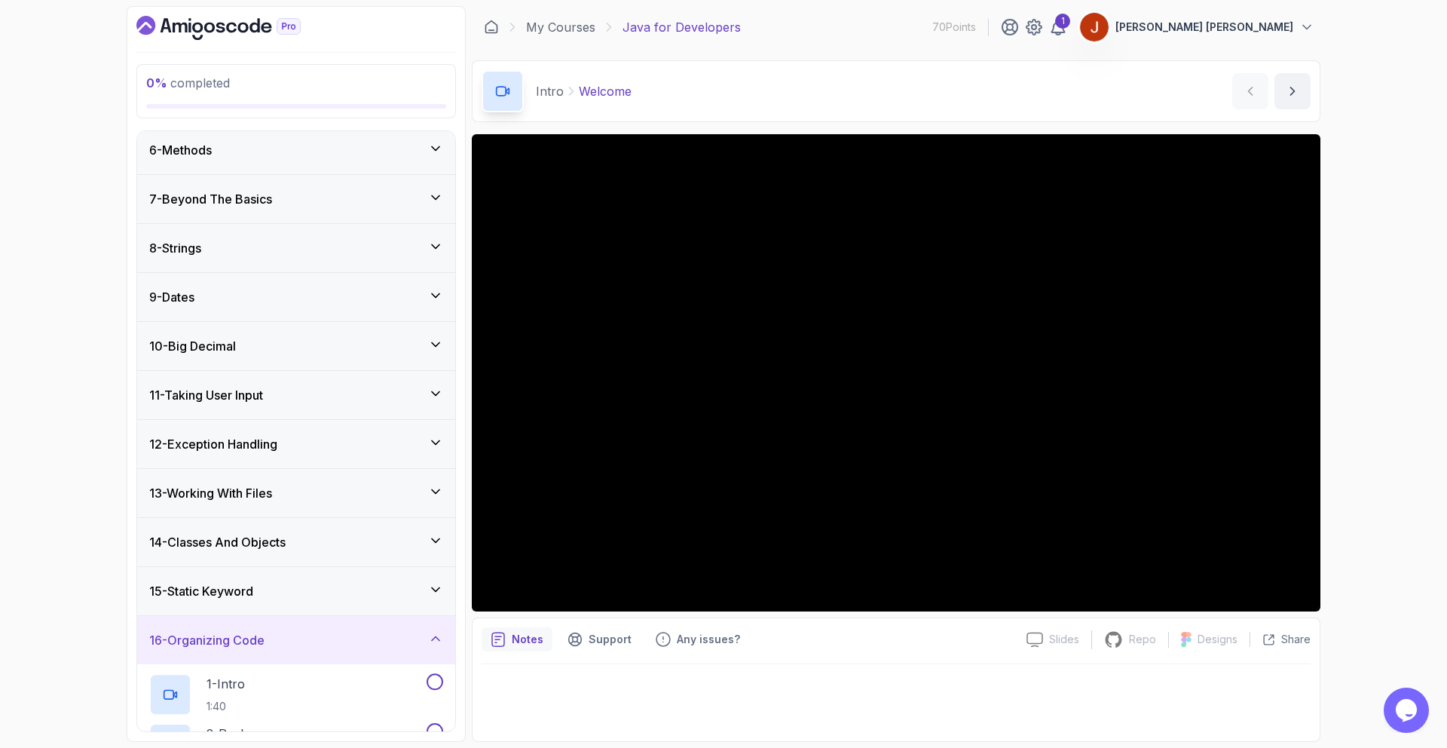
scroll to position [299, 0]
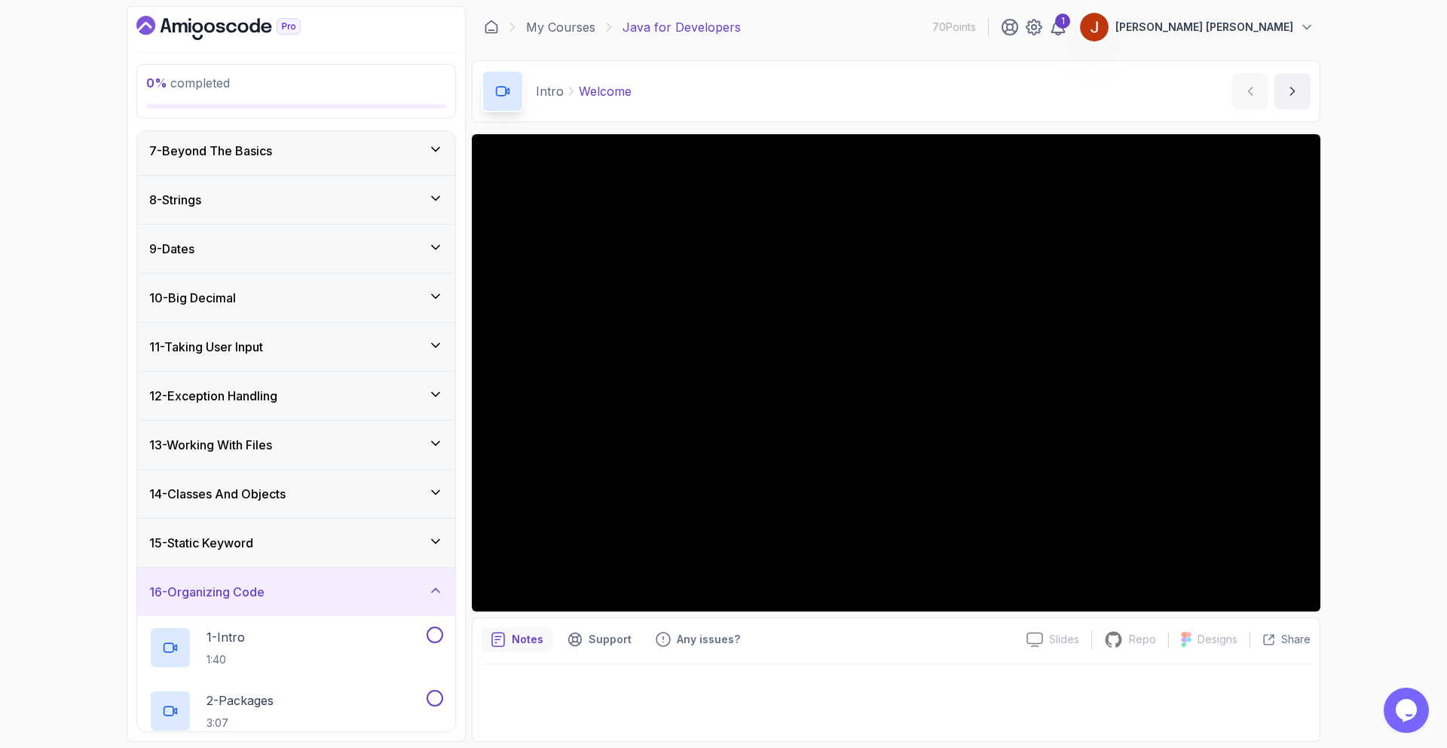
click at [338, 590] on div "16 - Organizing Code" at bounding box center [296, 592] width 294 height 18
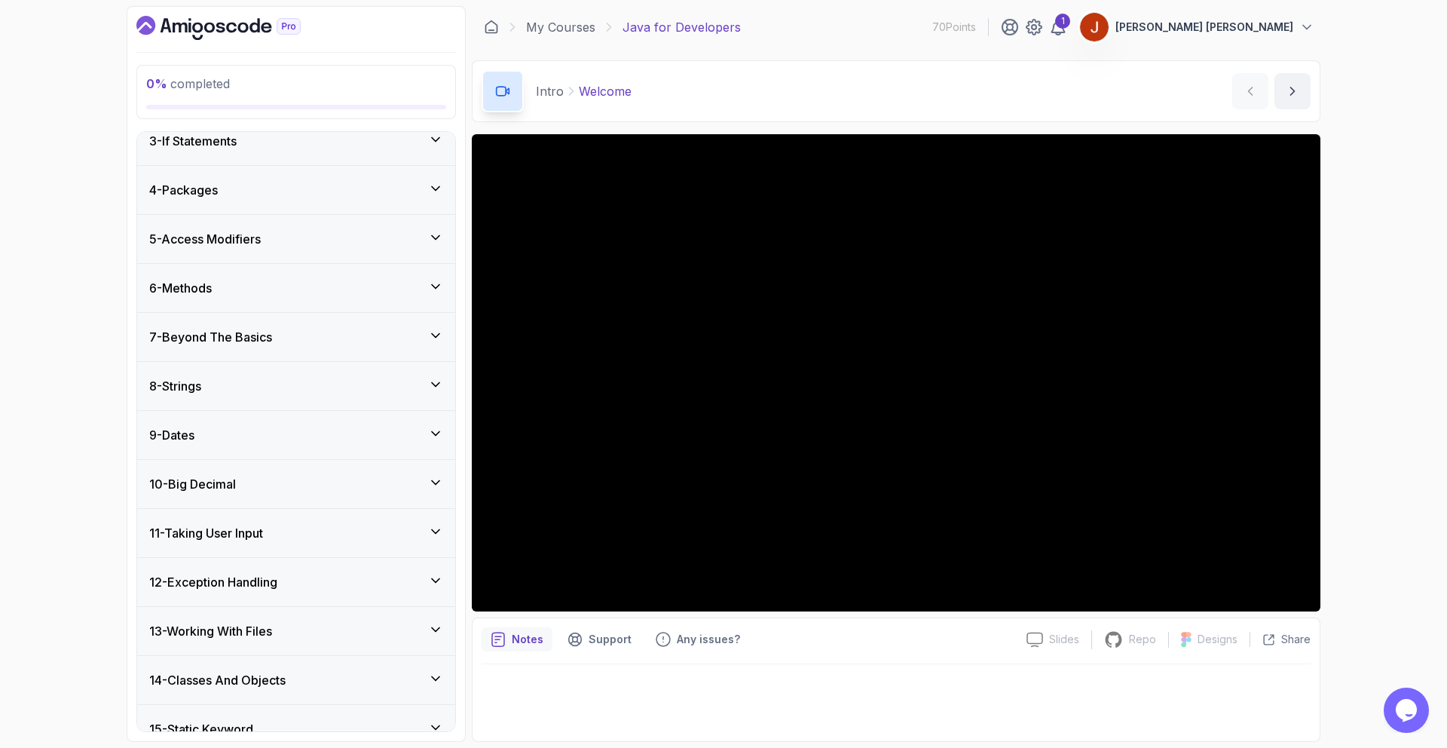
scroll to position [0, 0]
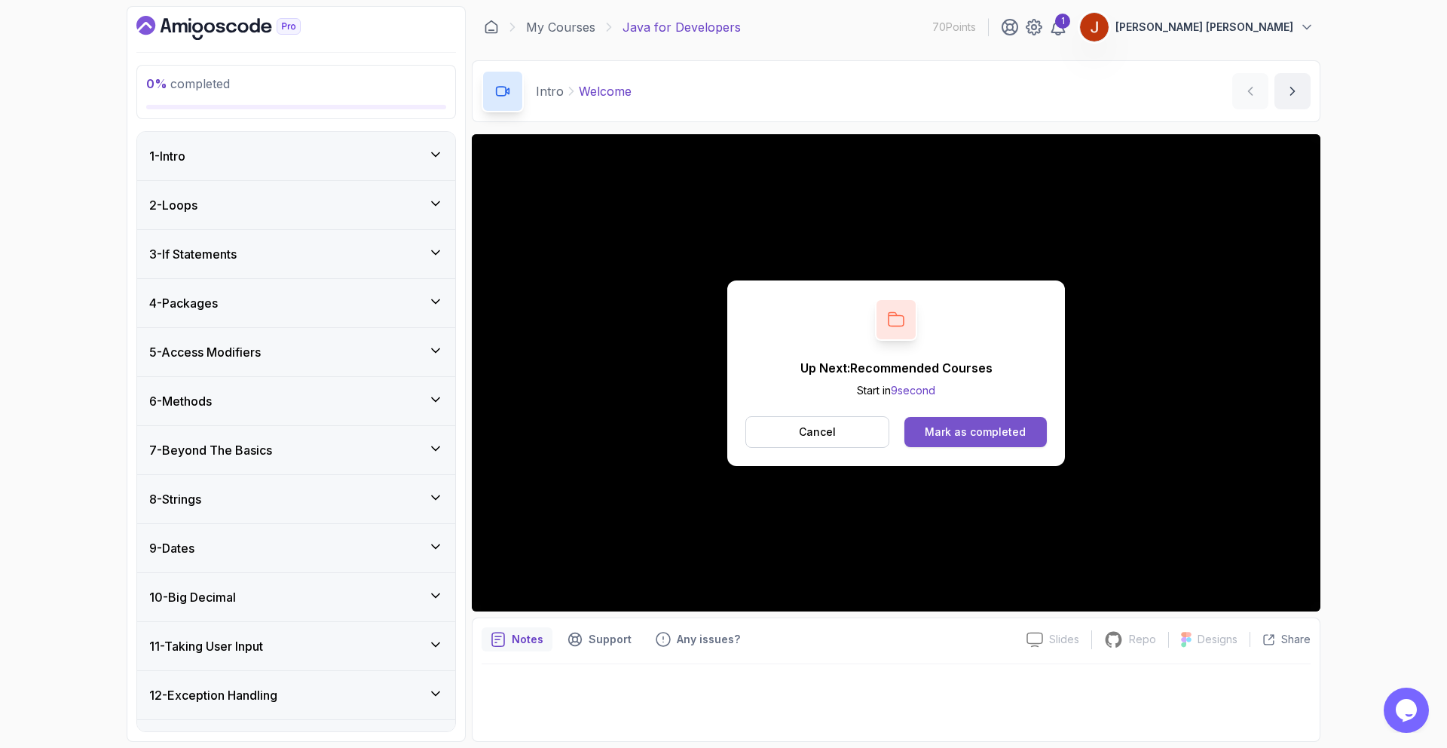
click at [969, 430] on div "Mark as completed" at bounding box center [975, 431] width 101 height 15
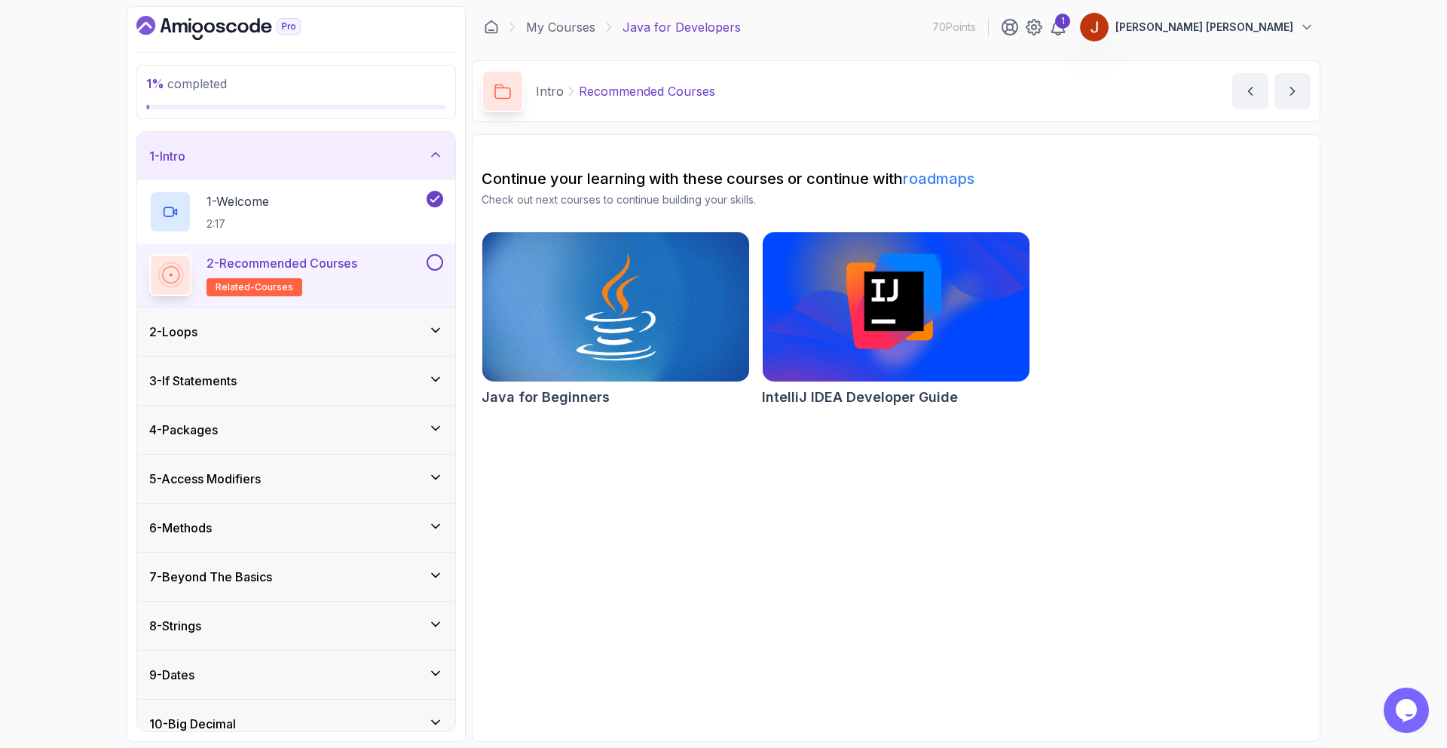
click at [870, 335] on img at bounding box center [896, 306] width 280 height 157
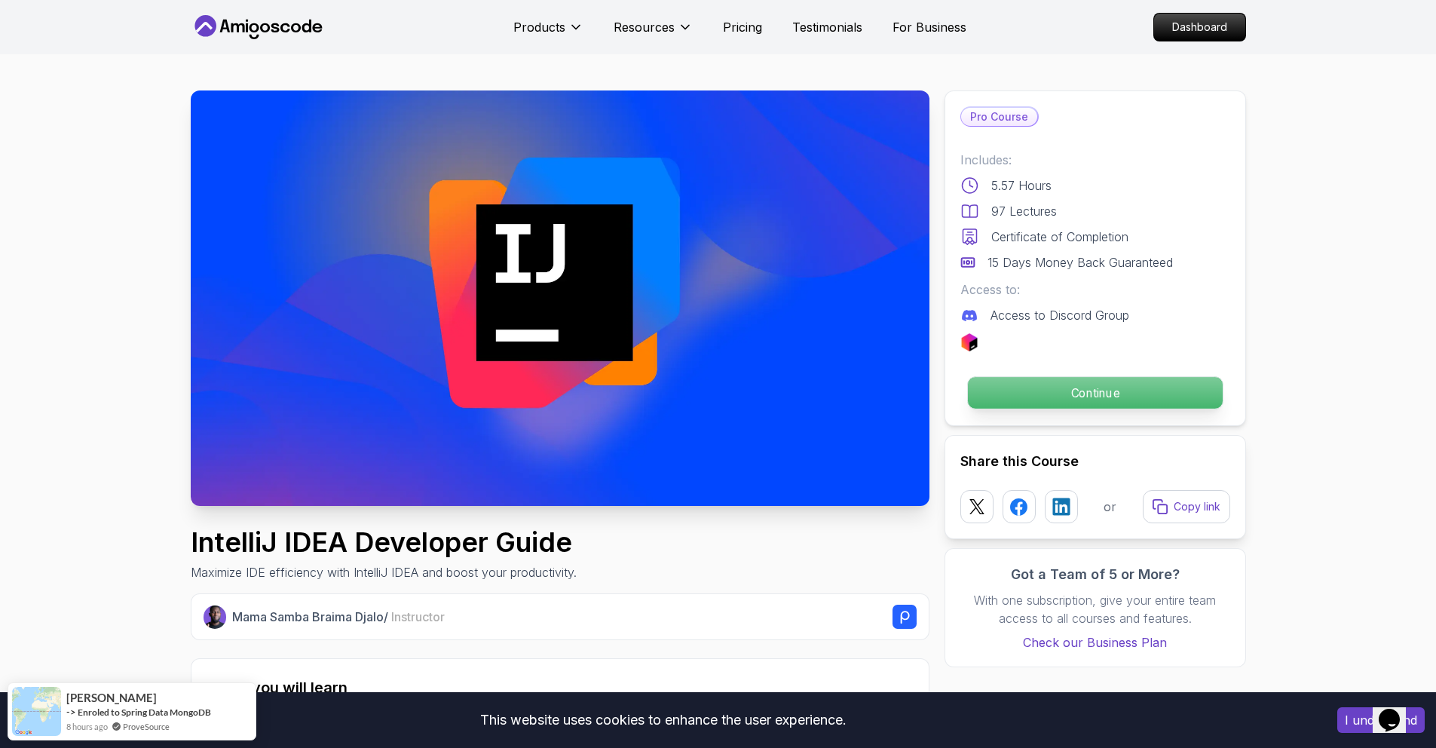
click at [1040, 402] on p "Continue" at bounding box center [1094, 393] width 255 height 32
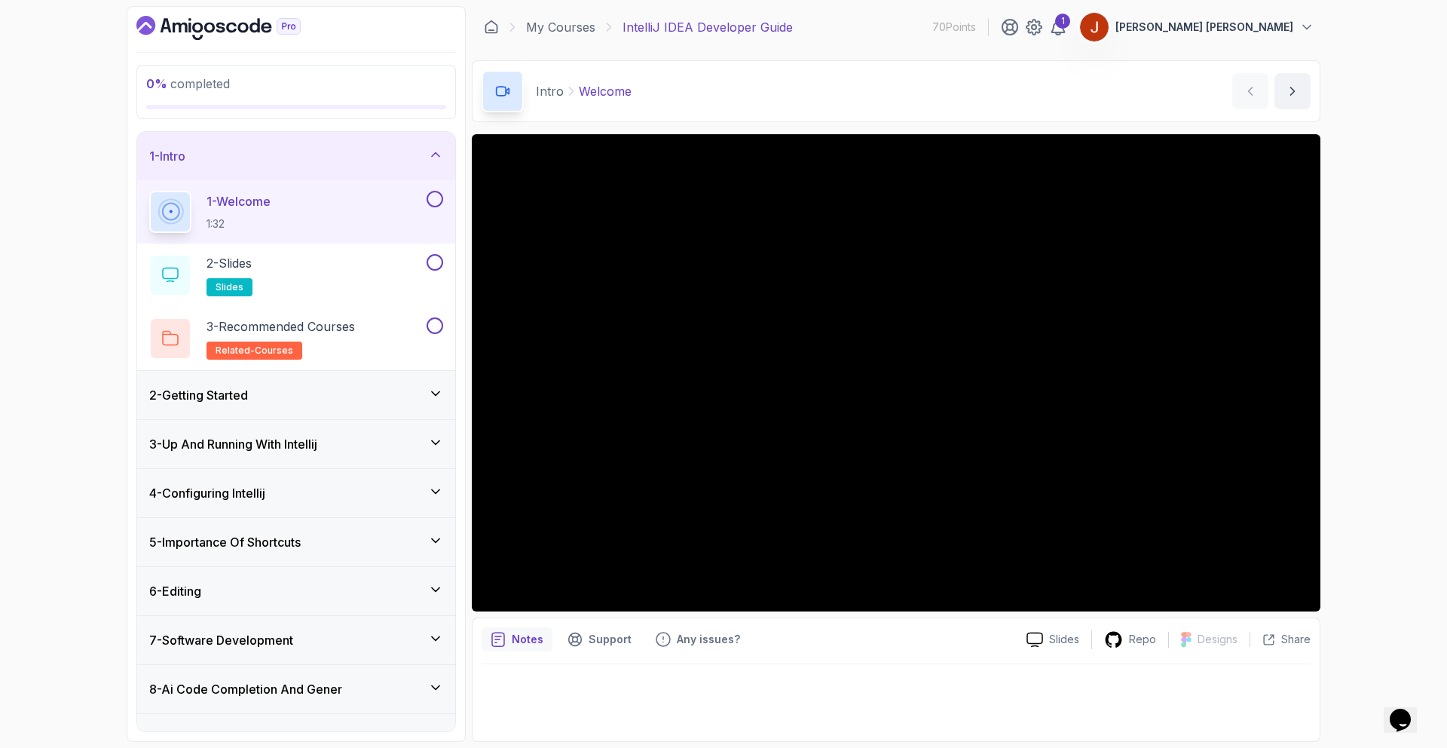
drag, startPoint x: 436, startPoint y: 262, endPoint x: 436, endPoint y: 230, distance: 32.4
click at [436, 262] on button at bounding box center [435, 262] width 17 height 17
click at [443, 196] on div "1 - Welcome 1:32" at bounding box center [296, 211] width 318 height 63
click at [435, 194] on button at bounding box center [435, 199] width 17 height 17
click at [414, 332] on div "3 - Recommended Courses related-courses" at bounding box center [286, 338] width 274 height 42
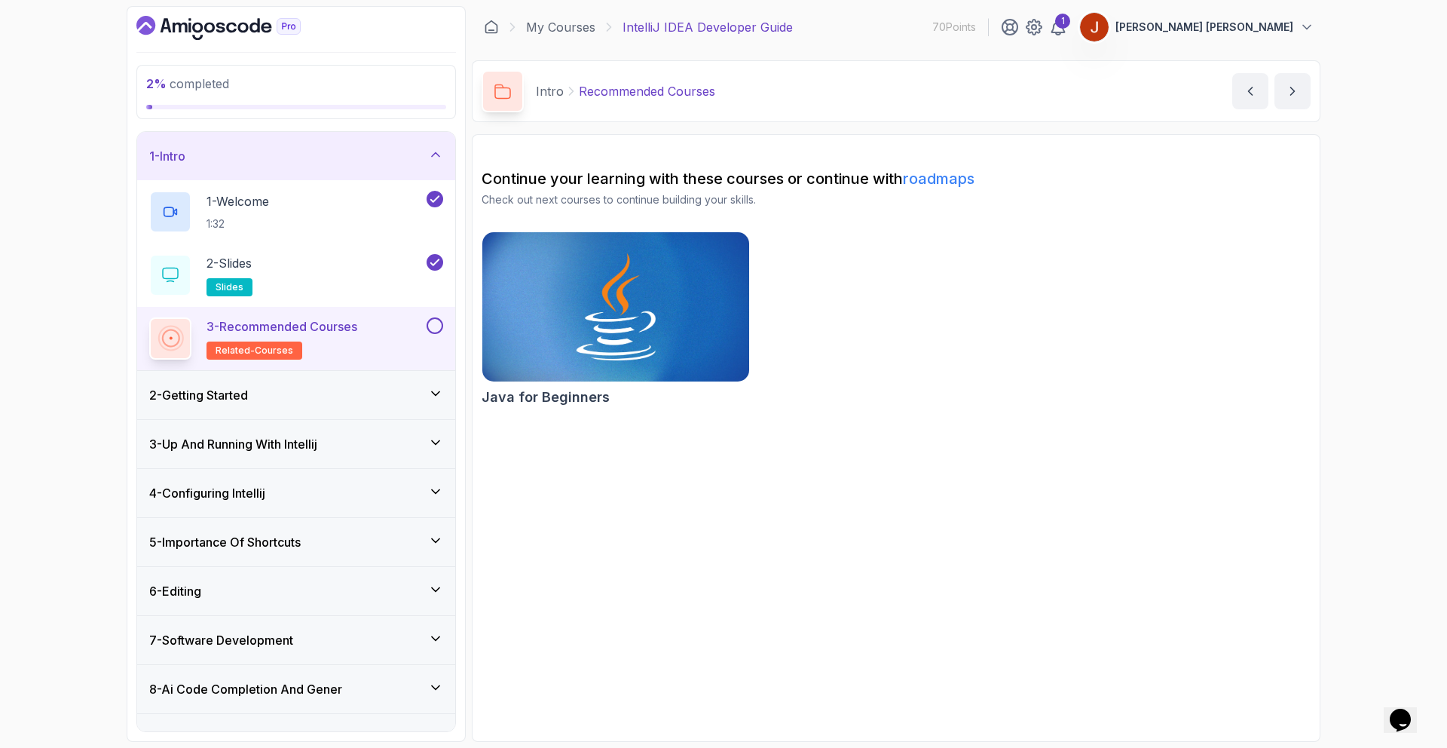
click at [433, 326] on button at bounding box center [435, 325] width 17 height 17
click at [385, 372] on div "2 - Getting Started" at bounding box center [296, 395] width 318 height 48
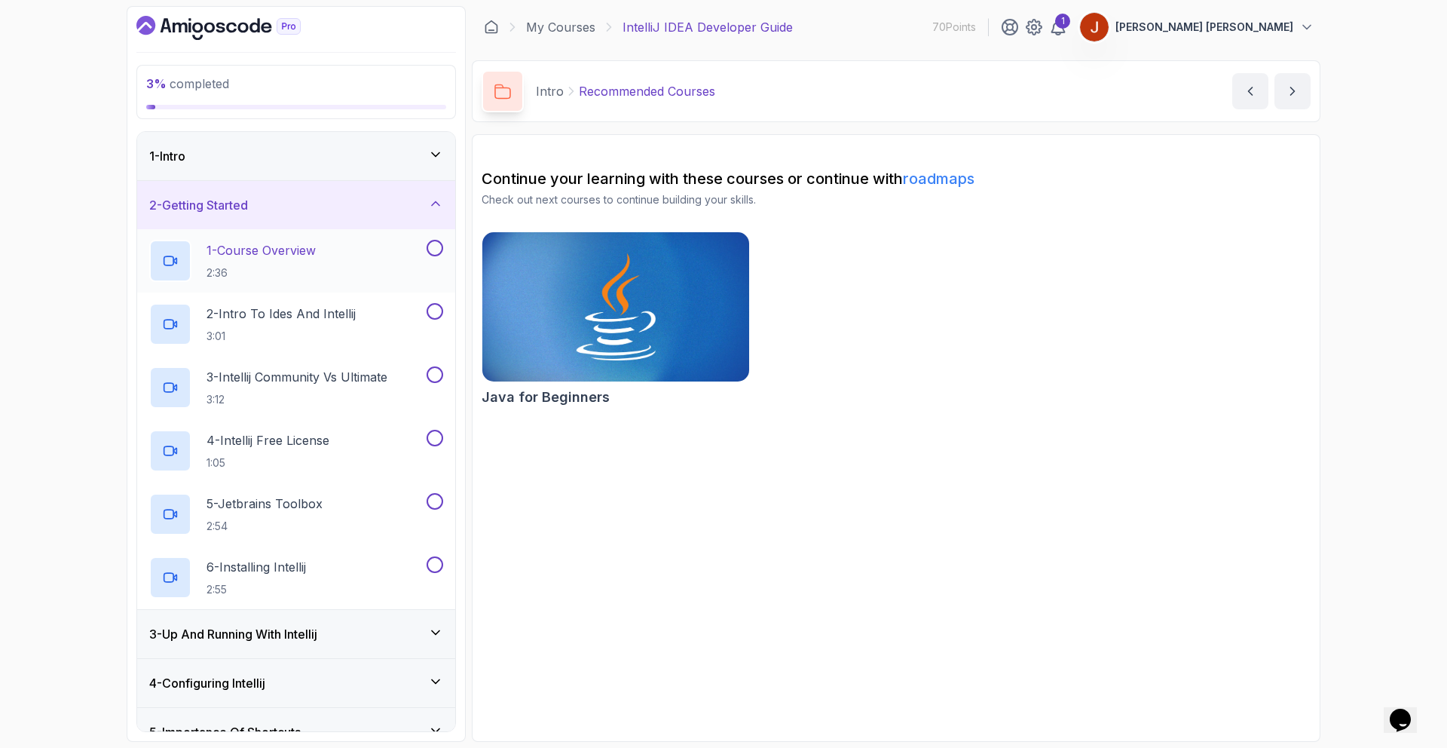
click at [440, 247] on button at bounding box center [435, 248] width 17 height 17
click at [435, 314] on button at bounding box center [435, 311] width 17 height 17
click at [400, 326] on div "2 - Intro To Ides And Intellij 3:01" at bounding box center [286, 324] width 274 height 42
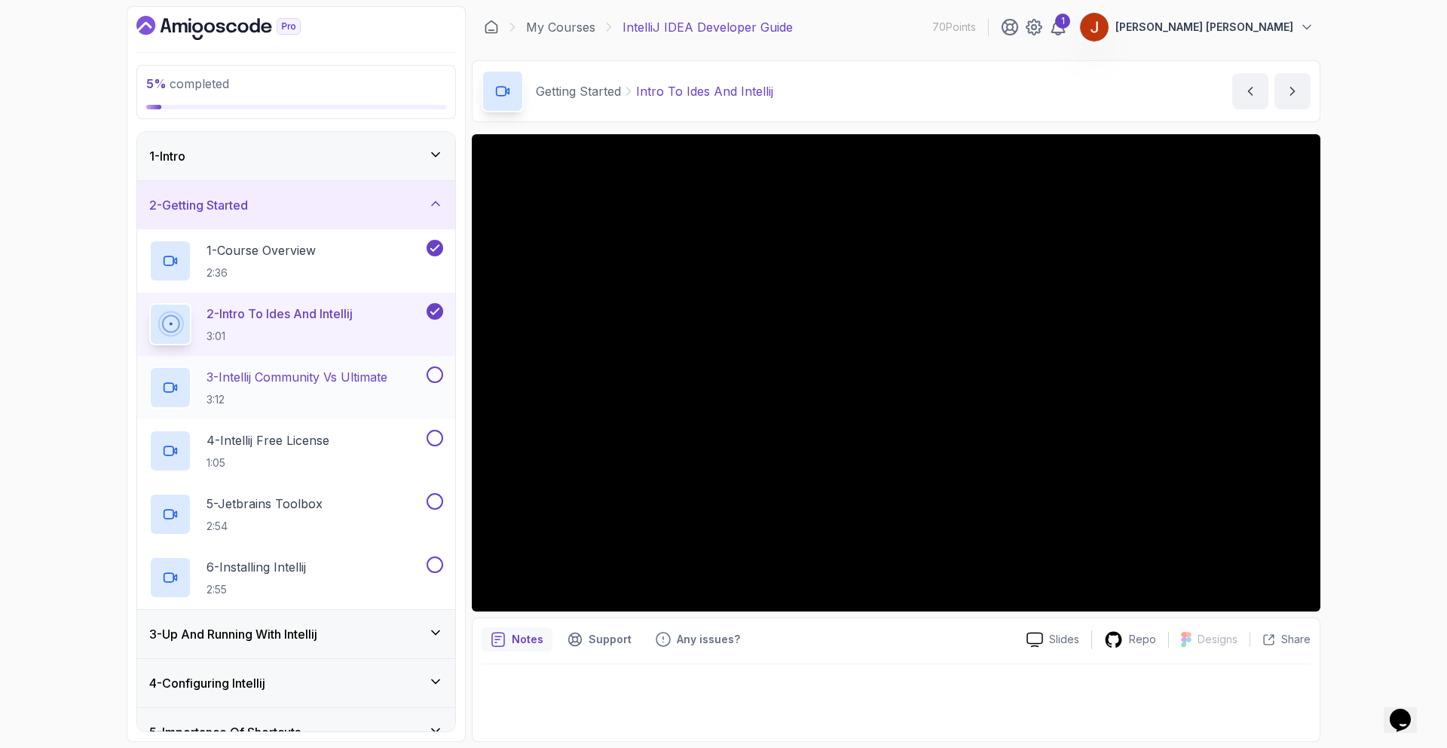
drag, startPoint x: 430, startPoint y: 373, endPoint x: 438, endPoint y: 390, distance: 18.9
click at [430, 373] on button at bounding box center [435, 374] width 17 height 17
click at [434, 434] on button at bounding box center [435, 438] width 17 height 17
click at [433, 501] on button at bounding box center [435, 501] width 17 height 17
click at [440, 563] on button at bounding box center [435, 564] width 17 height 17
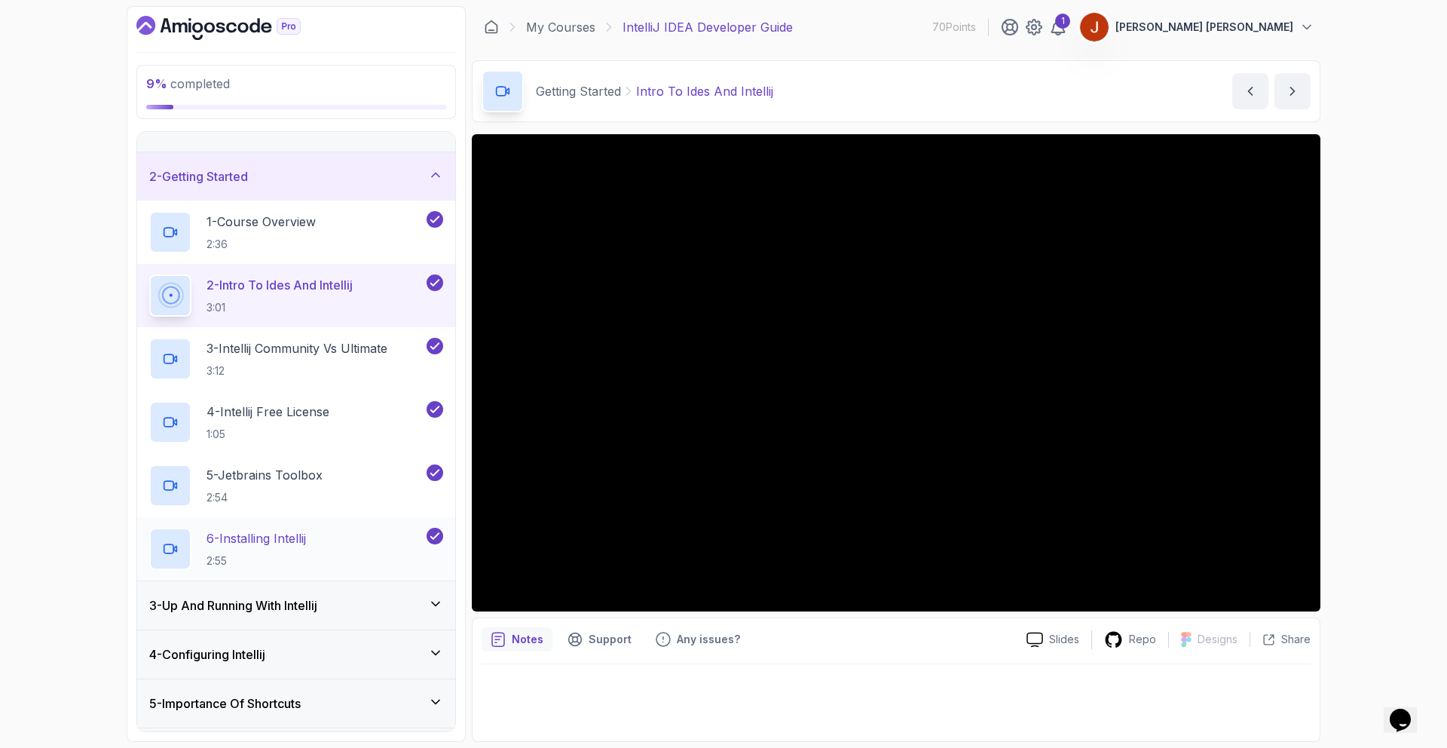
scroll to position [31, 0]
click at [391, 595] on div "3 - Up And Running With Intellij" at bounding box center [296, 603] width 294 height 18
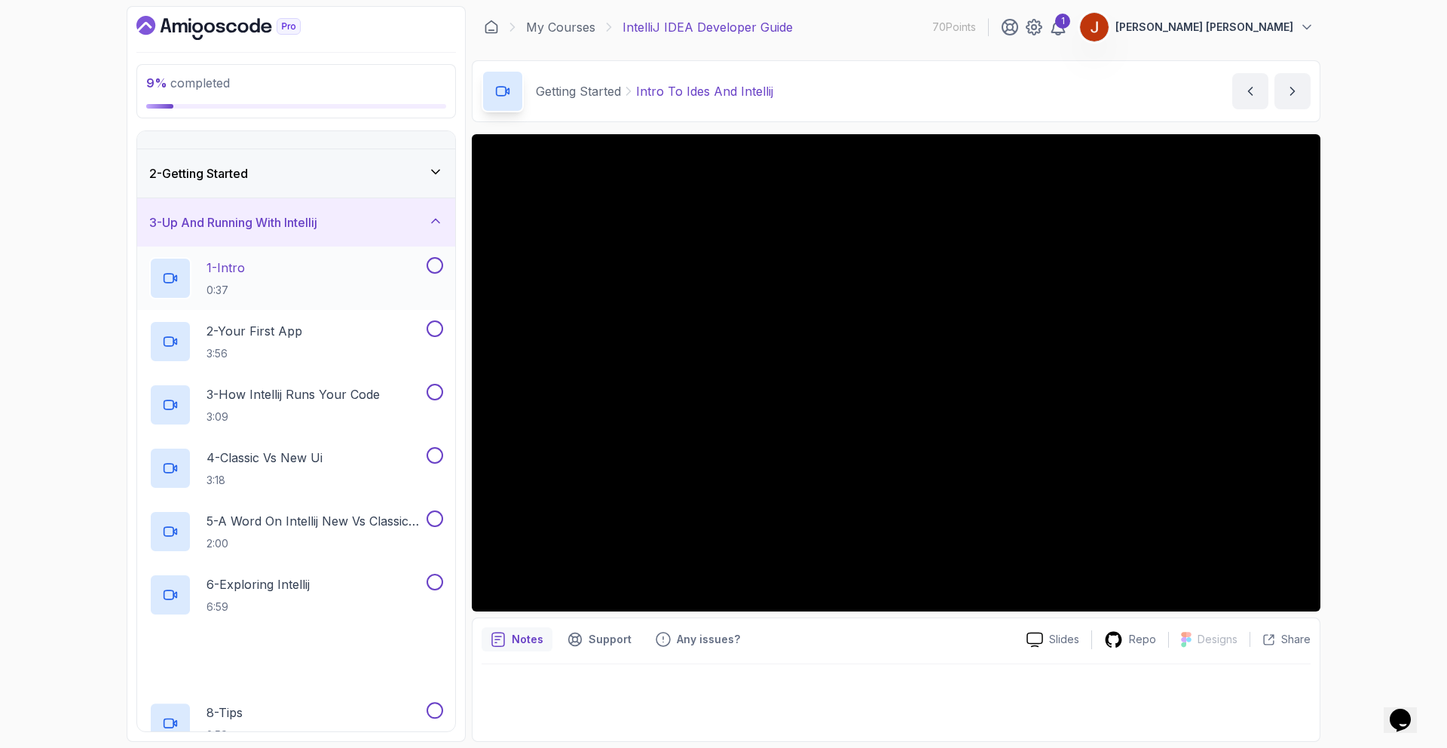
click at [311, 265] on div "1 - Intro 0:37" at bounding box center [286, 278] width 274 height 42
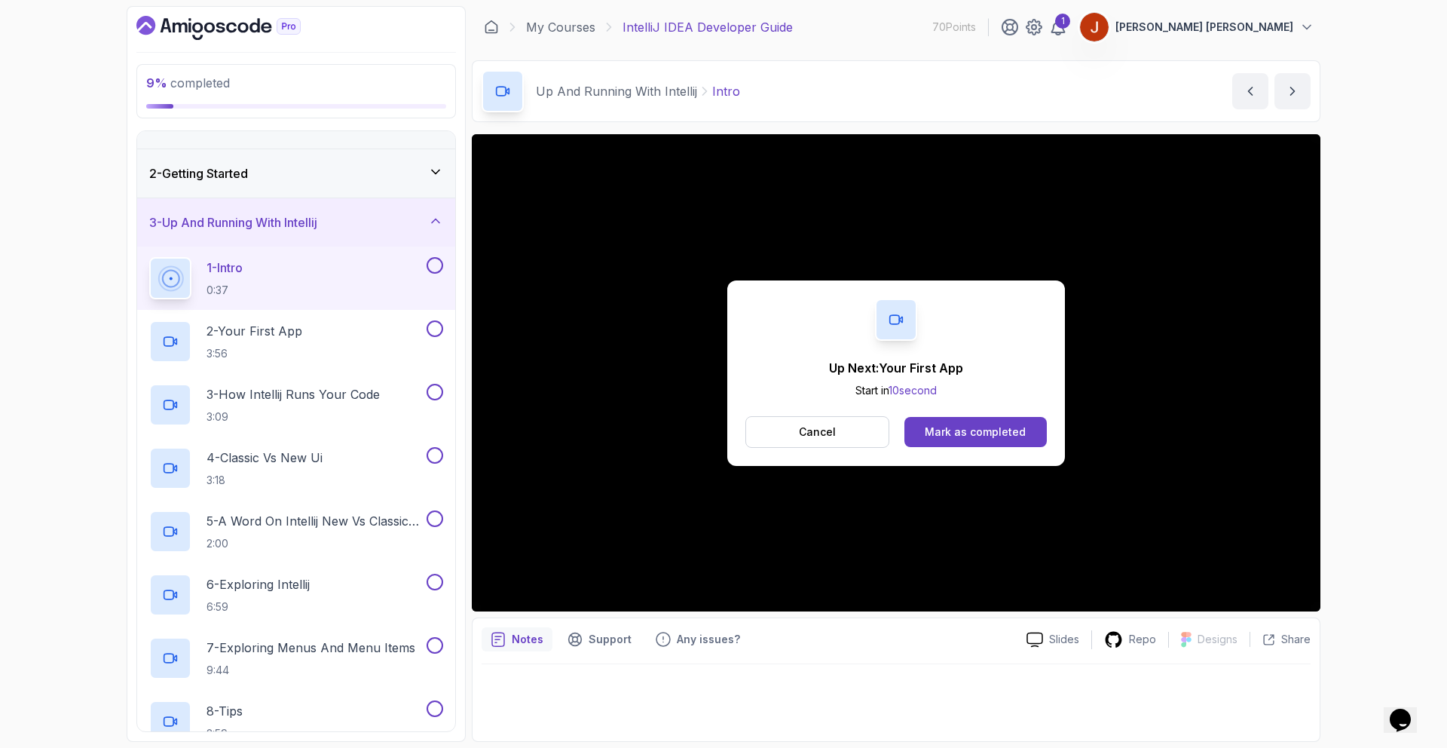
click at [929, 413] on div "Up Next: Your First App Start in 10 second Cancel Mark as completed" at bounding box center [896, 372] width 338 height 185
click at [936, 425] on div "Mark as completed" at bounding box center [975, 431] width 101 height 15
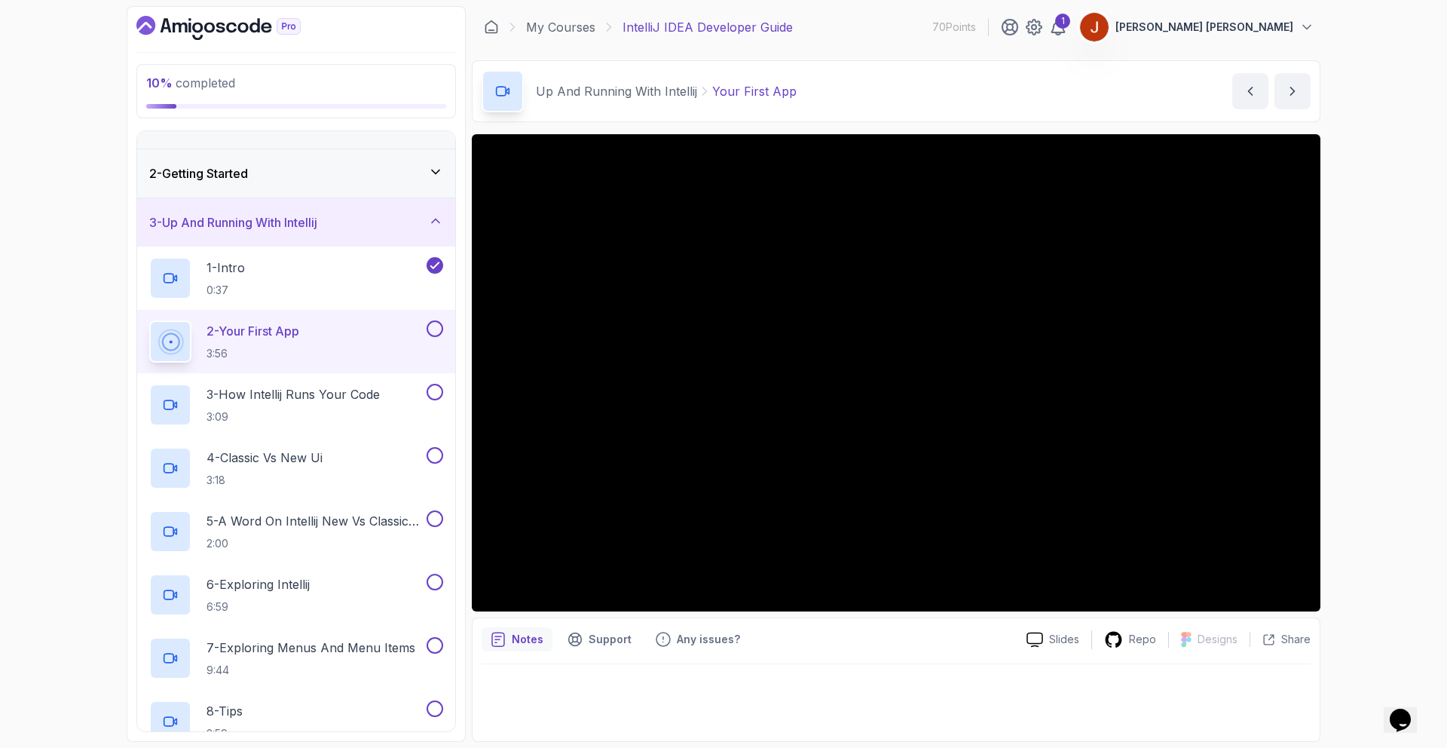
click at [442, 335] on div at bounding box center [434, 328] width 20 height 17
click at [438, 328] on button at bounding box center [435, 328] width 17 height 17
click at [372, 402] on p "3 - How Intellij Runs Your Code" at bounding box center [293, 394] width 173 height 18
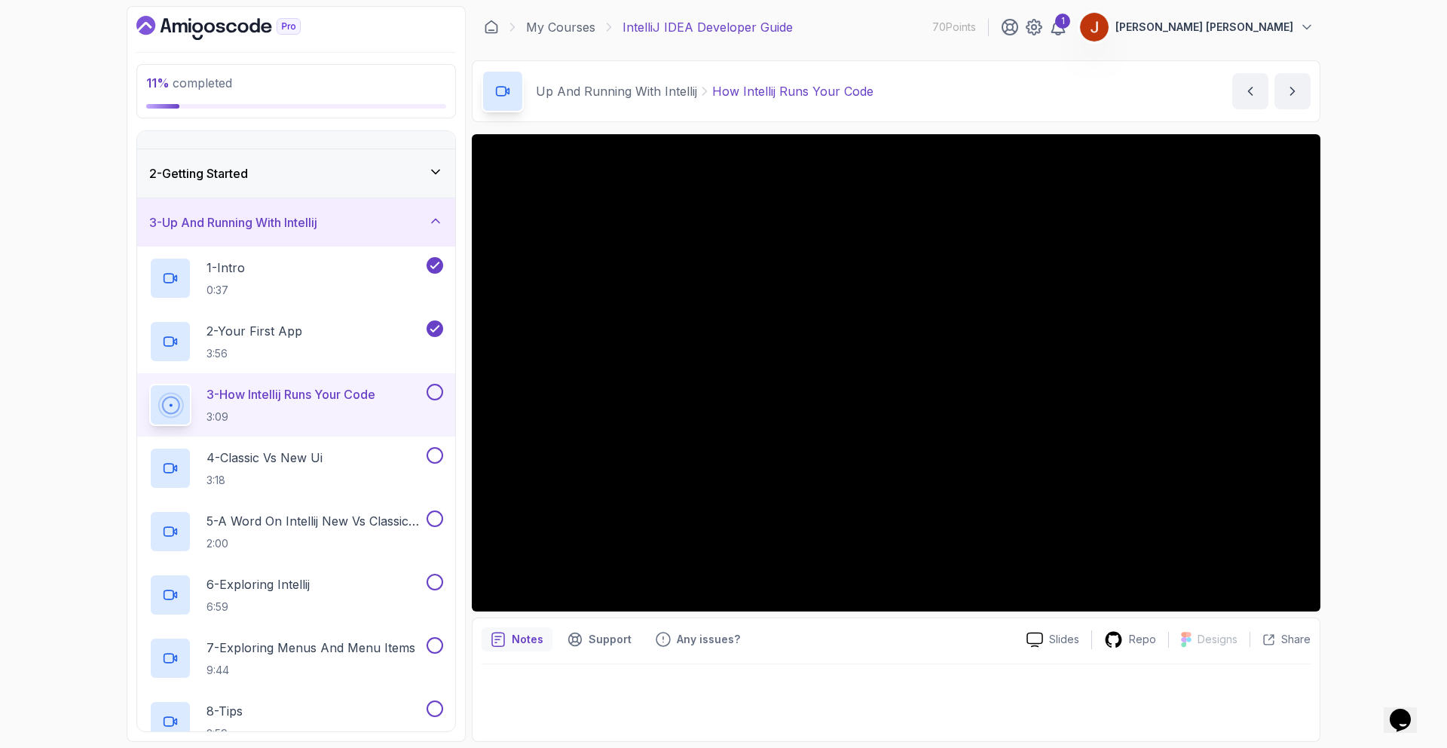
click at [443, 391] on div "3 - How Intellij Runs Your Code 3:09" at bounding box center [296, 404] width 318 height 63
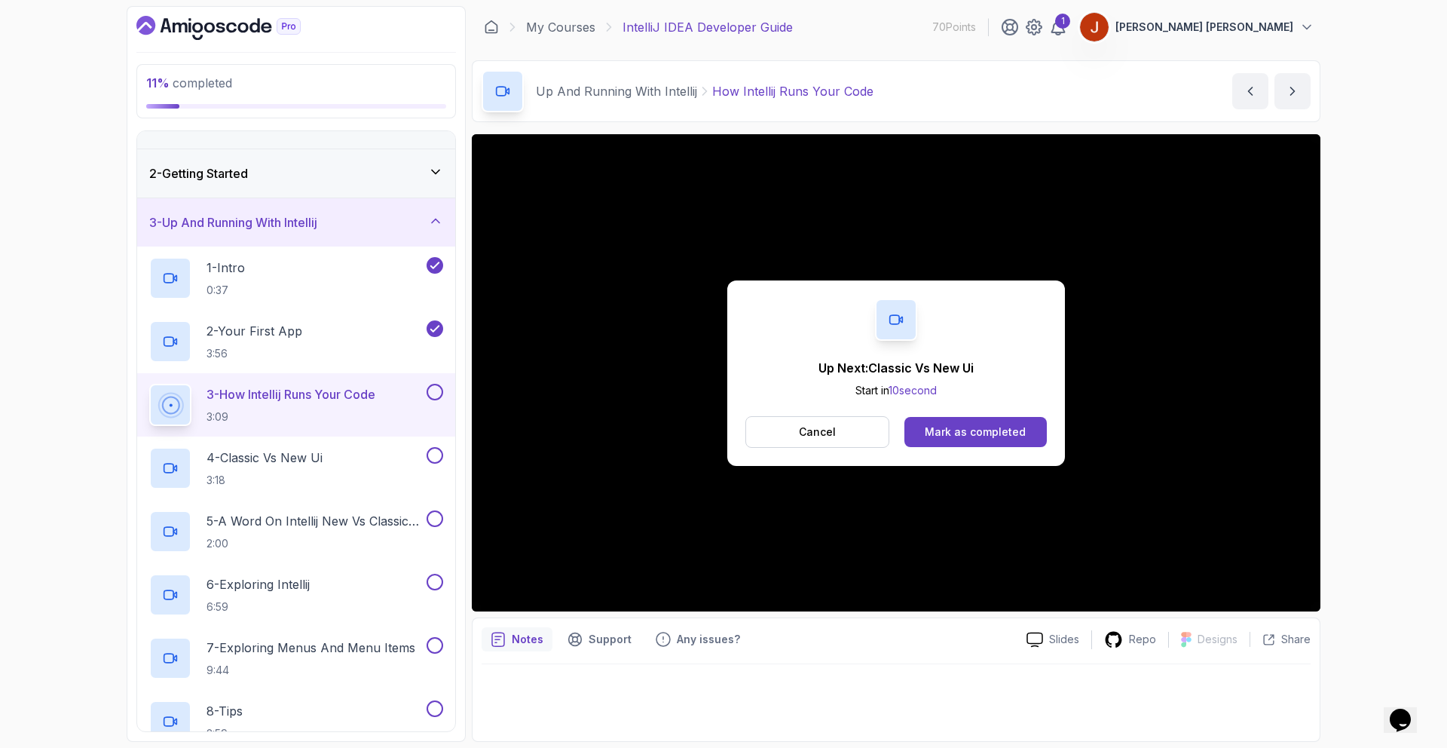
click at [434, 392] on button at bounding box center [435, 392] width 17 height 17
click at [400, 467] on div "4 - Classic Vs New Ui 3:18" at bounding box center [286, 468] width 274 height 42
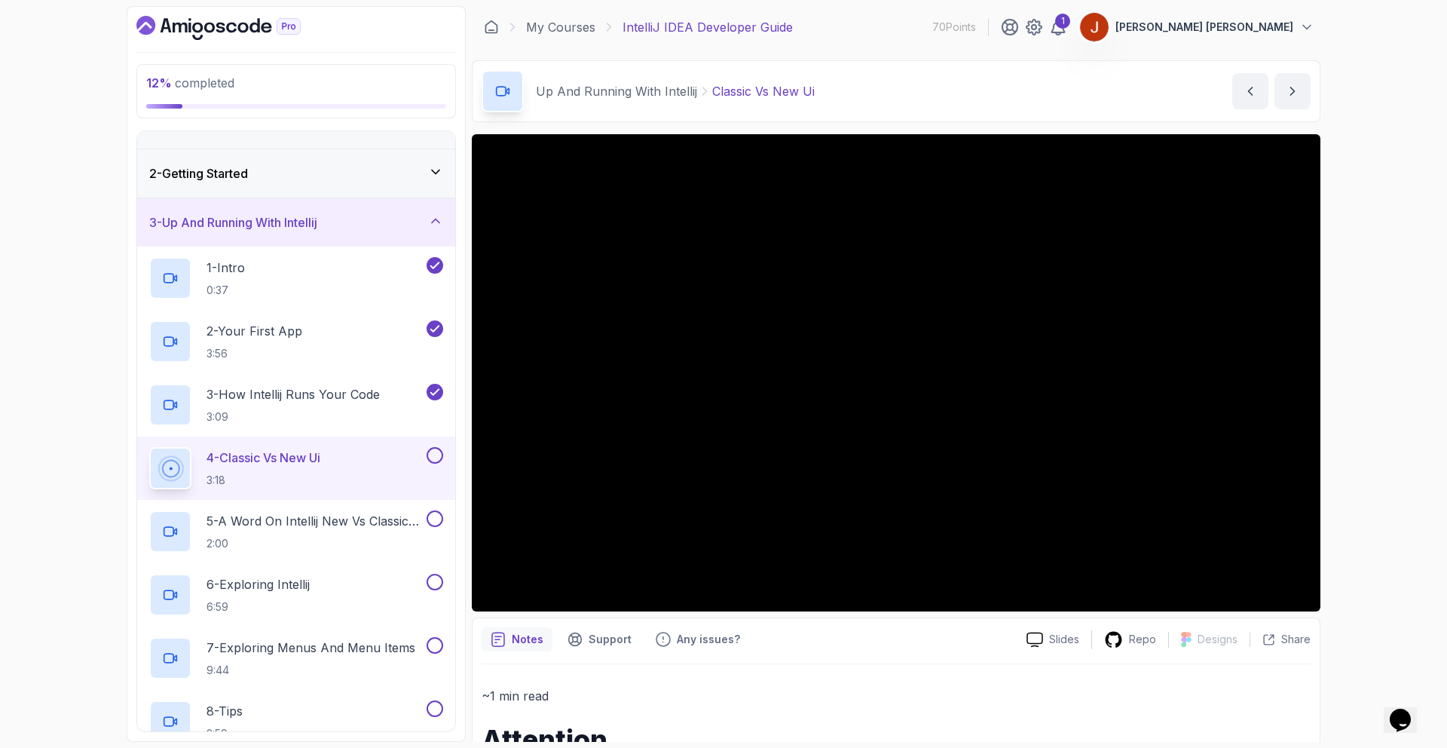
click at [432, 458] on button at bounding box center [435, 455] width 17 height 17
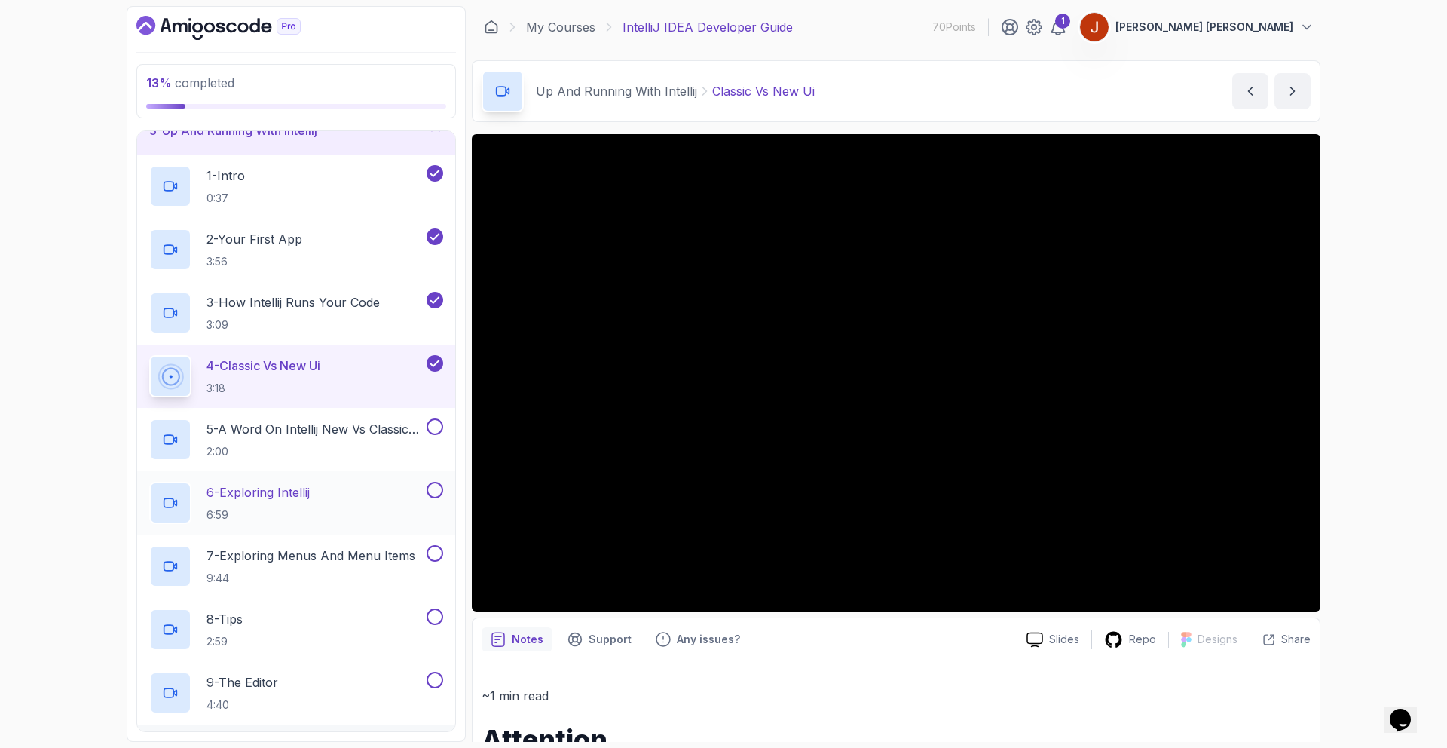
scroll to position [128, 0]
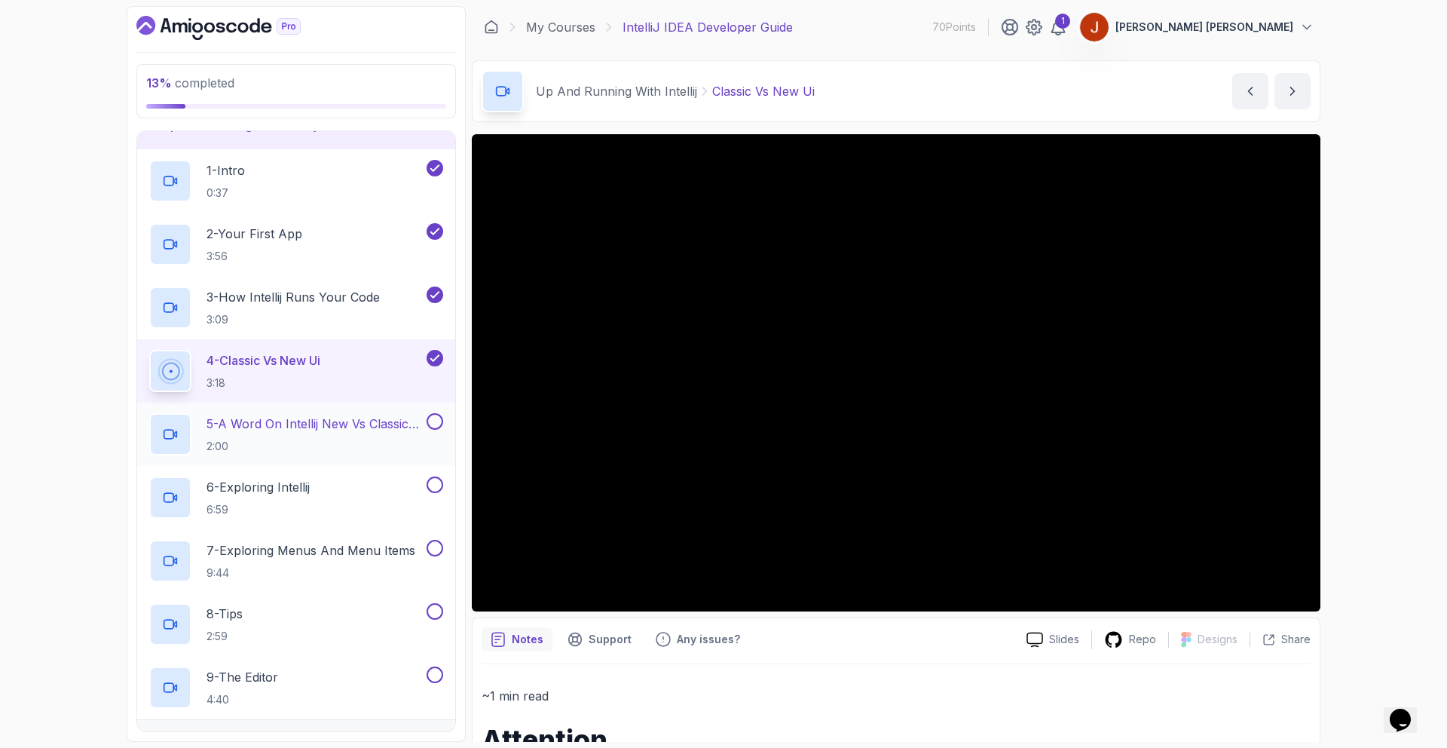
click at [347, 439] on p "2:00" at bounding box center [315, 446] width 217 height 15
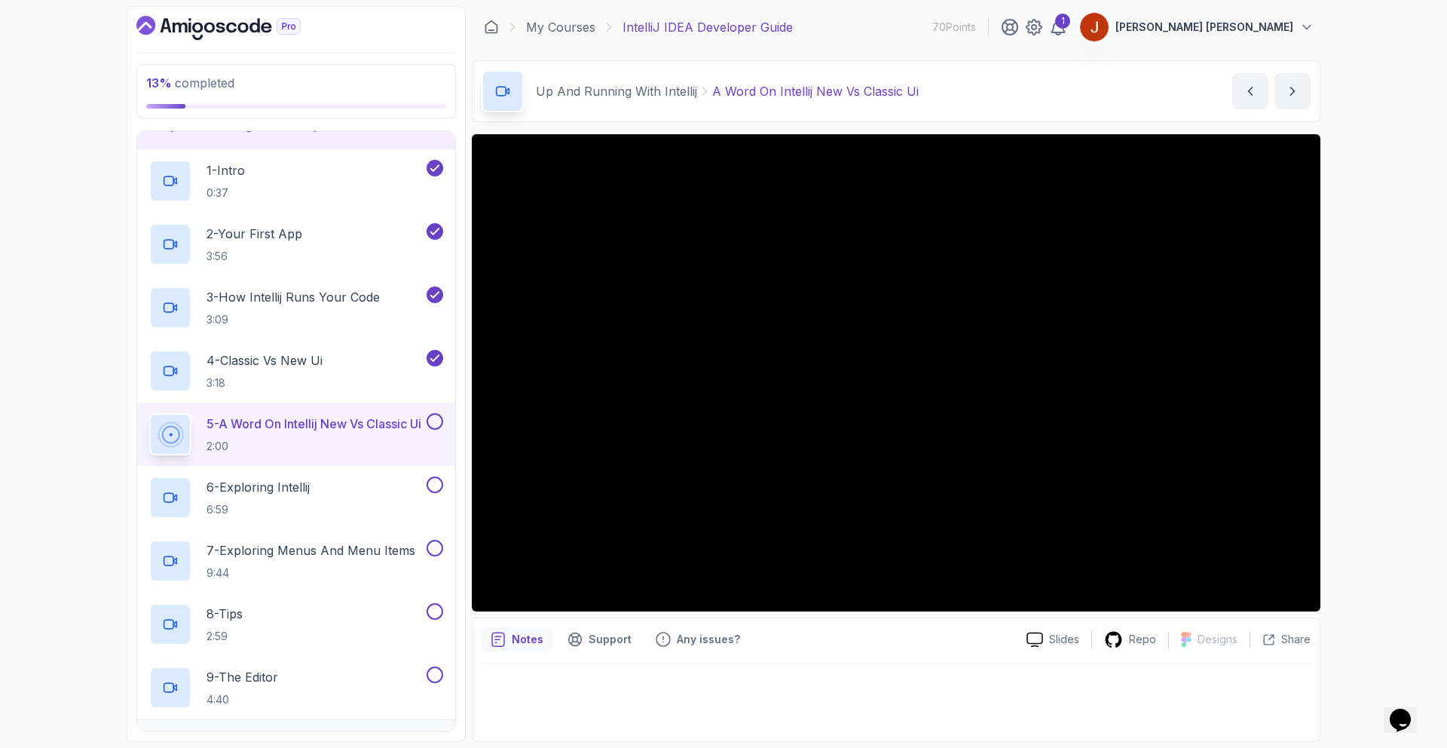
click at [435, 422] on button at bounding box center [435, 421] width 17 height 17
click at [310, 484] on p "6 - Exploring Intellij" at bounding box center [258, 487] width 103 height 18
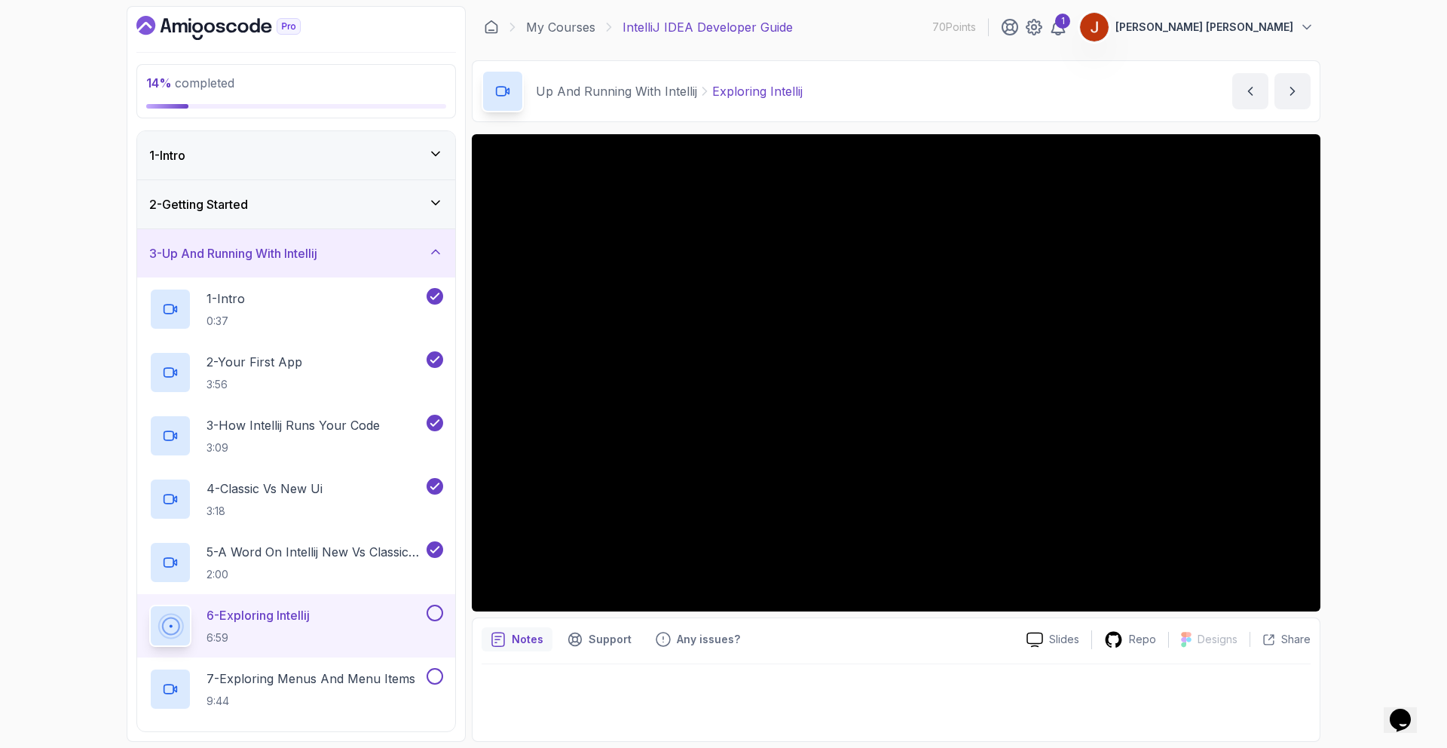
click at [438, 610] on button at bounding box center [435, 613] width 17 height 17
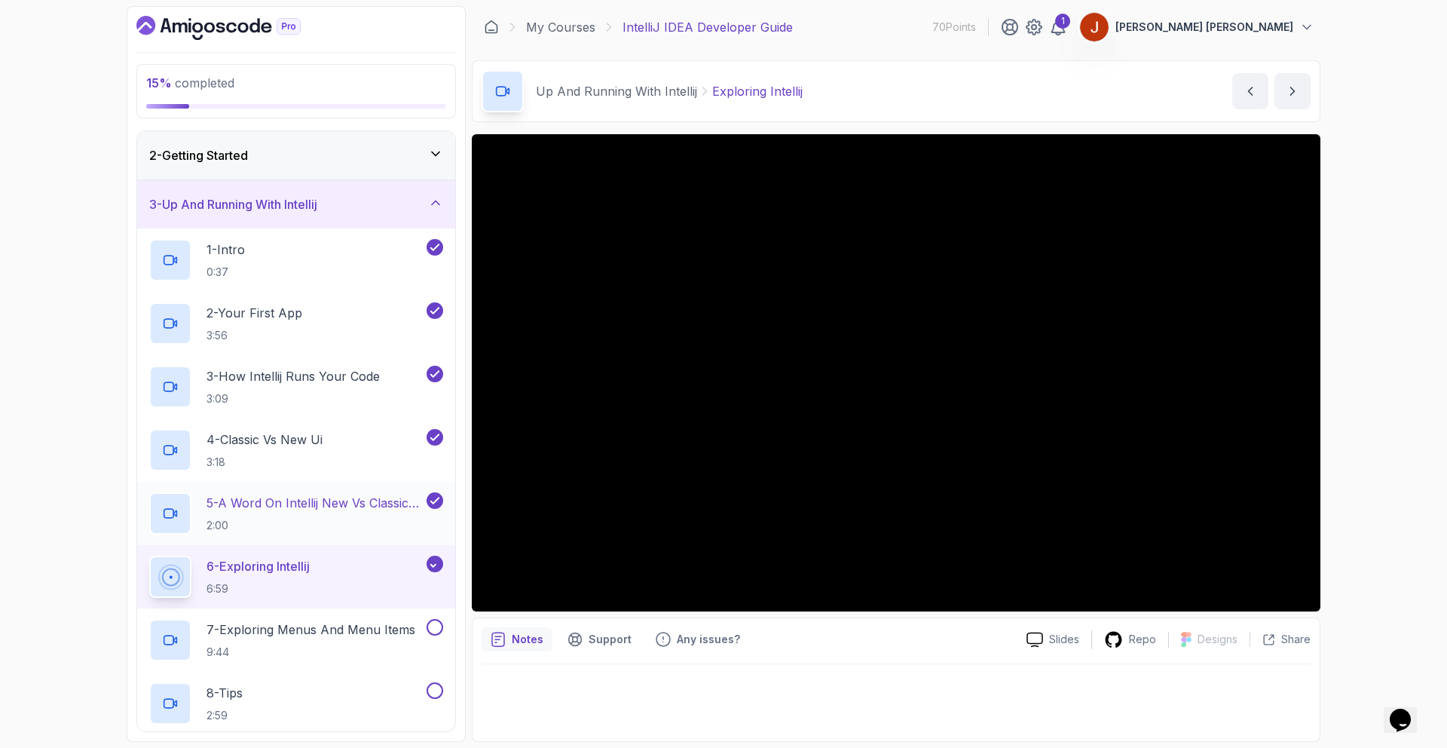
scroll to position [95, 0]
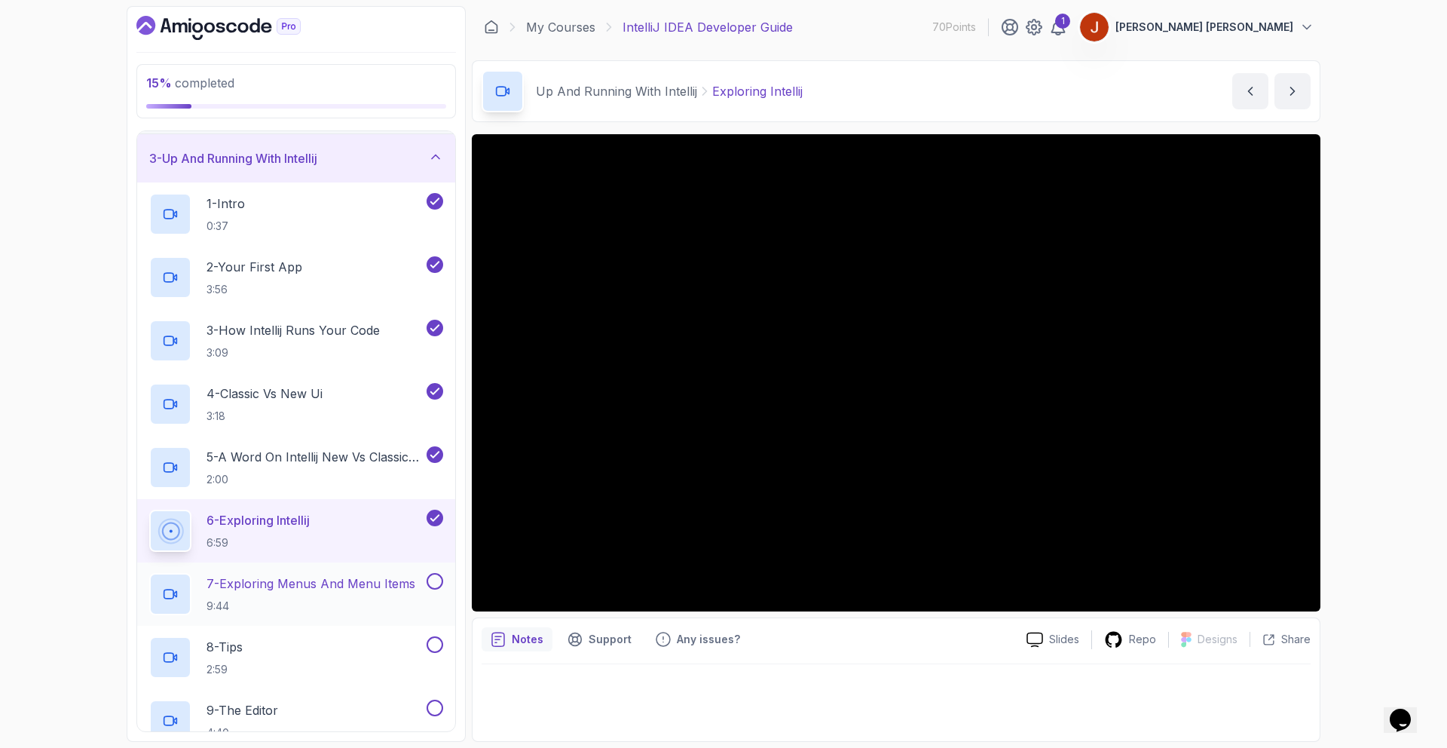
click at [333, 586] on p "7 - Exploring Menus And Menu Items" at bounding box center [311, 583] width 209 height 18
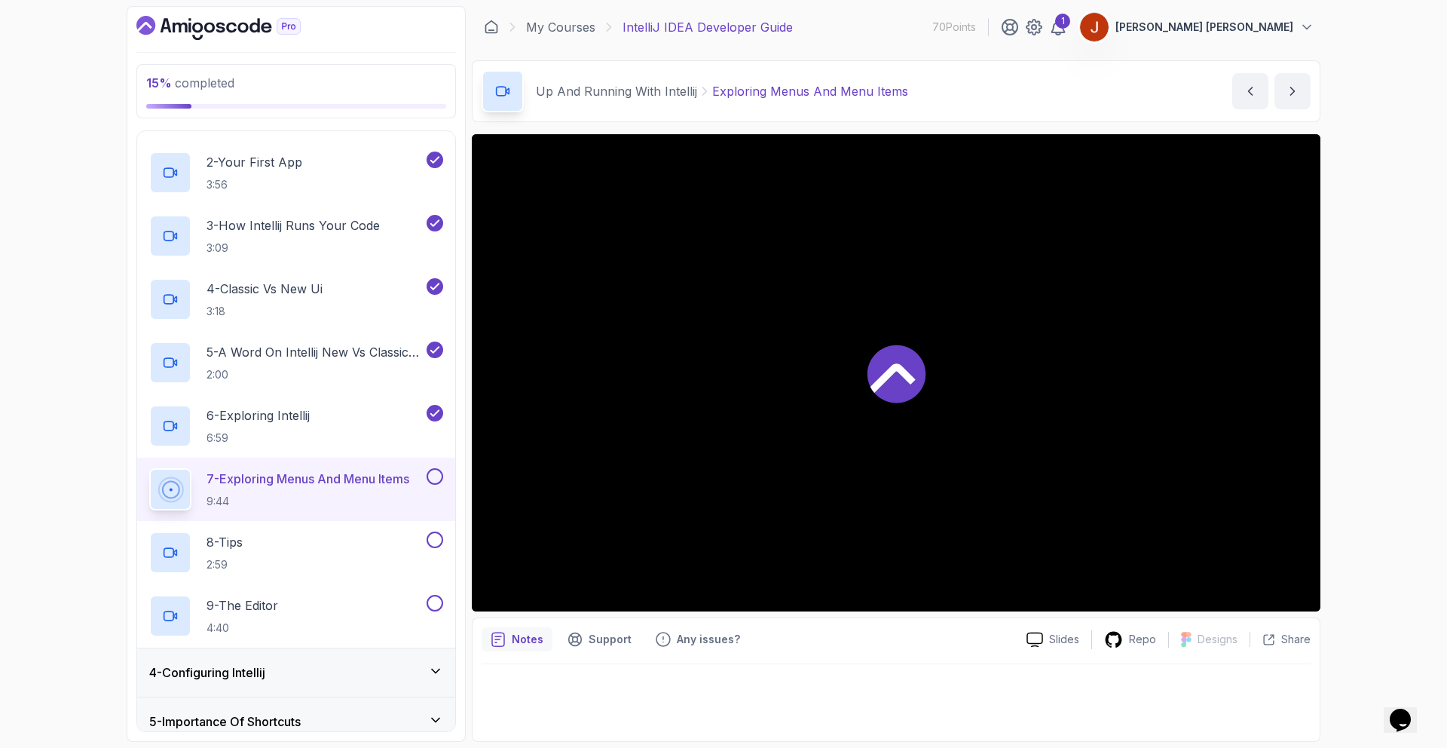
scroll to position [345, 0]
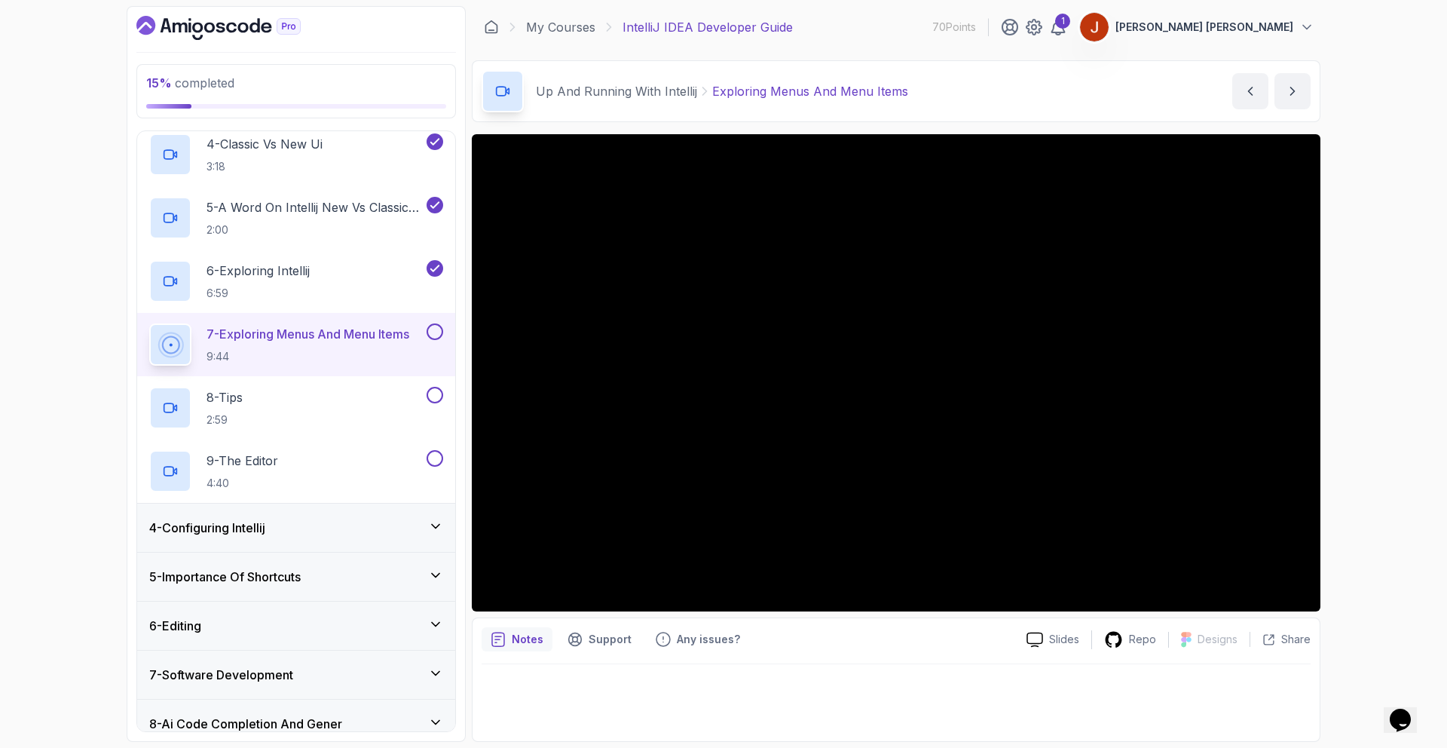
click at [427, 329] on button at bounding box center [435, 331] width 17 height 17
click at [408, 404] on div "8 - Tips 2:59" at bounding box center [286, 408] width 274 height 42
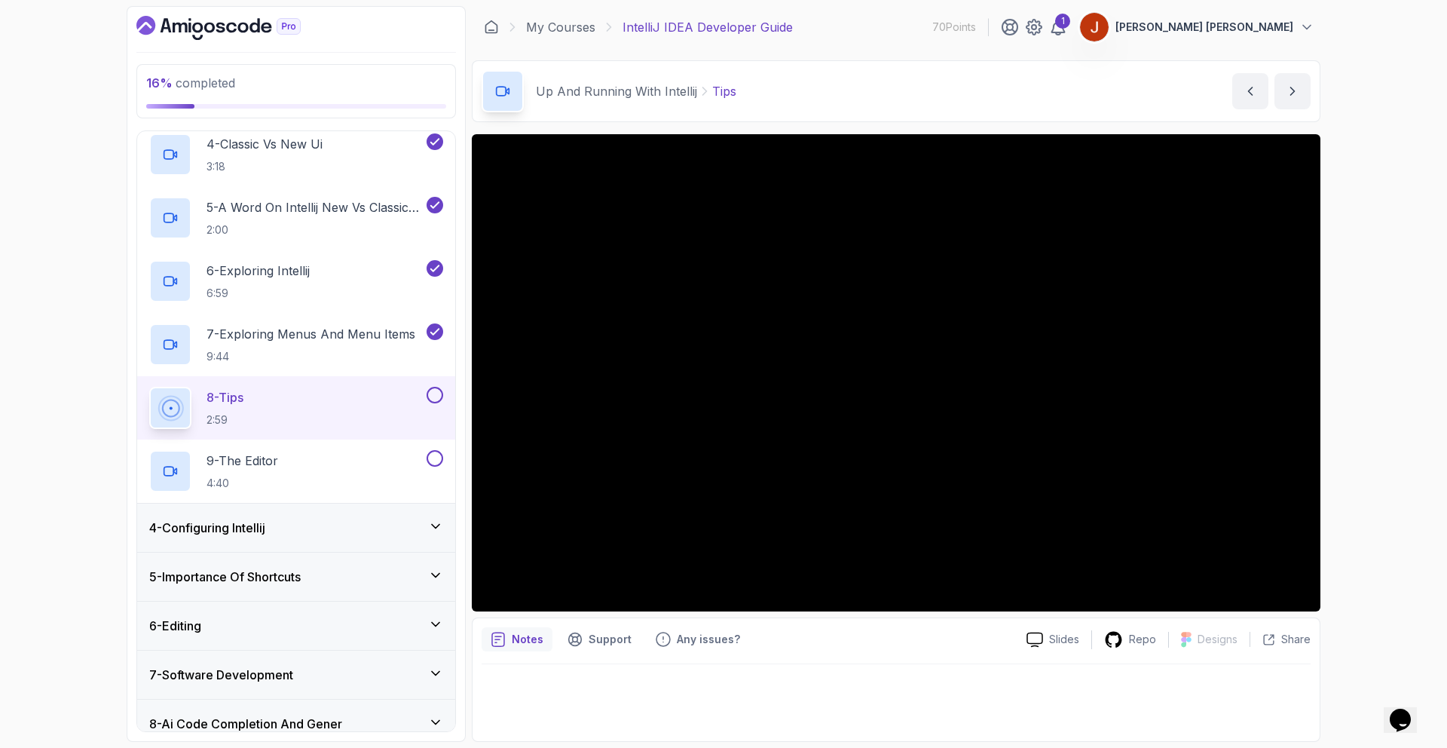
click at [432, 395] on button at bounding box center [435, 395] width 17 height 17
click at [407, 460] on div "9 - The Editor 4:40" at bounding box center [286, 471] width 274 height 42
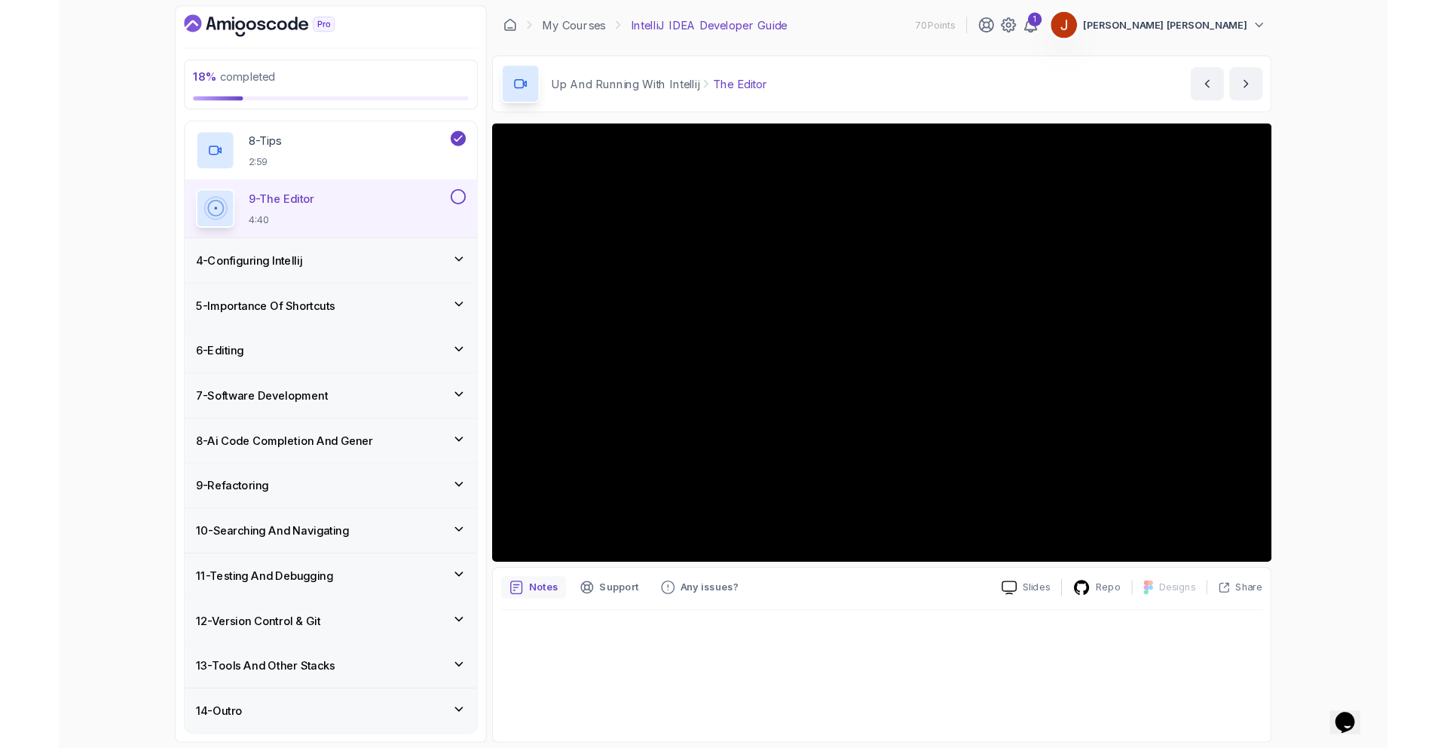
scroll to position [655, 0]
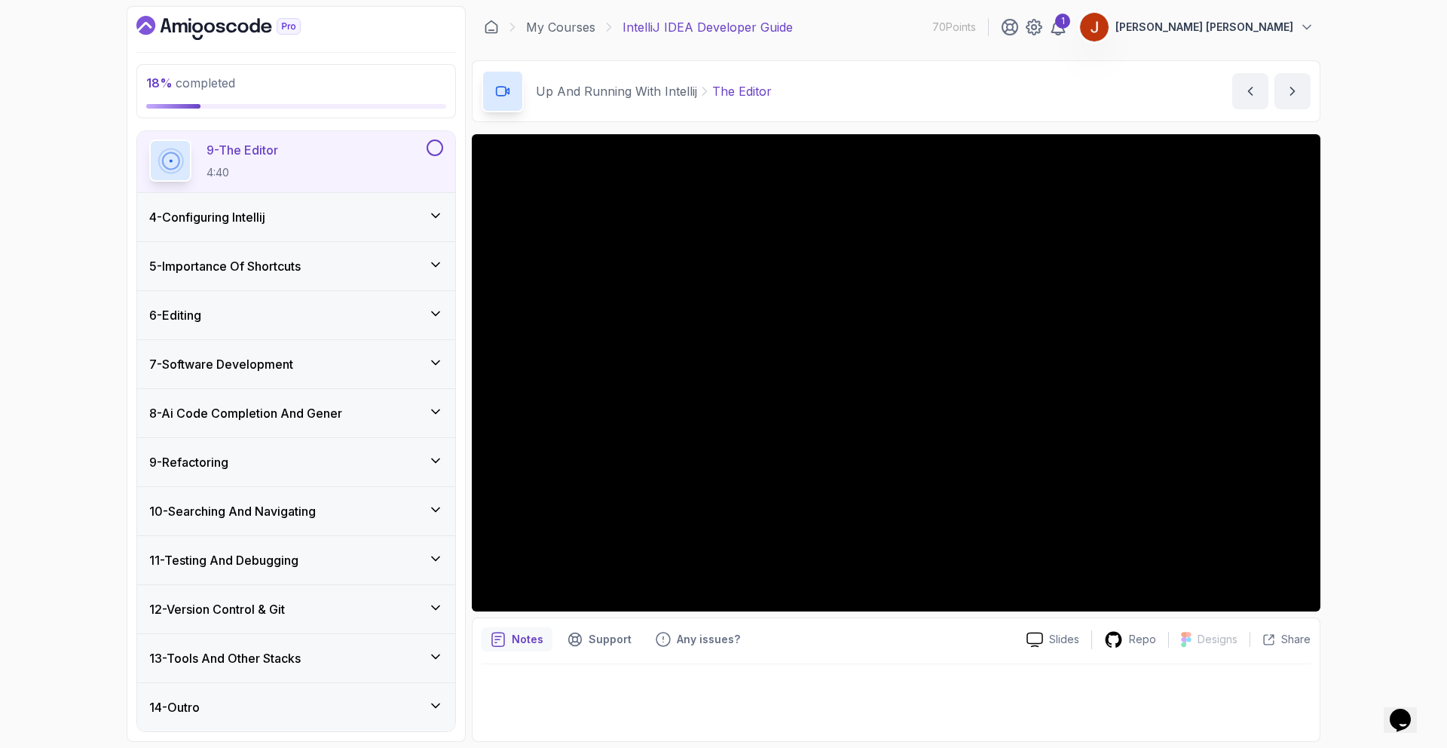
click at [431, 148] on button at bounding box center [435, 147] width 17 height 17
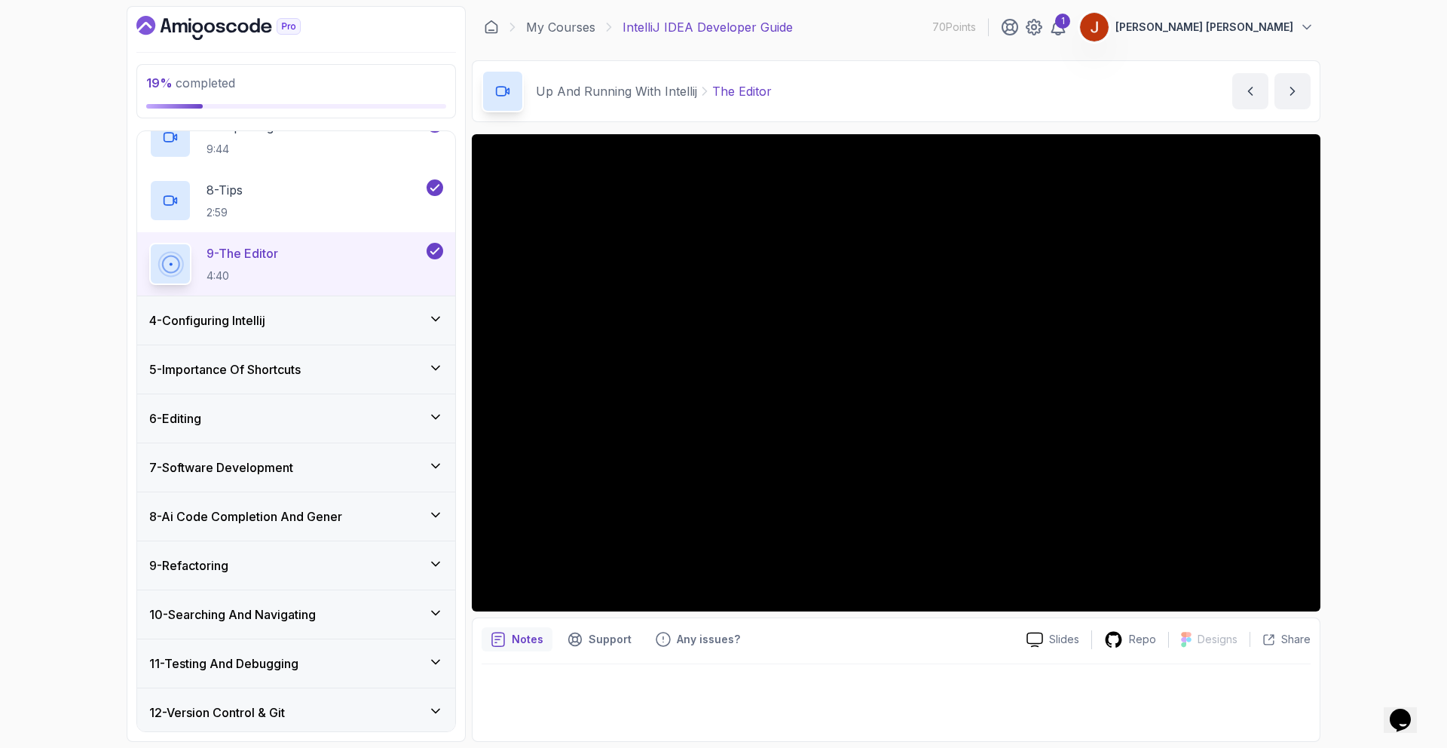
scroll to position [404, 0]
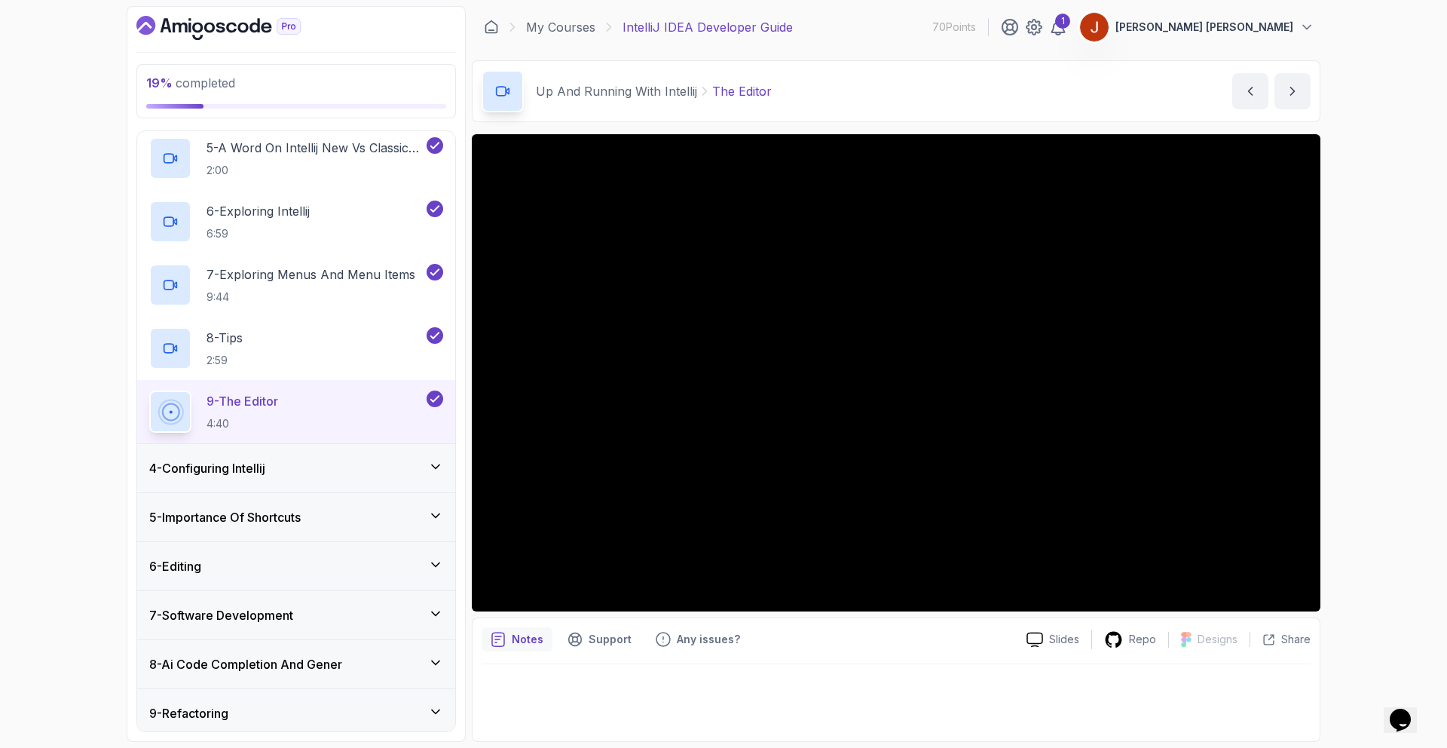
click at [299, 467] on div "4 - Configuring Intellij" at bounding box center [296, 468] width 294 height 18
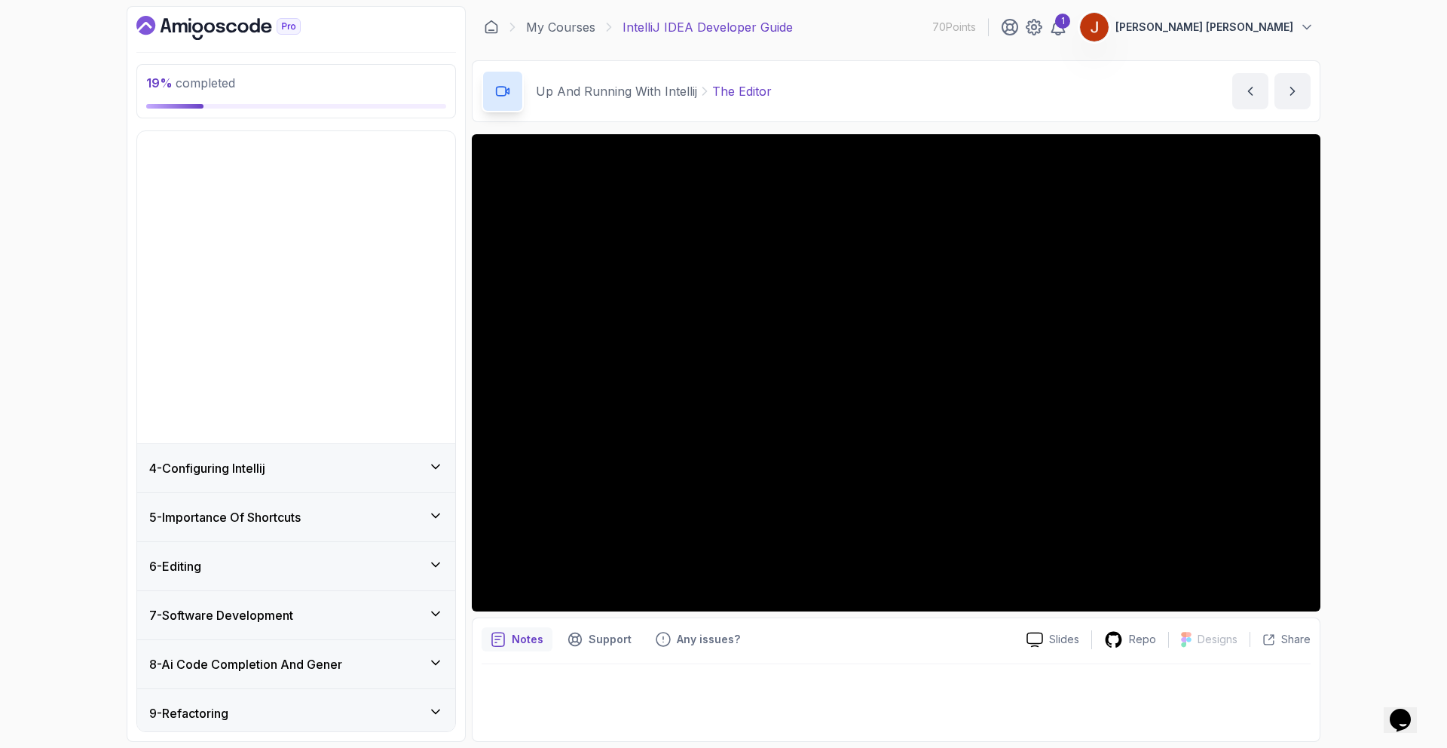
scroll to position [86, 0]
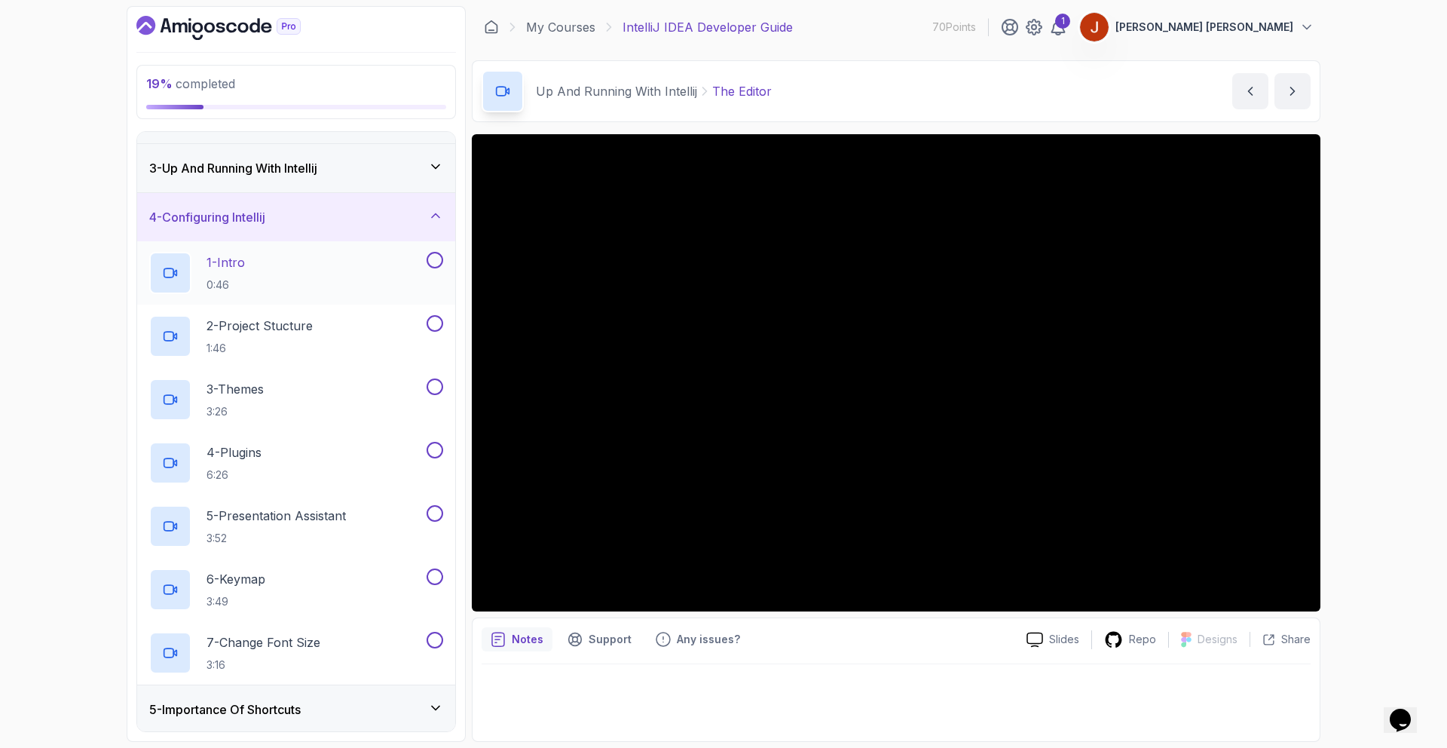
click at [302, 264] on div "1 - Intro 0:46" at bounding box center [286, 273] width 274 height 42
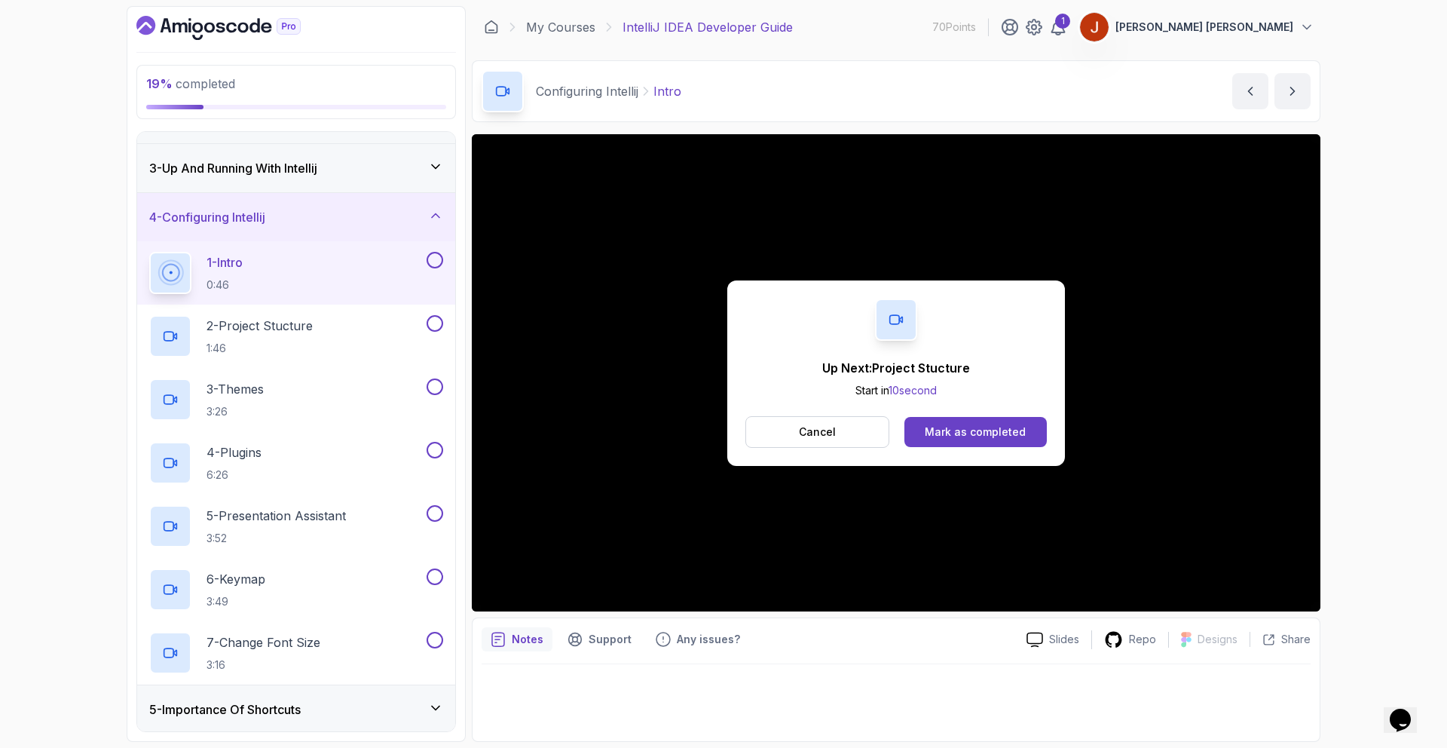
click at [950, 409] on div "Up Next: Project Stucture Start in 10 second Cancel Mark as completed" at bounding box center [896, 372] width 338 height 185
click at [964, 425] on div "Mark as completed" at bounding box center [975, 431] width 101 height 15
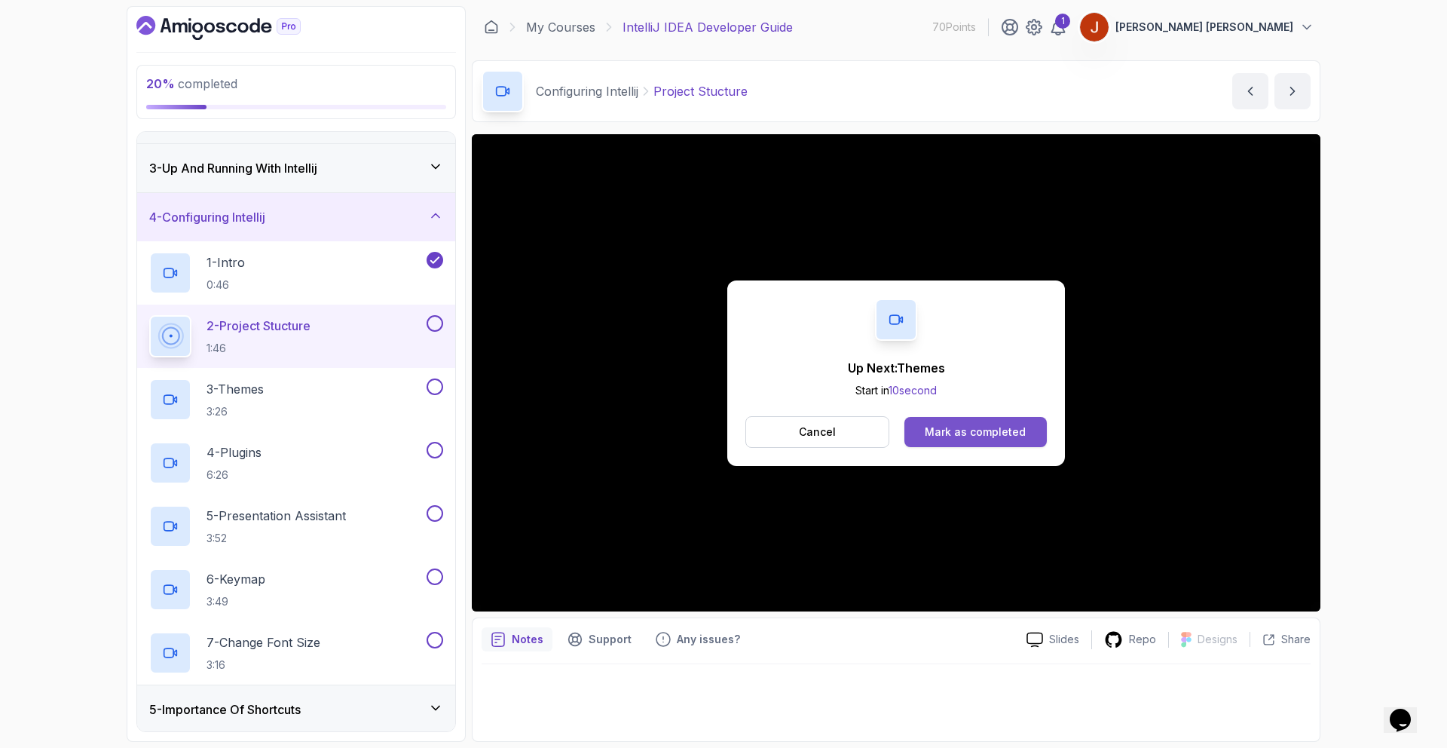
click at [963, 419] on button "Mark as completed" at bounding box center [976, 432] width 142 height 30
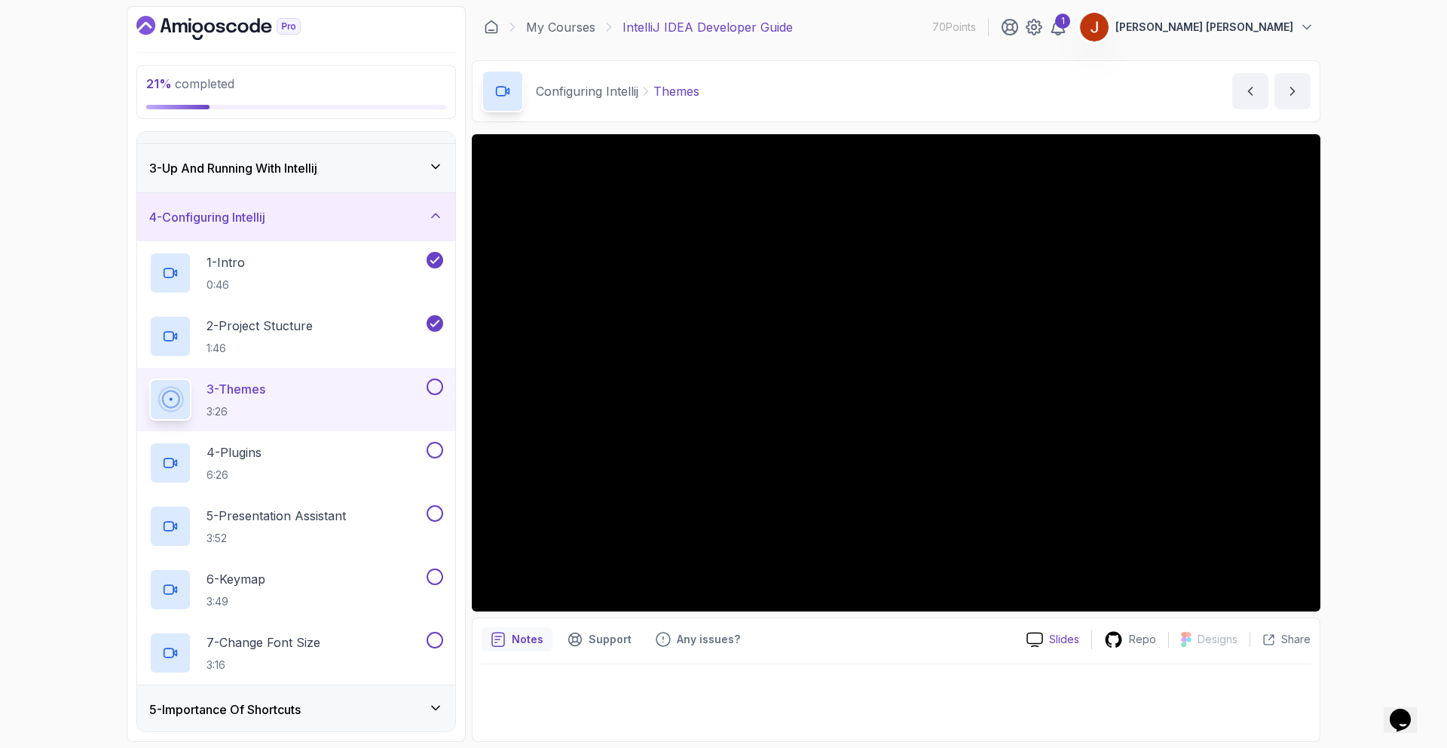
click at [1063, 644] on p "Slides" at bounding box center [1064, 639] width 30 height 15
click at [436, 391] on button at bounding box center [435, 386] width 17 height 17
click at [396, 453] on div "4 - Plugins 6:26" at bounding box center [286, 463] width 274 height 42
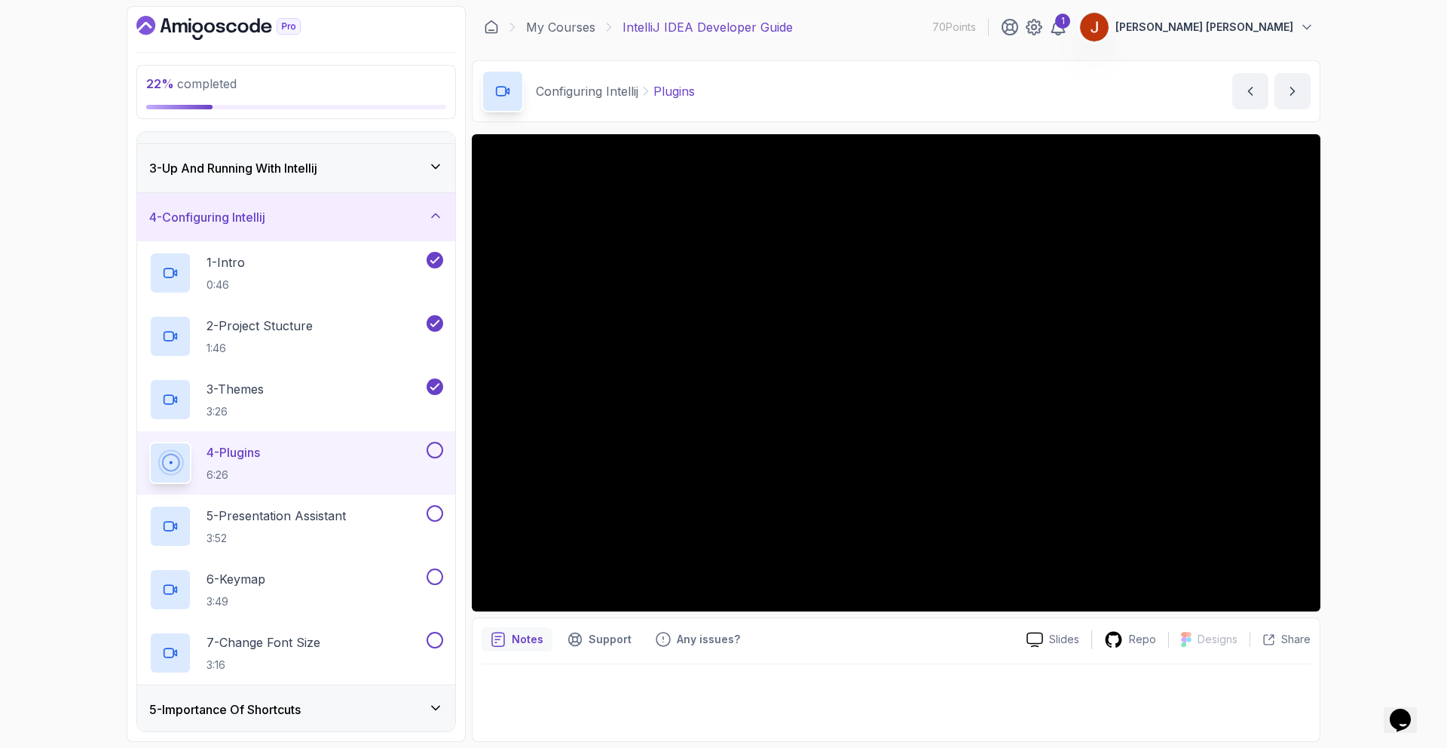
click at [437, 455] on button at bounding box center [435, 450] width 17 height 17
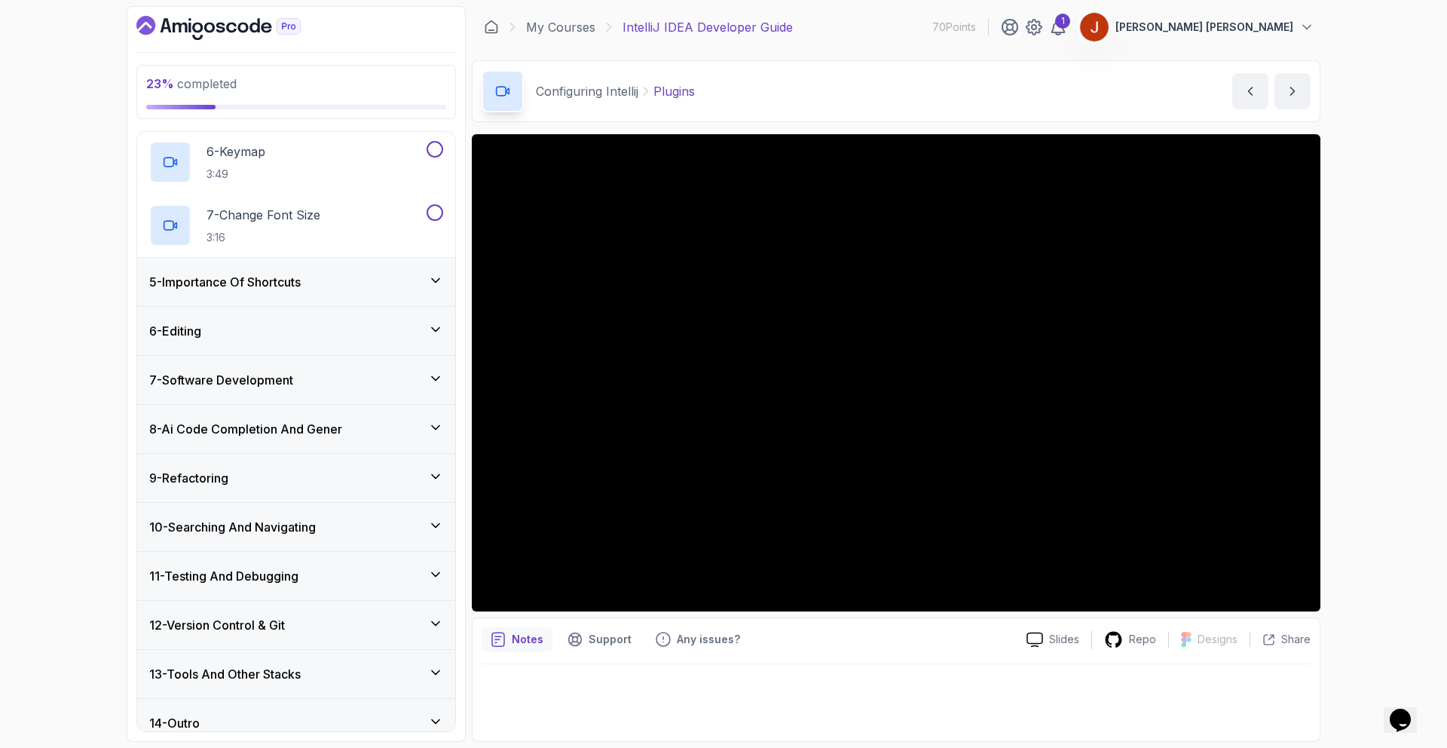
scroll to position [514, 0]
click at [1296, 97] on icon "next content" at bounding box center [1292, 91] width 15 height 15
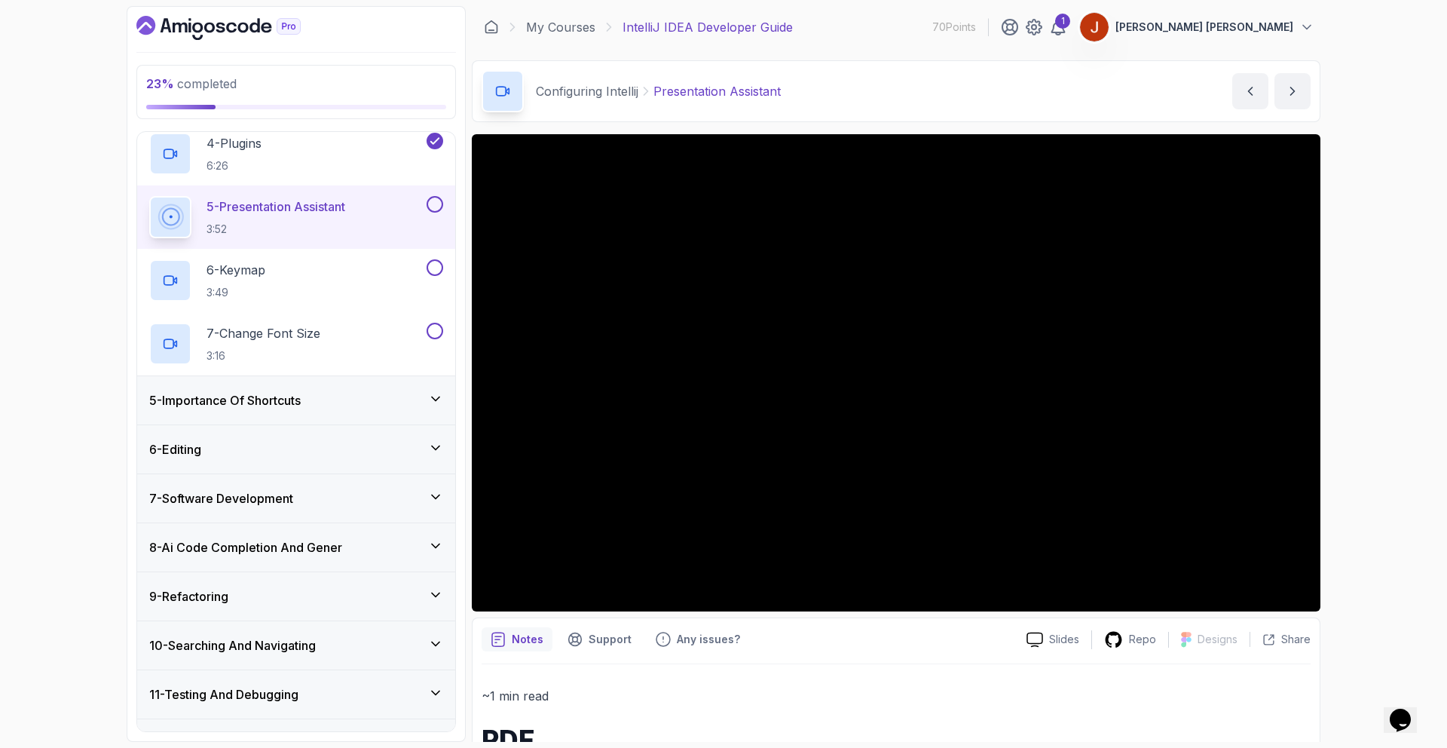
scroll to position [209, 0]
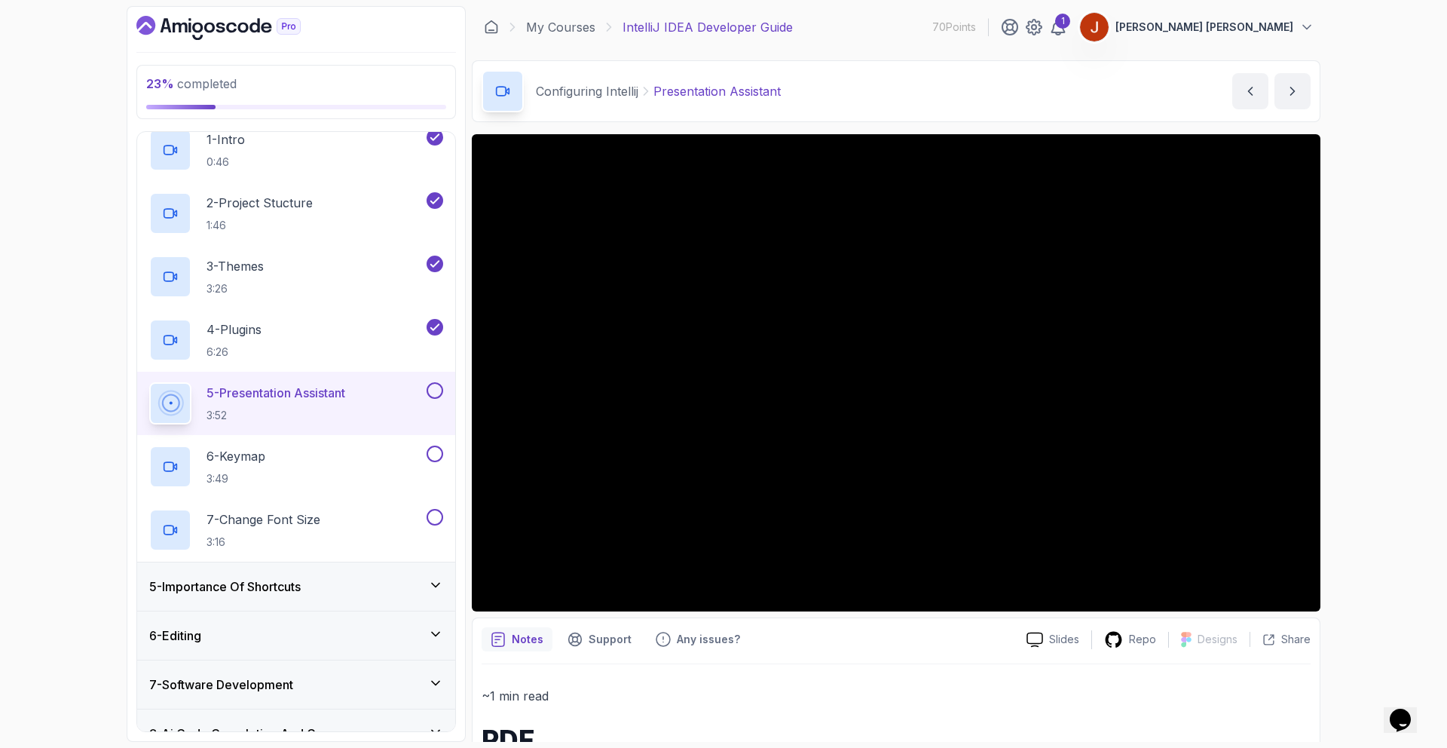
click at [439, 391] on button at bounding box center [435, 390] width 17 height 17
click at [346, 453] on div "6 - Keymap 3:49" at bounding box center [286, 467] width 274 height 42
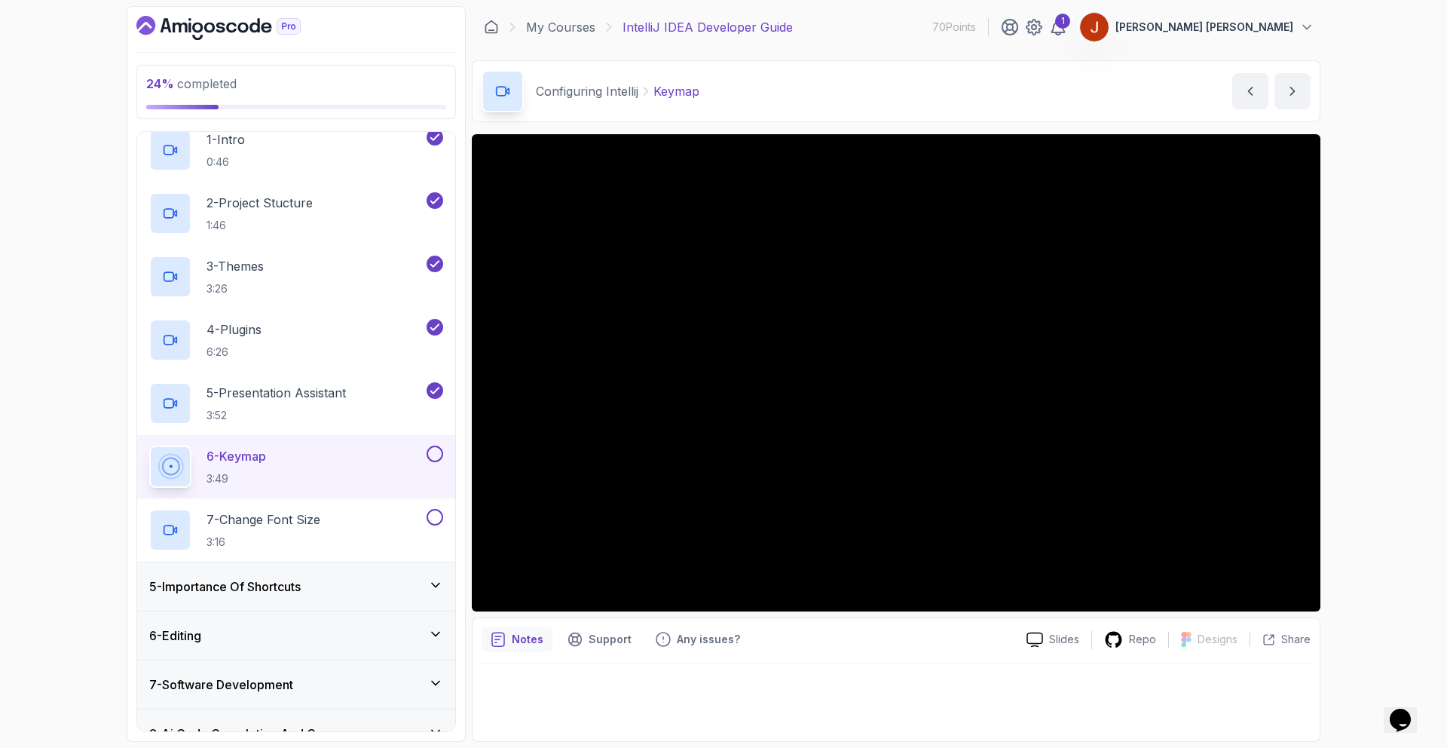
click at [430, 458] on button at bounding box center [435, 454] width 17 height 17
click at [353, 532] on div "7 - Change Font Size 3:16" at bounding box center [286, 530] width 274 height 42
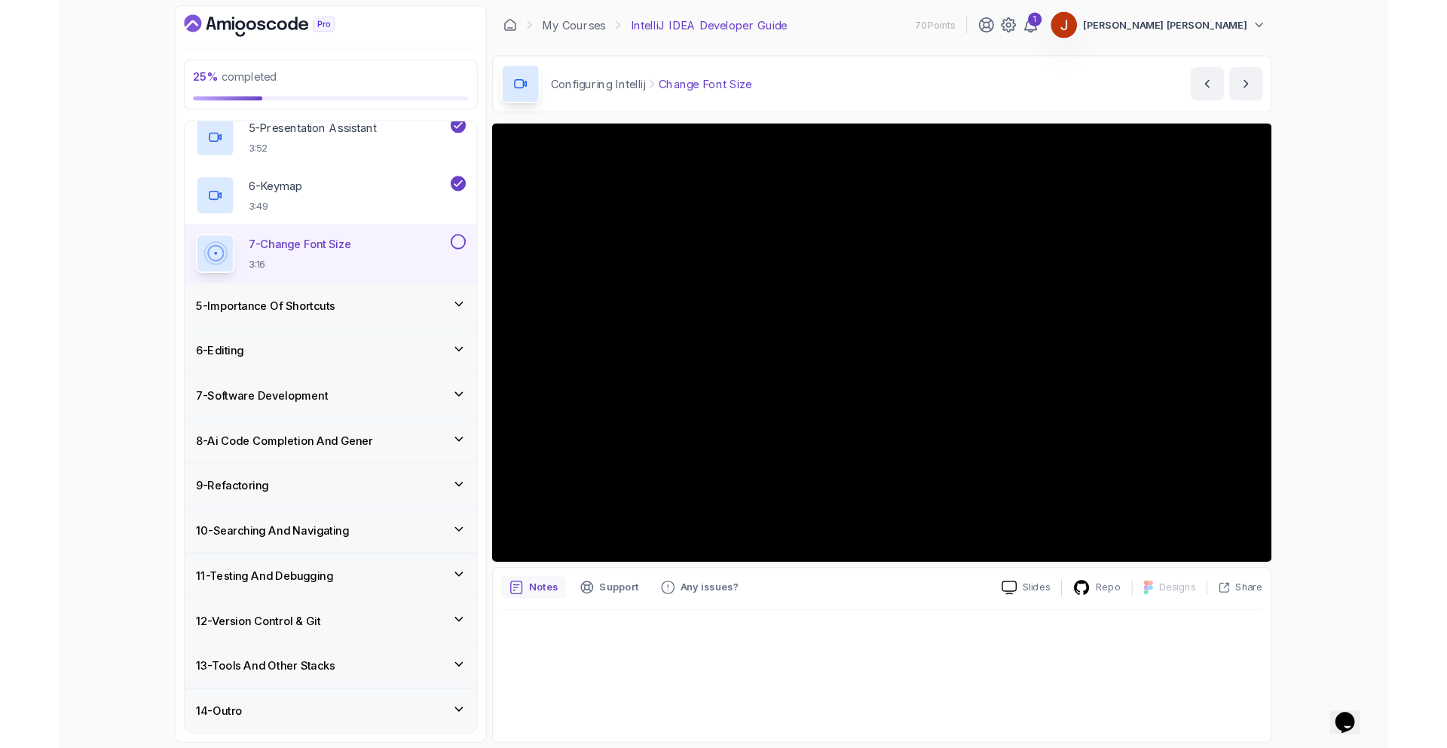
scroll to position [529, 0]
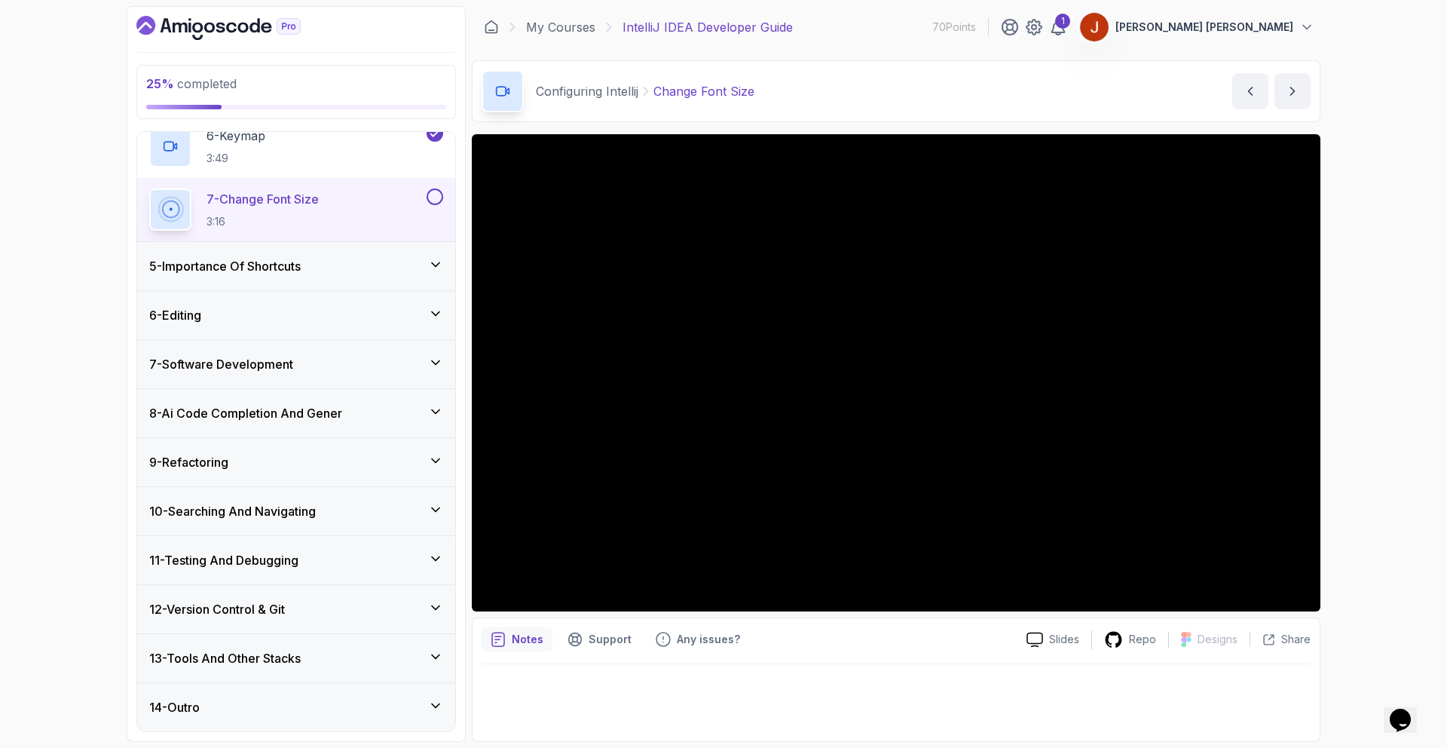
click at [432, 201] on button at bounding box center [435, 196] width 17 height 17
click at [1299, 96] on icon "next content" at bounding box center [1292, 91] width 15 height 15
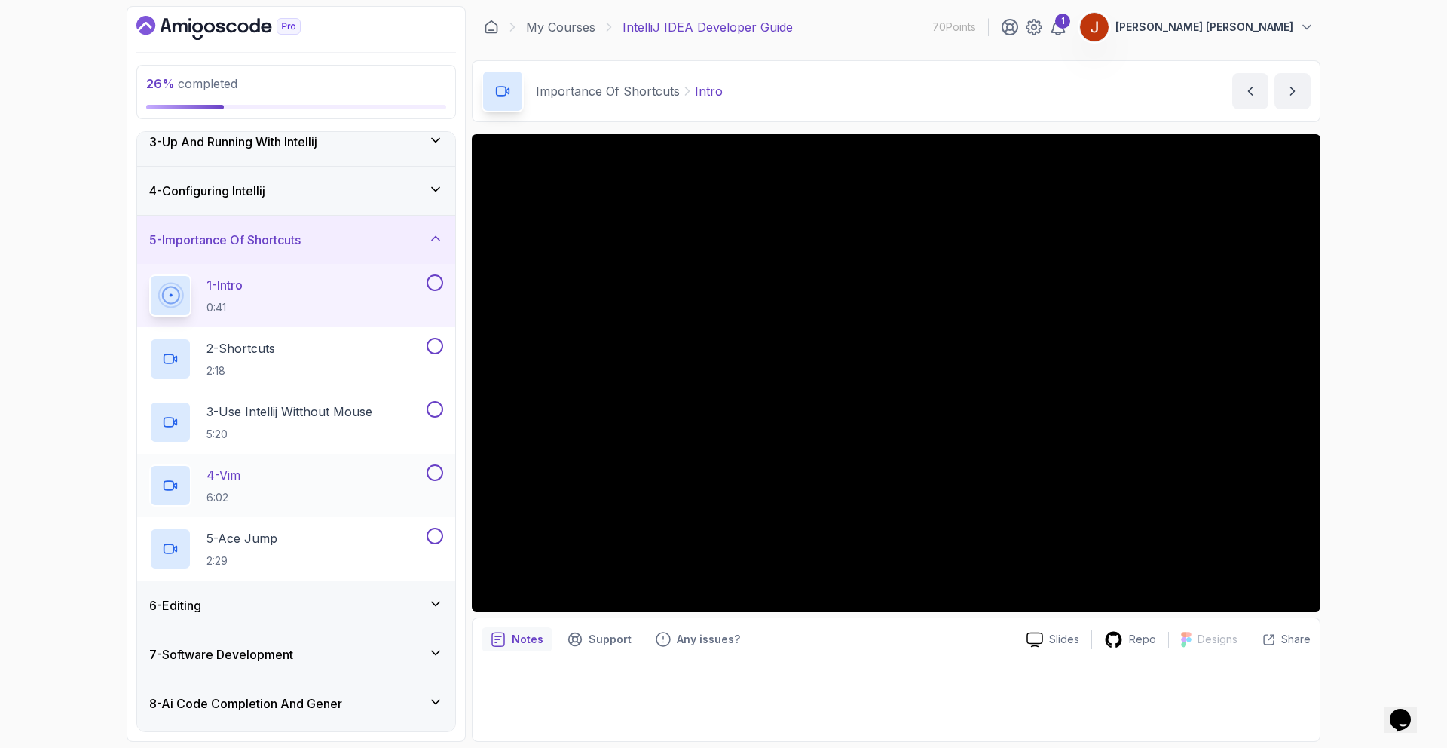
scroll to position [221, 0]
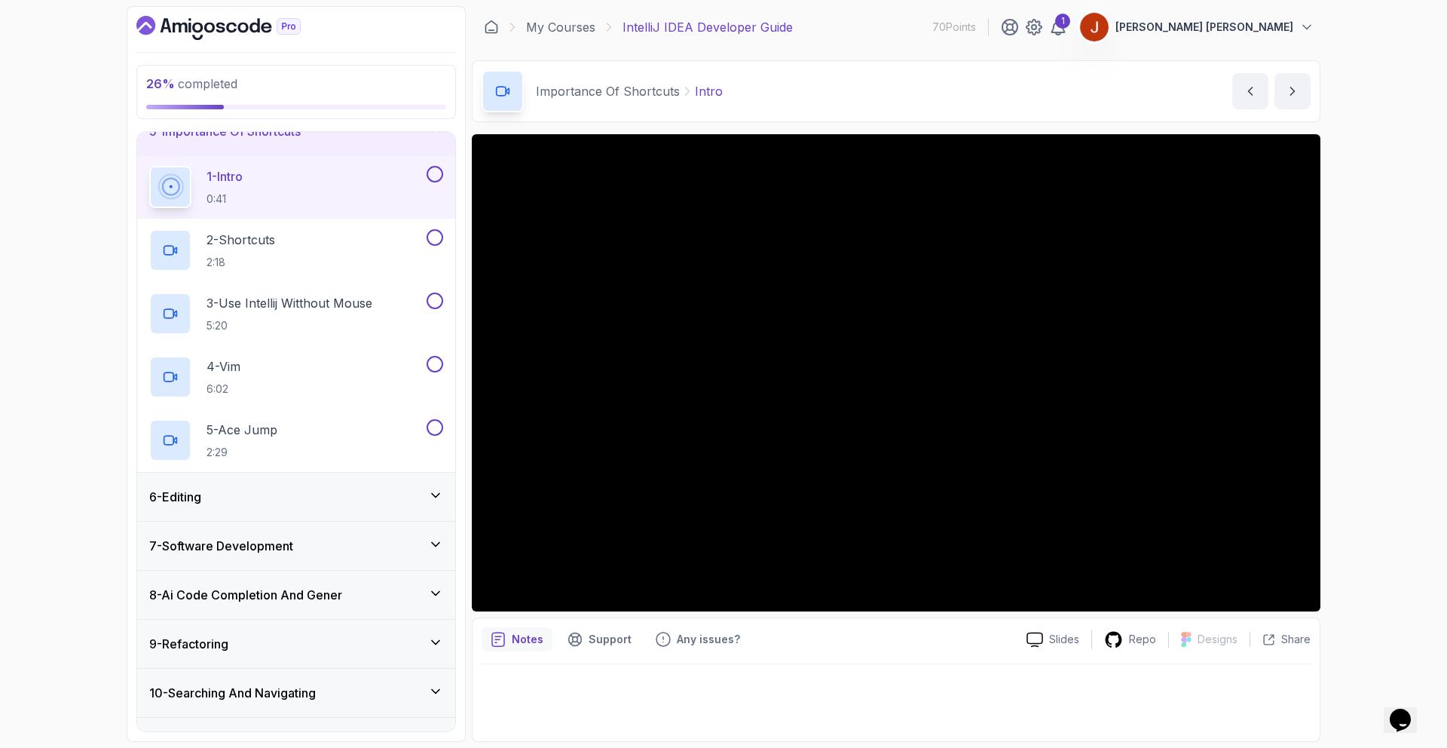
click at [331, 492] on div "6 - Editing" at bounding box center [296, 497] width 294 height 18
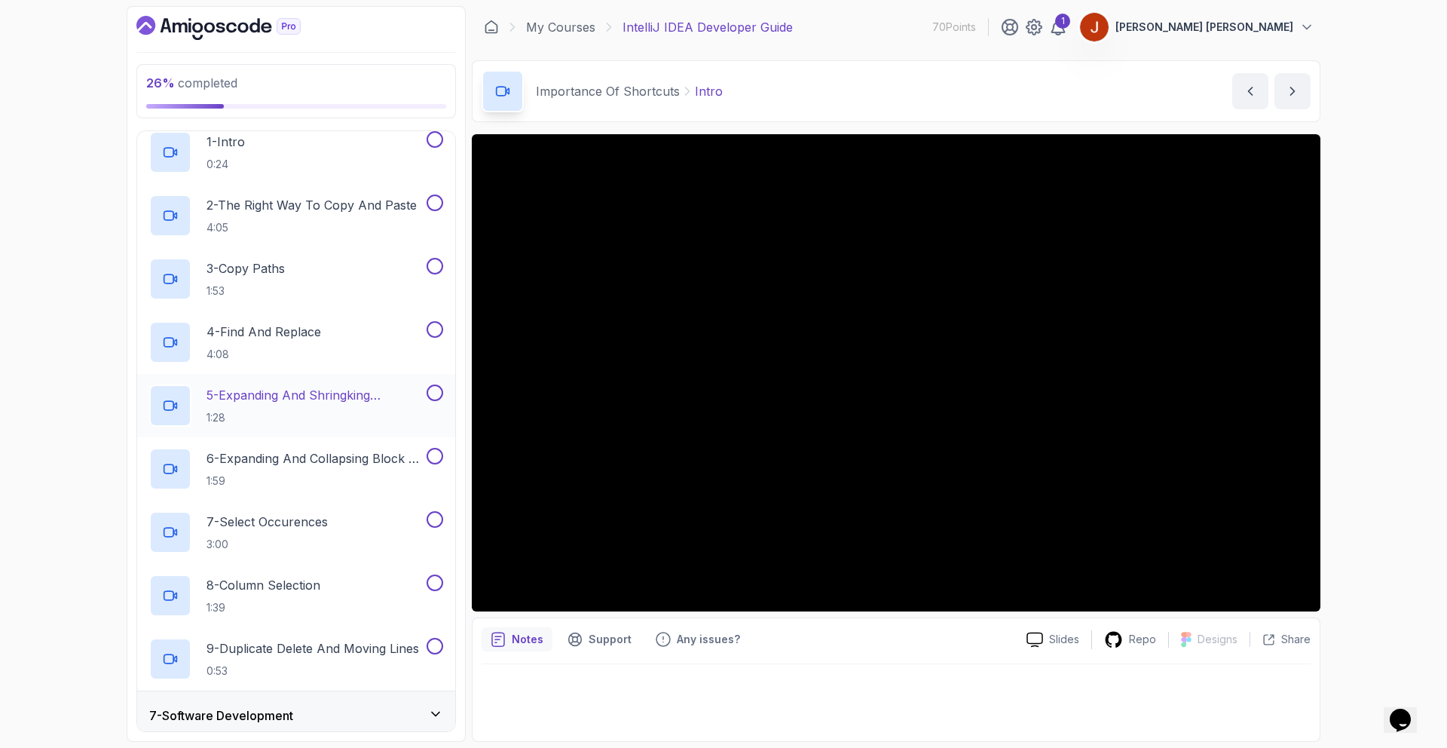
scroll to position [0, 0]
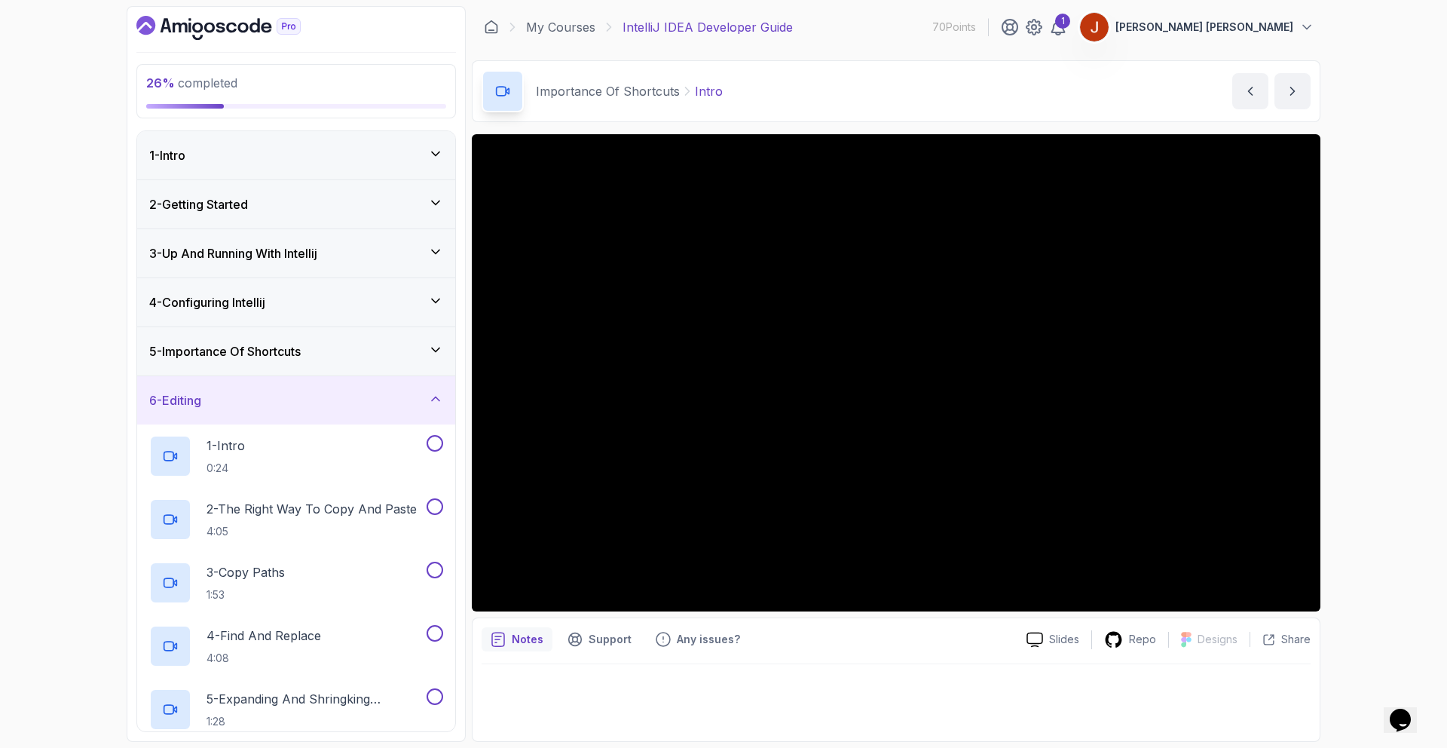
click at [358, 397] on div "6 - Editing" at bounding box center [296, 400] width 294 height 18
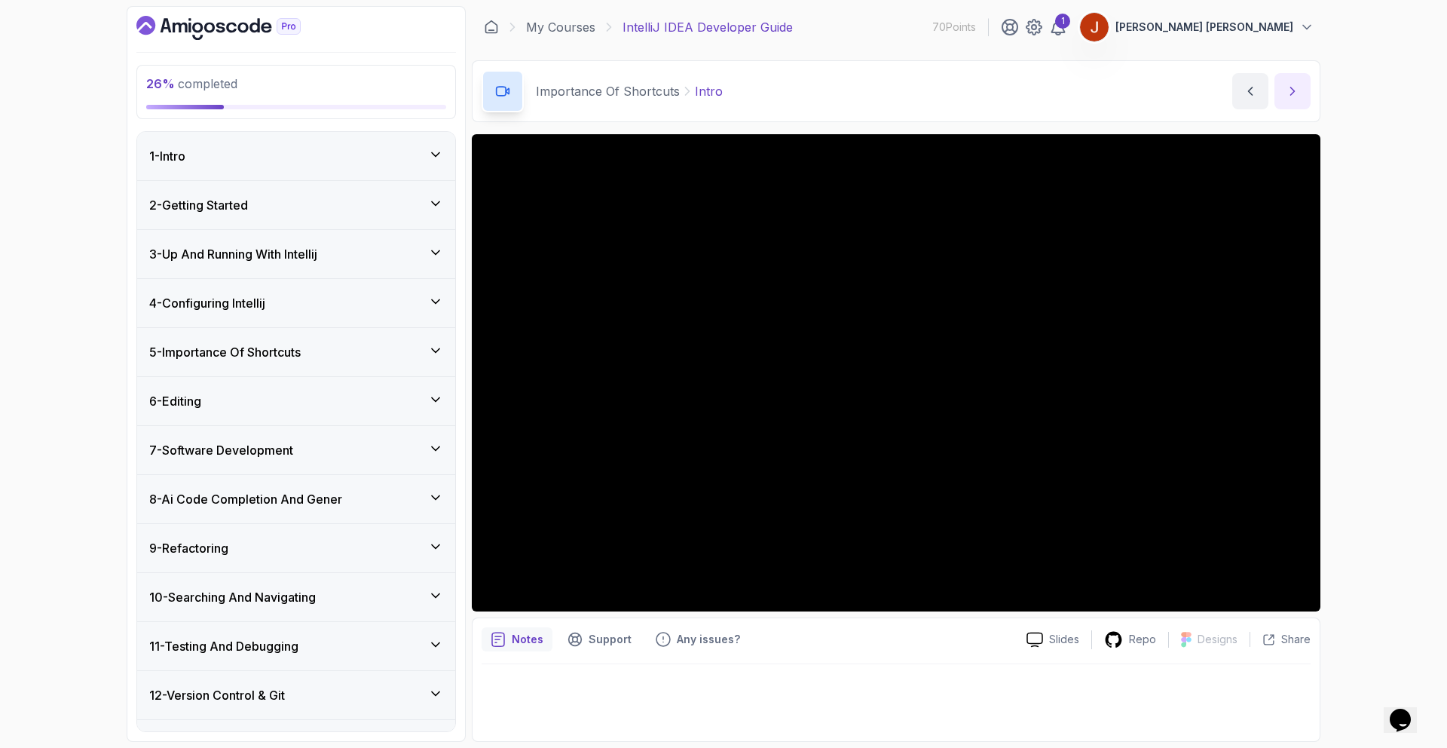
click at [1275, 81] on button "next content" at bounding box center [1293, 91] width 36 height 36
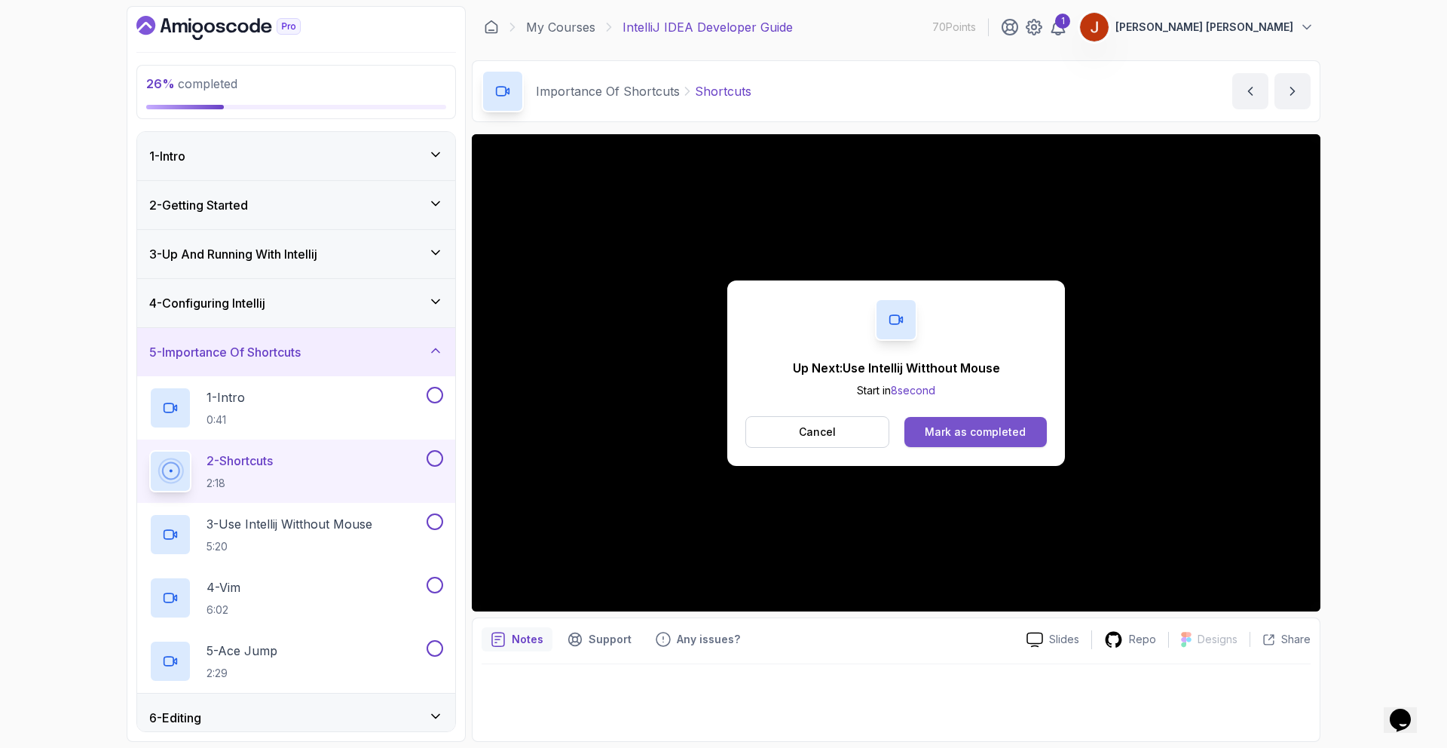
click at [977, 431] on div "Mark as completed" at bounding box center [975, 431] width 101 height 15
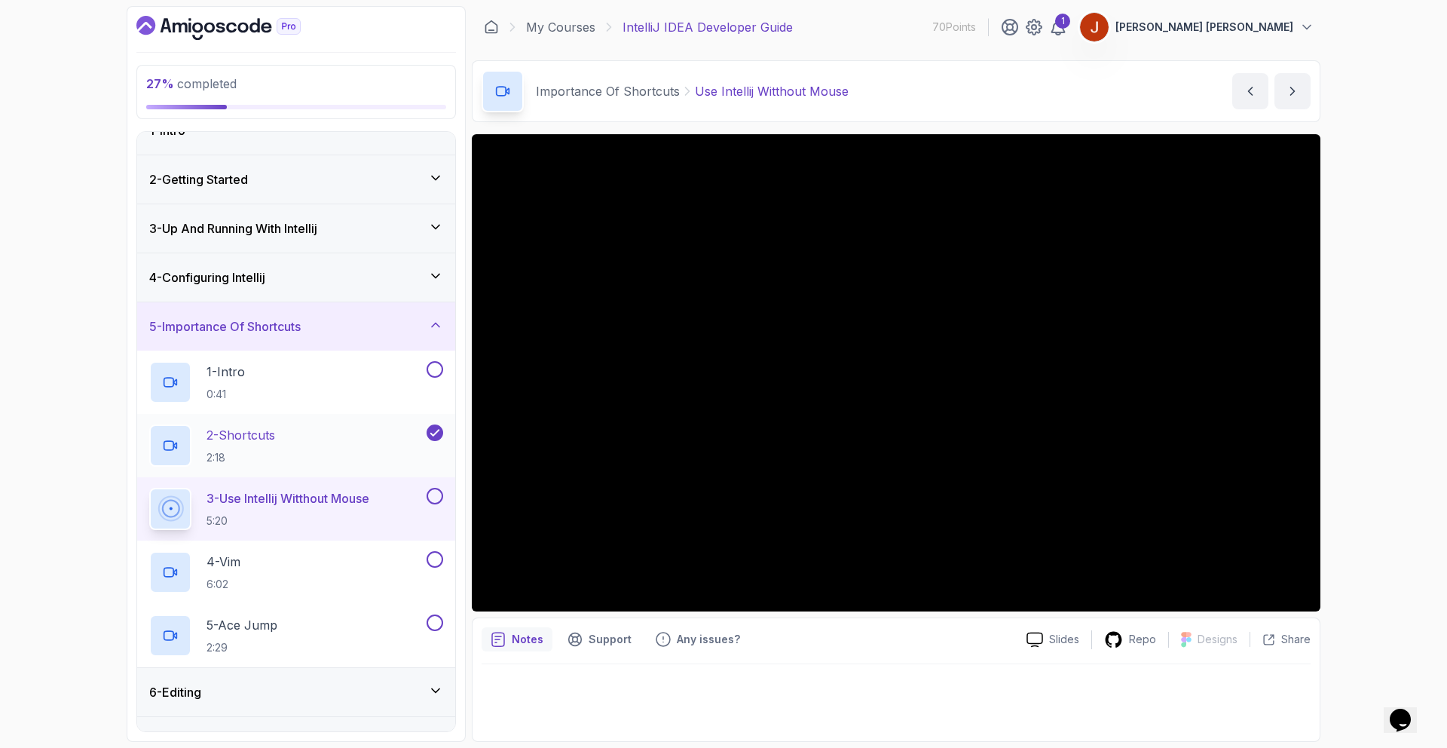
scroll to position [28, 0]
click at [436, 497] on button at bounding box center [435, 493] width 17 height 17
click at [348, 552] on div "4 - Vim 6:02" at bounding box center [286, 570] width 274 height 42
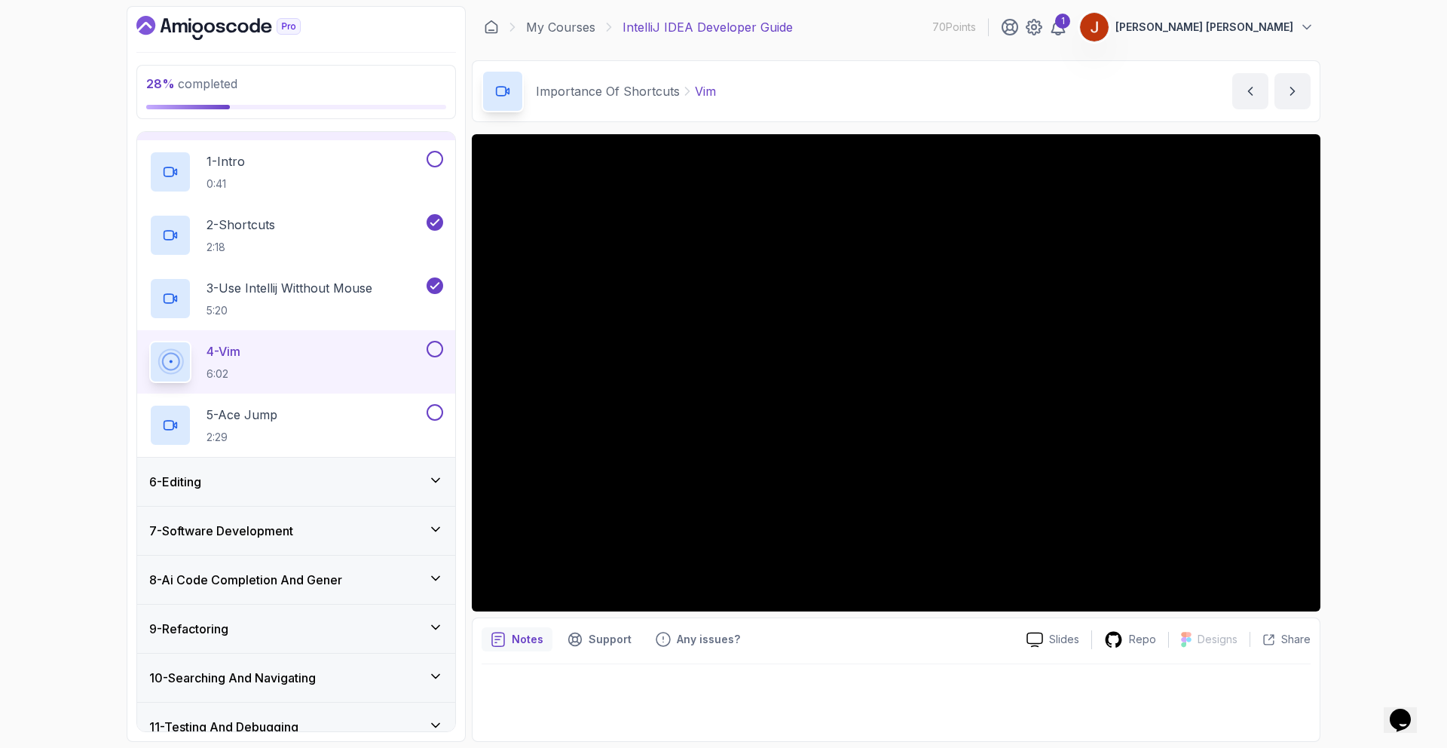
scroll to position [264, 0]
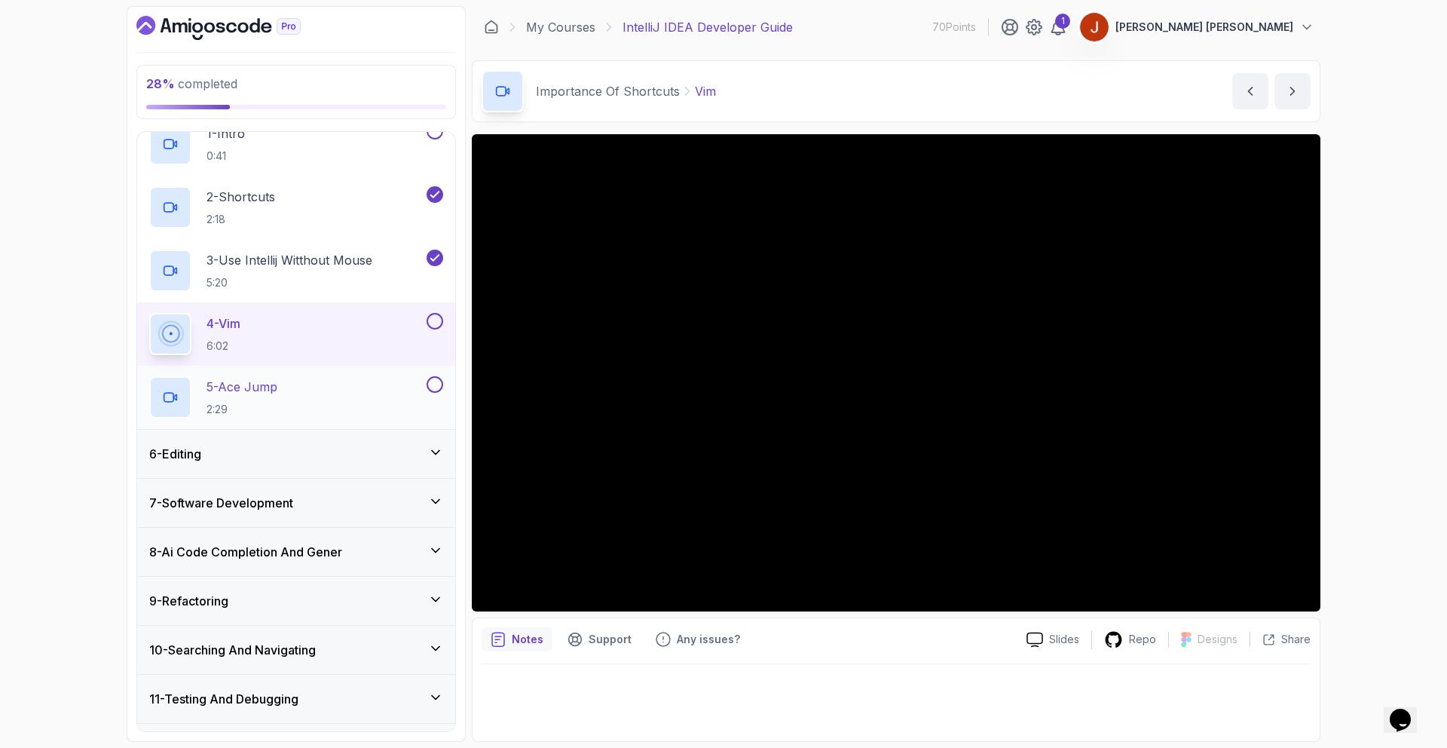
click at [280, 420] on div "5 - Ace Jump 2:29" at bounding box center [296, 397] width 318 height 63
click at [430, 320] on button at bounding box center [435, 321] width 17 height 17
click at [360, 376] on div "5 - Ace Jump 2:29" at bounding box center [286, 397] width 274 height 42
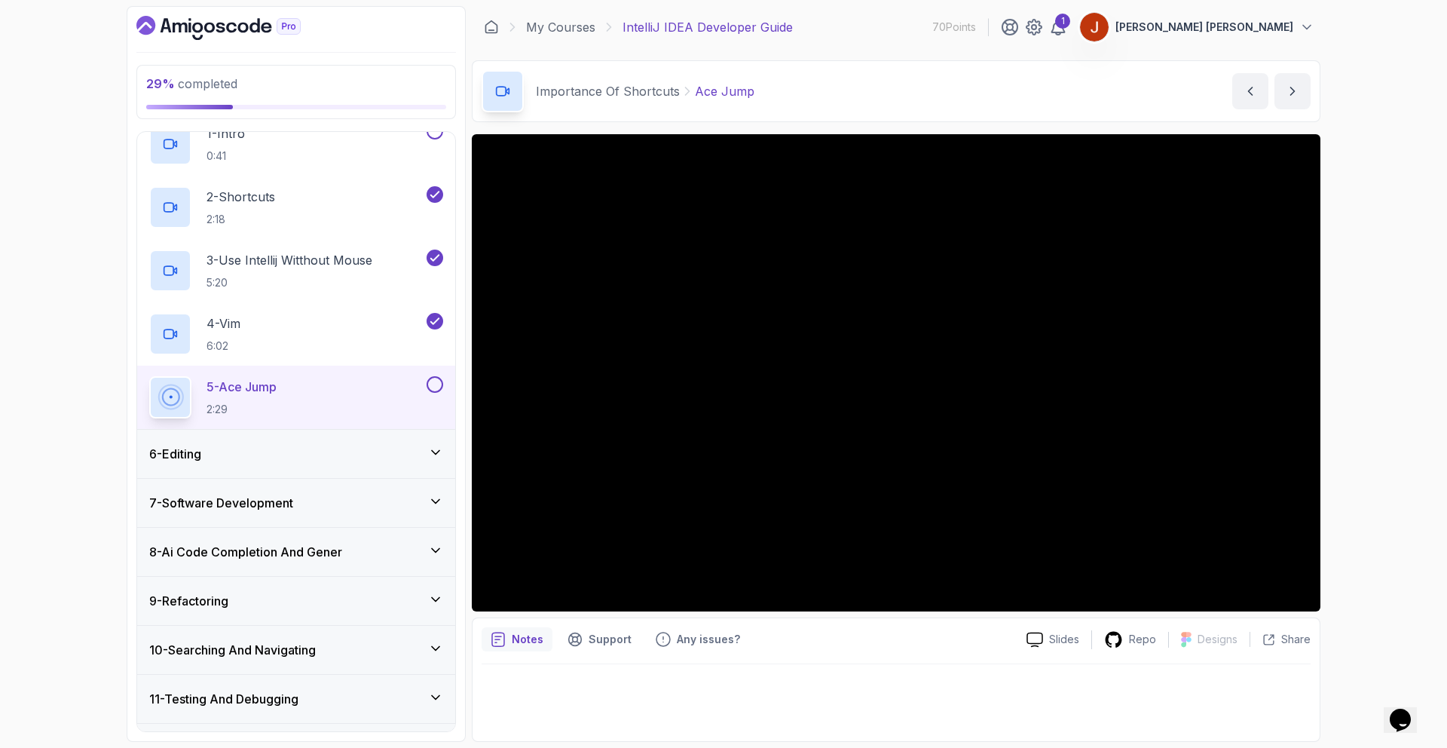
click at [429, 382] on button at bounding box center [435, 384] width 17 height 17
click at [413, 434] on div "6 - Editing" at bounding box center [296, 454] width 318 height 48
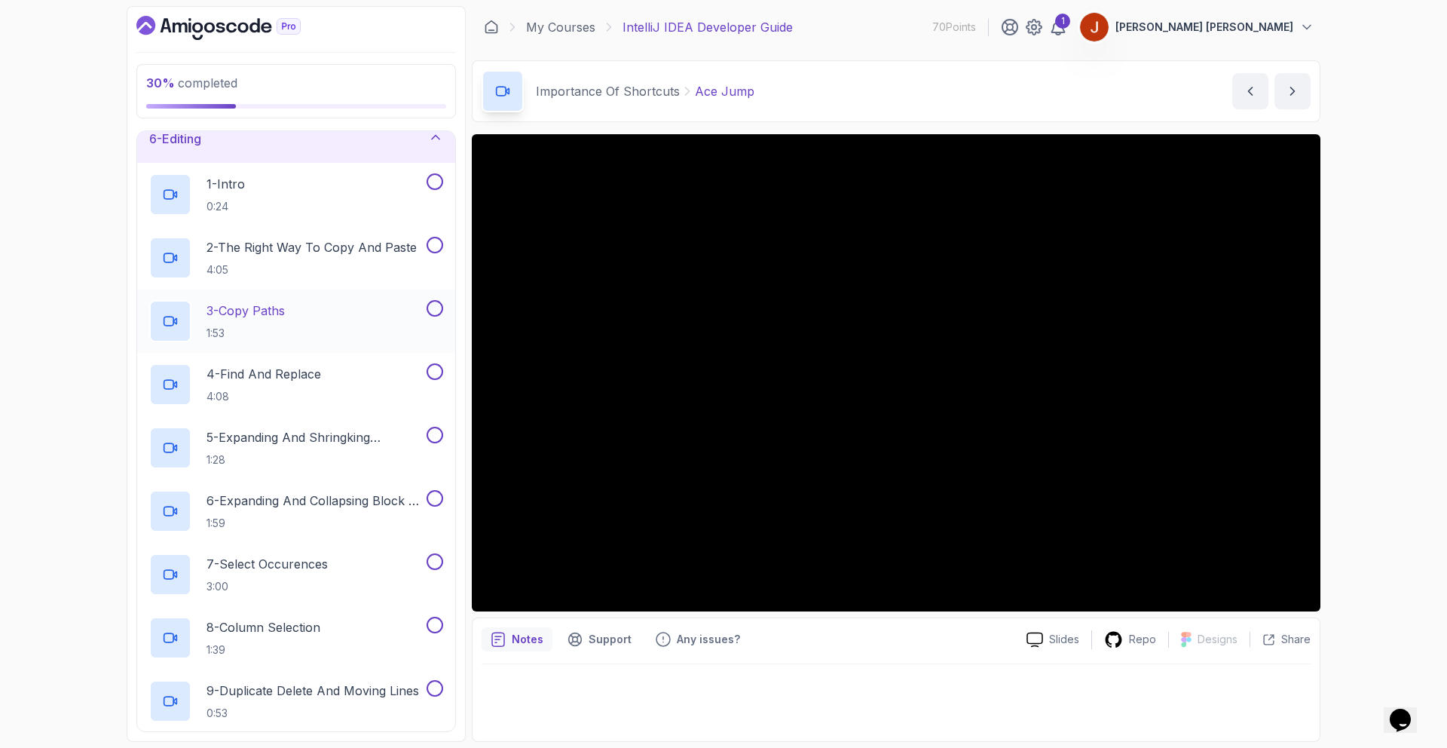
scroll to position [439, 0]
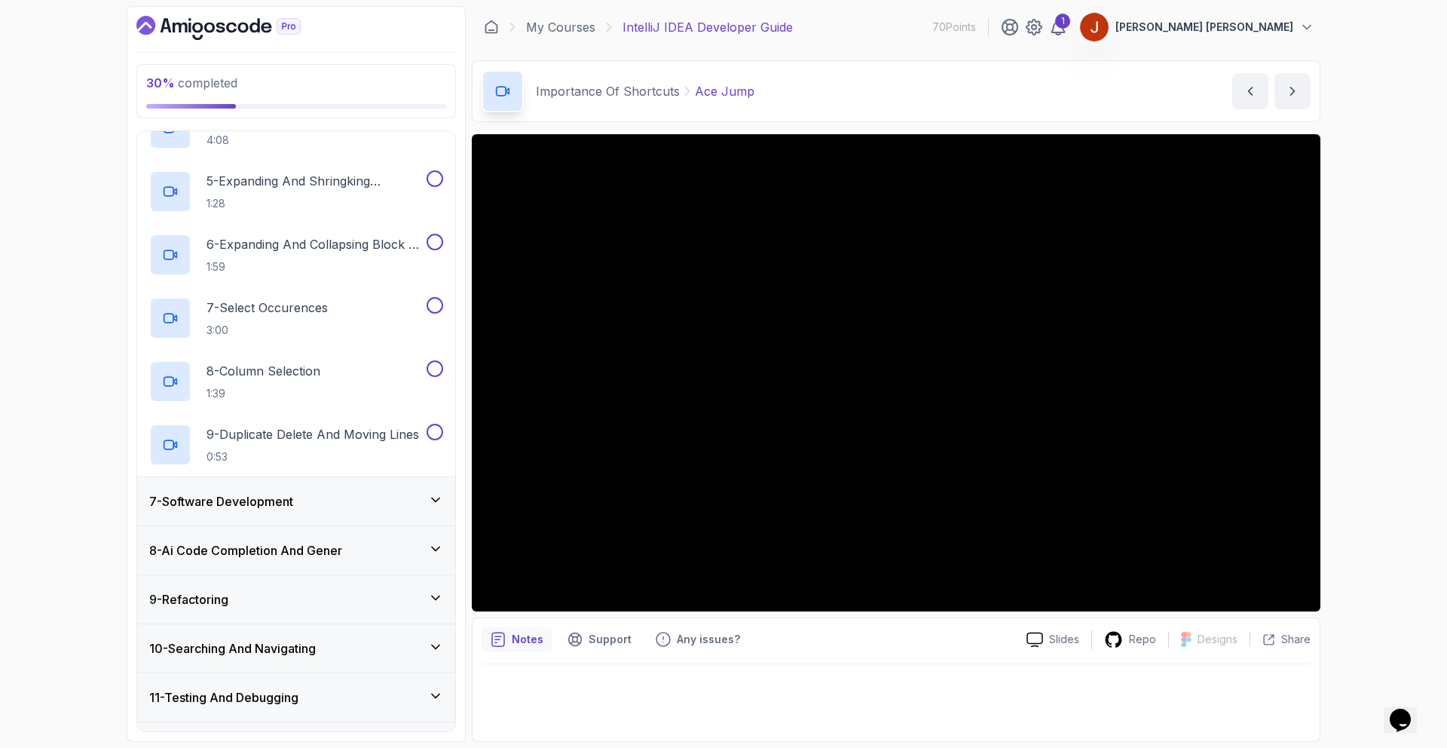
click at [426, 479] on div "7 - Software Development" at bounding box center [296, 501] width 318 height 48
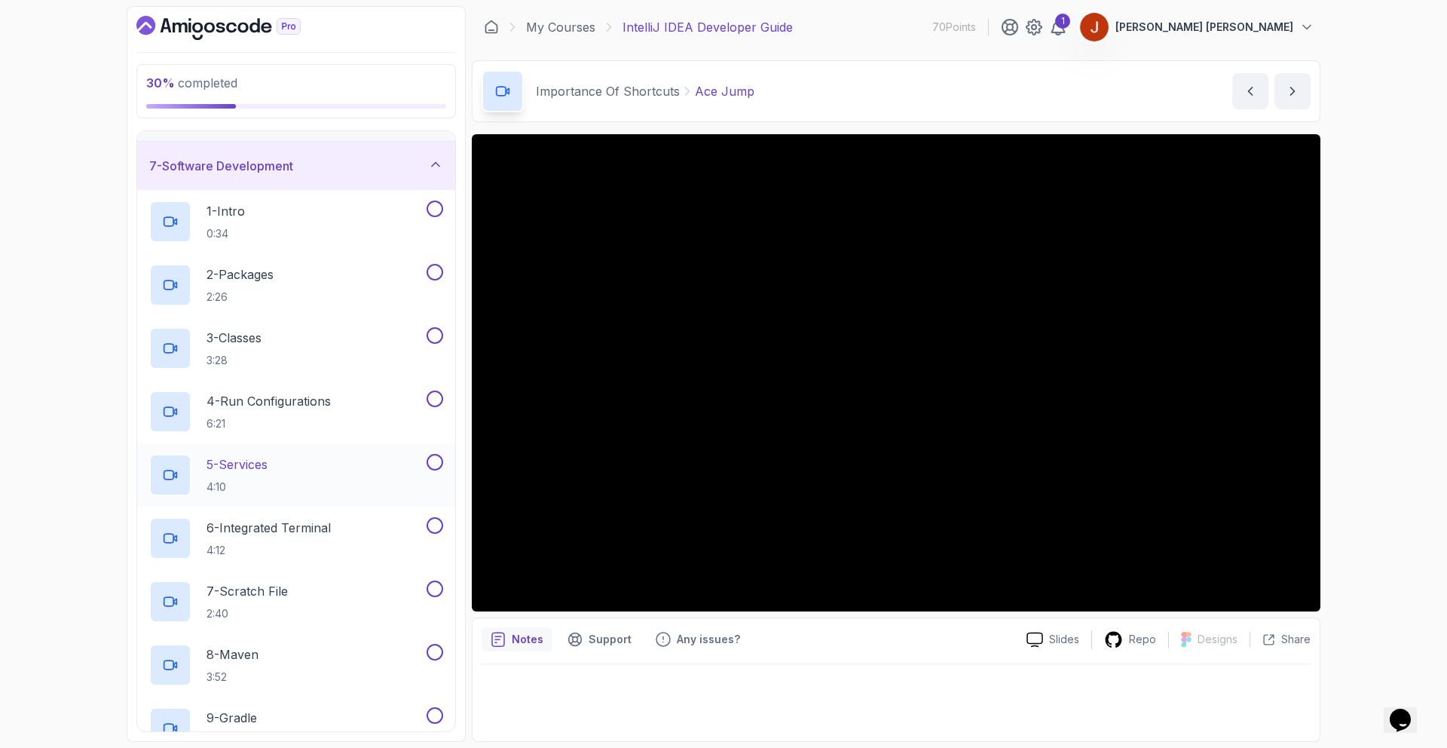
scroll to position [286, 0]
